Goal: Task Accomplishment & Management: Use online tool/utility

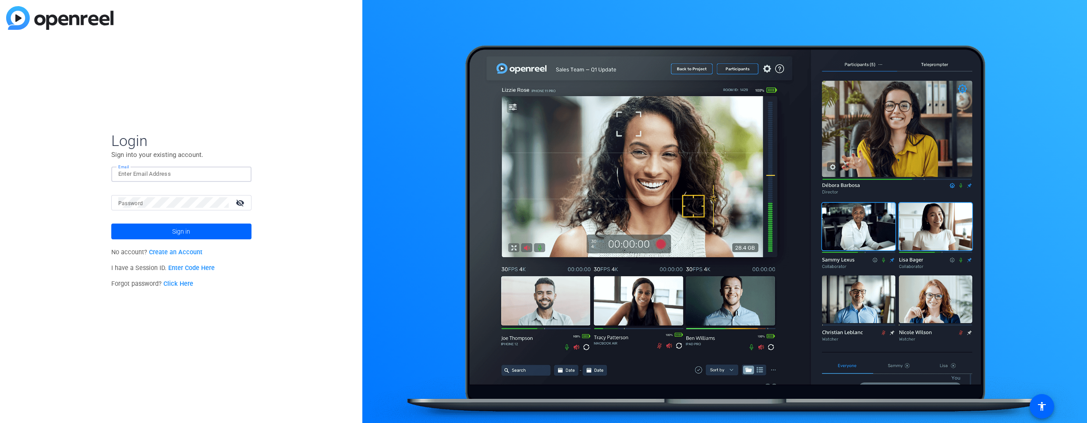
click at [144, 177] on input "Email" at bounding box center [181, 174] width 126 height 11
type input "m"
type input "jamesm@myproxypass.com"
click at [148, 208] on div at bounding box center [173, 202] width 110 height 15
click at [111, 223] on button "Sign in" at bounding box center [181, 231] width 140 height 16
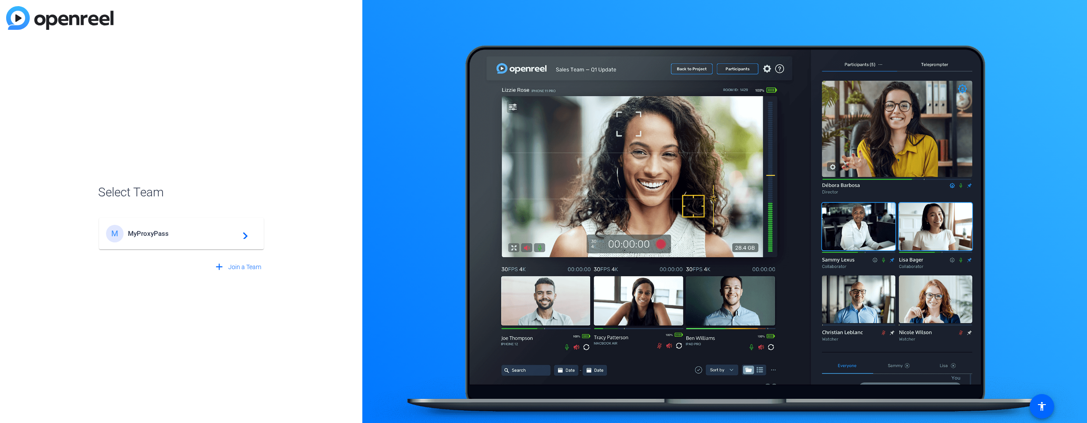
click at [157, 232] on span "MyProxyPass" at bounding box center [183, 234] width 110 height 8
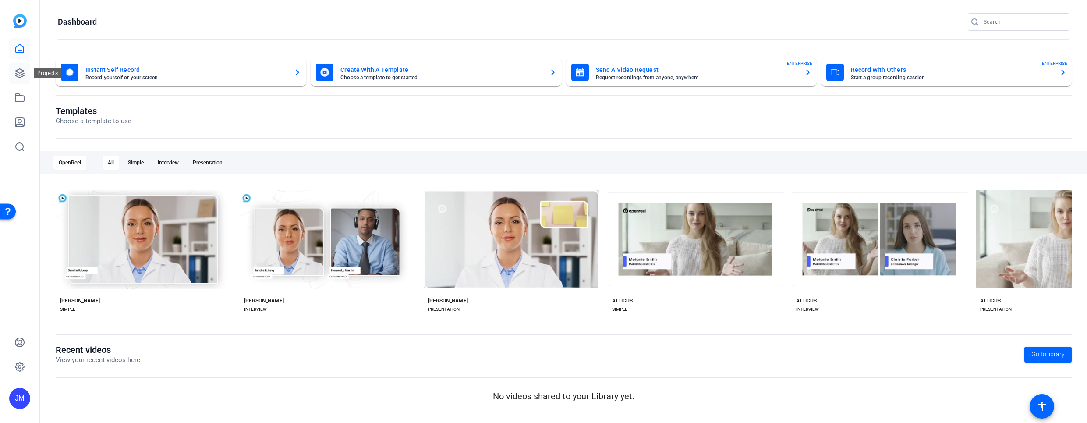
click at [19, 74] on icon at bounding box center [19, 73] width 11 height 11
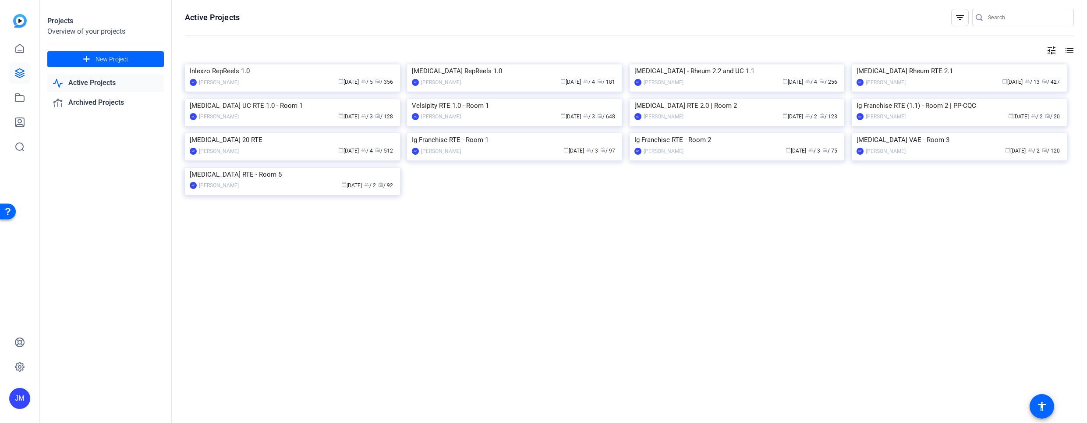
click at [219, 64] on img at bounding box center [292, 64] width 215 height 0
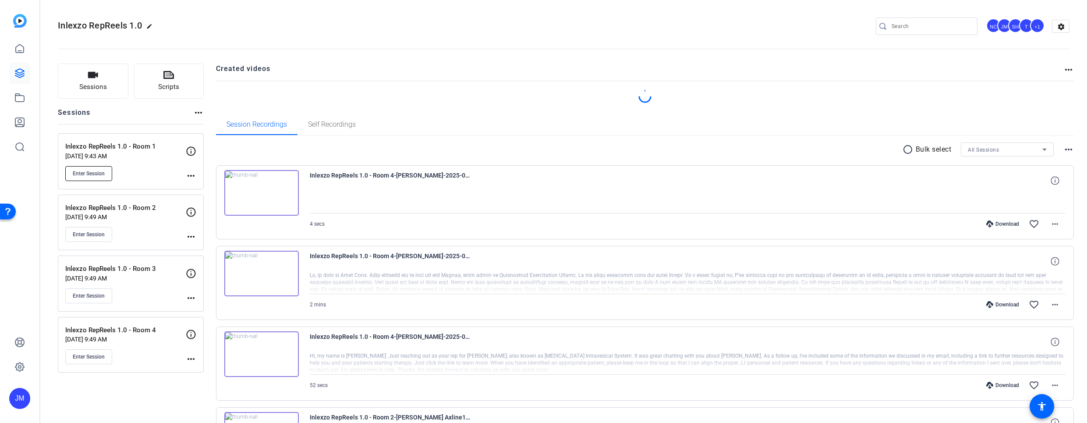
click at [89, 172] on span "Enter Session" at bounding box center [89, 173] width 32 height 7
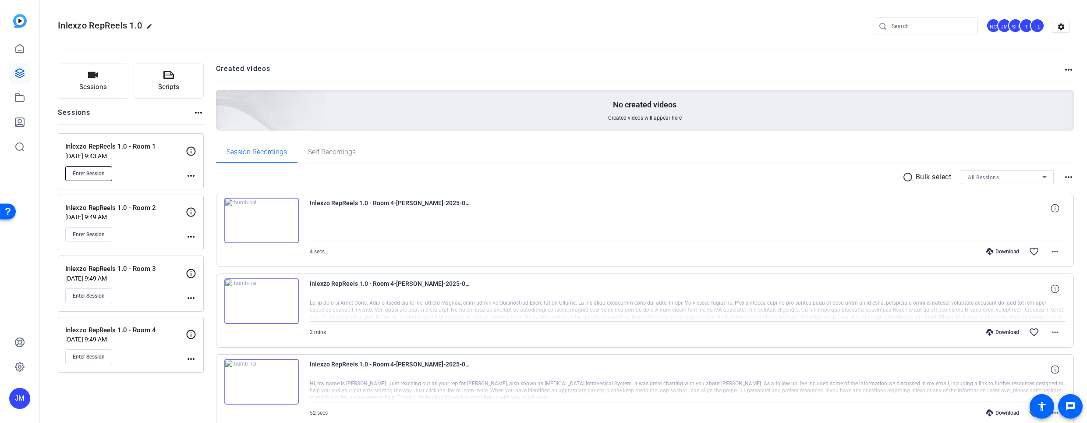
click at [88, 179] on button "Enter Session" at bounding box center [88, 173] width 47 height 15
click at [82, 176] on span "Enter Session" at bounding box center [89, 173] width 32 height 7
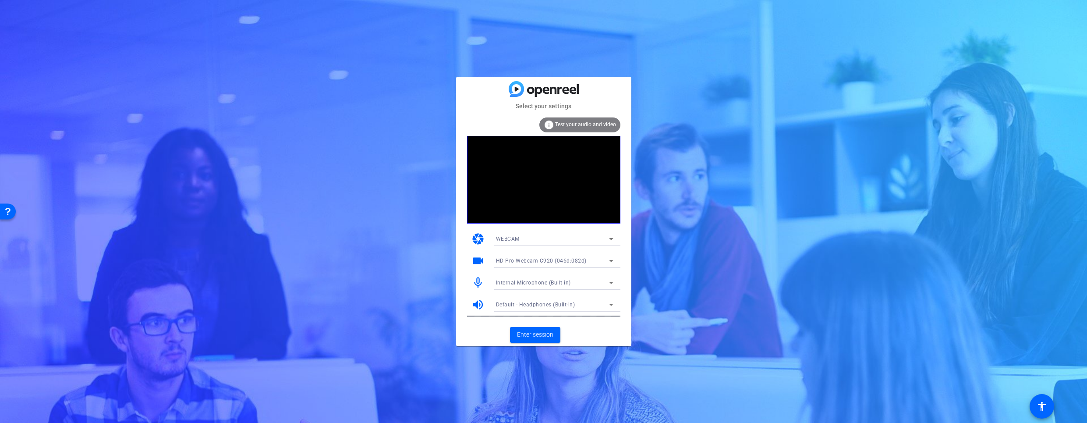
click at [606, 284] on icon at bounding box center [611, 282] width 11 height 11
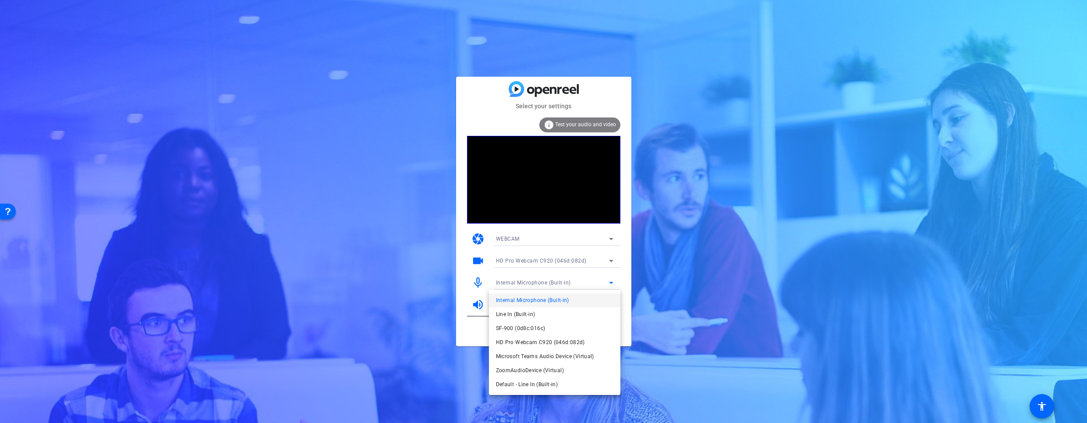
click at [557, 330] on mat-option "SF-900 (0d8c:016c)" at bounding box center [554, 328] width 131 height 14
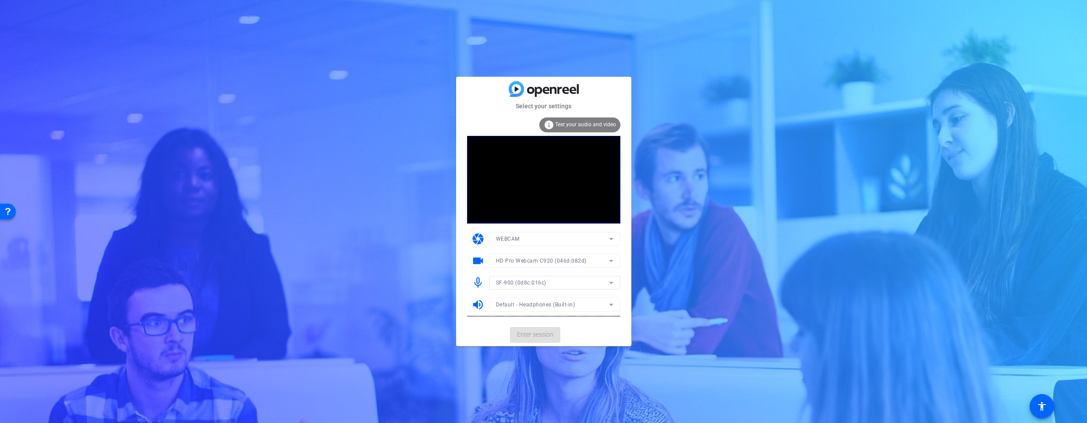
click at [596, 302] on mat-form-field "Default - Headphones (Built-in)" at bounding box center [554, 304] width 131 height 14
click at [616, 305] on mat-form-field "Default - Headphones (Built-in)" at bounding box center [554, 304] width 131 height 14
click at [613, 306] on icon at bounding box center [611, 304] width 11 height 11
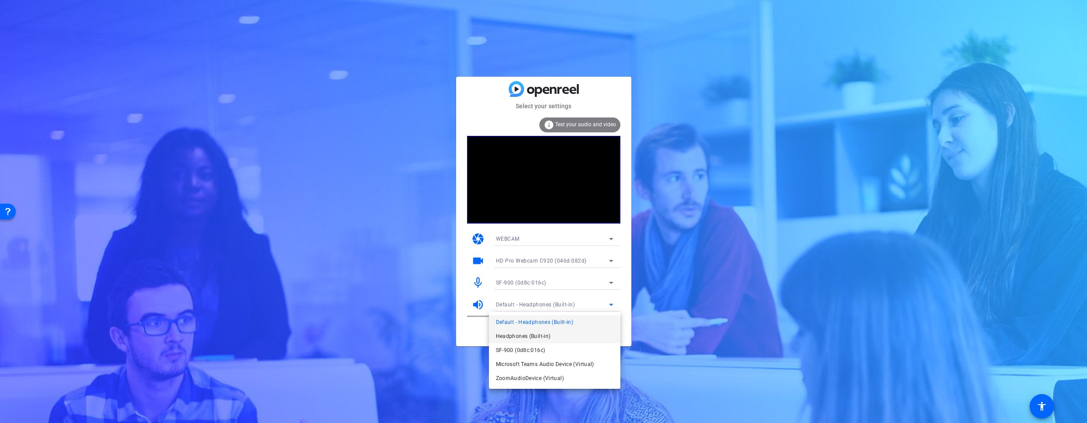
click at [584, 335] on mat-option "Headphones (Built-in)" at bounding box center [554, 336] width 131 height 14
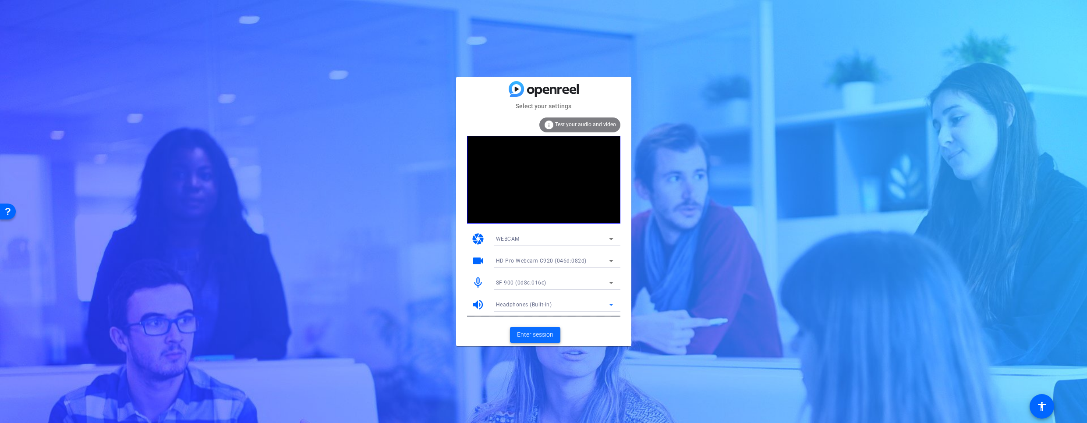
click at [534, 336] on span "Enter session" at bounding box center [535, 334] width 36 height 9
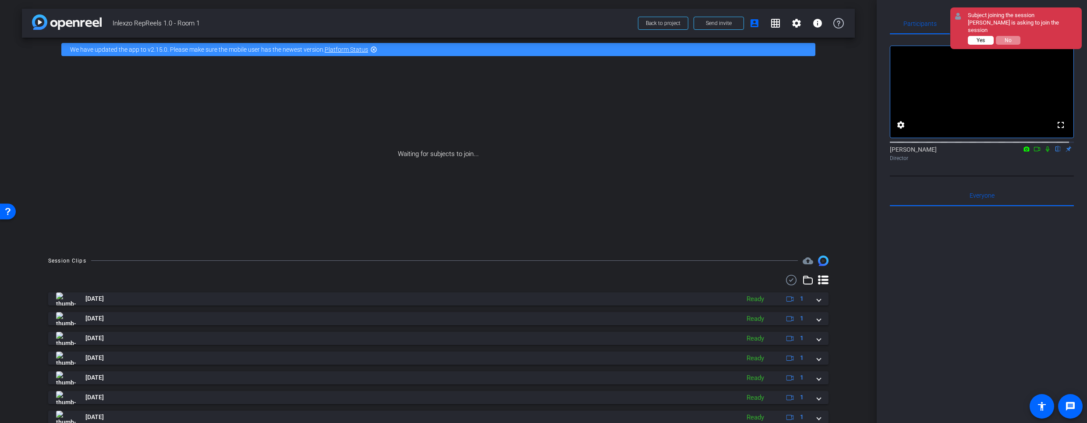
click at [979, 37] on span "Yes" at bounding box center [980, 40] width 8 height 6
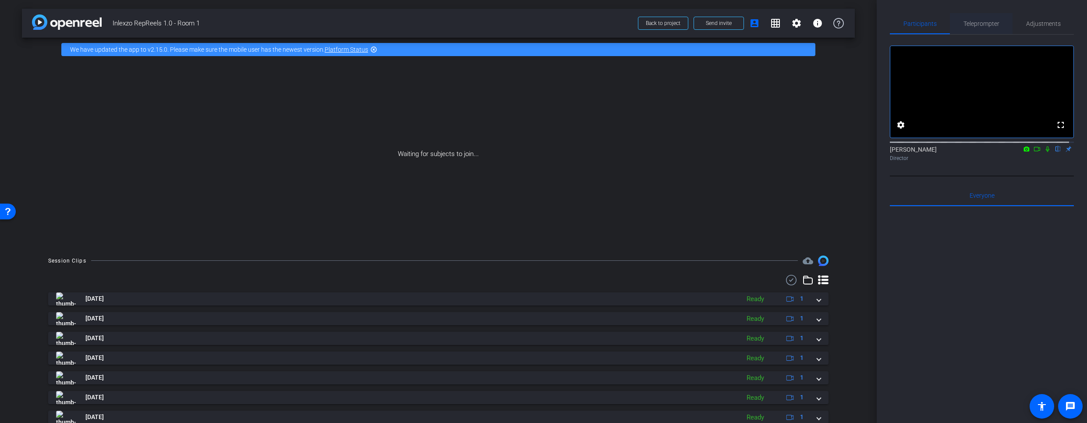
click at [983, 26] on span "Teleprompter" at bounding box center [981, 24] width 36 height 6
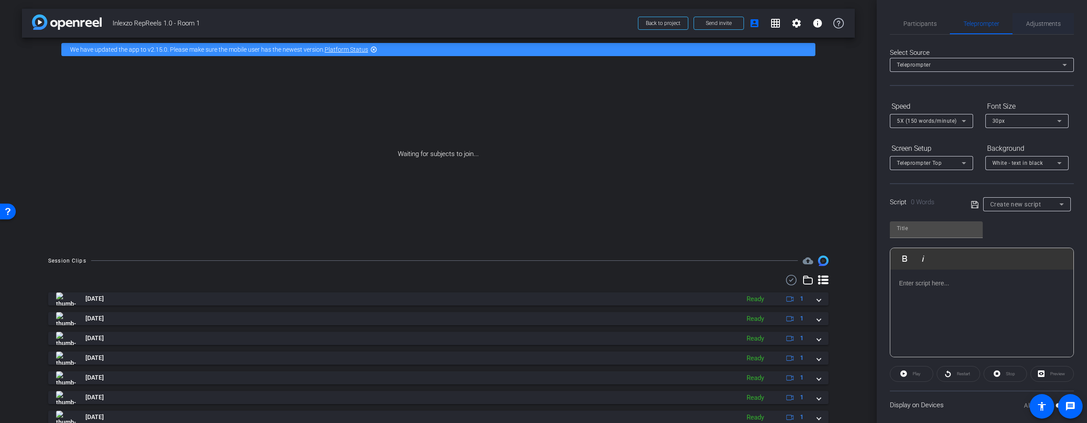
click at [1036, 22] on span "Adjustments" at bounding box center [1043, 24] width 35 height 6
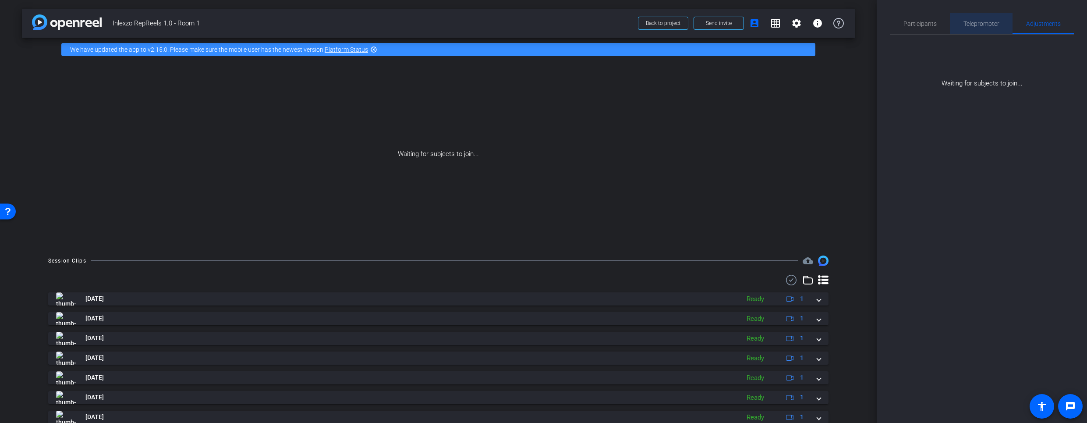
click at [986, 25] on span "Teleprompter" at bounding box center [981, 24] width 36 height 6
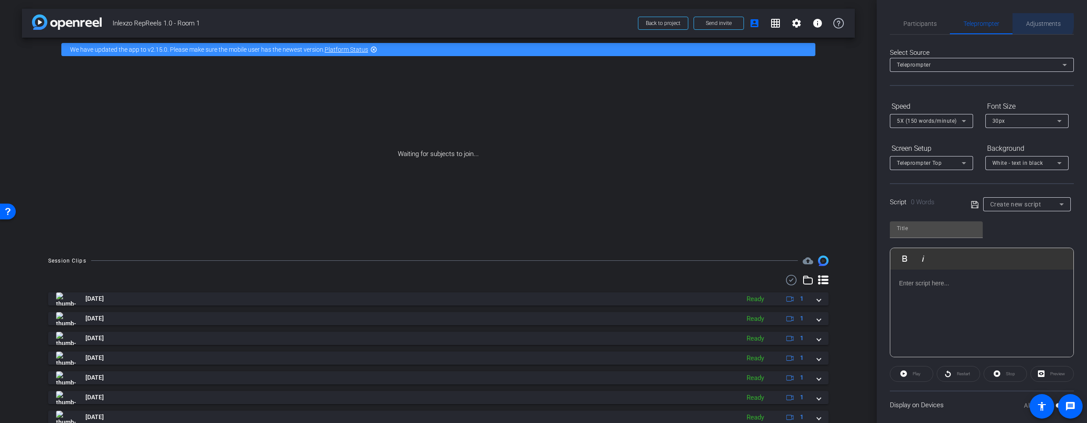
click at [1033, 21] on span "Adjustments" at bounding box center [1043, 24] width 35 height 6
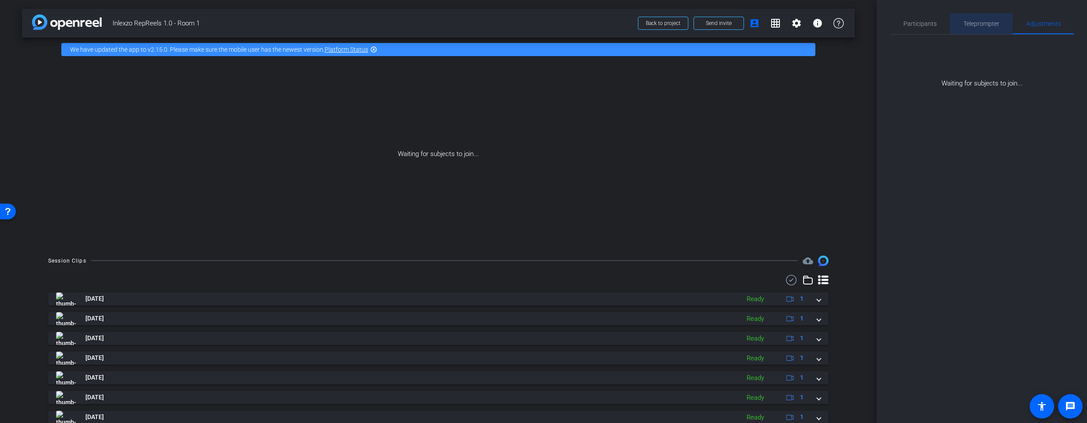
click at [976, 22] on span "Teleprompter" at bounding box center [981, 24] width 36 height 6
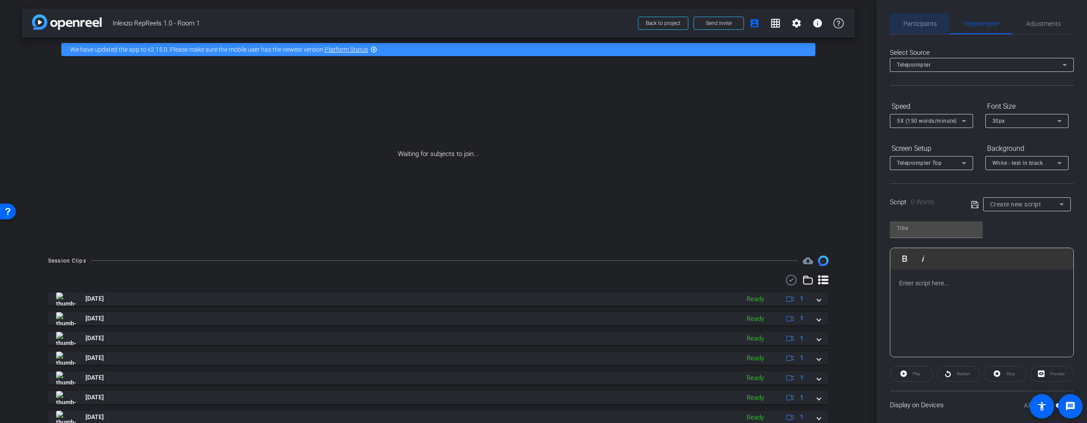
click at [916, 24] on span "Participants" at bounding box center [919, 24] width 33 height 6
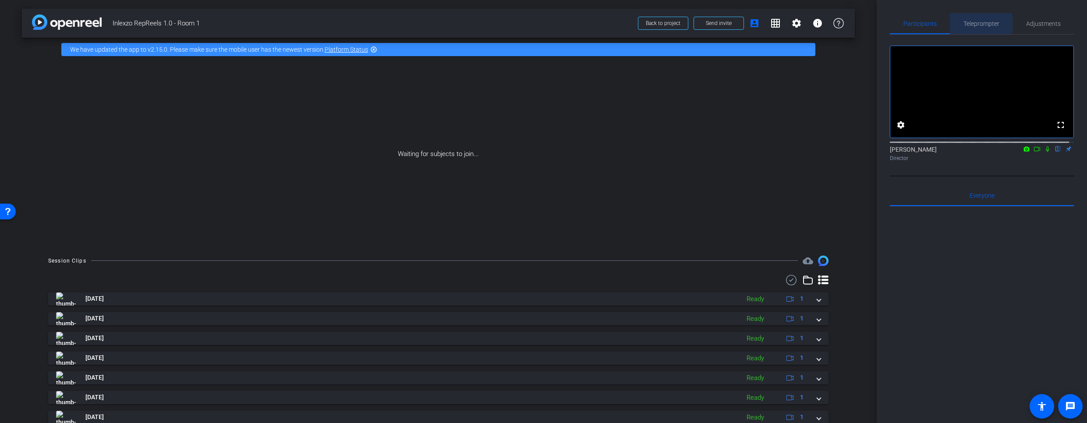
click at [970, 24] on span "Teleprompter" at bounding box center [981, 24] width 36 height 6
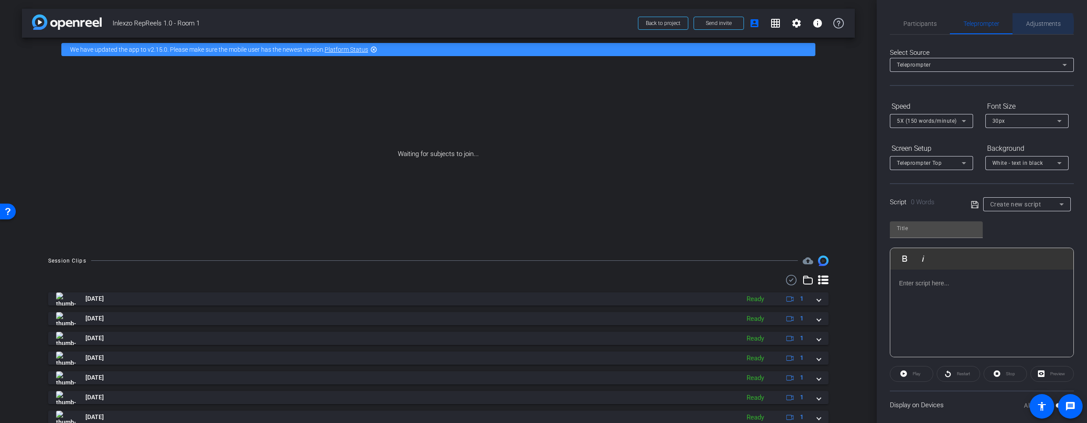
click at [1037, 25] on span "Adjustments" at bounding box center [1043, 24] width 35 height 6
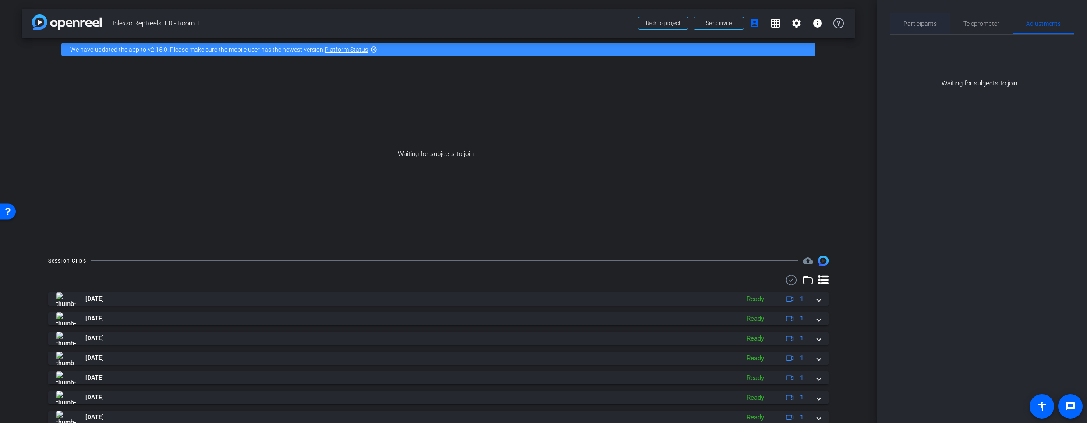
click at [987, 17] on span "Teleprompter" at bounding box center [981, 23] width 36 height 21
click at [983, 23] on span "Teleprompter" at bounding box center [981, 24] width 36 height 6
click at [979, 28] on span "Teleprompter" at bounding box center [981, 23] width 36 height 21
click at [979, 25] on span "Teleprompter" at bounding box center [981, 24] width 36 height 6
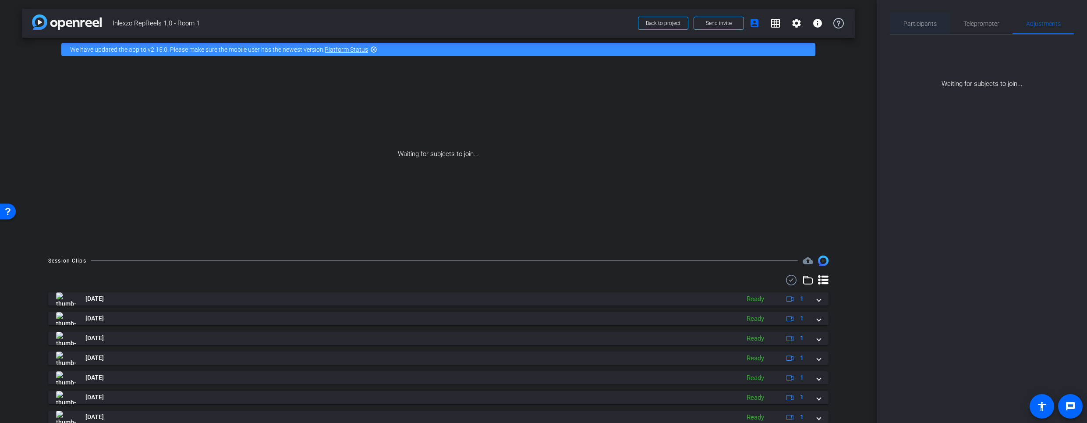
click at [979, 25] on span "Teleprompter" at bounding box center [981, 24] width 36 height 6
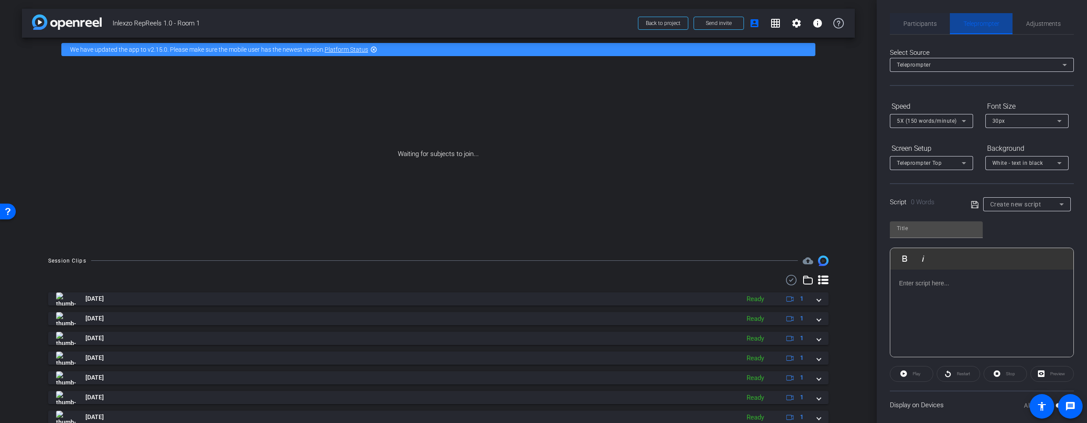
click at [922, 22] on span "Participants" at bounding box center [919, 24] width 33 height 6
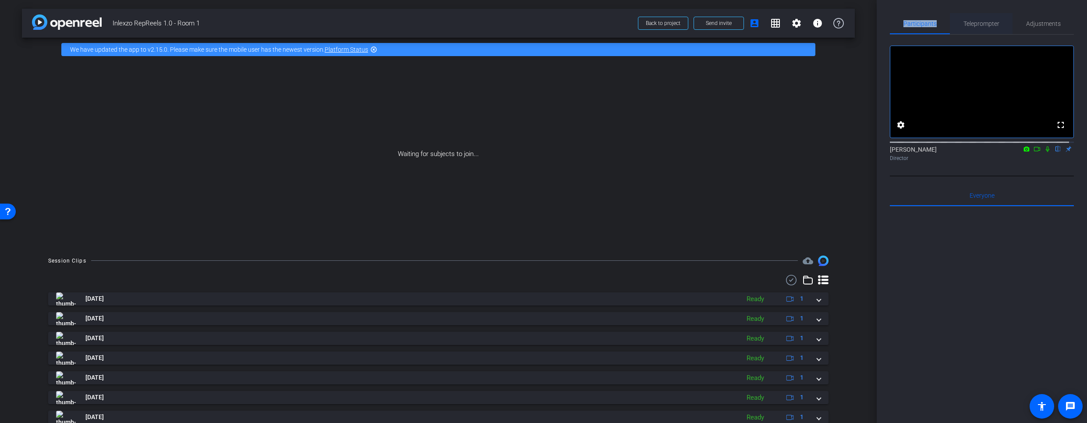
click at [980, 26] on span "Teleprompter" at bounding box center [981, 24] width 36 height 6
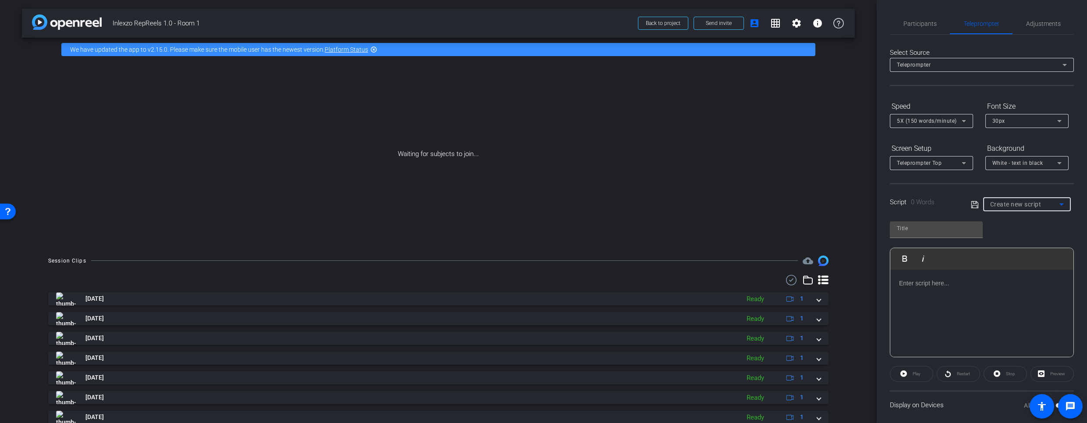
click at [1014, 205] on span "Create new script" at bounding box center [1015, 204] width 51 height 7
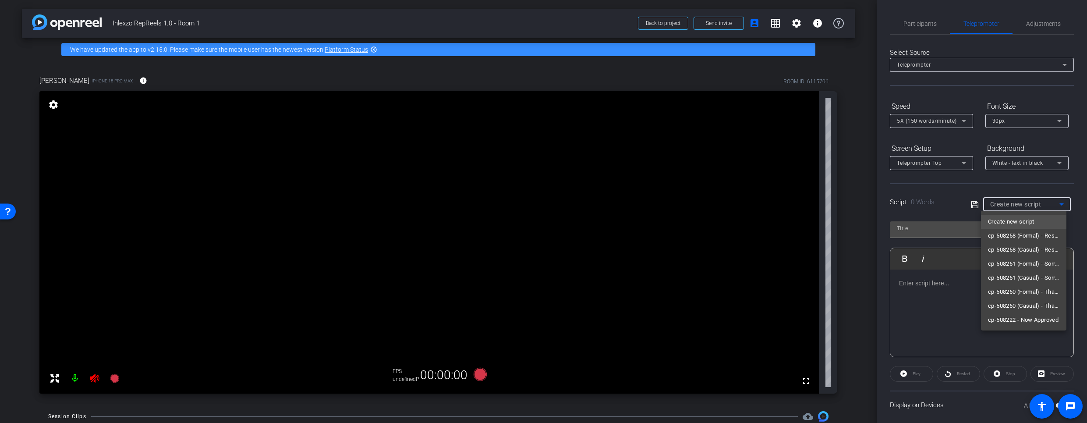
click at [95, 378] on div at bounding box center [543, 211] width 1087 height 423
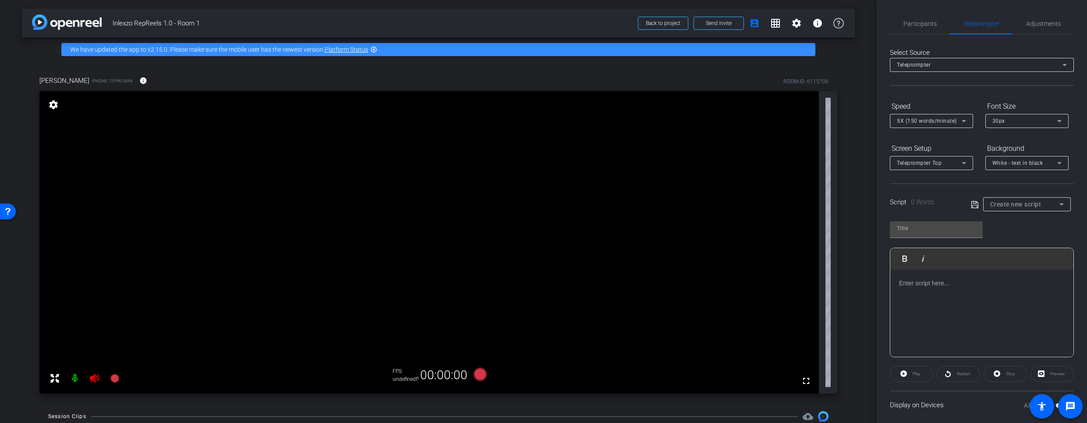
click at [94, 378] on icon at bounding box center [94, 378] width 9 height 9
click at [93, 378] on div at bounding box center [85, 378] width 78 height 18
click at [1033, 24] on span "Adjustments" at bounding box center [1043, 24] width 35 height 6
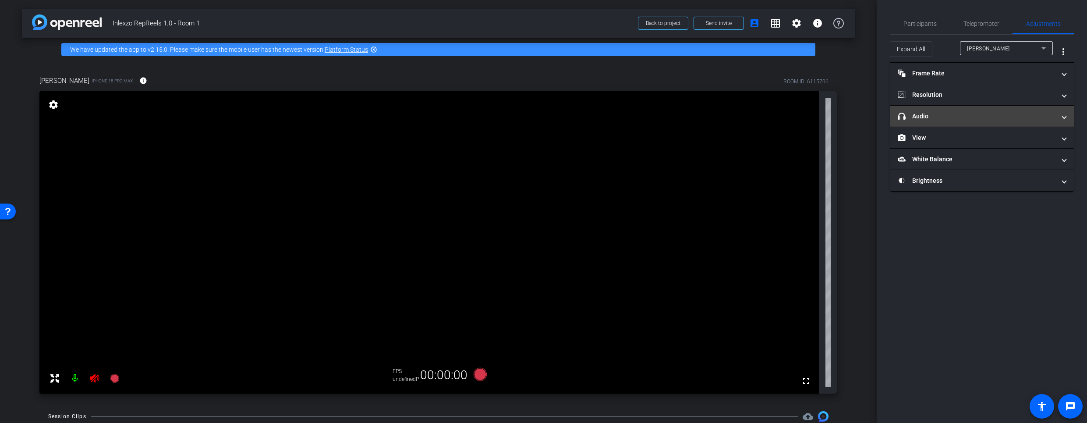
click at [931, 114] on mat-panel-title "headphone icon Audio" at bounding box center [977, 116] width 158 height 9
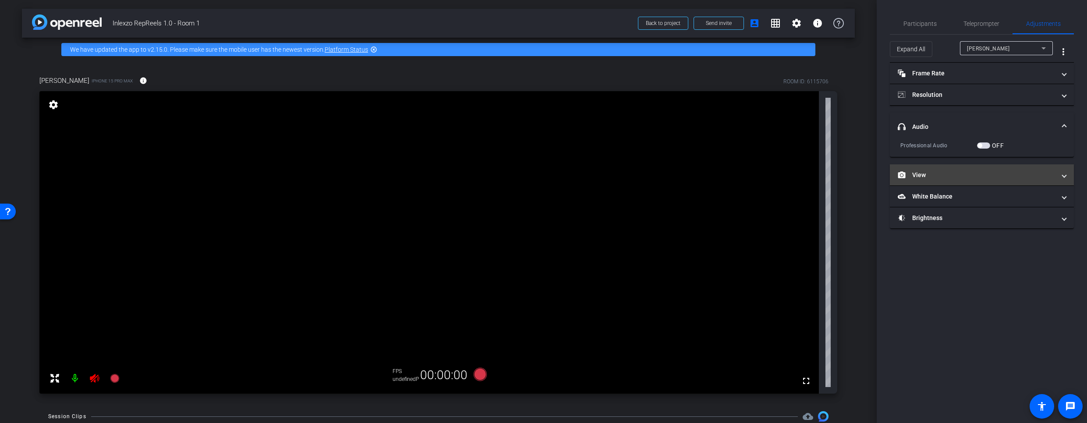
drag, startPoint x: 930, startPoint y: 120, endPoint x: 929, endPoint y: 152, distance: 32.0
click at [930, 120] on mat-expansion-panel-header "headphone icon Audio" at bounding box center [982, 127] width 184 height 28
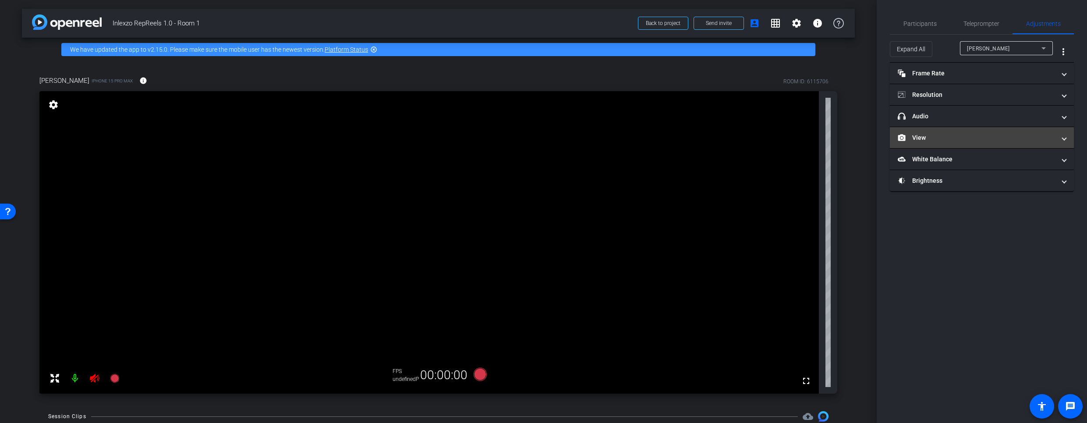
click at [924, 132] on mat-expansion-panel-header "View" at bounding box center [982, 137] width 184 height 21
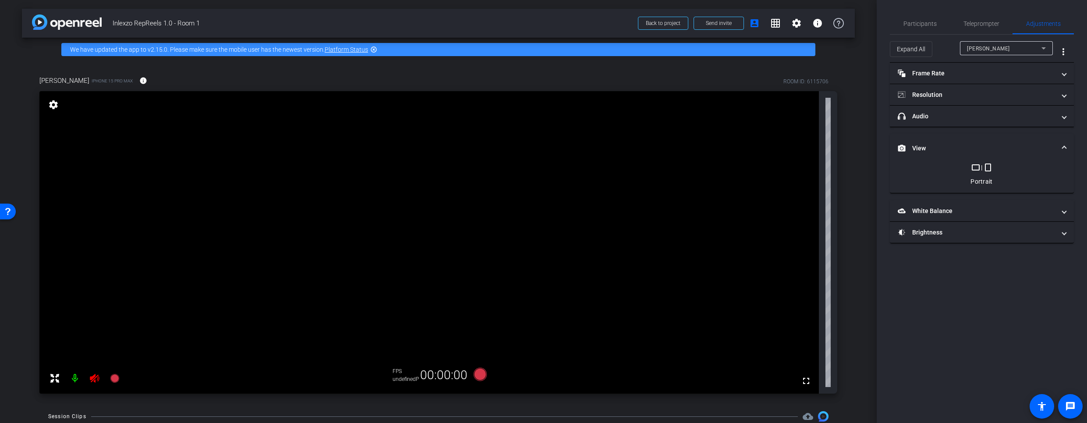
click at [987, 166] on mat-icon "crop_portrait" at bounding box center [988, 167] width 11 height 11
click at [987, 167] on mat-icon "crop_portrait" at bounding box center [988, 167] width 11 height 11
click at [990, 168] on mat-icon "crop_portrait" at bounding box center [988, 167] width 11 height 11
click at [92, 379] on icon at bounding box center [94, 378] width 9 height 9
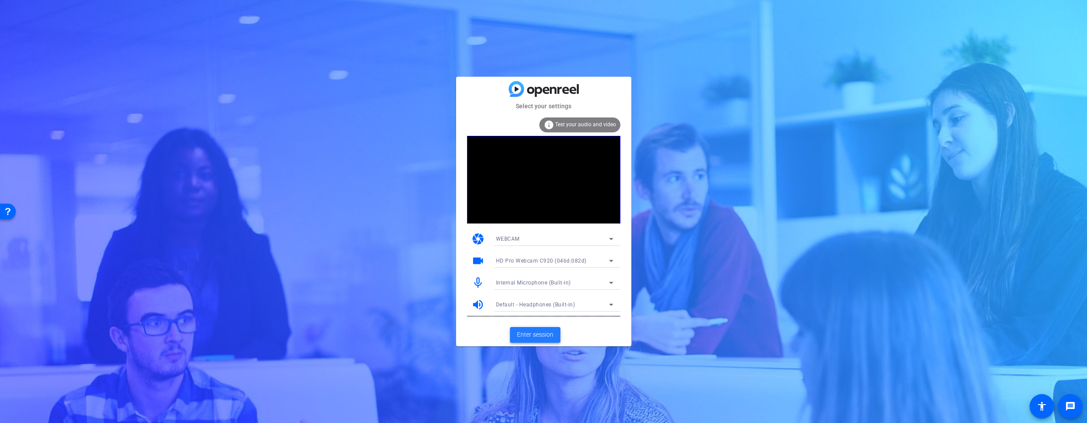
click at [533, 336] on span "Enter session" at bounding box center [535, 334] width 36 height 9
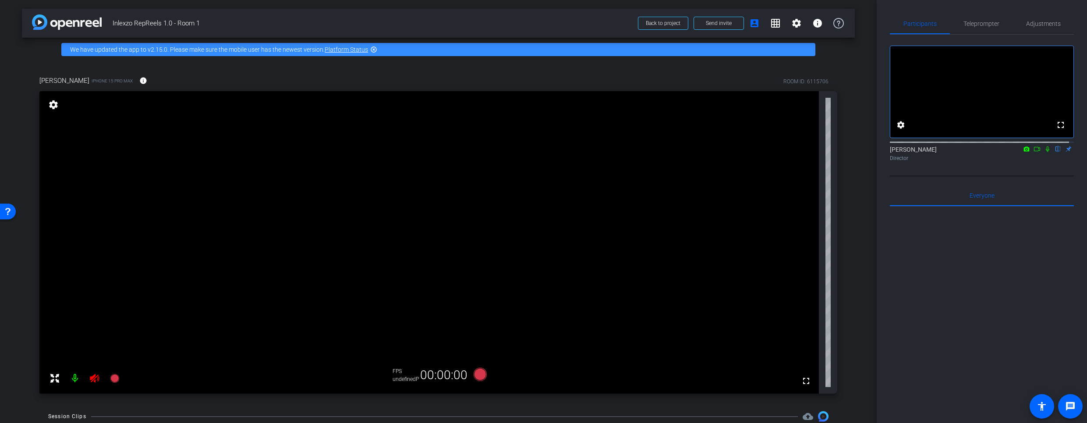
click at [93, 378] on icon at bounding box center [94, 378] width 9 height 9
click at [95, 380] on div at bounding box center [85, 378] width 78 height 18
click at [973, 27] on span "Teleprompter" at bounding box center [981, 23] width 36 height 21
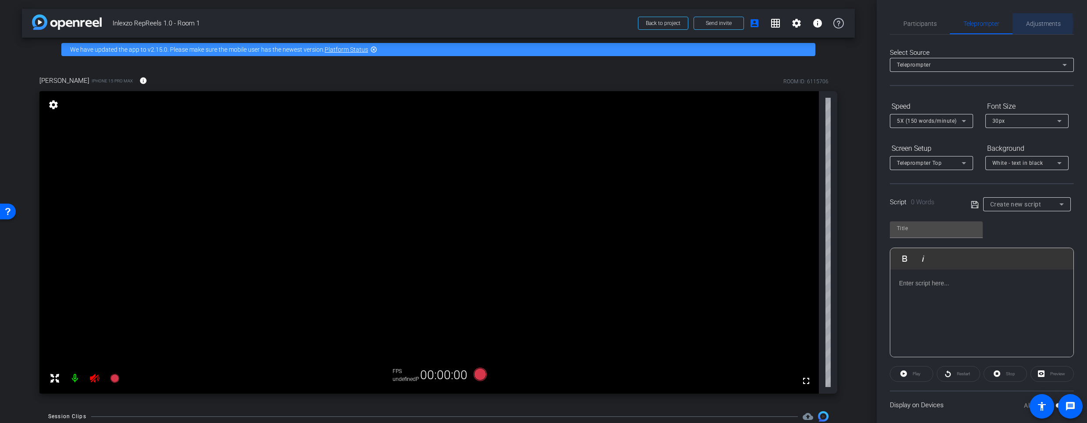
drag, startPoint x: 1009, startPoint y: 24, endPoint x: 1032, endPoint y: 25, distance: 22.8
click at [1012, 24] on div "Adjustments" at bounding box center [1042, 23] width 61 height 21
click at [1032, 25] on span "Adjustments" at bounding box center [1043, 24] width 35 height 6
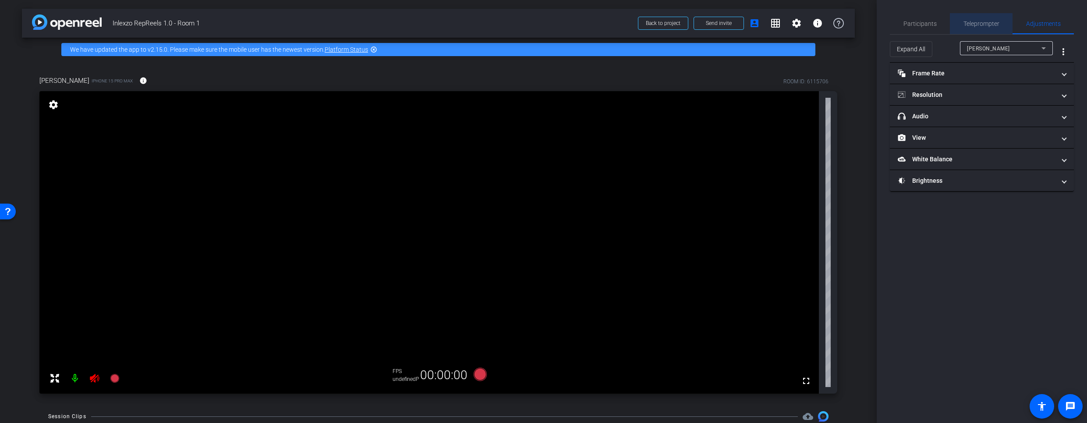
click at [991, 22] on span "Teleprompter" at bounding box center [981, 24] width 36 height 6
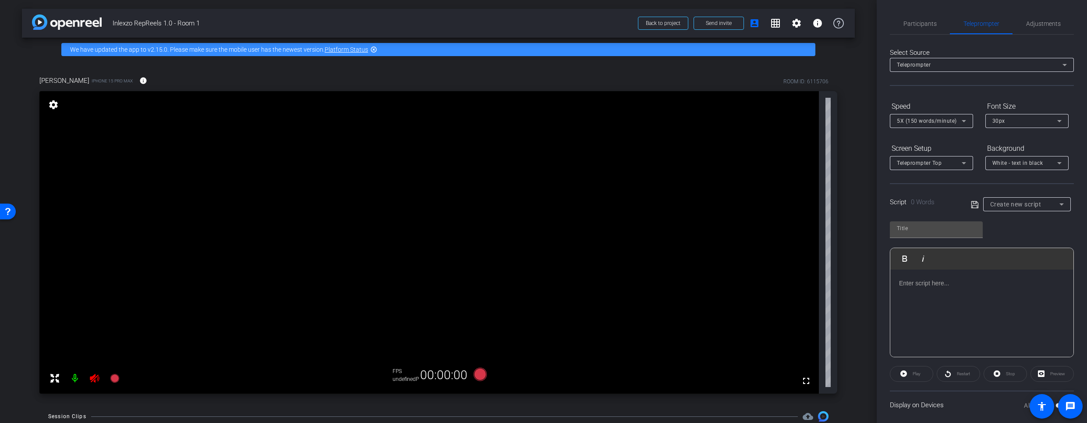
click at [96, 380] on div at bounding box center [85, 378] width 78 height 18
click at [93, 380] on div at bounding box center [85, 378] width 78 height 18
click at [93, 379] on div at bounding box center [85, 378] width 78 height 18
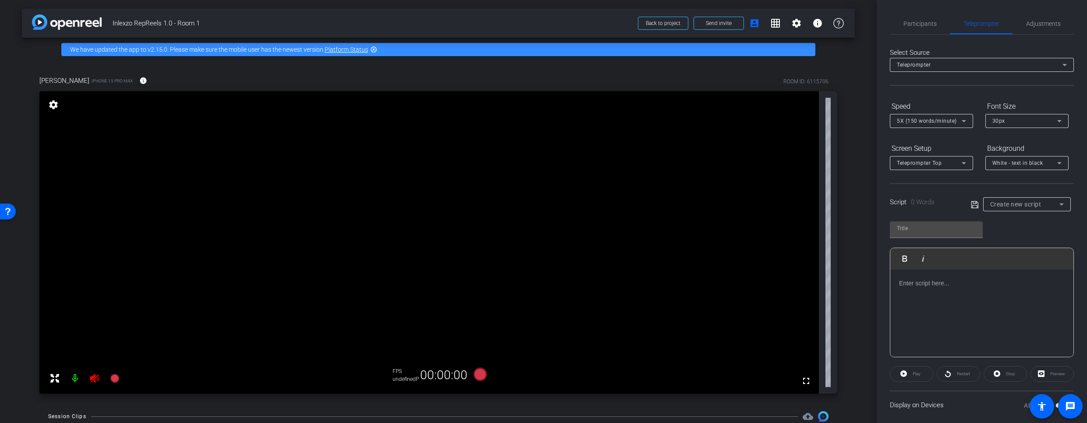
click at [93, 379] on icon at bounding box center [94, 378] width 9 height 9
click at [93, 379] on div at bounding box center [85, 378] width 78 height 18
click at [97, 379] on div at bounding box center [85, 378] width 78 height 18
click at [95, 379] on div at bounding box center [85, 378] width 78 height 18
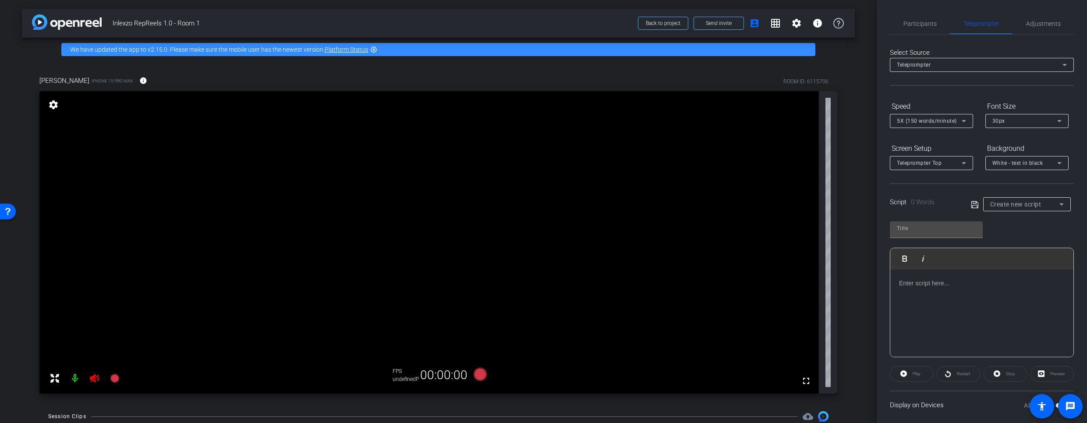
click at [95, 379] on div at bounding box center [85, 378] width 78 height 18
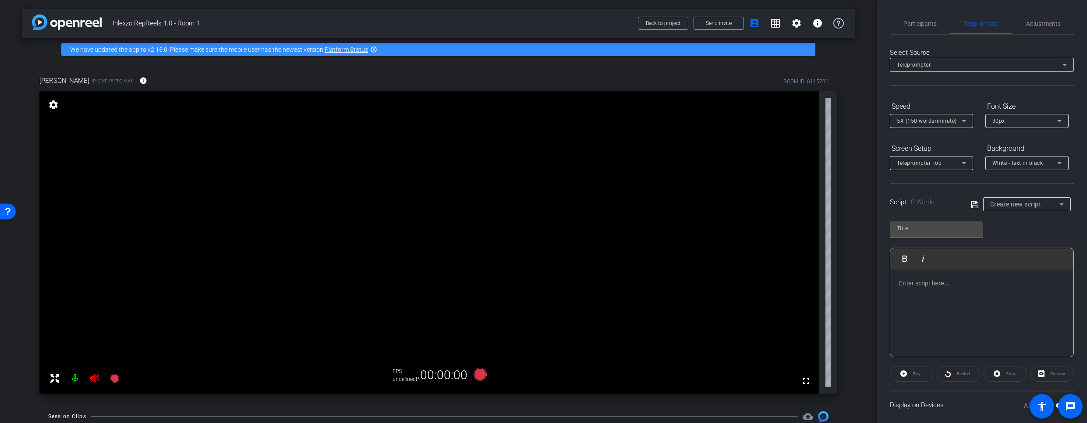
click at [96, 378] on div at bounding box center [85, 378] width 78 height 18
click at [994, 311] on div at bounding box center [981, 313] width 183 height 88
click at [927, 26] on span "Participants" at bounding box center [919, 24] width 33 height 6
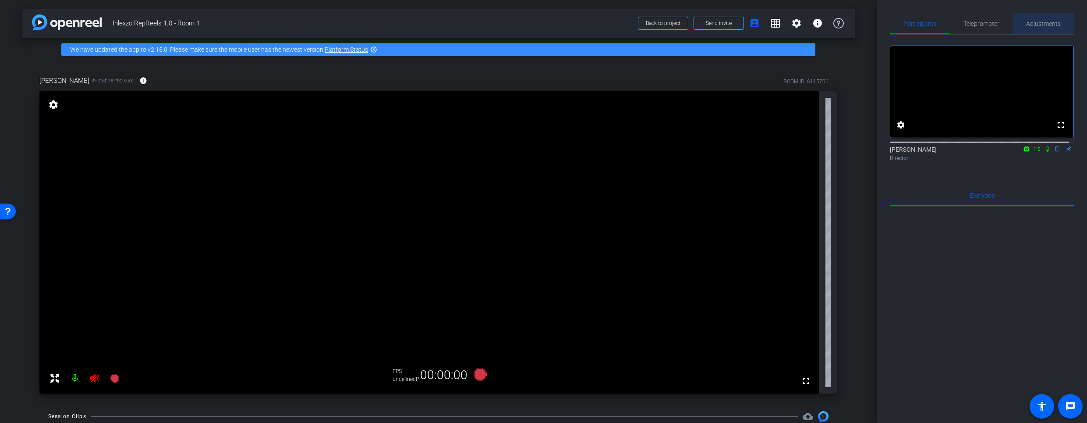
click at [1052, 25] on span "Adjustments" at bounding box center [1043, 24] width 35 height 6
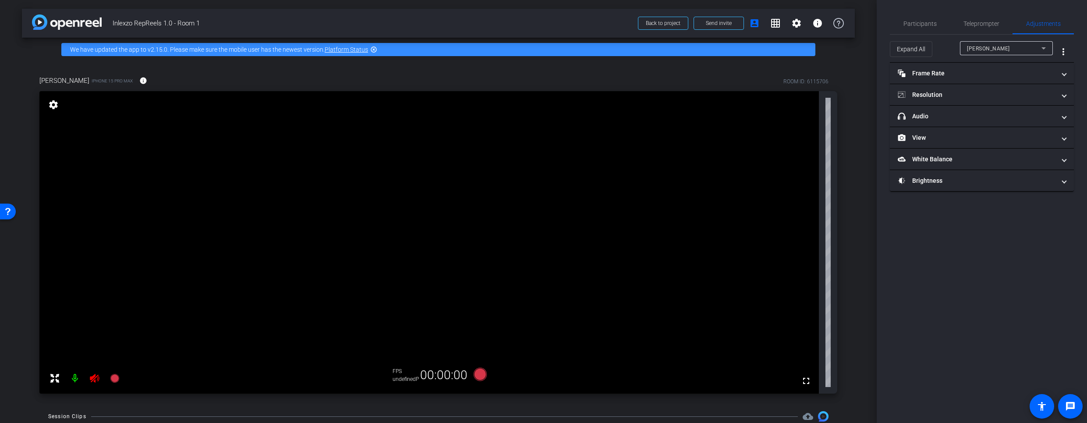
click at [918, 36] on div "Expand All Michele Payne more_vert" at bounding box center [982, 49] width 184 height 28
click at [920, 29] on span "Participants" at bounding box center [919, 23] width 33 height 21
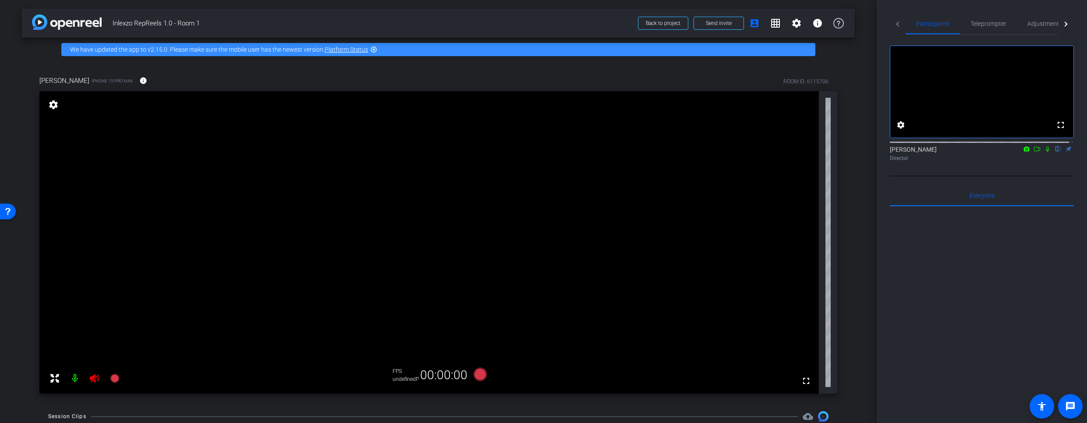
click at [94, 378] on icon at bounding box center [94, 378] width 9 height 9
click at [94, 378] on div at bounding box center [85, 378] width 78 height 18
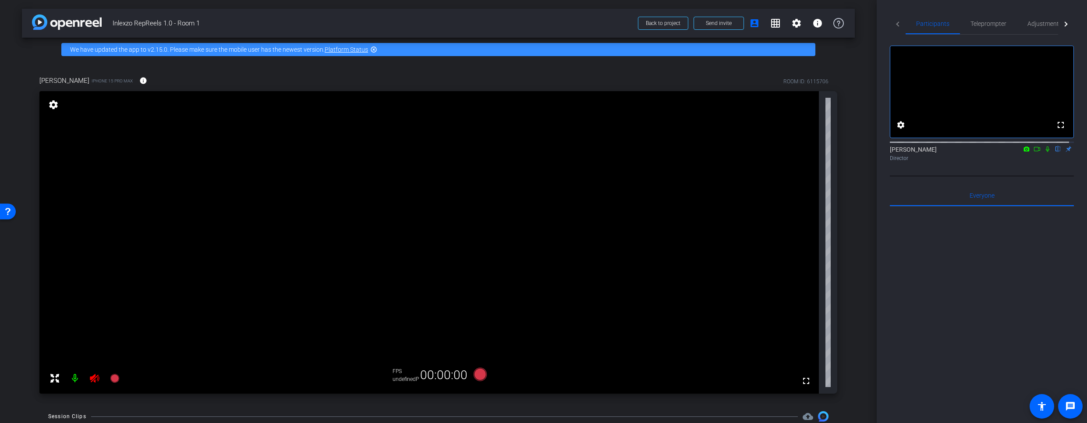
click at [94, 378] on div at bounding box center [85, 378] width 78 height 18
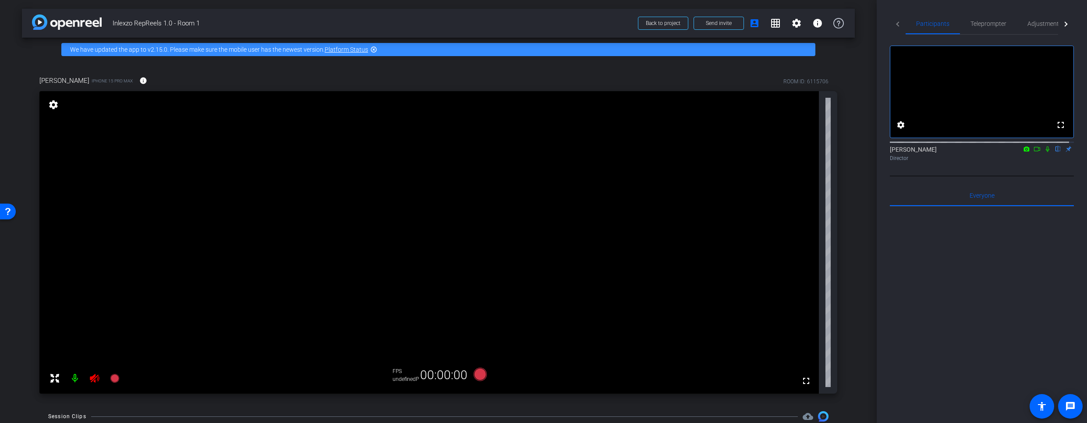
click at [94, 378] on div at bounding box center [85, 378] width 78 height 18
click at [95, 378] on div at bounding box center [85, 378] width 78 height 18
click at [96, 378] on div at bounding box center [85, 378] width 78 height 18
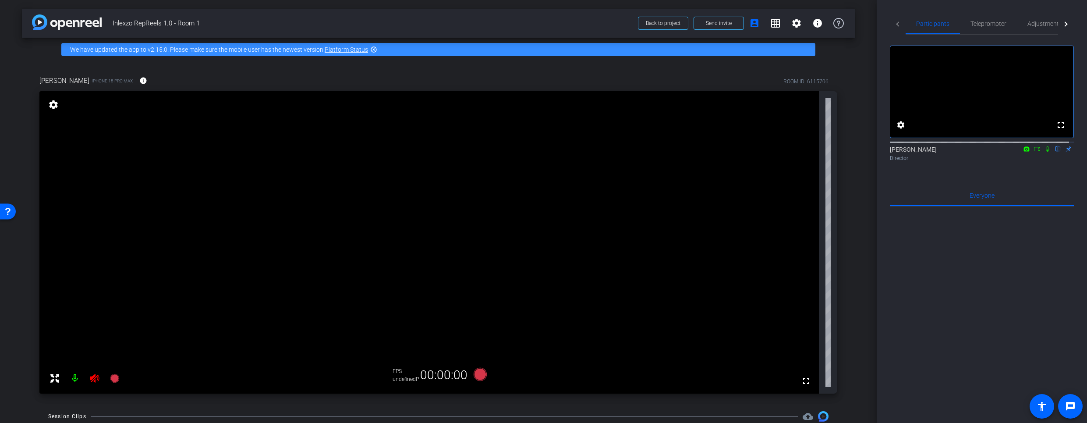
click at [97, 378] on div at bounding box center [85, 378] width 78 height 18
click at [101, 377] on div at bounding box center [85, 378] width 78 height 18
click at [102, 377] on div at bounding box center [85, 378] width 78 height 18
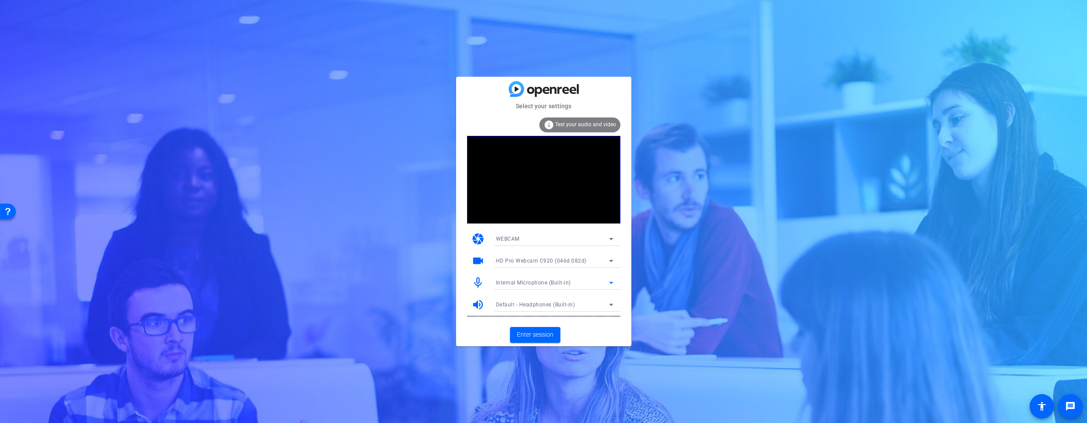
click at [528, 282] on span "Internal Microphone (Built-in)" at bounding box center [533, 282] width 75 height 6
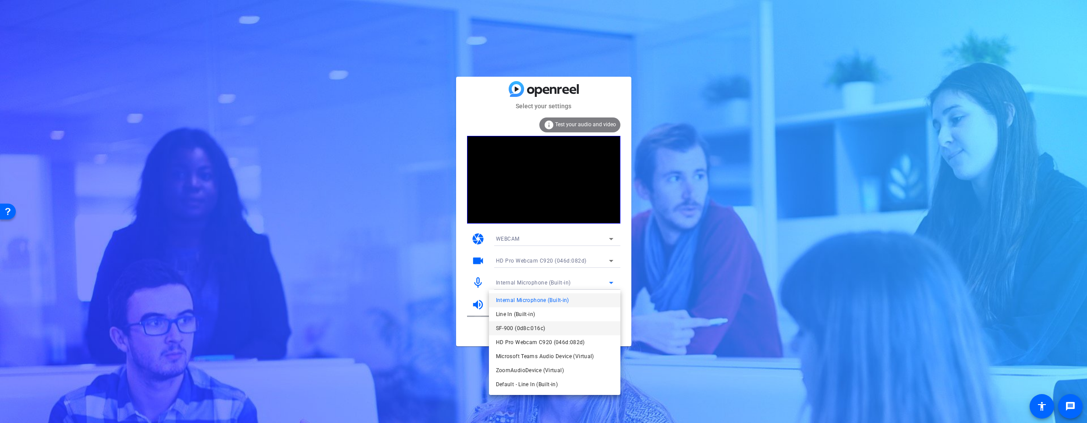
click at [135, 84] on span "SF-900 (0d8c:016c)" at bounding box center [81, 78] width 108 height 11
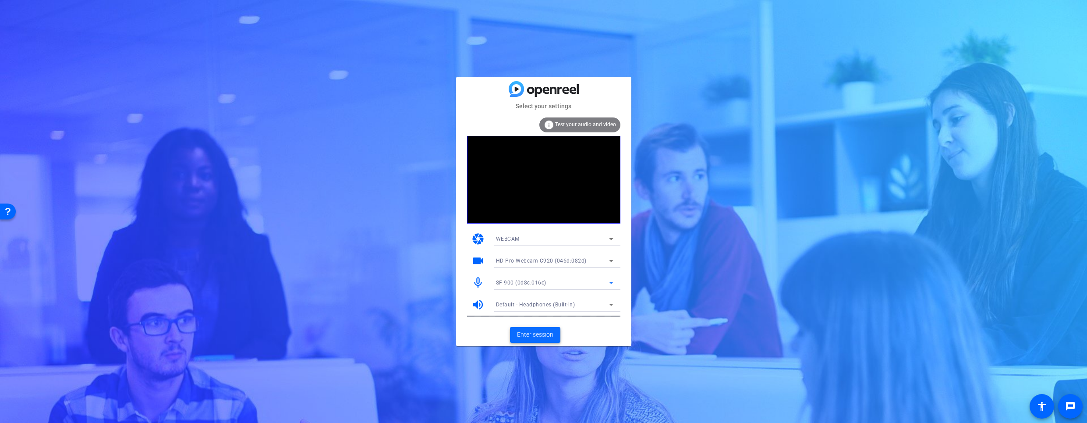
click at [533, 339] on span at bounding box center [535, 334] width 50 height 21
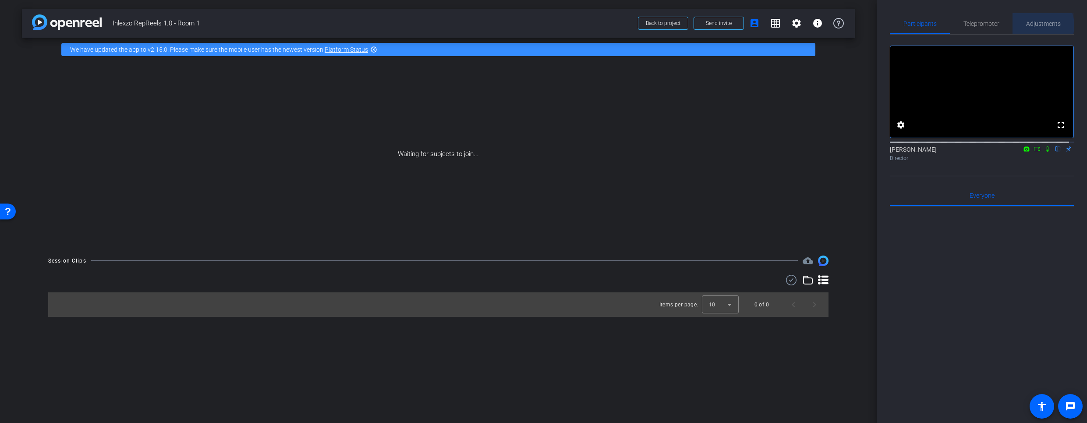
click at [1033, 25] on span "Adjustments" at bounding box center [1043, 24] width 35 height 6
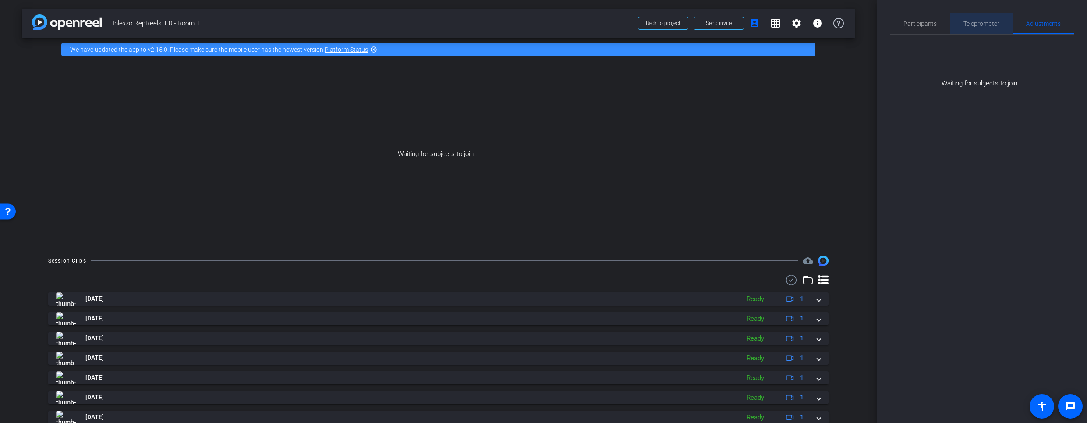
click at [964, 23] on span "Teleprompter" at bounding box center [981, 24] width 36 height 6
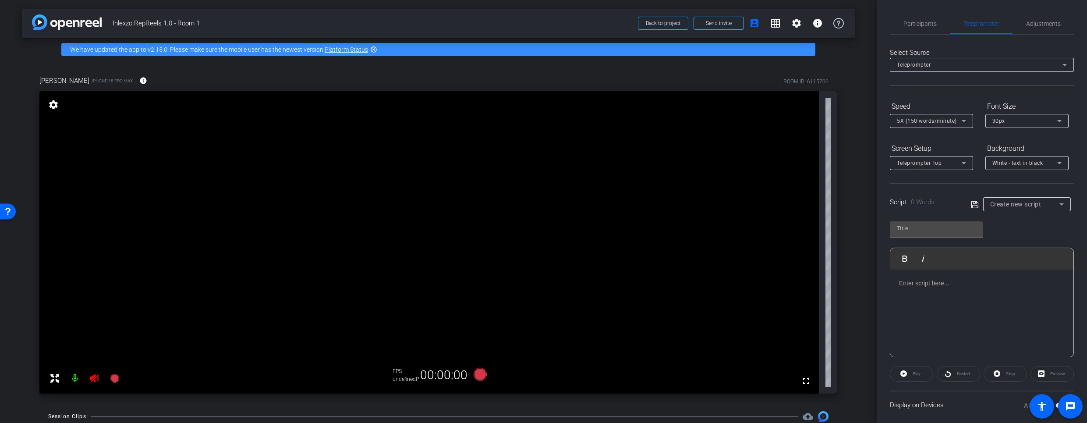
click at [97, 376] on icon at bounding box center [94, 378] width 9 height 9
click at [93, 380] on div at bounding box center [85, 378] width 78 height 18
click at [93, 379] on div at bounding box center [85, 378] width 78 height 18
click at [93, 378] on div at bounding box center [85, 378] width 78 height 18
click at [93, 377] on div at bounding box center [85, 378] width 78 height 18
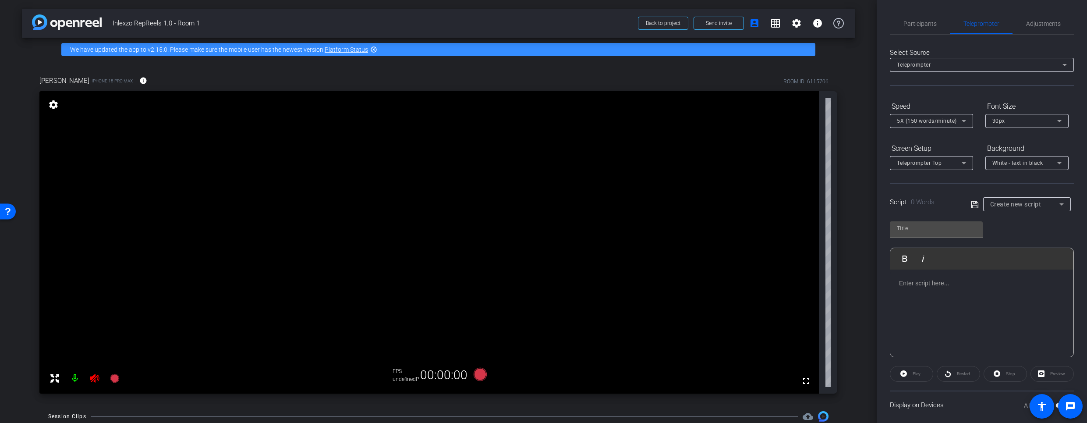
click at [93, 376] on div at bounding box center [85, 378] width 78 height 18
click at [94, 376] on div at bounding box center [85, 378] width 78 height 18
drag, startPoint x: 1036, startPoint y: 14, endPoint x: 1036, endPoint y: 22, distance: 8.3
click at [1036, 16] on span "Adjustments" at bounding box center [1043, 23] width 35 height 21
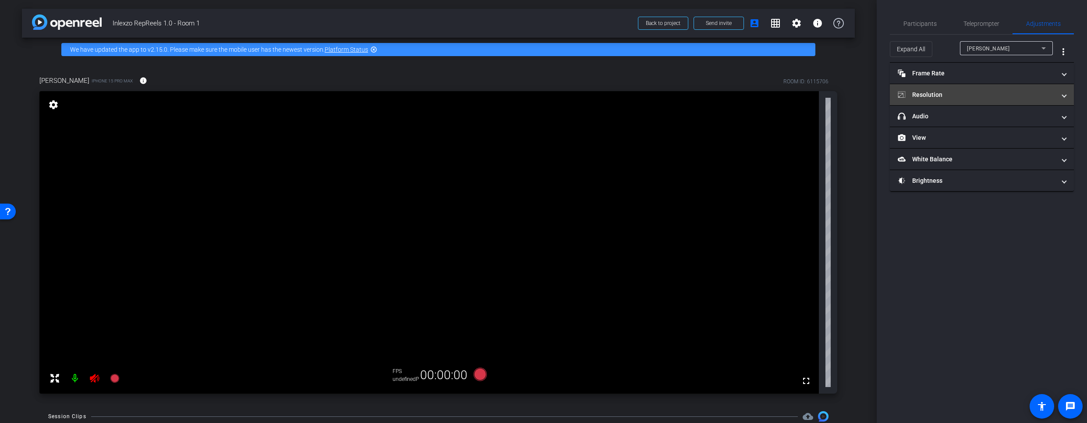
click at [964, 103] on mat-expansion-panel-header "Resolution" at bounding box center [982, 94] width 184 height 21
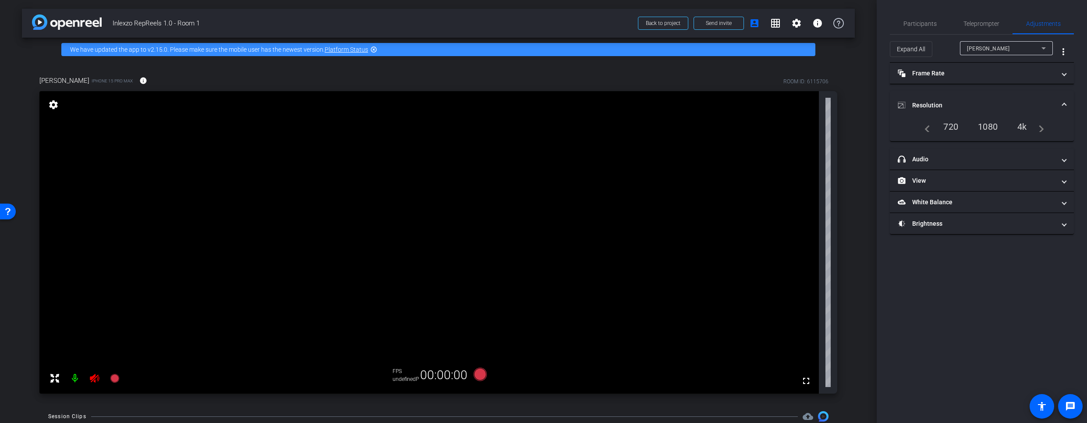
click at [964, 103] on mat-panel-title "Resolution" at bounding box center [977, 105] width 158 height 9
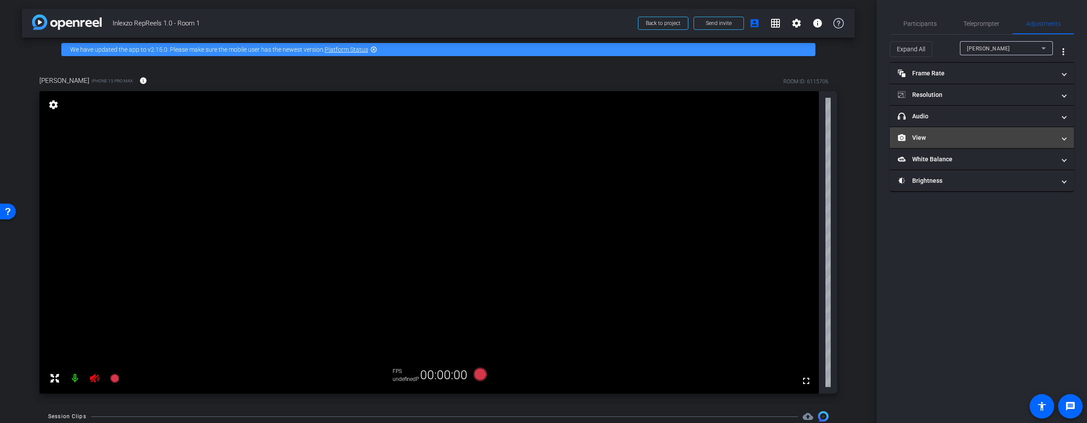
click at [948, 127] on mat-expansion-panel-header "View" at bounding box center [982, 137] width 184 height 21
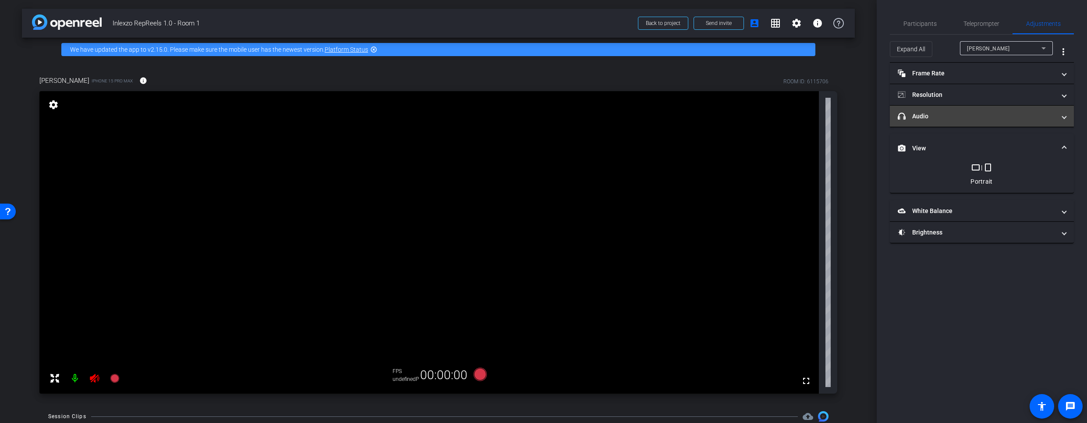
click at [951, 123] on mat-expansion-panel-header "headphone icon Audio" at bounding box center [982, 116] width 184 height 21
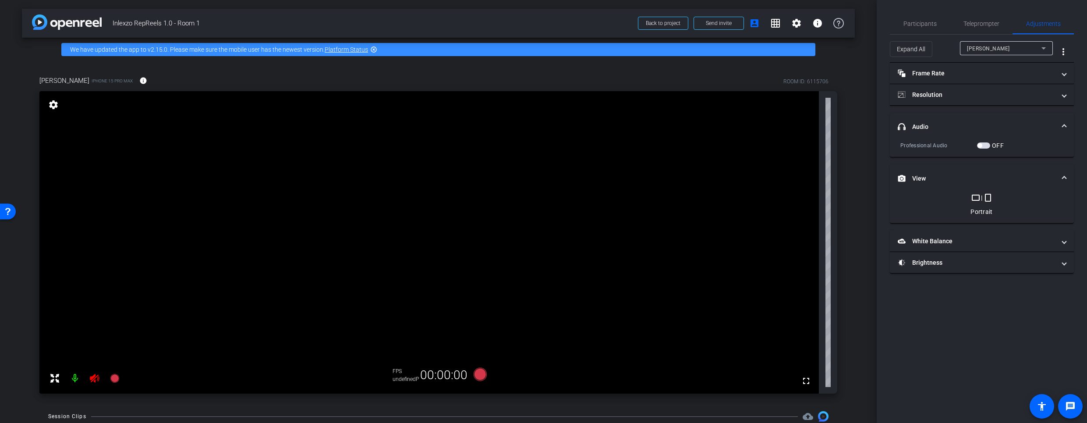
click at [986, 149] on div "OFF" at bounding box center [990, 145] width 27 height 9
click at [981, 147] on span "button" at bounding box center [983, 145] width 13 height 6
click at [982, 146] on span "button" at bounding box center [983, 145] width 13 height 6
click at [982, 147] on span "button" at bounding box center [983, 145] width 13 height 6
click at [95, 380] on icon at bounding box center [94, 378] width 9 height 9
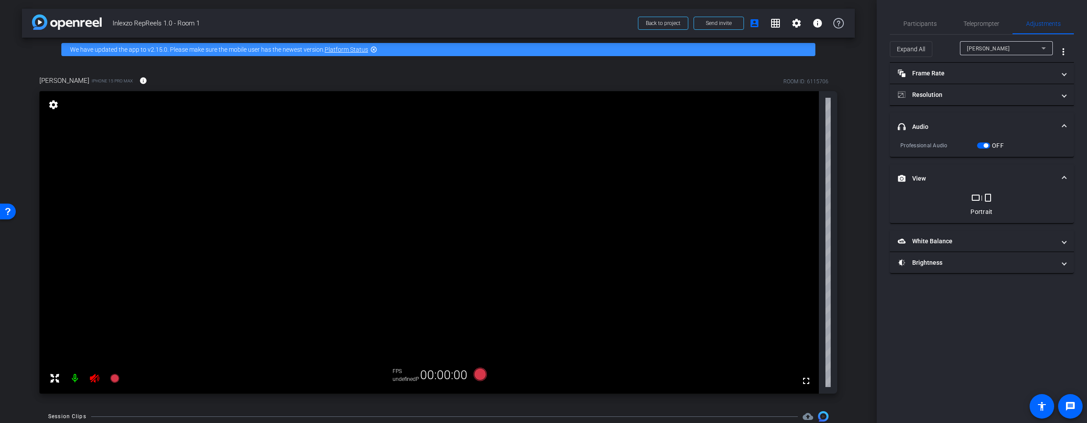
click at [93, 379] on div at bounding box center [85, 378] width 78 height 18
click at [95, 380] on div at bounding box center [85, 378] width 78 height 18
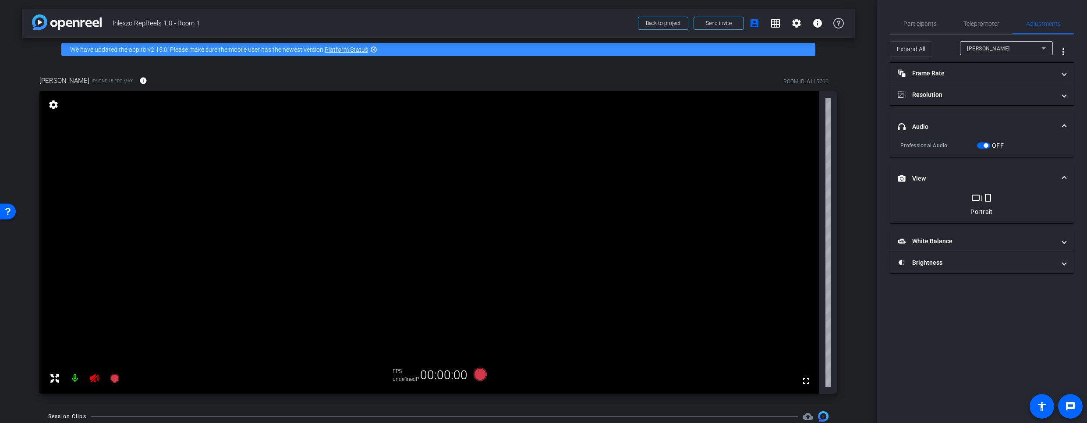
click at [95, 380] on div at bounding box center [85, 378] width 78 height 18
click at [975, 18] on span "Teleprompter" at bounding box center [981, 23] width 36 height 21
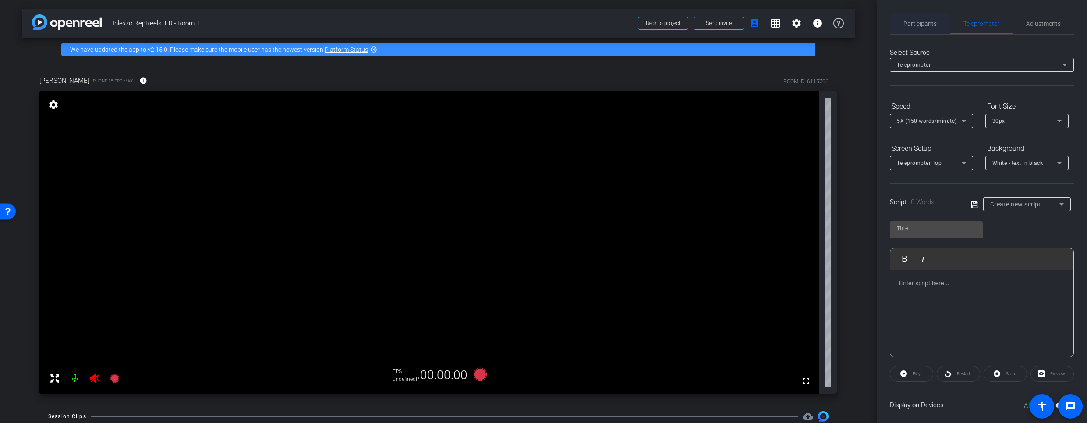
click at [916, 21] on span "Participants" at bounding box center [919, 24] width 33 height 6
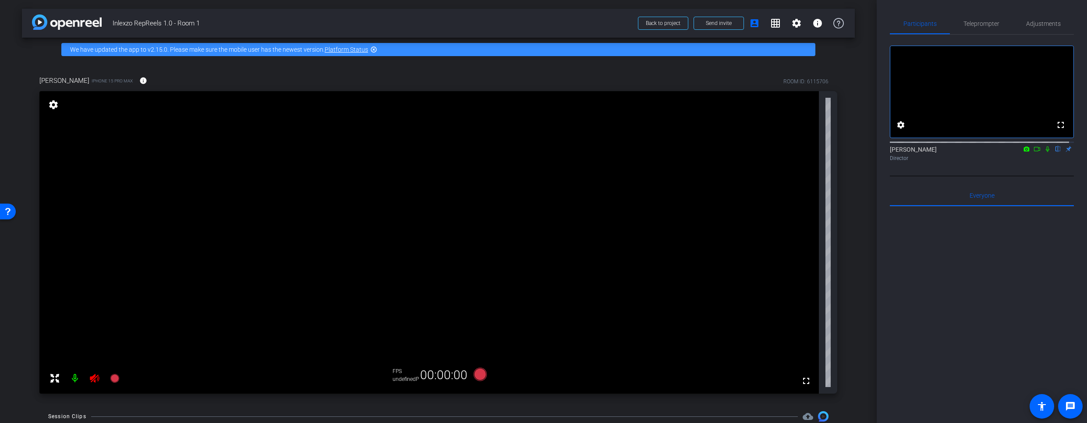
click at [1043, 153] on mat-icon at bounding box center [1047, 149] width 11 height 8
click at [985, 18] on span "Teleprompter" at bounding box center [981, 23] width 36 height 21
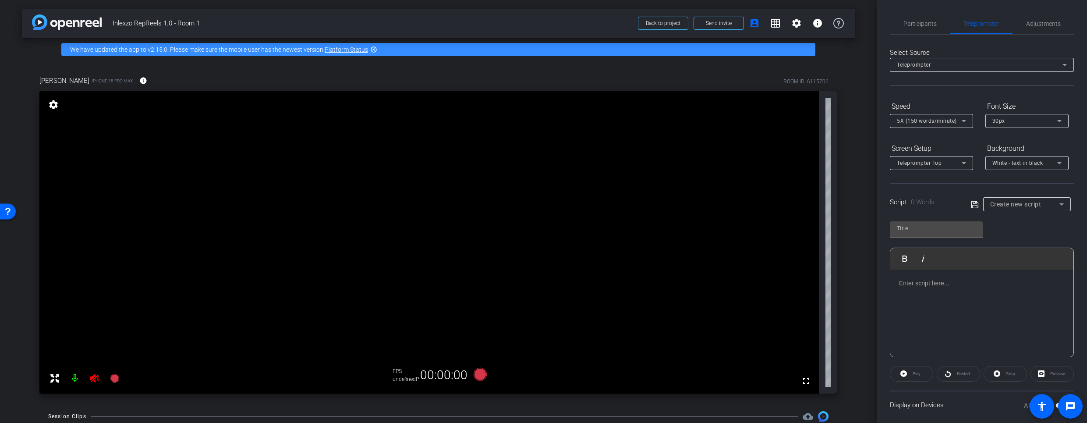
click at [917, 10] on div "Participants Teleprompter Adjustments settings James Monte flip Director Everyo…" at bounding box center [982, 211] width 210 height 423
click at [916, 22] on span "Participants" at bounding box center [919, 24] width 33 height 6
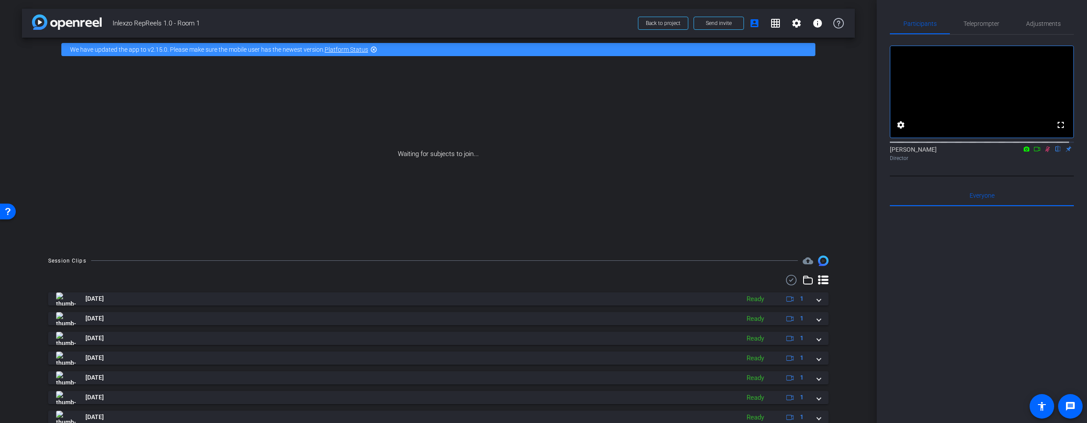
click at [1044, 152] on icon at bounding box center [1047, 149] width 7 height 6
click at [982, 25] on span "Teleprompter" at bounding box center [981, 24] width 36 height 6
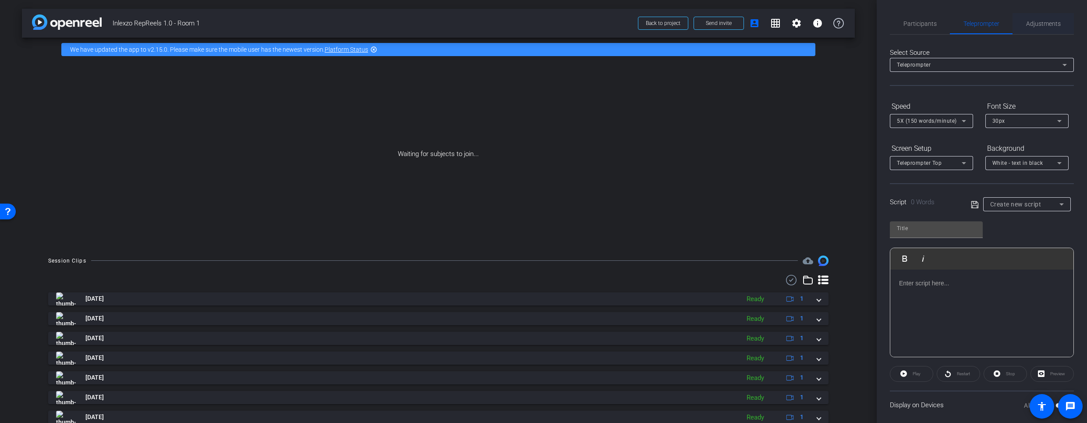
click at [1034, 18] on span "Adjustments" at bounding box center [1043, 23] width 35 height 21
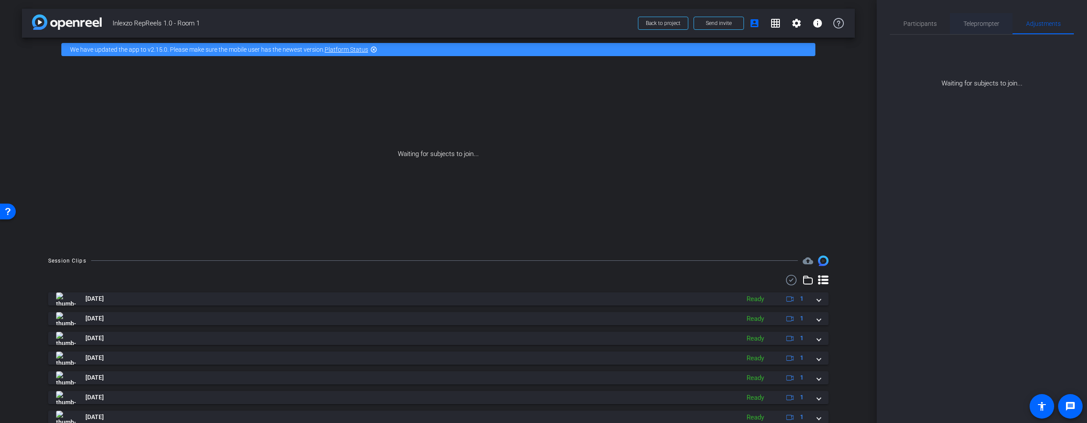
click at [976, 16] on span "Teleprompter" at bounding box center [981, 23] width 36 height 21
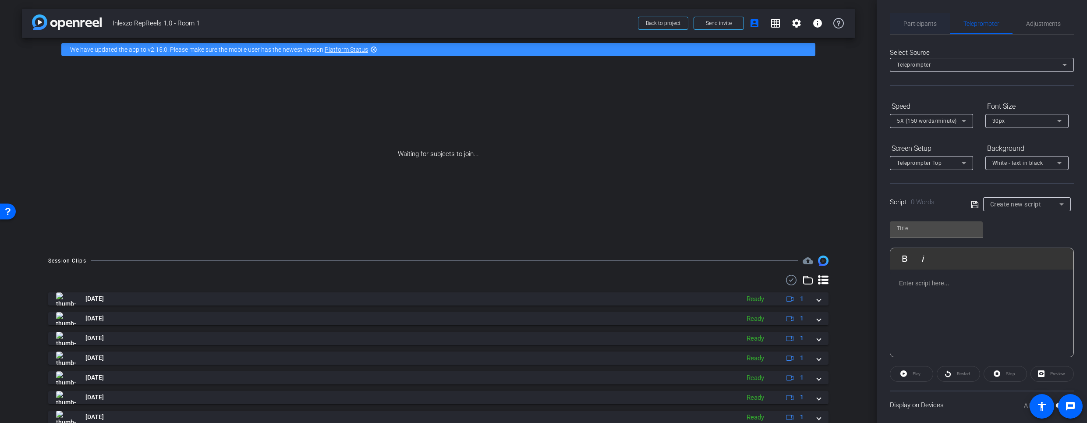
click at [913, 19] on span "Participants" at bounding box center [919, 23] width 33 height 21
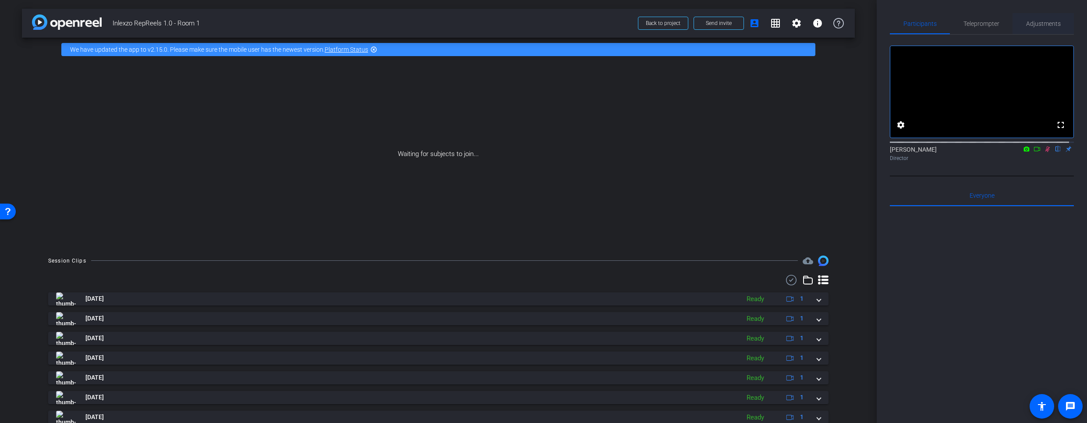
click at [1031, 24] on span "Adjustments" at bounding box center [1043, 24] width 35 height 6
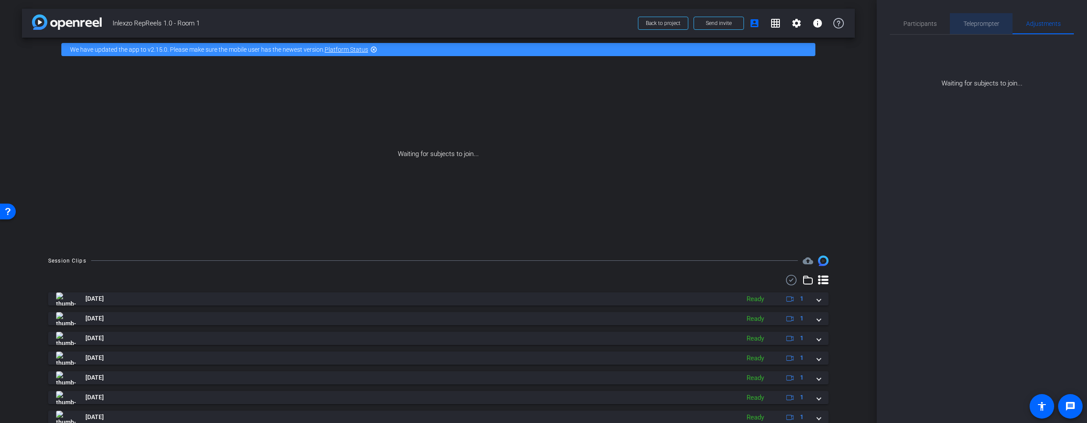
click at [966, 17] on span "Teleprompter" at bounding box center [981, 23] width 36 height 21
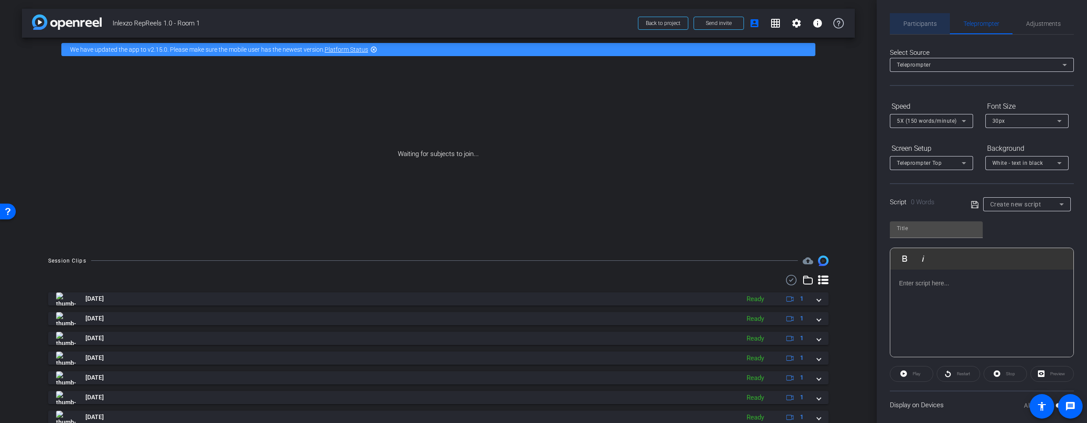
click at [925, 21] on span "Participants" at bounding box center [919, 24] width 33 height 6
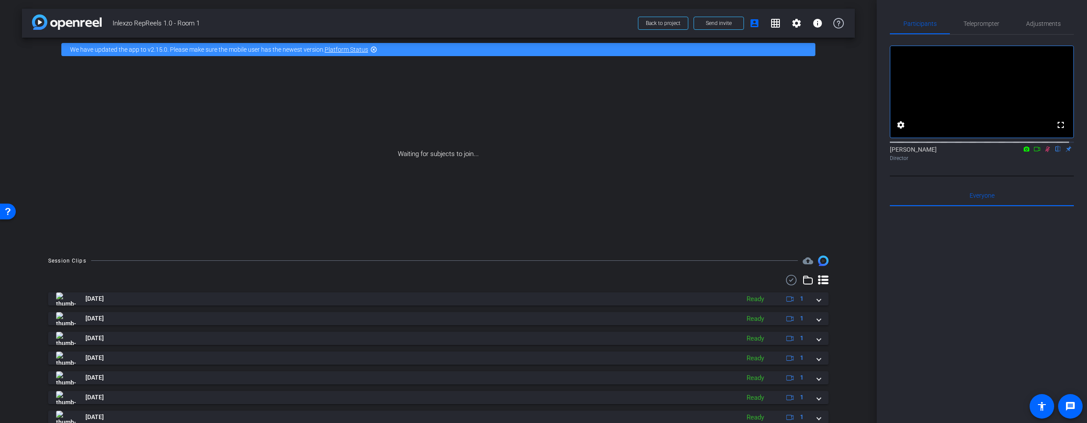
click at [1044, 152] on icon at bounding box center [1047, 149] width 7 height 6
click at [1035, 19] on span "Adjustments" at bounding box center [1043, 23] width 35 height 21
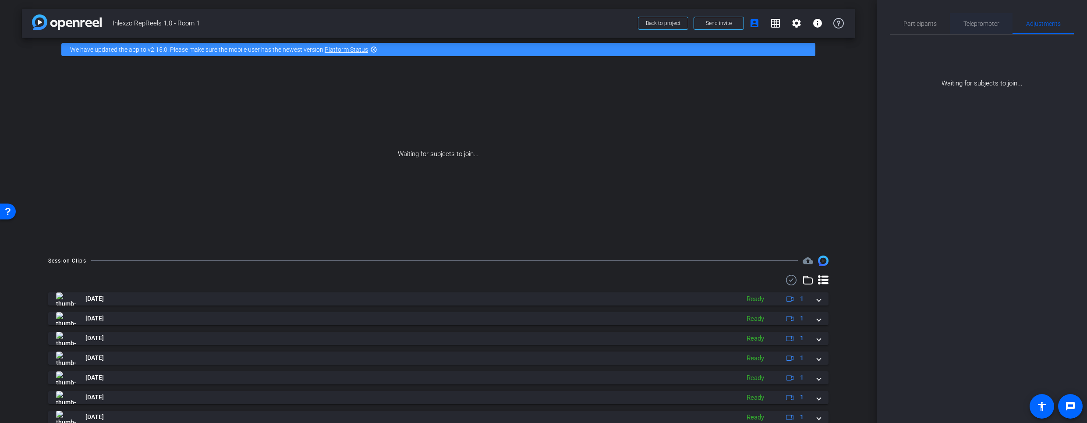
click at [982, 24] on span "Teleprompter" at bounding box center [981, 24] width 36 height 6
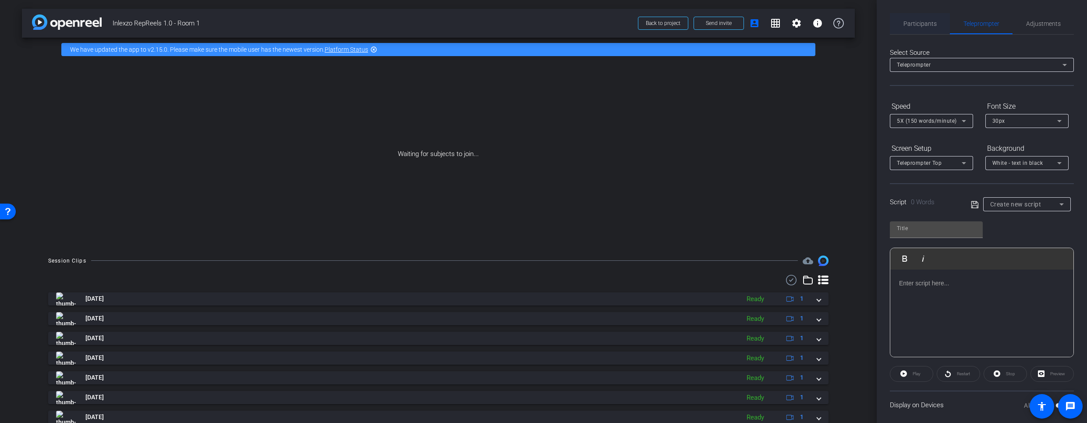
click at [905, 18] on span "Participants" at bounding box center [919, 23] width 33 height 21
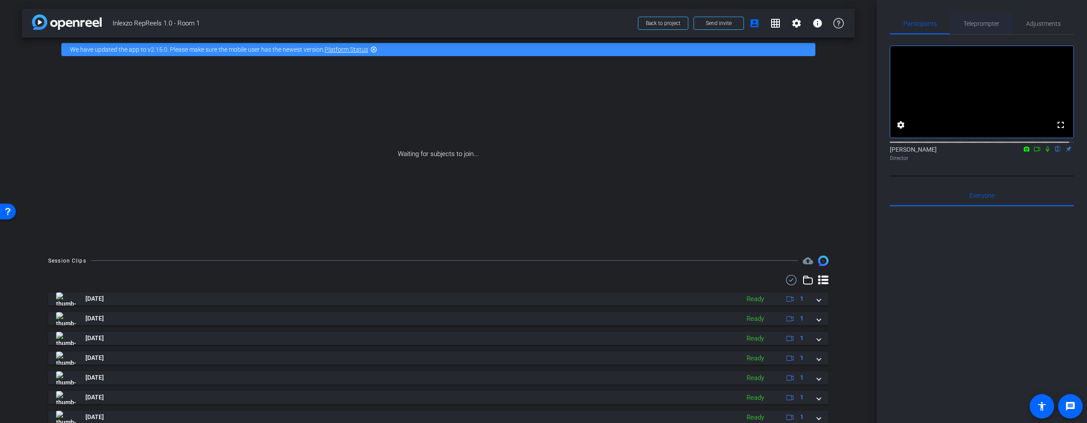
click at [973, 21] on span "Teleprompter" at bounding box center [981, 24] width 36 height 6
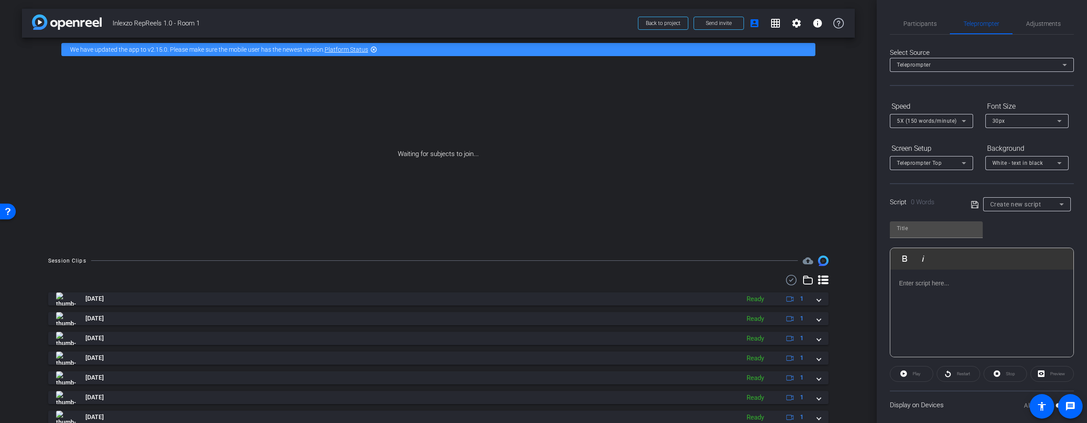
click at [941, 296] on div at bounding box center [981, 313] width 183 height 88
click at [916, 24] on span "Participants" at bounding box center [919, 24] width 33 height 6
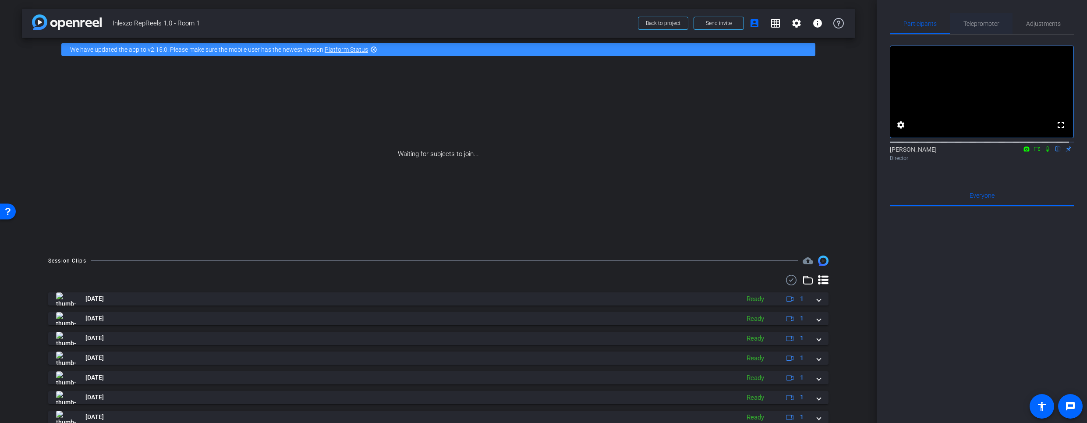
click at [963, 21] on span "Teleprompter" at bounding box center [981, 24] width 36 height 6
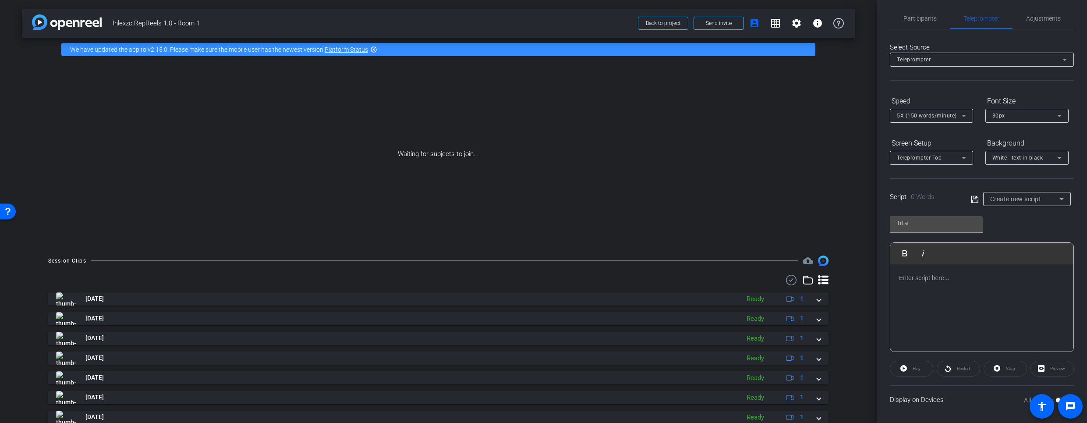
scroll to position [9, 0]
click at [910, 14] on span "Participants" at bounding box center [919, 15] width 33 height 6
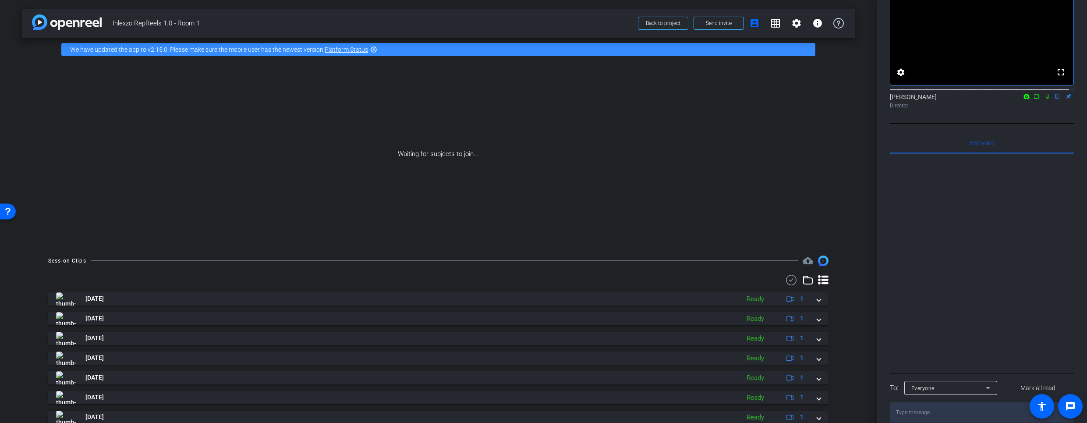
scroll to position [74, 0]
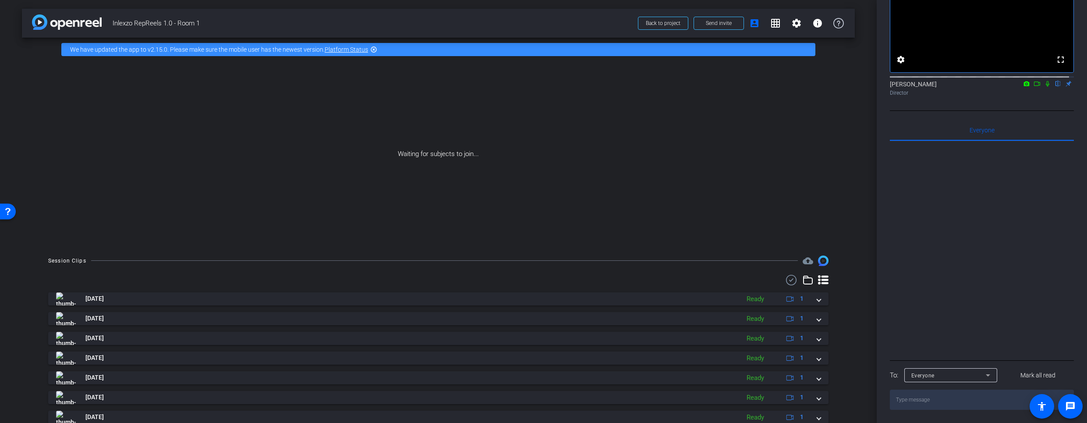
click at [909, 400] on textarea at bounding box center [982, 399] width 184 height 20
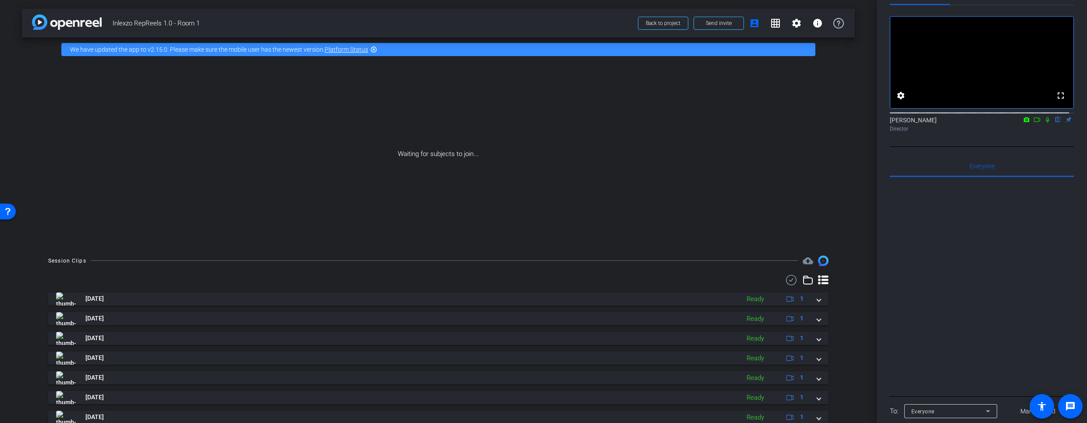
scroll to position [0, 0]
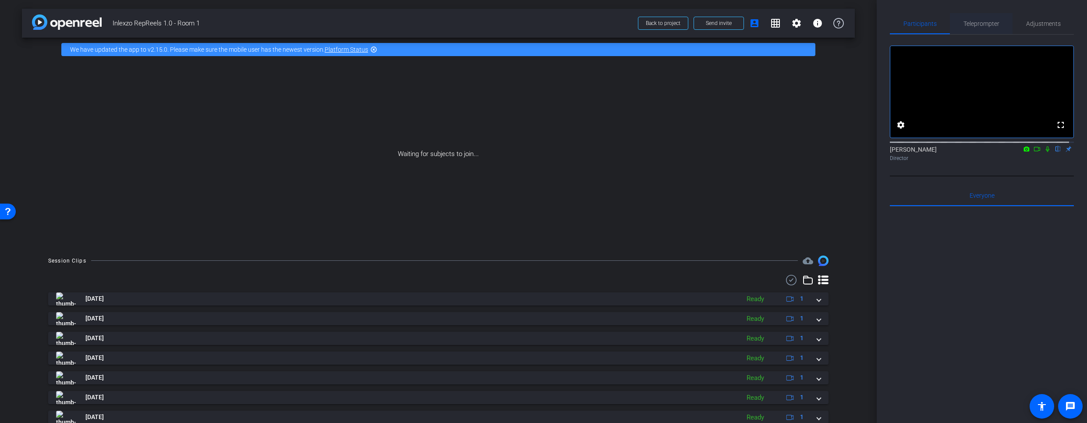
type textarea "For some reason the mute button isn't turning off"
click at [988, 20] on span "Teleprompter" at bounding box center [981, 23] width 36 height 21
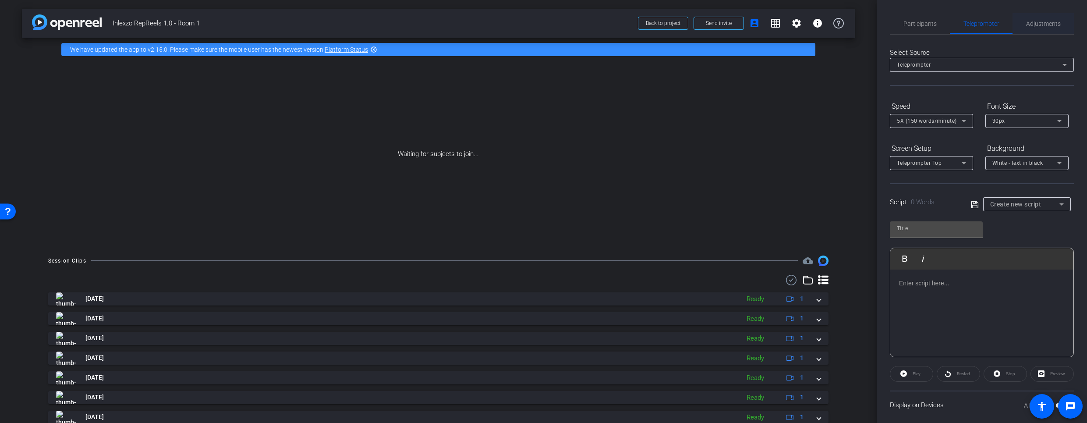
click at [1040, 19] on span "Adjustments" at bounding box center [1043, 23] width 35 height 21
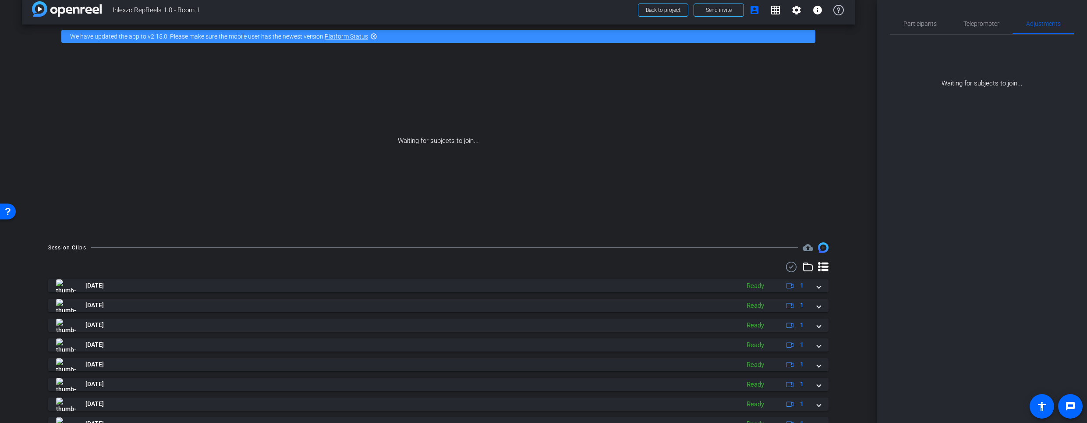
scroll to position [18, 0]
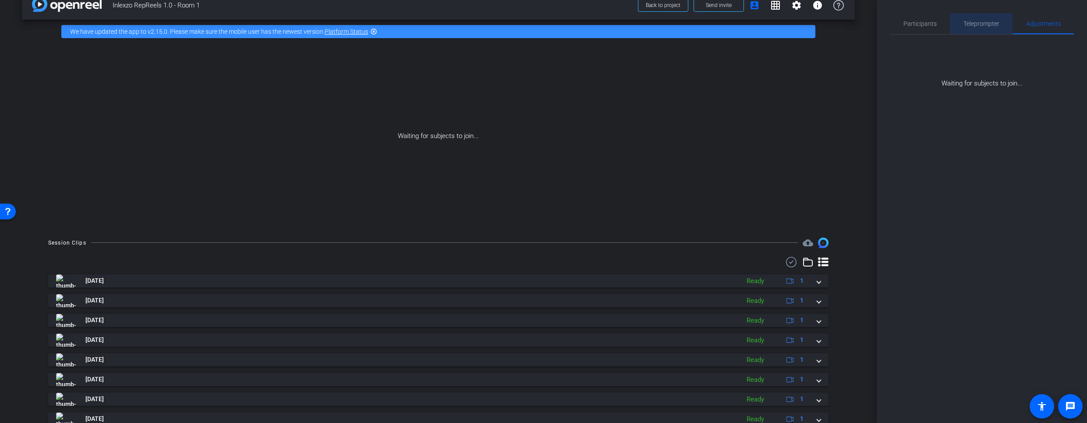
click at [985, 22] on span "Teleprompter" at bounding box center [981, 24] width 36 height 6
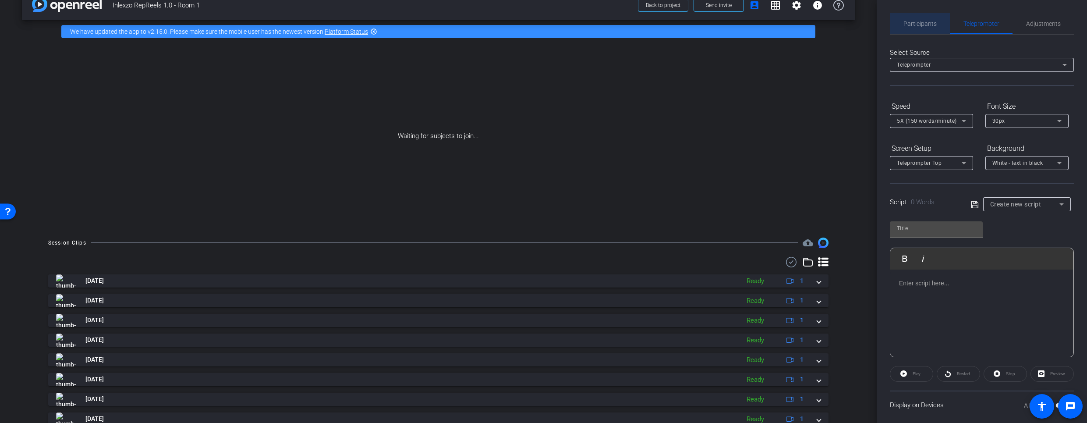
click at [926, 25] on span "Participants" at bounding box center [919, 24] width 33 height 6
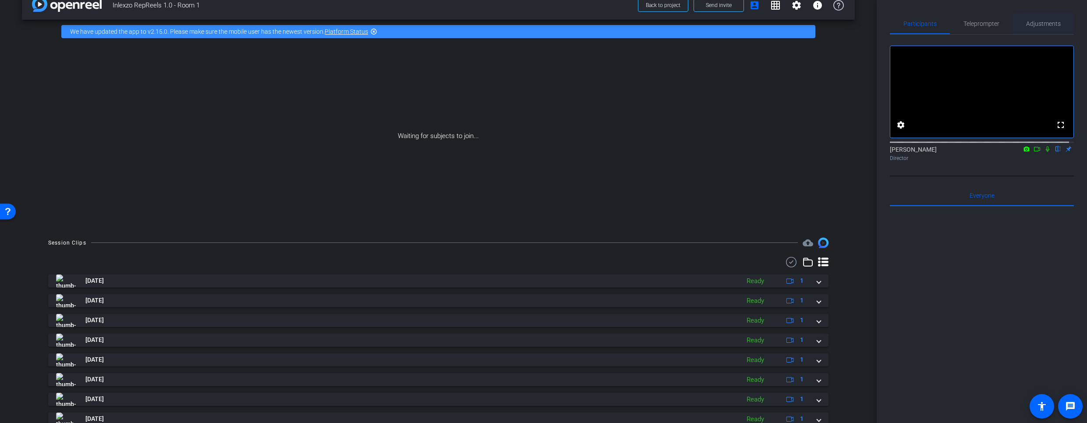
click at [1039, 21] on span "Adjustments" at bounding box center [1043, 24] width 35 height 6
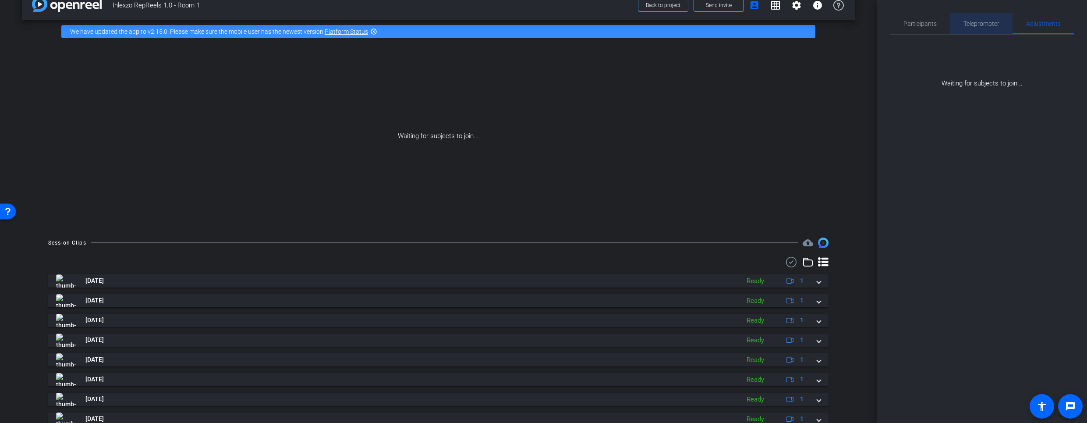
click at [983, 21] on span "Teleprompter" at bounding box center [981, 24] width 36 height 6
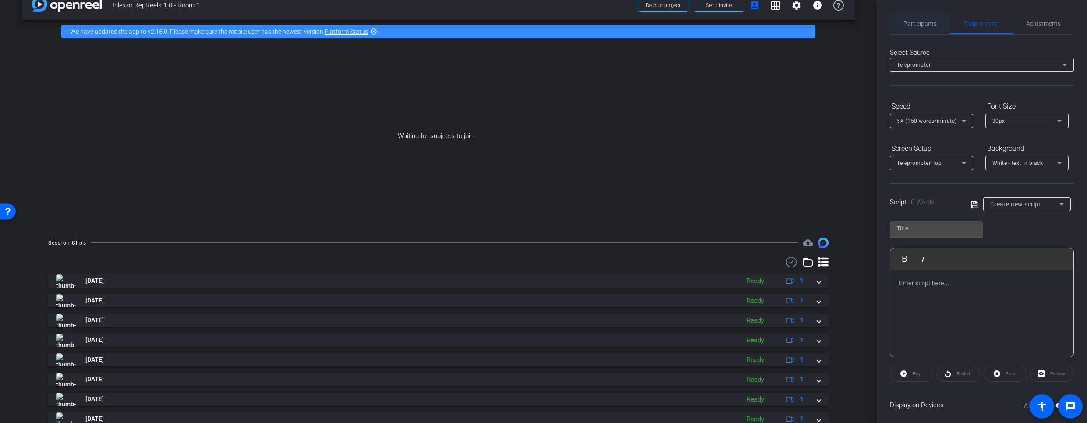
click at [923, 21] on span "Participants" at bounding box center [919, 24] width 33 height 6
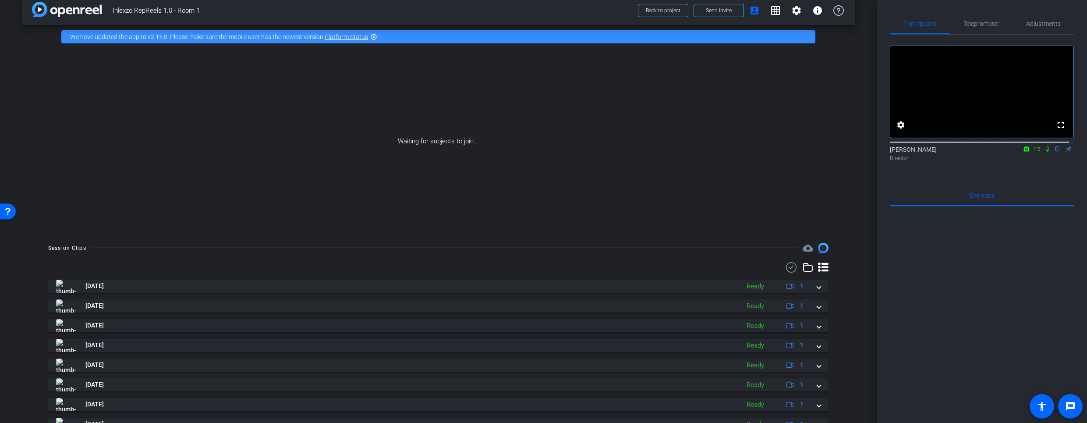
scroll to position [0, 0]
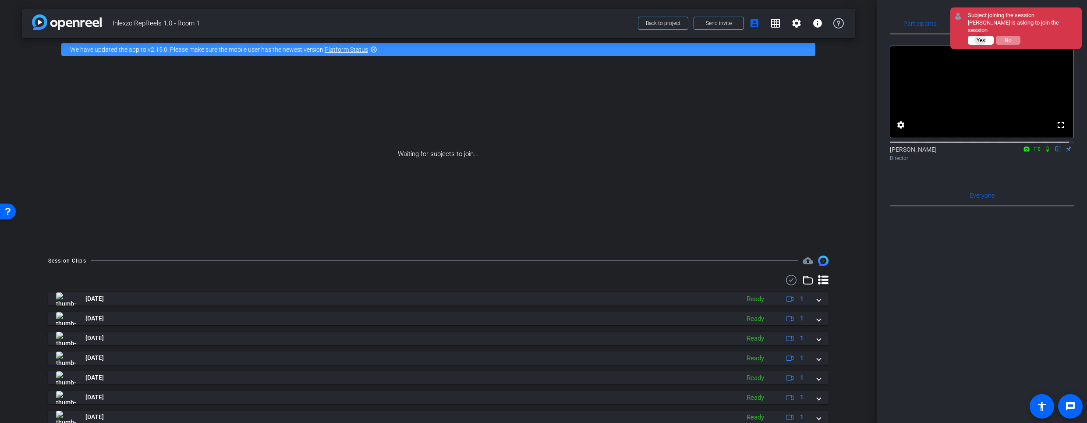
click at [980, 37] on span "Yes" at bounding box center [980, 40] width 8 height 6
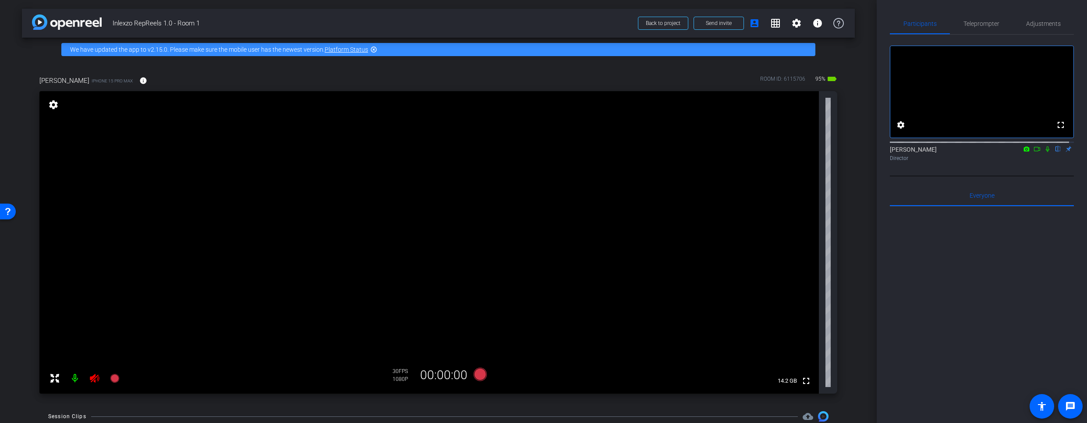
click at [93, 378] on icon at bounding box center [94, 378] width 11 height 11
click at [985, 24] on span "Teleprompter" at bounding box center [981, 24] width 36 height 6
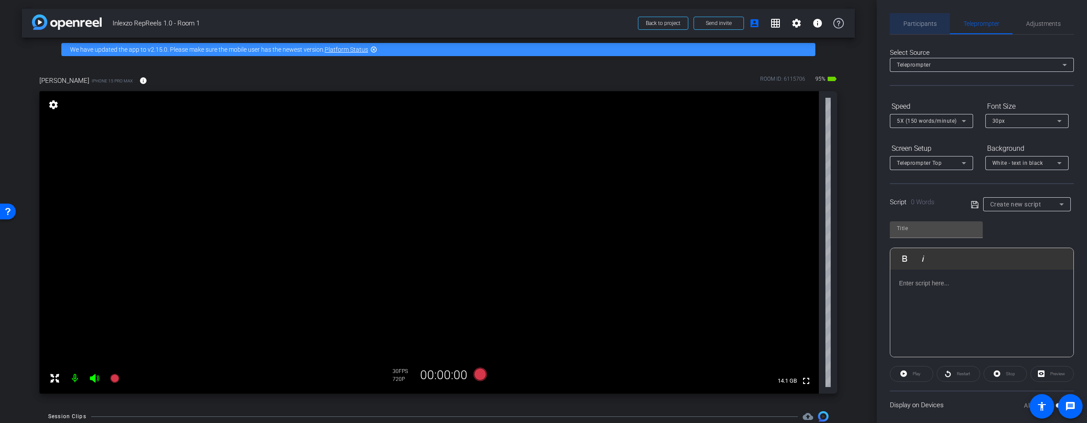
click at [933, 22] on span "Participants" at bounding box center [919, 24] width 33 height 6
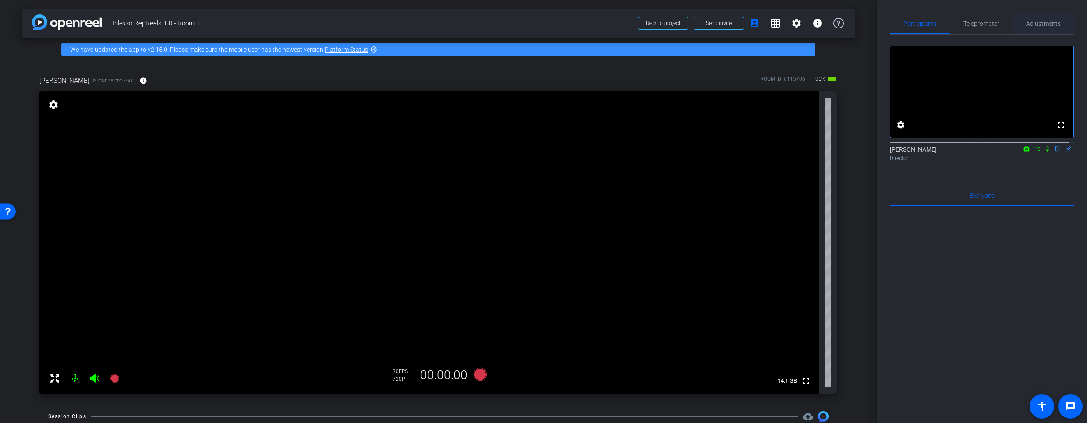
click at [1034, 25] on span "Adjustments" at bounding box center [1043, 24] width 35 height 6
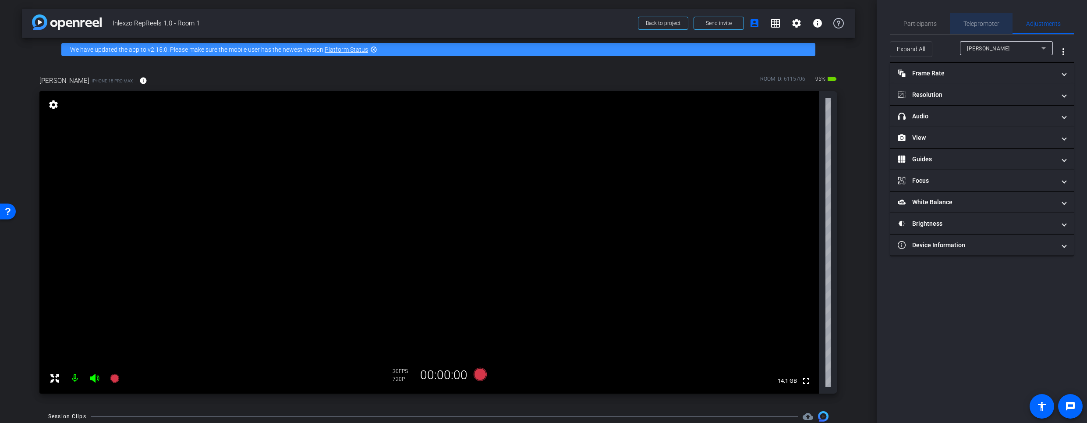
click at [972, 21] on span "Teleprompter" at bounding box center [981, 24] width 36 height 6
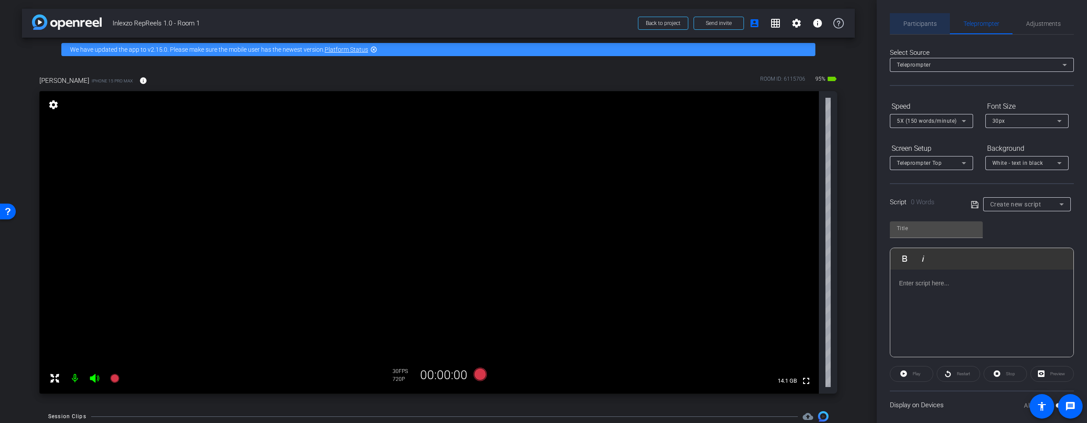
click at [922, 23] on span "Participants" at bounding box center [919, 24] width 33 height 6
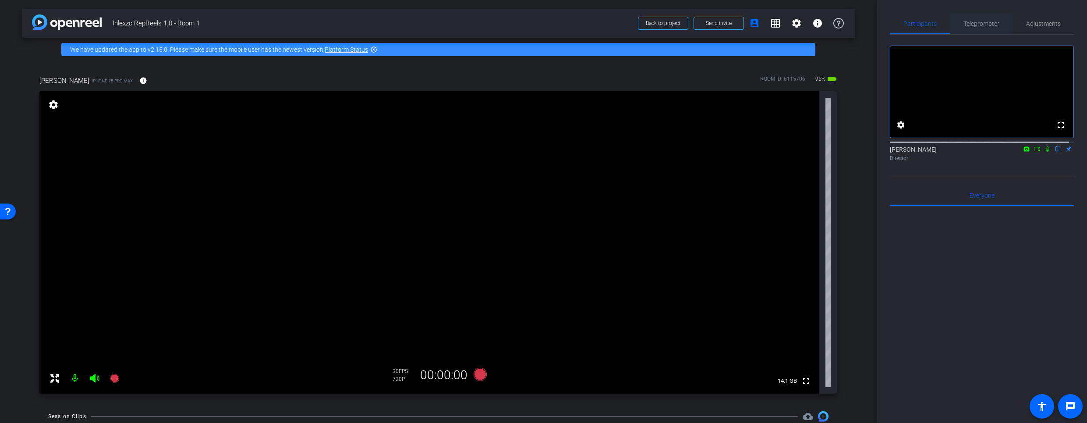
click at [972, 23] on span "Teleprompter" at bounding box center [981, 24] width 36 height 6
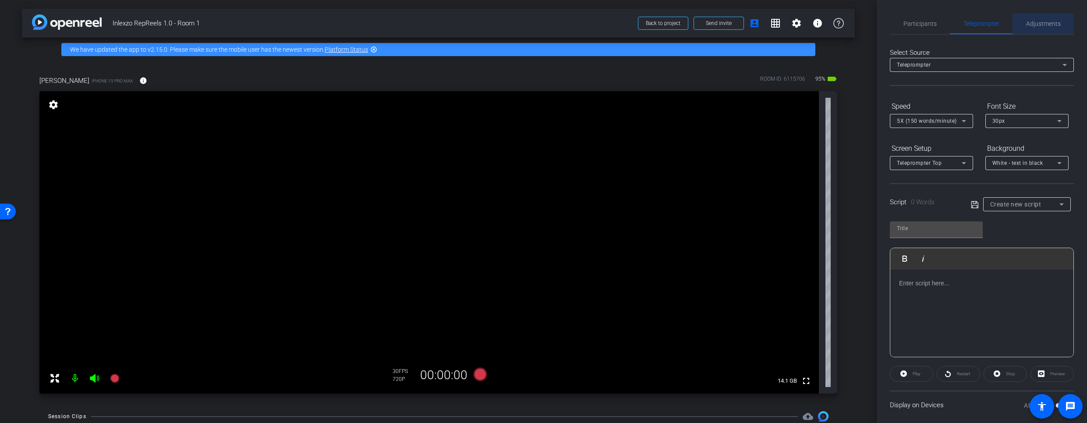
click at [1043, 25] on span "Adjustments" at bounding box center [1043, 24] width 35 height 6
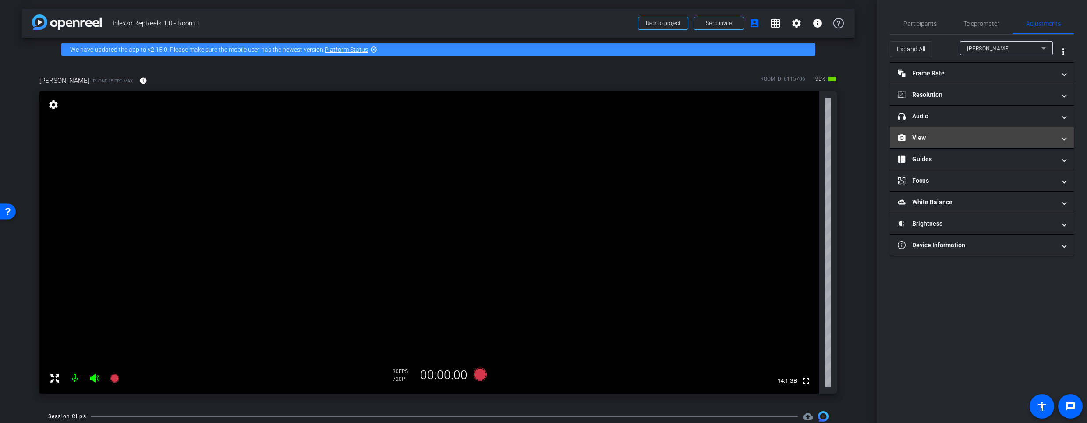
click at [962, 142] on mat-expansion-panel-header "View" at bounding box center [982, 137] width 184 height 21
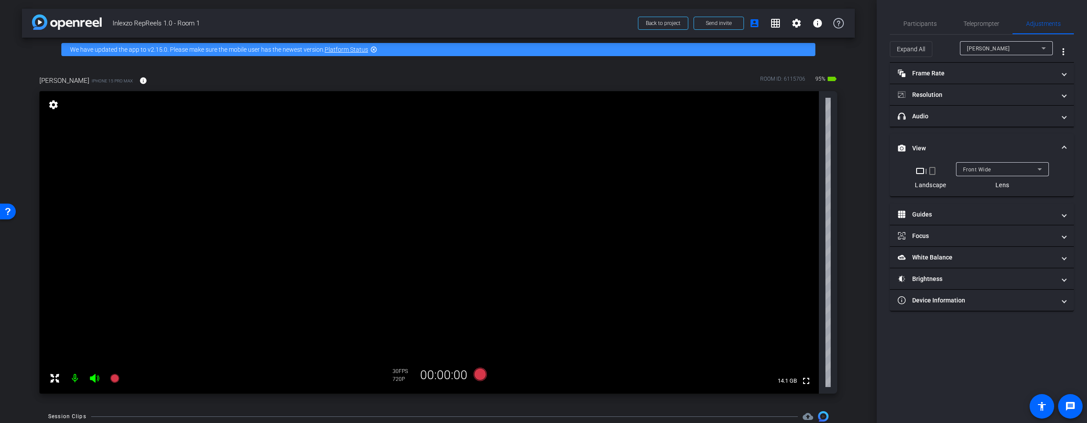
click at [934, 174] on mat-icon "crop_portrait" at bounding box center [932, 171] width 11 height 11
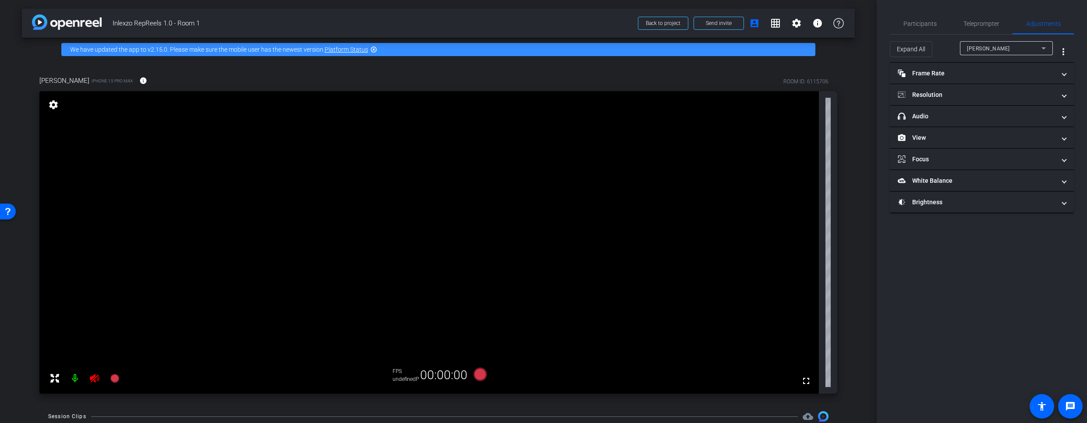
click at [96, 374] on icon at bounding box center [94, 378] width 11 height 11
click at [92, 378] on div at bounding box center [85, 378] width 78 height 18
click at [95, 379] on div at bounding box center [85, 378] width 78 height 18
click at [95, 378] on div at bounding box center [85, 378] width 78 height 18
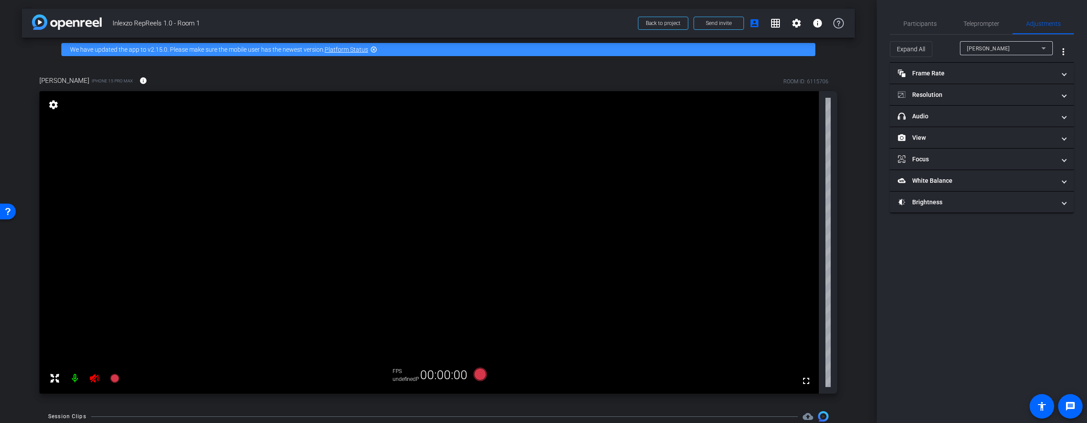
click at [95, 378] on div at bounding box center [85, 378] width 78 height 18
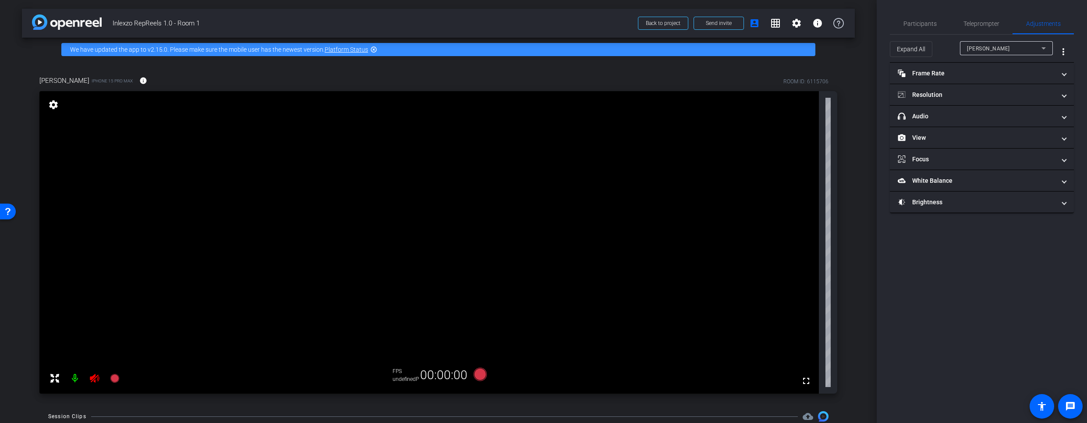
click at [95, 378] on div at bounding box center [85, 378] width 78 height 18
click at [94, 378] on div at bounding box center [85, 378] width 78 height 18
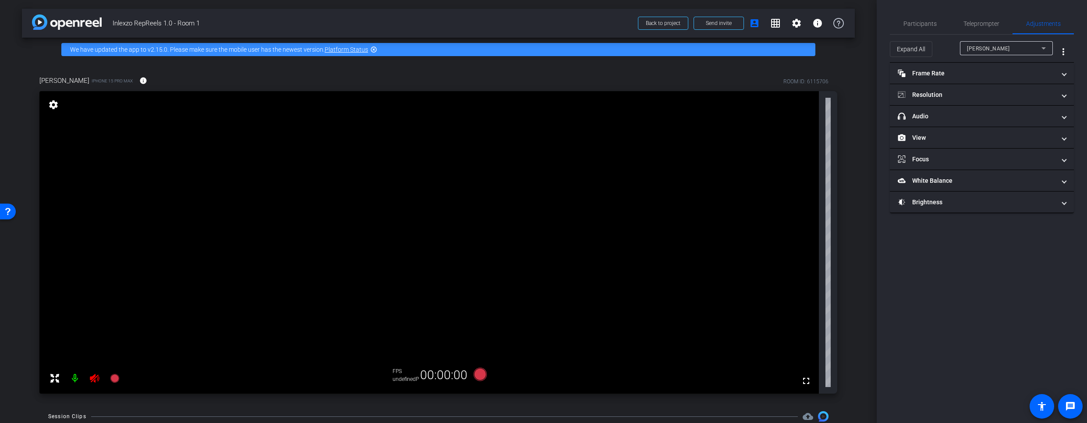
click at [94, 378] on div at bounding box center [85, 378] width 78 height 18
click at [101, 376] on div at bounding box center [85, 378] width 78 height 18
click at [95, 377] on div at bounding box center [85, 378] width 78 height 18
drag, startPoint x: 95, startPoint y: 377, endPoint x: 101, endPoint y: 378, distance: 6.1
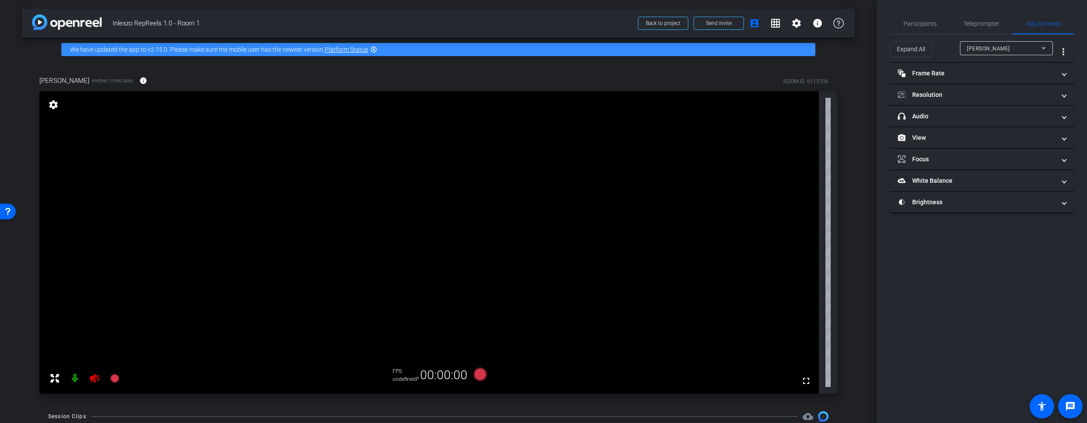
click at [95, 378] on div at bounding box center [85, 378] width 78 height 18
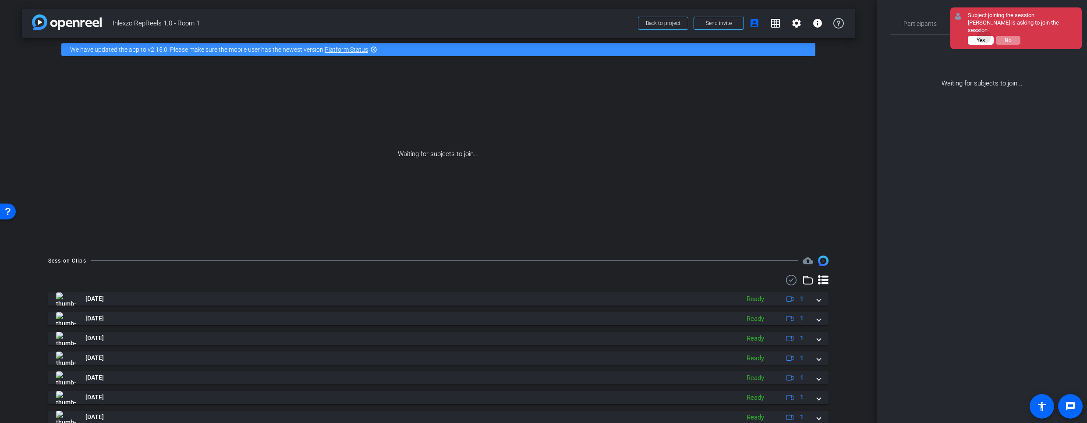
click at [984, 37] on span "Yes" at bounding box center [980, 40] width 8 height 6
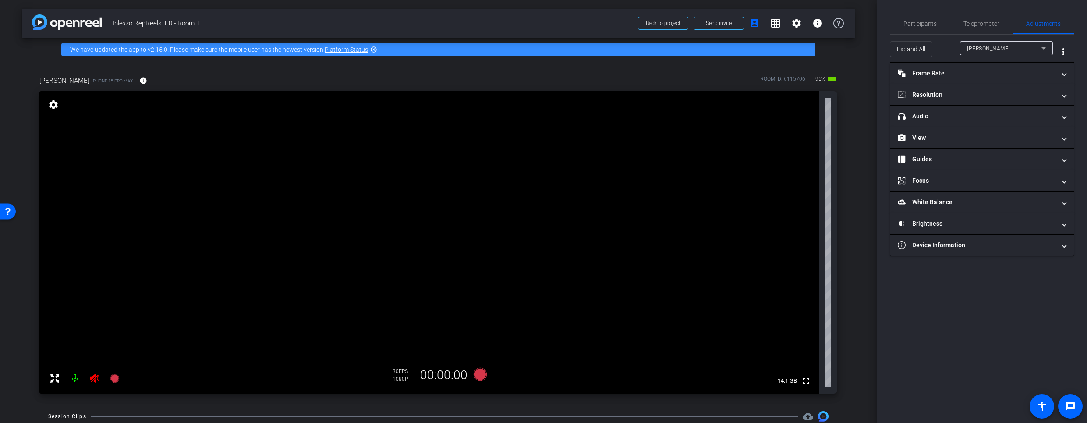
click at [91, 378] on icon at bounding box center [94, 378] width 9 height 9
click at [966, 21] on span "Teleprompter" at bounding box center [981, 24] width 36 height 6
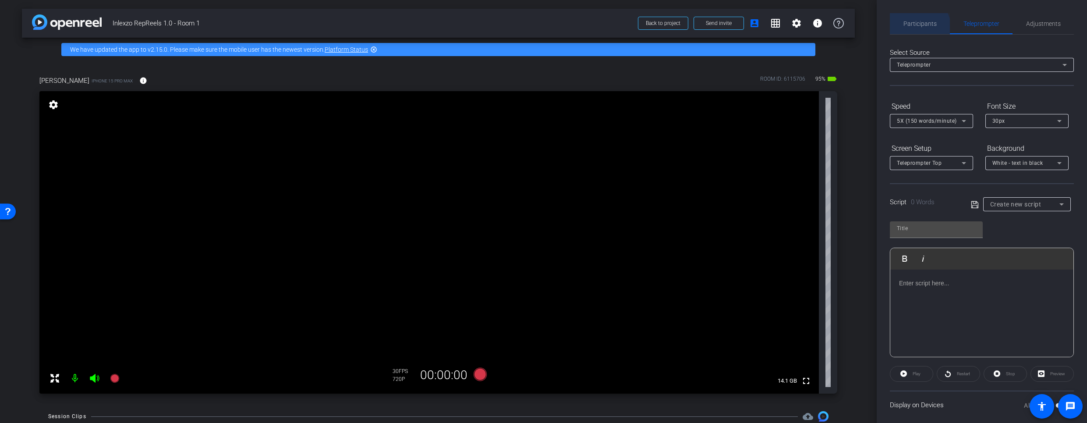
click at [912, 30] on span "Participants" at bounding box center [919, 23] width 33 height 21
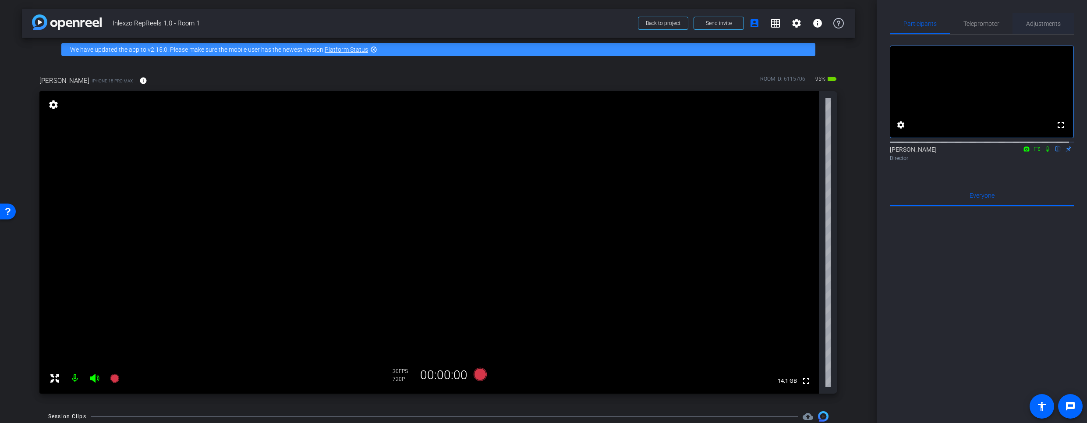
click at [1034, 21] on span "Adjustments" at bounding box center [1043, 24] width 35 height 6
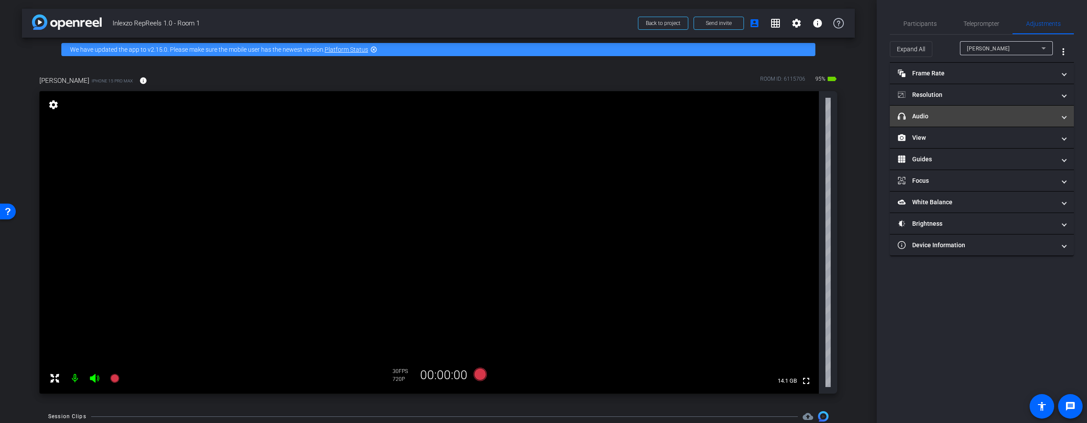
click at [936, 121] on mat-expansion-panel-header "headphone icon Audio" at bounding box center [982, 116] width 184 height 21
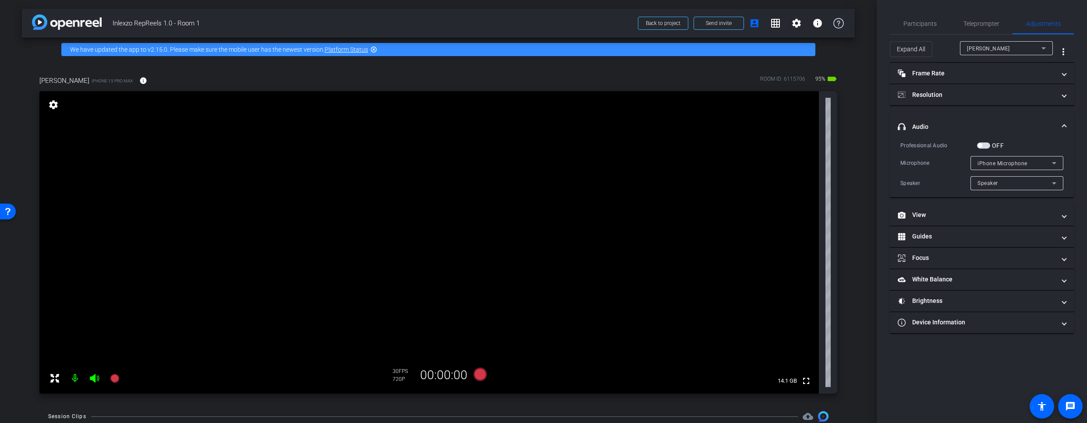
drag, startPoint x: 936, startPoint y: 125, endPoint x: 941, endPoint y: 142, distance: 17.9
click at [936, 125] on mat-panel-title "headphone icon Audio" at bounding box center [977, 126] width 158 height 9
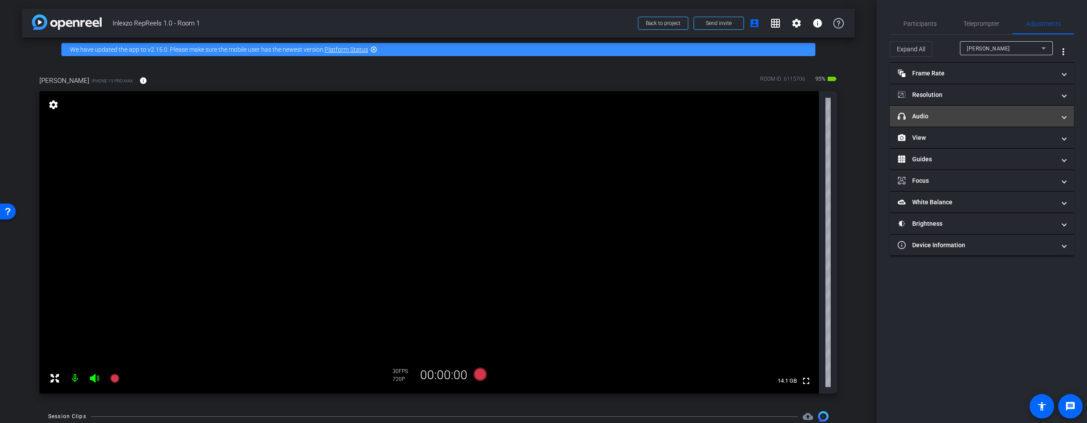
click at [930, 115] on mat-panel-title "headphone icon Audio" at bounding box center [977, 116] width 158 height 9
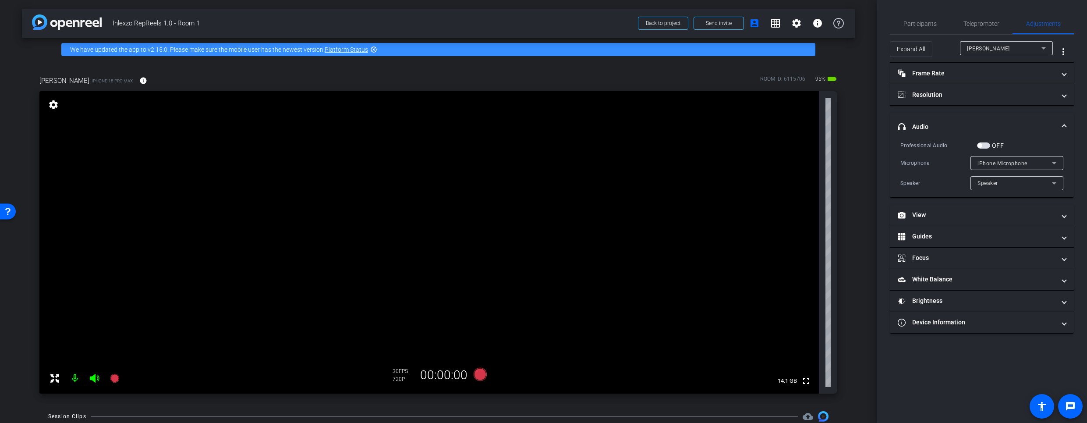
click at [948, 128] on mat-panel-title "headphone icon Audio" at bounding box center [977, 126] width 158 height 9
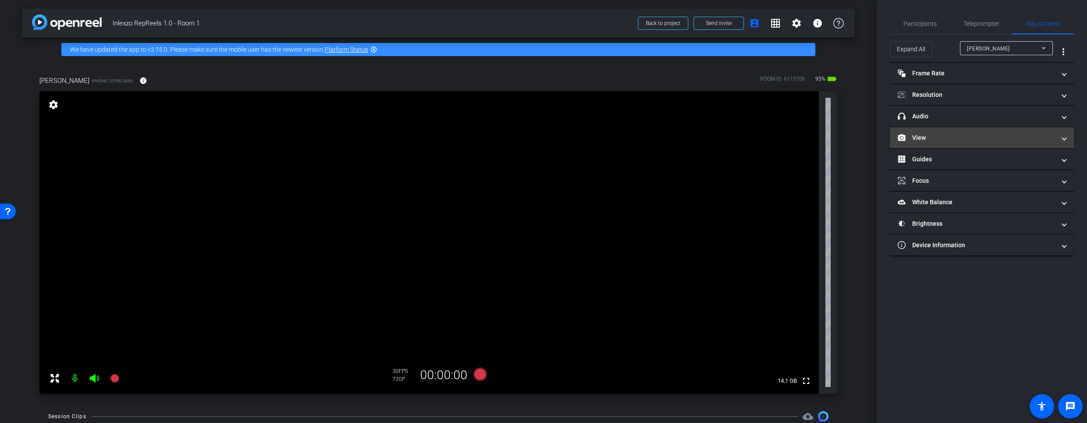
click at [944, 138] on mat-panel-title "View" at bounding box center [977, 137] width 158 height 9
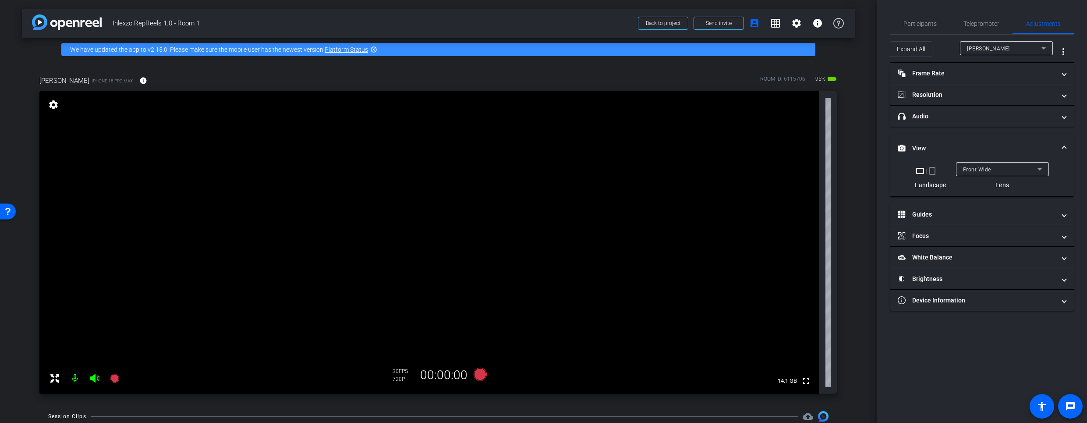
click at [931, 169] on mat-icon "crop_portrait" at bounding box center [932, 171] width 11 height 11
click at [978, 25] on span "Teleprompter" at bounding box center [981, 24] width 36 height 6
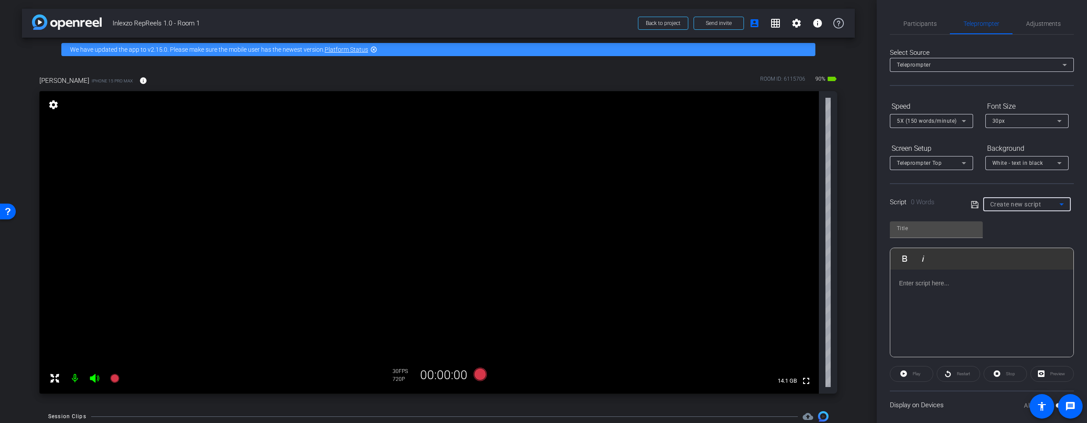
click at [1009, 202] on span "Create new script" at bounding box center [1015, 204] width 51 height 7
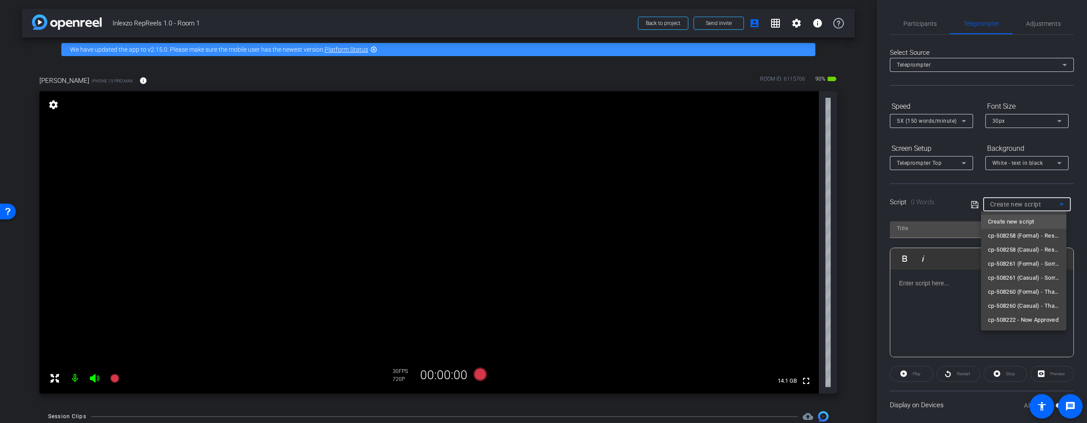
click at [1013, 250] on span "cp-508258 (Casual) - Resources to Share" at bounding box center [1023, 249] width 71 height 11
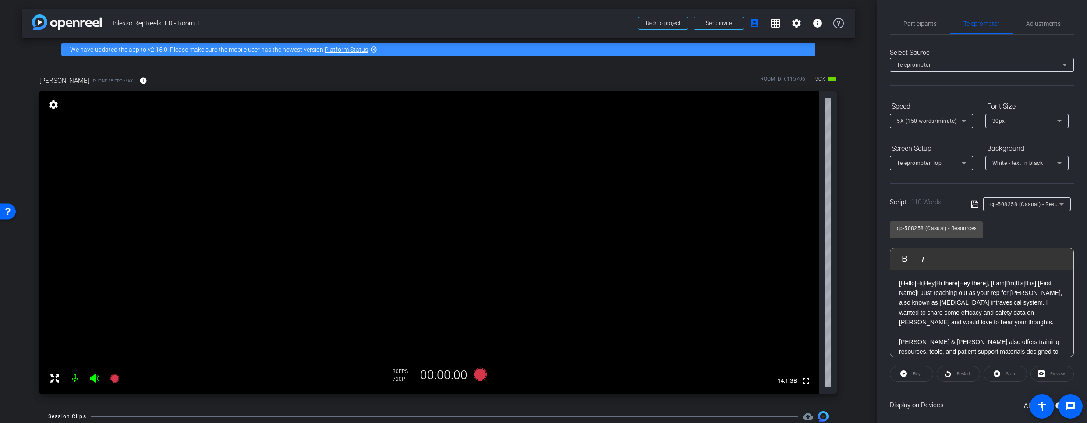
click at [1038, 374] on div "Preview" at bounding box center [1051, 374] width 43 height 16
click at [1014, 205] on span "cp-508258 (Casual) - Resources to Share" at bounding box center [1042, 203] width 105 height 7
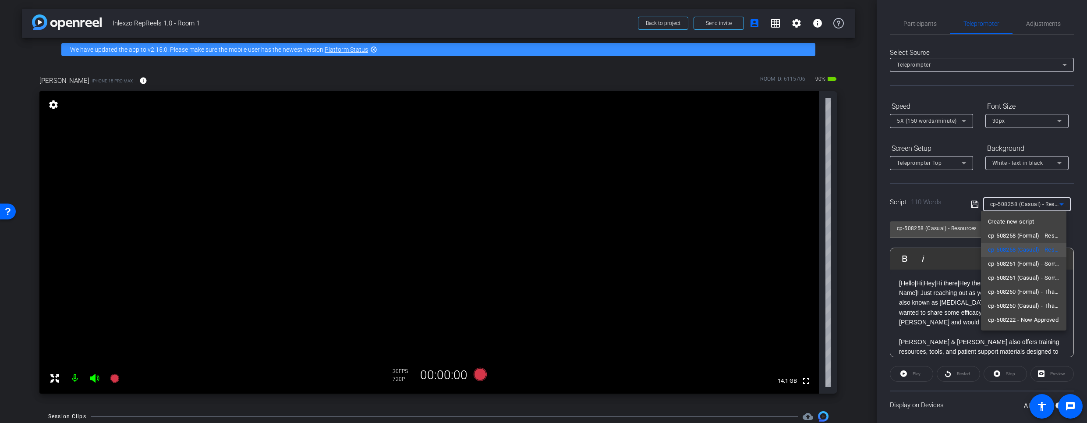
click at [1016, 201] on div at bounding box center [543, 211] width 1087 height 423
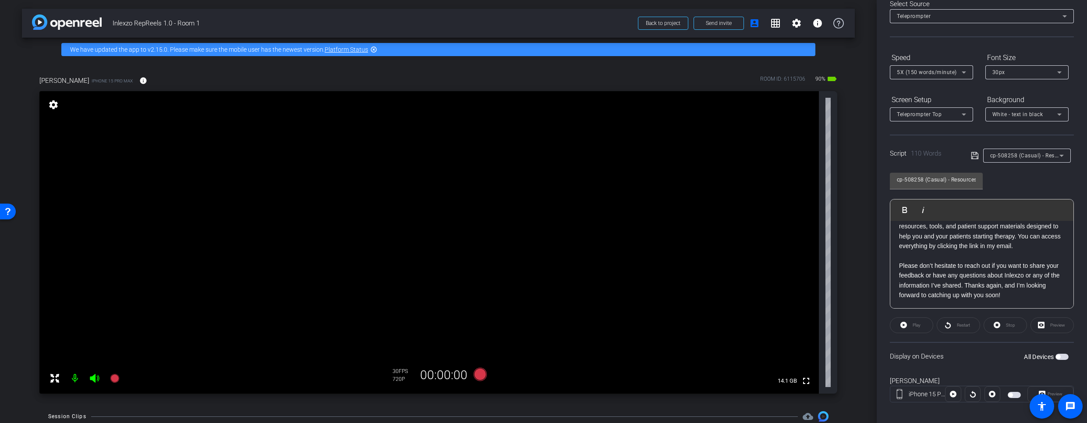
scroll to position [56, 0]
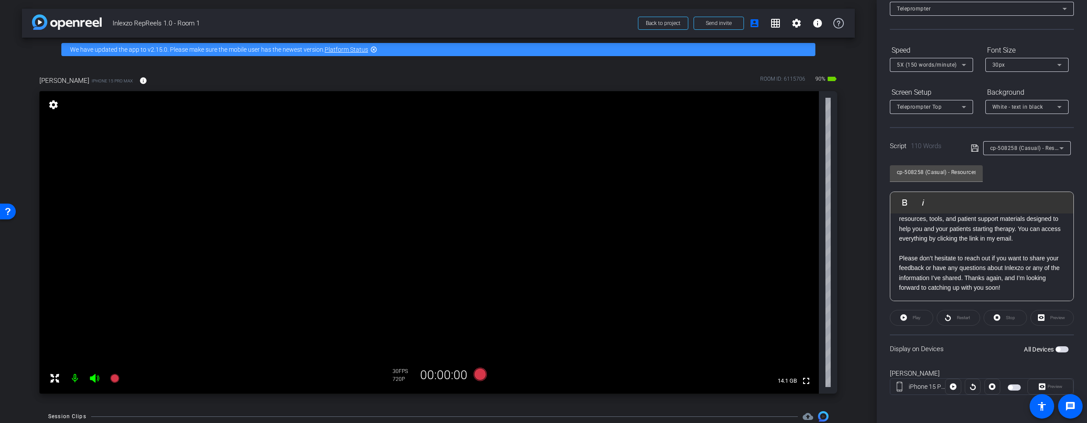
click at [1061, 352] on span "button" at bounding box center [1061, 349] width 13 height 6
click at [1038, 315] on div "Preview" at bounding box center [1051, 318] width 43 height 16
click at [1039, 382] on icon at bounding box center [1042, 386] width 7 height 13
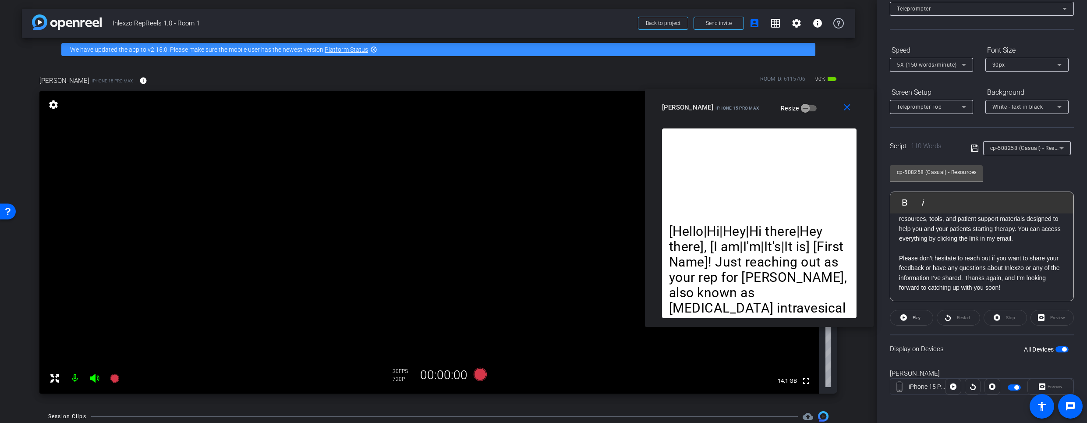
drag, startPoint x: 547, startPoint y: 107, endPoint x: 762, endPoint y: 103, distance: 215.6
click at [767, 103] on mat-slide-toggle "Resize" at bounding box center [791, 108] width 49 height 14
click at [1032, 151] on span "cp-508258 (Casual) - Resources to Share" at bounding box center [1042, 147] width 105 height 7
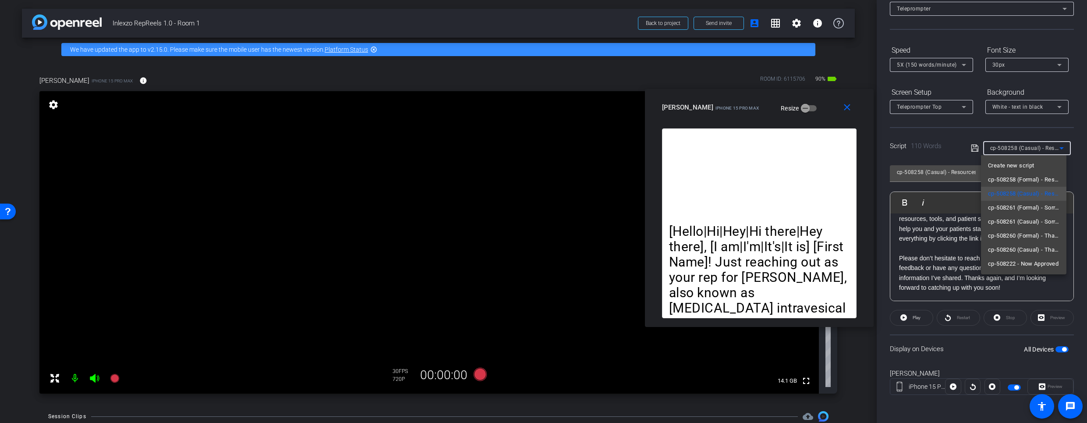
click at [951, 64] on div at bounding box center [543, 211] width 1087 height 423
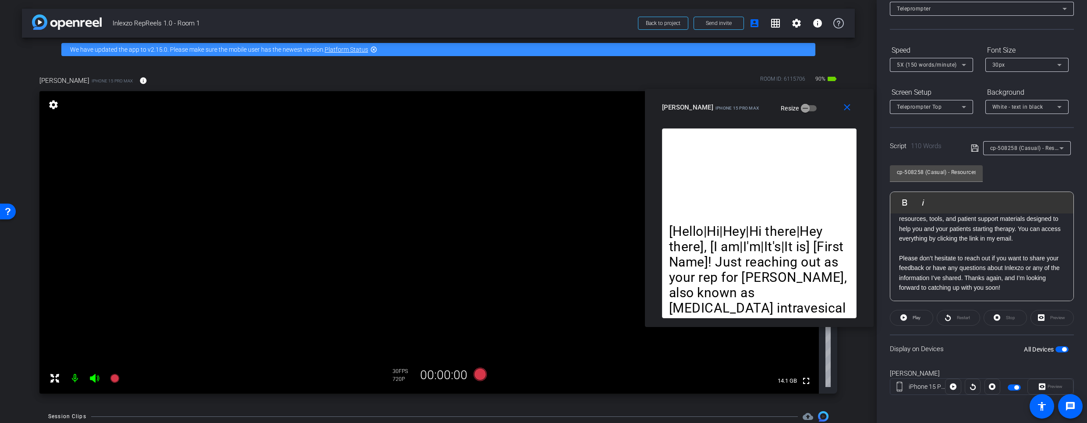
click at [919, 65] on span "5X (150 words/minute)" at bounding box center [927, 65] width 60 height 6
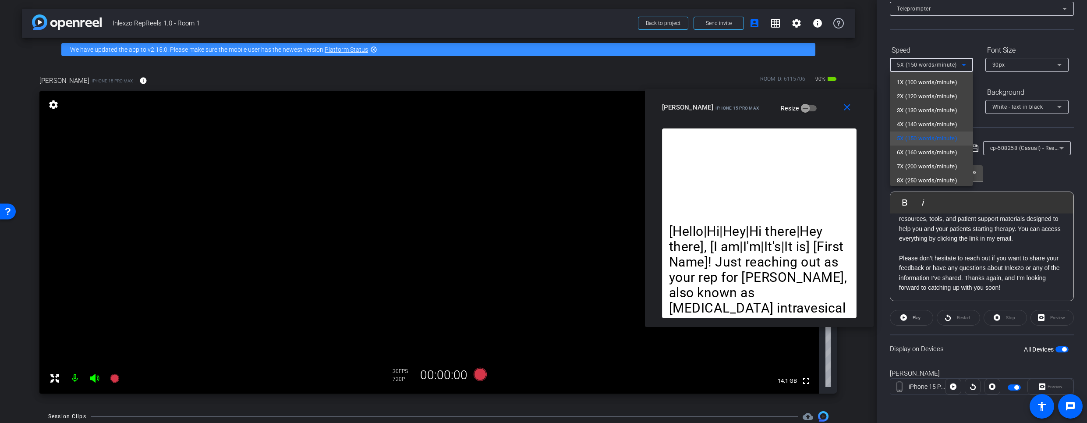
click at [932, 41] on div at bounding box center [543, 211] width 1087 height 423
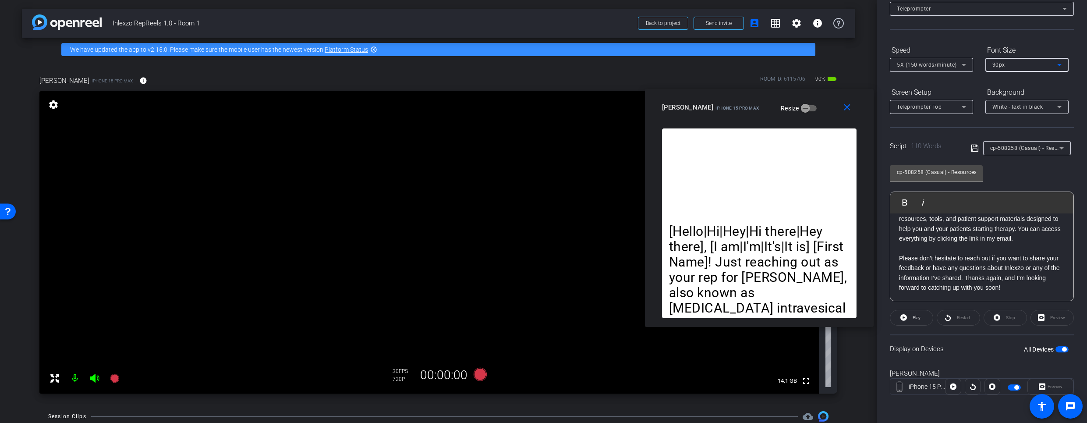
click at [1015, 67] on div "30px" at bounding box center [1024, 64] width 65 height 11
click at [1011, 109] on mat-option "40px" at bounding box center [1026, 110] width 83 height 14
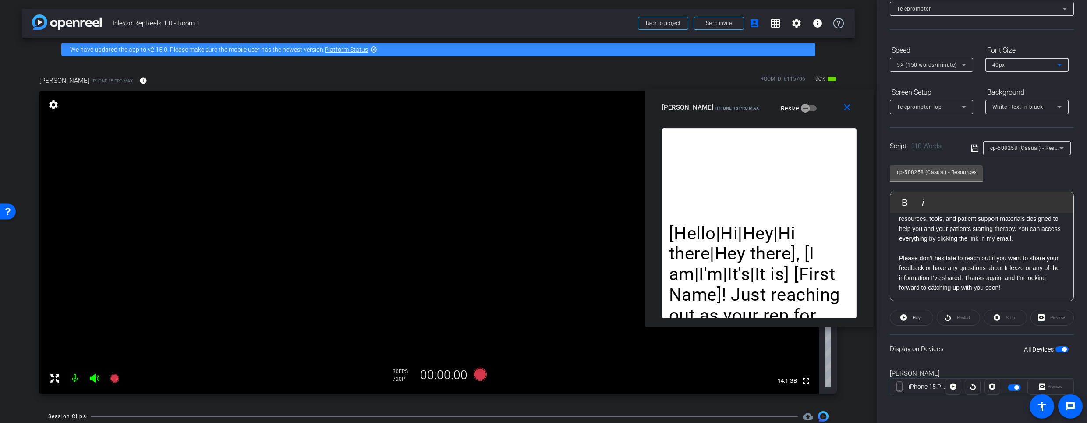
click at [939, 27] on div "Select Source Teleprompter" at bounding box center [982, 11] width 184 height 38
click at [944, 28] on div "Select Source Teleprompter" at bounding box center [982, 11] width 184 height 38
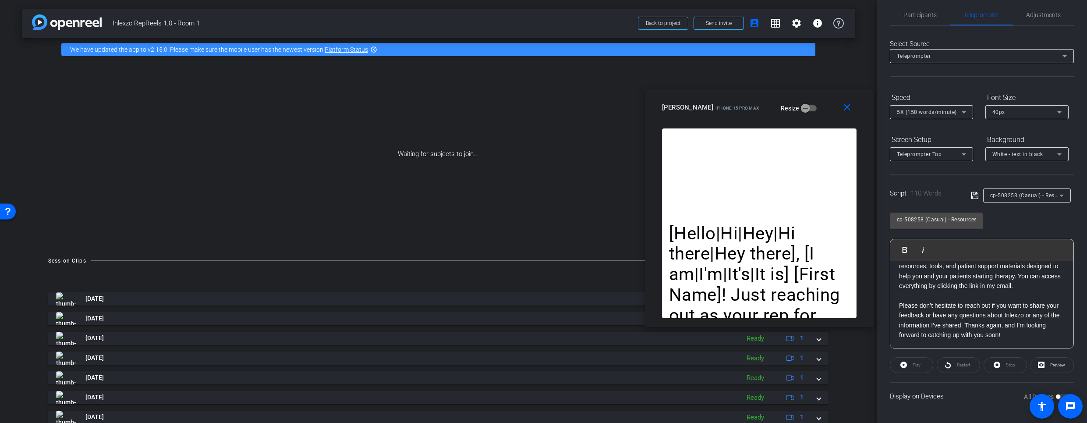
scroll to position [9, 0]
click at [1041, 12] on span "Adjustments" at bounding box center [1043, 15] width 35 height 6
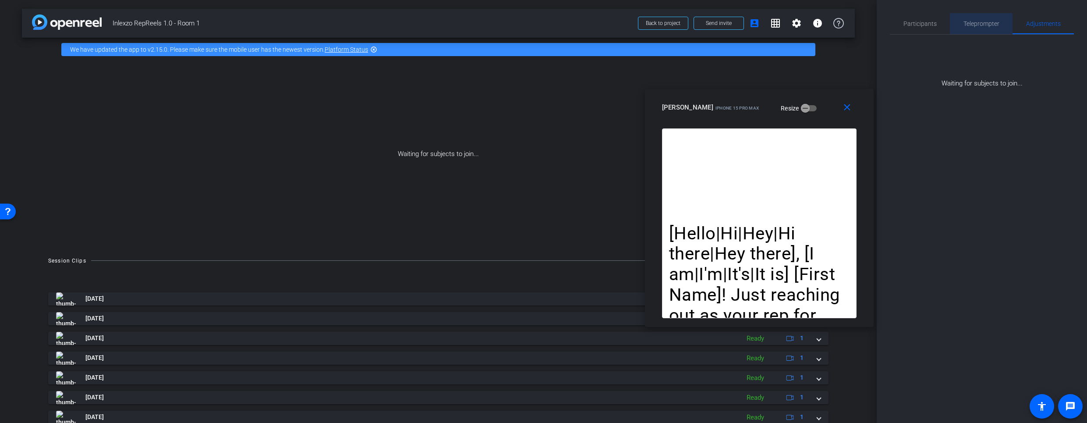
click at [969, 14] on span "Teleprompter" at bounding box center [981, 23] width 36 height 21
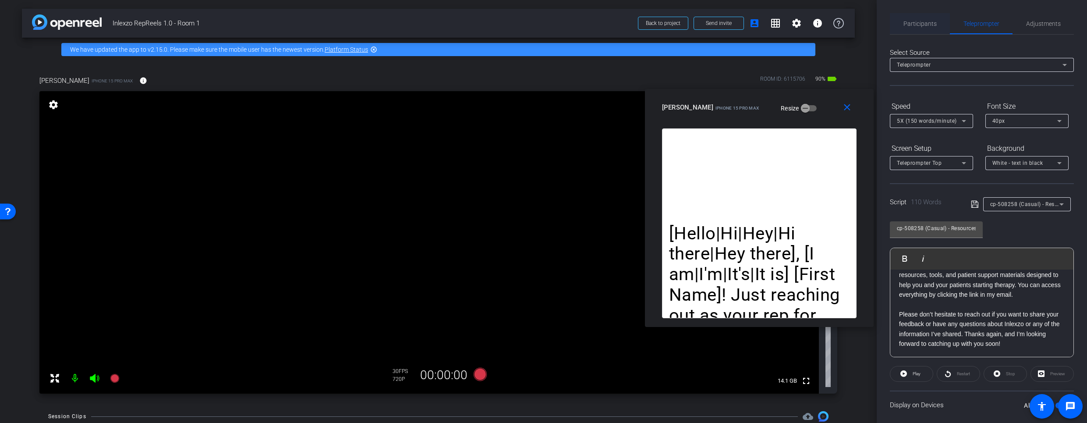
click at [920, 22] on span "Participants" at bounding box center [919, 24] width 33 height 6
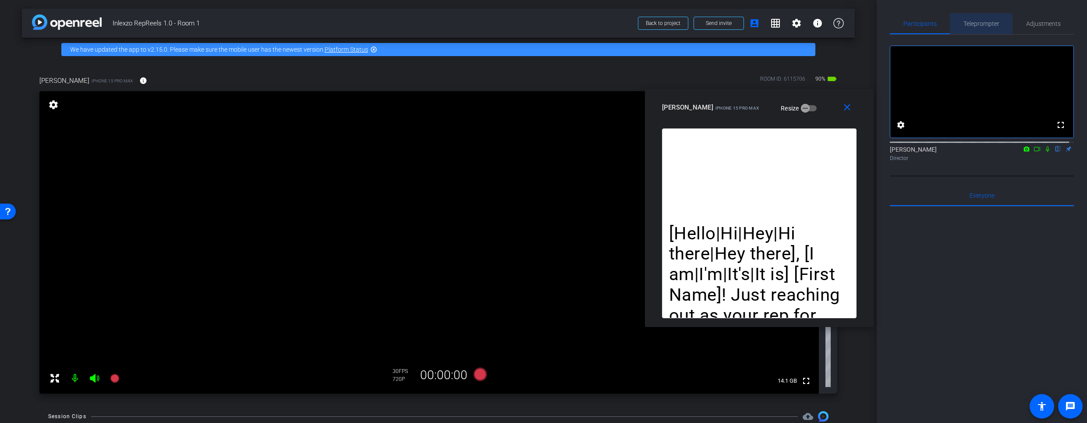
click at [977, 25] on span "Teleprompter" at bounding box center [981, 24] width 36 height 6
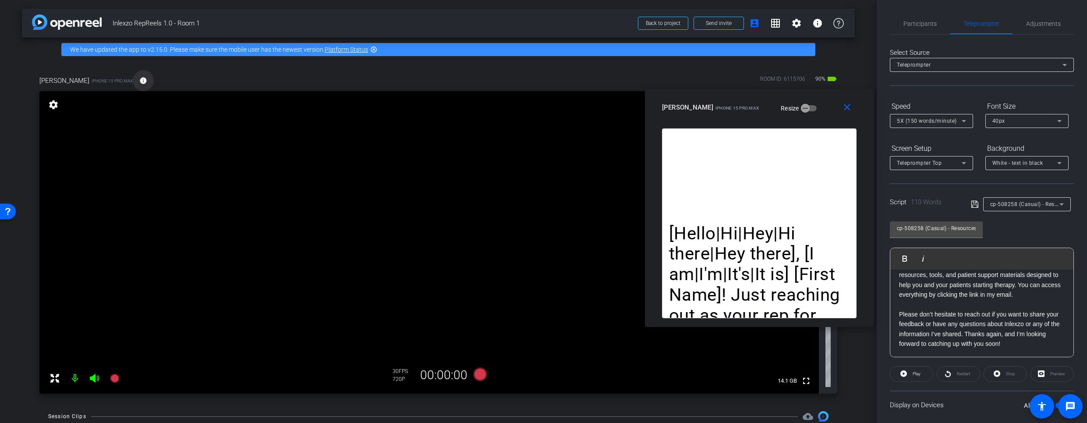
click at [142, 81] on span at bounding box center [143, 80] width 21 height 21
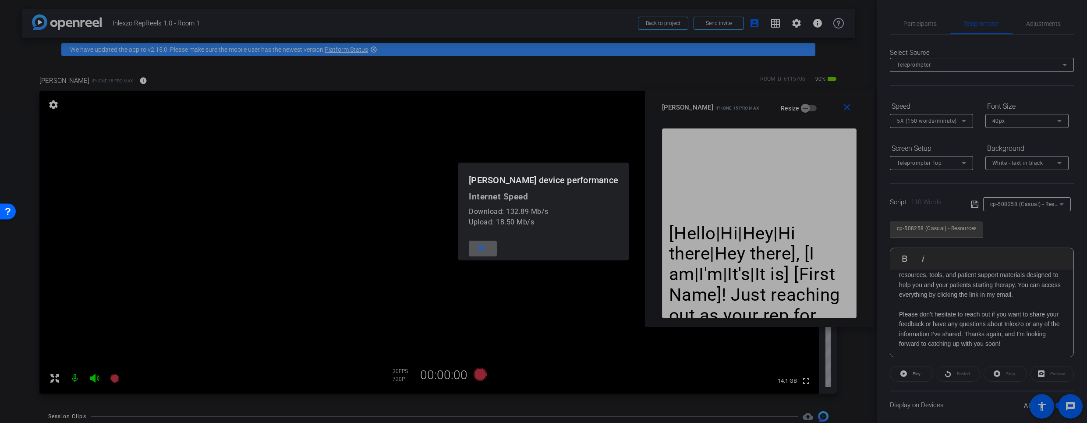
click at [141, 81] on div at bounding box center [543, 211] width 1087 height 423
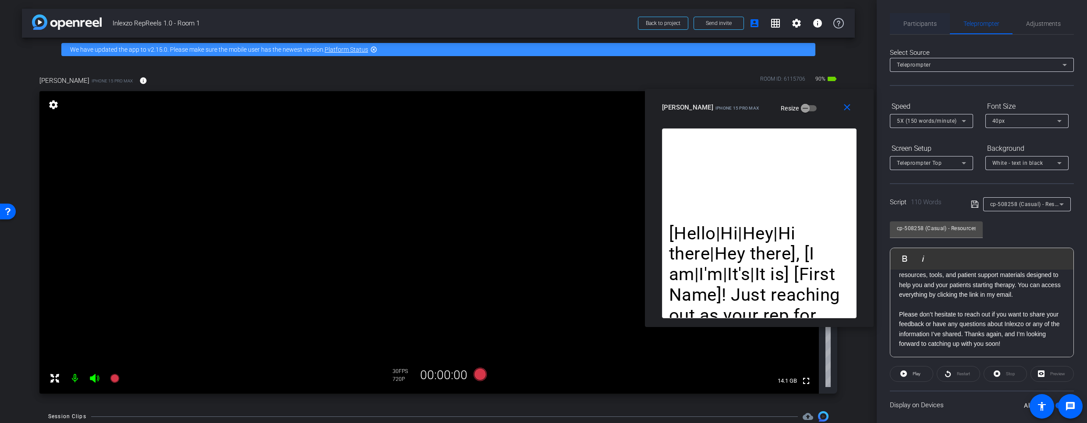
click at [918, 24] on span "Participants" at bounding box center [919, 24] width 33 height 6
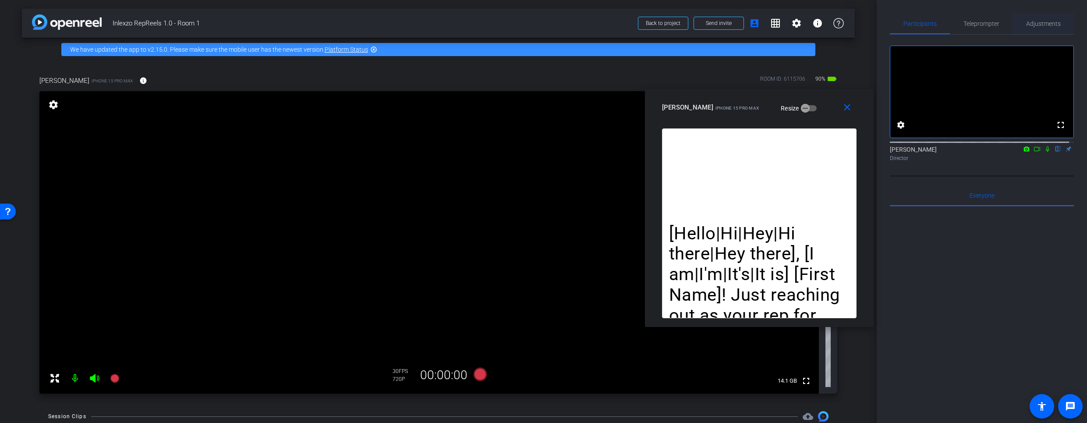
click at [970, 29] on span "Teleprompter" at bounding box center [981, 23] width 36 height 21
click at [1039, 25] on span "Adjustments" at bounding box center [1043, 24] width 35 height 6
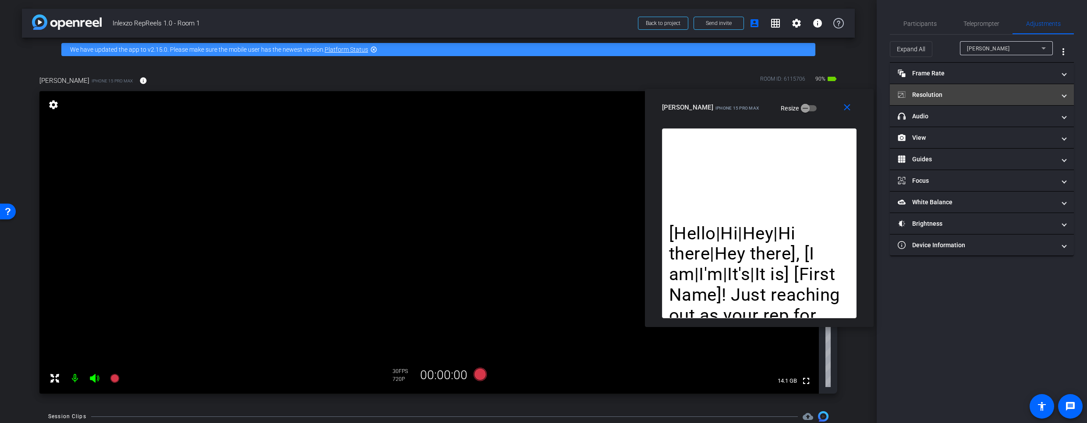
click at [933, 100] on mat-expansion-panel-header "Resolution" at bounding box center [982, 94] width 184 height 21
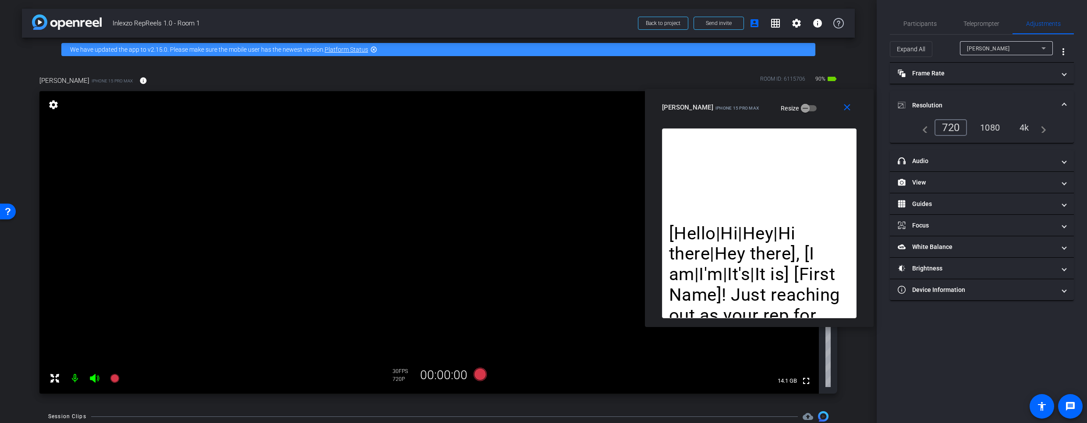
click at [999, 129] on div "1080" at bounding box center [989, 127] width 33 height 15
click at [996, 129] on div "1080" at bounding box center [988, 127] width 38 height 17
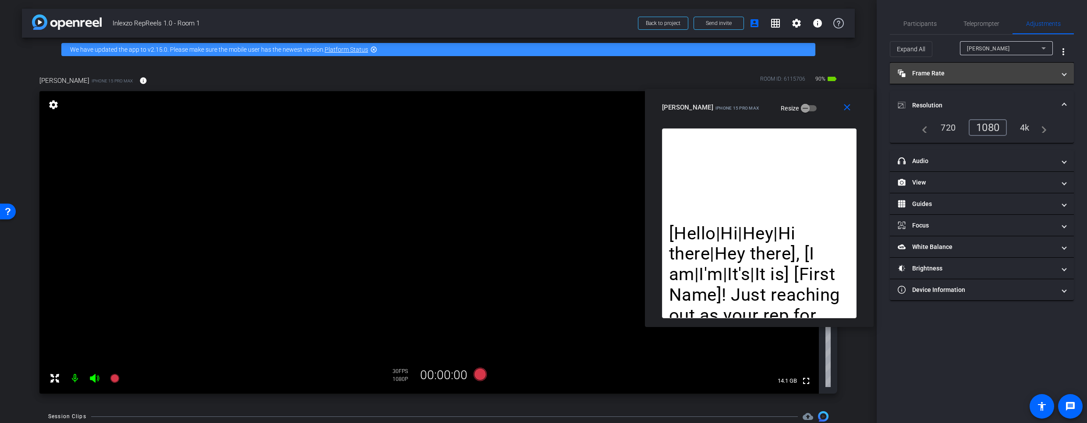
click at [949, 79] on mat-expansion-panel-header "Frame Rate Frame Rate" at bounding box center [982, 73] width 184 height 21
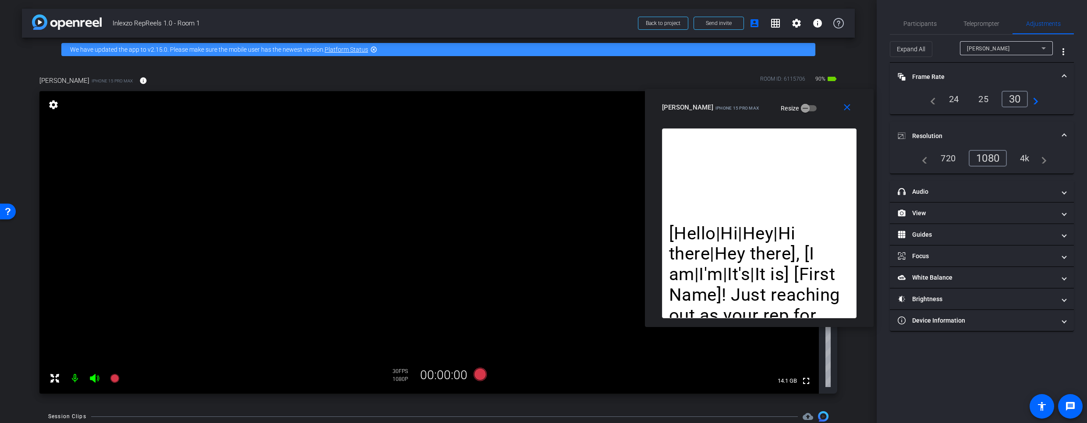
click at [949, 78] on mat-panel-title "Frame Rate Frame Rate" at bounding box center [977, 76] width 158 height 9
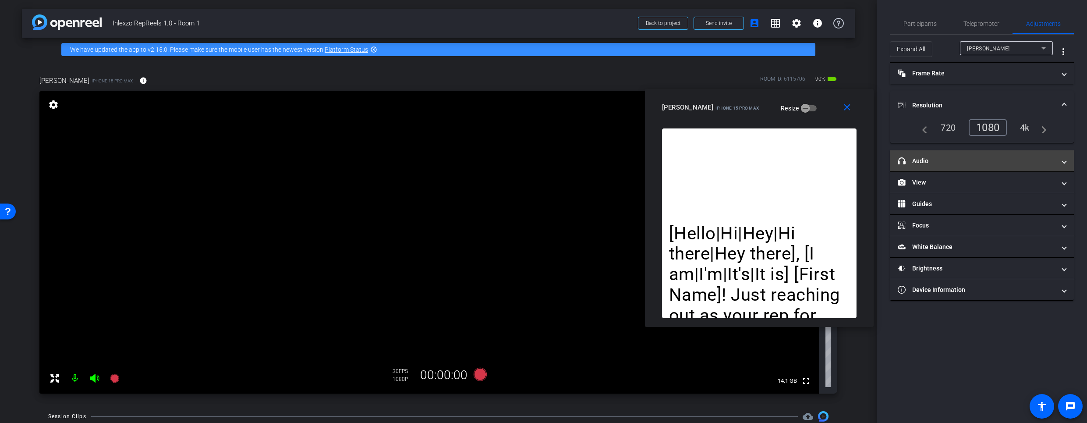
click at [944, 163] on mat-panel-title "headphone icon Audio" at bounding box center [977, 160] width 158 height 9
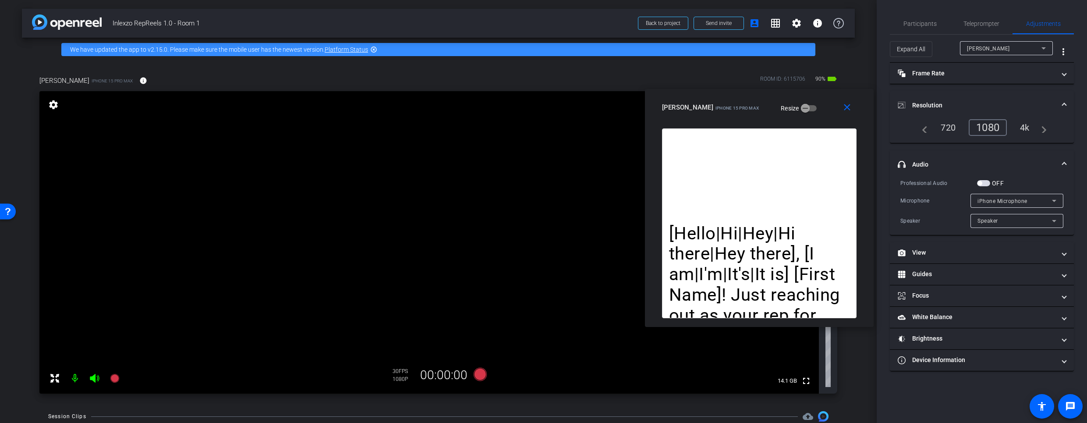
click at [947, 166] on mat-panel-title "headphone icon Audio" at bounding box center [977, 164] width 158 height 9
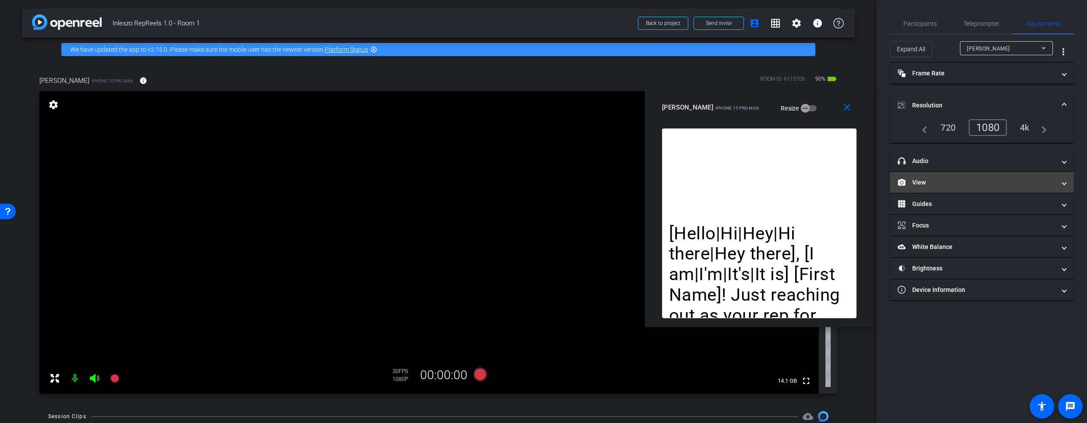
click at [942, 187] on mat-expansion-panel-header "View" at bounding box center [982, 182] width 184 height 21
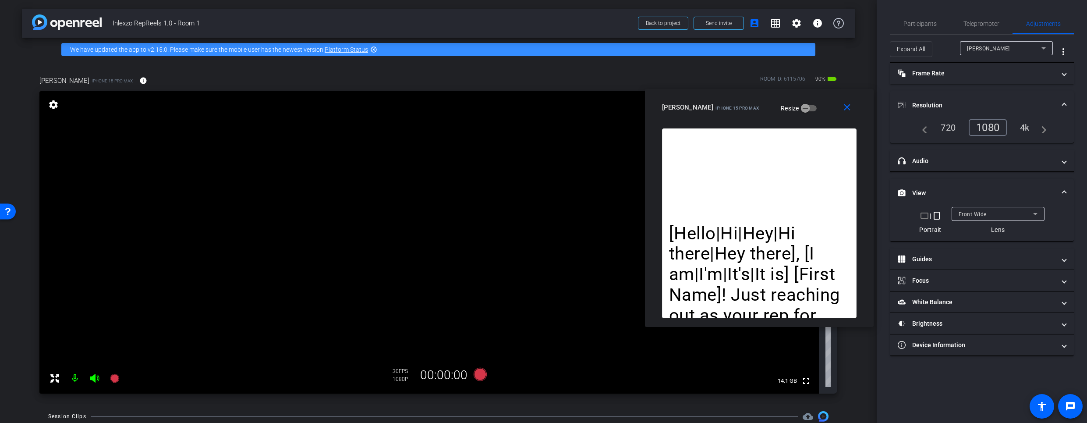
click at [942, 187] on mat-expansion-panel-header "View" at bounding box center [982, 193] width 184 height 28
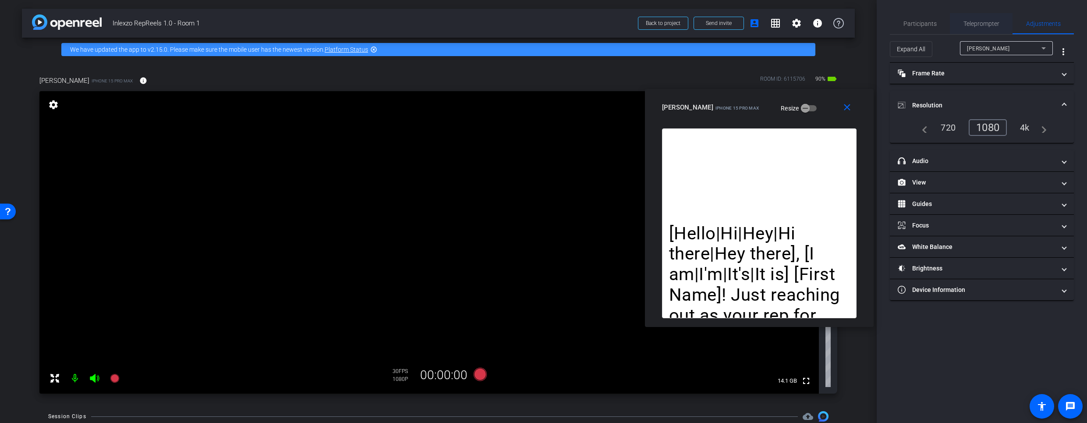
click at [983, 14] on span "Teleprompter" at bounding box center [981, 23] width 36 height 21
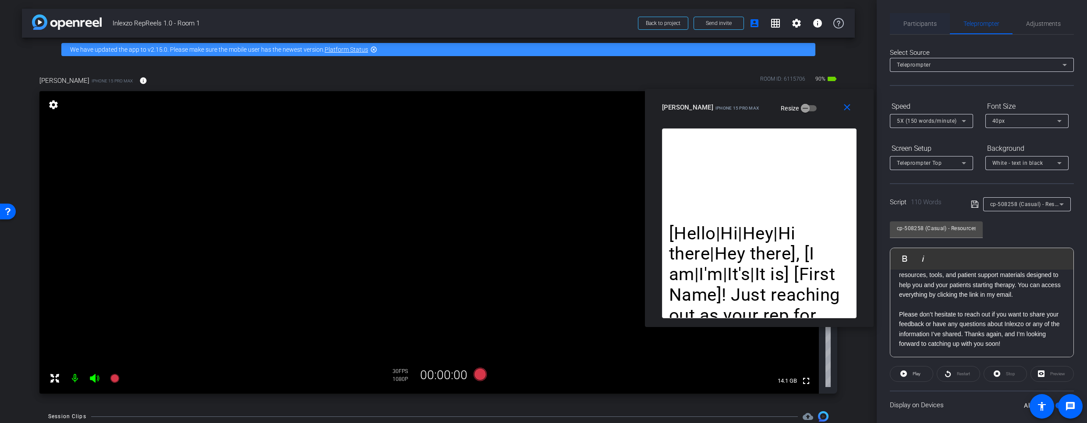
click at [919, 25] on span "Participants" at bounding box center [919, 24] width 33 height 6
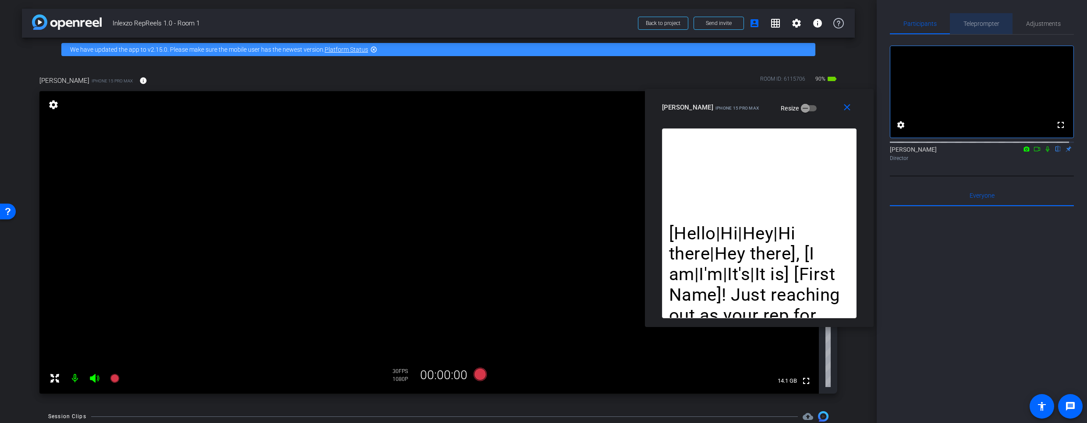
click at [988, 24] on span "Teleprompter" at bounding box center [981, 24] width 36 height 6
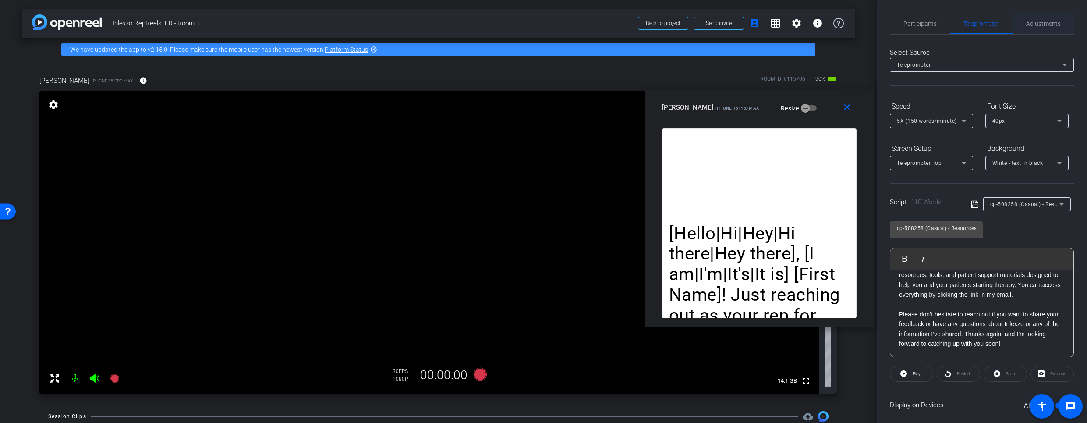
click at [1034, 17] on span "Adjustments" at bounding box center [1043, 23] width 35 height 21
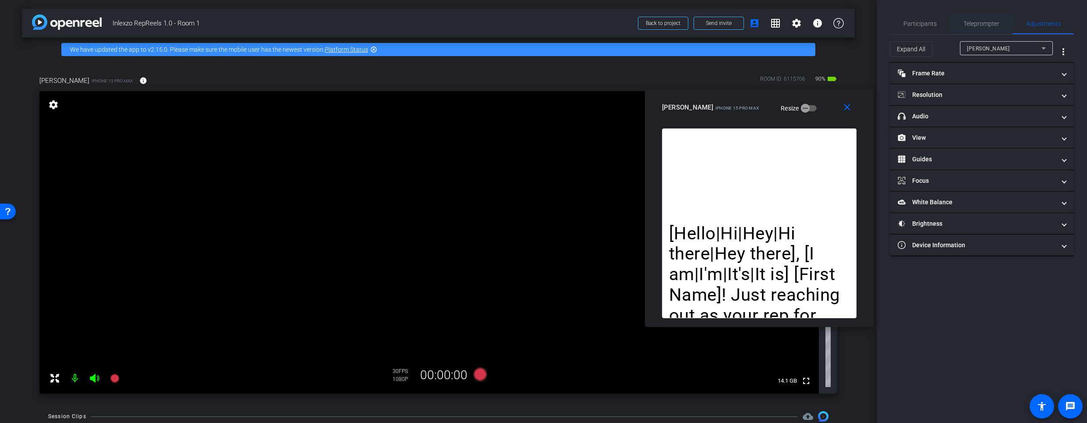
click at [972, 22] on span "Teleprompter" at bounding box center [981, 24] width 36 height 6
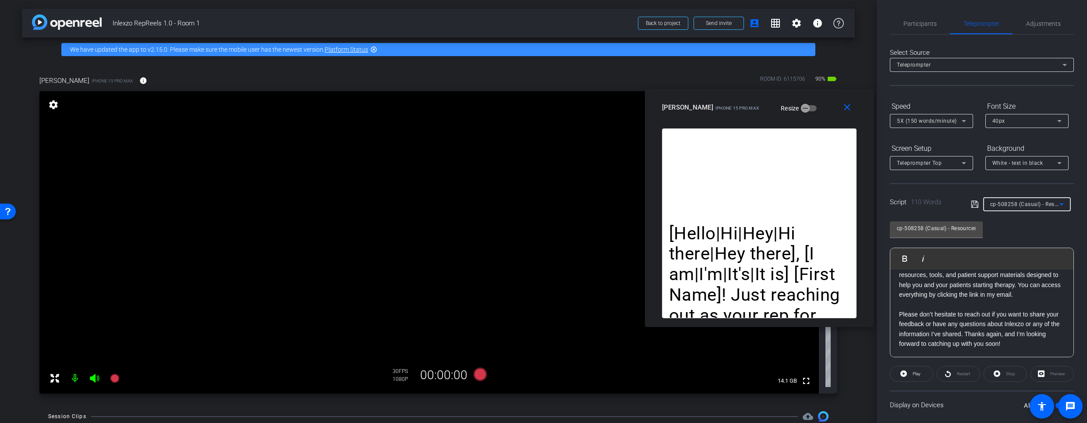
click at [1015, 203] on span "cp-508258 (Casual) - Resources to Share" at bounding box center [1042, 203] width 105 height 7
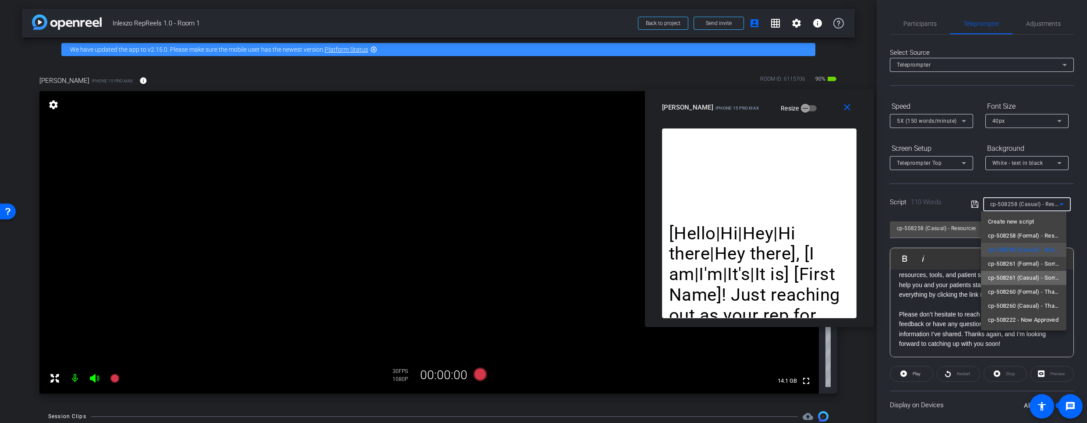
click at [1024, 276] on span "cp-508261 (Casual) - Sorry I Missed You" at bounding box center [1023, 277] width 71 height 11
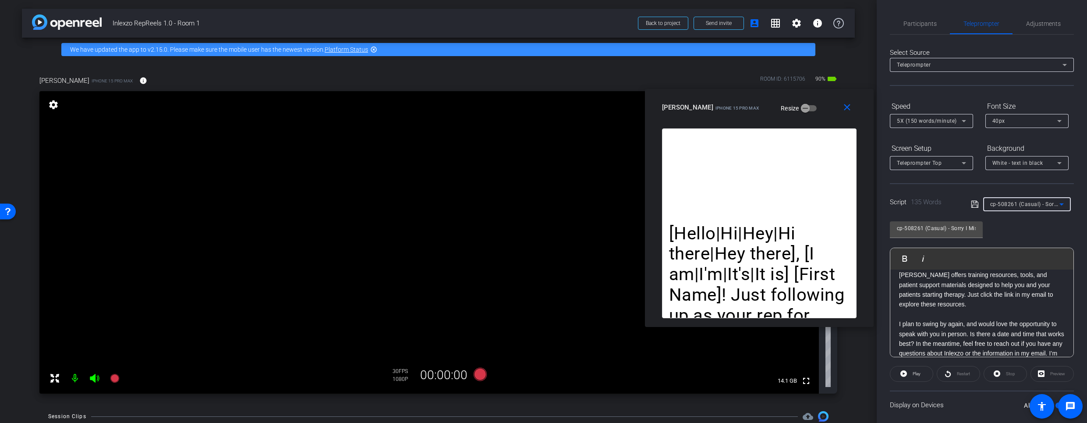
click at [1028, 208] on div "cp-508261 (Casual) - Sorry I Missed You" at bounding box center [1024, 203] width 69 height 11
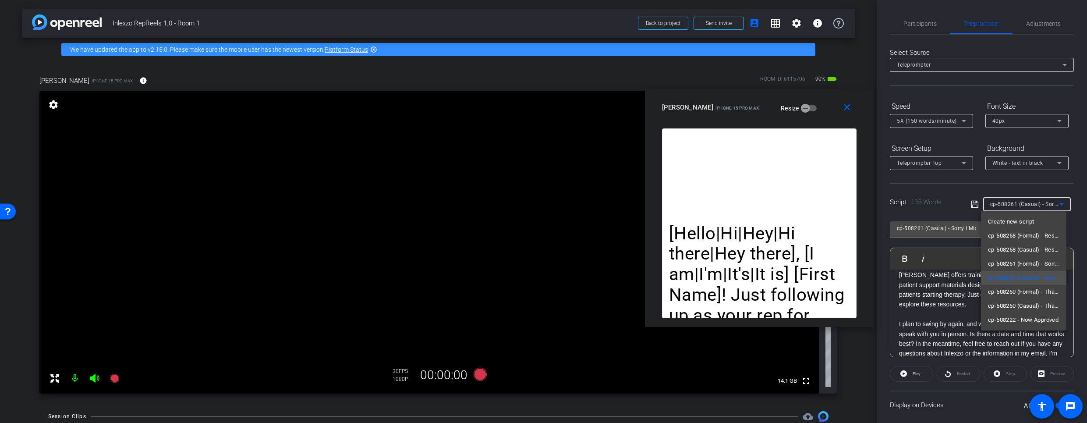
click at [1031, 253] on span "cp-508258 (Casual) - Resources to Share" at bounding box center [1023, 249] width 71 height 11
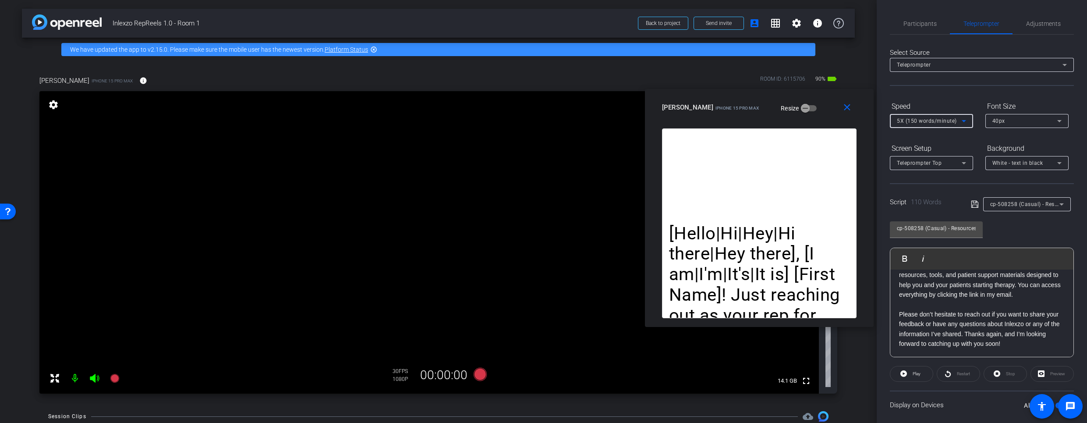
click at [909, 124] on div "5X (150 words/minute)" at bounding box center [929, 120] width 65 height 11
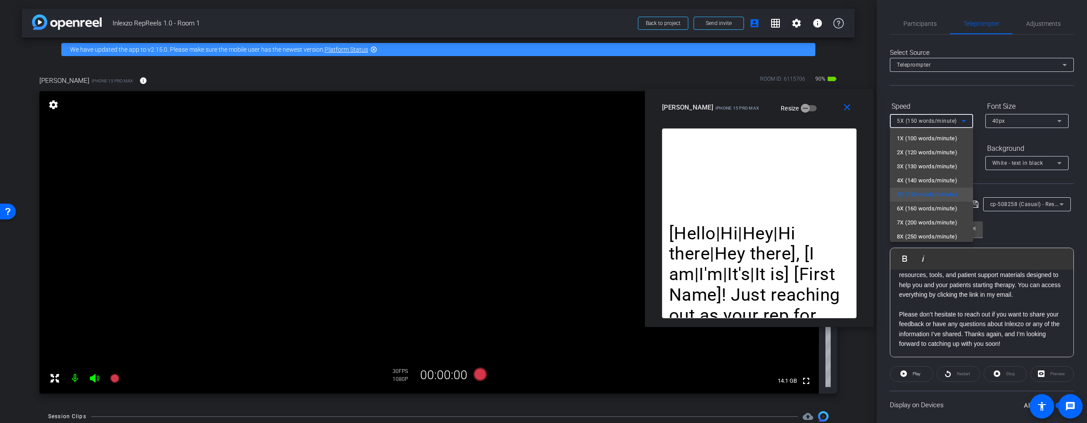
click at [909, 185] on span "4X (140 words/minute)" at bounding box center [927, 180] width 60 height 11
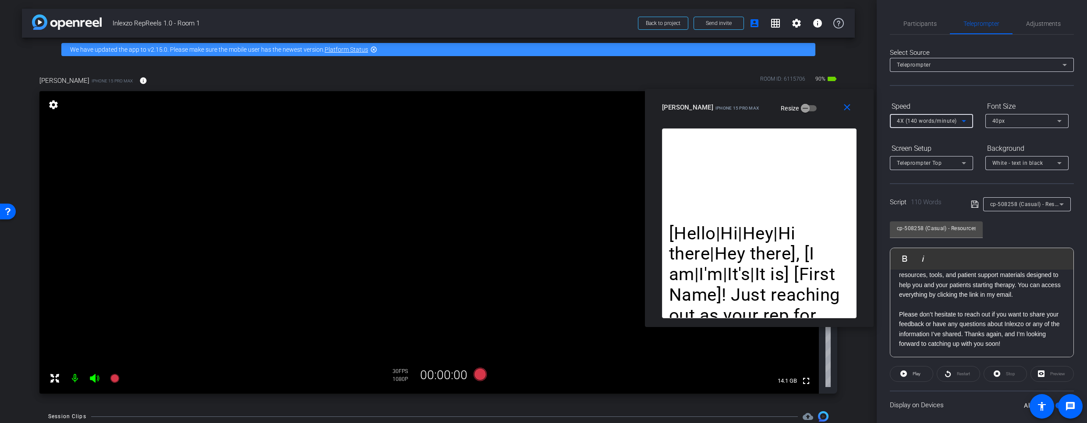
click at [909, 128] on div at bounding box center [931, 133] width 83 height 10
click at [909, 123] on span "4X (140 words/minute)" at bounding box center [927, 121] width 60 height 6
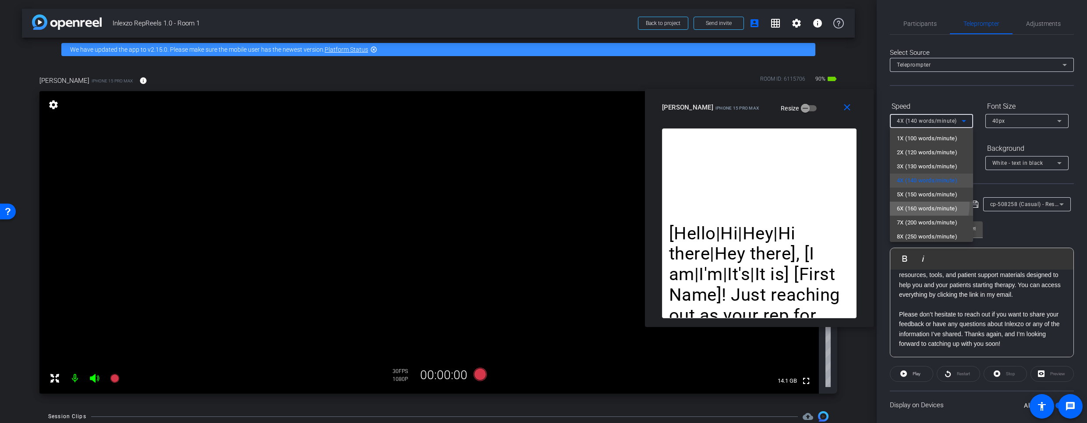
click at [913, 204] on span "6X (160 words/minute)" at bounding box center [927, 208] width 60 height 11
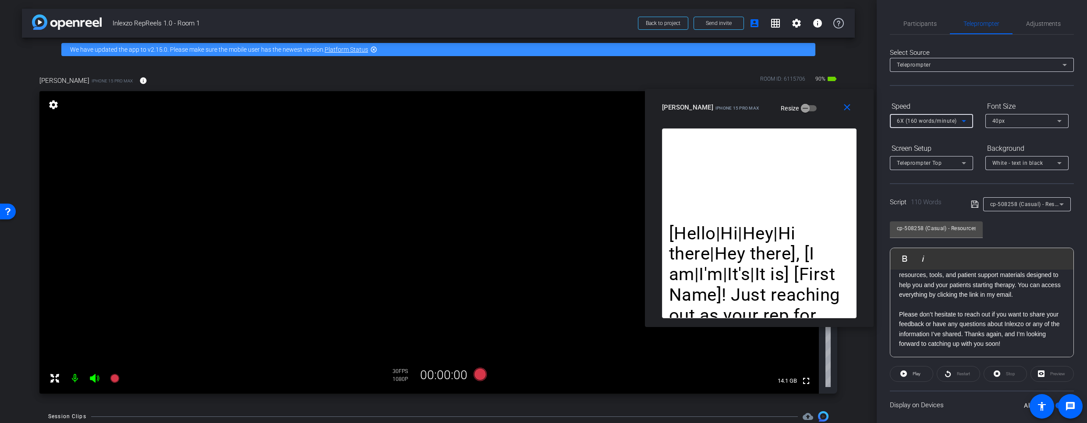
click at [947, 138] on form "Speed 6X (160 words/minute) Font Size 40px Screen Setup Teleprompter Top Backgr…" at bounding box center [982, 134] width 184 height 71
click at [1035, 225] on div "cp-508258 (Casual) - Resources to Share Play Play from this location Play Selec…" at bounding box center [982, 286] width 184 height 142
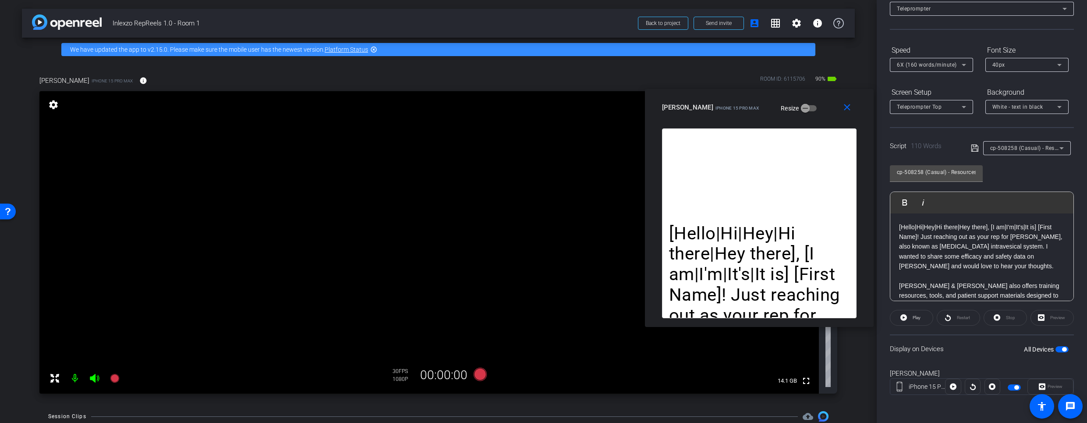
click at [951, 244] on p "[Hello|Hi|Hey|Hi there|Hey there], [I am|I'm|It's|It is] [First Name]! Just rea…" at bounding box center [982, 246] width 166 height 49
click at [954, 236] on p "[Hello|Hi|Hey|Hi there|Hey there], [I am|I'm|It's|It is] [First Name]! Just rea…" at bounding box center [982, 246] width 166 height 49
click at [957, 266] on p "[Hello|Hi|Hey|Hi there|Hey there], [I am|I'm|It's|It is] [First Name]! Just rea…" at bounding box center [982, 246] width 166 height 49
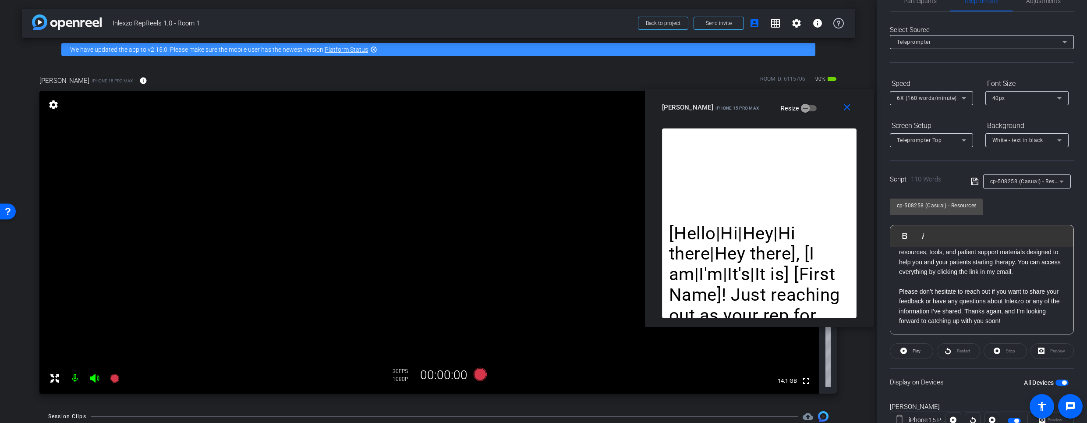
scroll to position [56, 0]
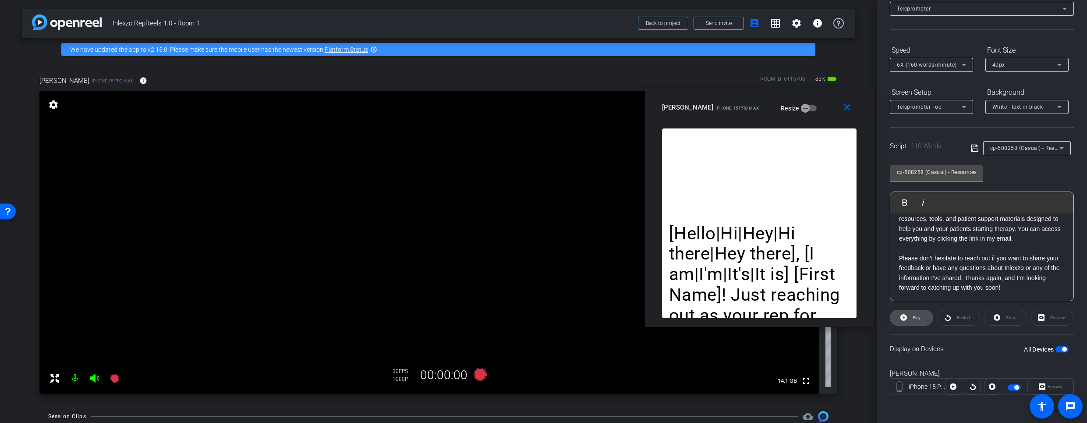
click at [906, 318] on span at bounding box center [911, 317] width 42 height 21
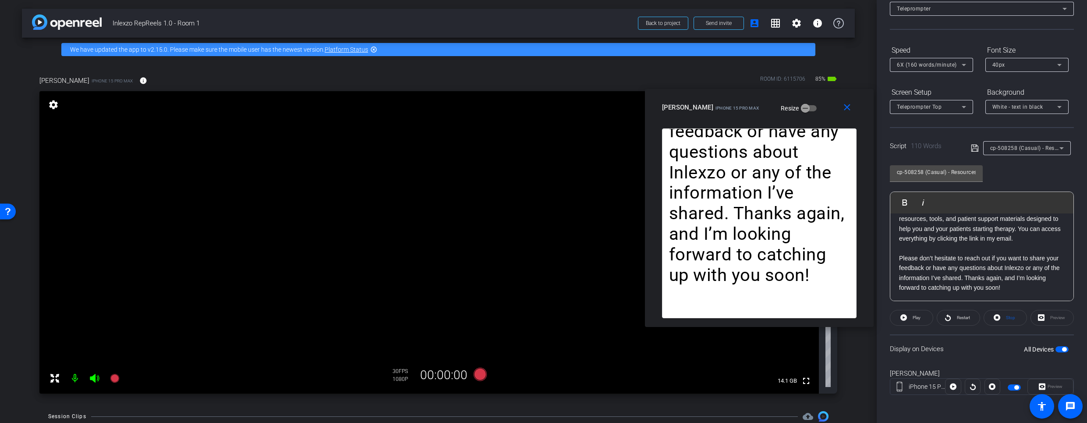
click at [934, 35] on div "Select Source Teleprompter Speed 6X (160 words/minute) Font Size 40px Screen Se…" at bounding box center [982, 194] width 184 height 431
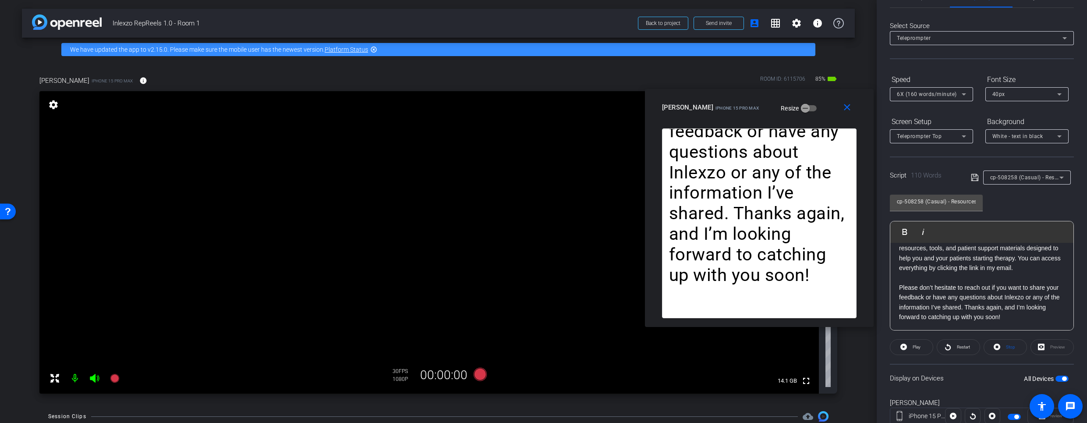
scroll to position [0, 0]
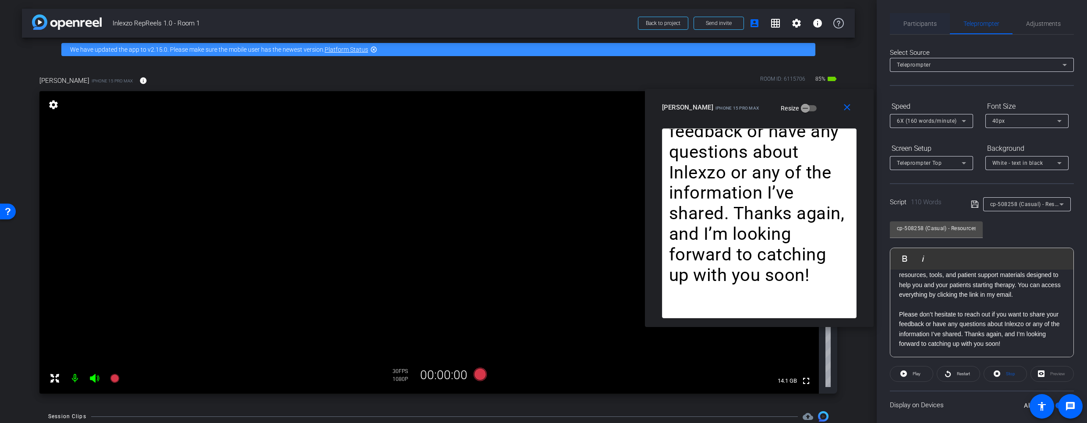
click at [919, 21] on span "Participants" at bounding box center [919, 24] width 33 height 6
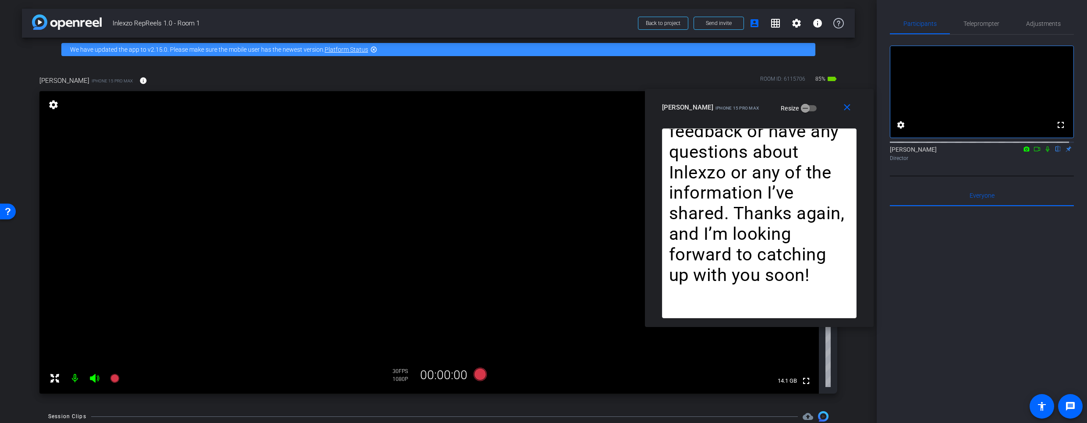
click at [1044, 152] on icon at bounding box center [1047, 149] width 7 height 6
click at [982, 17] on span "Teleprompter" at bounding box center [981, 23] width 36 height 21
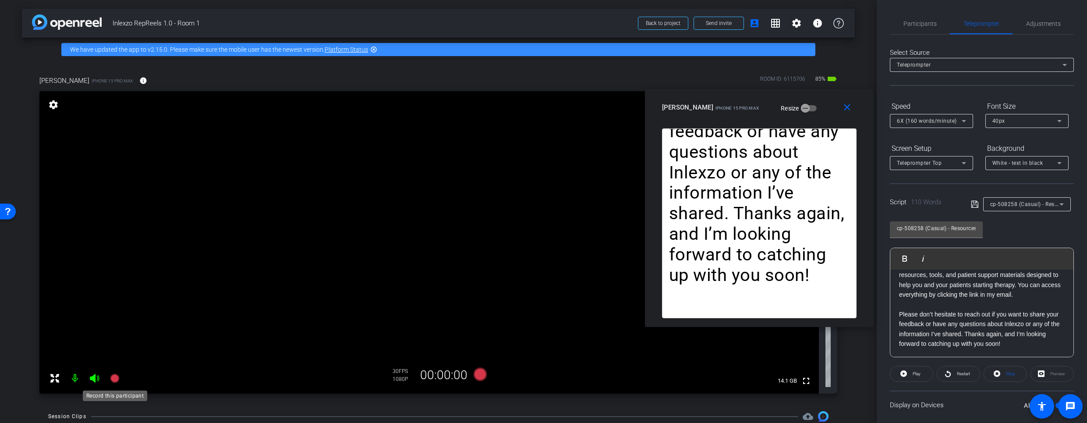
click at [117, 376] on icon at bounding box center [114, 378] width 9 height 9
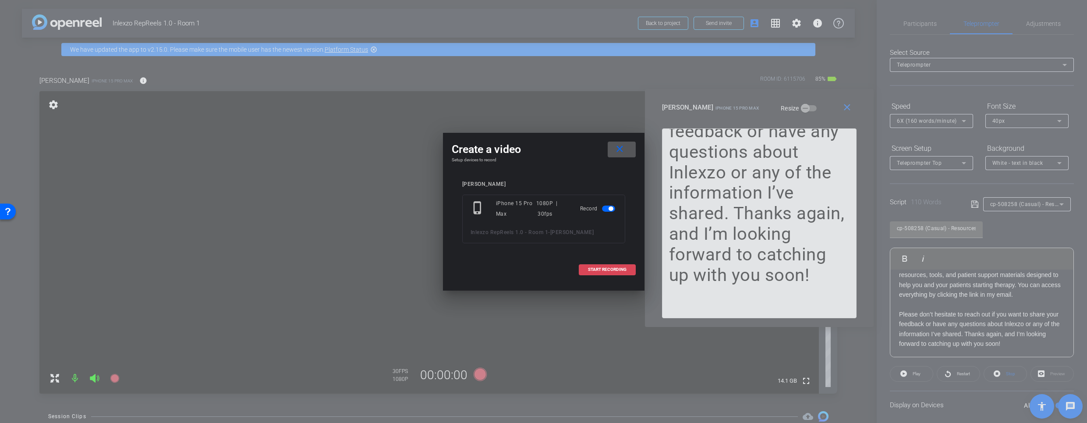
click at [611, 271] on span "START RECORDING" at bounding box center [607, 269] width 39 height 4
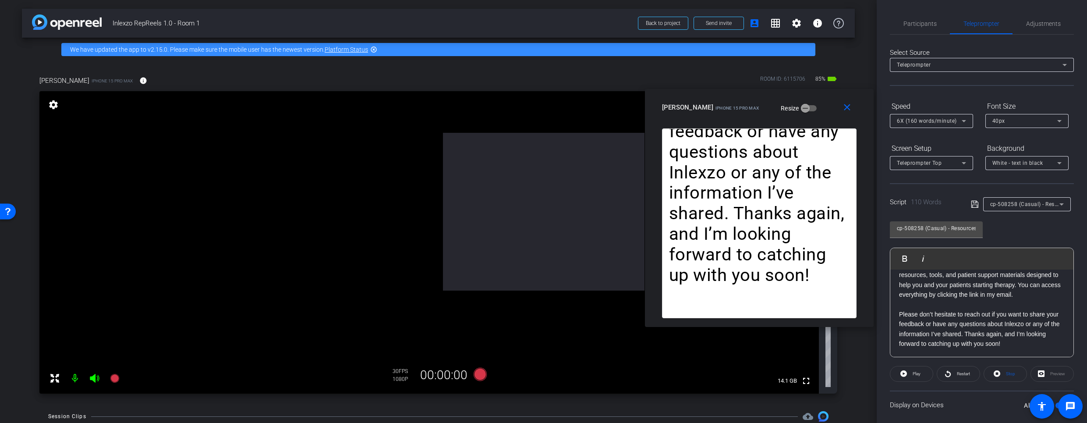
click at [611, 267] on span "START RECORDING" at bounding box center [607, 269] width 39 height 4
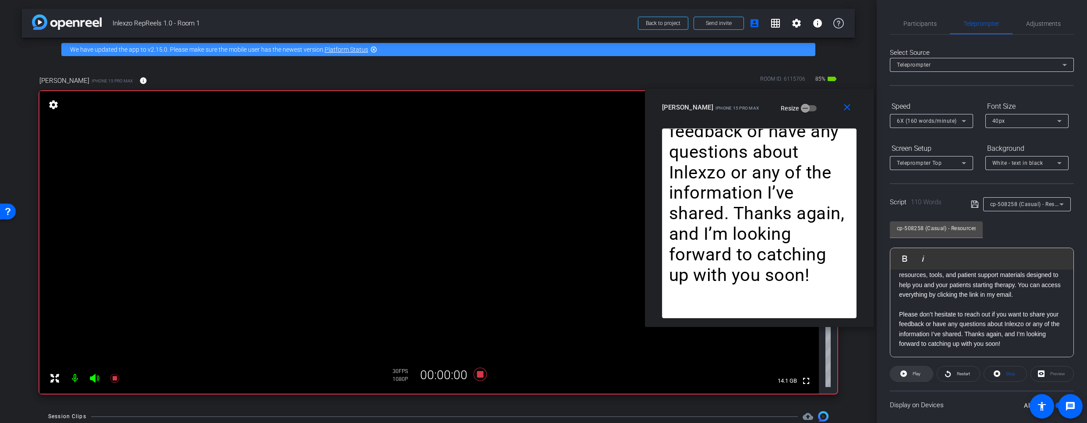
click at [906, 375] on span at bounding box center [911, 373] width 42 height 21
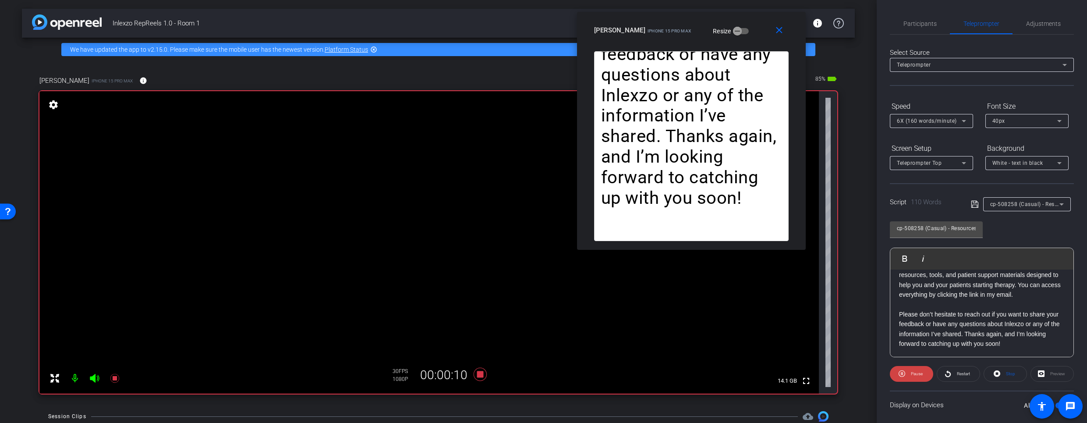
drag, startPoint x: 825, startPoint y: 96, endPoint x: 758, endPoint y: 16, distance: 104.5
click at [758, 16] on div "close Michele Payne iPhone 15 Pro Max Resize" at bounding box center [691, 31] width 229 height 39
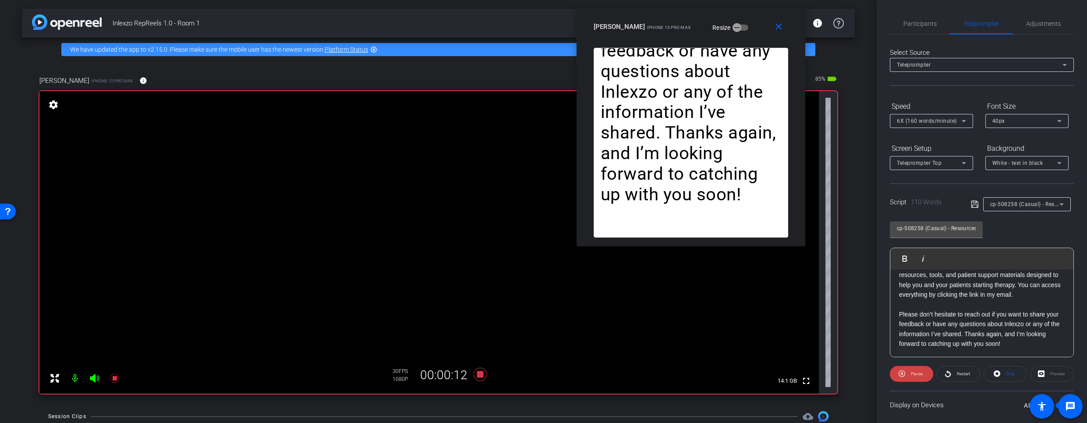
scroll to position [247, 0]
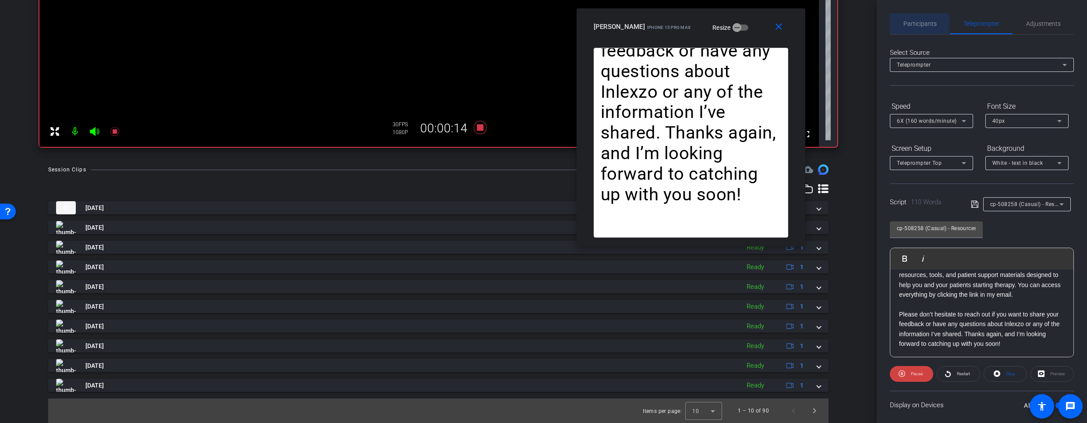
click at [917, 23] on span "Participants" at bounding box center [919, 24] width 33 height 6
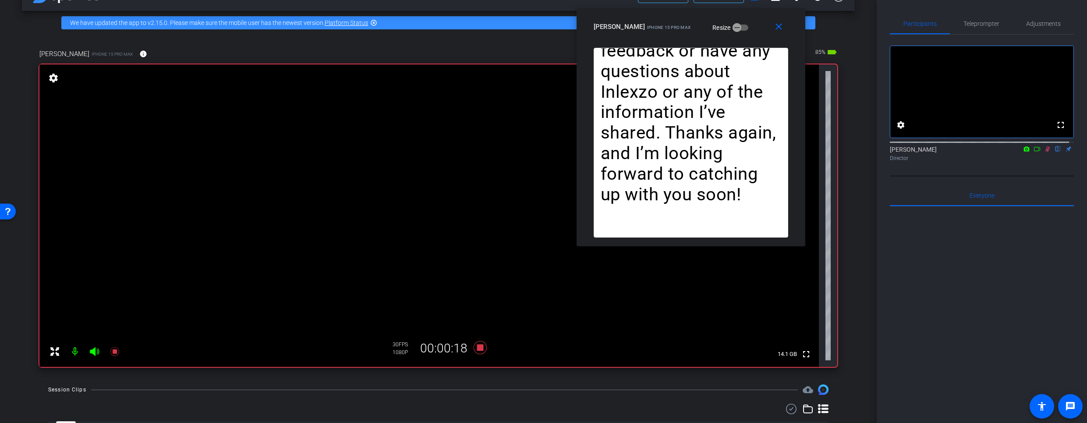
scroll to position [29, 0]
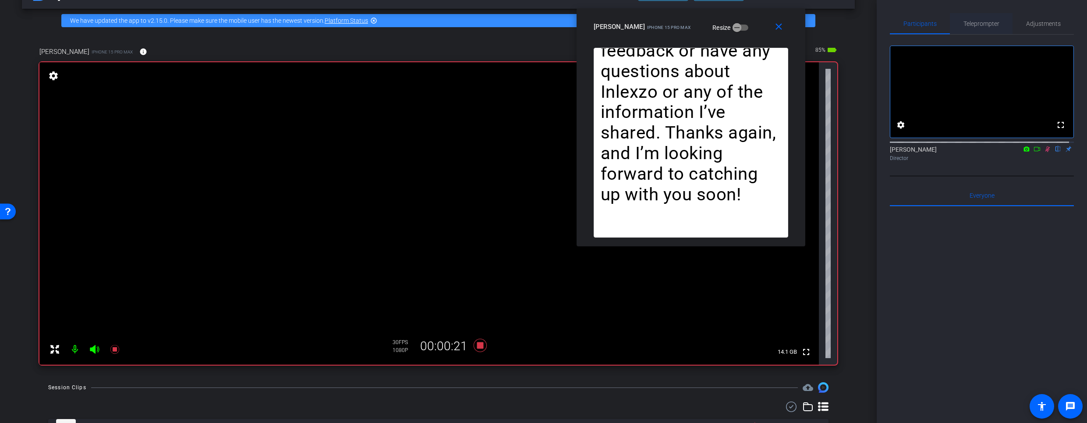
click at [985, 19] on span "Teleprompter" at bounding box center [981, 23] width 36 height 21
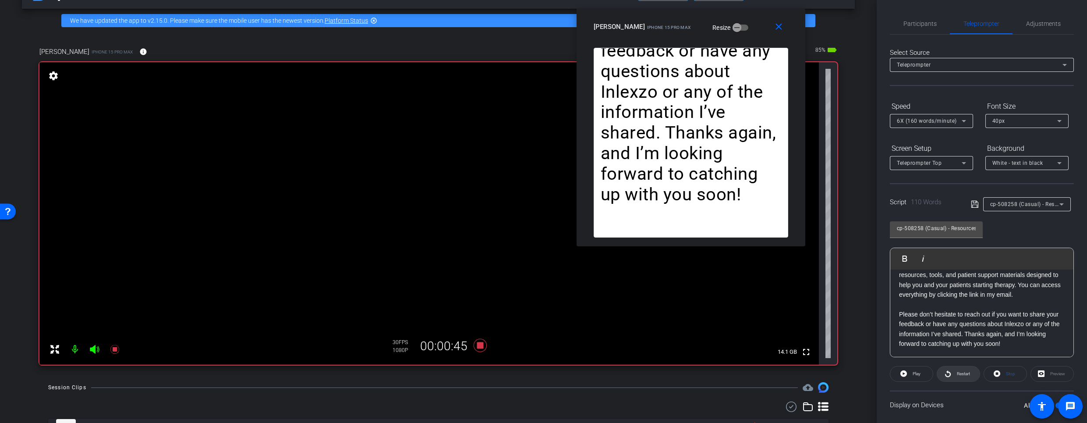
click at [947, 371] on icon at bounding box center [947, 373] width 7 height 11
click at [942, 118] on span "6X (160 words/minute)" at bounding box center [927, 121] width 60 height 6
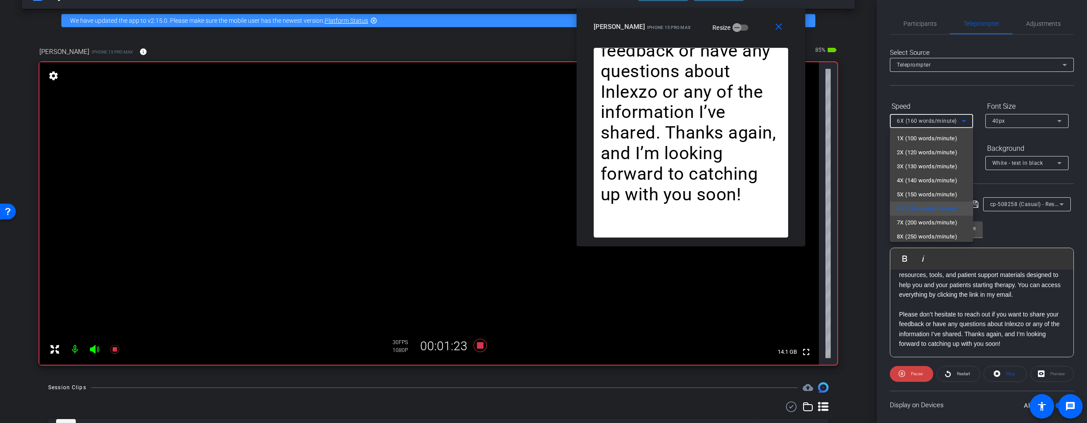
click at [939, 96] on div at bounding box center [543, 211] width 1087 height 423
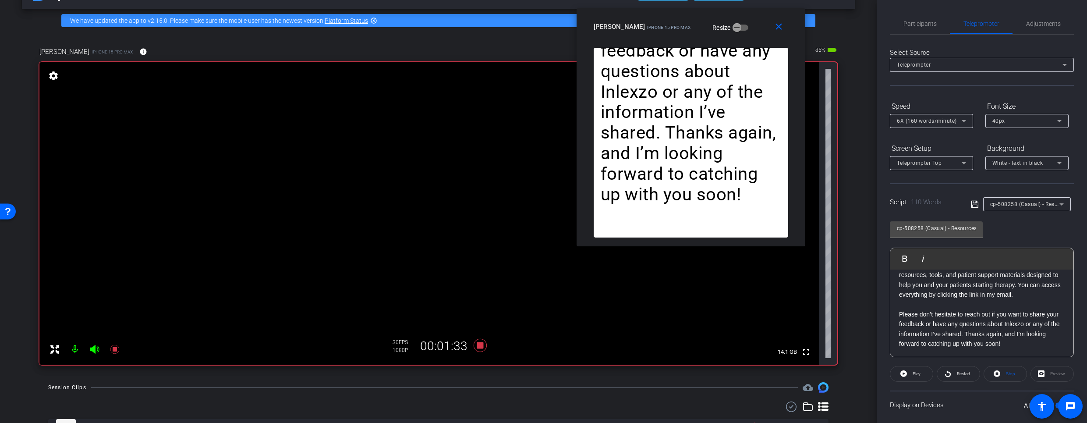
click at [904, 113] on div "Speed 6X (160 words/minute)" at bounding box center [931, 113] width 83 height 29
click at [905, 117] on div "6X (160 words/minute)" at bounding box center [929, 120] width 65 height 11
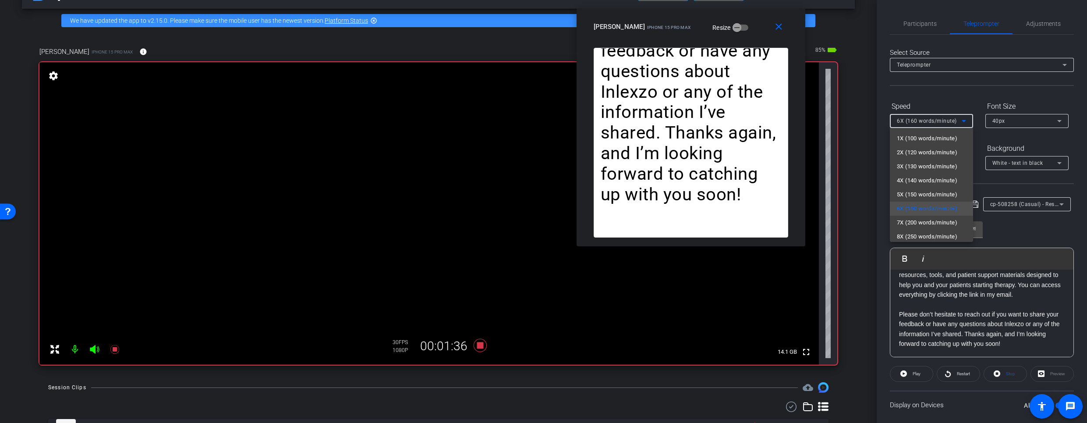
click at [911, 220] on span "7X (200 words/minute)" at bounding box center [927, 222] width 60 height 11
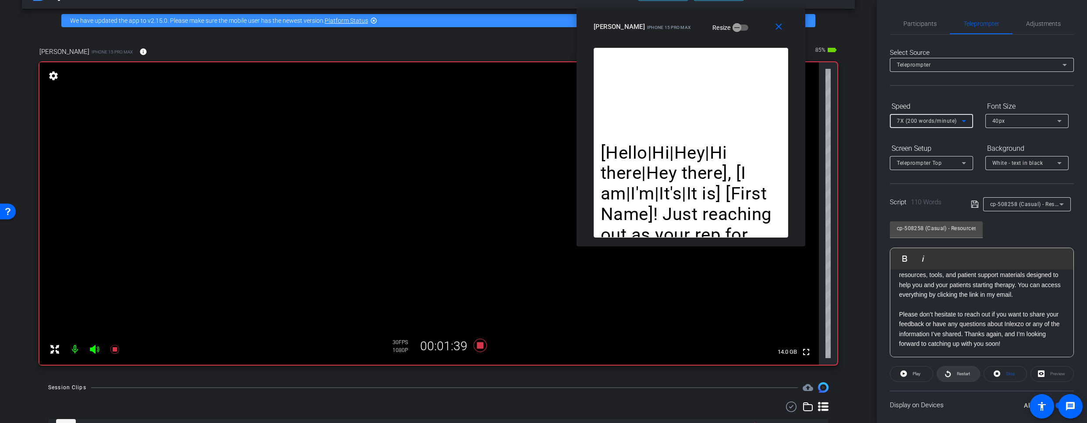
click at [948, 377] on icon at bounding box center [947, 373] width 7 height 11
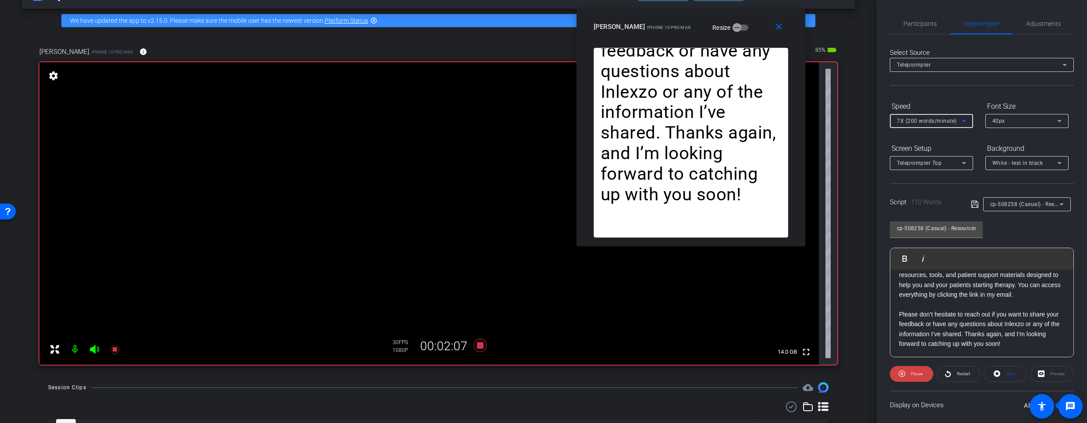
click at [921, 120] on span "7X (200 words/minute)" at bounding box center [927, 121] width 60 height 6
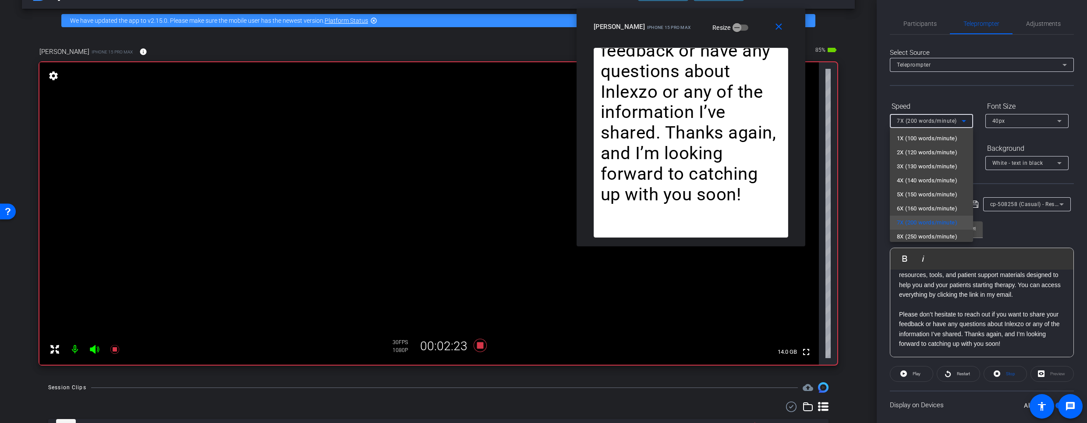
click at [481, 342] on div at bounding box center [543, 211] width 1087 height 423
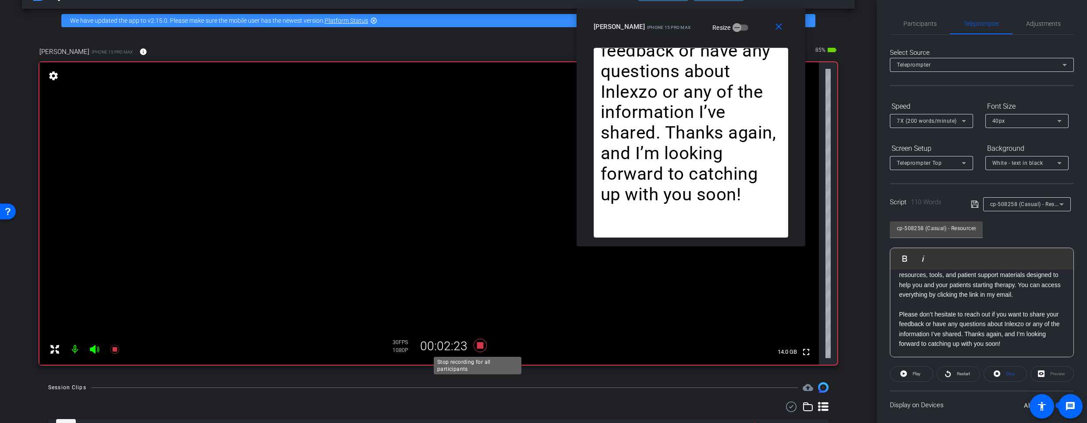
click at [479, 345] on icon at bounding box center [479, 345] width 13 height 13
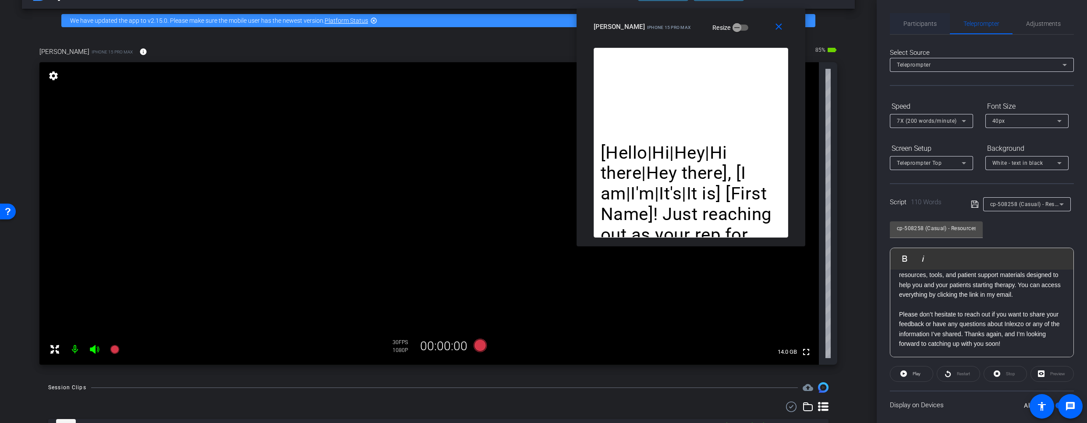
drag, startPoint x: 909, startPoint y: 16, endPoint x: 913, endPoint y: 18, distance: 5.3
click at [909, 16] on span "Participants" at bounding box center [919, 23] width 33 height 21
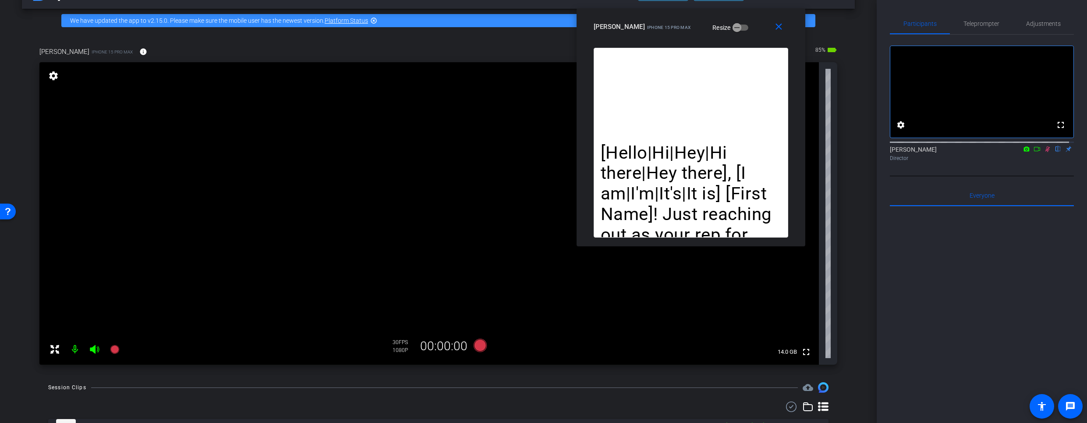
click at [1044, 152] on icon at bounding box center [1047, 149] width 7 height 6
click at [1032, 23] on span "Adjustments" at bounding box center [1043, 24] width 35 height 6
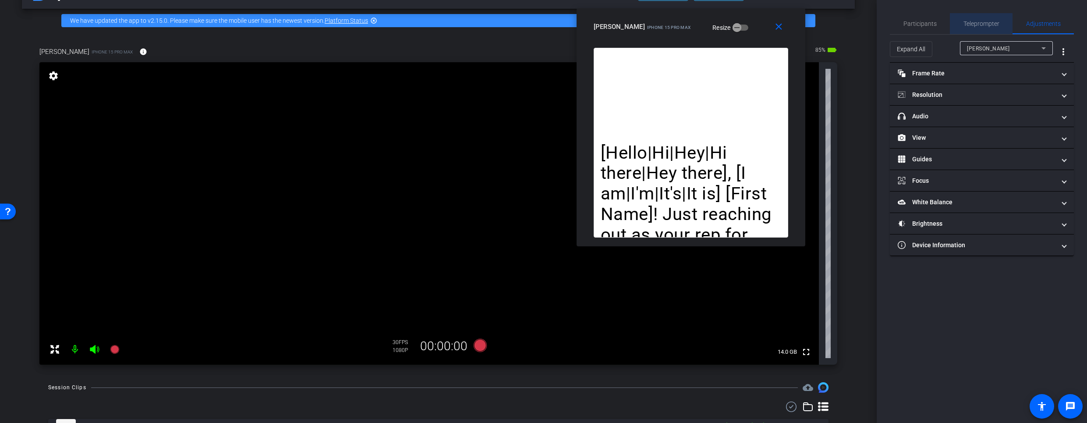
click at [979, 18] on span "Teleprompter" at bounding box center [981, 23] width 36 height 21
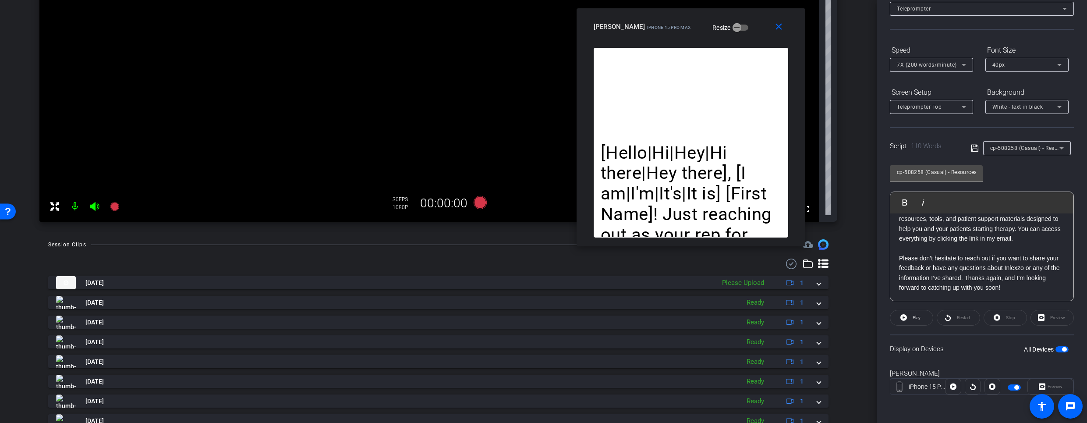
scroll to position [171, 0]
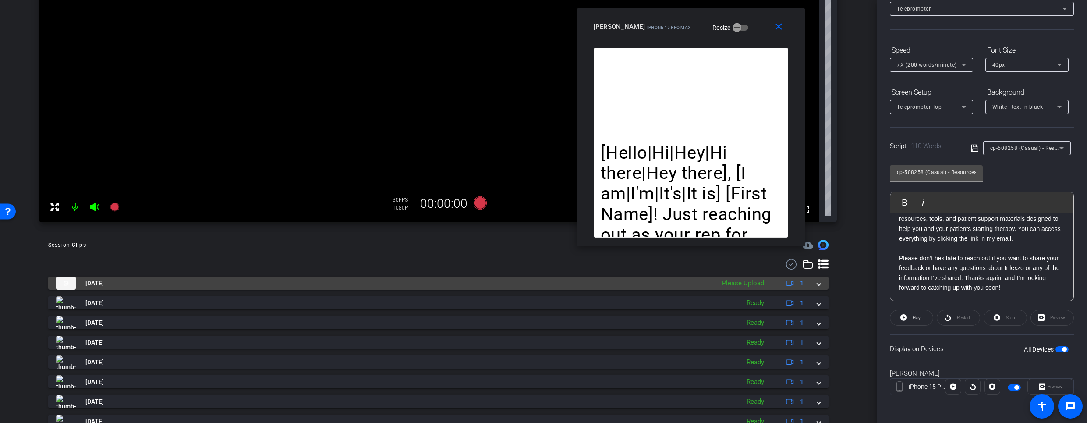
click at [820, 283] on mat-expansion-panel-header "Aug 27, 2025 Please Upload 1" at bounding box center [438, 282] width 780 height 13
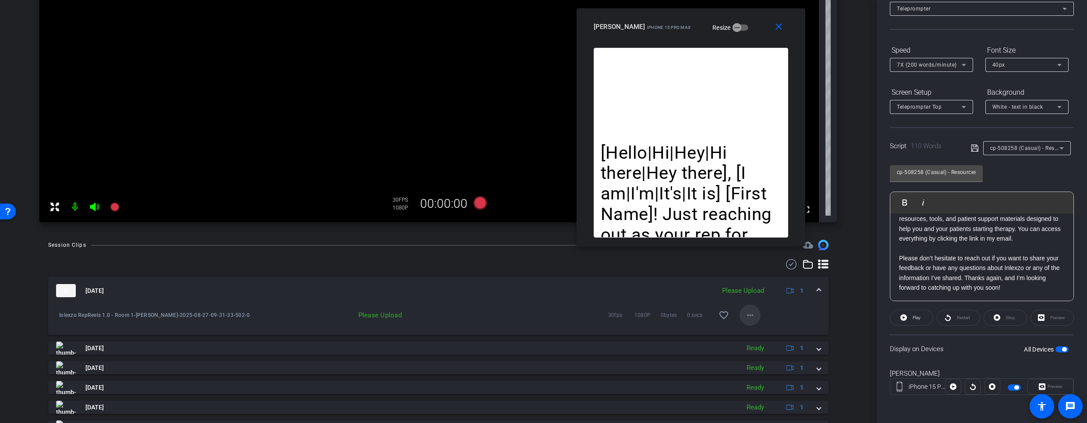
click at [739, 311] on span at bounding box center [749, 314] width 21 height 21
click at [749, 329] on span "Upload" at bounding box center [759, 333] width 35 height 11
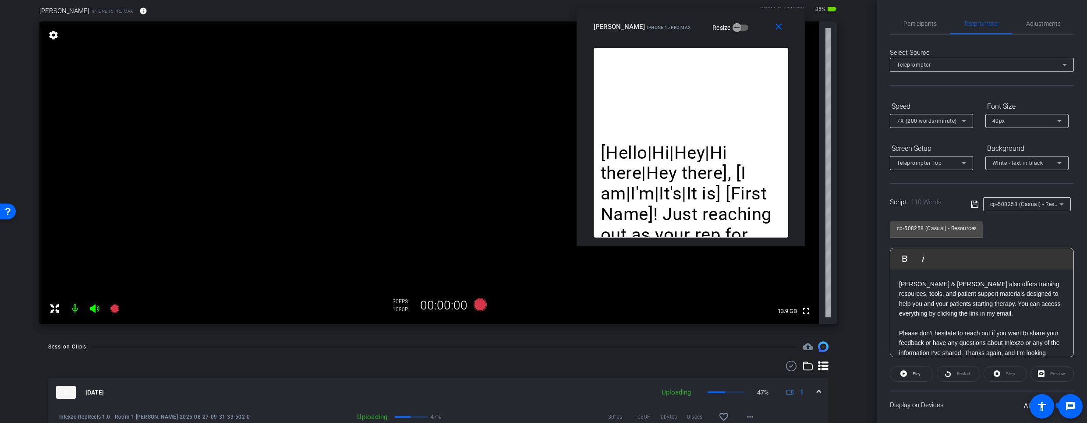
scroll to position [75, 0]
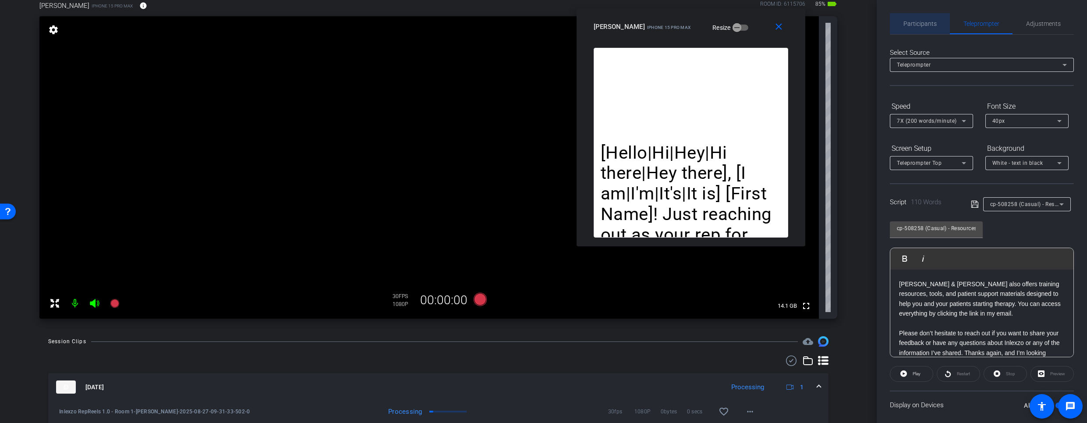
click at [926, 18] on span "Participants" at bounding box center [919, 23] width 33 height 21
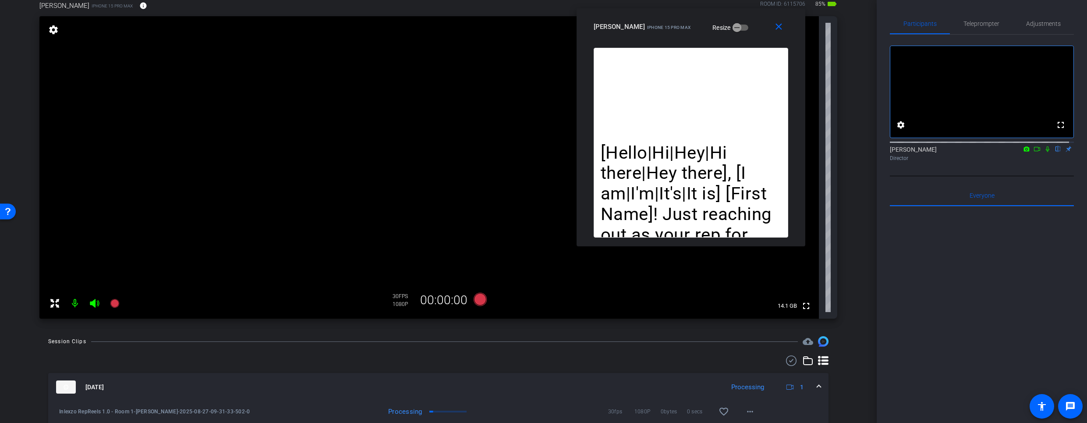
click at [1044, 152] on icon at bounding box center [1047, 149] width 7 height 6
click at [975, 24] on span "Teleprompter" at bounding box center [981, 24] width 36 height 6
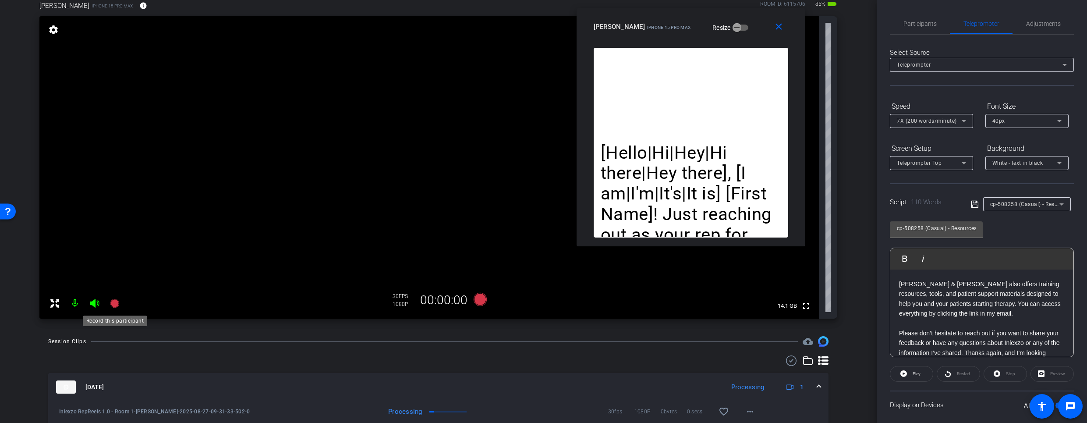
click at [110, 306] on icon at bounding box center [115, 303] width 11 height 11
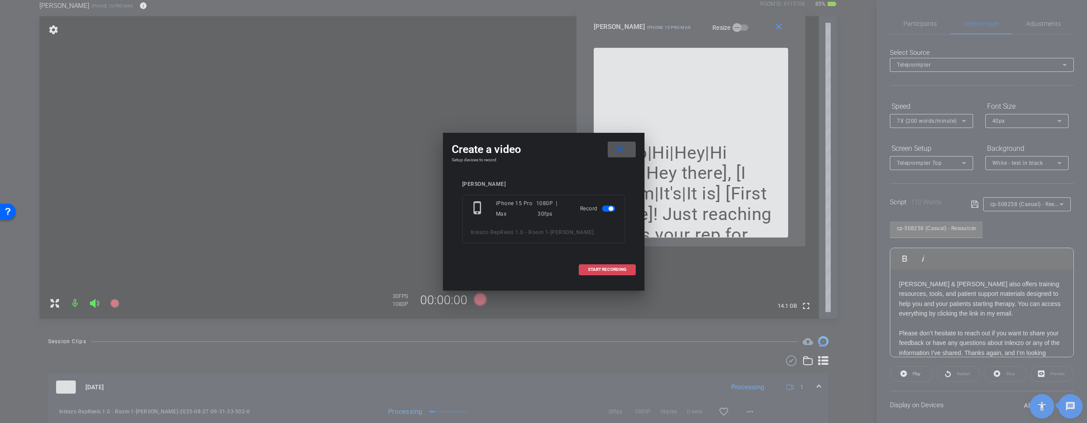
click at [617, 272] on span at bounding box center [607, 269] width 56 height 21
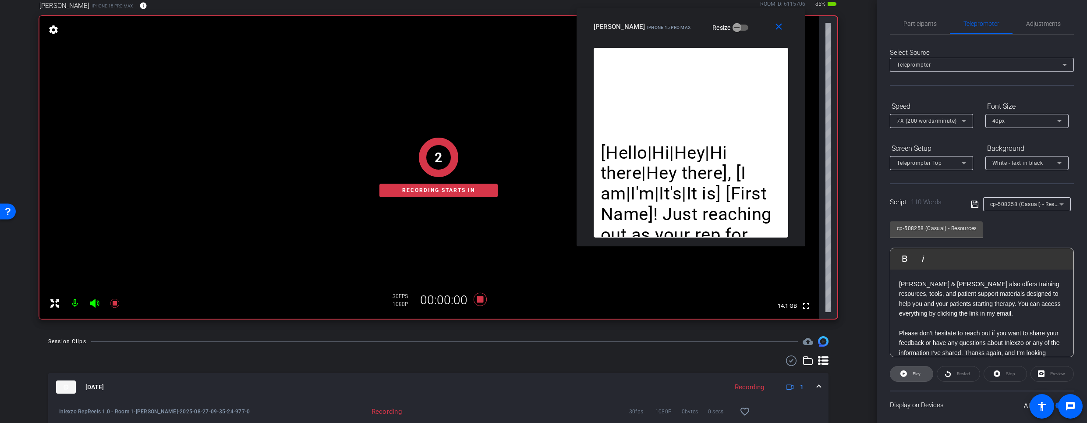
click at [903, 373] on icon at bounding box center [903, 373] width 7 height 11
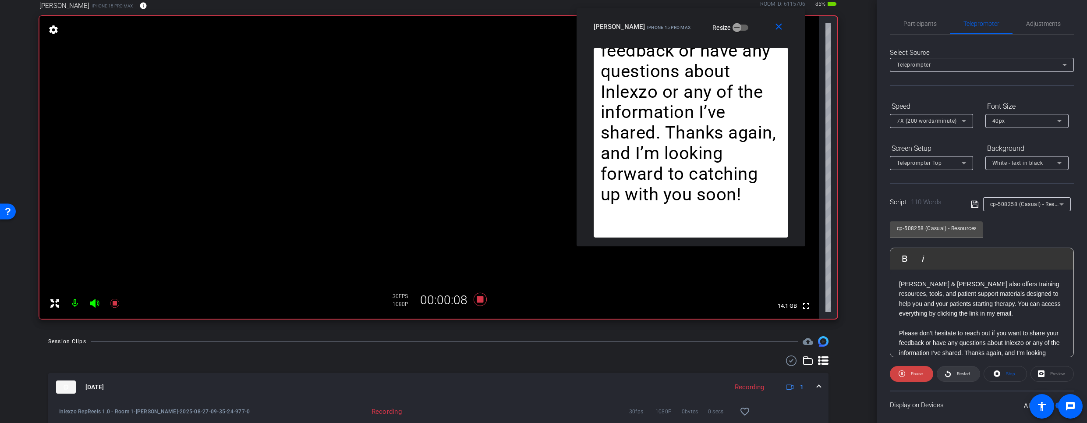
click at [960, 378] on span "Restart" at bounding box center [962, 374] width 15 height 12
click at [916, 381] on span at bounding box center [911, 373] width 43 height 21
click at [959, 375] on span "Restart" at bounding box center [963, 373] width 13 height 5
click at [919, 124] on div "7X (200 words/minute)" at bounding box center [929, 120] width 65 height 11
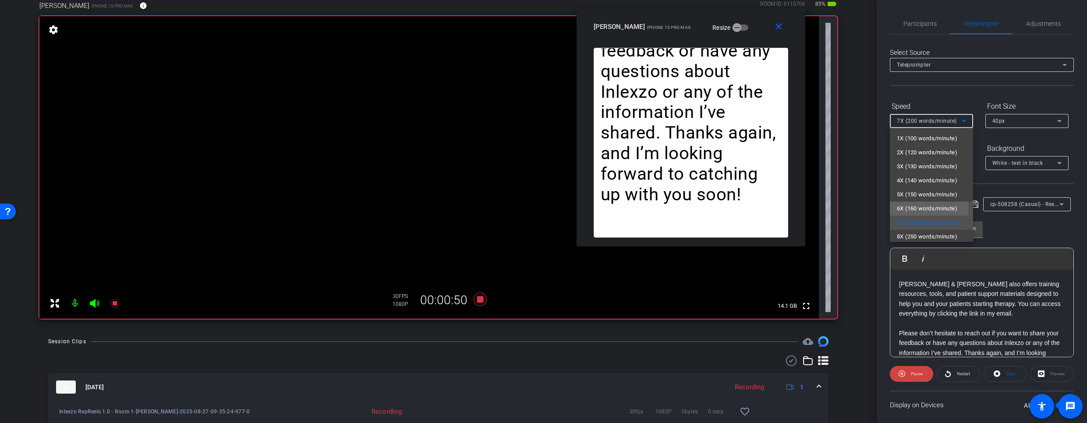
click at [914, 207] on span "6X (160 words/minute)" at bounding box center [927, 208] width 60 height 11
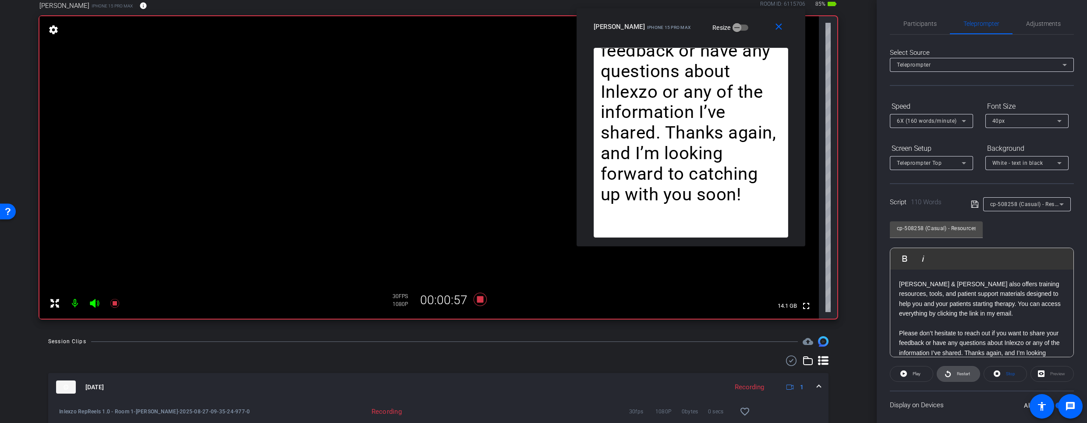
click at [948, 376] on icon at bounding box center [947, 373] width 7 height 11
click at [920, 26] on span "Participants" at bounding box center [919, 24] width 33 height 6
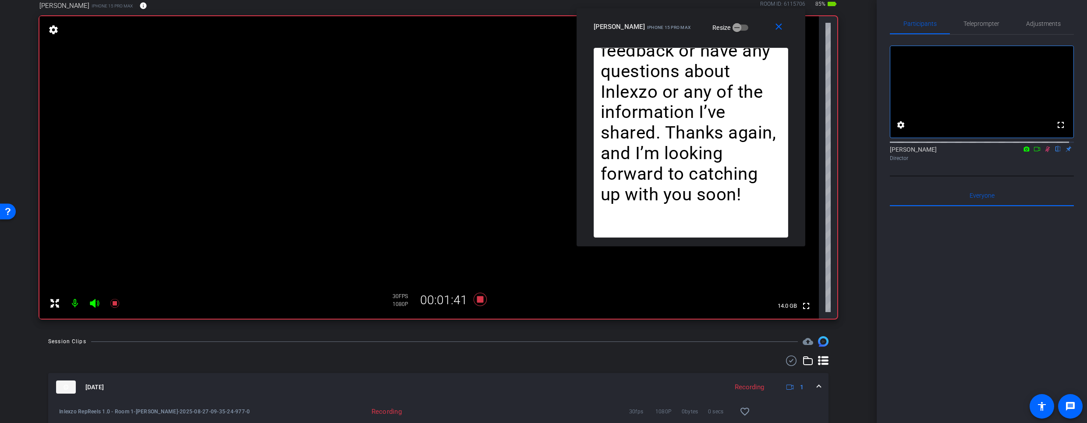
click at [1044, 152] on icon at bounding box center [1047, 149] width 7 height 6
click at [974, 14] on span "Teleprompter" at bounding box center [981, 23] width 36 height 21
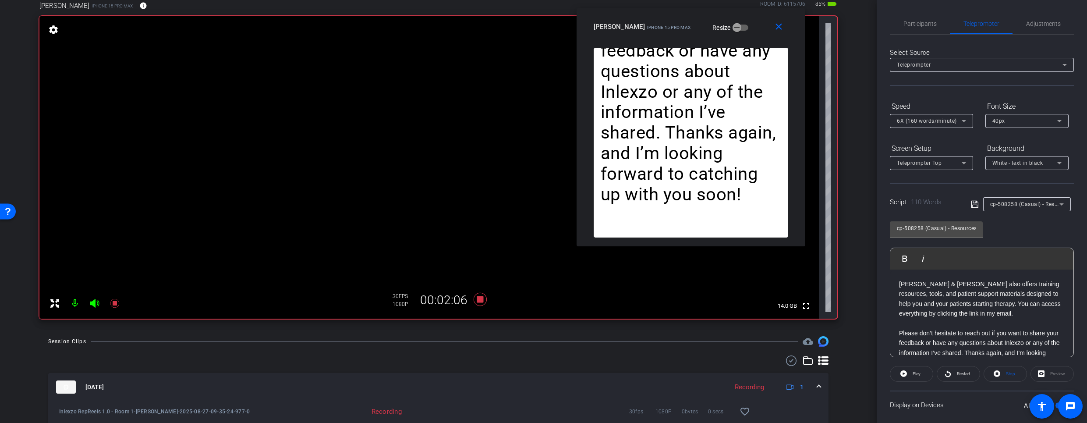
click at [920, 34] on div "Participants Teleprompter Adjustments" at bounding box center [982, 23] width 184 height 21
click at [919, 25] on span "Participants" at bounding box center [919, 24] width 33 height 6
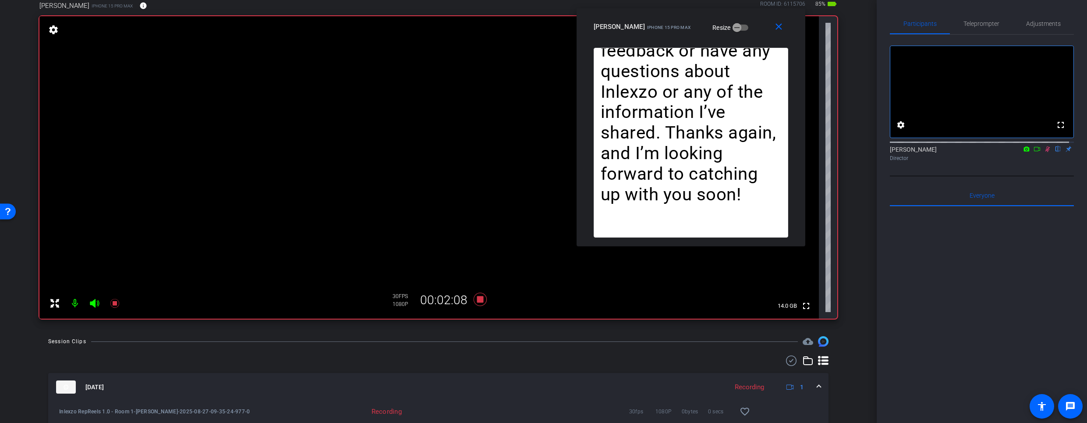
click at [982, 21] on span "Teleprompter" at bounding box center [981, 24] width 36 height 6
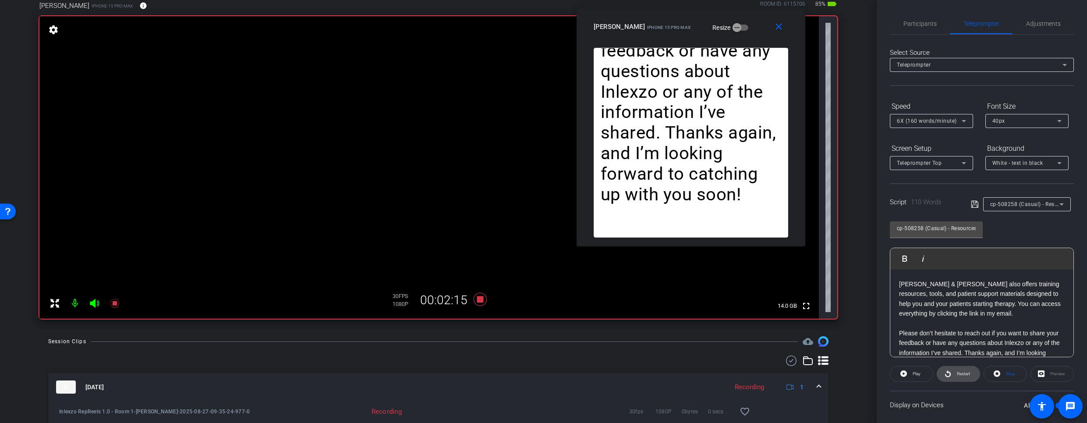
click at [944, 371] on icon at bounding box center [947, 373] width 7 height 11
click at [116, 302] on icon at bounding box center [114, 303] width 9 height 9
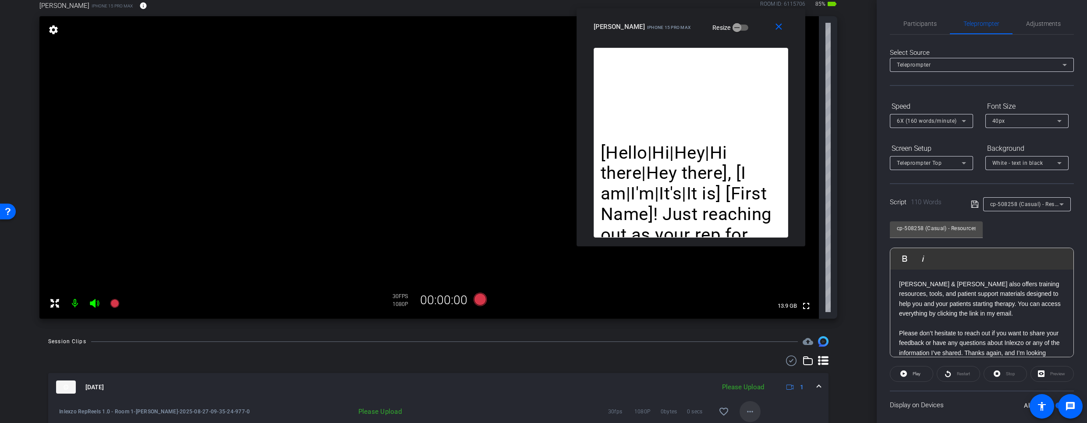
click at [747, 407] on mat-icon "more_horiz" at bounding box center [750, 411] width 11 height 11
click at [754, 374] on span "Upload" at bounding box center [759, 371] width 35 height 11
click at [921, 27] on span "Participants" at bounding box center [919, 24] width 33 height 6
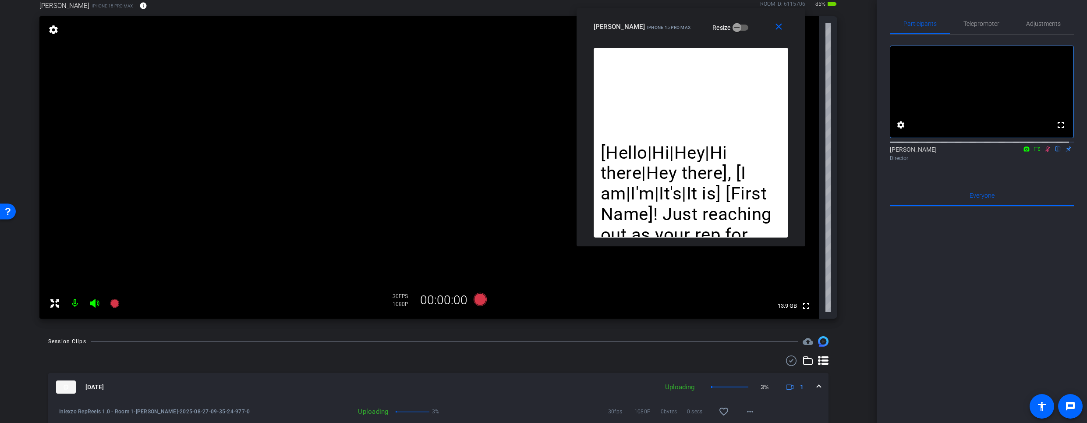
click at [1044, 152] on icon at bounding box center [1047, 149] width 7 height 6
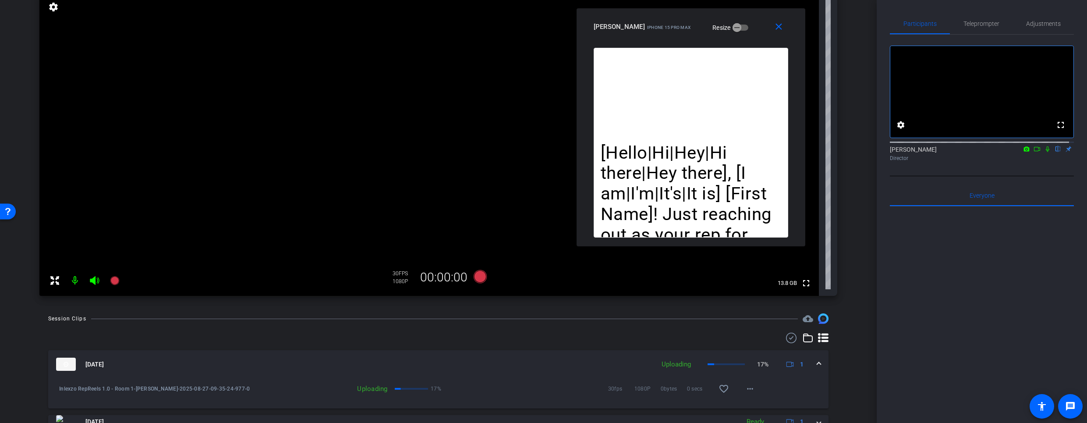
scroll to position [47, 0]
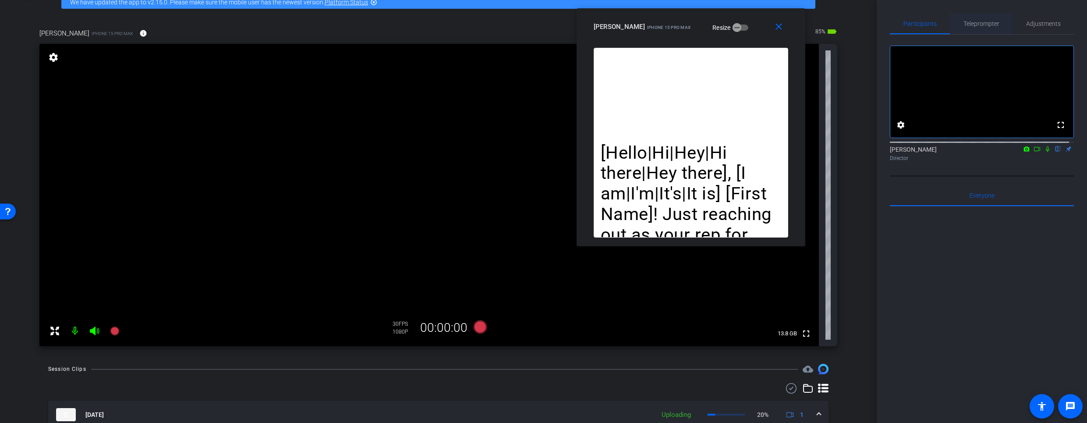
click at [971, 18] on span "Teleprompter" at bounding box center [981, 23] width 36 height 21
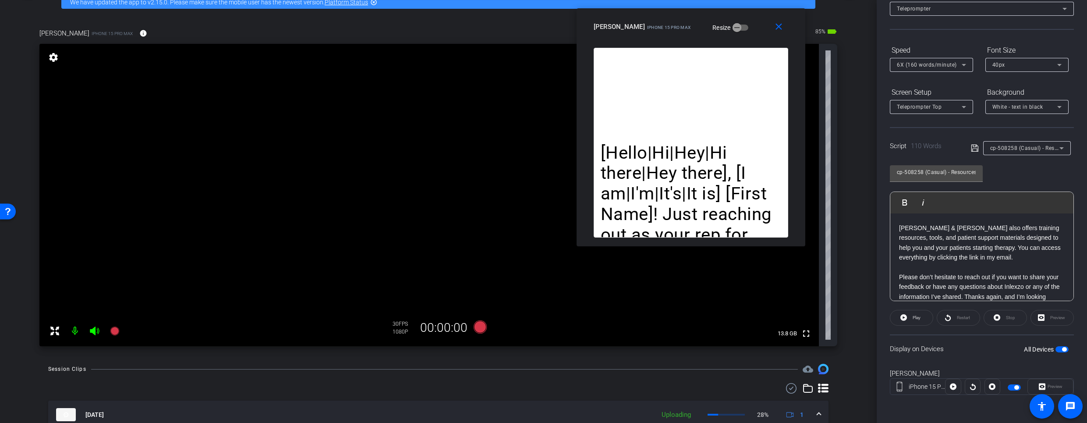
scroll to position [37, 0]
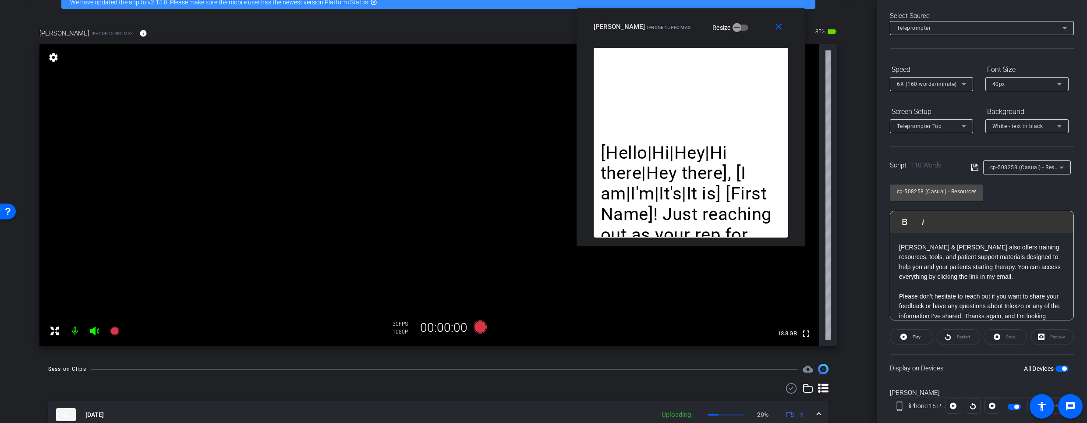
click at [1023, 170] on div "cp-508258 (Casual) - Resources to Share" at bounding box center [1024, 167] width 69 height 11
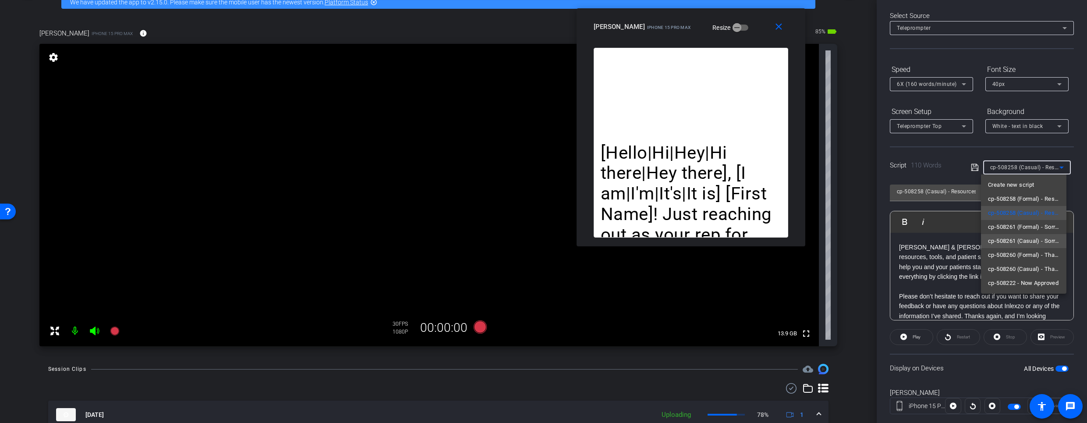
click at [1033, 239] on span "cp-508261 (Casual) - Sorry I Missed You" at bounding box center [1023, 241] width 71 height 11
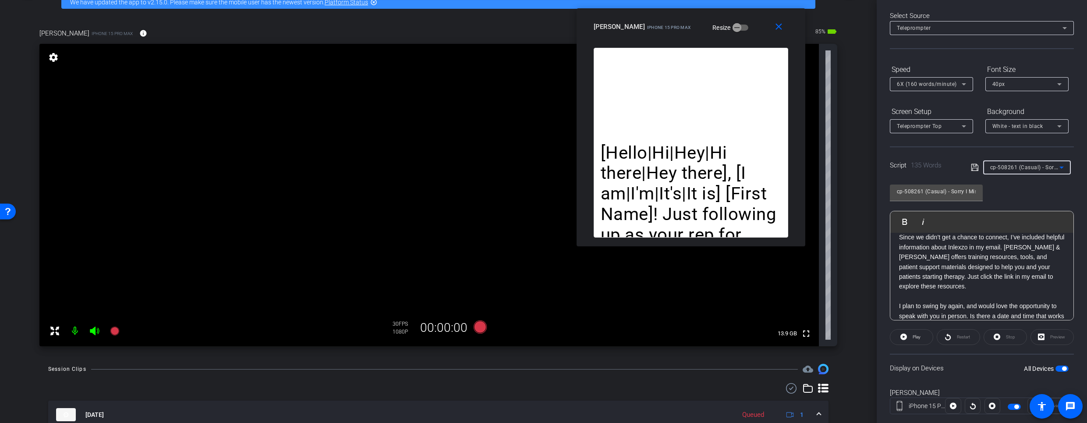
click at [1026, 167] on span "cp-508261 (Casual) - Sorry I Missed You" at bounding box center [1041, 166] width 103 height 7
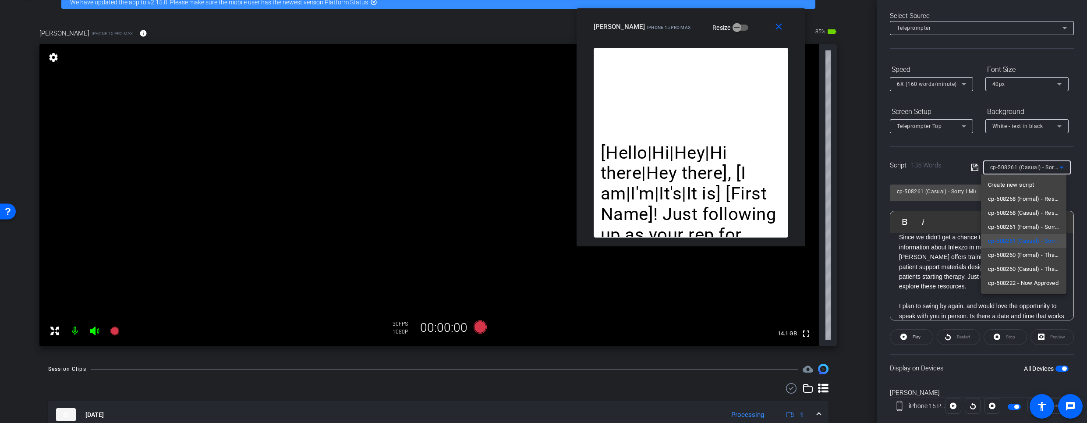
click at [1026, 167] on div at bounding box center [543, 211] width 1087 height 423
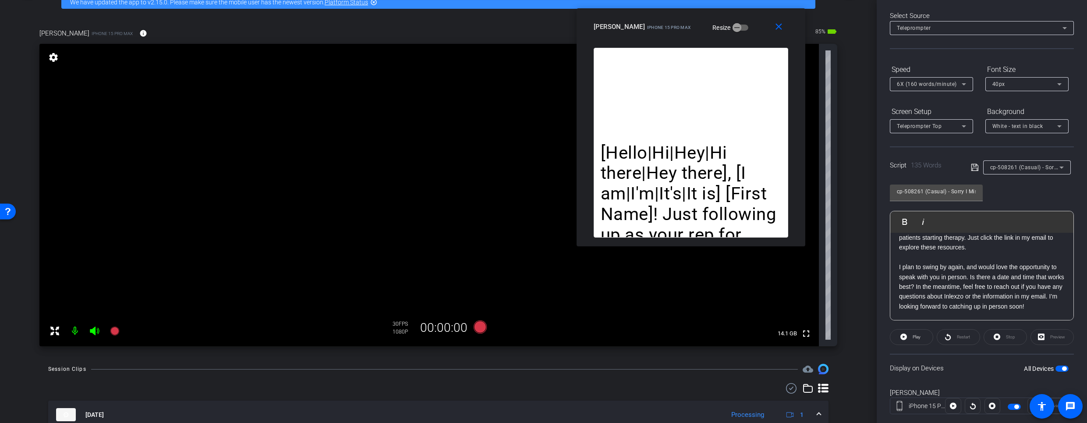
scroll to position [0, 0]
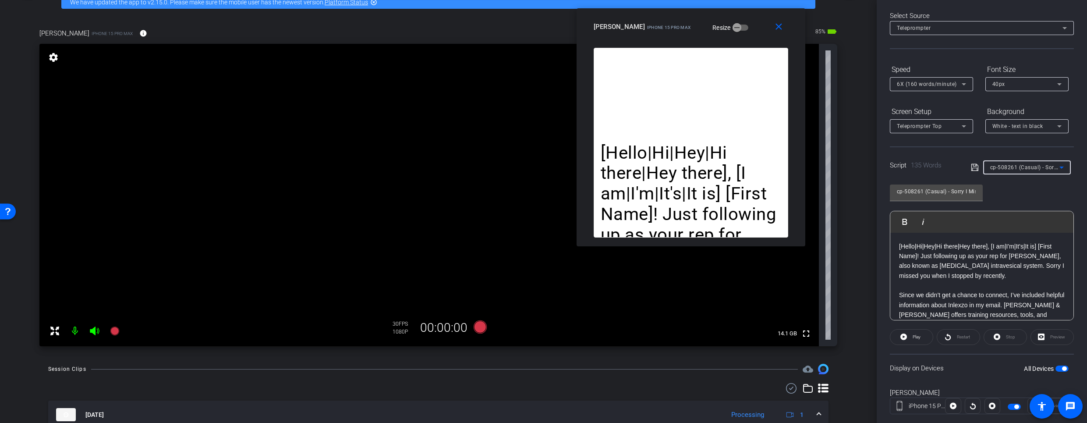
click at [1019, 167] on span "cp-508261 (Casual) - Sorry I Missed You" at bounding box center [1041, 166] width 103 height 7
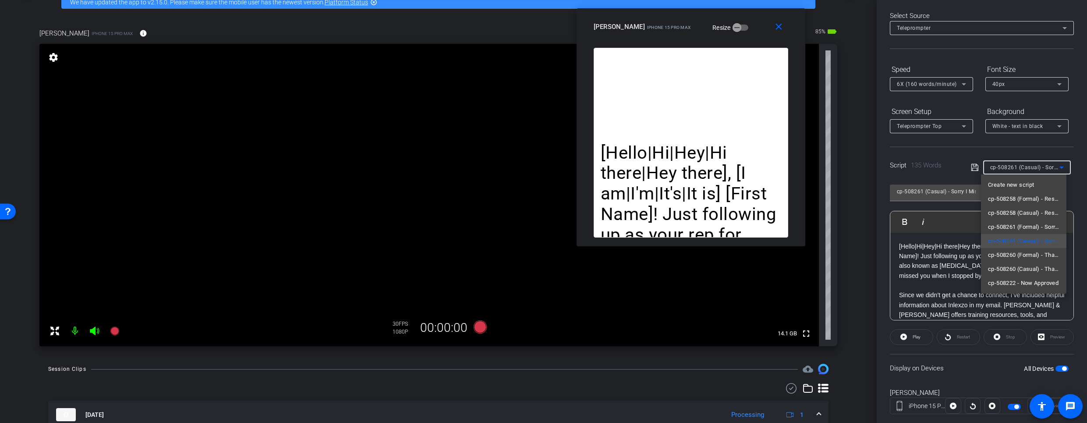
click at [1019, 167] on div at bounding box center [543, 211] width 1087 height 423
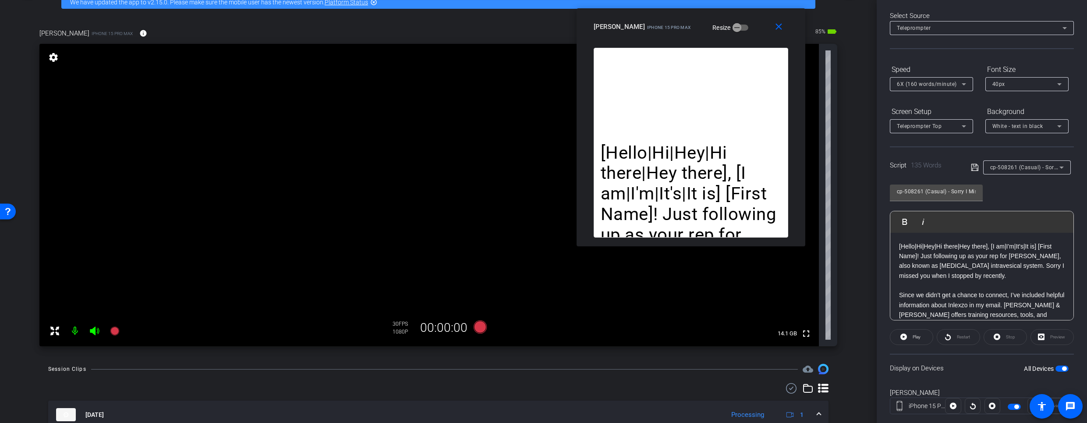
click at [1021, 167] on span "cp-508261 (Casual) - Sorry I Missed You" at bounding box center [1041, 166] width 103 height 7
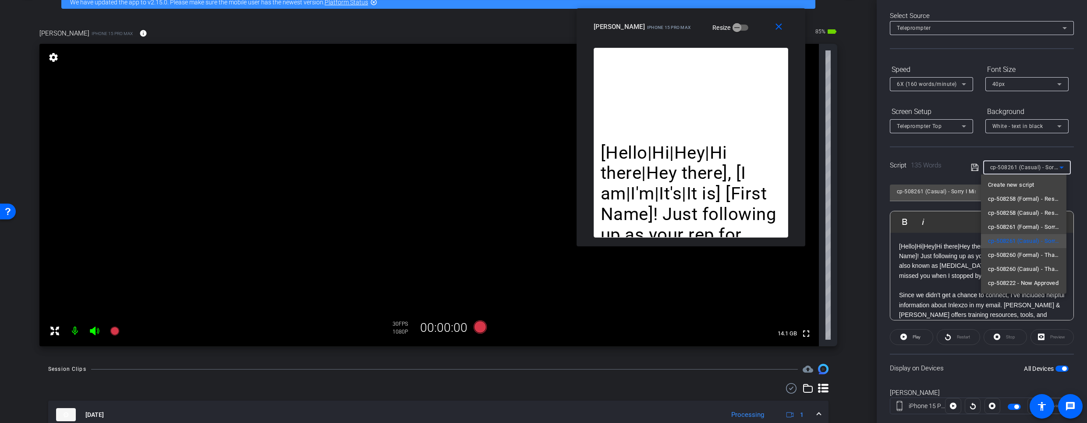
click at [1020, 168] on div at bounding box center [543, 211] width 1087 height 423
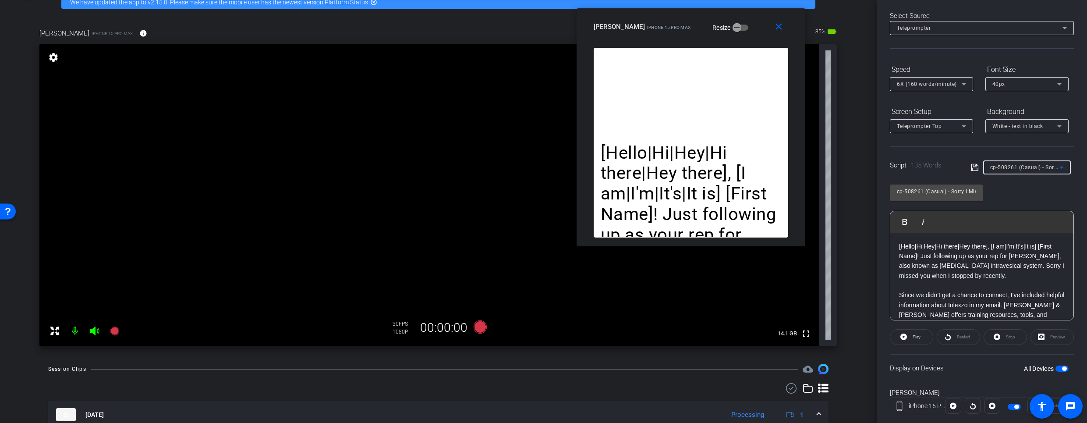
click at [1020, 168] on span "cp-508261 (Casual) - Sorry I Missed You" at bounding box center [1041, 166] width 103 height 7
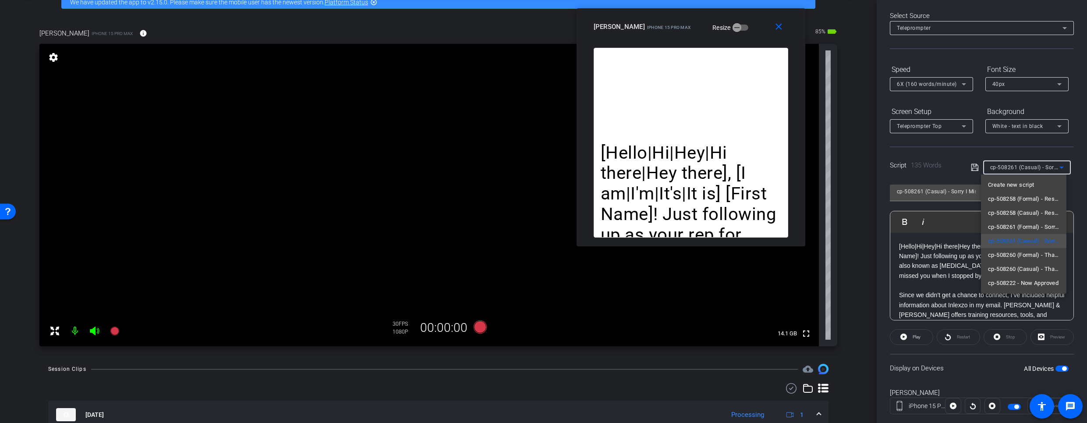
click at [1019, 168] on div at bounding box center [543, 211] width 1087 height 423
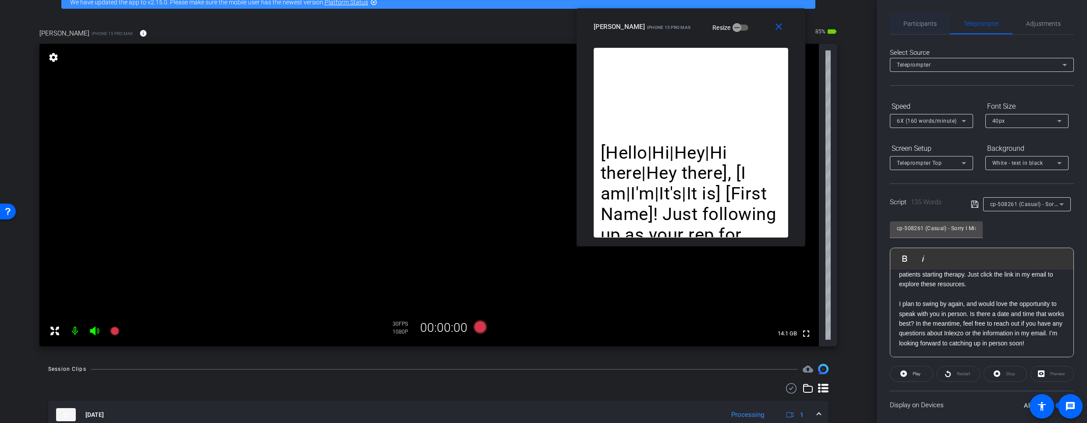
click at [919, 23] on span "Participants" at bounding box center [919, 24] width 33 height 6
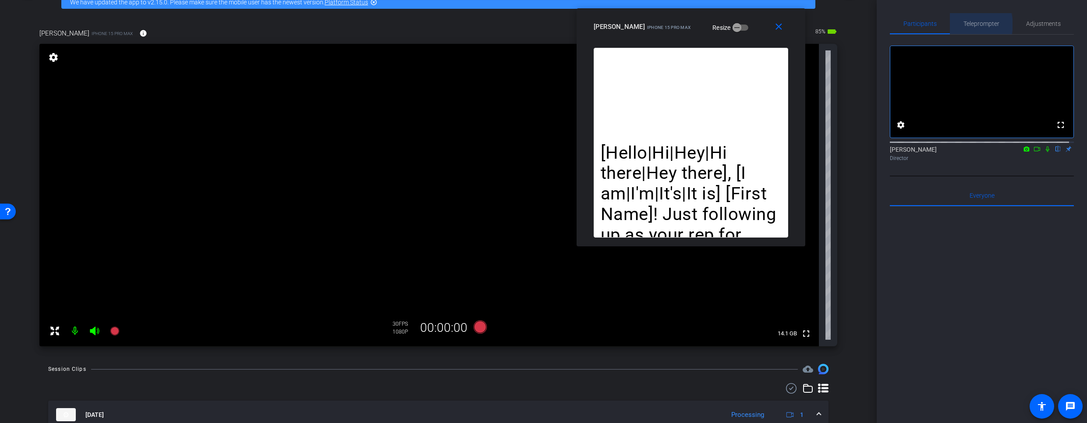
click at [968, 25] on span "Teleprompter" at bounding box center [981, 24] width 36 height 6
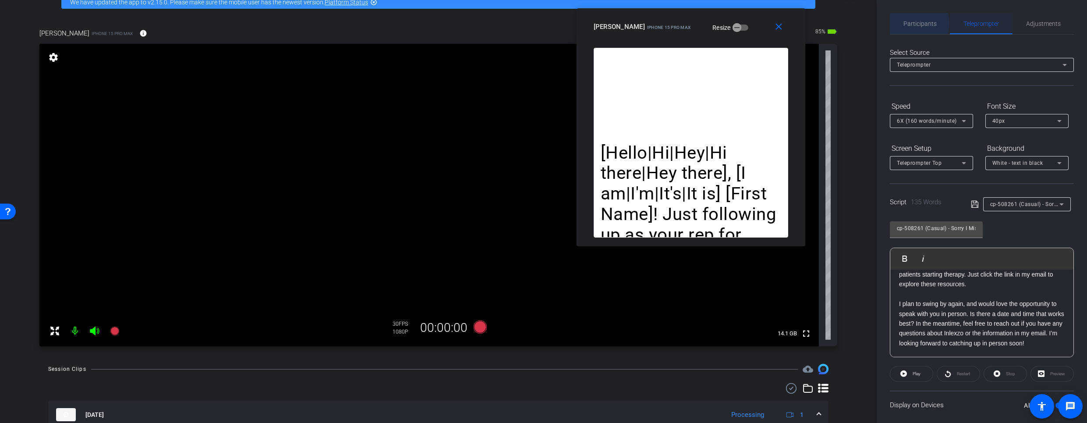
drag, startPoint x: 916, startPoint y: 24, endPoint x: 958, endPoint y: 25, distance: 42.1
click at [915, 24] on span "Participants" at bounding box center [919, 24] width 33 height 6
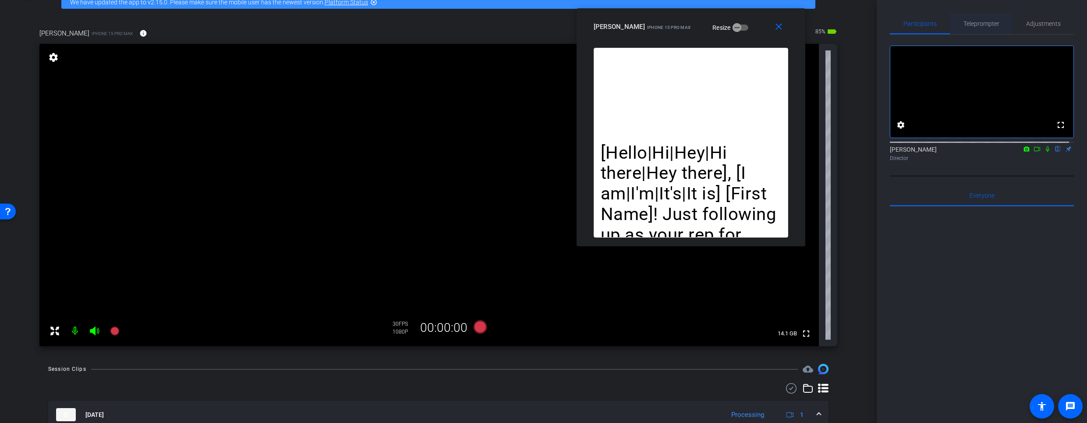
click at [973, 21] on span "Teleprompter" at bounding box center [981, 24] width 36 height 6
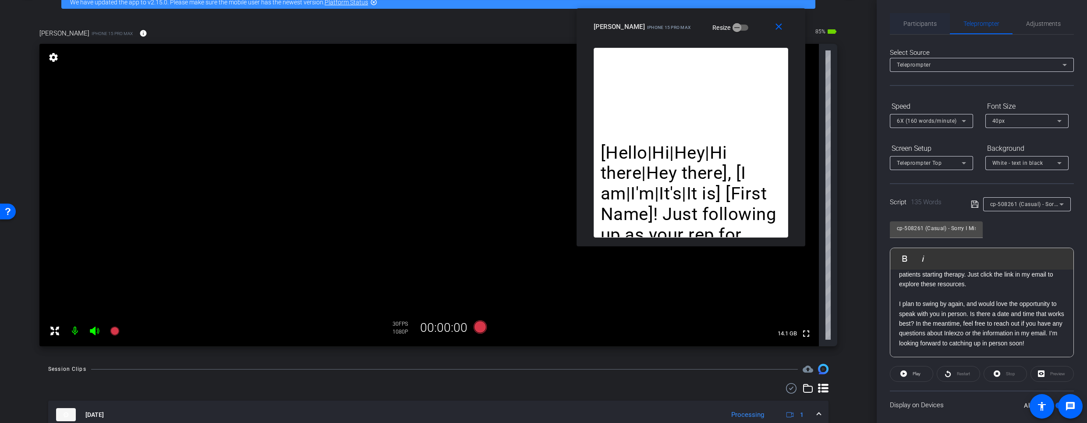
click at [930, 22] on span "Participants" at bounding box center [919, 24] width 33 height 6
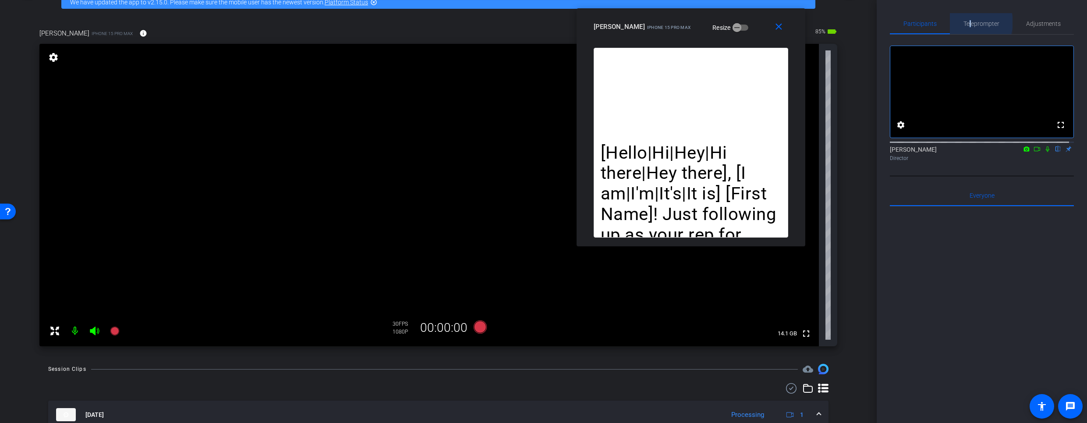
click at [968, 22] on span "Teleprompter" at bounding box center [981, 24] width 36 height 6
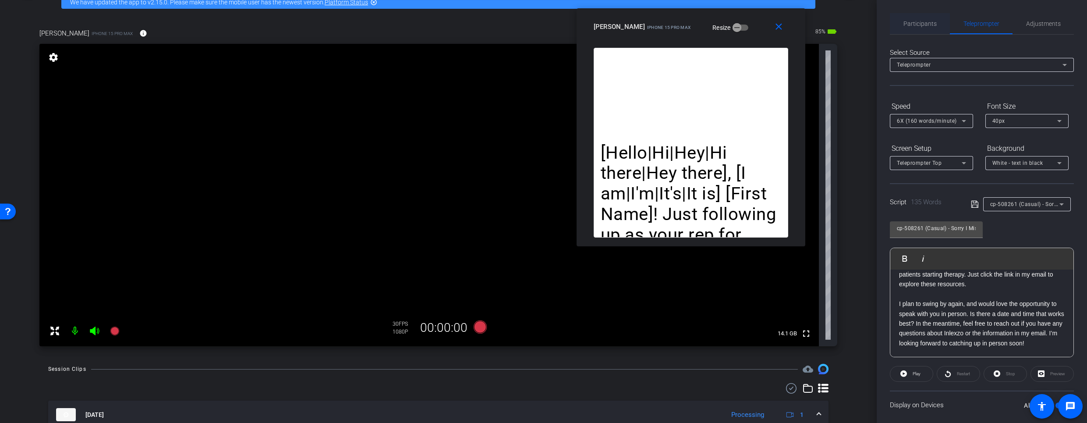
click at [929, 25] on span "Participants" at bounding box center [919, 24] width 33 height 6
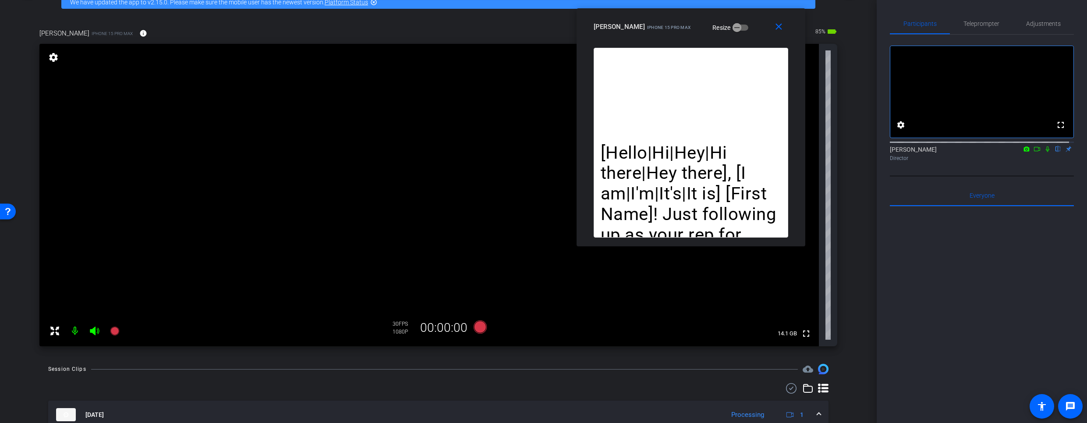
click at [1046, 153] on mat-icon at bounding box center [1047, 149] width 11 height 8
click at [974, 18] on span "Teleprompter" at bounding box center [981, 23] width 36 height 21
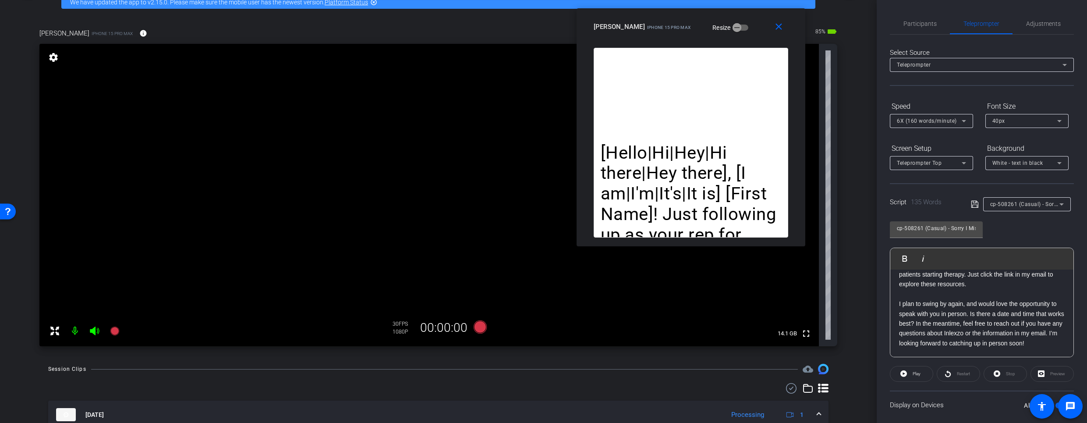
click at [1048, 371] on div "Preview" at bounding box center [1051, 374] width 43 height 16
click at [1047, 379] on div "Preview" at bounding box center [1051, 374] width 43 height 16
click at [1047, 378] on div "Preview" at bounding box center [1051, 374] width 43 height 16
click at [113, 330] on icon at bounding box center [114, 330] width 9 height 9
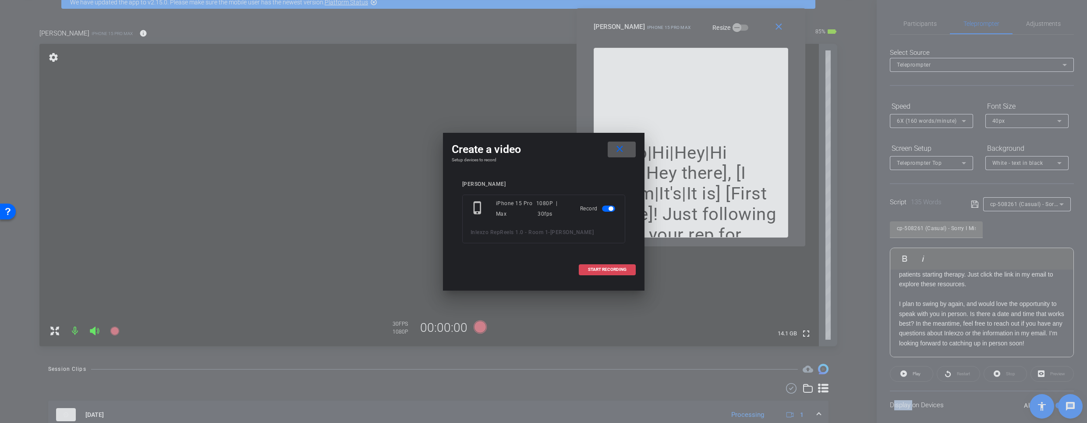
click at [601, 268] on span "START RECORDING" at bounding box center [607, 269] width 39 height 4
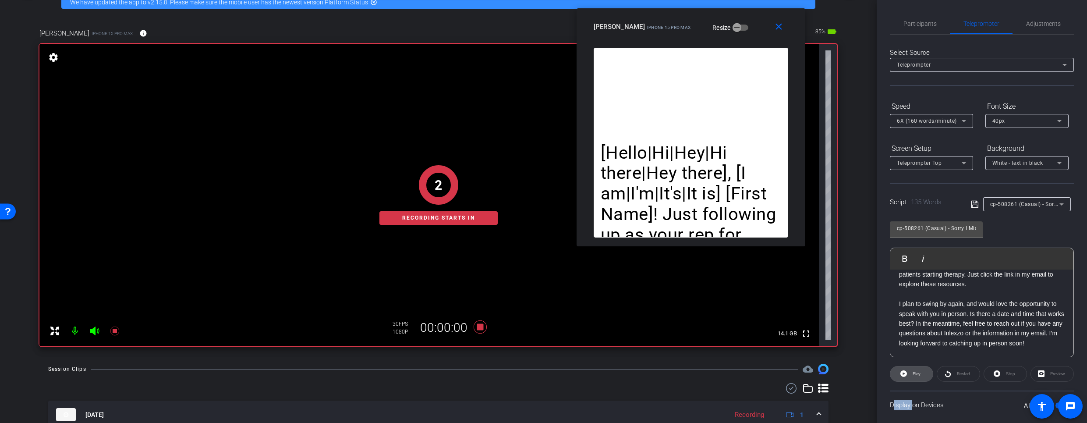
click at [909, 374] on span at bounding box center [911, 373] width 42 height 21
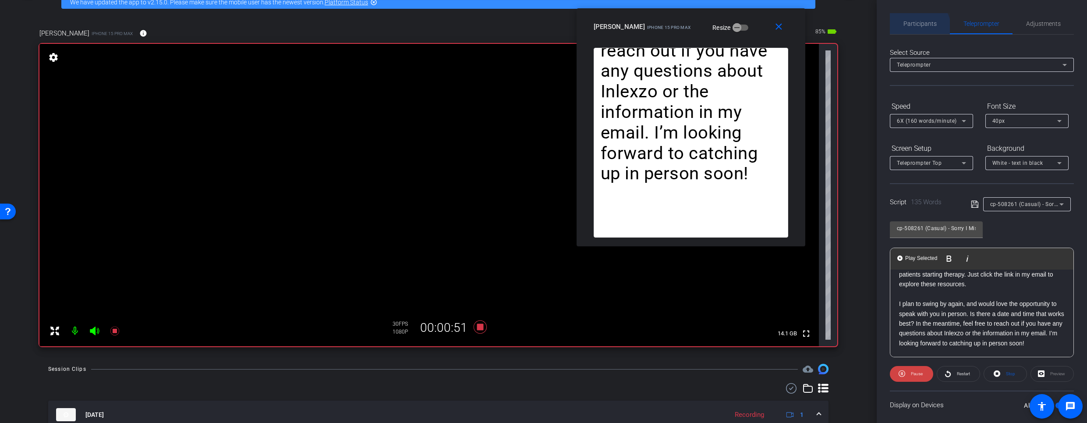
click at [914, 29] on span "Participants" at bounding box center [919, 23] width 33 height 21
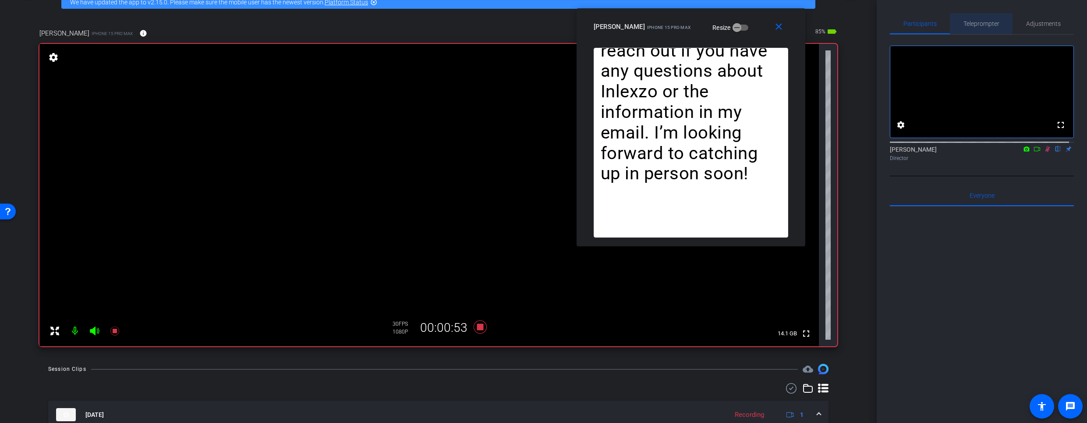
drag, startPoint x: 966, startPoint y: 20, endPoint x: 973, endPoint y: 76, distance: 56.5
click at [966, 21] on span "Teleprompter" at bounding box center [981, 24] width 36 height 6
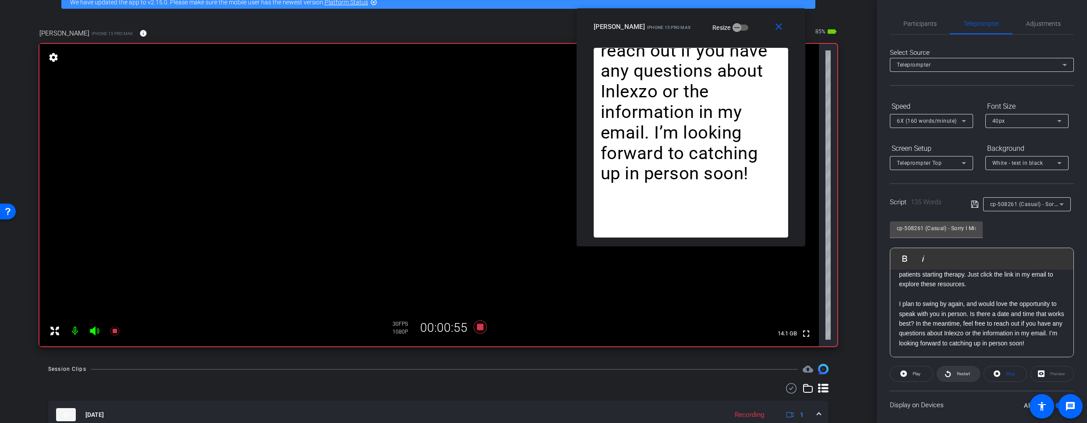
click at [947, 378] on icon at bounding box center [947, 373] width 7 height 11
click at [950, 368] on span at bounding box center [958, 373] width 42 height 21
click at [961, 373] on span "Restart" at bounding box center [963, 373] width 13 height 5
click at [913, 14] on span "Participants" at bounding box center [919, 23] width 33 height 21
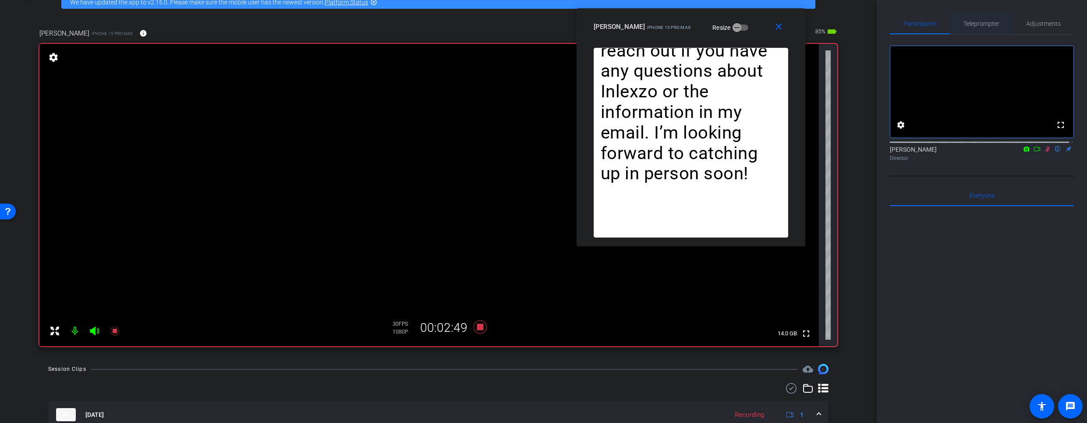
click at [994, 27] on span "Teleprompter" at bounding box center [981, 23] width 36 height 21
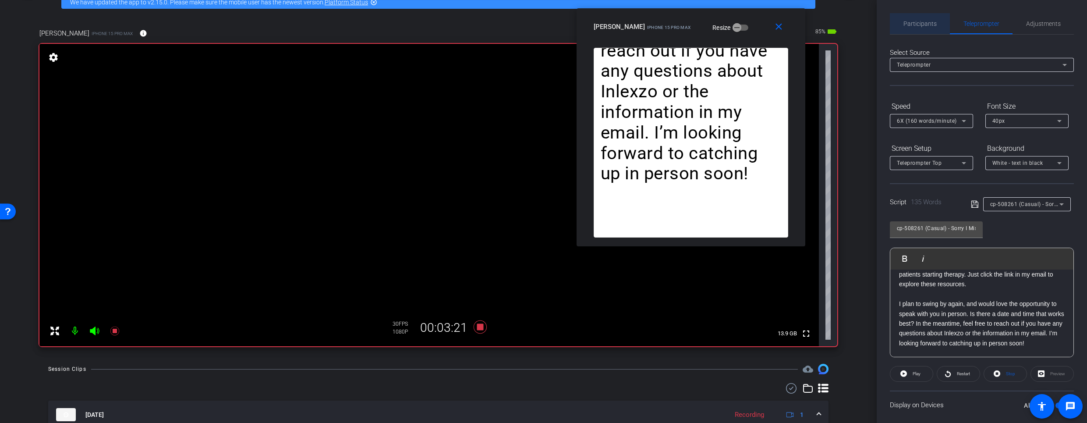
drag, startPoint x: 926, startPoint y: 27, endPoint x: 948, endPoint y: 41, distance: 26.0
click at [926, 27] on span "Participants" at bounding box center [919, 24] width 33 height 6
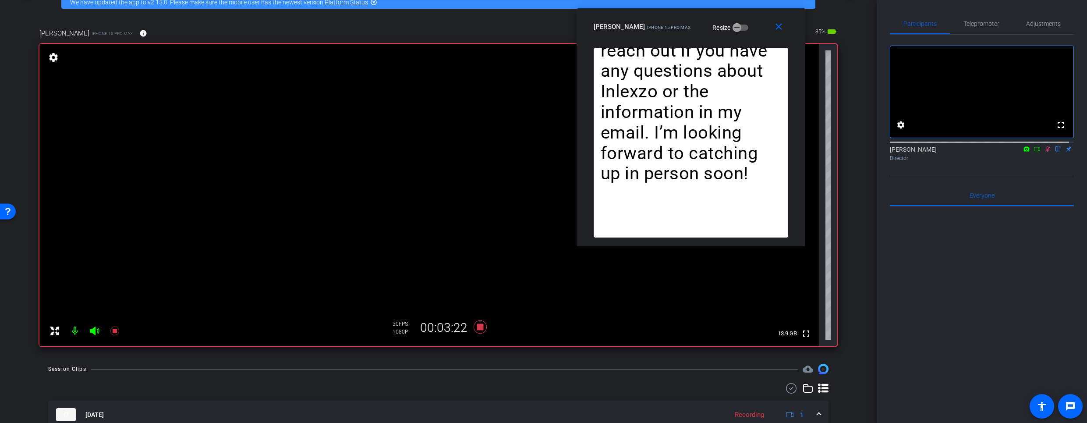
click at [1044, 152] on icon at bounding box center [1047, 149] width 7 height 6
click at [969, 23] on span "Teleprompter" at bounding box center [981, 24] width 36 height 6
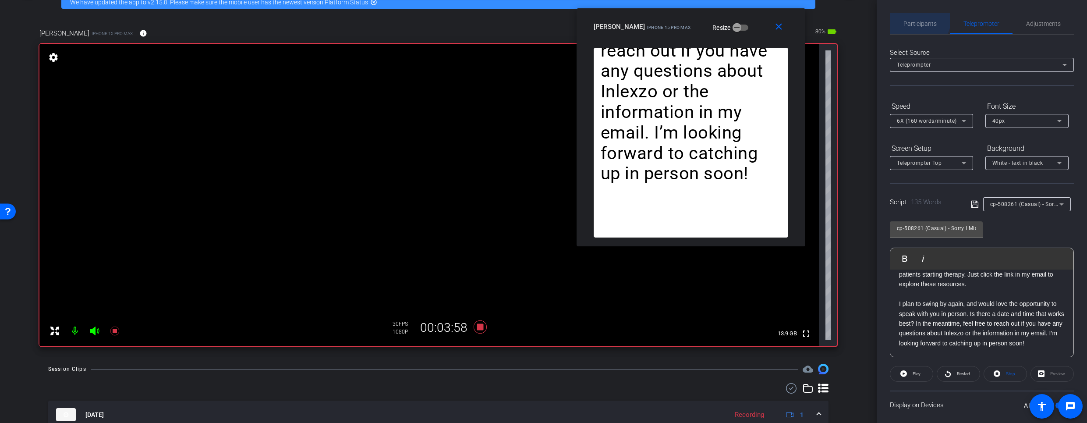
click at [917, 19] on span "Participants" at bounding box center [919, 23] width 33 height 21
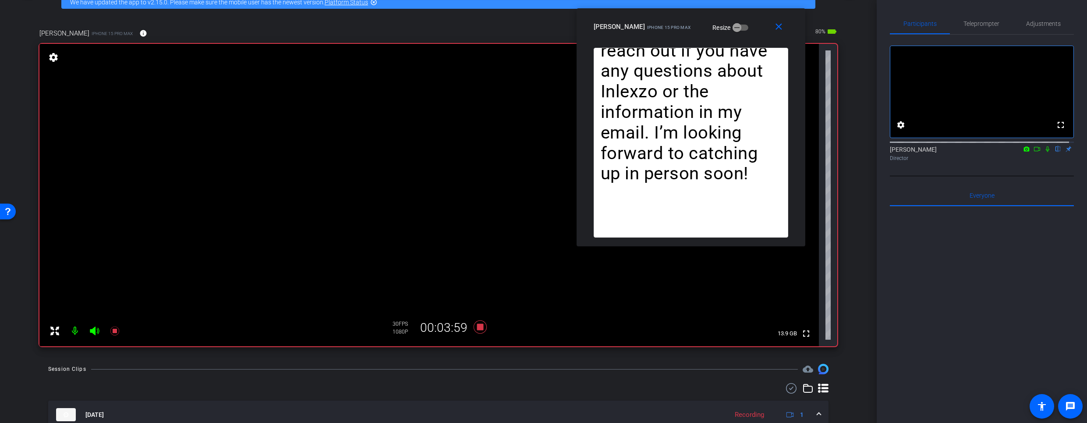
click at [1044, 152] on icon at bounding box center [1047, 149] width 7 height 6
click at [918, 21] on span "Participants" at bounding box center [919, 24] width 33 height 6
click at [981, 29] on span "Teleprompter" at bounding box center [981, 23] width 36 height 21
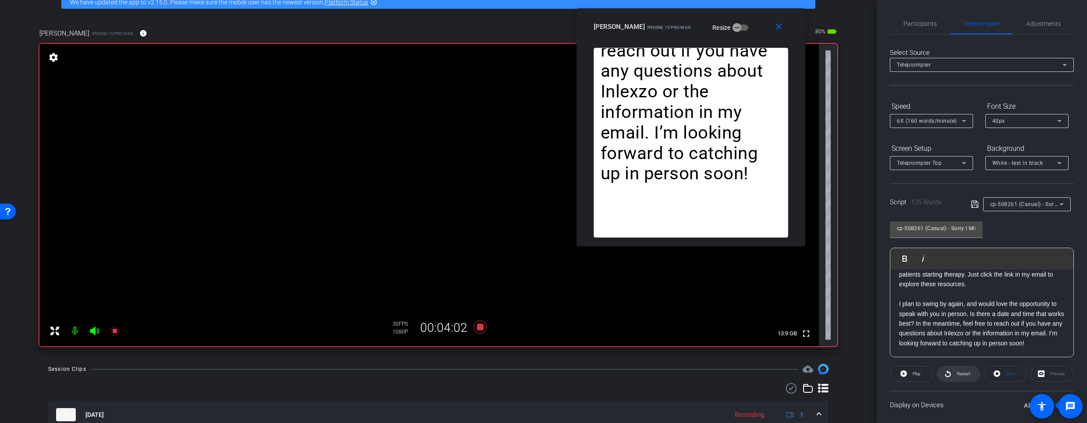
click at [957, 371] on span "Restart" at bounding box center [963, 373] width 13 height 5
click at [908, 24] on span "Participants" at bounding box center [919, 24] width 33 height 6
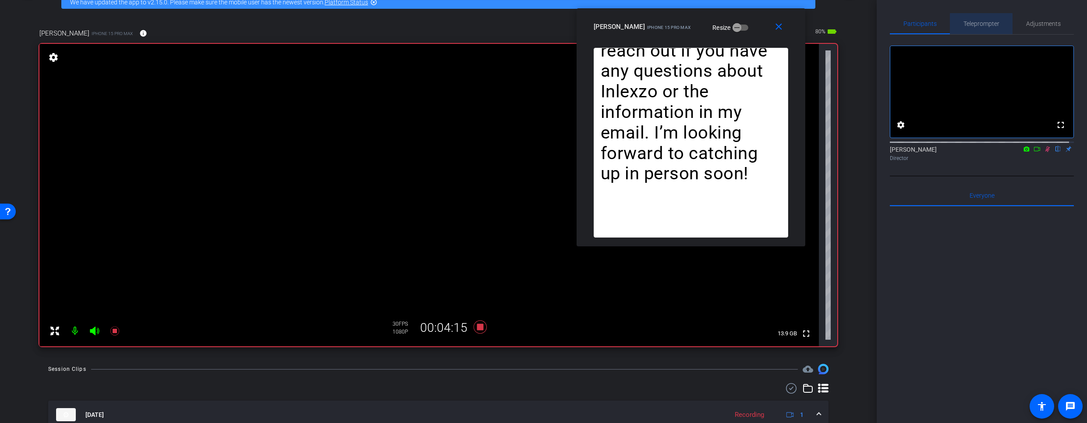
click at [991, 26] on span "Teleprompter" at bounding box center [981, 24] width 36 height 6
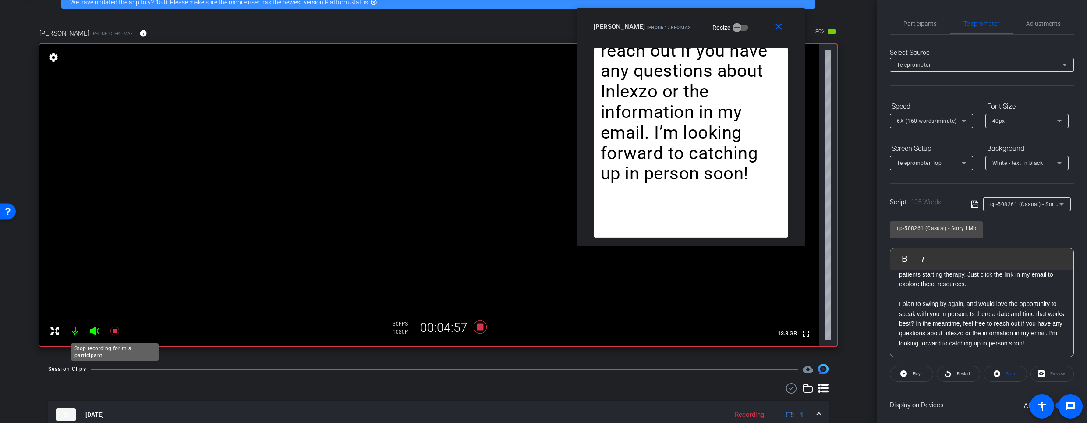
click at [116, 332] on icon at bounding box center [114, 330] width 9 height 9
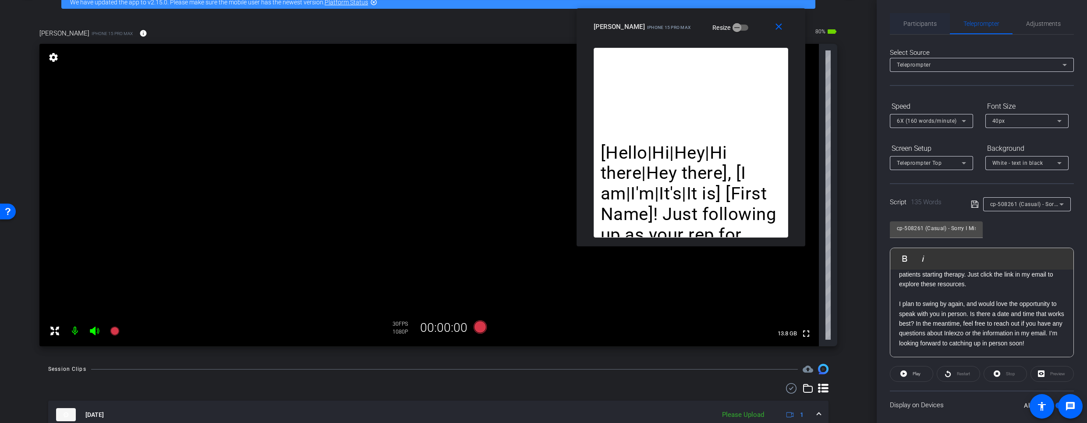
click at [908, 22] on span "Participants" at bounding box center [919, 24] width 33 height 6
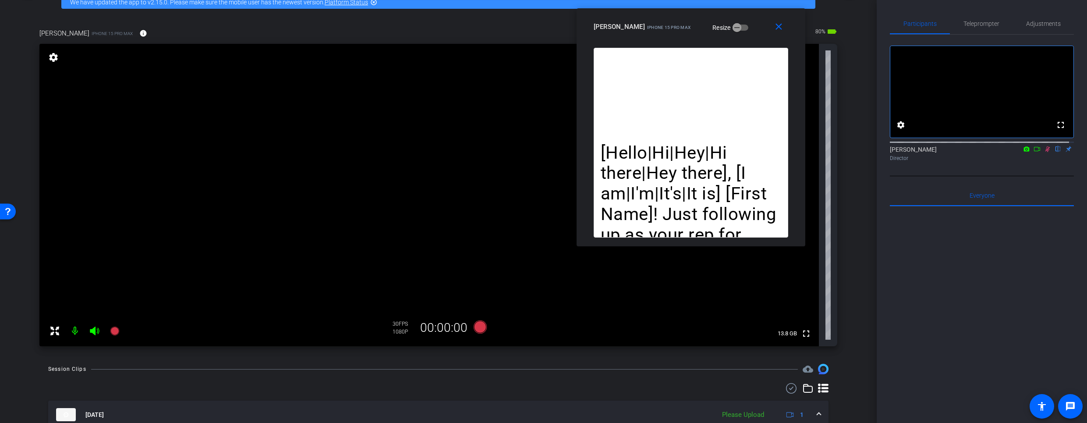
click at [1044, 152] on icon at bounding box center [1047, 149] width 7 height 6
click at [976, 21] on span "Teleprompter" at bounding box center [981, 24] width 36 height 6
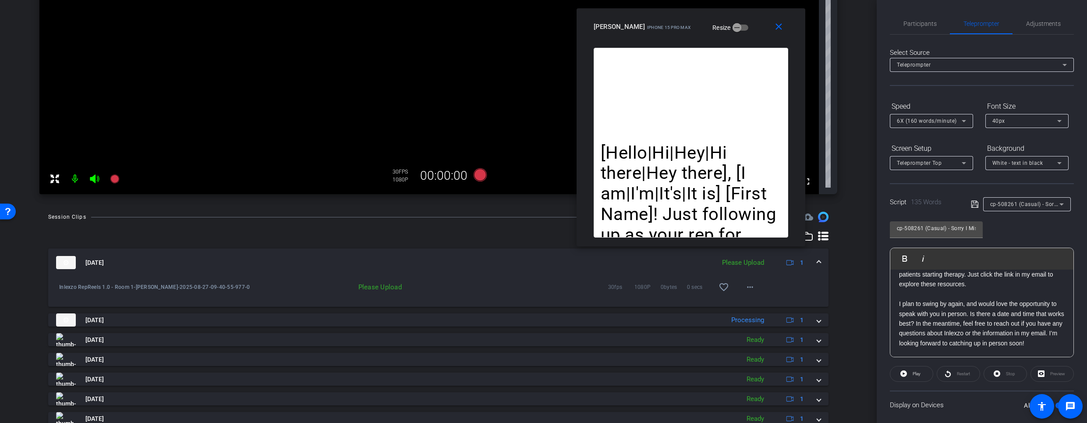
scroll to position [200, 0]
click at [749, 287] on mat-icon "more_horiz" at bounding box center [750, 286] width 11 height 11
click at [753, 303] on span "Upload" at bounding box center [759, 305] width 35 height 11
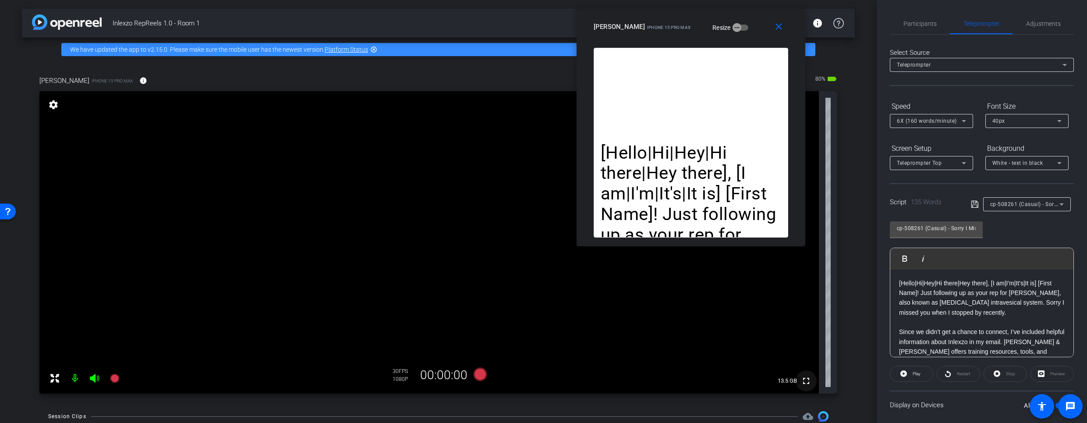
scroll to position [262, 0]
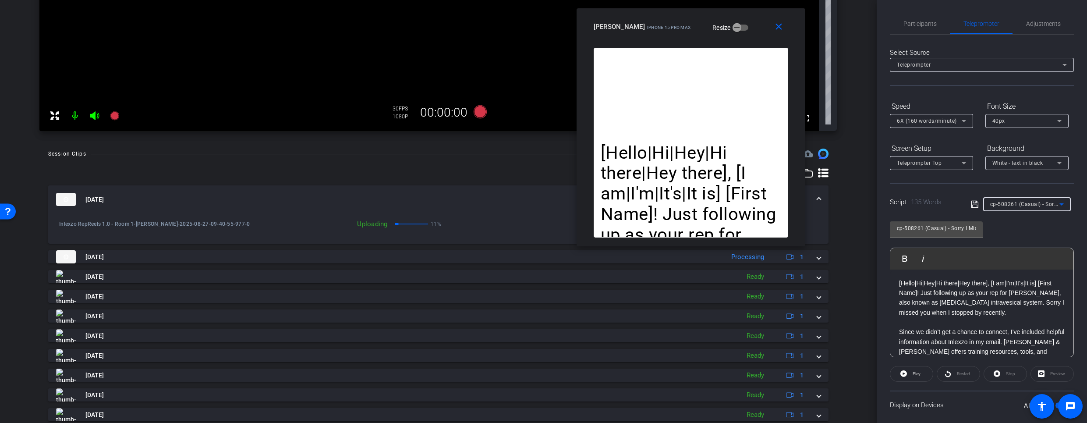
click at [1033, 202] on span "cp-508261 (Casual) - Sorry I Missed You" at bounding box center [1041, 203] width 103 height 7
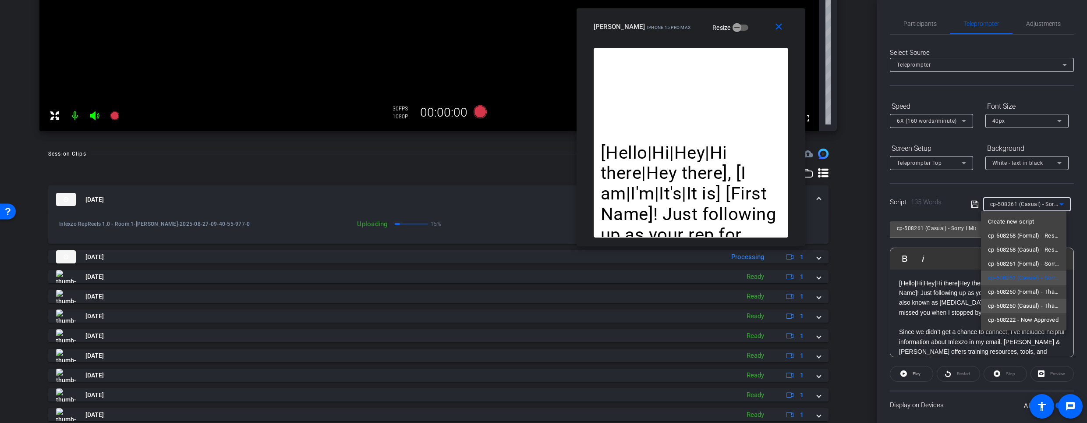
click at [1030, 311] on span "cp-508260 (Casual) - Thanks for Seeing Me" at bounding box center [1023, 306] width 71 height 11
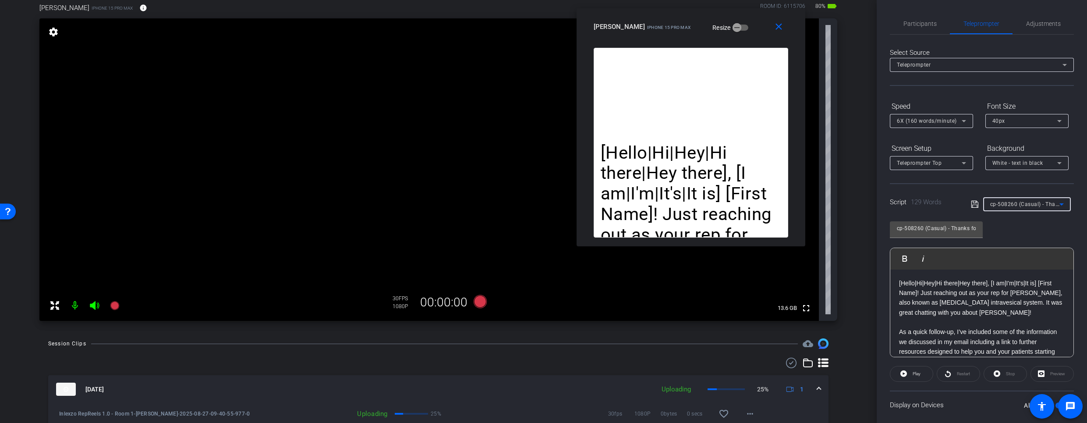
scroll to position [0, 0]
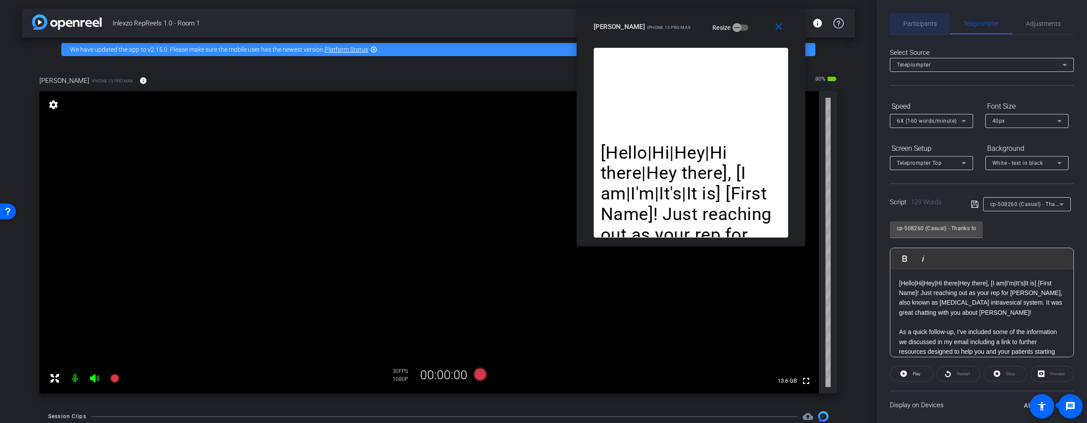
click at [913, 21] on span "Participants" at bounding box center [919, 24] width 33 height 6
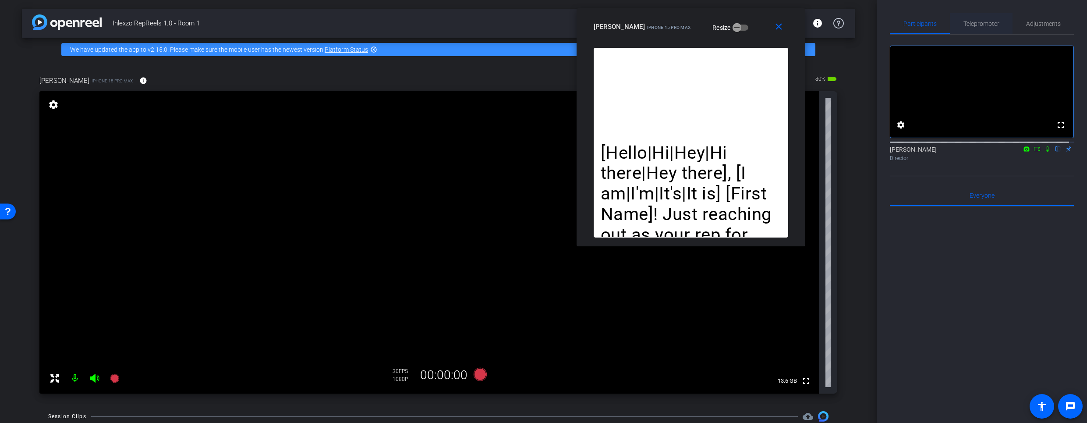
click at [972, 25] on span "Teleprompter" at bounding box center [981, 24] width 36 height 6
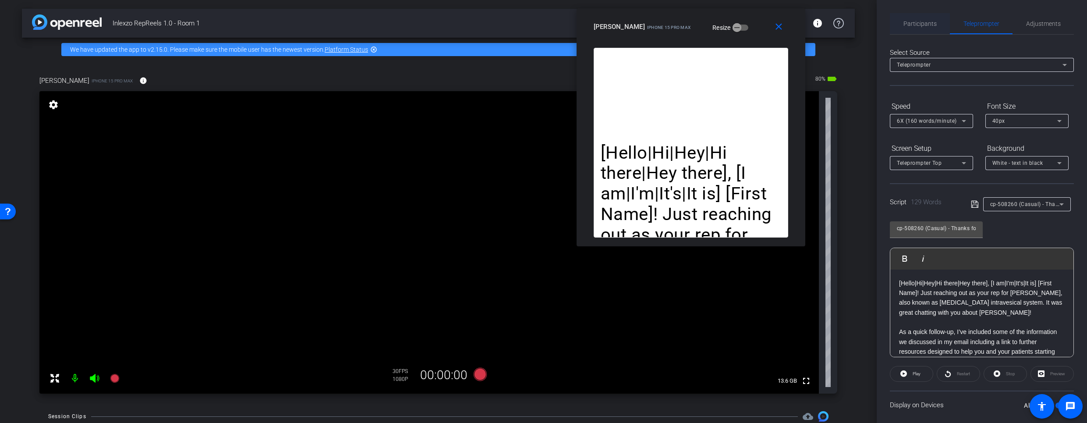
click at [923, 28] on span "Participants" at bounding box center [919, 23] width 33 height 21
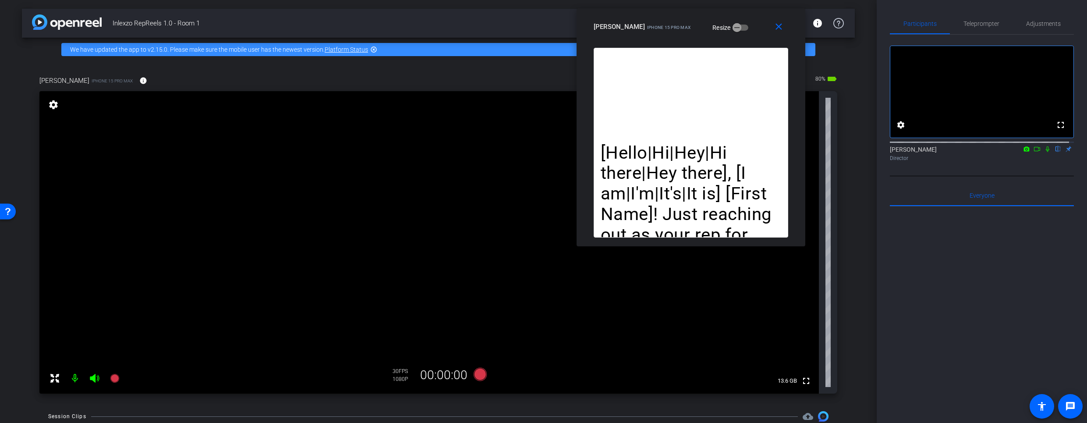
click at [1046, 152] on icon at bounding box center [1047, 149] width 7 height 6
click at [996, 24] on span "Teleprompter" at bounding box center [981, 24] width 36 height 6
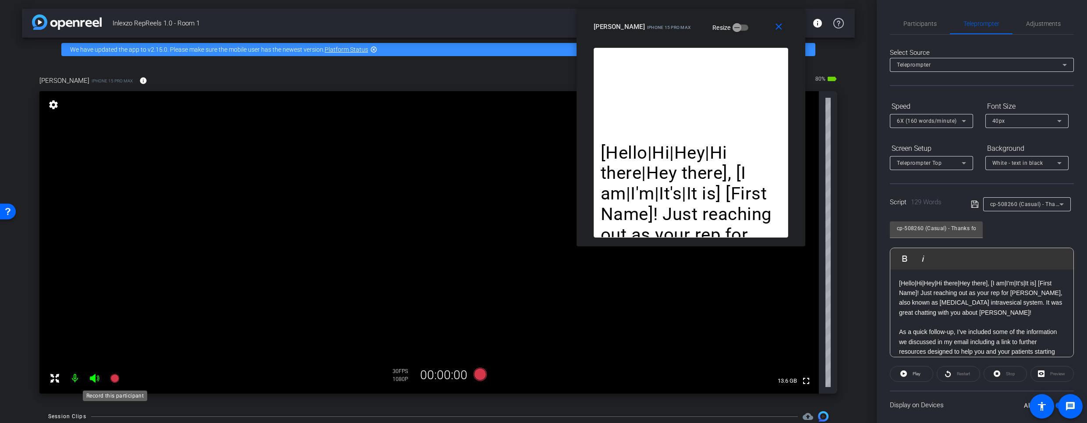
click at [114, 376] on icon at bounding box center [114, 378] width 9 height 9
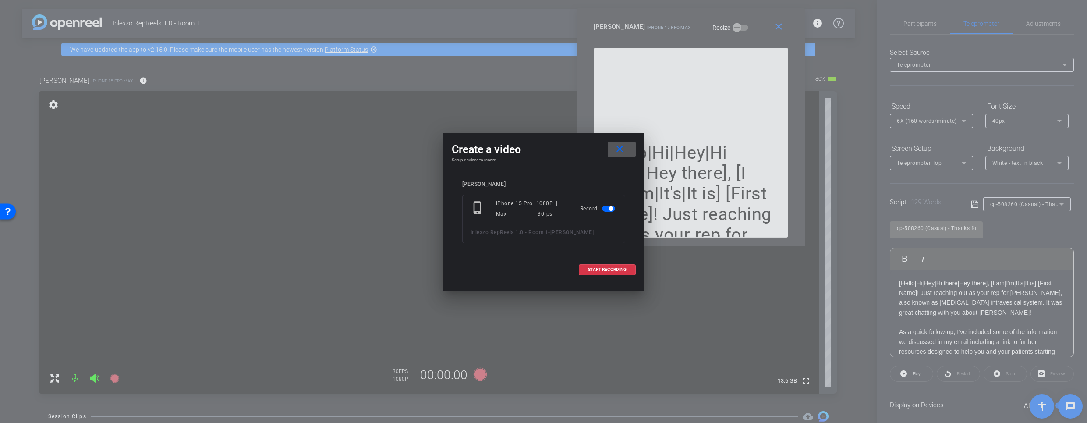
drag, startPoint x: 608, startPoint y: 272, endPoint x: 702, endPoint y: 272, distance: 93.7
click at [608, 272] on span at bounding box center [607, 269] width 56 height 21
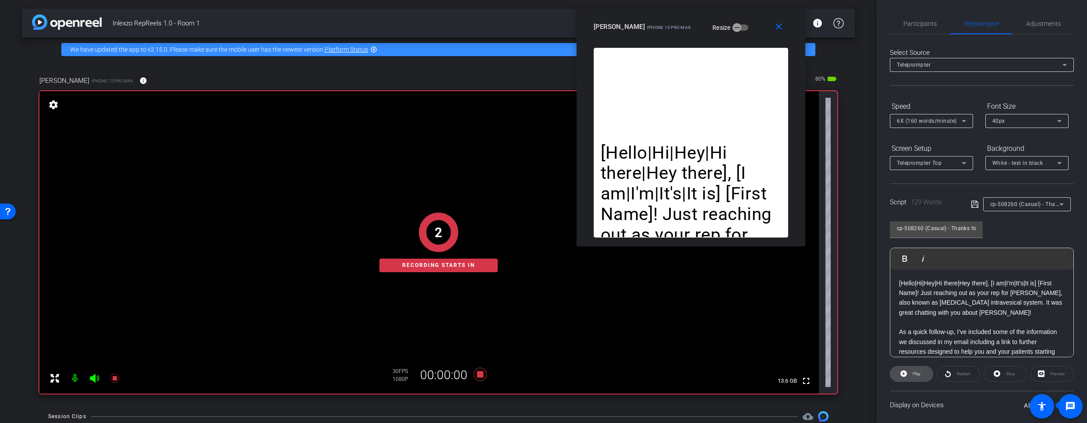
click at [900, 369] on icon at bounding box center [903, 373] width 7 height 11
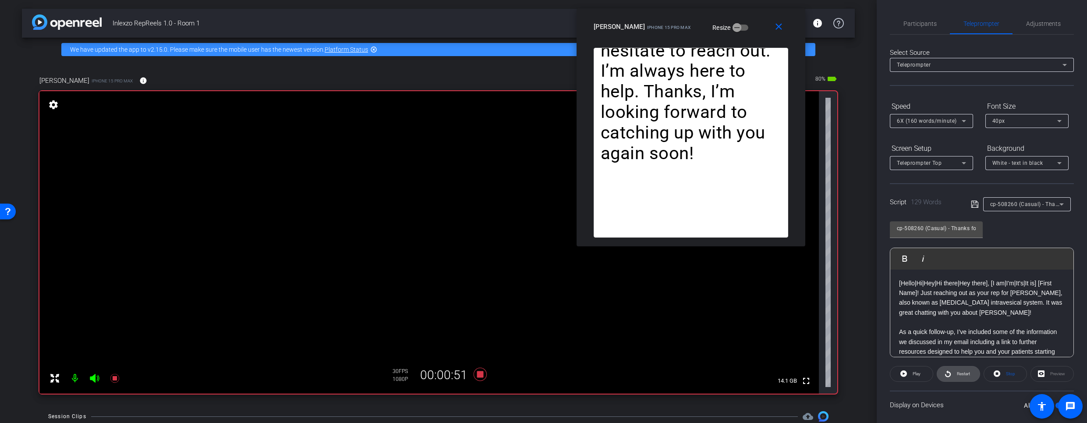
click at [958, 375] on span "Restart" at bounding box center [963, 373] width 13 height 5
click at [915, 21] on span "Participants" at bounding box center [919, 24] width 33 height 6
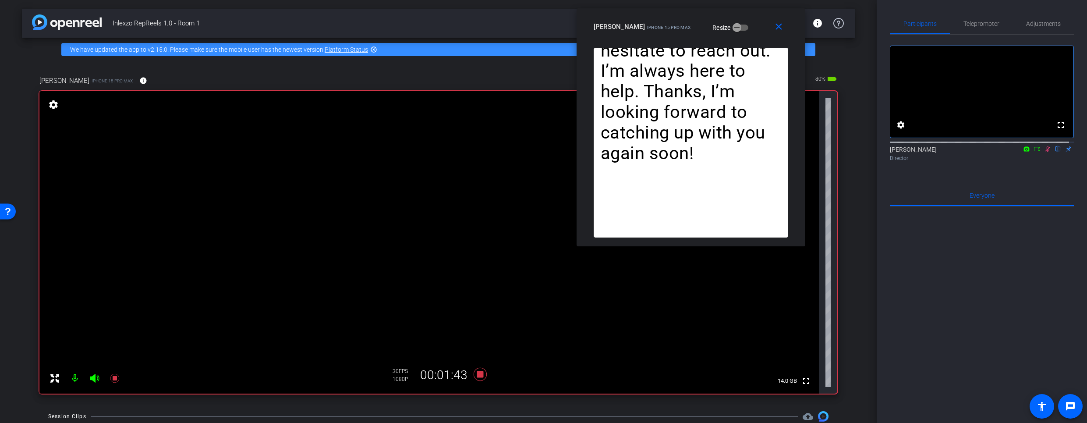
click at [1044, 152] on icon at bounding box center [1047, 149] width 7 height 6
click at [974, 25] on span "Teleprompter" at bounding box center [981, 24] width 36 height 6
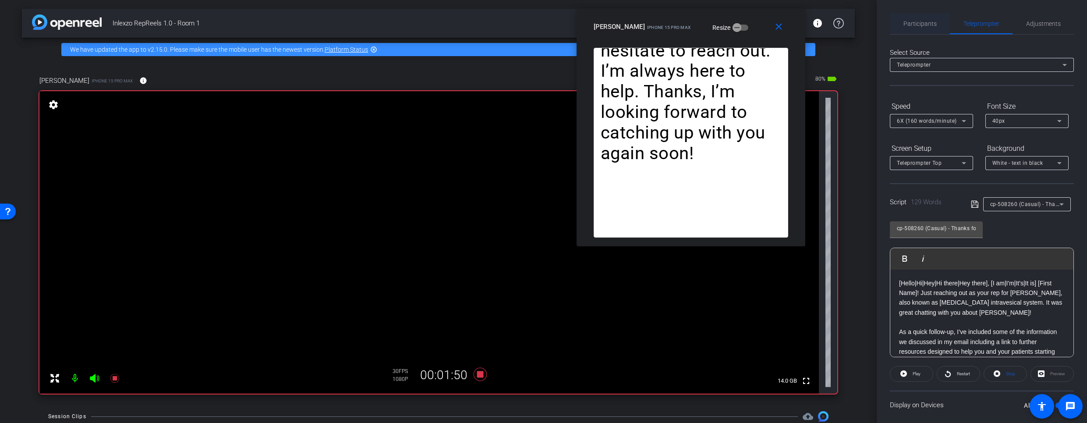
click at [918, 26] on span "Participants" at bounding box center [919, 24] width 33 height 6
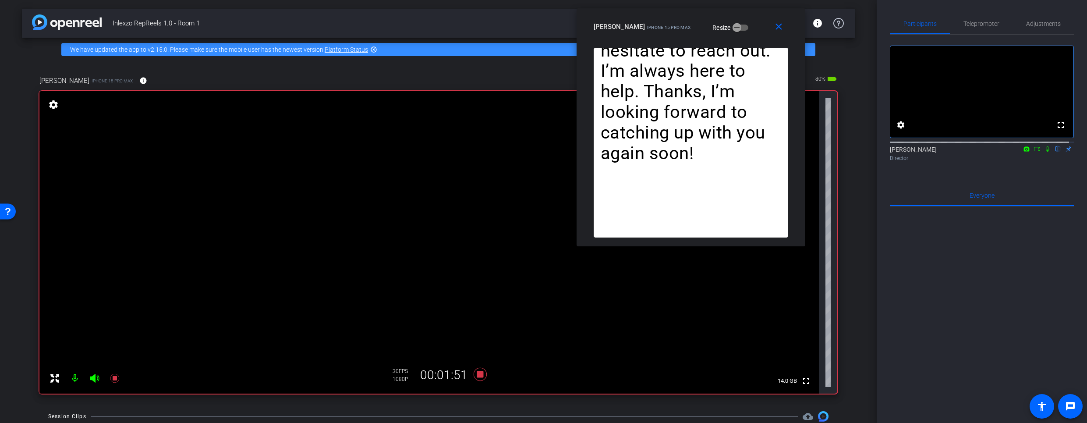
click at [1044, 152] on icon at bounding box center [1047, 149] width 7 height 6
click at [981, 26] on span "Teleprompter" at bounding box center [981, 23] width 36 height 21
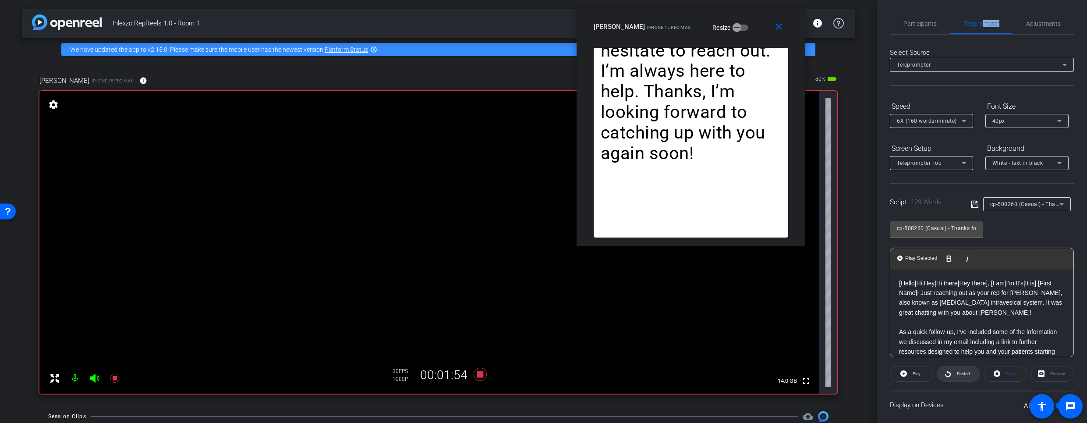
click at [956, 370] on span "Restart" at bounding box center [962, 374] width 15 height 12
click at [897, 25] on div "Participants" at bounding box center [920, 23] width 60 height 21
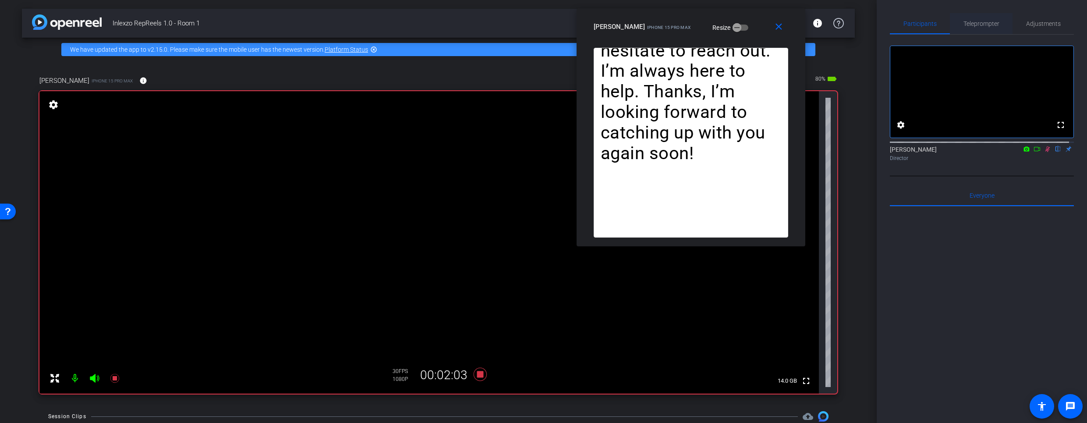
click at [978, 24] on span "Teleprompter" at bounding box center [981, 24] width 36 height 6
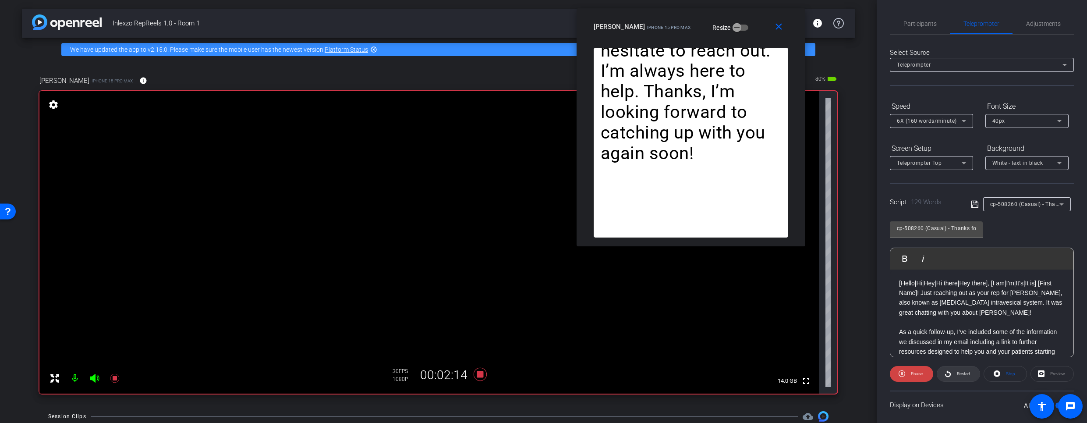
click at [951, 375] on span at bounding box center [958, 373] width 42 height 21
click at [929, 19] on span "Participants" at bounding box center [919, 23] width 33 height 21
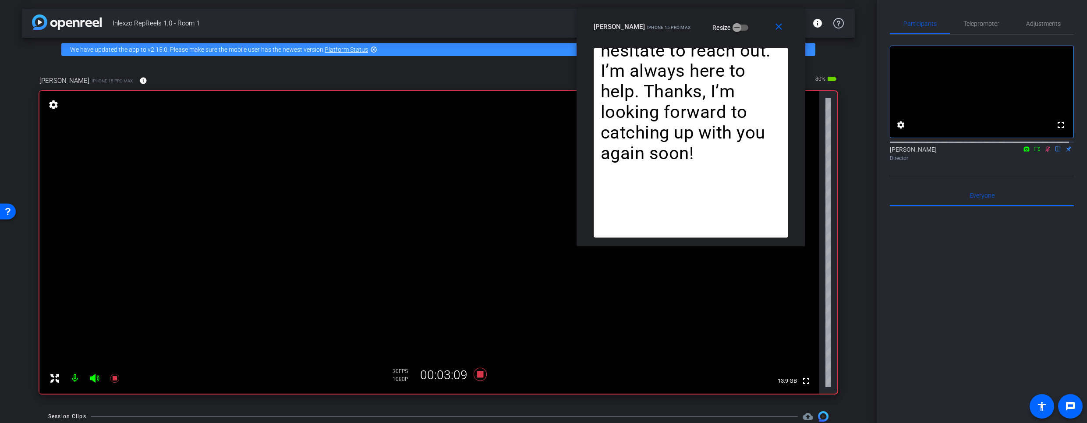
click at [1045, 152] on icon at bounding box center [1047, 149] width 5 height 6
click at [979, 18] on span "Teleprompter" at bounding box center [981, 23] width 36 height 21
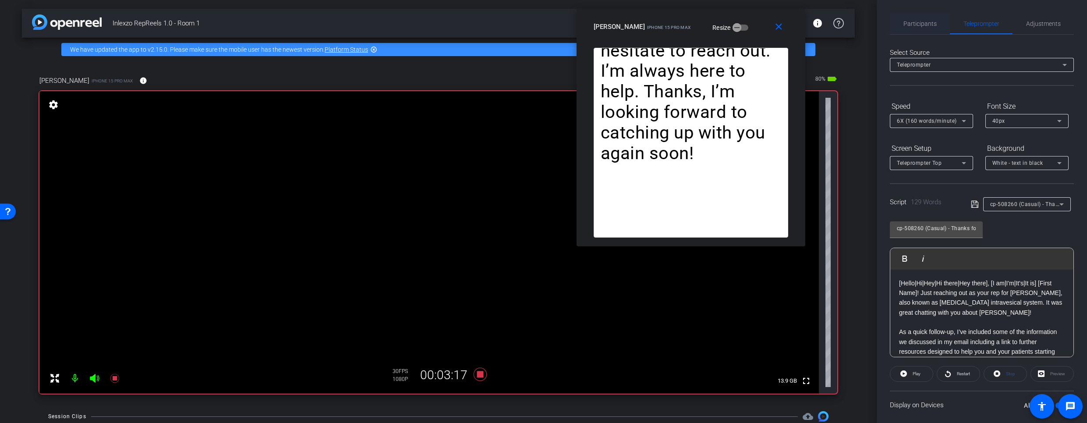
click at [921, 21] on span "Participants" at bounding box center [919, 24] width 33 height 6
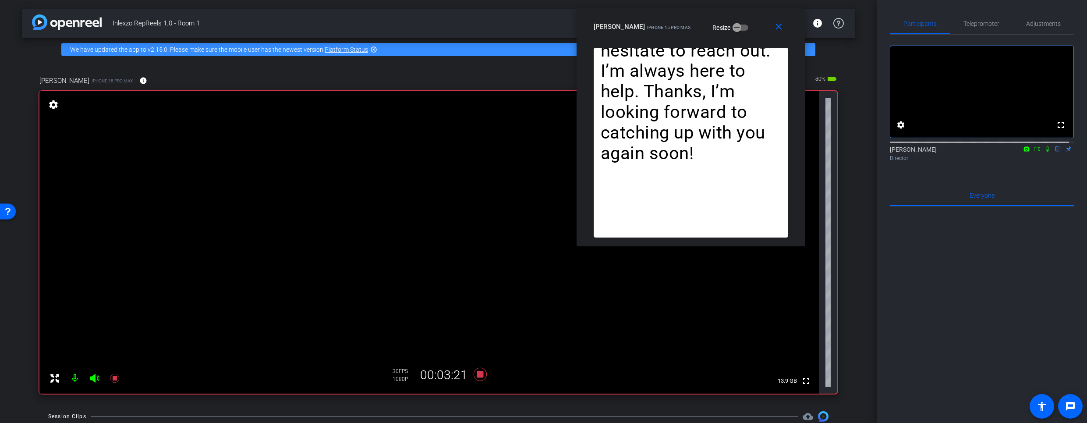
click at [1044, 152] on icon at bounding box center [1047, 149] width 7 height 6
click at [966, 24] on span "Teleprompter" at bounding box center [981, 24] width 36 height 6
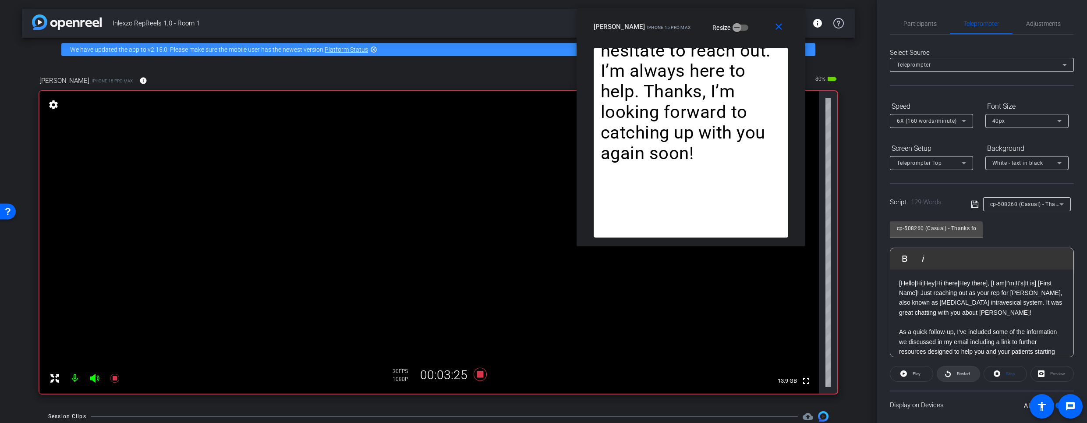
click at [945, 376] on icon at bounding box center [948, 373] width 6 height 7
click at [951, 364] on openreel-capture-teleprompter "Speed 6X (160 words/minute) Font Size 40px Screen Setup Teleprompter Top Backgr…" at bounding box center [982, 282] width 184 height 367
click at [950, 369] on span at bounding box center [958, 373] width 42 height 21
click at [959, 374] on span "Restart" at bounding box center [963, 373] width 13 height 5
click at [898, 28] on div "Participants" at bounding box center [920, 23] width 60 height 21
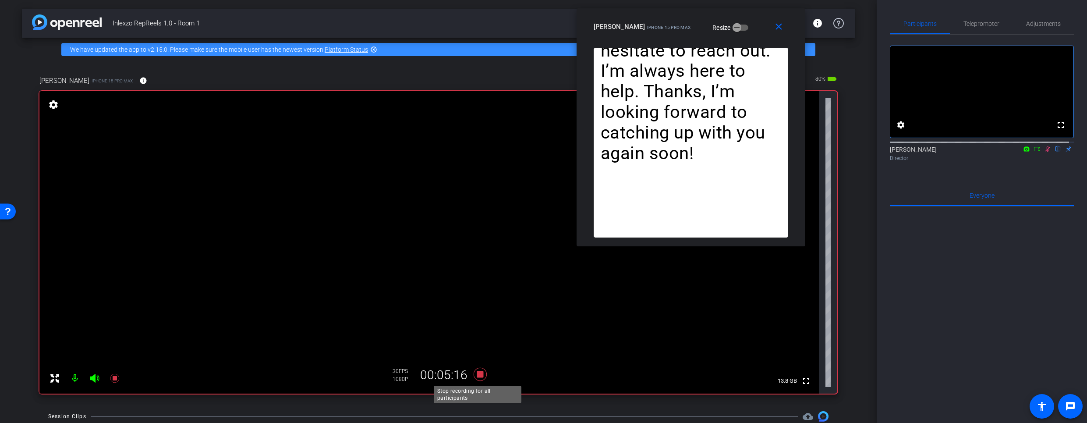
click at [476, 373] on icon at bounding box center [479, 374] width 13 height 13
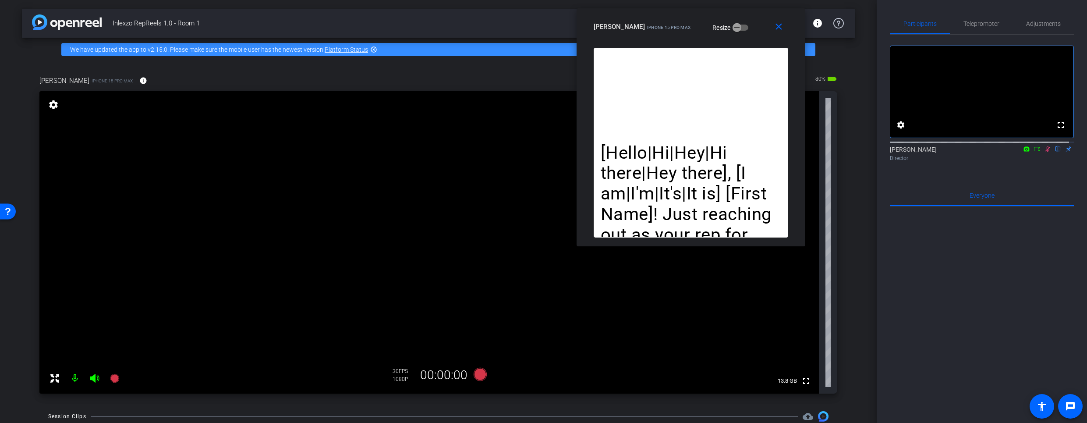
click at [1044, 152] on icon at bounding box center [1047, 149] width 7 height 6
drag, startPoint x: 919, startPoint y: 34, endPoint x: 924, endPoint y: 31, distance: 5.5
click at [920, 33] on span "Participants" at bounding box center [919, 23] width 33 height 21
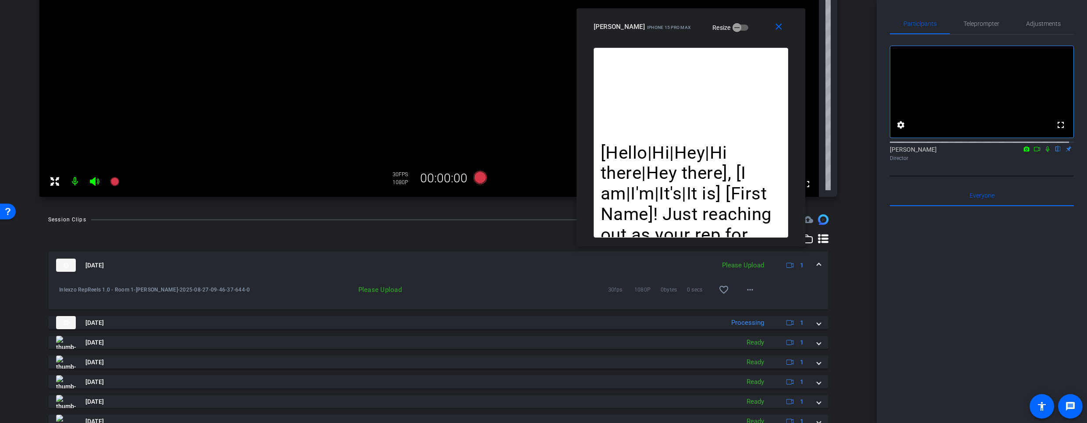
scroll to position [132, 0]
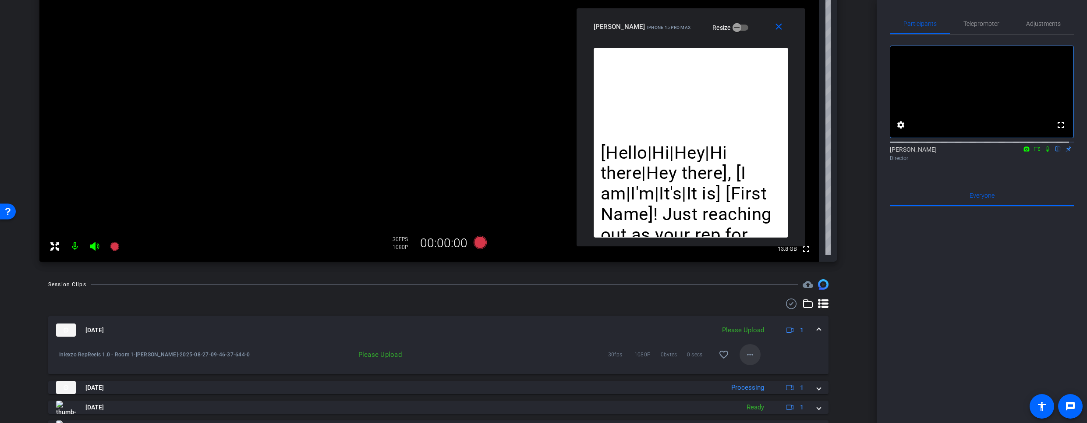
click at [746, 350] on mat-icon "more_horiz" at bounding box center [750, 354] width 11 height 11
click at [759, 372] on span "Upload" at bounding box center [759, 373] width 35 height 11
click at [971, 17] on span "Teleprompter" at bounding box center [981, 23] width 36 height 21
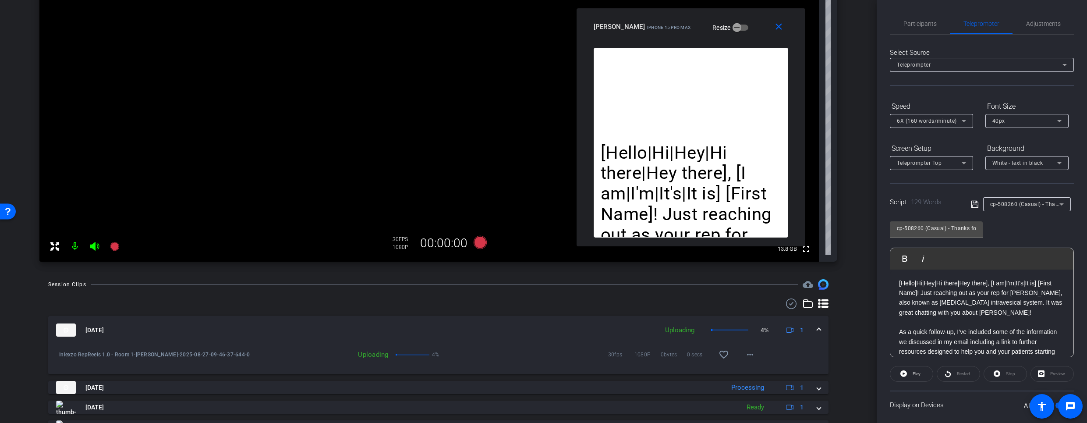
drag, startPoint x: 1027, startPoint y: 222, endPoint x: 1028, endPoint y: 209, distance: 13.1
click at [1027, 221] on div "cp-508260 (Casual) - Thanks for Seeing Me Play Play from this location Play Sel…" at bounding box center [982, 286] width 184 height 142
click at [1028, 206] on span "cp-508260 (Casual) - Thanks for Seeing Me" at bounding box center [1045, 203] width 111 height 7
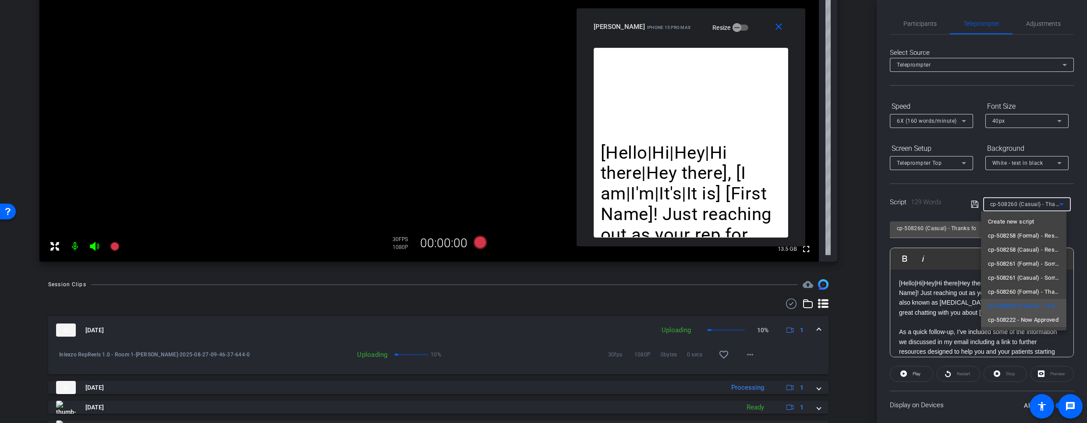
click at [1020, 316] on span "cp-508222 - Now Approved" at bounding box center [1023, 320] width 71 height 11
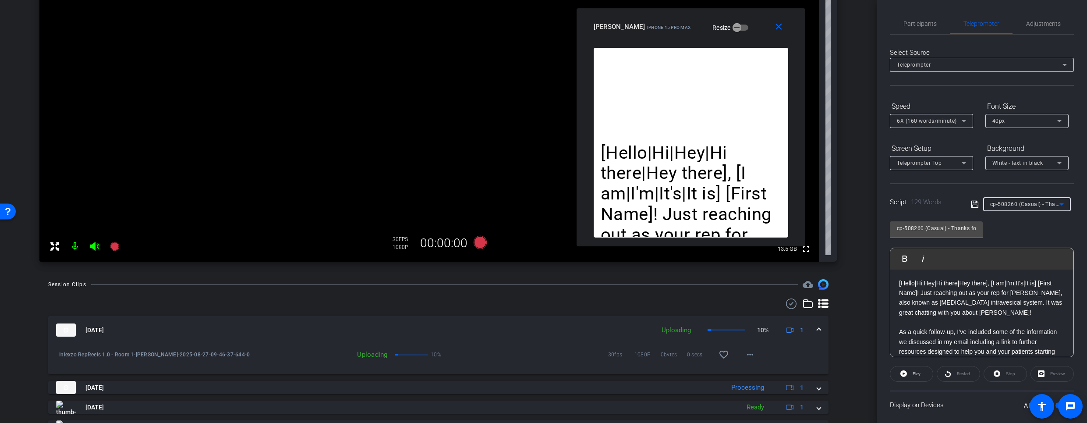
type input "cp-508222 - Now Approved"
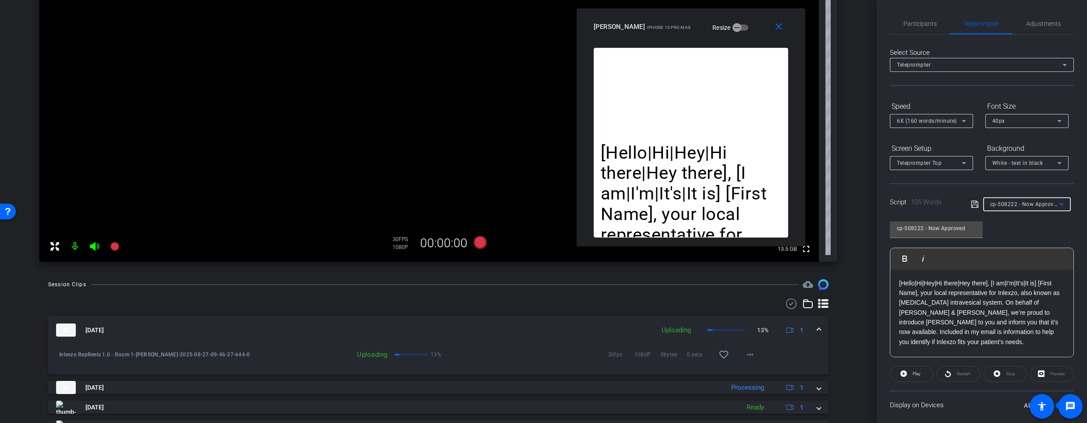
click at [1017, 209] on div "cp-508222 - Now Approved" at bounding box center [1024, 203] width 69 height 11
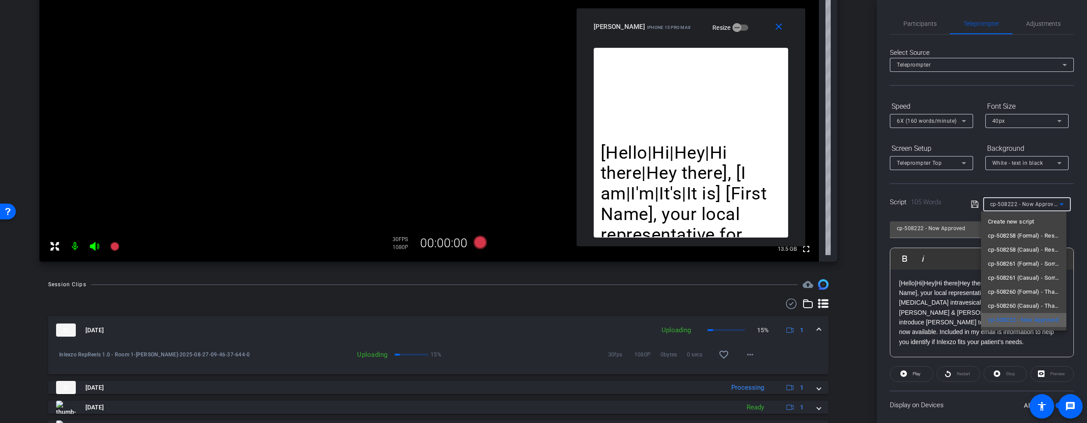
click at [1005, 321] on span "cp-508222 - Now Approved" at bounding box center [1023, 320] width 71 height 11
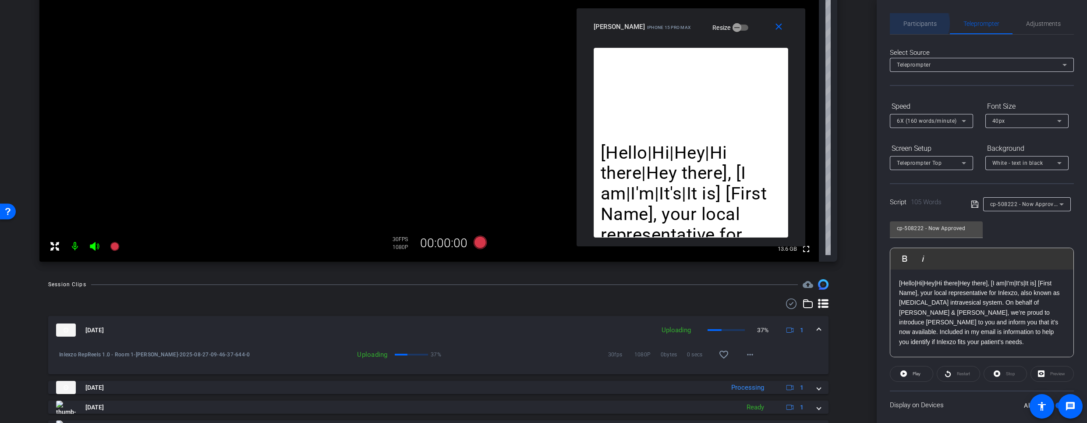
click at [918, 23] on span "Participants" at bounding box center [919, 24] width 33 height 6
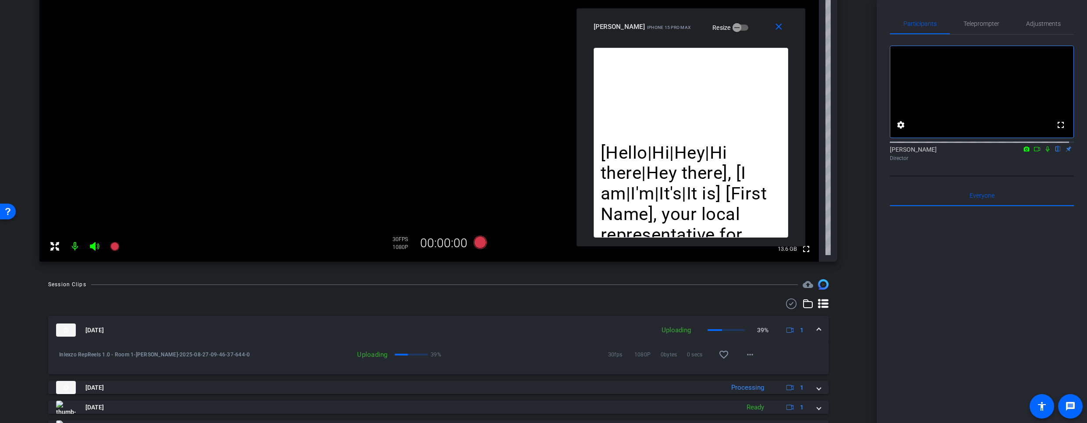
click at [1044, 152] on icon at bounding box center [1047, 149] width 7 height 6
click at [983, 22] on span "Teleprompter" at bounding box center [981, 24] width 36 height 6
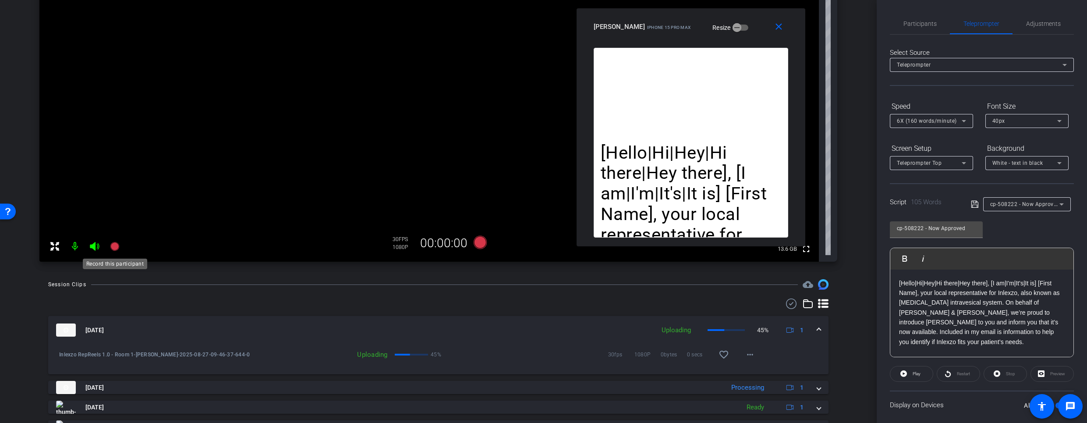
click at [120, 244] on icon at bounding box center [115, 246] width 11 height 11
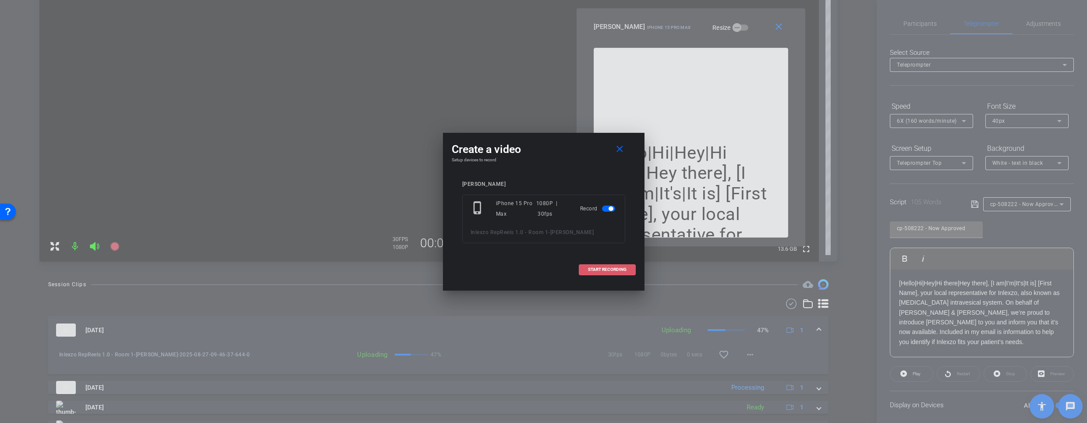
drag, startPoint x: 605, startPoint y: 269, endPoint x: 619, endPoint y: 271, distance: 13.8
click at [606, 269] on span "START RECORDING" at bounding box center [607, 269] width 39 height 4
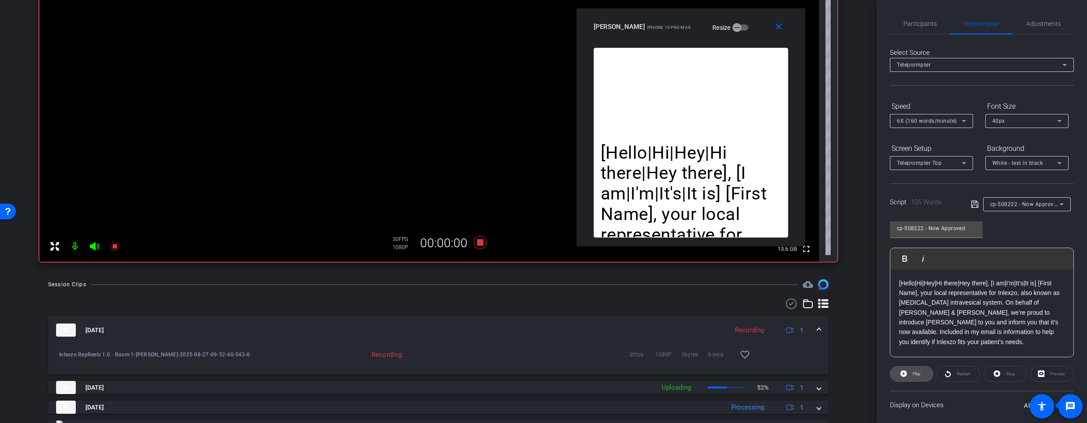
click at [907, 370] on span at bounding box center [911, 373] width 42 height 21
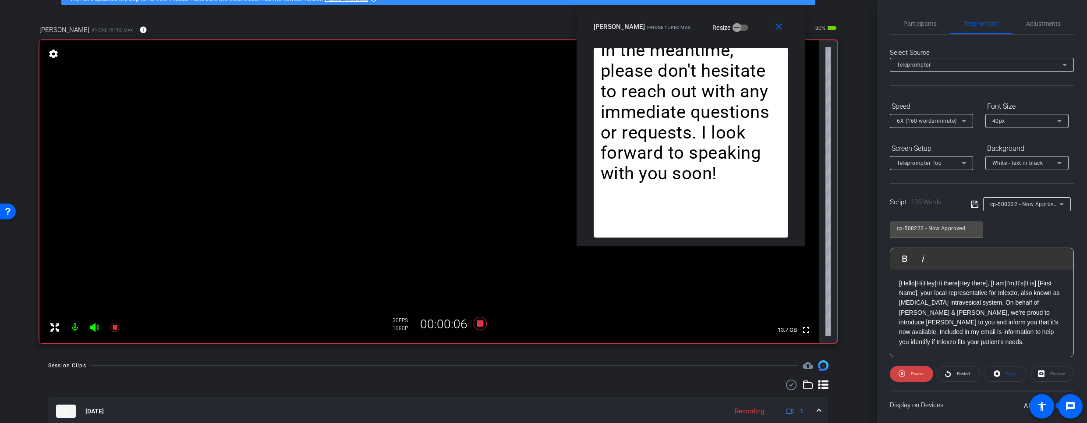
scroll to position [0, 0]
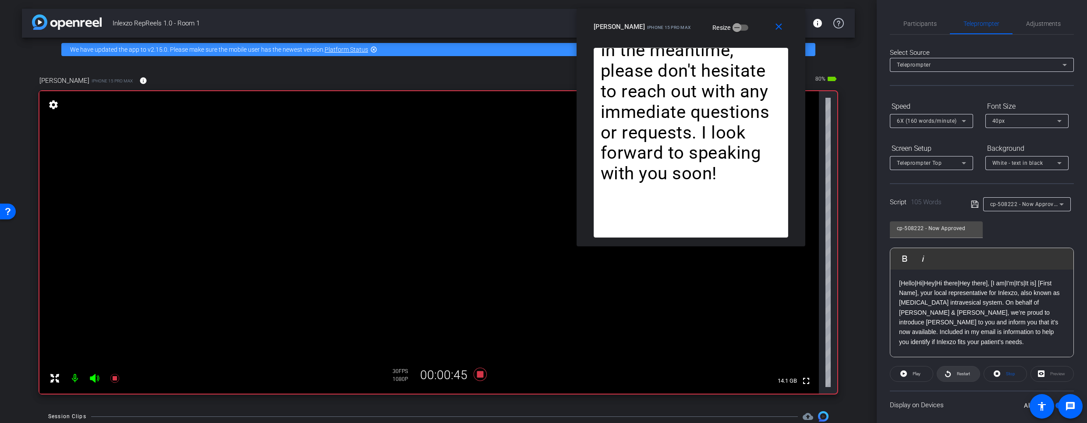
click at [958, 375] on span "Restart" at bounding box center [963, 373] width 13 height 5
drag, startPoint x: 913, startPoint y: 9, endPoint x: 916, endPoint y: 20, distance: 11.7
click at [914, 17] on div "Participants Teleprompter Adjustments settings James Monte flip Director Everyo…" at bounding box center [982, 211] width 210 height 423
click at [916, 25] on span "Participants" at bounding box center [919, 24] width 33 height 6
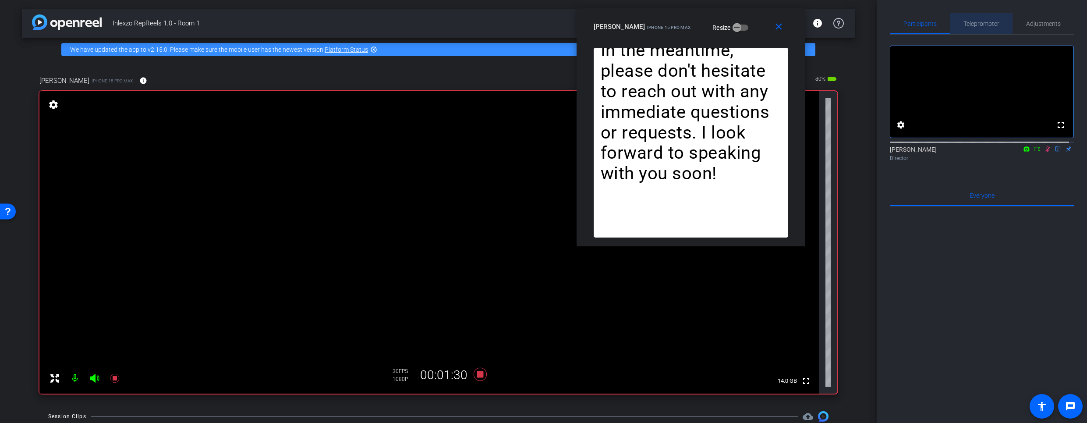
click at [980, 24] on span "Teleprompter" at bounding box center [981, 24] width 36 height 6
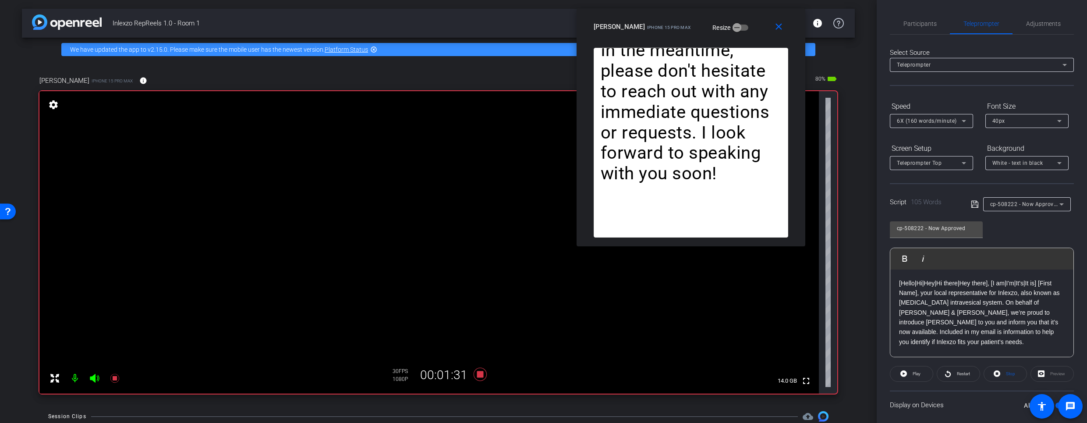
drag, startPoint x: 919, startPoint y: 28, endPoint x: 925, endPoint y: 37, distance: 10.2
click at [919, 28] on span "Participants" at bounding box center [919, 23] width 33 height 21
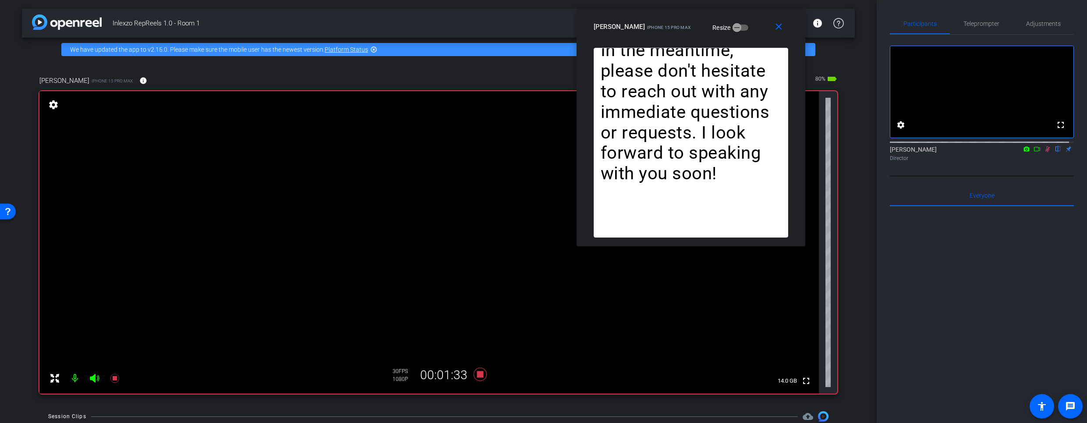
click at [1044, 152] on icon at bounding box center [1047, 149] width 7 height 6
click at [976, 16] on span "Teleprompter" at bounding box center [981, 23] width 36 height 21
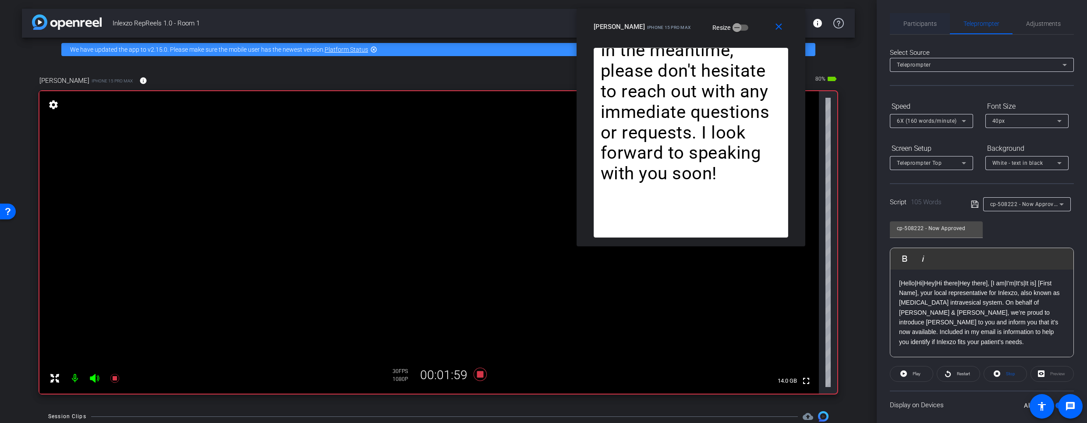
click at [917, 26] on span "Participants" at bounding box center [919, 24] width 33 height 6
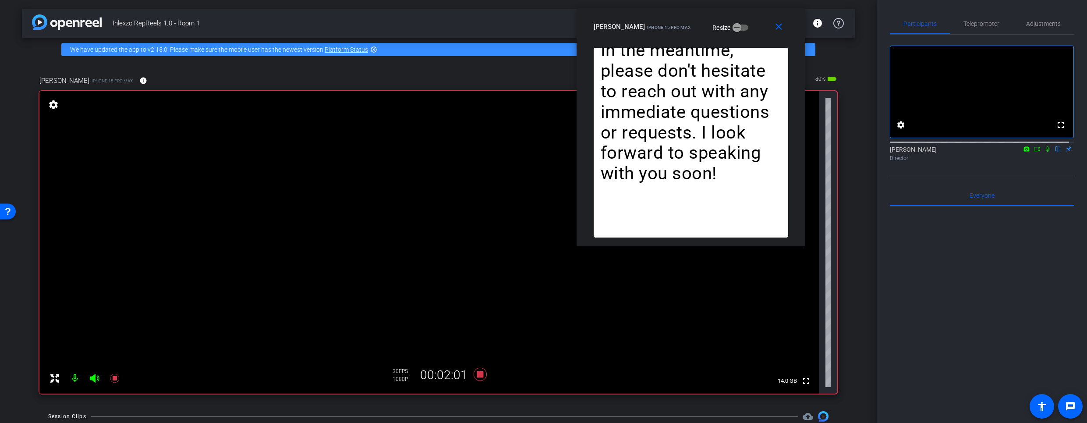
click at [1044, 152] on icon at bounding box center [1047, 149] width 7 height 6
click at [970, 23] on span "Teleprompter" at bounding box center [981, 24] width 36 height 6
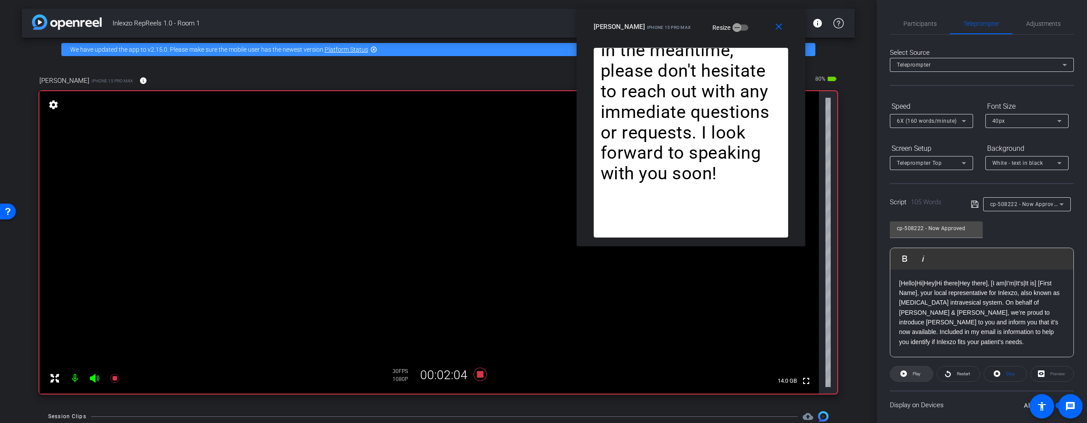
click at [912, 376] on span "Play" at bounding box center [915, 374] width 10 height 12
click at [957, 372] on span "Restart" at bounding box center [963, 373] width 13 height 5
click at [478, 373] on icon at bounding box center [479, 374] width 13 height 13
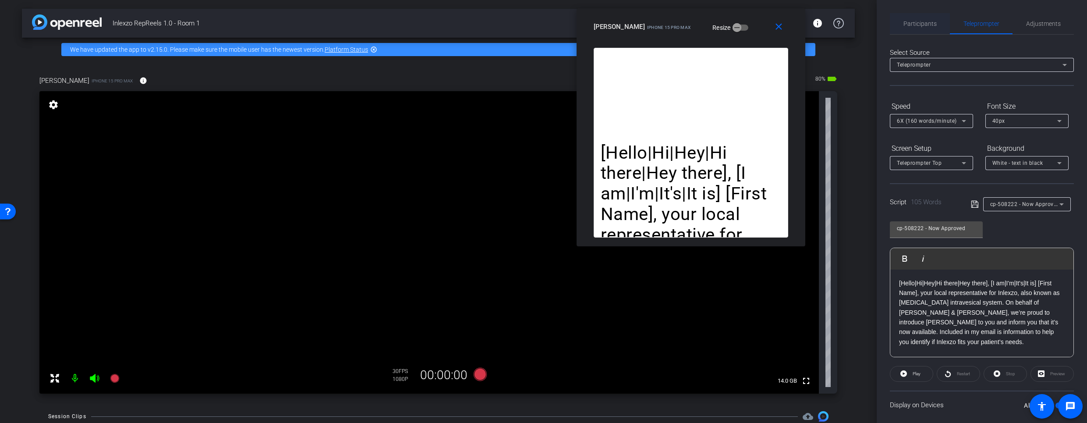
click at [910, 13] on span "Participants" at bounding box center [919, 23] width 33 height 21
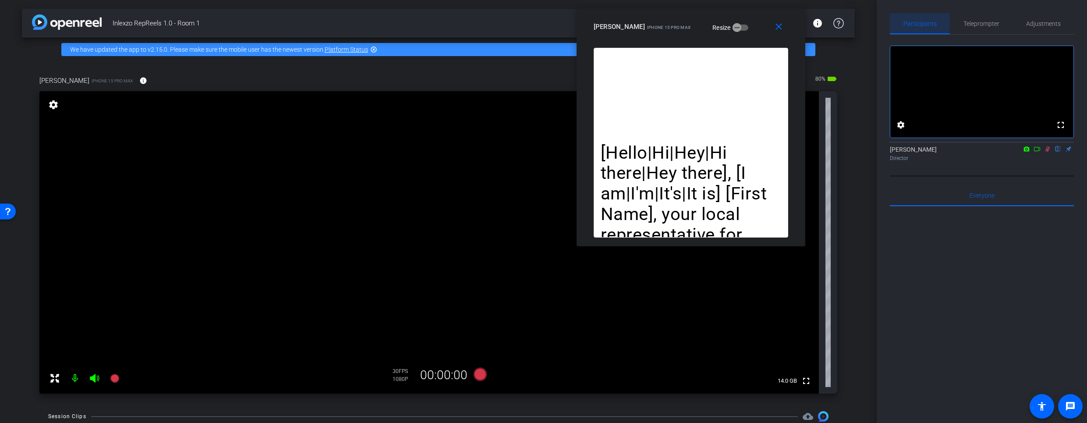
drag, startPoint x: 913, startPoint y: 20, endPoint x: 918, endPoint y: 21, distance: 4.9
click at [914, 21] on span "Participants" at bounding box center [919, 24] width 33 height 6
click at [1045, 152] on icon at bounding box center [1047, 149] width 5 height 6
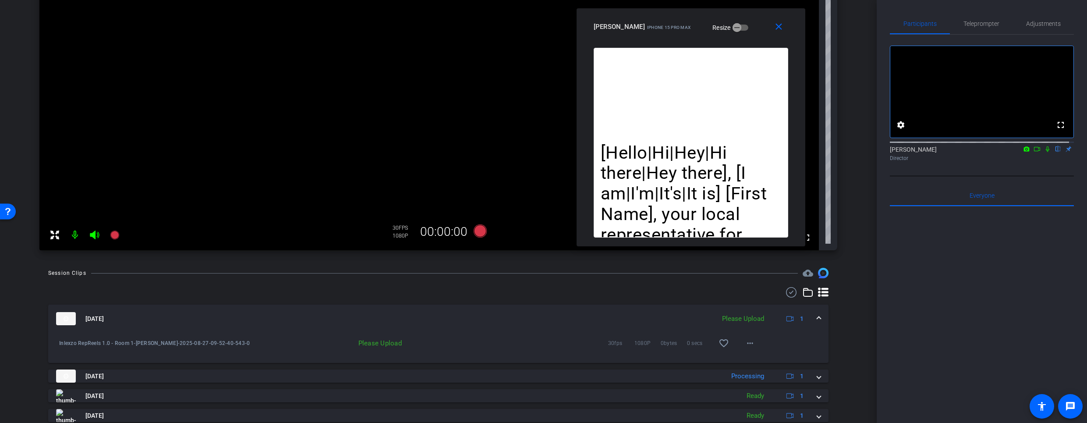
scroll to position [142, 0]
click at [753, 341] on span at bounding box center [749, 343] width 21 height 21
click at [899, 338] on div at bounding box center [543, 211] width 1087 height 423
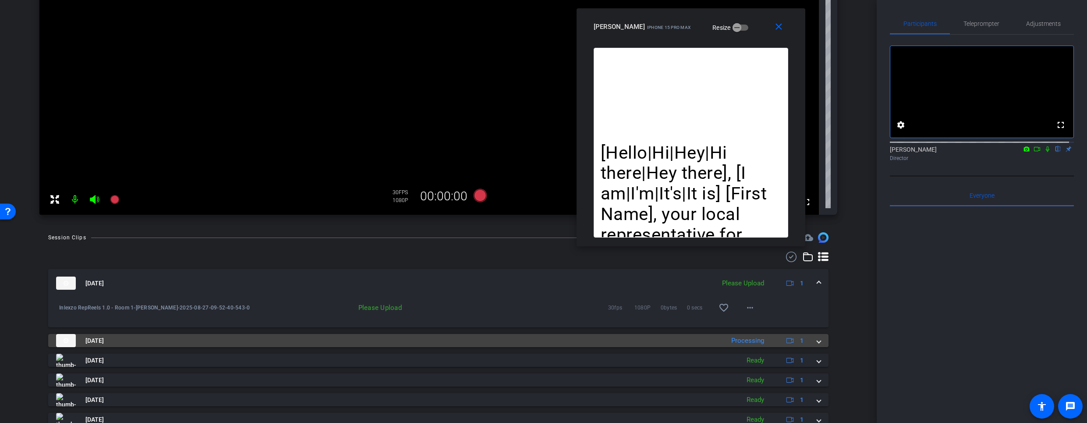
scroll to position [163, 0]
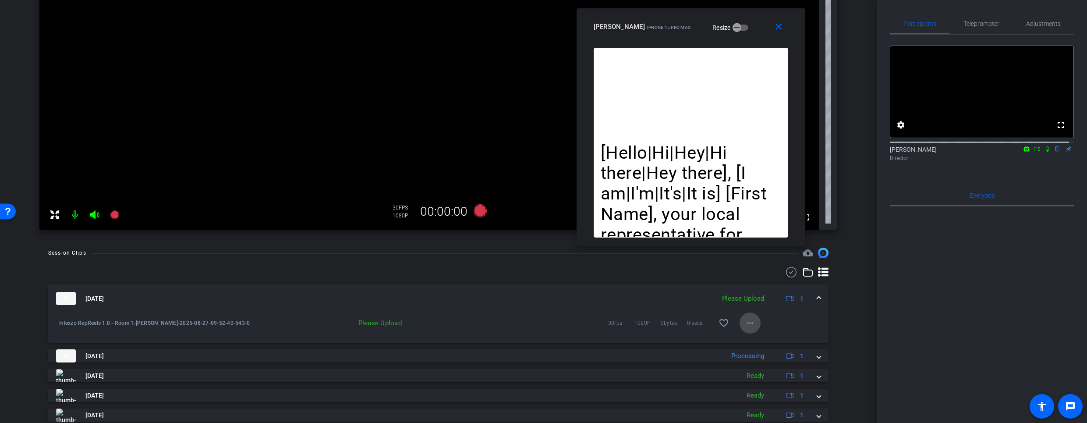
click at [746, 318] on mat-icon "more_horiz" at bounding box center [750, 323] width 11 height 11
click at [753, 361] on span "Delete clip" at bounding box center [759, 363] width 35 height 11
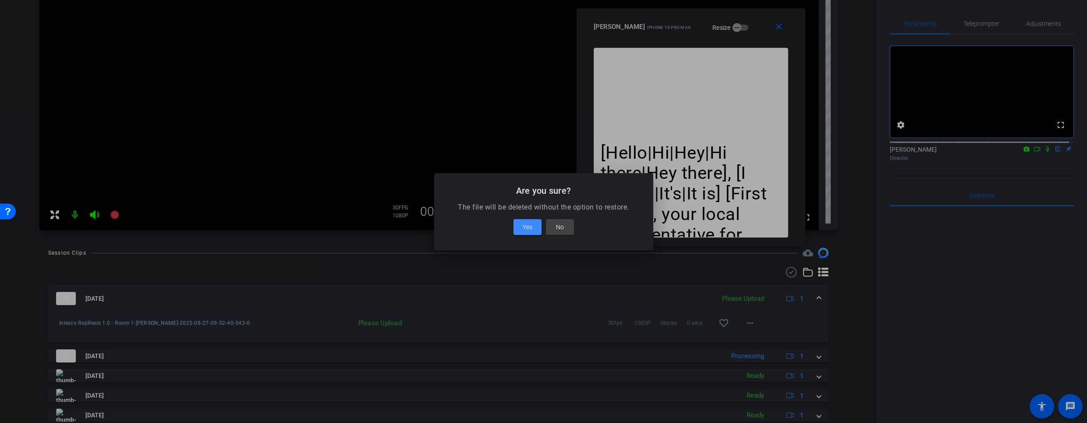
click at [529, 229] on span "Yes" at bounding box center [528, 227] width 10 height 11
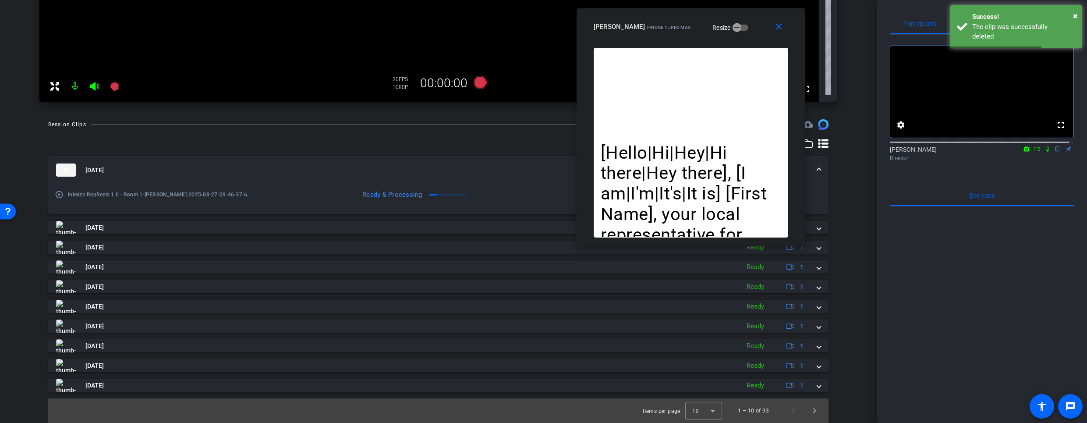
scroll to position [0, 0]
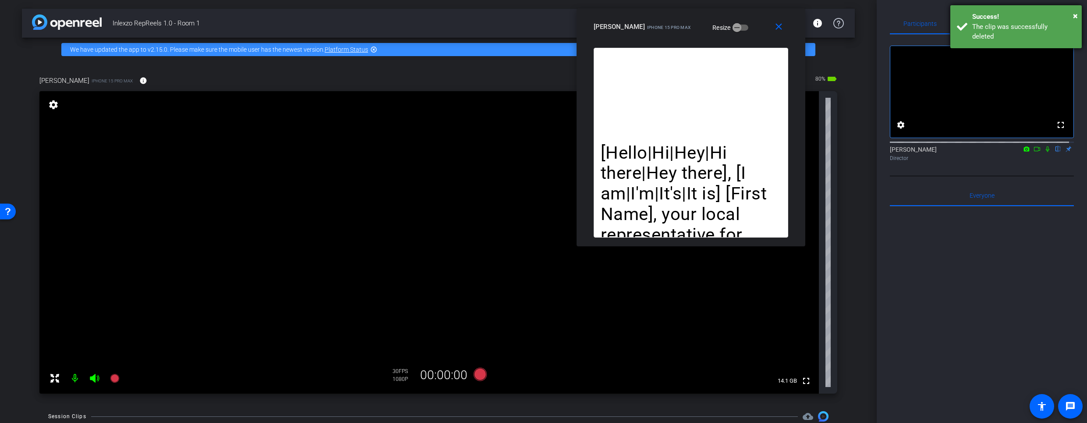
click at [952, 28] on div "× Success! The clip was successfully deleted" at bounding box center [1015, 26] width 131 height 43
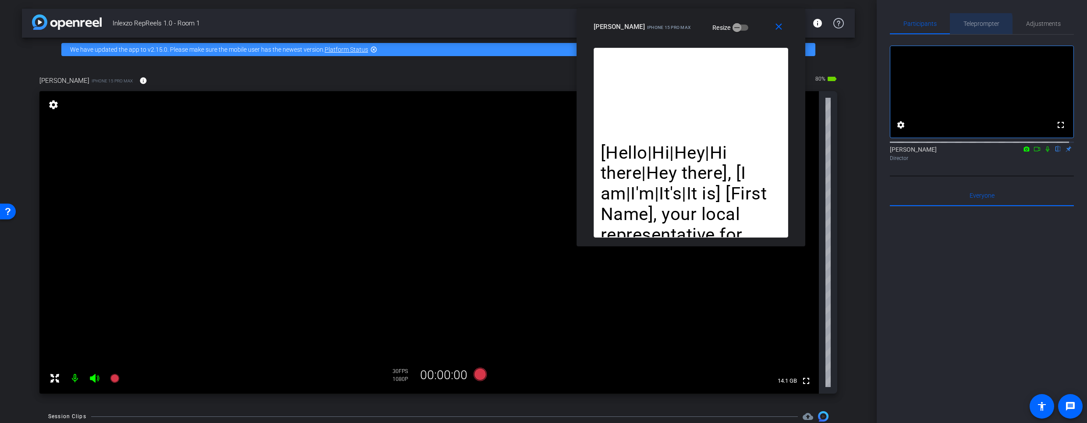
click at [973, 26] on span "Teleprompter" at bounding box center [981, 24] width 36 height 6
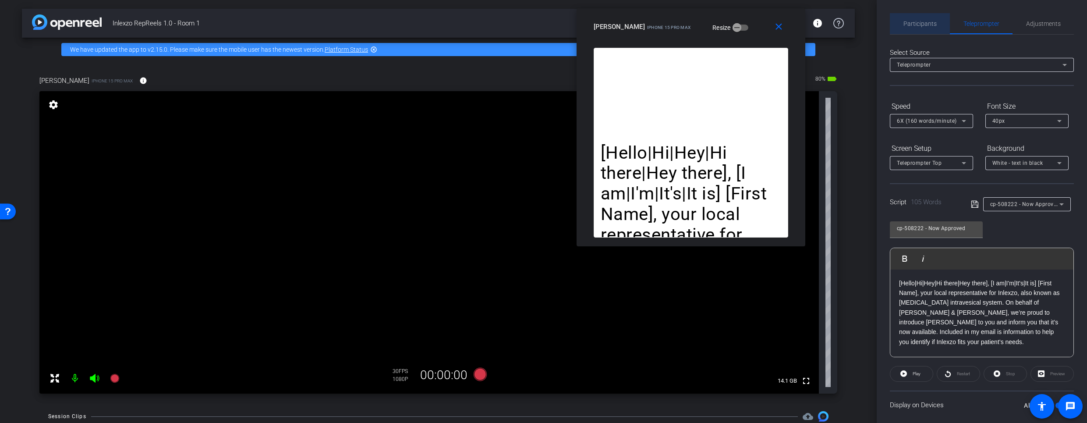
click at [929, 23] on span "Participants" at bounding box center [919, 24] width 33 height 6
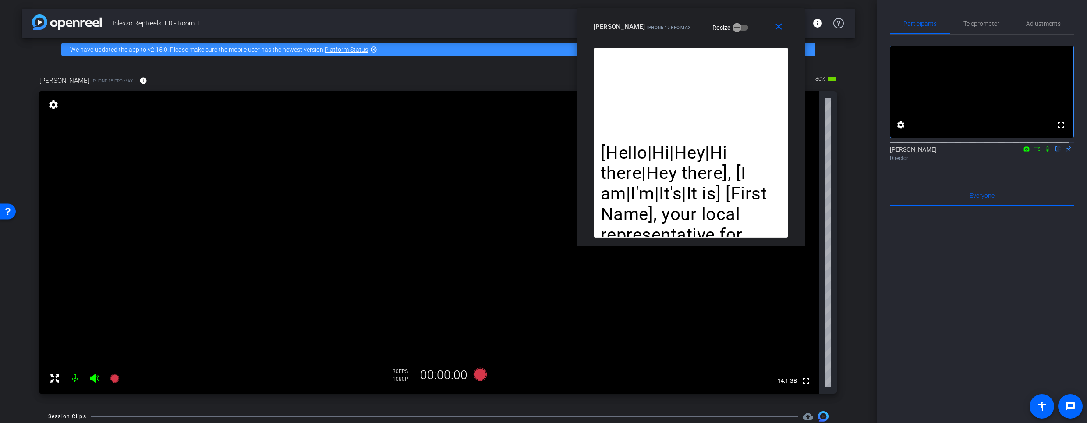
click at [1044, 152] on icon at bounding box center [1047, 149] width 7 height 6
click at [972, 27] on span "Teleprompter" at bounding box center [981, 23] width 36 height 21
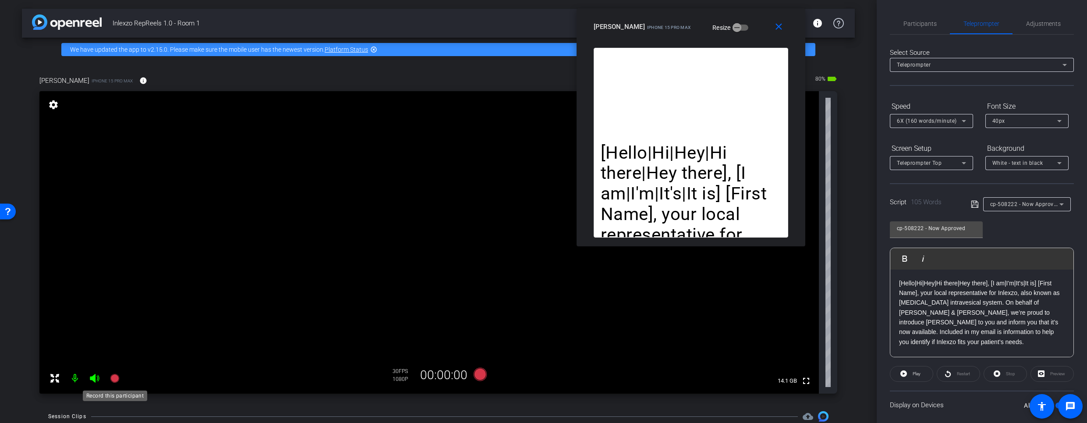
click at [106, 381] on mat-icon at bounding box center [115, 378] width 18 height 18
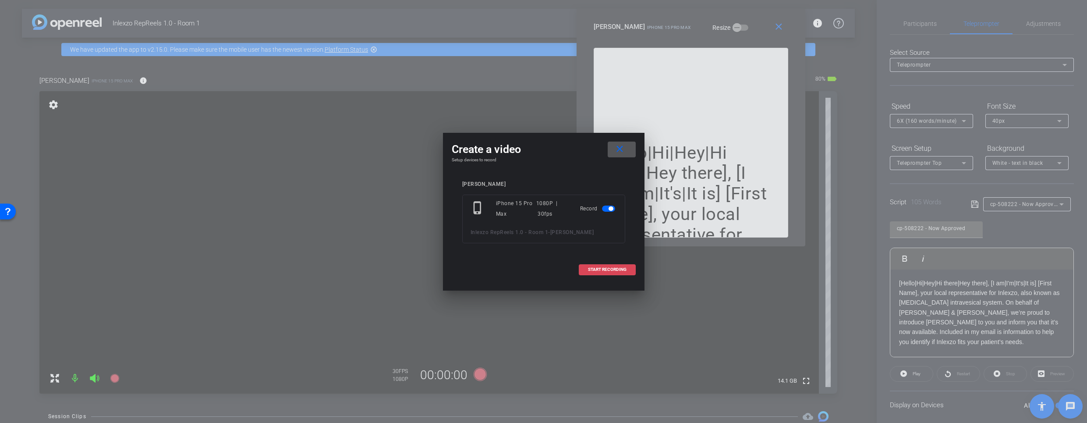
click at [591, 271] on span "START RECORDING" at bounding box center [607, 269] width 39 height 4
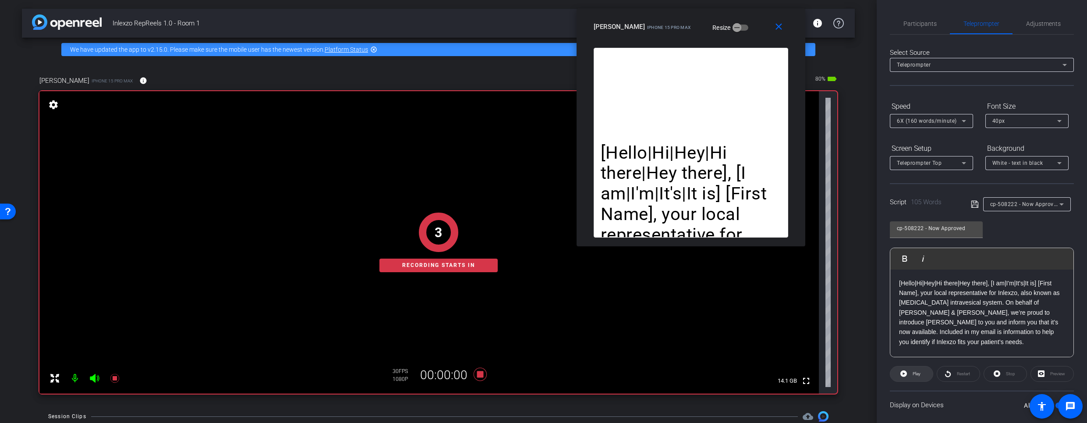
click at [906, 371] on icon at bounding box center [903, 373] width 7 height 11
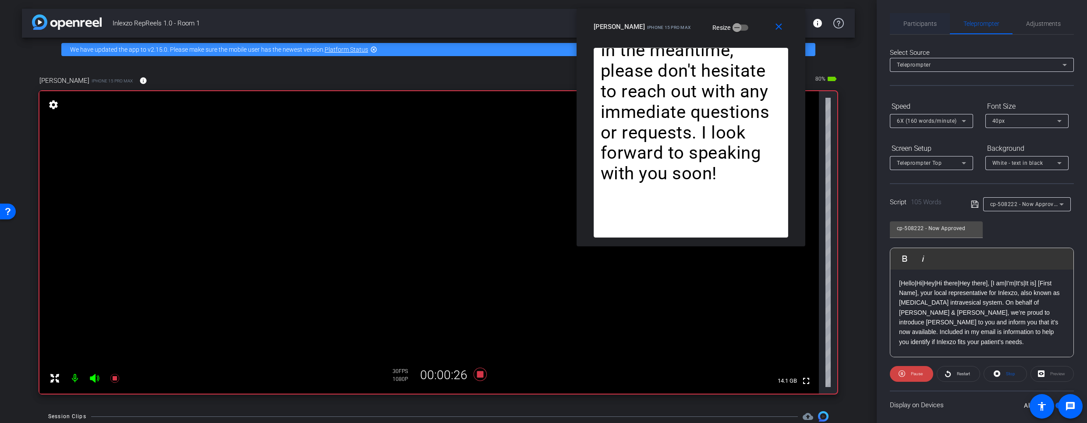
click at [905, 16] on span "Participants" at bounding box center [919, 23] width 33 height 21
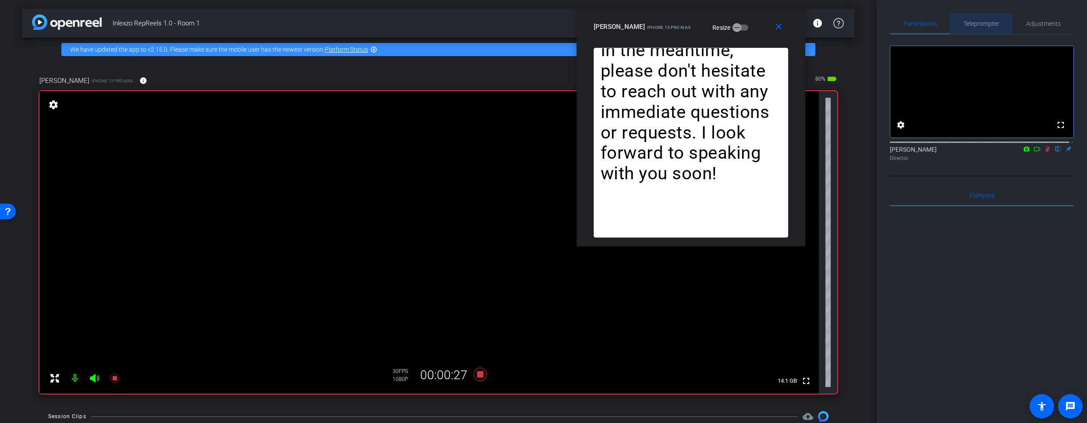
click at [965, 17] on span "Teleprompter" at bounding box center [981, 23] width 36 height 21
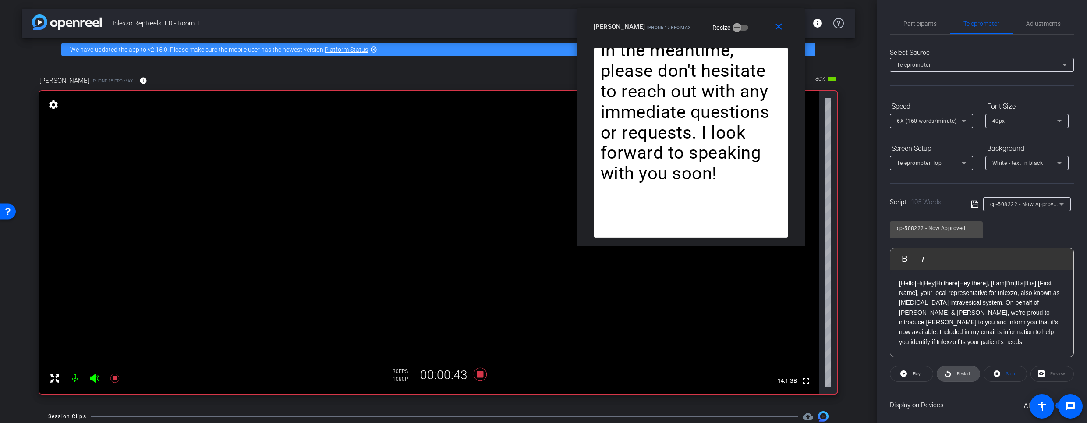
click at [959, 371] on span "Restart" at bounding box center [963, 373] width 13 height 5
click at [914, 28] on span "Participants" at bounding box center [919, 23] width 33 height 21
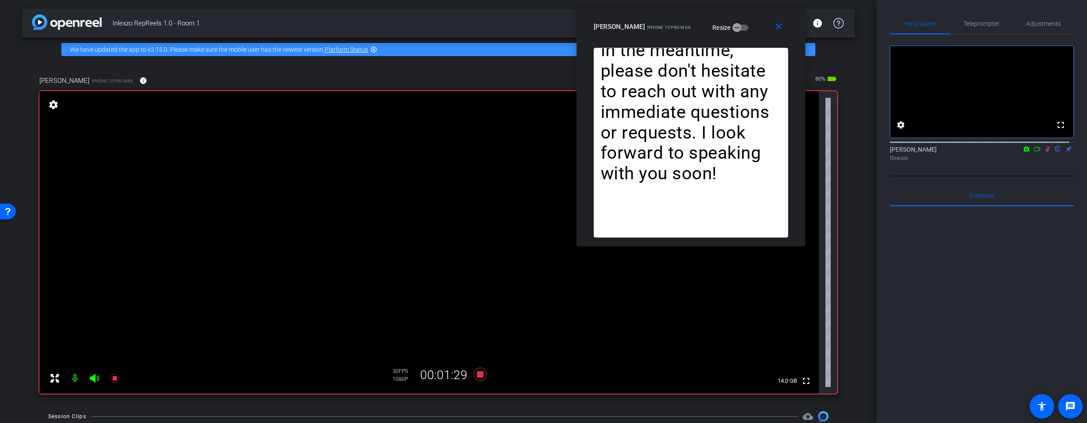
click at [1045, 152] on icon at bounding box center [1047, 149] width 5 height 6
click at [1046, 152] on icon at bounding box center [1048, 149] width 4 height 6
drag, startPoint x: 924, startPoint y: 26, endPoint x: 972, endPoint y: 21, distance: 47.6
click at [935, 25] on div "Participants" at bounding box center [920, 23] width 60 height 21
click at [1044, 152] on icon at bounding box center [1047, 149] width 7 height 6
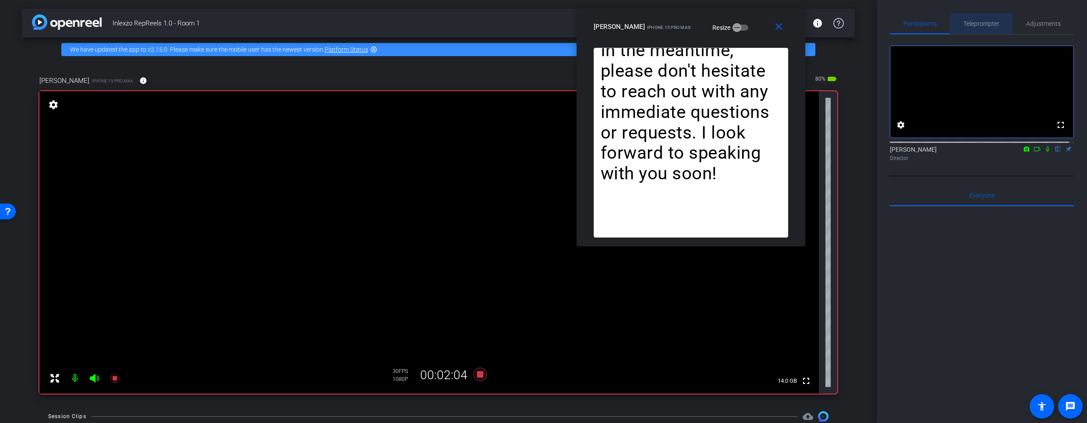
click at [965, 26] on span "Teleprompter" at bounding box center [981, 24] width 36 height 6
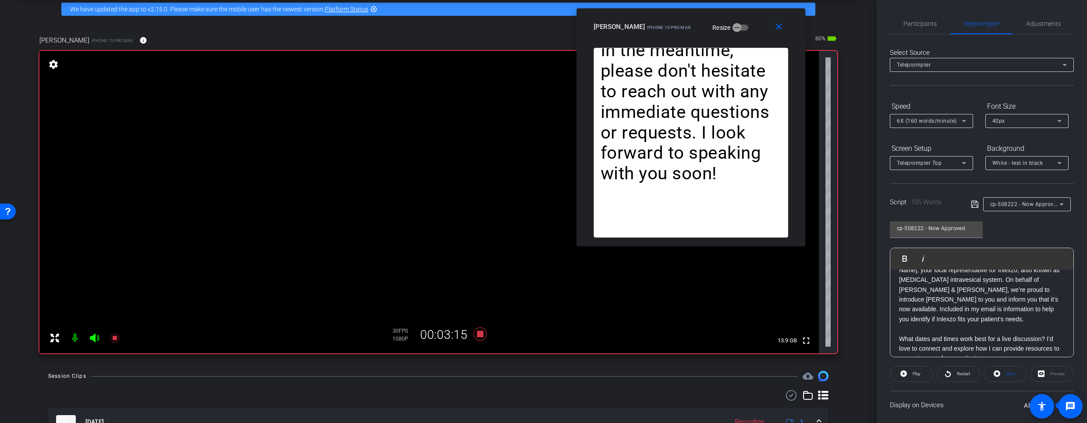
scroll to position [23, 0]
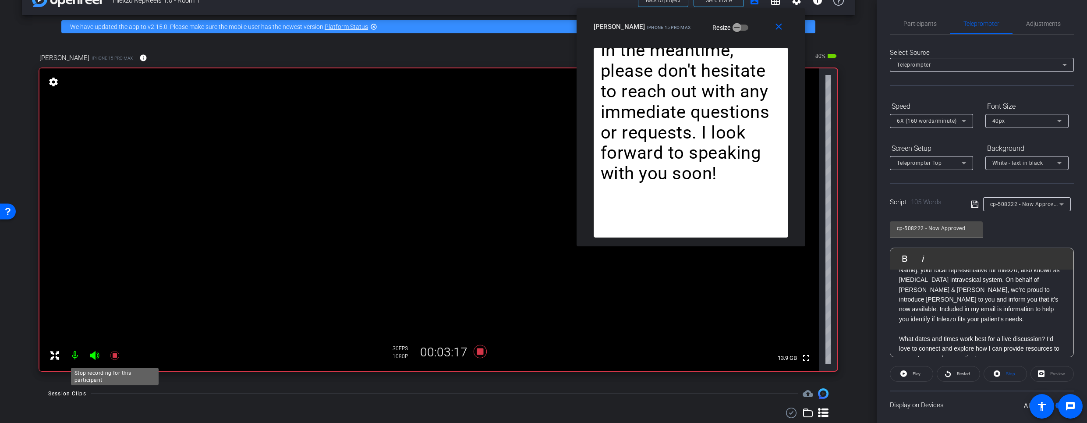
click at [113, 356] on icon at bounding box center [115, 355] width 11 height 11
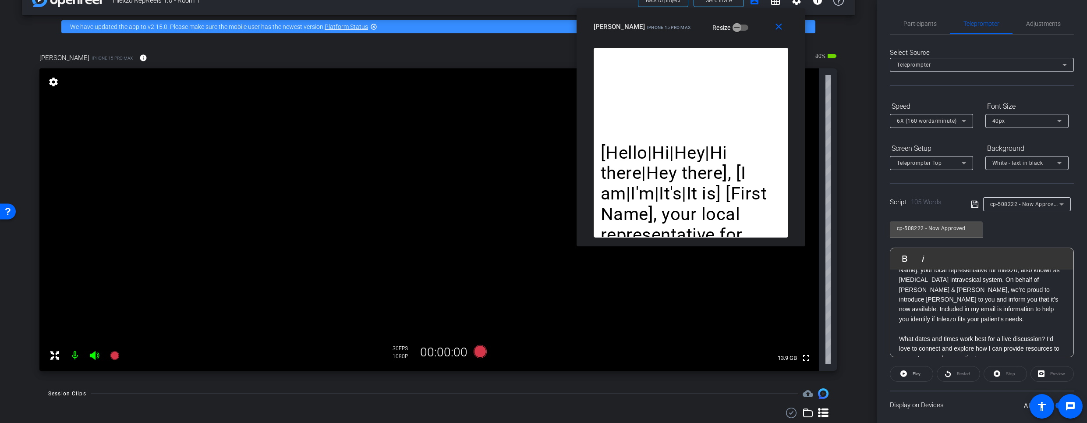
scroll to position [183, 0]
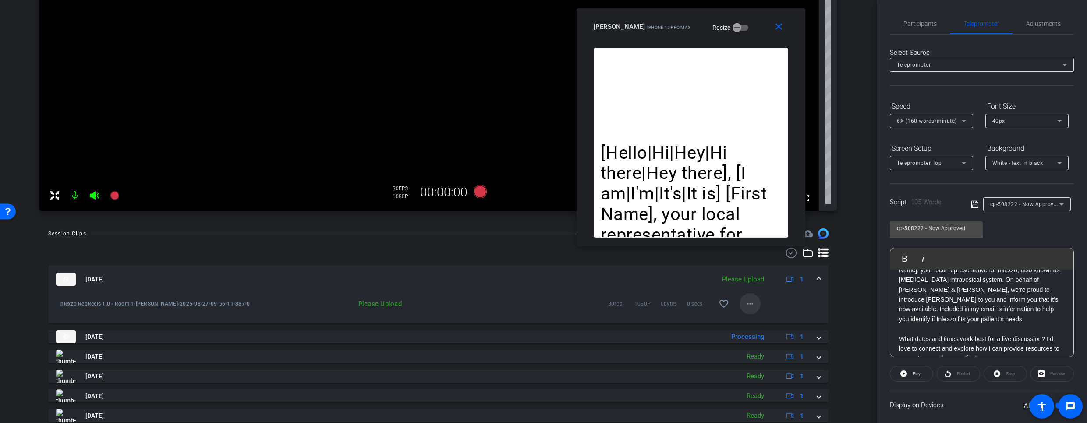
click at [745, 297] on span at bounding box center [749, 303] width 21 height 21
click at [754, 322] on span "Upload" at bounding box center [759, 322] width 35 height 11
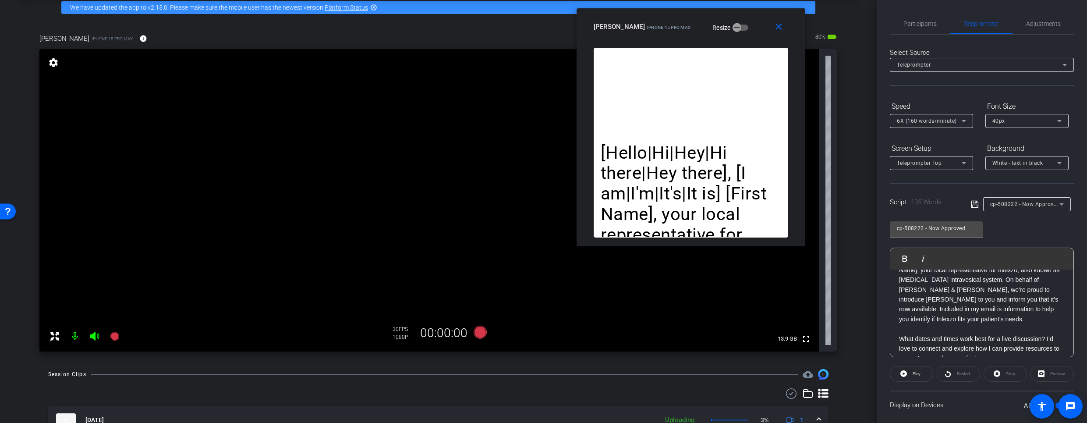
scroll to position [149, 0]
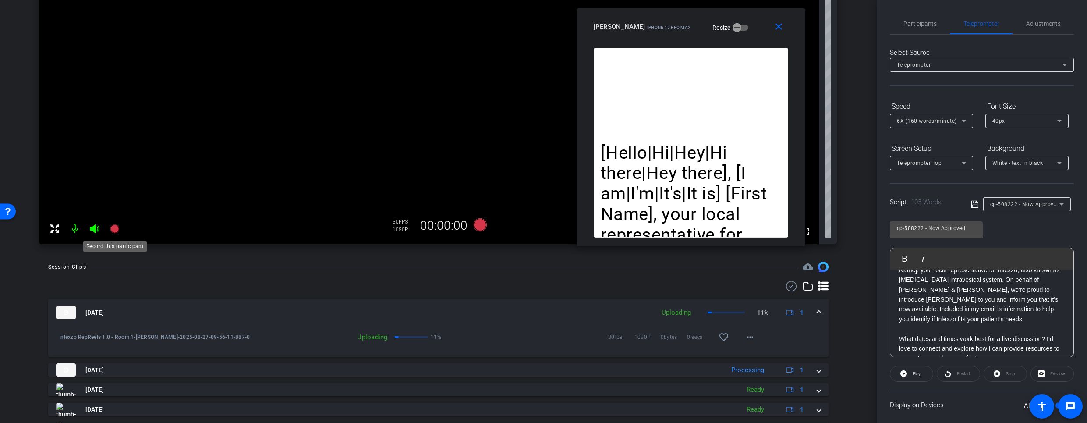
click at [114, 231] on icon at bounding box center [114, 228] width 9 height 9
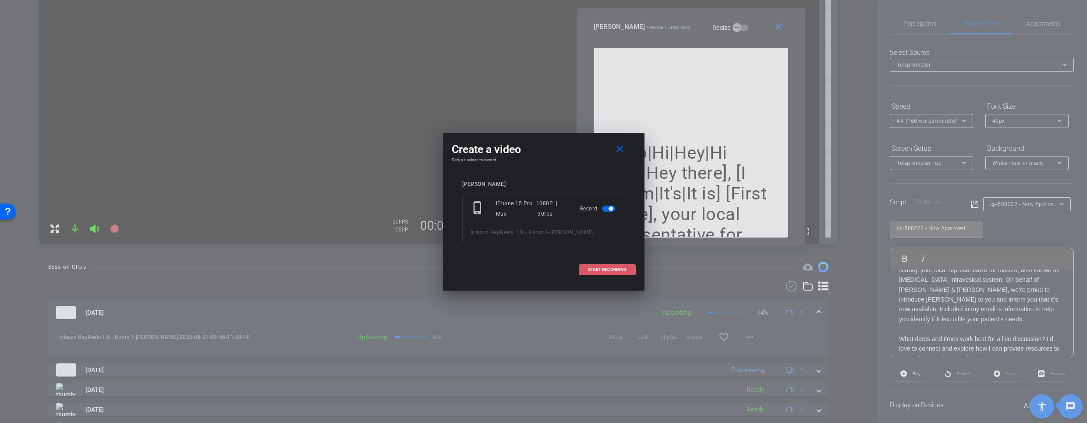
click at [614, 275] on span at bounding box center [607, 269] width 56 height 21
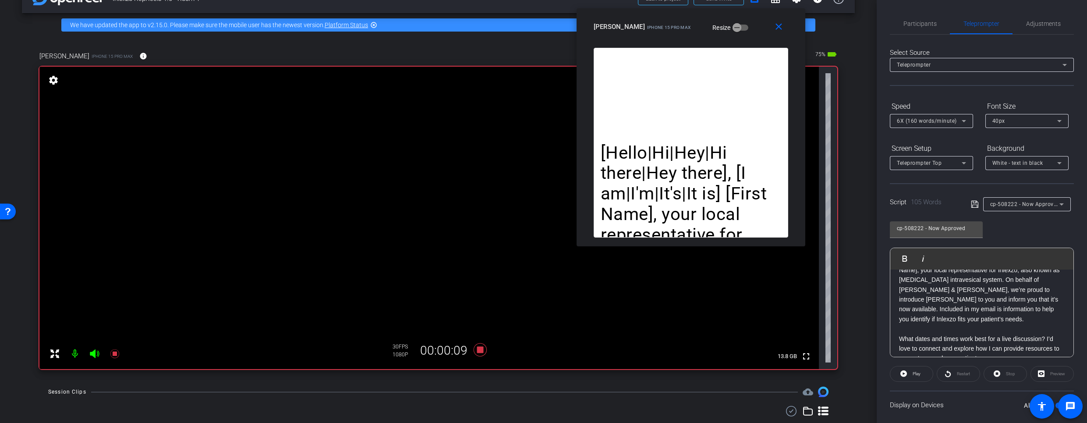
scroll to position [47, 0]
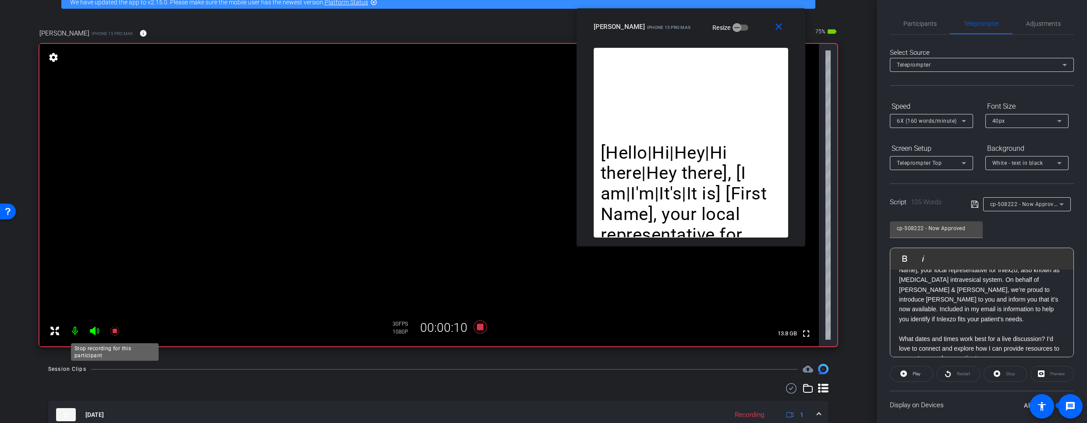
click at [119, 330] on icon at bounding box center [115, 330] width 11 height 11
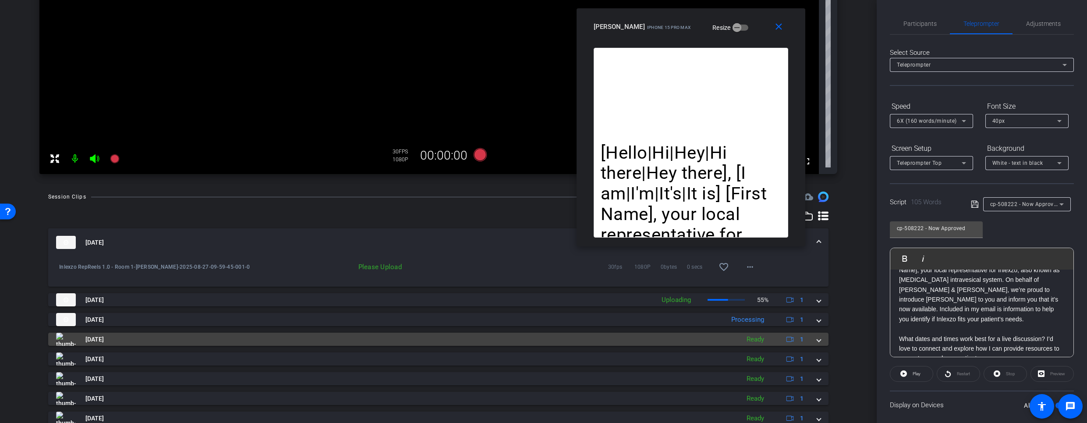
scroll to position [203, 0]
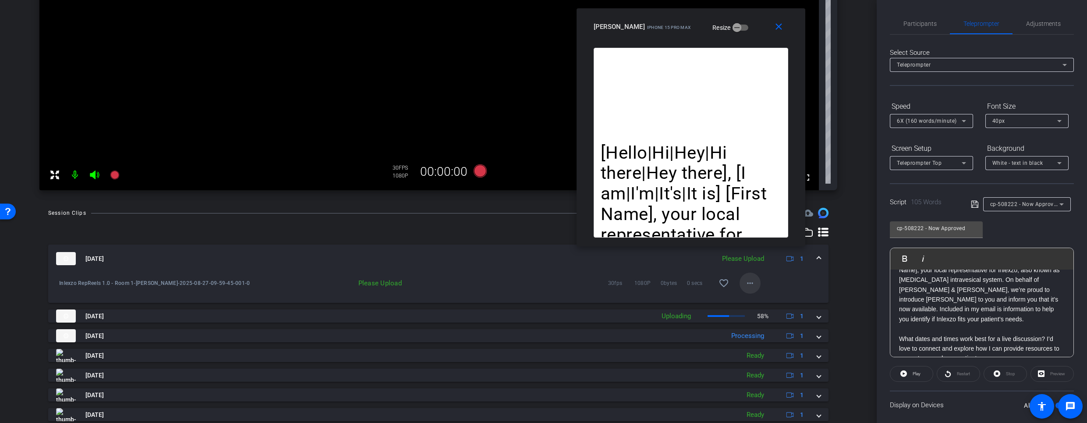
click at [750, 278] on mat-icon "more_horiz" at bounding box center [750, 283] width 11 height 11
click at [755, 321] on span "Delete clip" at bounding box center [759, 323] width 35 height 11
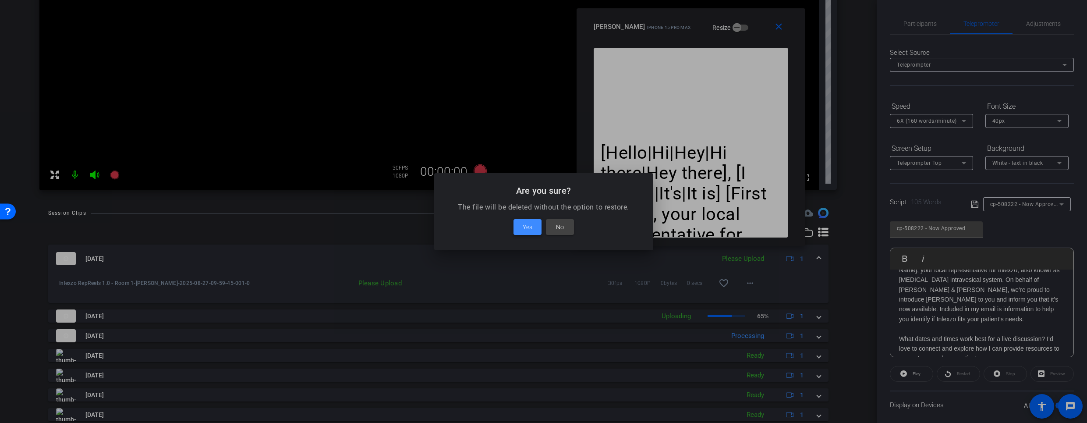
click at [524, 227] on span "Yes" at bounding box center [528, 227] width 10 height 11
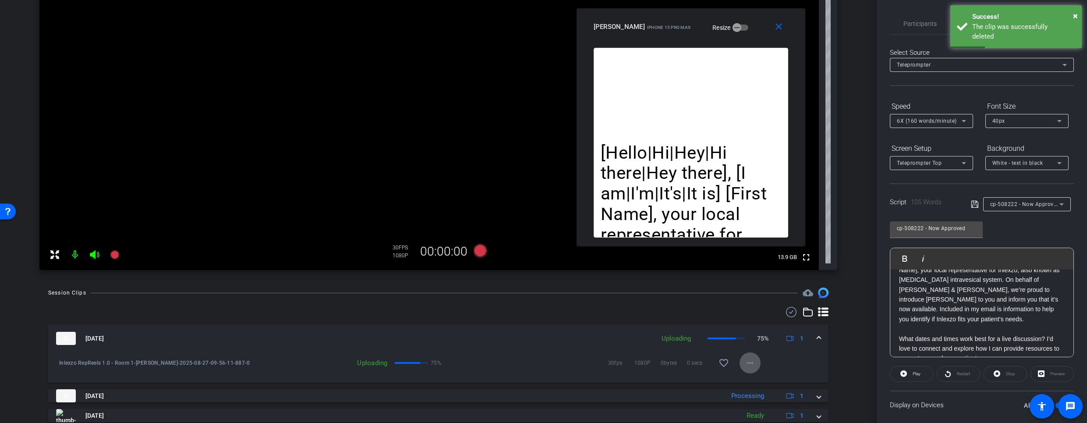
scroll to position [125, 0]
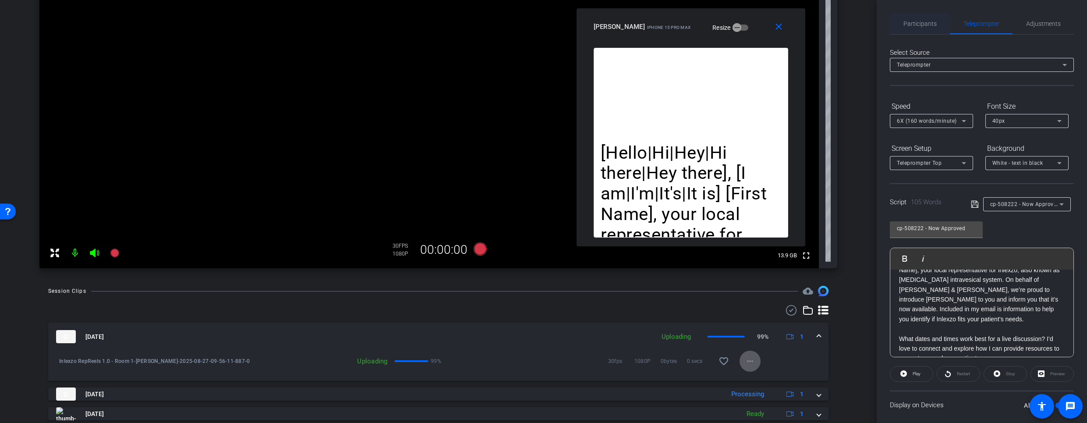
click at [912, 23] on span "Participants" at bounding box center [919, 24] width 33 height 6
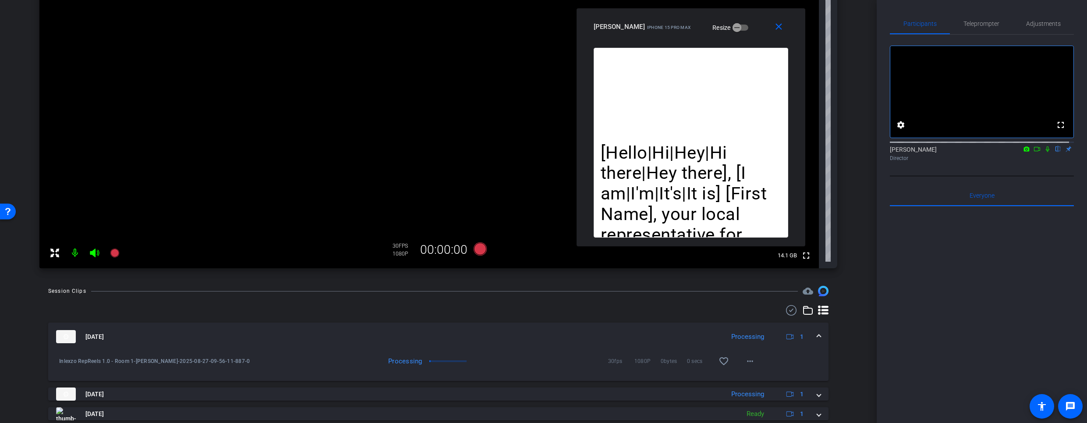
click at [1046, 152] on icon at bounding box center [1048, 149] width 4 height 6
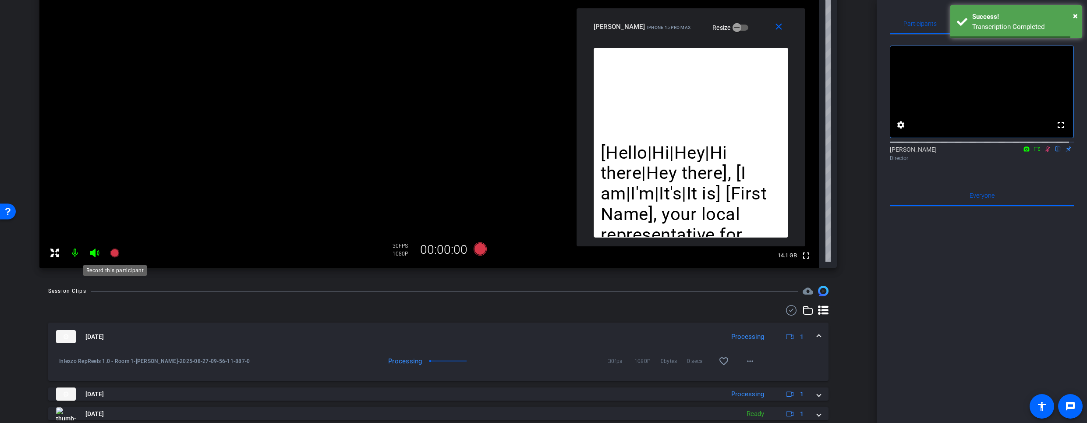
click at [118, 258] on mat-icon at bounding box center [115, 253] width 18 height 18
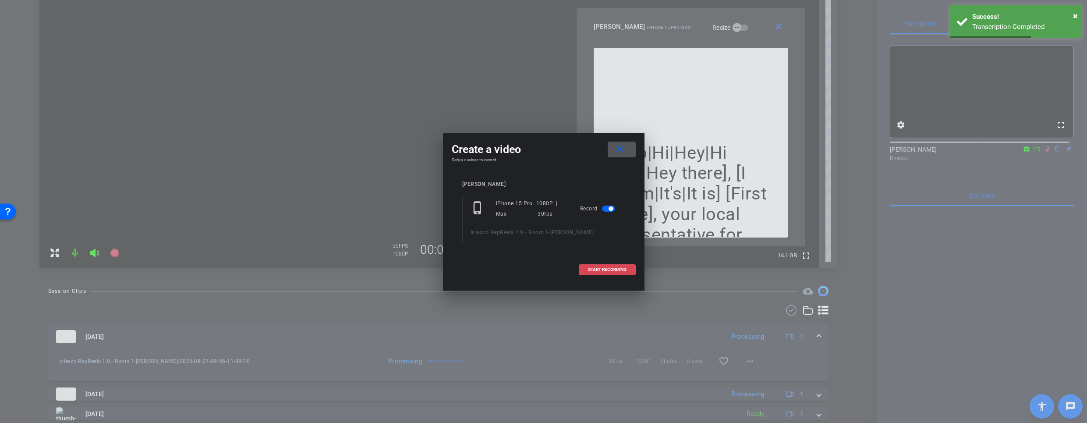
click at [598, 265] on span at bounding box center [607, 269] width 56 height 21
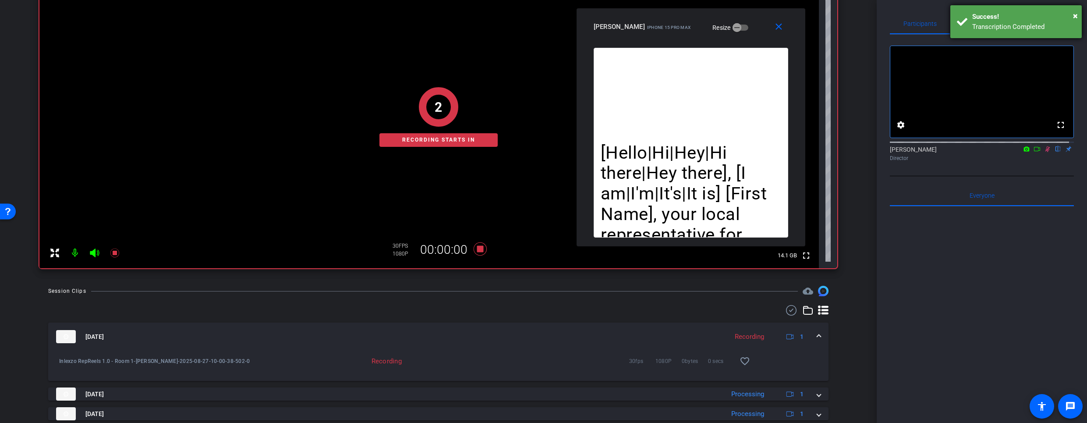
click at [972, 28] on div "Transcription Completed" at bounding box center [1023, 27] width 103 height 10
click at [975, 22] on span "Teleprompter" at bounding box center [981, 24] width 36 height 6
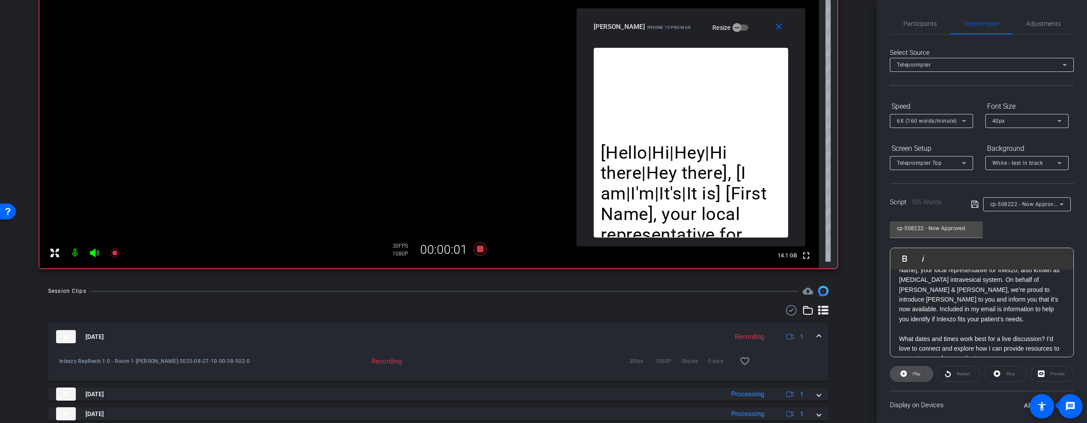
click at [912, 375] on span "Play" at bounding box center [916, 373] width 8 height 5
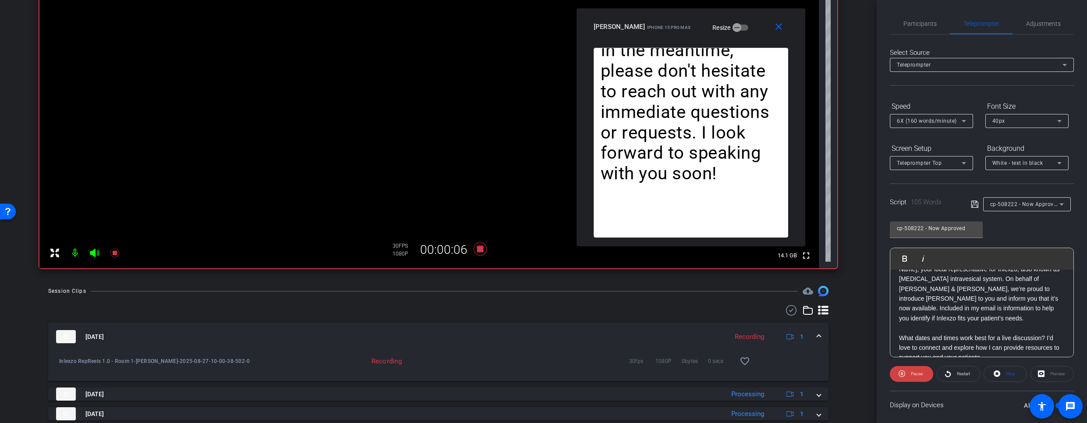
scroll to position [0, 0]
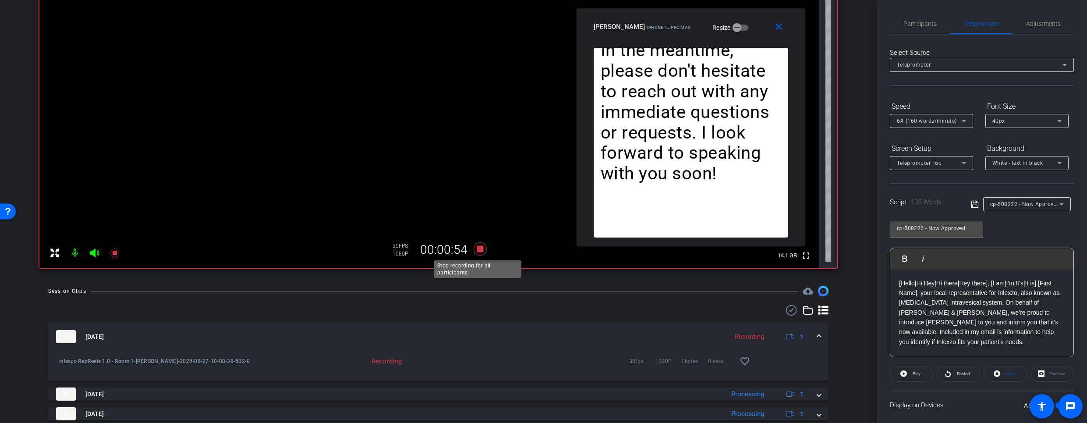
click at [479, 251] on icon at bounding box center [480, 249] width 21 height 16
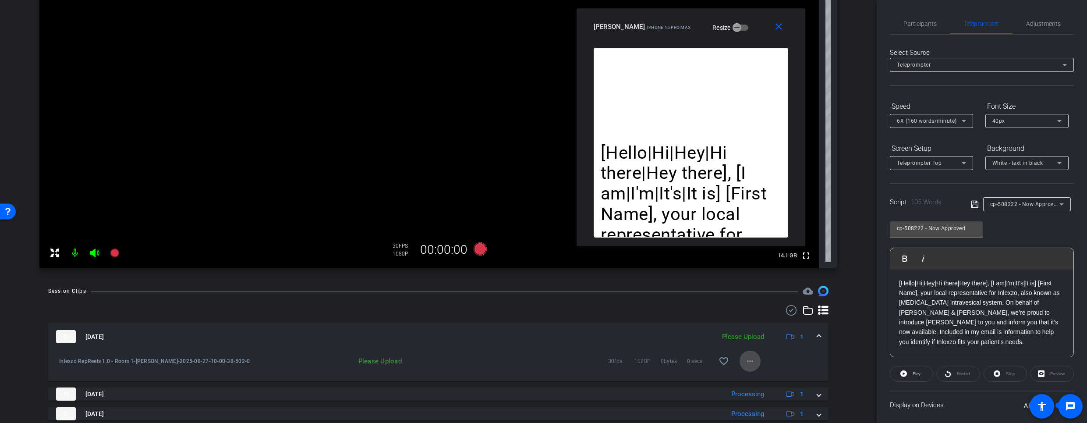
click at [748, 360] on mat-icon "more_horiz" at bounding box center [750, 361] width 11 height 11
click at [754, 376] on span "Upload" at bounding box center [759, 379] width 35 height 11
click at [913, 18] on span "Participants" at bounding box center [919, 23] width 33 height 21
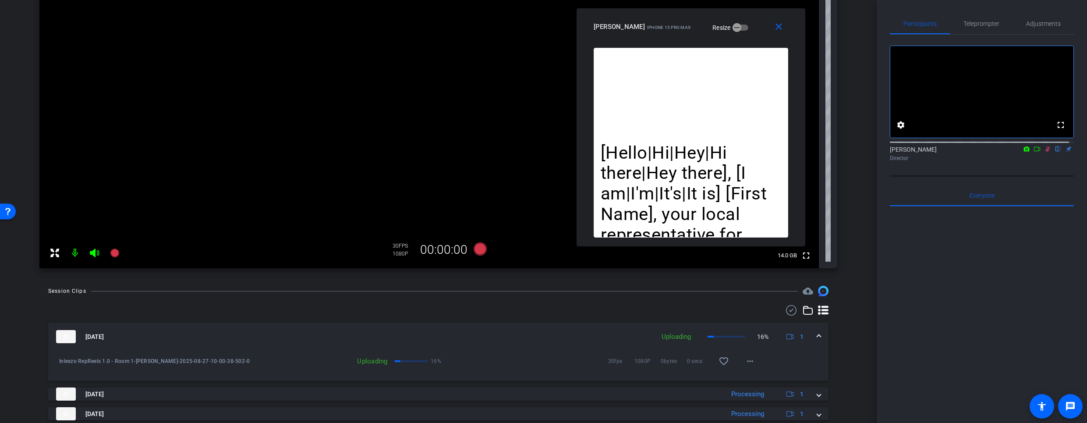
click at [1045, 152] on icon at bounding box center [1047, 149] width 5 height 6
click at [746, 365] on mat-icon "more_horiz" at bounding box center [750, 361] width 11 height 11
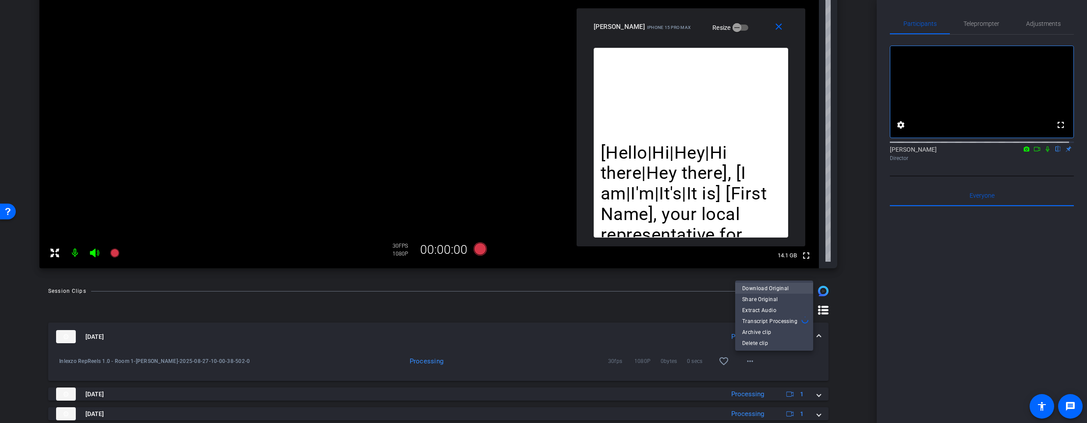
click at [772, 290] on span "Download Original" at bounding box center [774, 288] width 64 height 11
click at [977, 19] on span "Teleprompter" at bounding box center [981, 23] width 36 height 21
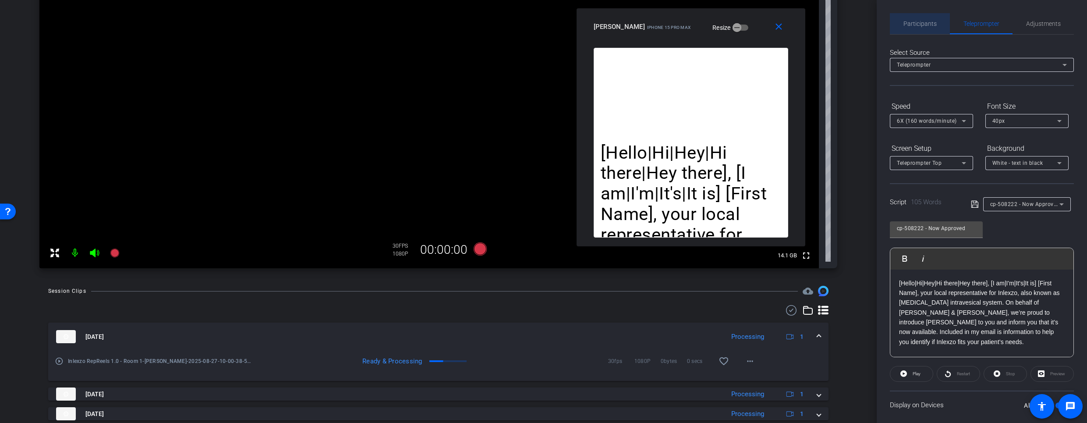
click at [921, 21] on span "Participants" at bounding box center [919, 24] width 33 height 6
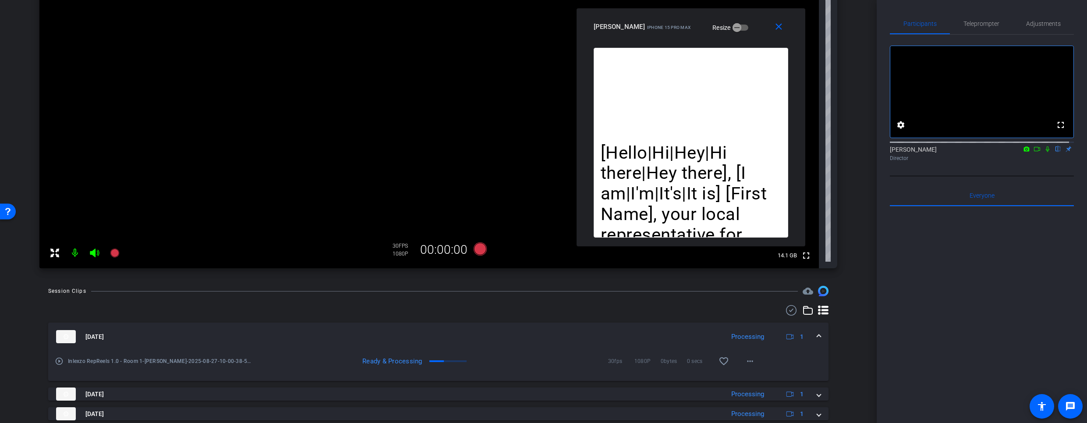
click at [1045, 152] on icon at bounding box center [1047, 149] width 7 height 6
click at [976, 18] on span "Teleprompter" at bounding box center [981, 23] width 36 height 21
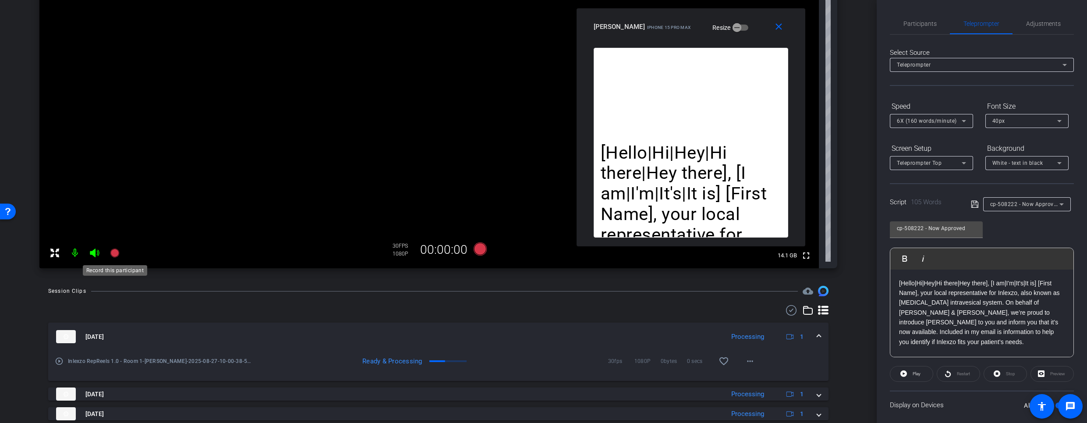
click at [110, 249] on icon at bounding box center [115, 253] width 11 height 11
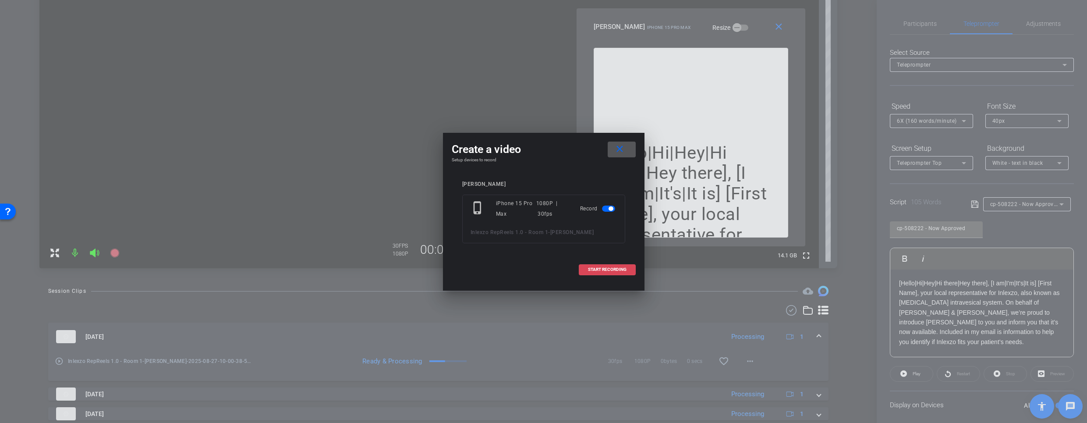
click at [606, 267] on span "START RECORDING" at bounding box center [607, 269] width 39 height 4
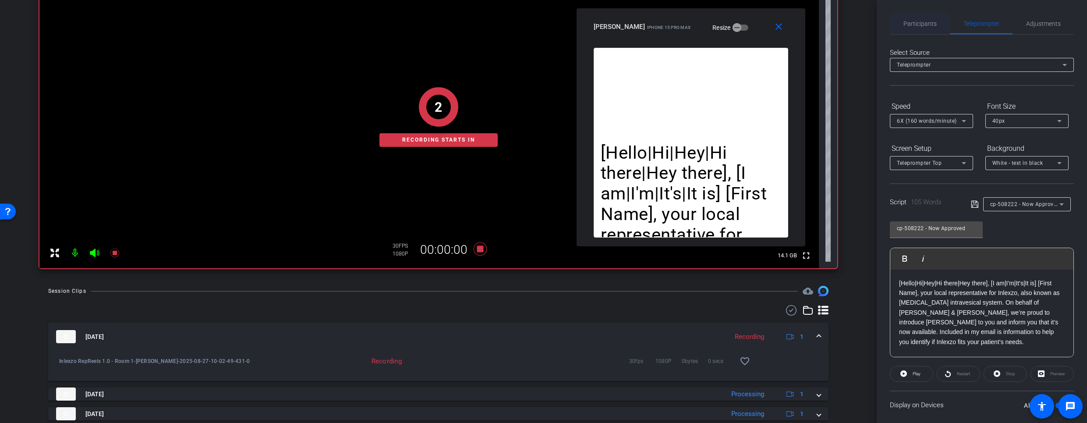
click at [918, 15] on span "Participants" at bounding box center [919, 23] width 33 height 21
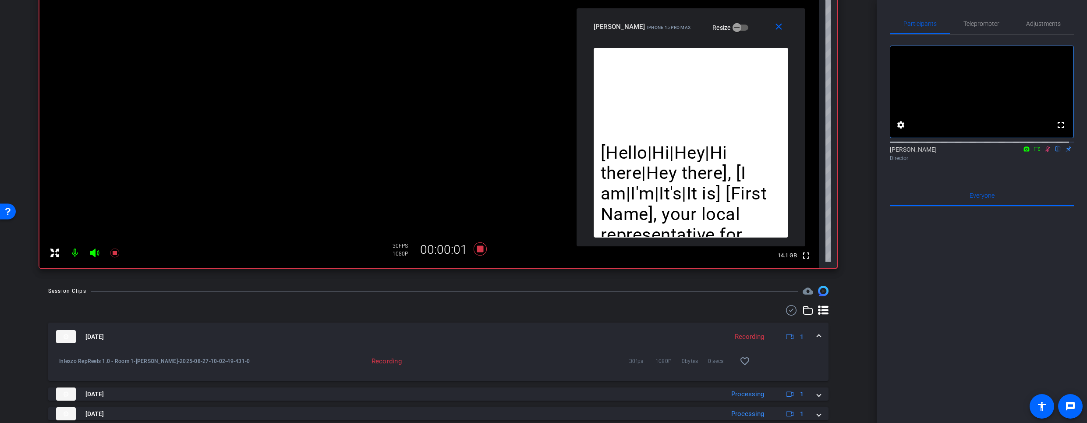
click at [975, 18] on span "Teleprompter" at bounding box center [981, 23] width 36 height 21
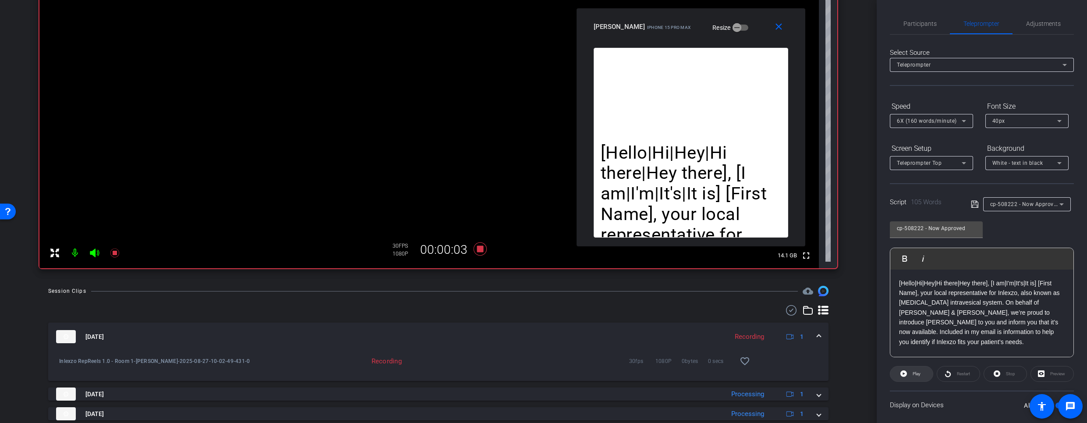
click at [912, 373] on span "Play" at bounding box center [916, 373] width 8 height 5
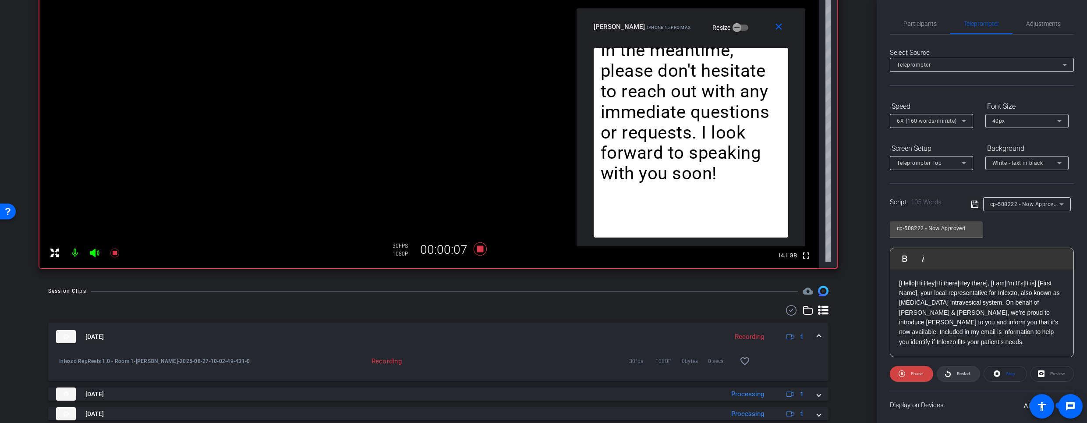
click at [955, 378] on span "Restart" at bounding box center [962, 374] width 15 height 12
drag, startPoint x: 902, startPoint y: 371, endPoint x: 914, endPoint y: 345, distance: 28.6
click at [902, 371] on icon at bounding box center [901, 373] width 7 height 11
click at [912, 19] on span "Participants" at bounding box center [919, 23] width 33 height 21
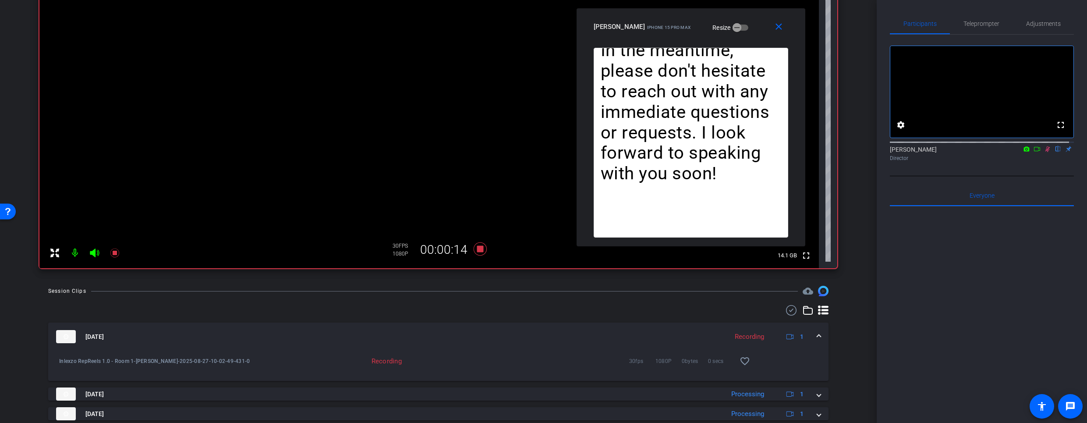
click at [1044, 152] on icon at bounding box center [1047, 149] width 7 height 6
click at [1044, 150] on icon at bounding box center [1047, 147] width 7 height 6
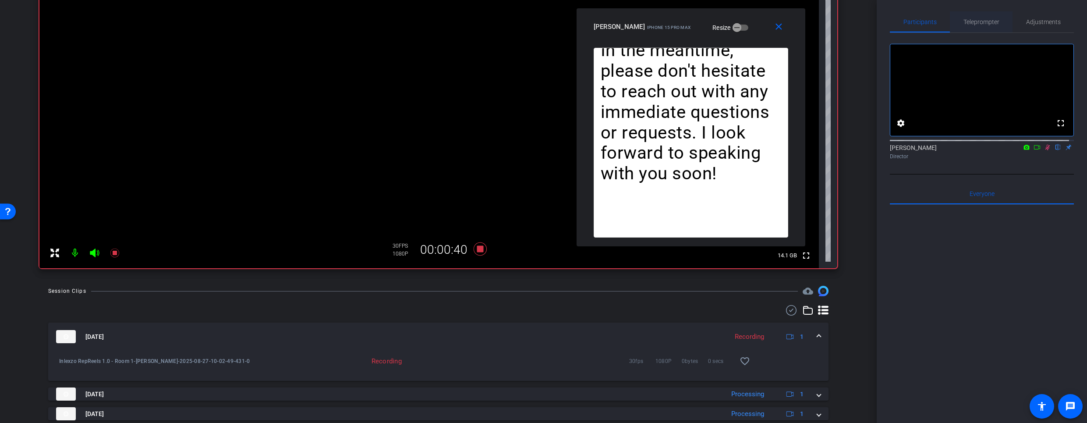
click at [979, 18] on span "Teleprompter" at bounding box center [981, 21] width 36 height 21
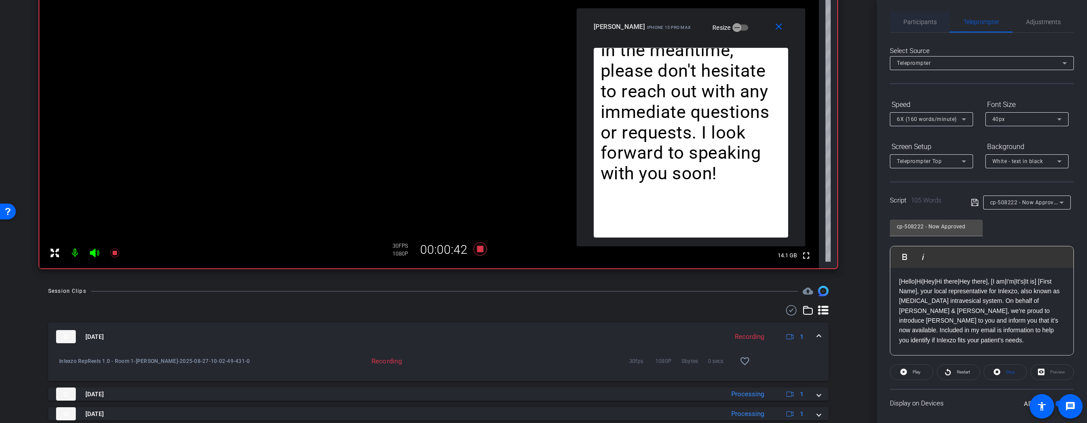
click at [918, 22] on span "Participants" at bounding box center [919, 22] width 33 height 6
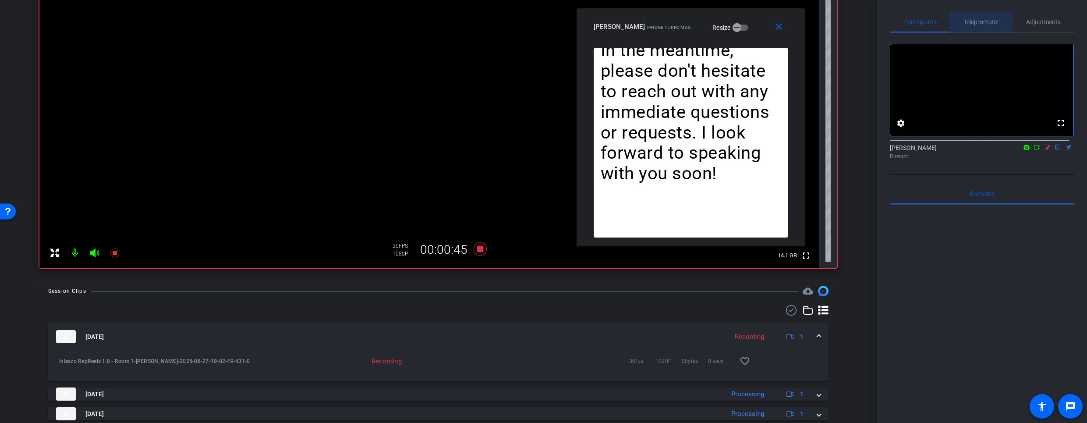
click at [975, 20] on span "Teleprompter" at bounding box center [981, 22] width 36 height 6
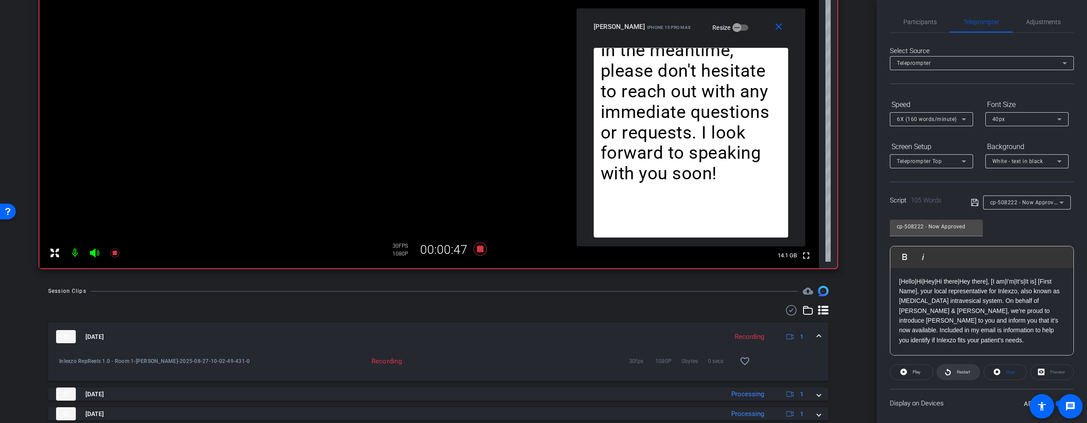
click at [948, 372] on icon at bounding box center [948, 371] width 6 height 7
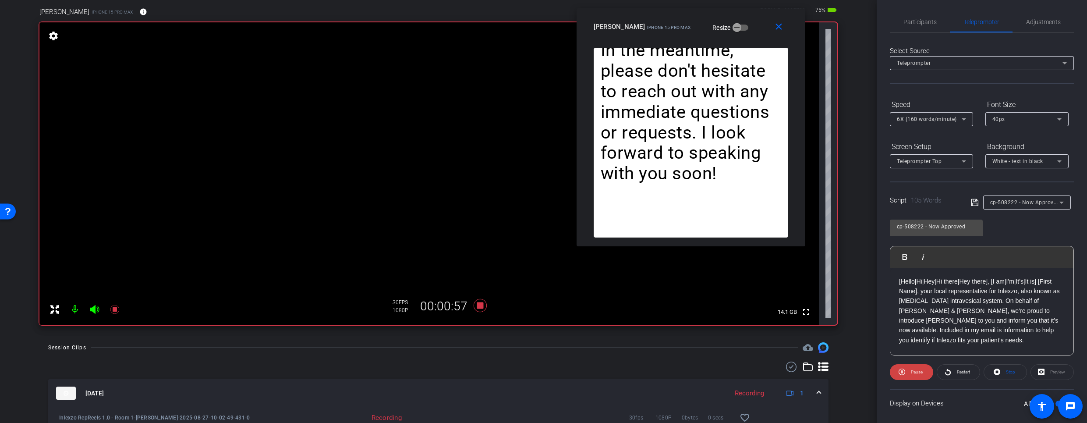
scroll to position [63, 0]
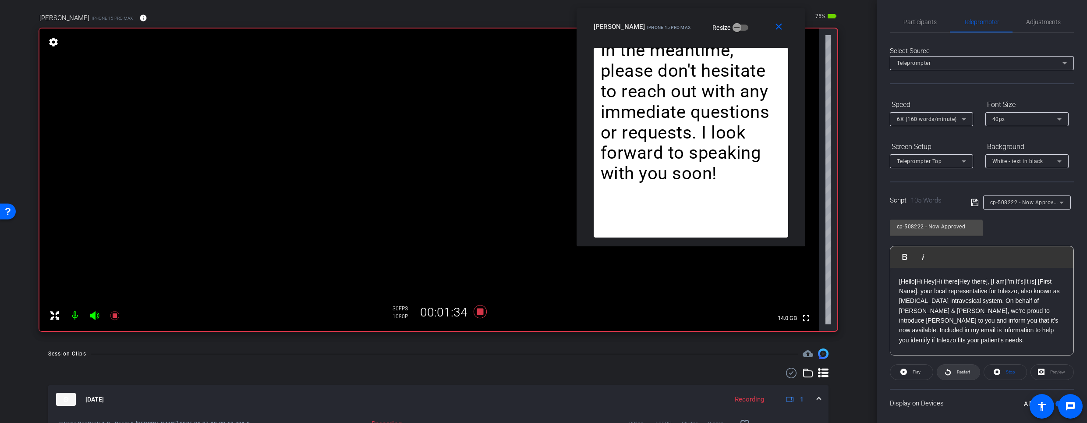
click at [951, 373] on span at bounding box center [958, 371] width 42 height 21
click at [932, 14] on span "Participants" at bounding box center [919, 21] width 33 height 21
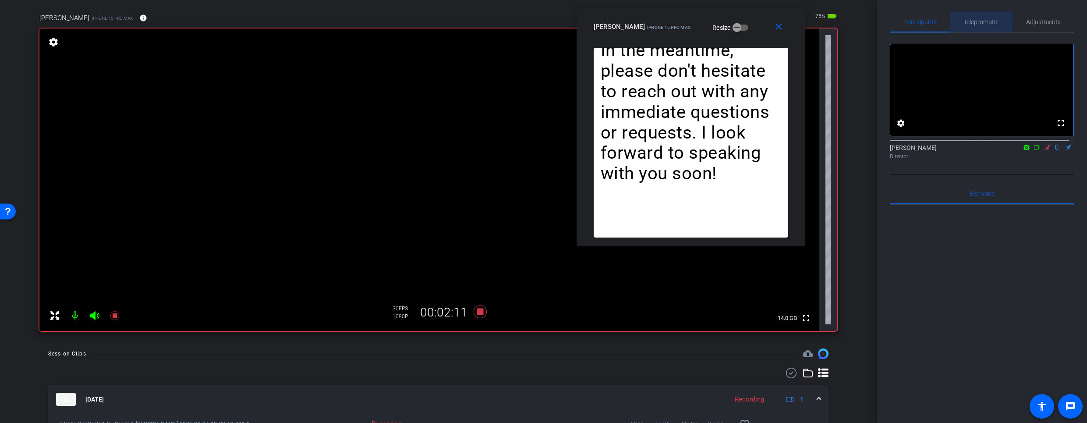
click at [969, 19] on span "Teleprompter" at bounding box center [981, 22] width 36 height 6
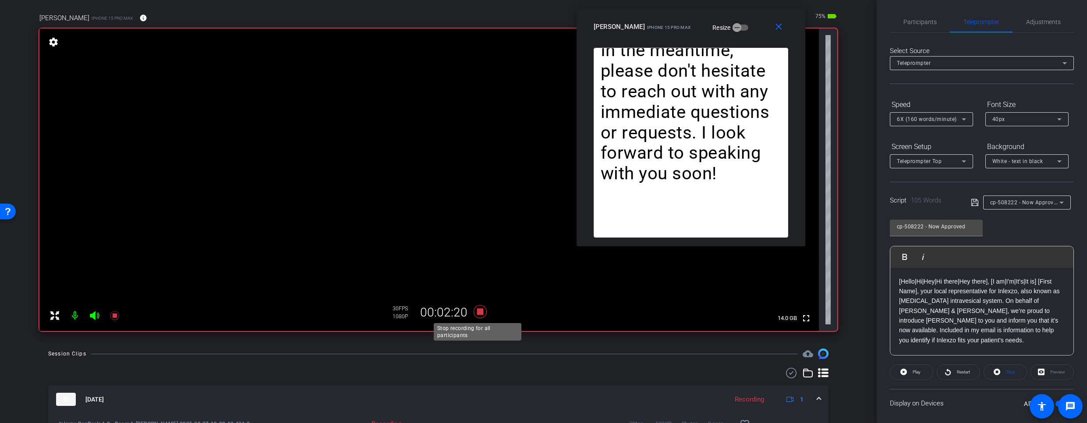
click at [481, 312] on icon at bounding box center [479, 311] width 13 height 13
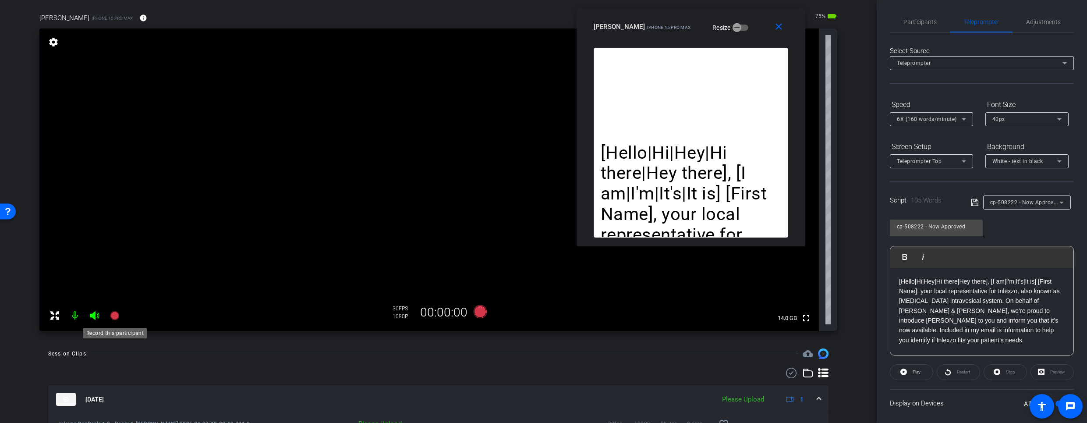
click at [120, 320] on mat-icon at bounding box center [115, 316] width 18 height 18
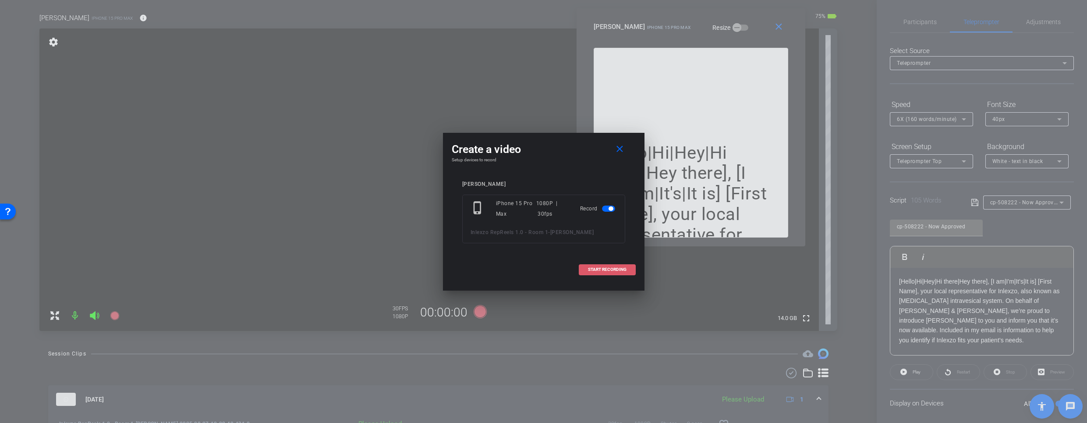
click at [591, 273] on span at bounding box center [607, 269] width 56 height 21
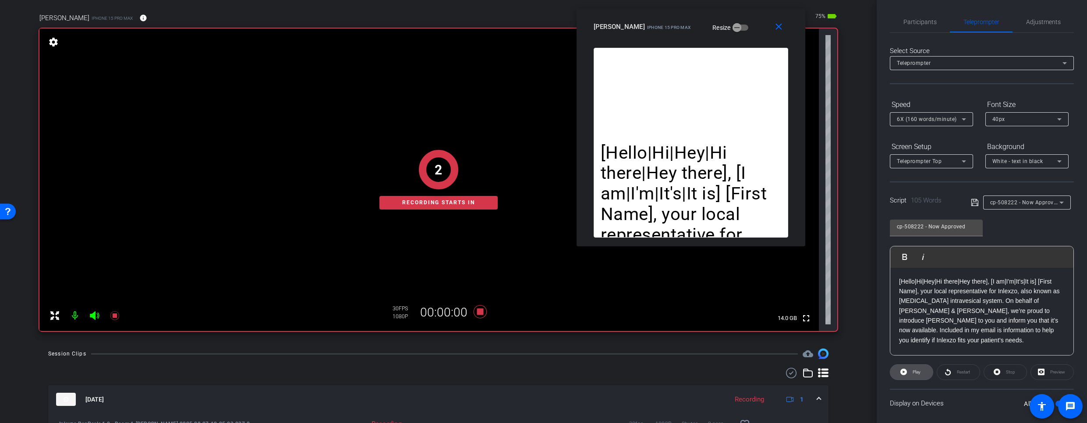
click at [907, 371] on span at bounding box center [911, 371] width 42 height 21
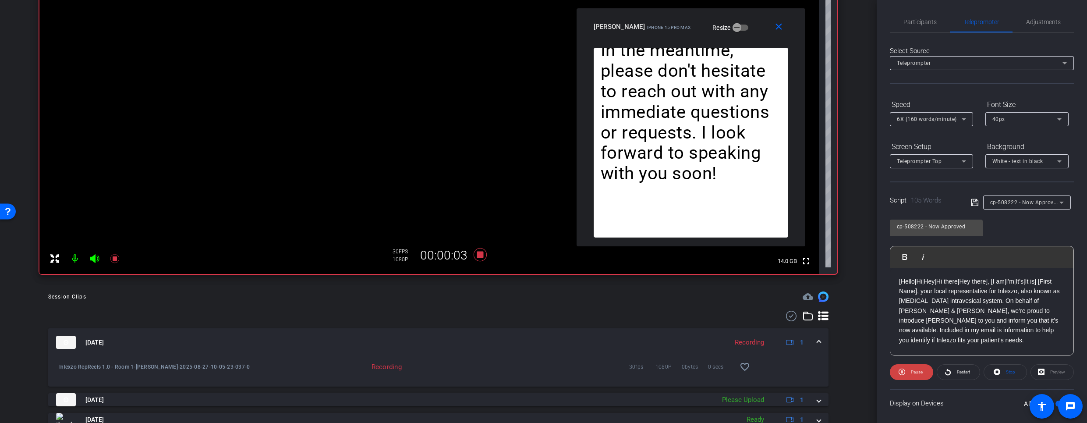
scroll to position [125, 0]
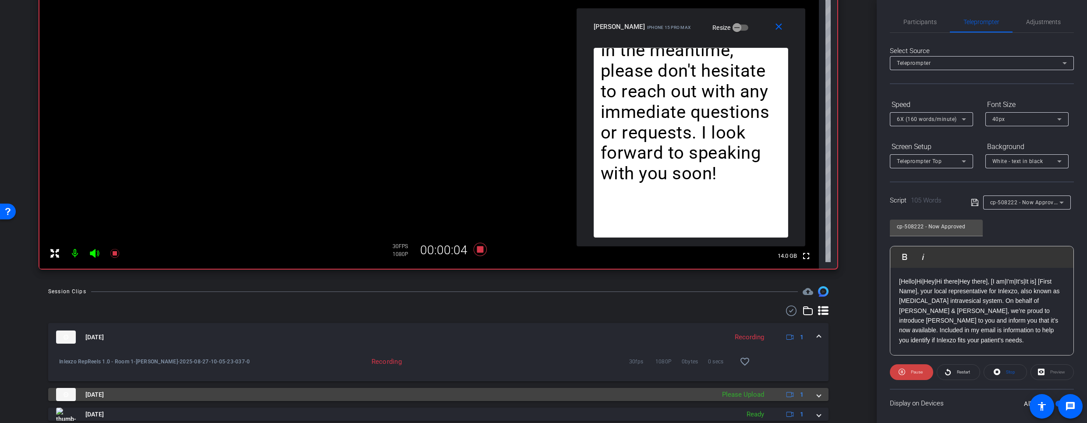
click at [817, 396] on span at bounding box center [819, 394] width 4 height 9
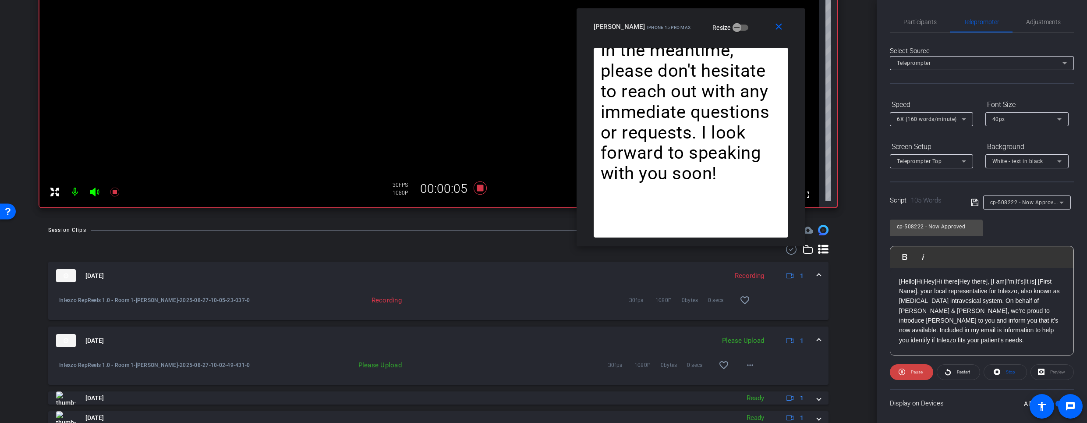
scroll to position [193, 0]
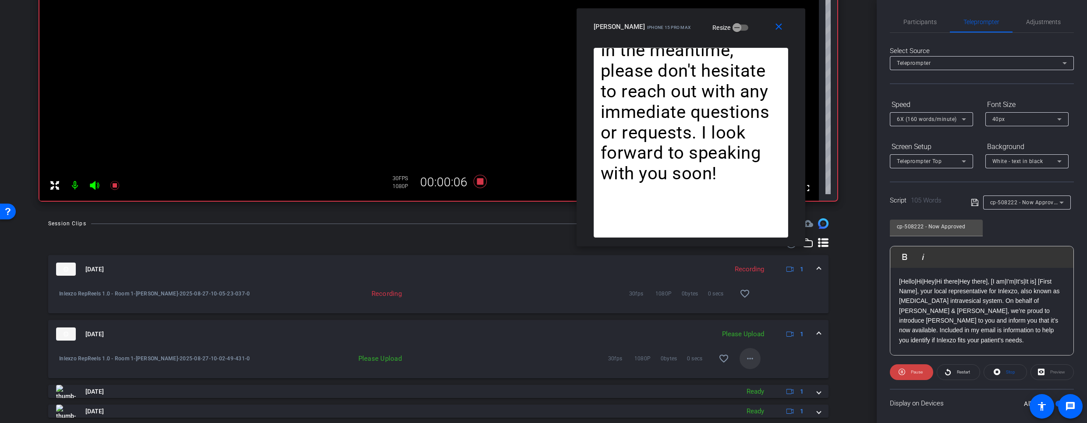
click at [746, 359] on mat-icon "more_horiz" at bounding box center [750, 358] width 11 height 11
click at [753, 372] on span "Upload" at bounding box center [759, 376] width 35 height 11
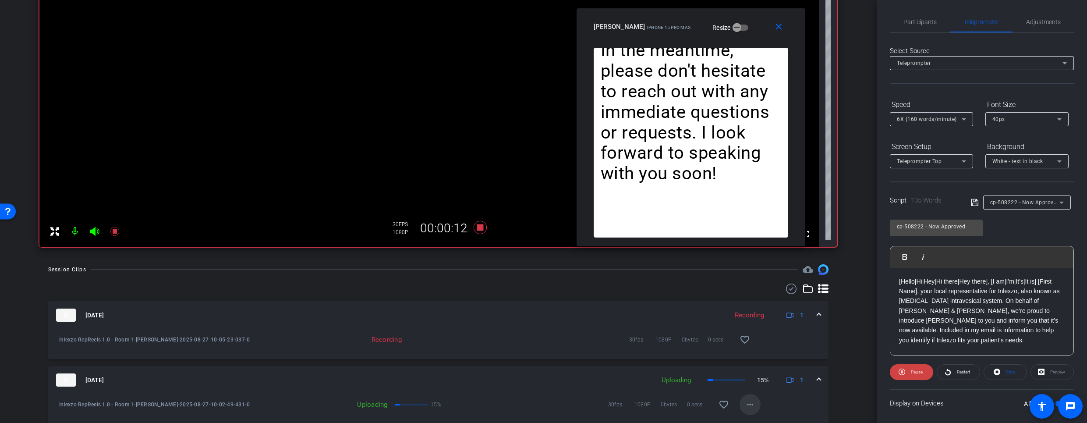
scroll to position [153, 0]
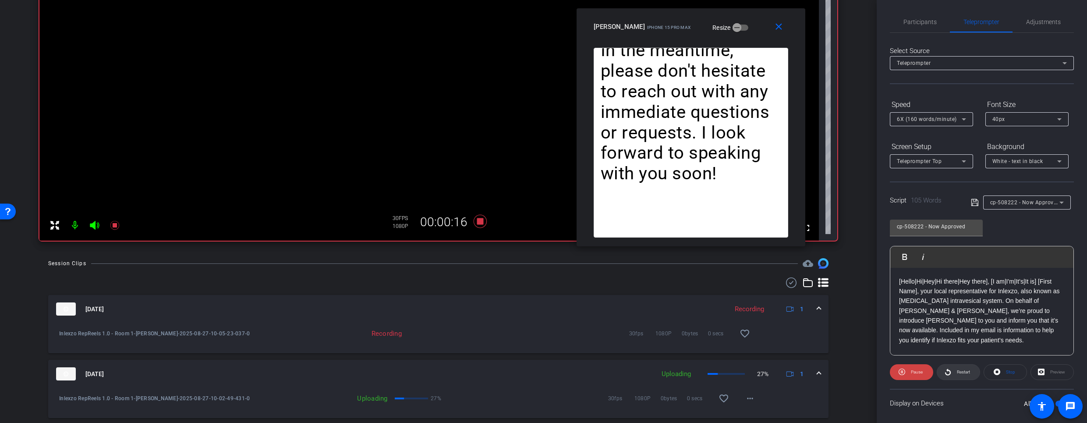
click at [955, 376] on span "Restart" at bounding box center [962, 372] width 15 height 12
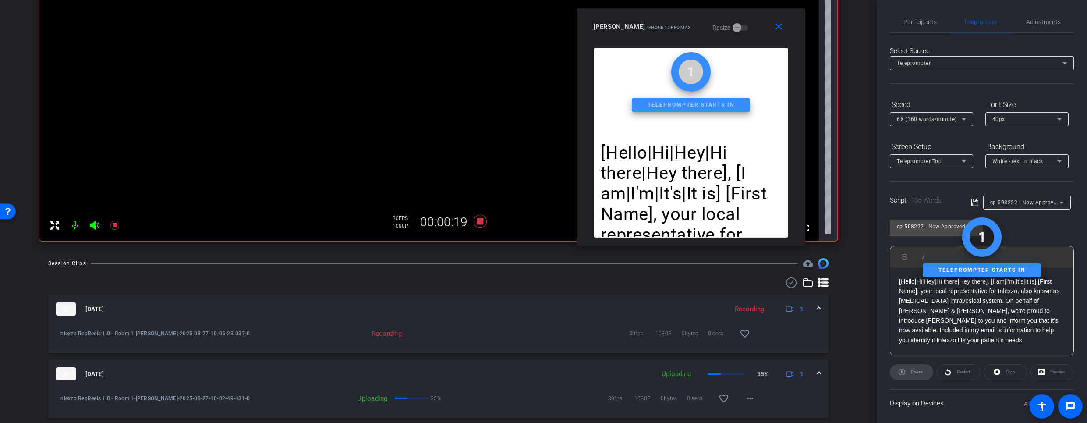
click at [954, 372] on div "Restart" at bounding box center [958, 372] width 43 height 16
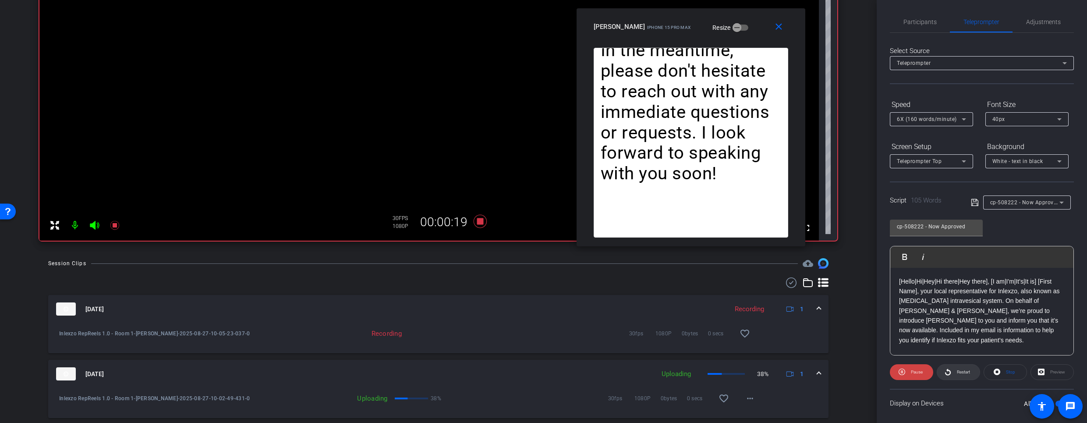
click at [955, 373] on span "Restart" at bounding box center [962, 372] width 15 height 12
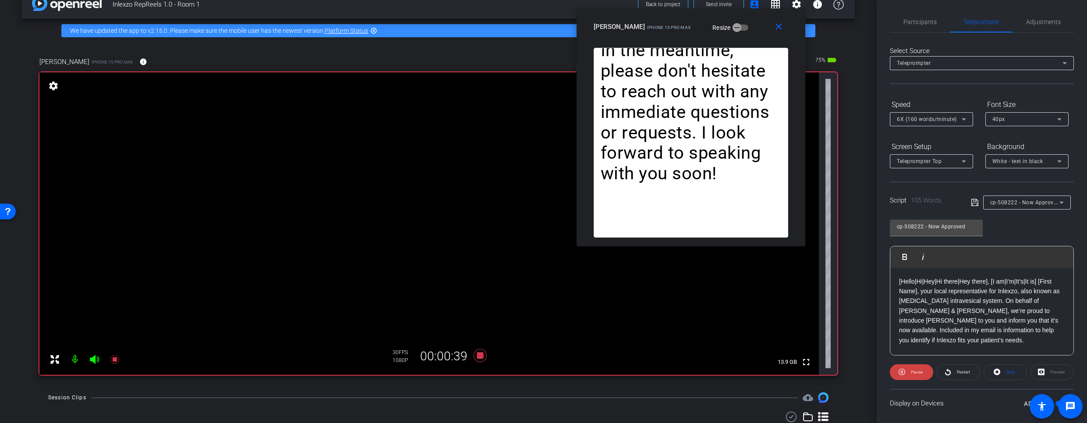
scroll to position [21, 0]
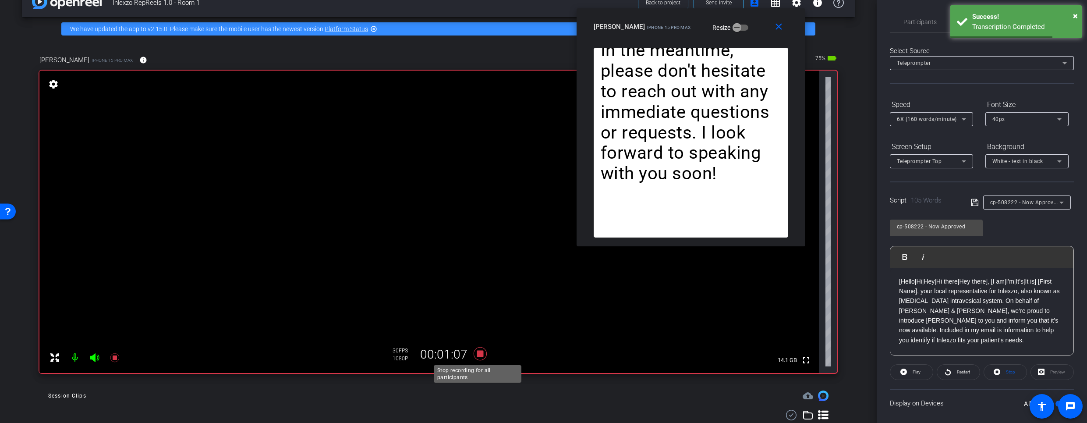
click at [474, 352] on icon at bounding box center [479, 353] width 13 height 13
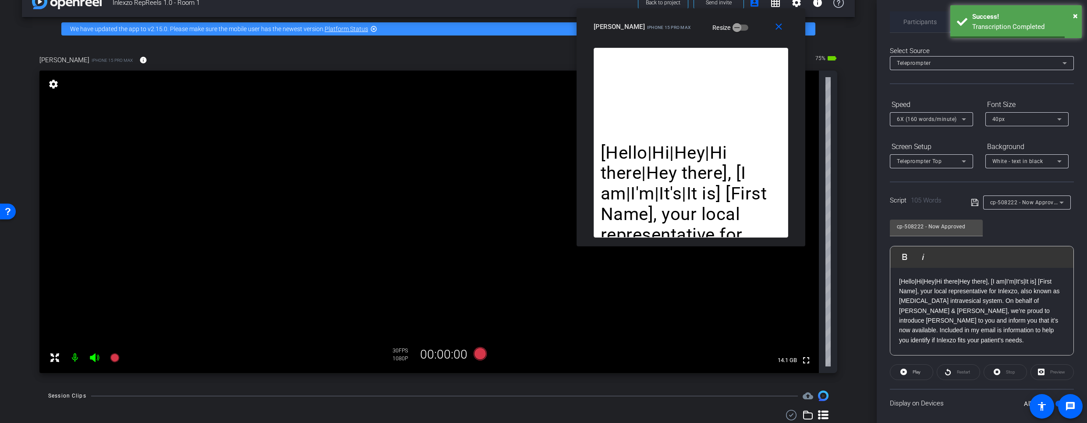
click at [924, 15] on span "Participants" at bounding box center [919, 21] width 33 height 21
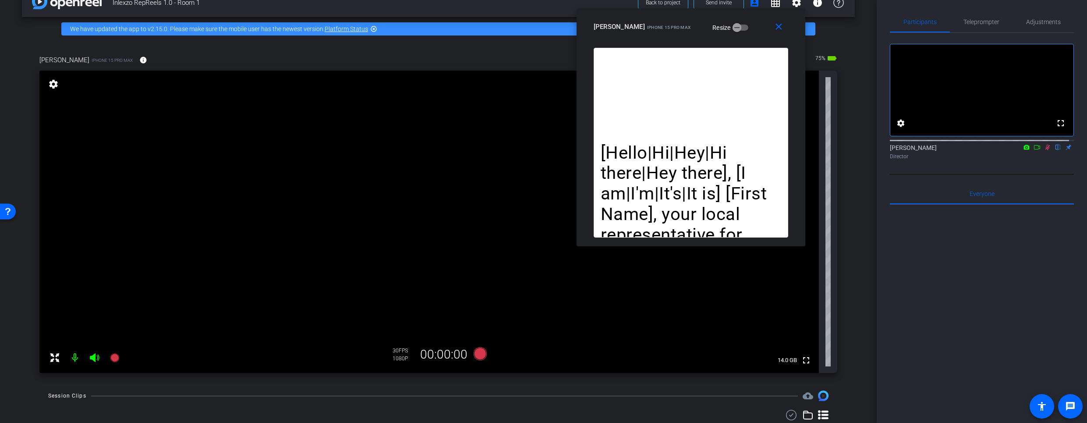
click at [1044, 150] on icon at bounding box center [1047, 147] width 7 height 6
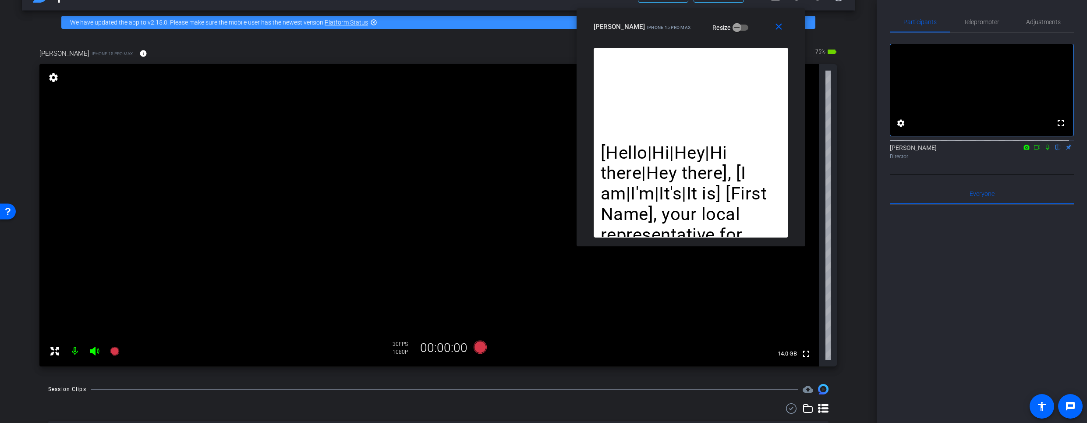
scroll to position [210, 0]
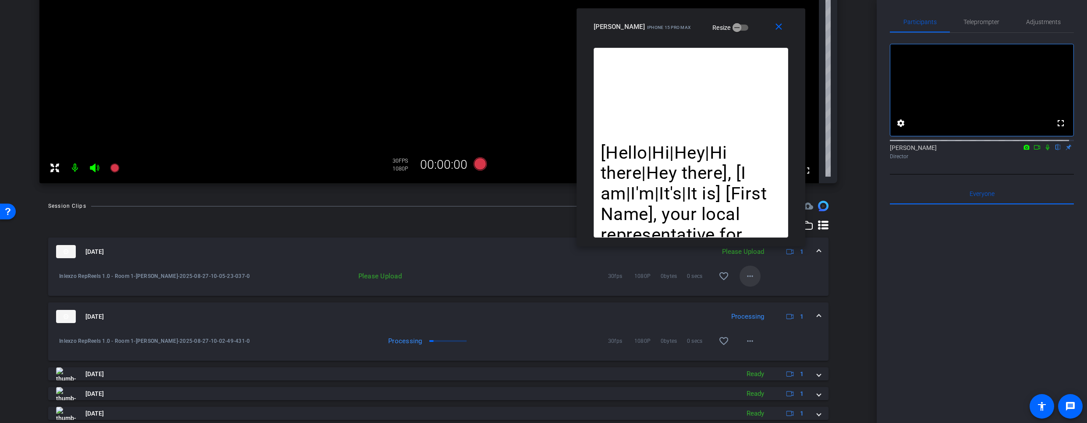
click at [746, 277] on mat-icon "more_horiz" at bounding box center [750, 276] width 11 height 11
click at [758, 296] on span "Upload" at bounding box center [759, 294] width 35 height 11
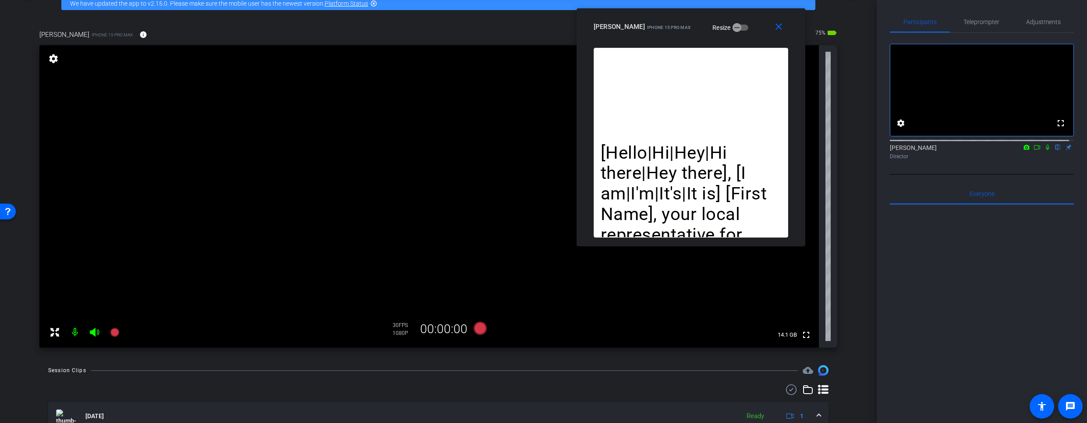
scroll to position [46, 0]
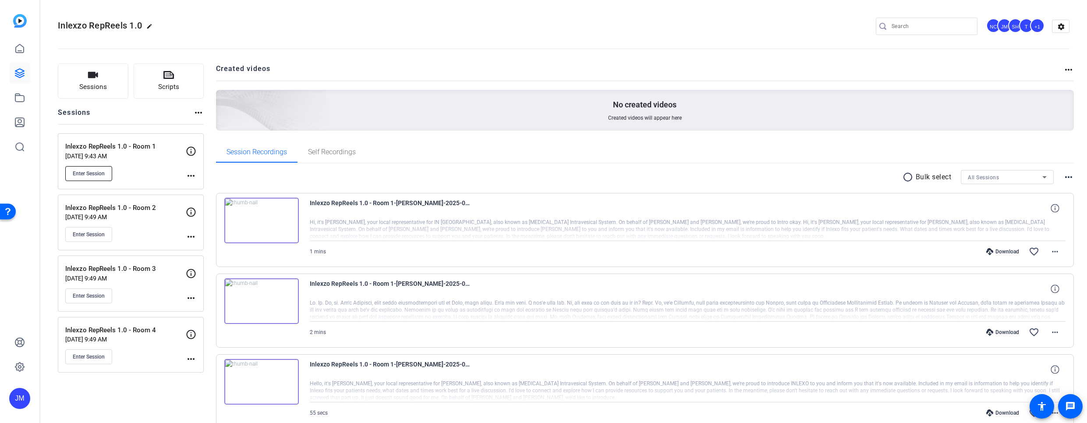
click at [98, 178] on button "Enter Session" at bounding box center [88, 173] width 47 height 15
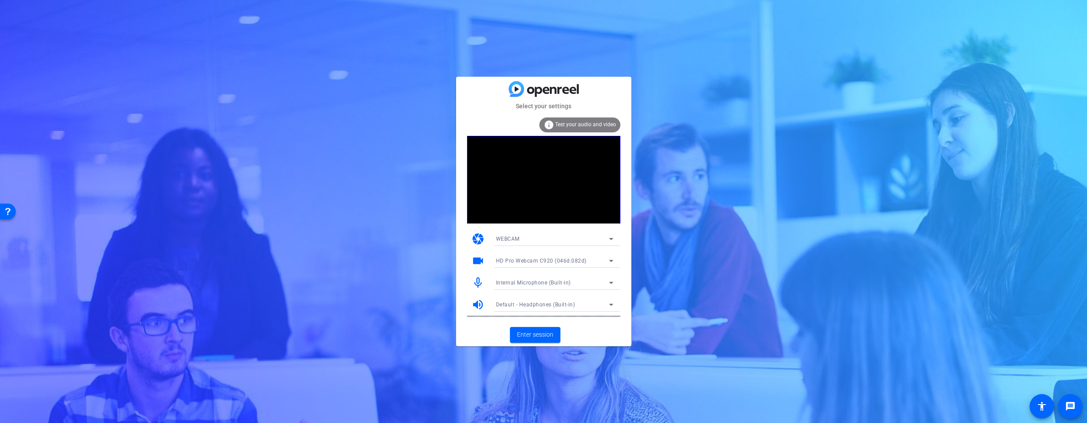
click at [584, 278] on div "Internal Microphone (Built-in)" at bounding box center [552, 282] width 113 height 11
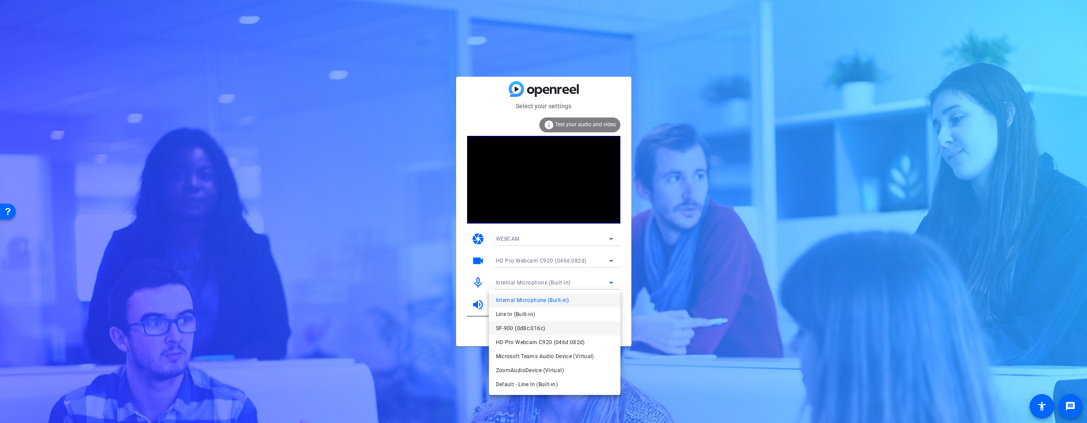
click at [570, 332] on mat-option "SF-900 (0d8c:016c)" at bounding box center [554, 328] width 131 height 14
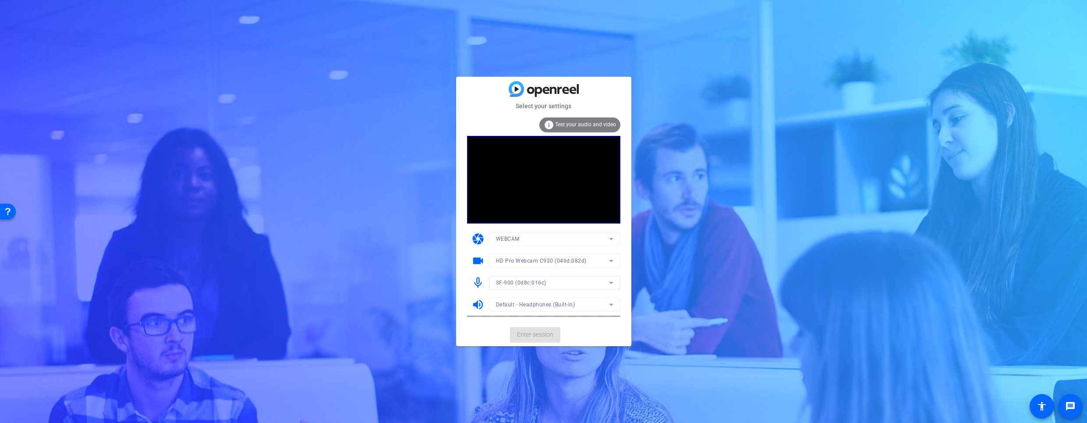
click at [583, 304] on mat-form-field "Default - Headphones (Built-in)" at bounding box center [554, 304] width 131 height 14
click at [608, 304] on icon at bounding box center [611, 304] width 11 height 11
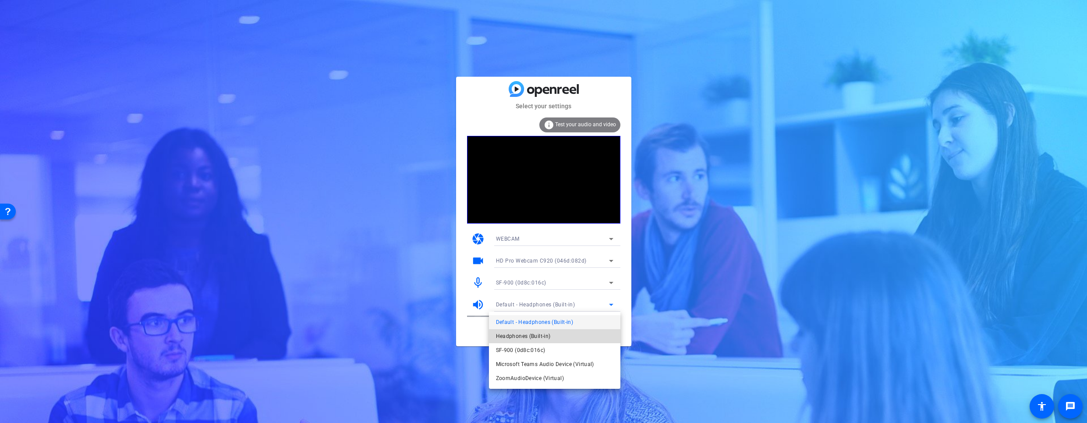
click at [576, 339] on mat-option "Headphones (Built-in)" at bounding box center [554, 336] width 131 height 14
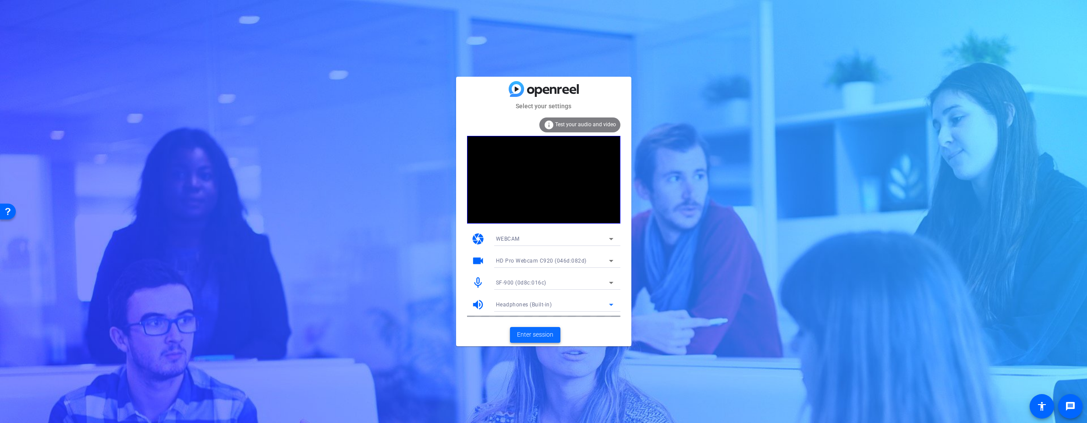
click at [541, 335] on span "Enter session" at bounding box center [535, 334] width 36 height 9
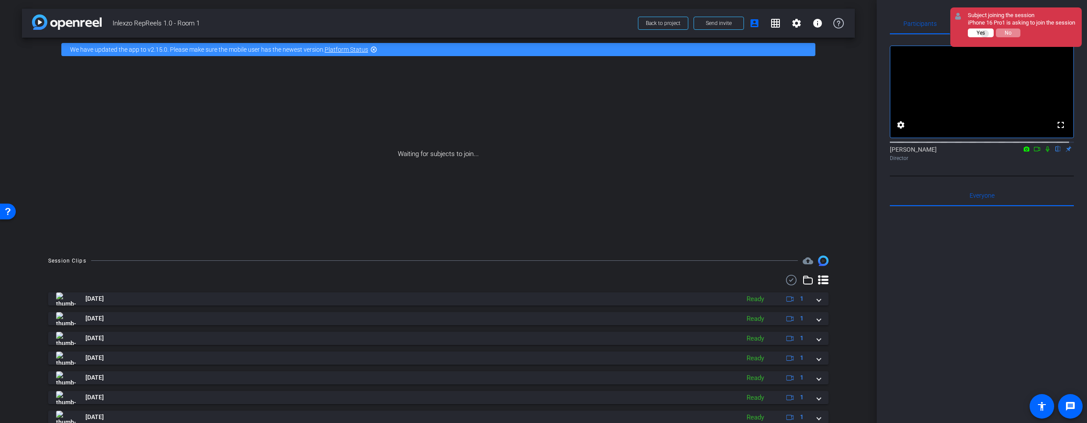
click at [985, 37] on button "Yes" at bounding box center [981, 32] width 26 height 9
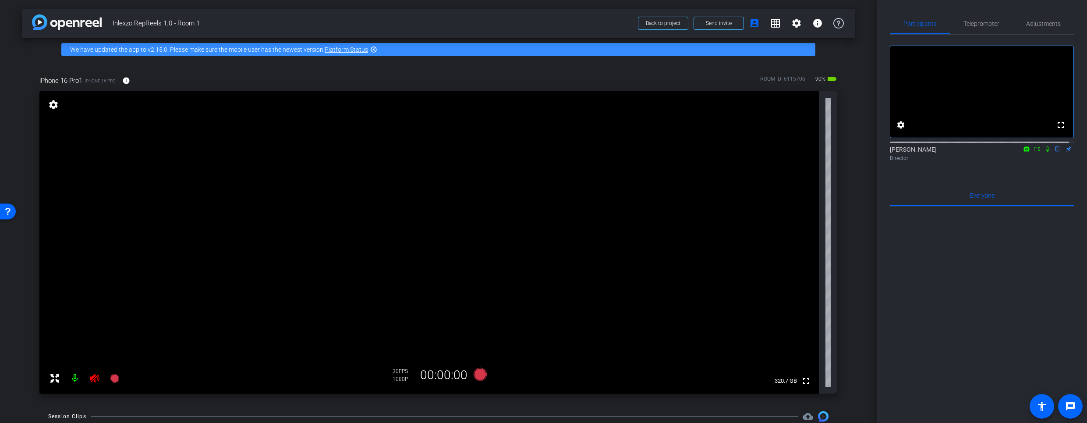
click at [94, 375] on icon at bounding box center [94, 378] width 9 height 9
click at [972, 22] on span "Teleprompter" at bounding box center [981, 24] width 36 height 6
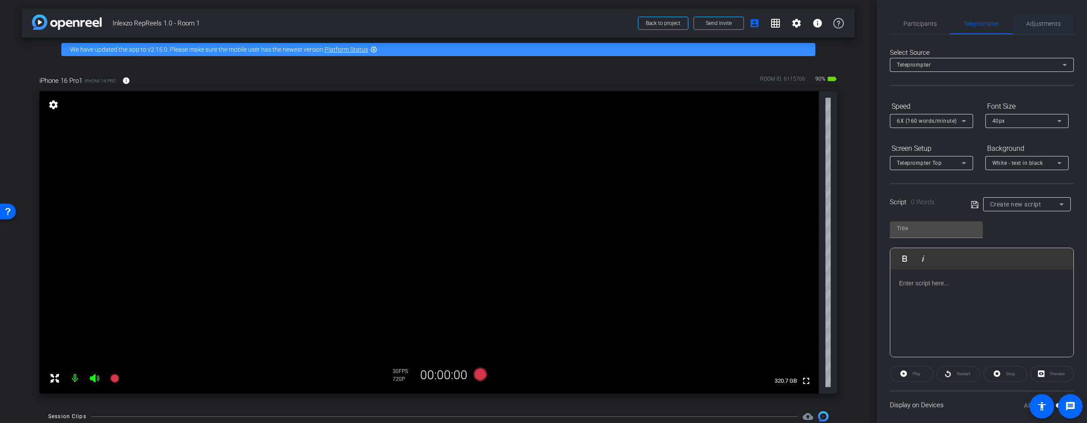
click at [1031, 25] on span "Adjustments" at bounding box center [1043, 24] width 35 height 6
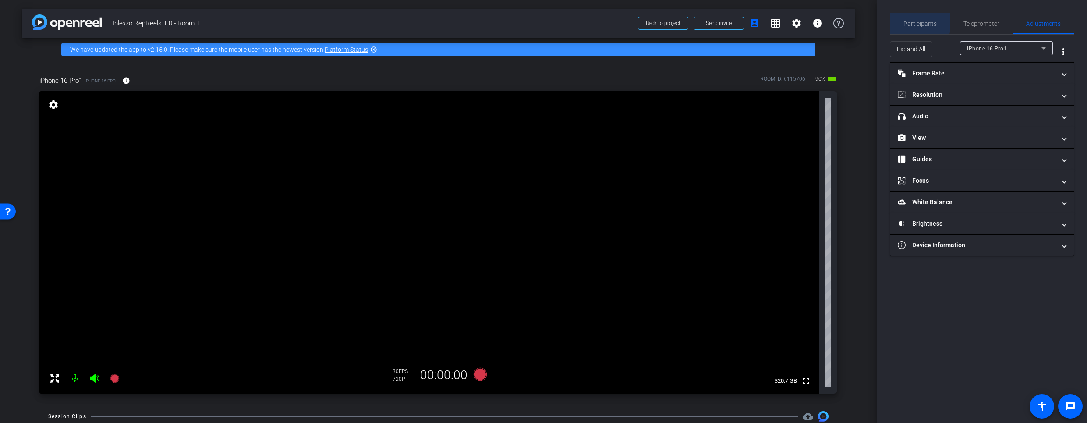
click at [899, 16] on div "Participants" at bounding box center [920, 23] width 60 height 21
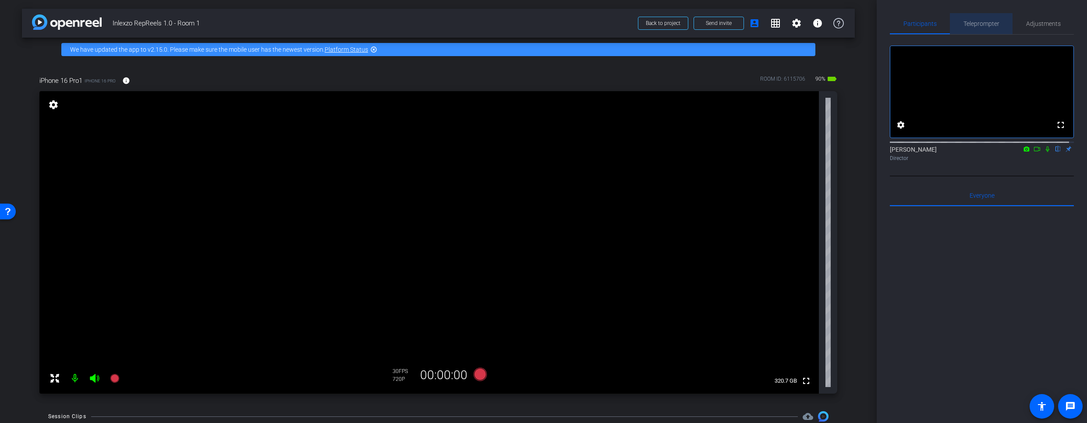
click at [999, 18] on div "Teleprompter" at bounding box center [981, 23] width 63 height 21
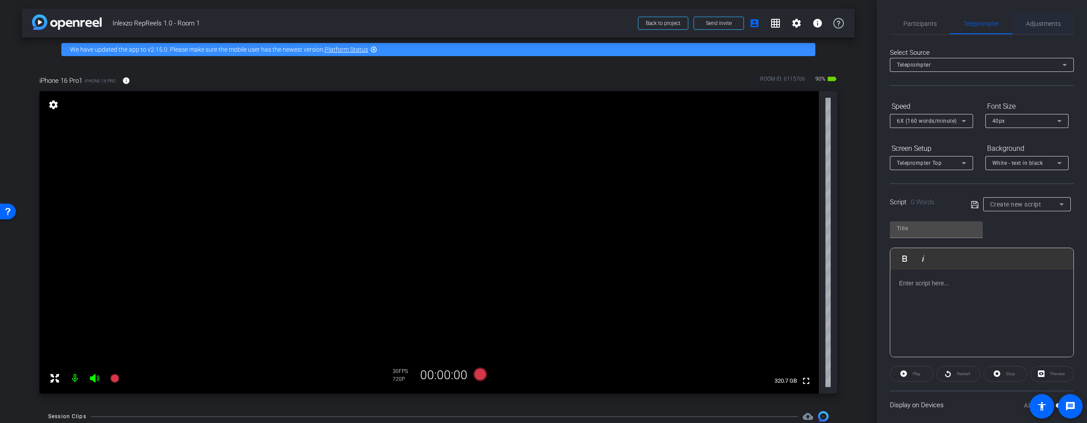
click at [1036, 19] on span "Adjustments" at bounding box center [1043, 23] width 35 height 21
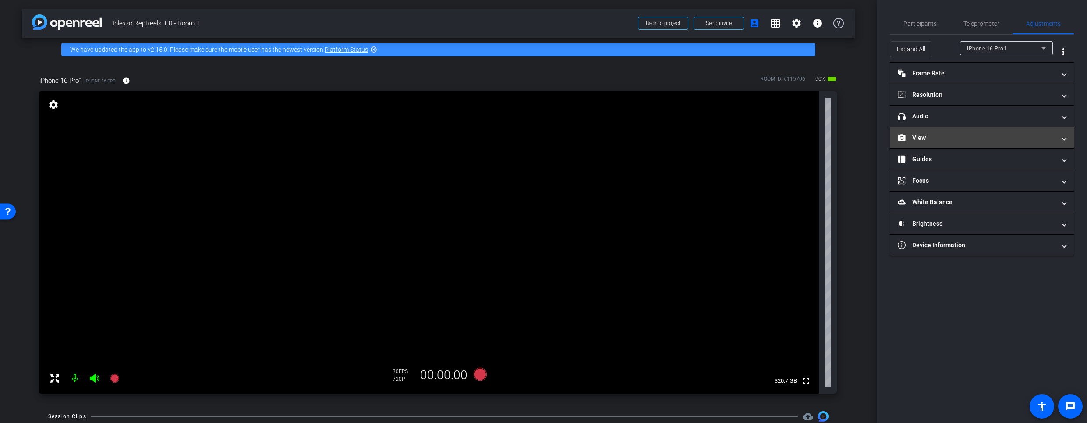
click at [931, 133] on mat-panel-title "View" at bounding box center [977, 137] width 158 height 9
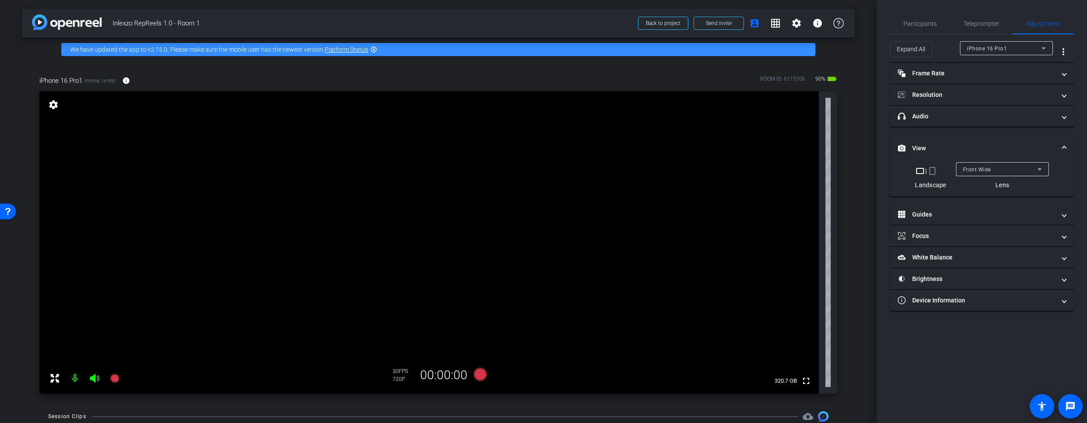
click at [934, 170] on mat-icon "crop_portrait" at bounding box center [932, 171] width 11 height 11
click at [986, 21] on span "Teleprompter" at bounding box center [981, 24] width 36 height 6
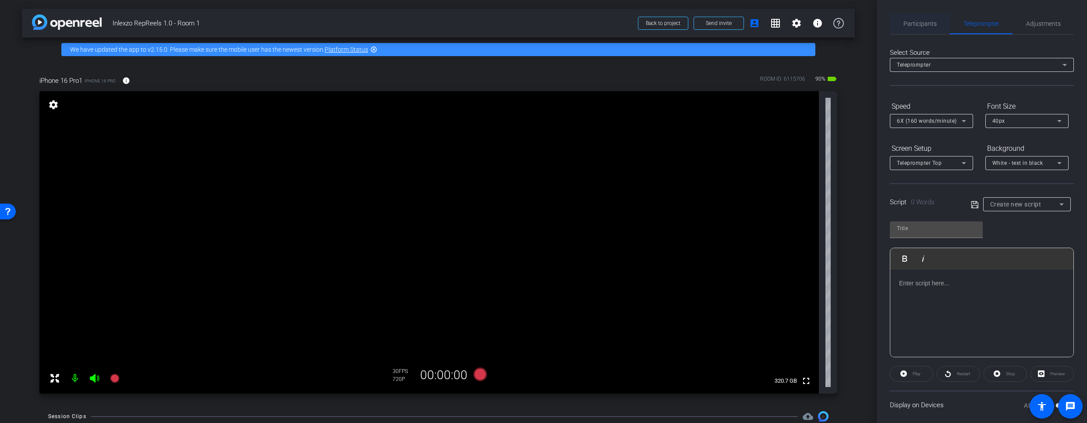
click at [920, 17] on span "Participants" at bounding box center [919, 23] width 33 height 21
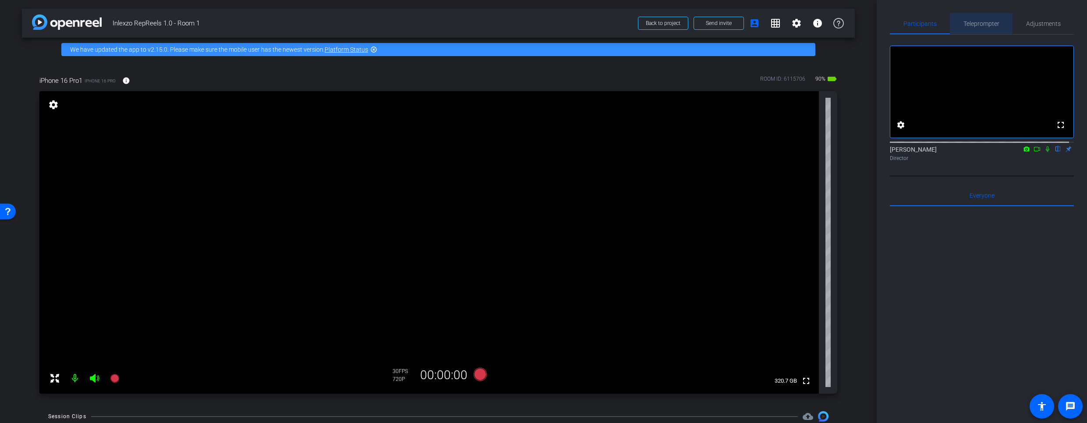
click at [988, 27] on span "Teleprompter" at bounding box center [981, 23] width 36 height 21
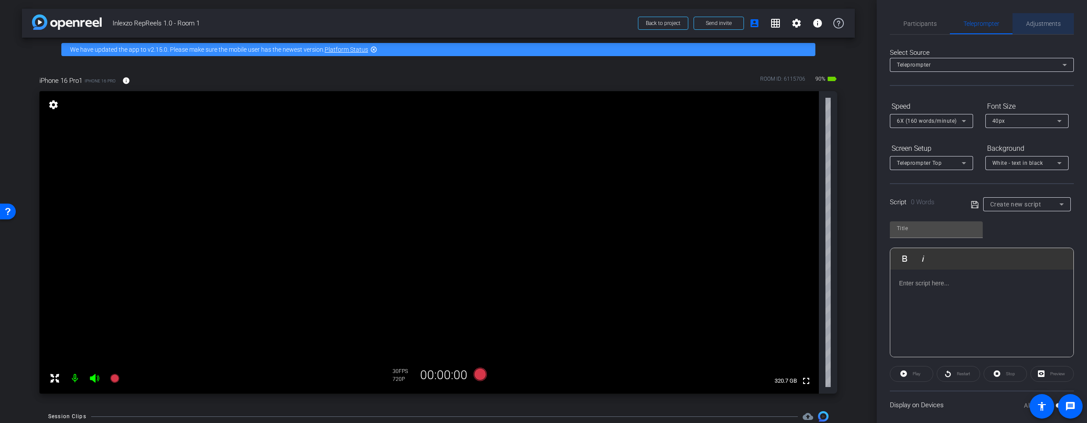
click at [1040, 16] on span "Adjustments" at bounding box center [1043, 23] width 35 height 21
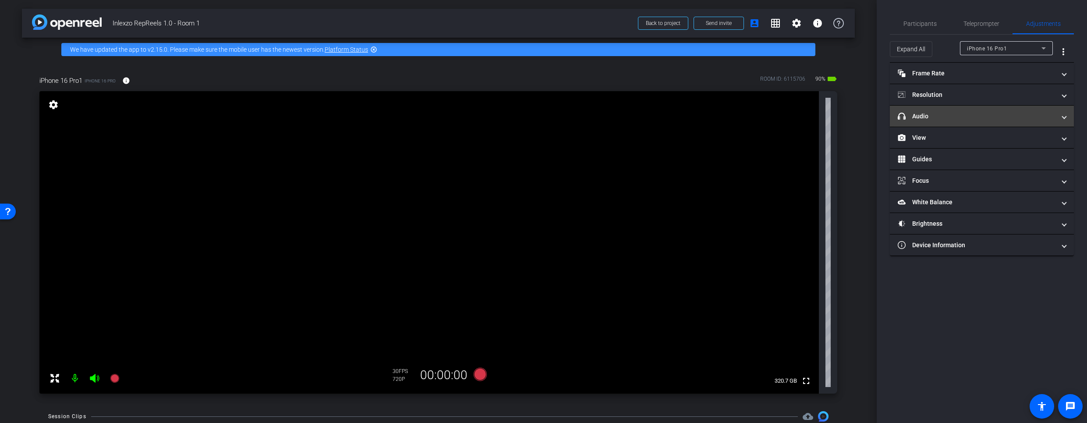
click at [951, 119] on mat-panel-title "headphone icon Audio" at bounding box center [977, 116] width 158 height 9
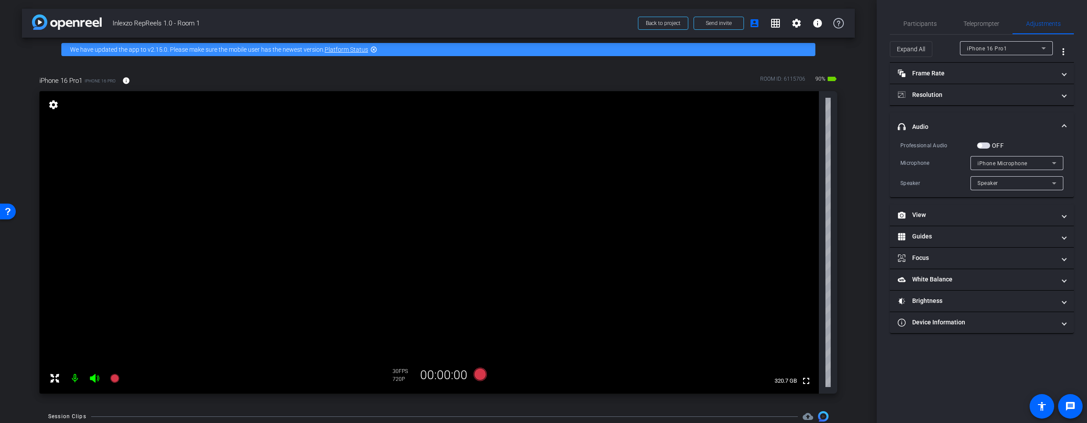
click at [950, 120] on mat-expansion-panel-header "headphone icon Audio" at bounding box center [982, 127] width 184 height 28
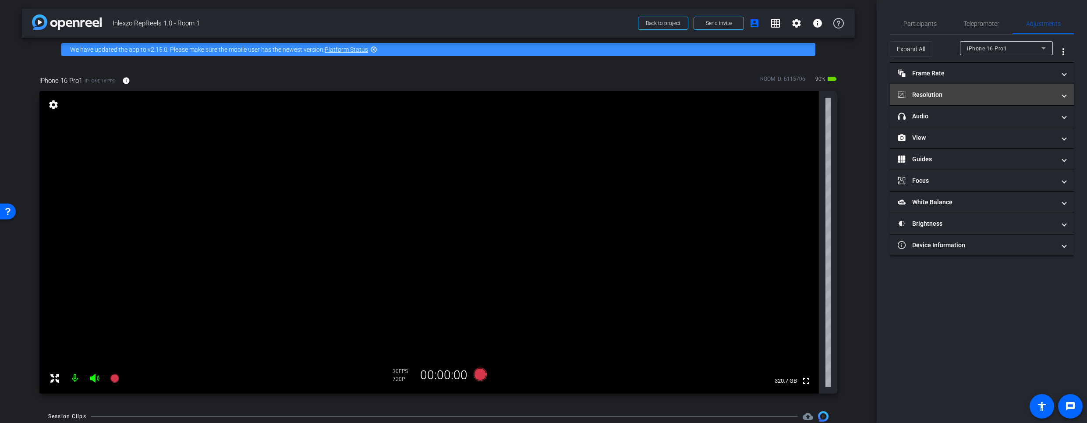
click at [945, 95] on mat-panel-title "Resolution" at bounding box center [977, 94] width 158 height 9
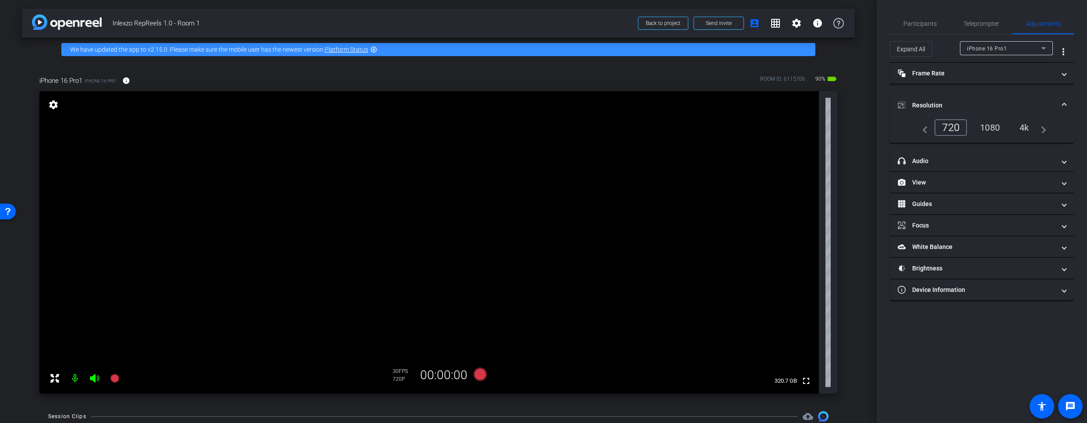
click at [984, 124] on div "1080" at bounding box center [989, 127] width 33 height 15
click at [125, 78] on mat-icon "info" at bounding box center [126, 81] width 8 height 8
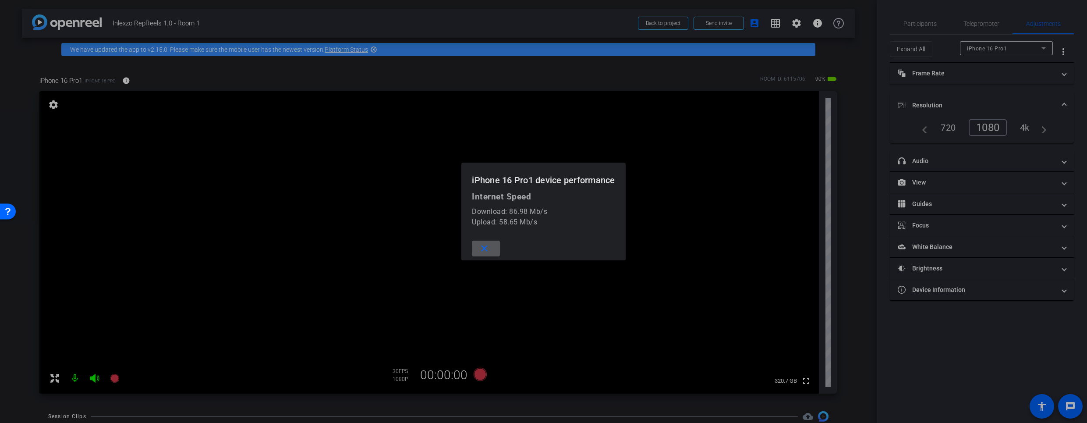
click at [519, 112] on div at bounding box center [543, 211] width 1087 height 423
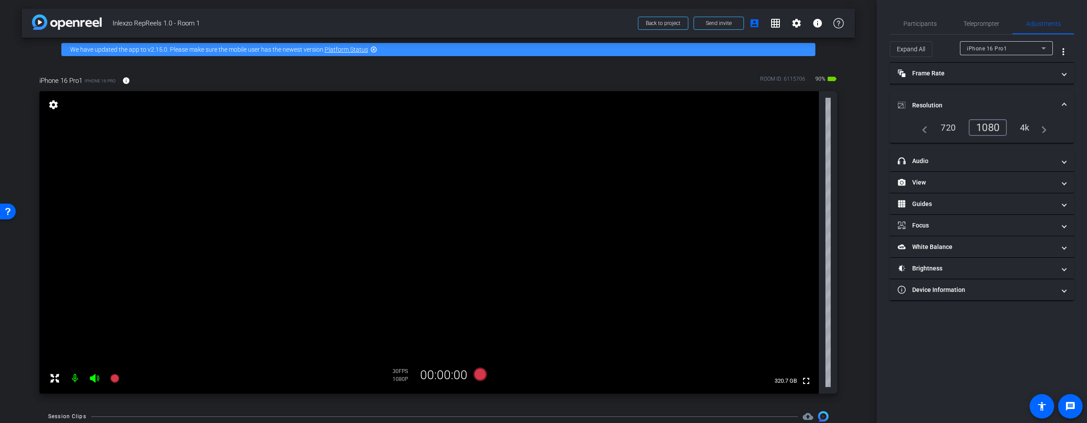
click at [1026, 131] on div "4k" at bounding box center [1024, 127] width 23 height 15
click at [932, 160] on mat-panel-title "headphone icon Audio" at bounding box center [977, 160] width 158 height 9
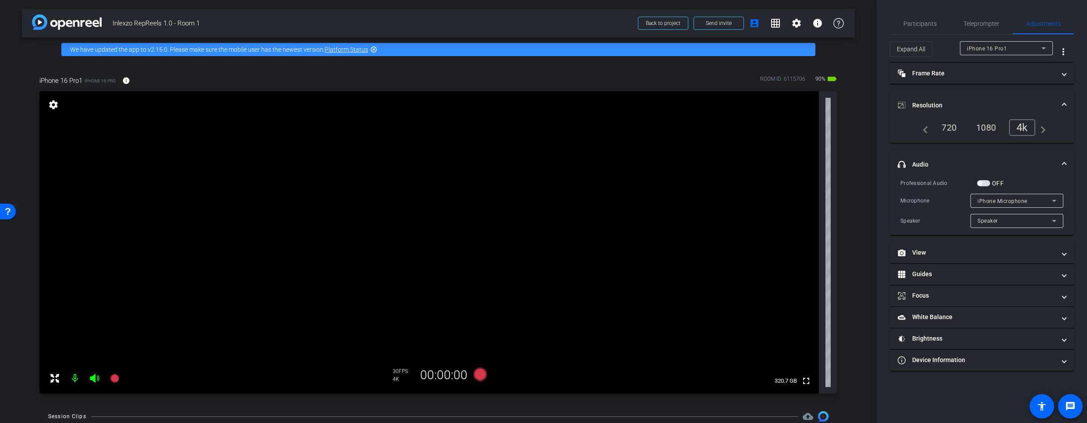
click at [987, 187] on div "OFF" at bounding box center [990, 183] width 27 height 9
click at [986, 184] on span "button" at bounding box center [983, 183] width 13 height 6
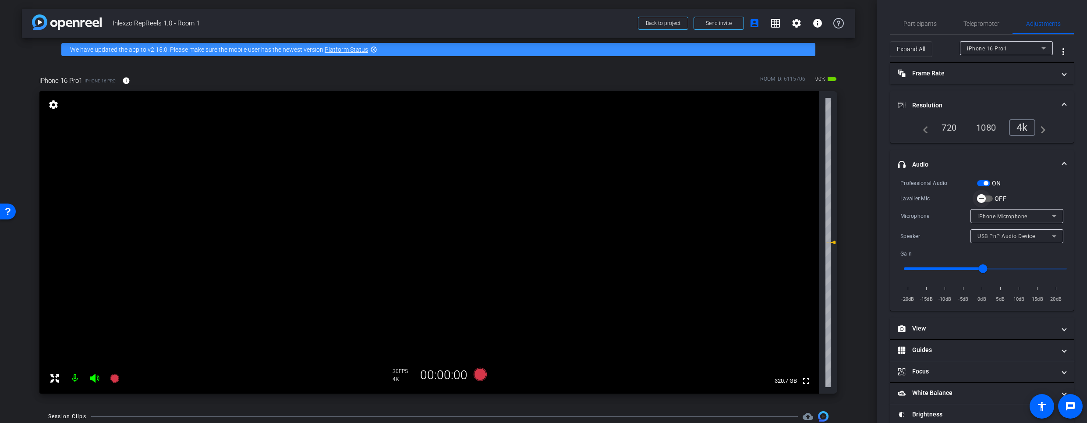
click at [983, 202] on icon "button" at bounding box center [981, 198] width 8 height 8
click at [965, 25] on span "Teleprompter" at bounding box center [981, 24] width 36 height 6
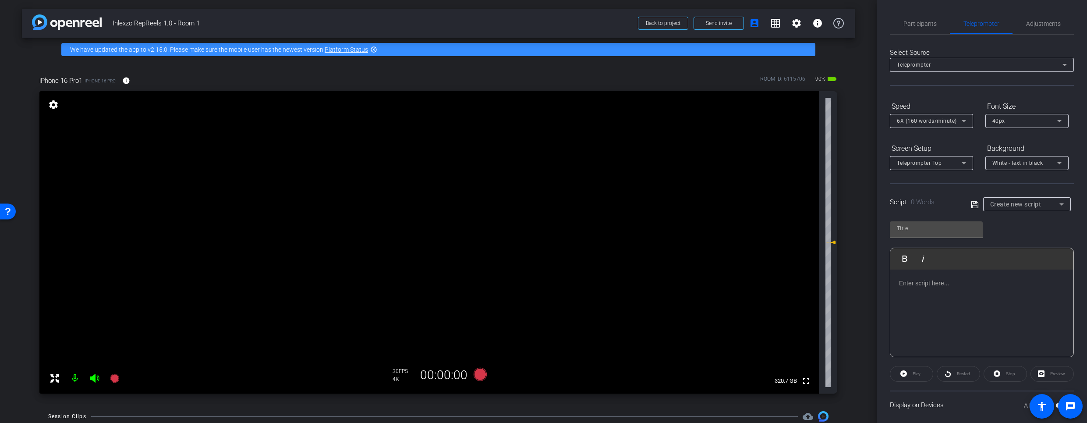
click at [1010, 196] on div "Script 0 Words Create new script" at bounding box center [982, 197] width 184 height 28
click at [1007, 201] on span "Create new script" at bounding box center [1015, 204] width 51 height 7
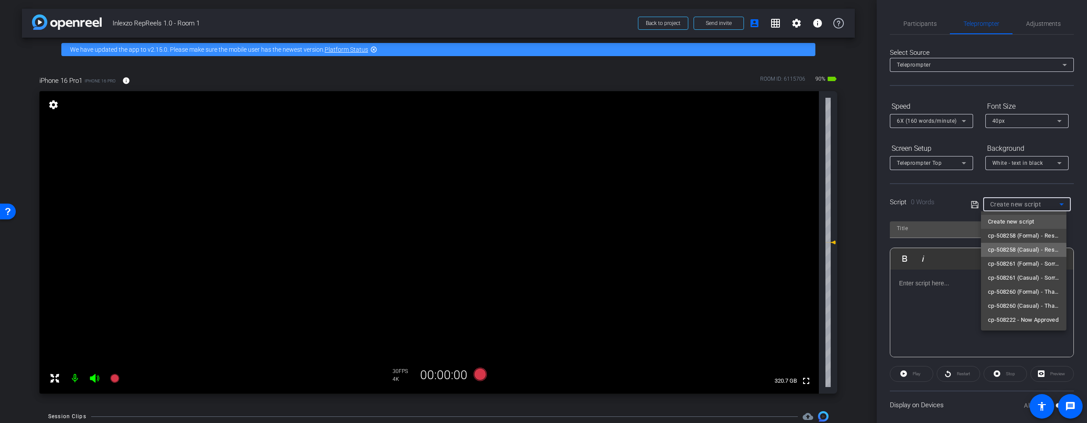
click at [1011, 251] on span "cp-508258 (Casual) - Resources to Share" at bounding box center [1023, 249] width 71 height 11
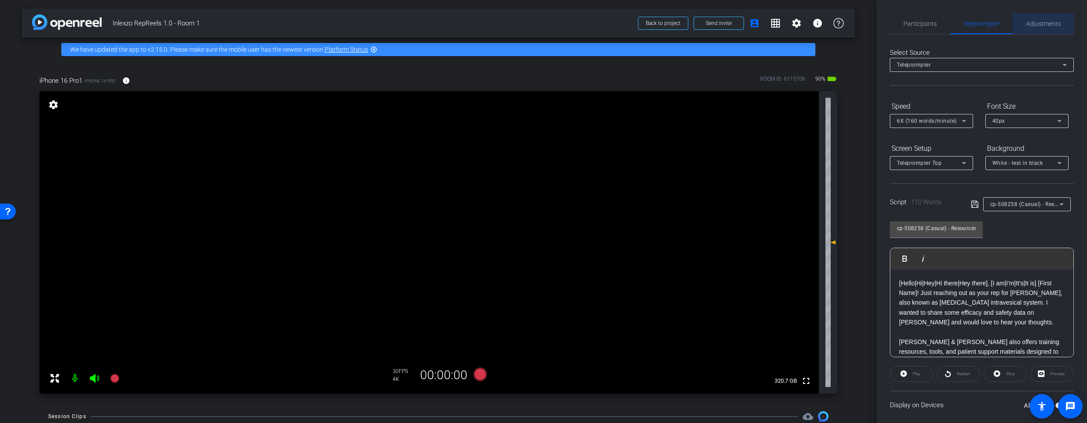
click at [1048, 24] on span "Adjustments" at bounding box center [1043, 24] width 35 height 6
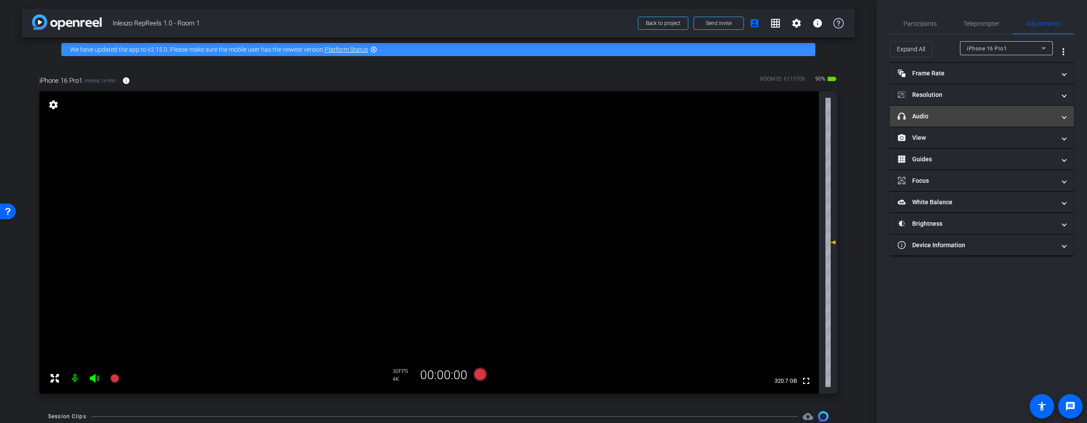
click at [922, 115] on mat-panel-title "headphone icon Audio" at bounding box center [977, 116] width 158 height 9
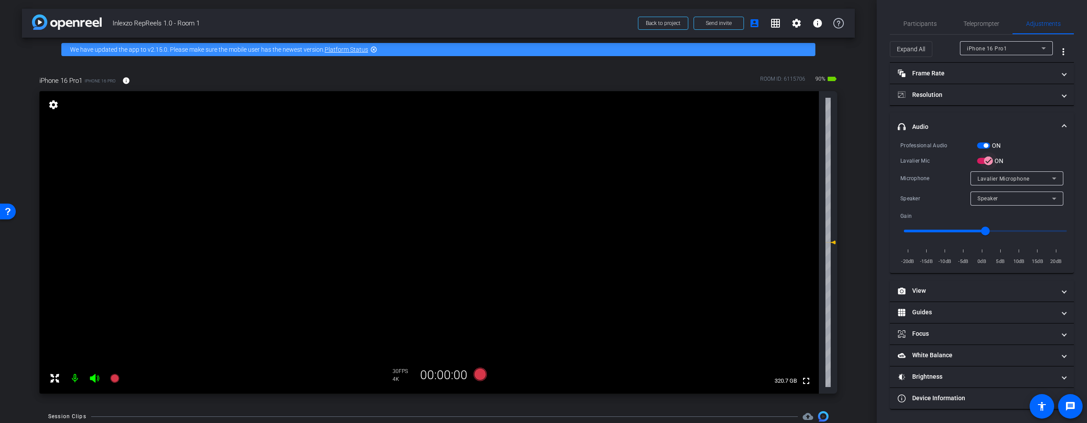
click at [991, 159] on icon "button" at bounding box center [988, 161] width 8 height 8
click at [987, 146] on span "button" at bounding box center [985, 145] width 4 height 4
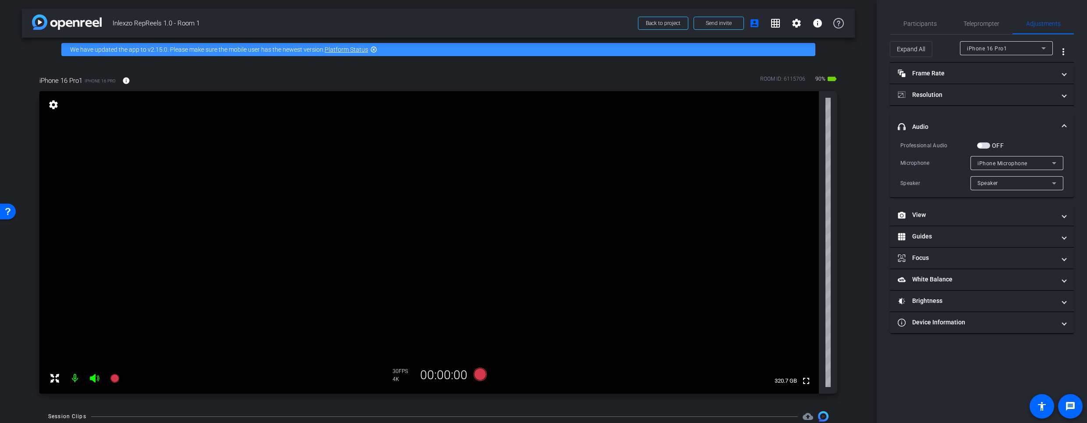
click at [981, 145] on span "button" at bounding box center [979, 145] width 4 height 4
click at [981, 145] on span "button" at bounding box center [983, 145] width 13 height 6
click at [982, 145] on span "button" at bounding box center [983, 145] width 13 height 6
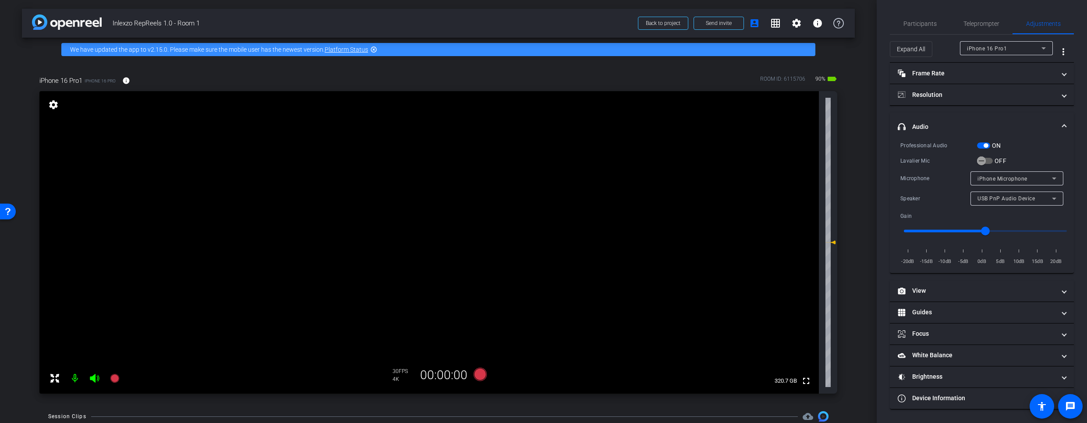
click at [982, 145] on span "button" at bounding box center [983, 145] width 13 height 6
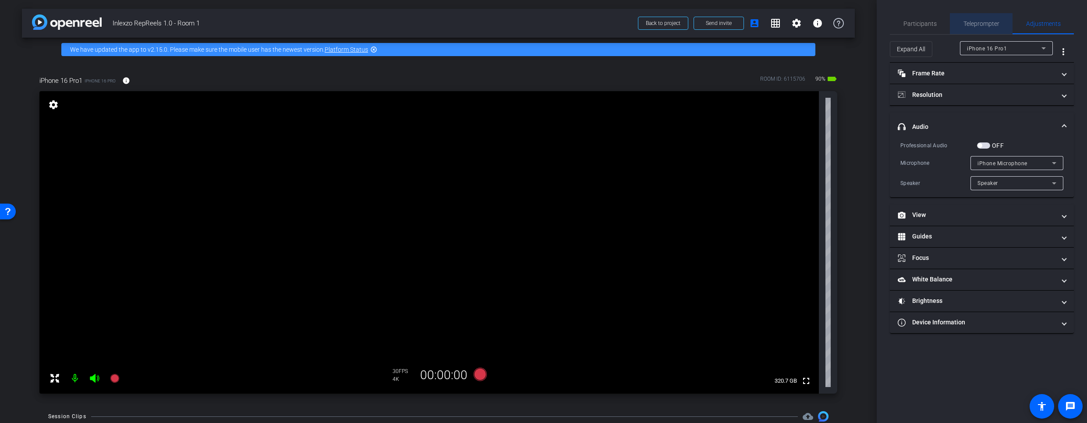
drag, startPoint x: 988, startPoint y: 23, endPoint x: 987, endPoint y: 29, distance: 6.3
click at [987, 24] on span "Teleprompter" at bounding box center [981, 24] width 36 height 6
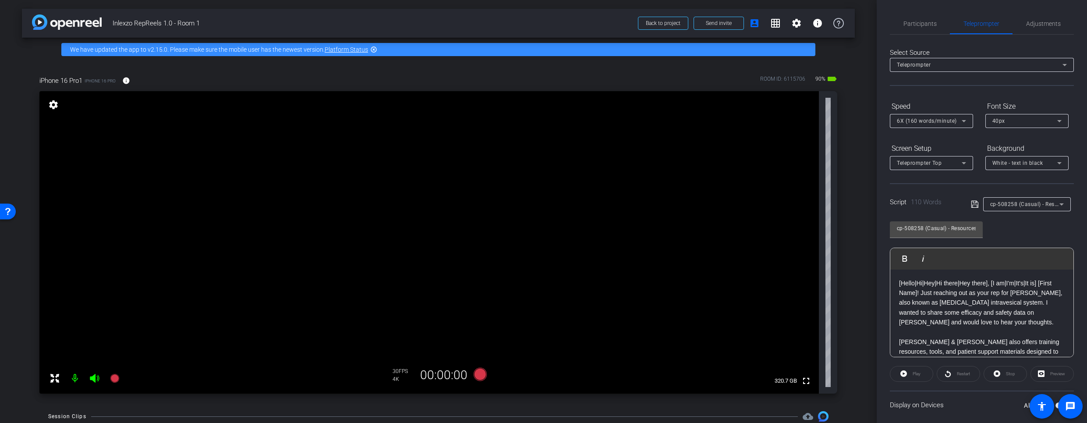
click at [1057, 405] on span "button" at bounding box center [1061, 405] width 13 height 6
click at [1047, 377] on div "Preview" at bounding box center [1051, 374] width 43 height 16
click at [1038, 373] on div "Preview" at bounding box center [1051, 374] width 43 height 16
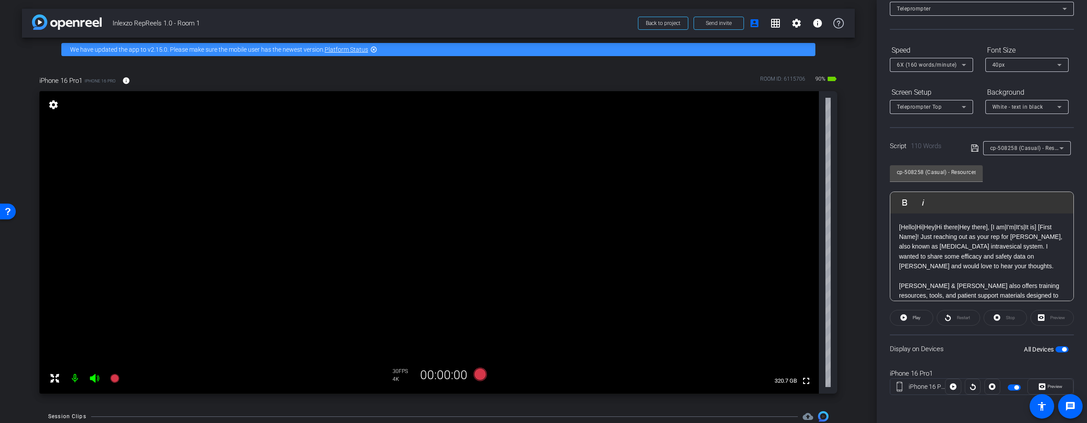
click at [1045, 385] on span "Preview" at bounding box center [1053, 386] width 17 height 12
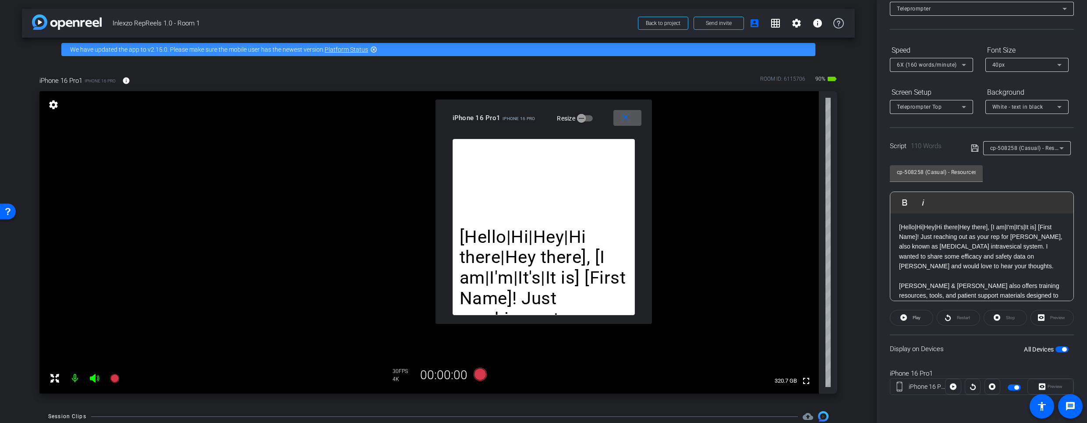
click at [1001, 72] on div at bounding box center [1026, 77] width 83 height 10
click at [1003, 66] on span "40px" at bounding box center [998, 65] width 13 height 6
click at [1001, 94] on span "30px" at bounding box center [998, 96] width 13 height 11
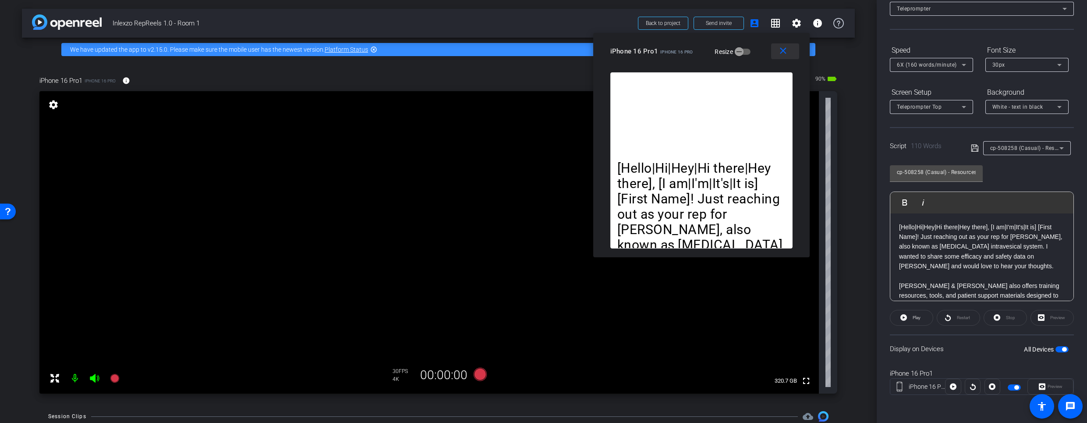
drag, startPoint x: 617, startPoint y: 117, endPoint x: 775, endPoint y: 51, distance: 171.2
click at [775, 51] on span at bounding box center [785, 51] width 28 height 21
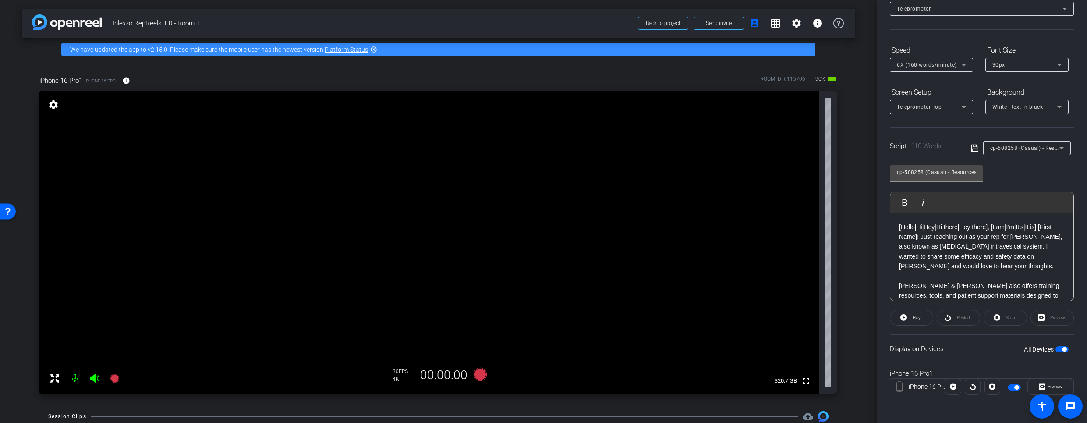
click at [932, 70] on div "6X (160 words/minute)" at bounding box center [931, 65] width 69 height 14
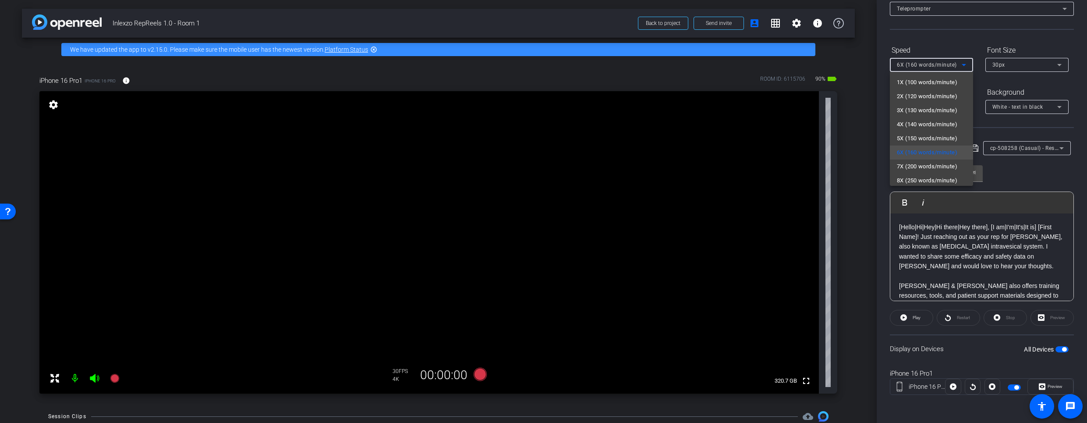
click at [934, 65] on div at bounding box center [543, 211] width 1087 height 423
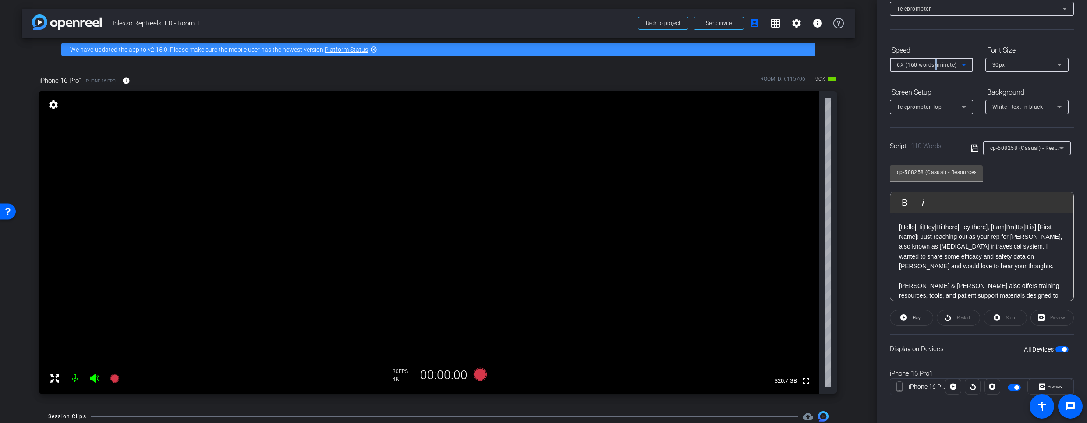
click at [934, 65] on span "6X (160 words/minute)" at bounding box center [927, 65] width 60 height 6
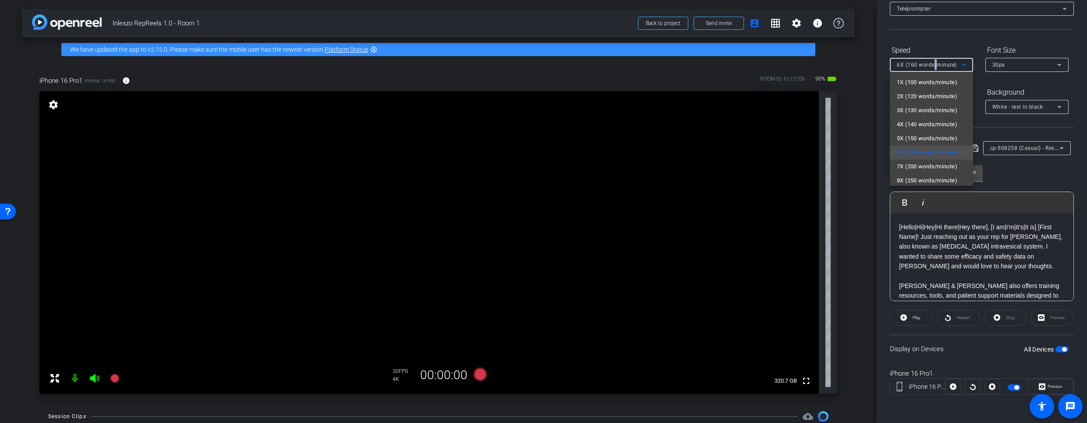
click at [922, 137] on span "5X (150 words/minute)" at bounding box center [927, 138] width 60 height 11
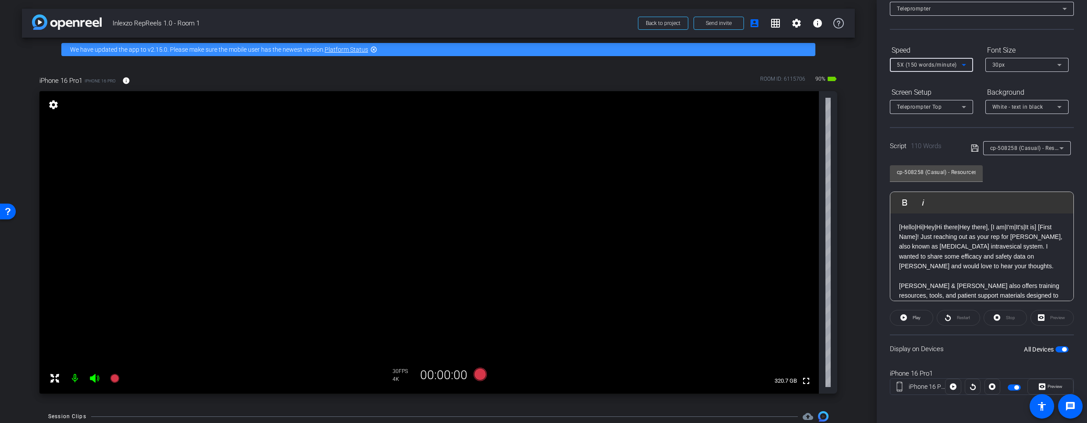
click at [964, 31] on div "Select Source Teleprompter Speed 5X (150 words/minute) Font Size 30px Screen Se…" at bounding box center [982, 194] width 184 height 431
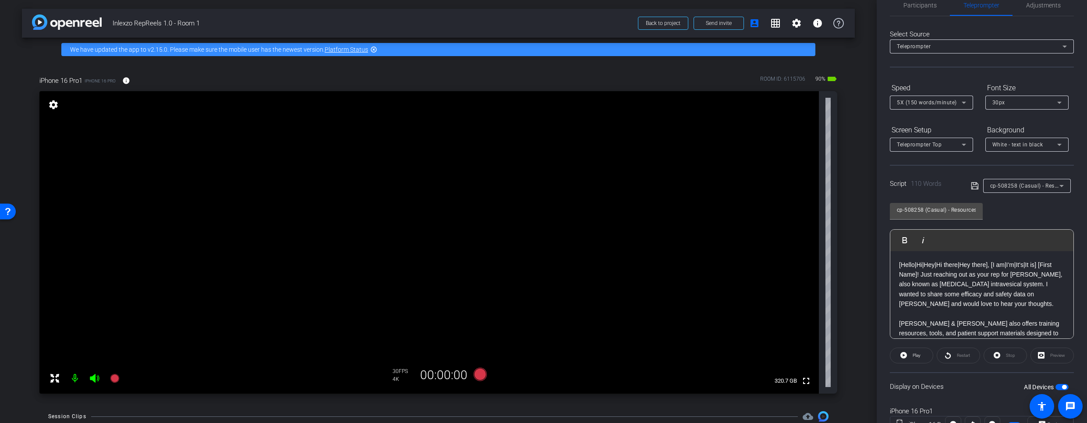
scroll to position [0, 0]
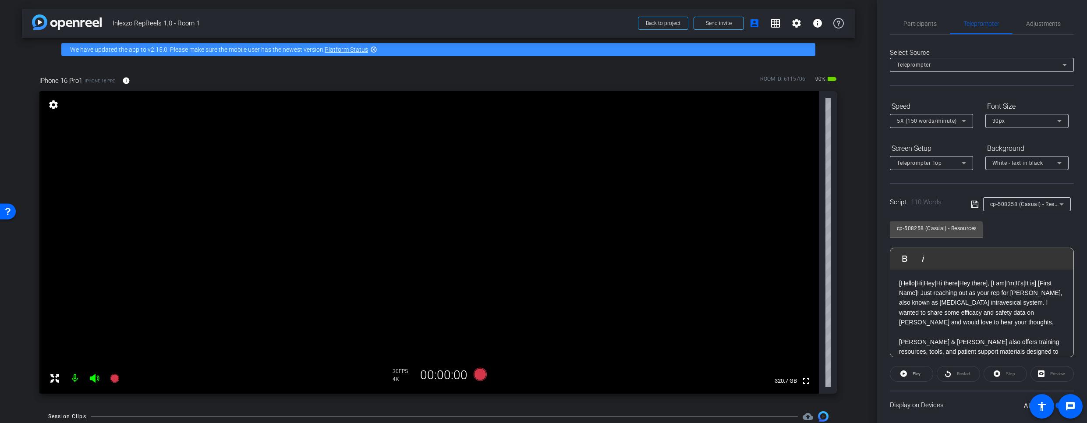
click at [1030, 209] on div "cp-508258 (Casual) - Resources to Share" at bounding box center [1024, 203] width 69 height 11
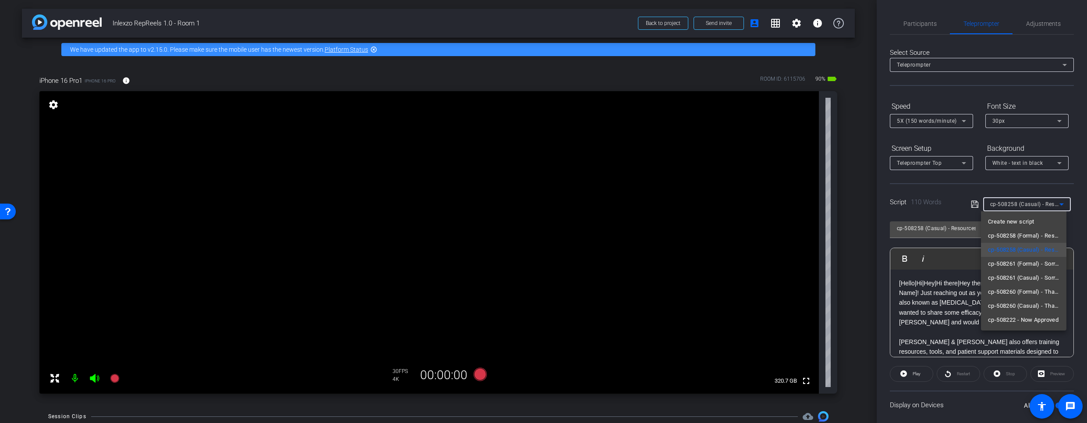
click at [1030, 208] on div at bounding box center [543, 211] width 1087 height 423
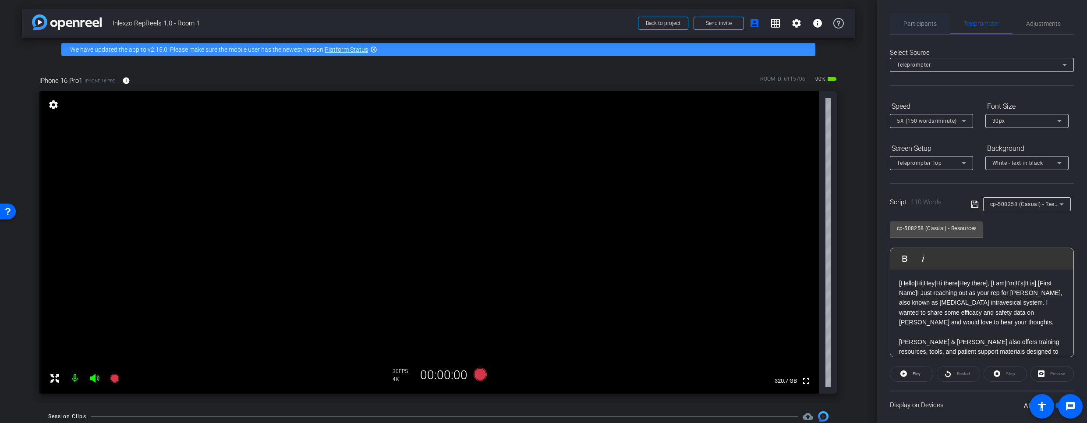
click at [911, 26] on span "Participants" at bounding box center [919, 24] width 33 height 6
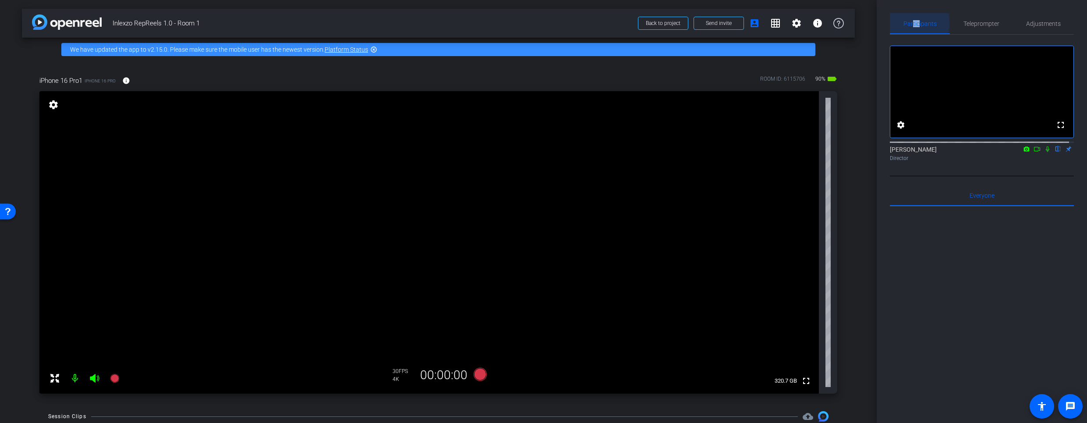
drag, startPoint x: 915, startPoint y: 23, endPoint x: 923, endPoint y: 24, distance: 8.3
click at [920, 23] on span "Participants" at bounding box center [919, 24] width 33 height 6
click at [973, 31] on span "Teleprompter" at bounding box center [981, 23] width 36 height 21
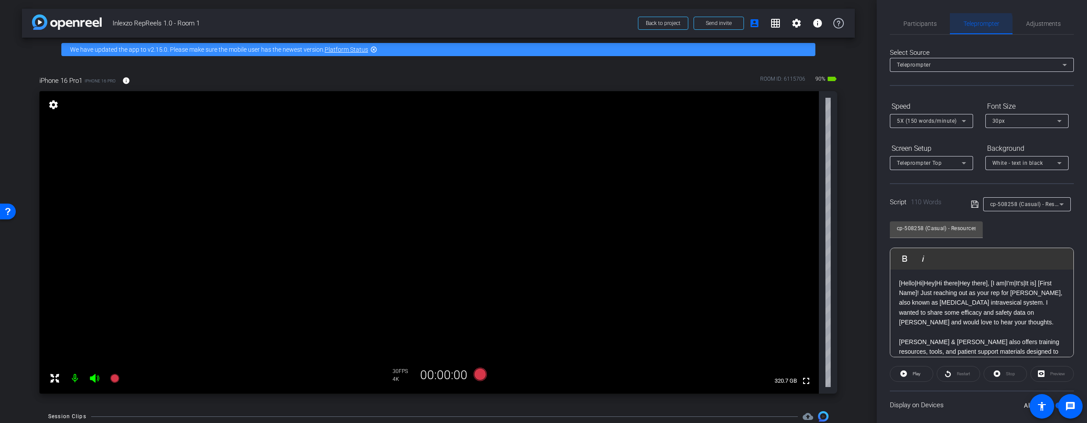
click at [973, 28] on span "Teleprompter" at bounding box center [981, 23] width 36 height 21
click at [1033, 18] on span "Adjustments" at bounding box center [1043, 23] width 35 height 21
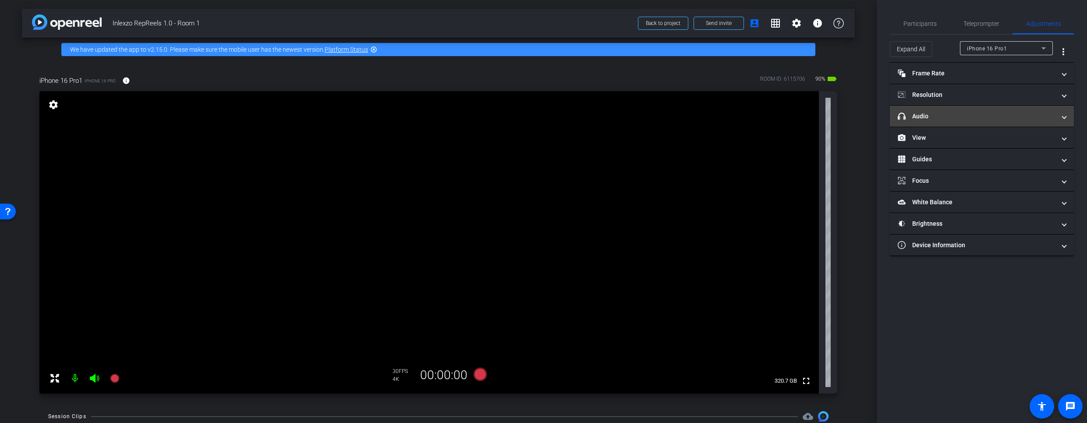
click at [982, 115] on mat-panel-title "headphone icon Audio" at bounding box center [977, 116] width 158 height 9
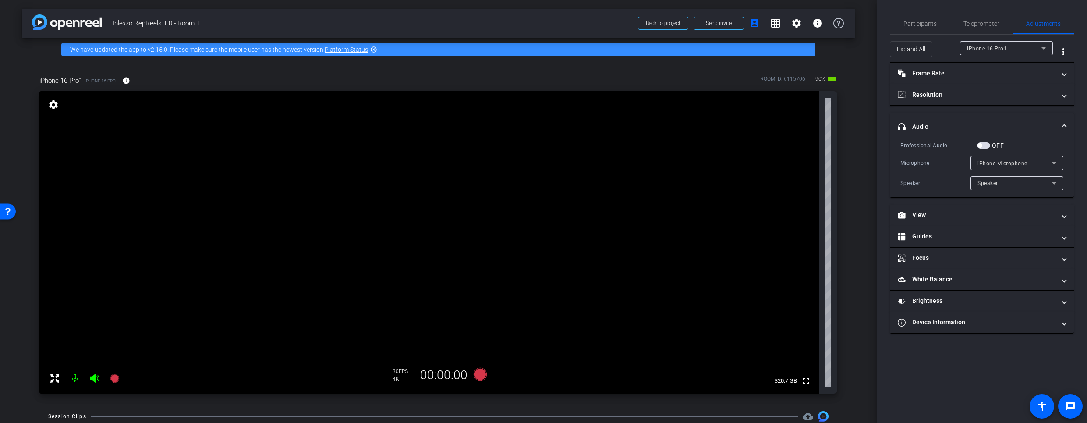
click at [981, 123] on mat-panel-title "headphone icon Audio" at bounding box center [977, 126] width 158 height 9
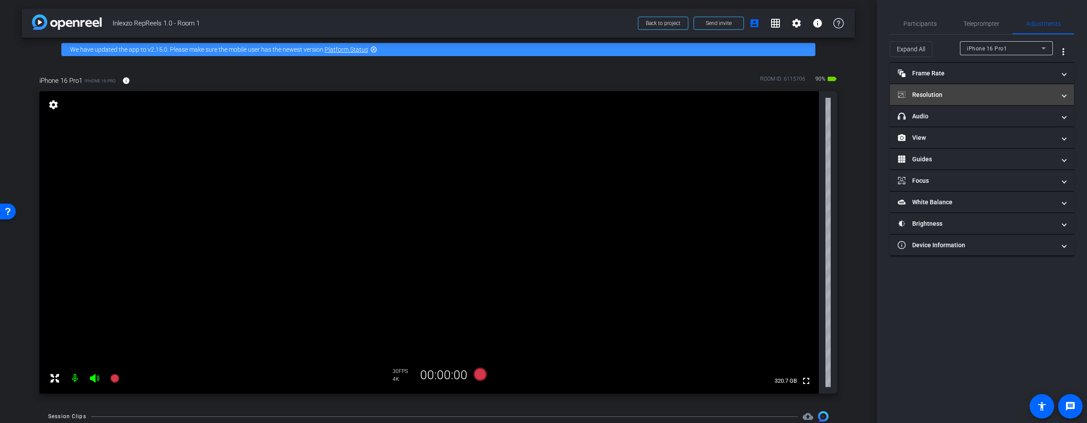
click at [984, 88] on mat-expansion-panel-header "Resolution" at bounding box center [982, 94] width 184 height 21
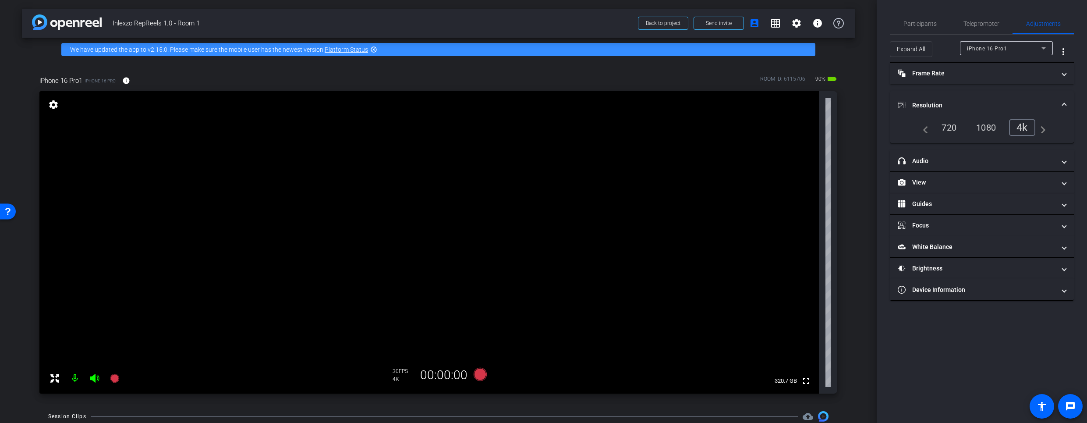
click at [983, 95] on mat-expansion-panel-header "Resolution" at bounding box center [982, 105] width 184 height 28
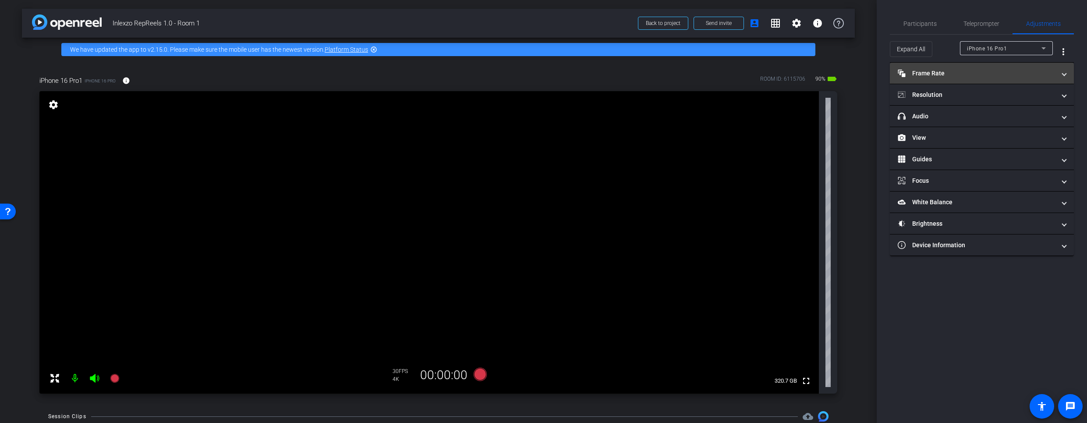
click at [982, 76] on mat-panel-title "Frame Rate Frame Rate" at bounding box center [977, 73] width 158 height 9
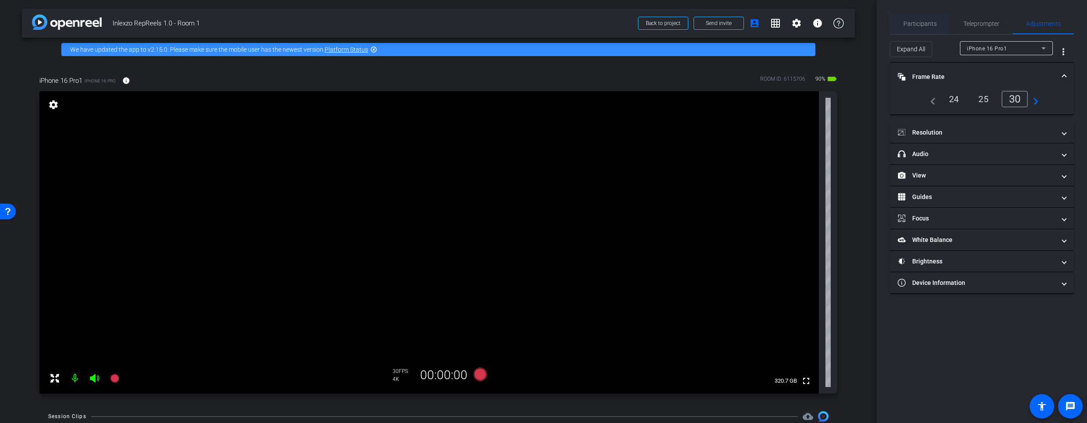
drag, startPoint x: 950, startPoint y: 87, endPoint x: 935, endPoint y: 29, distance: 59.7
click at [950, 87] on mat-expansion-panel-header "Frame Rate Frame Rate" at bounding box center [982, 77] width 184 height 28
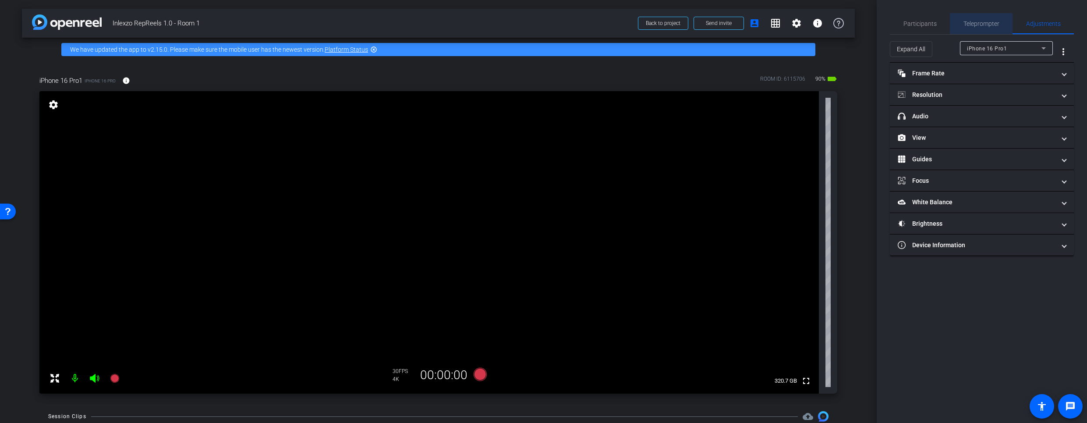
click at [991, 18] on span "Teleprompter" at bounding box center [981, 23] width 36 height 21
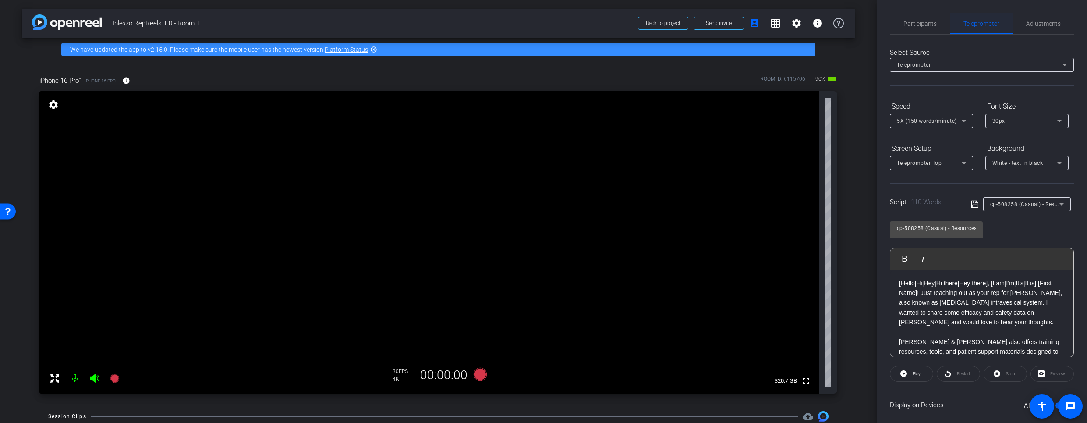
click at [990, 18] on span "Teleprompter" at bounding box center [981, 23] width 36 height 21
click at [924, 19] on span "Participants" at bounding box center [919, 23] width 33 height 21
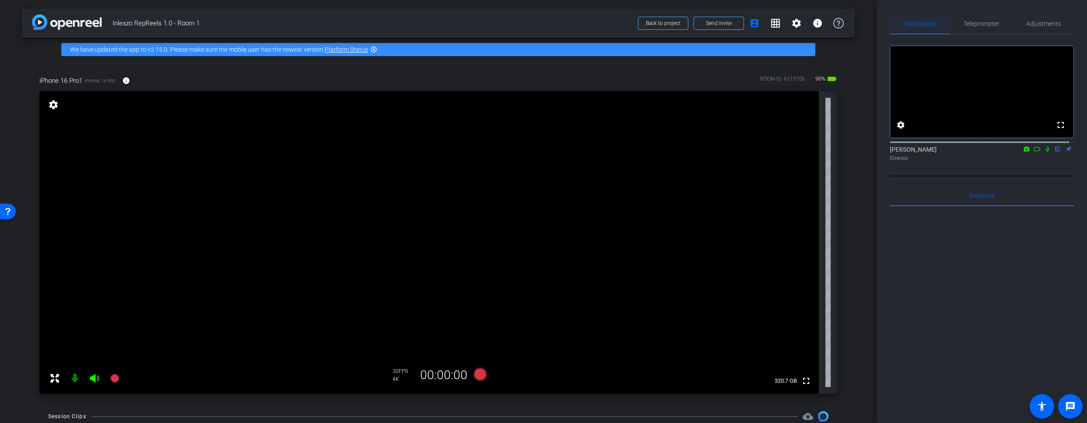
click at [924, 21] on span "Participants" at bounding box center [919, 24] width 33 height 6
click at [966, 21] on span "Teleprompter" at bounding box center [981, 24] width 36 height 6
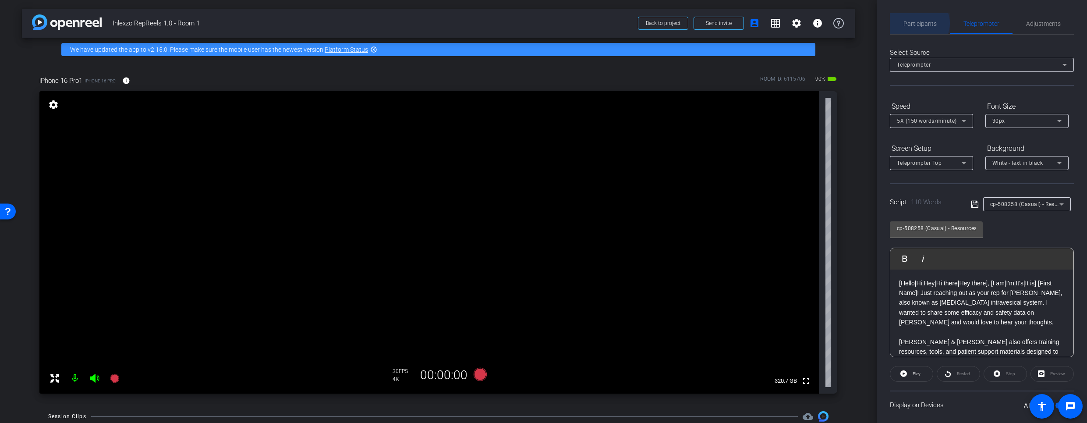
click at [919, 23] on span "Participants" at bounding box center [919, 24] width 33 height 6
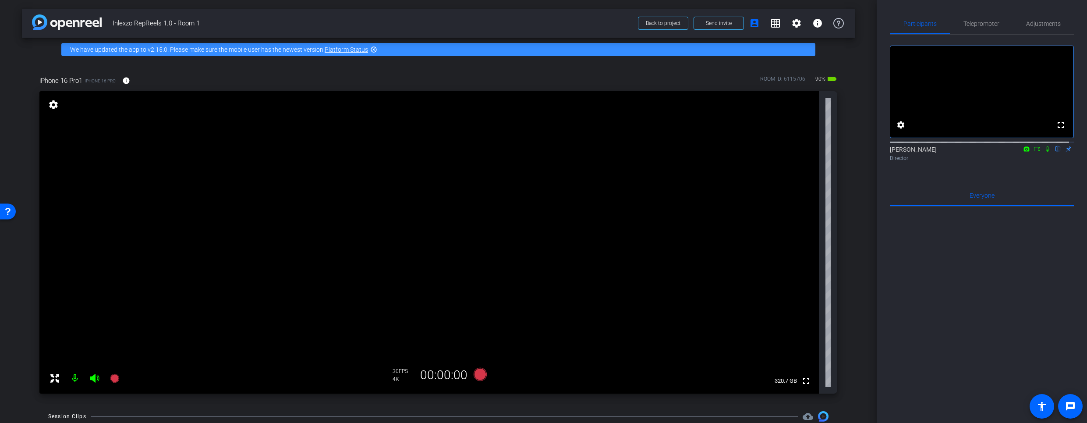
click at [1044, 152] on icon at bounding box center [1047, 149] width 7 height 6
click at [115, 377] on icon at bounding box center [114, 378] width 9 height 9
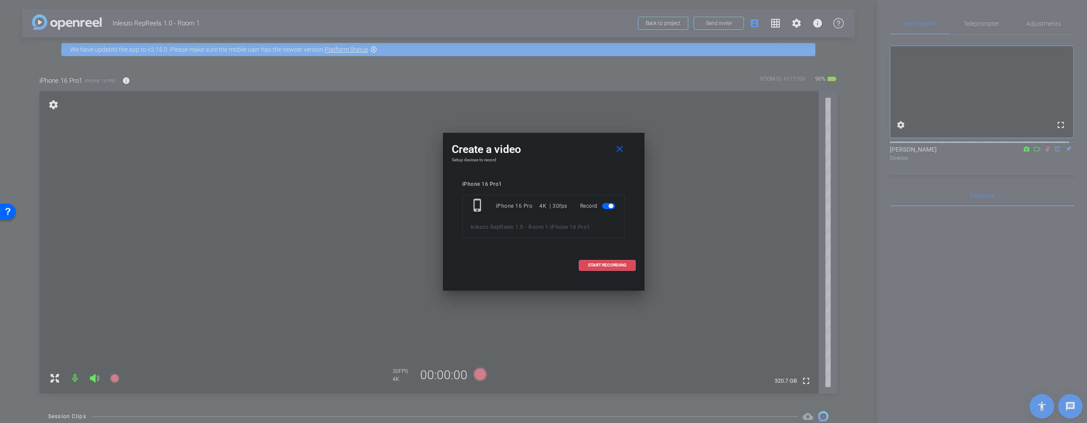
drag, startPoint x: 604, startPoint y: 268, endPoint x: 718, endPoint y: 259, distance: 114.7
click at [604, 268] on span at bounding box center [607, 265] width 56 height 21
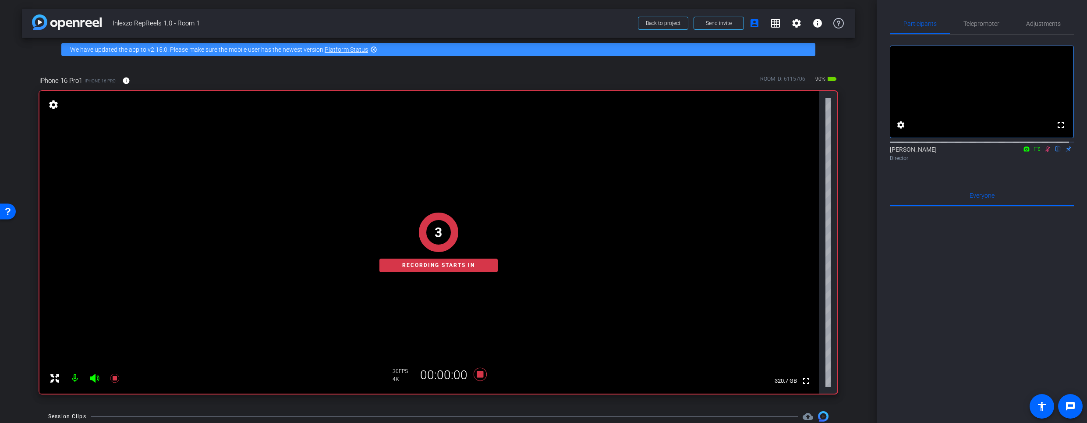
click at [976, 21] on span "Teleprompter" at bounding box center [981, 24] width 36 height 6
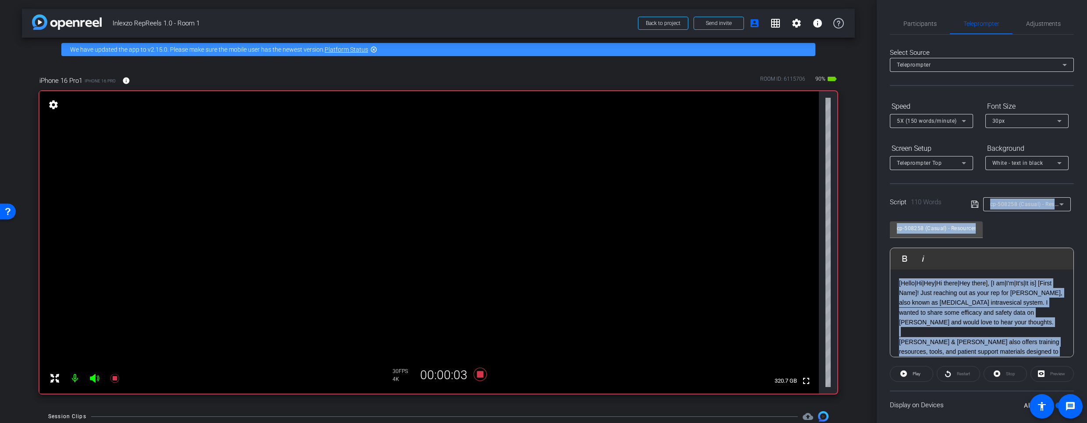
drag, startPoint x: 1080, startPoint y: 204, endPoint x: 1070, endPoint y: 296, distance: 92.9
click at [1070, 296] on div "Participants Teleprompter Adjustments settings James Monte flip Director Everyo…" at bounding box center [982, 211] width 210 height 423
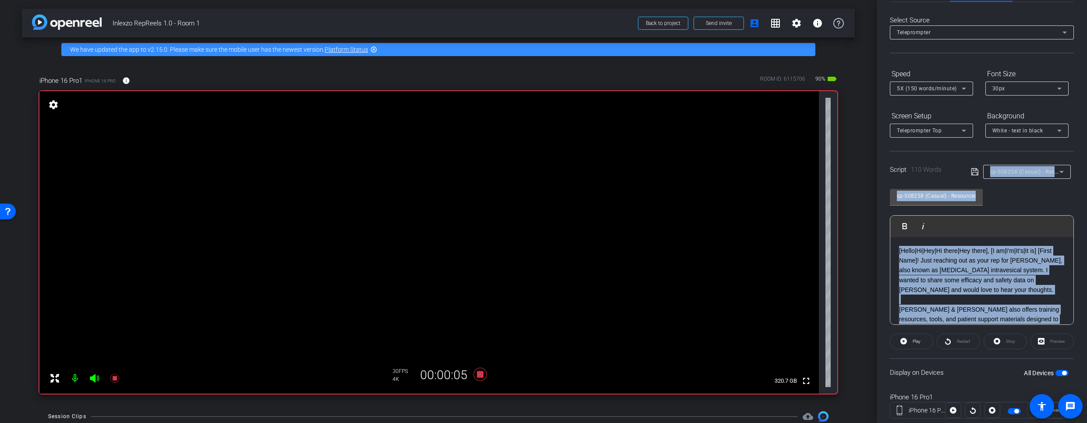
scroll to position [56, 0]
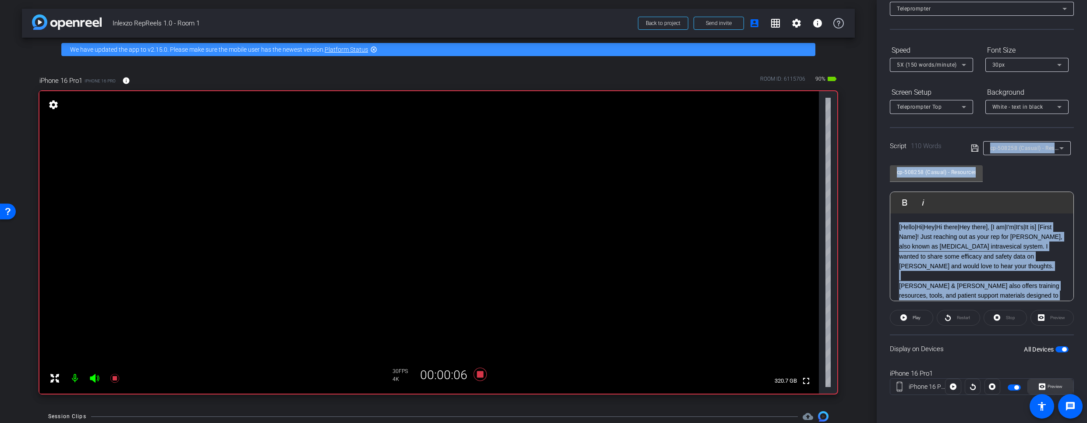
click at [1045, 389] on span "Preview" at bounding box center [1053, 386] width 17 height 12
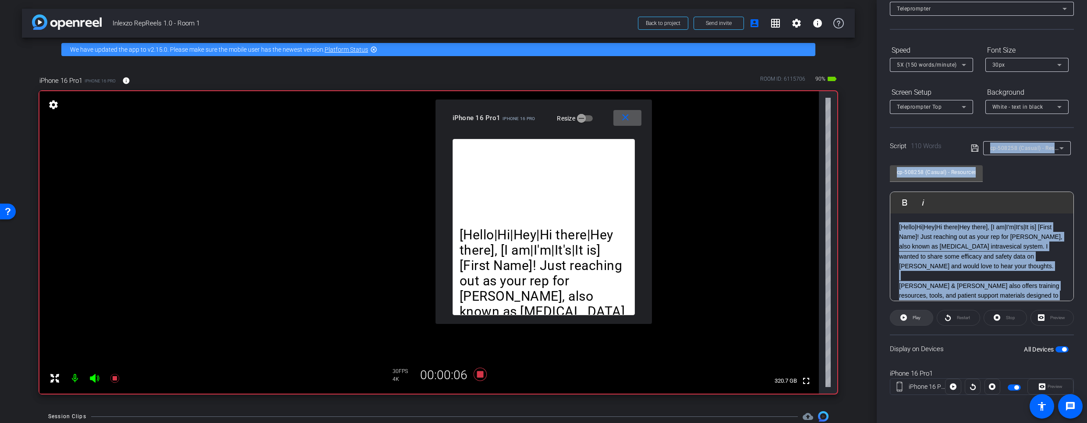
click at [904, 321] on icon at bounding box center [903, 317] width 7 height 11
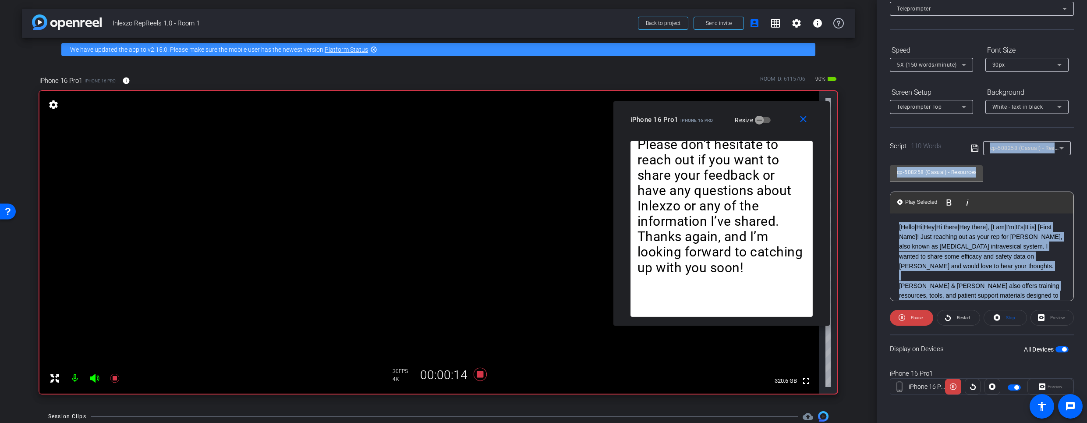
drag, startPoint x: 543, startPoint y: 109, endPoint x: 713, endPoint y: 108, distance: 169.5
click at [713, 108] on div "close iPhone 16 Pro1 iPhone 16 Pro Resize" at bounding box center [721, 120] width 216 height 39
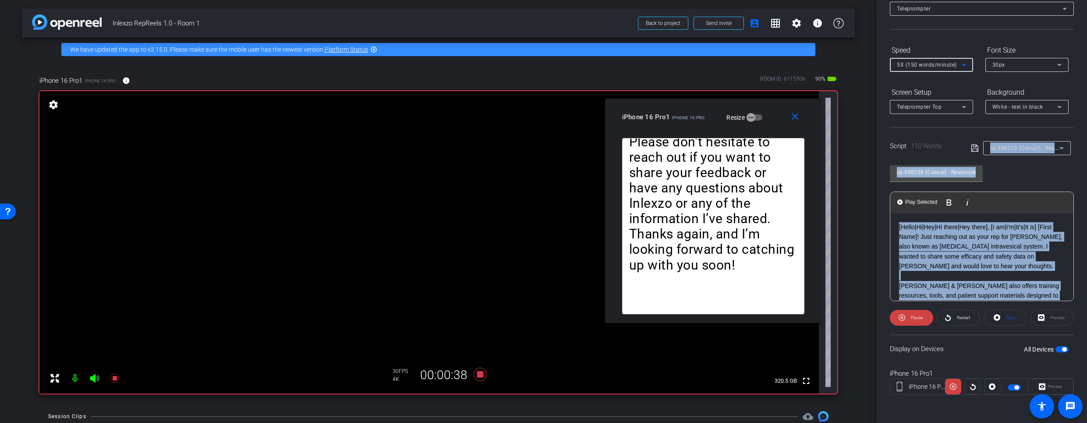
click at [939, 60] on div "5X (150 words/minute)" at bounding box center [929, 64] width 65 height 11
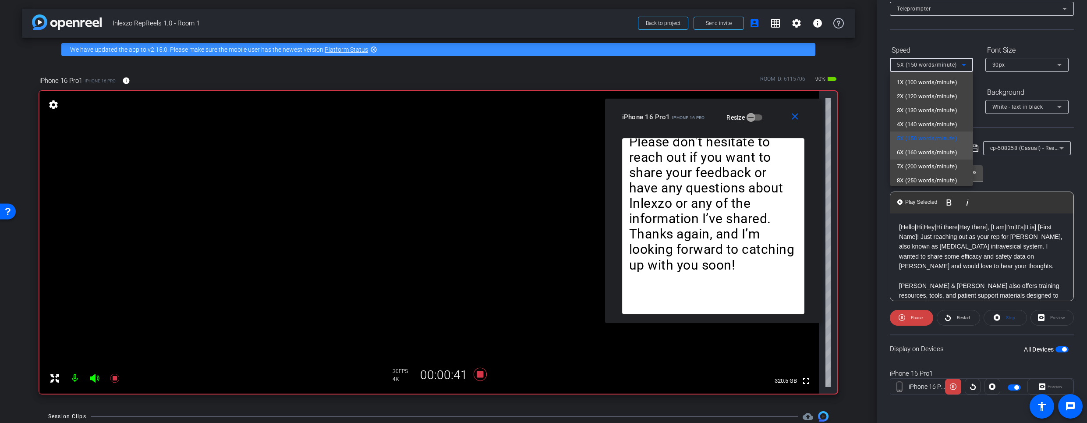
click at [928, 152] on span "6X (160 words/minute)" at bounding box center [927, 152] width 60 height 11
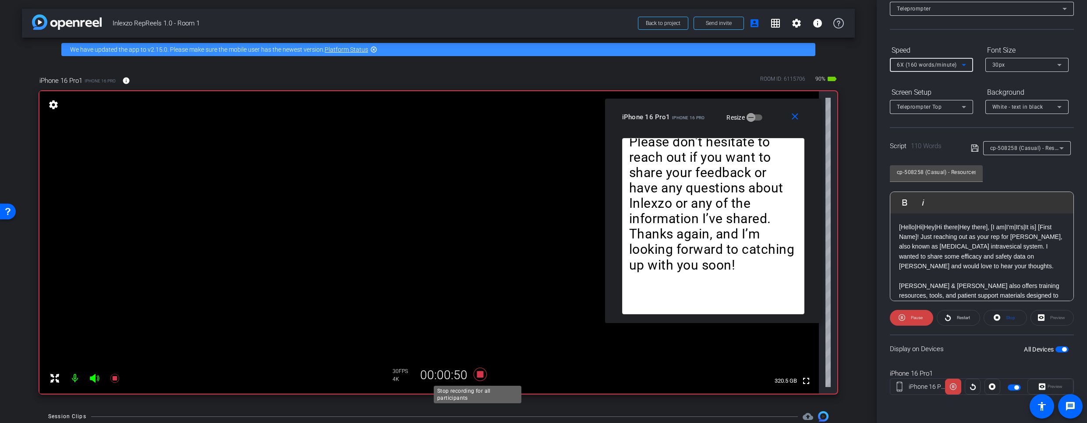
click at [478, 376] on icon at bounding box center [479, 374] width 13 height 13
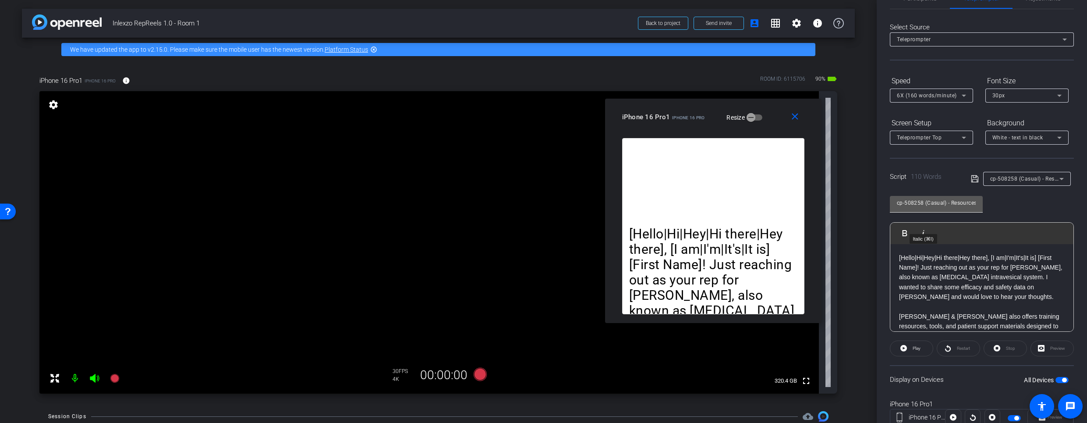
scroll to position [0, 0]
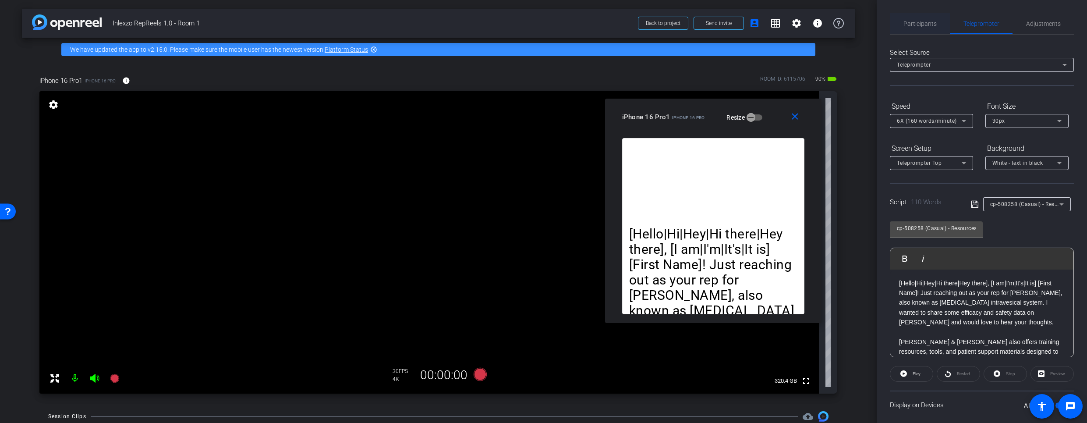
click at [918, 18] on span "Participants" at bounding box center [919, 23] width 33 height 21
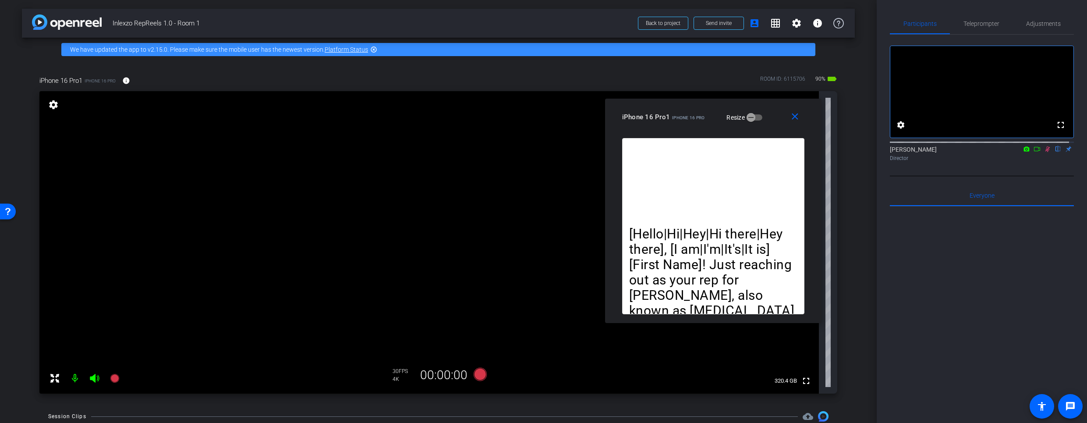
click at [1044, 152] on icon at bounding box center [1047, 149] width 7 height 6
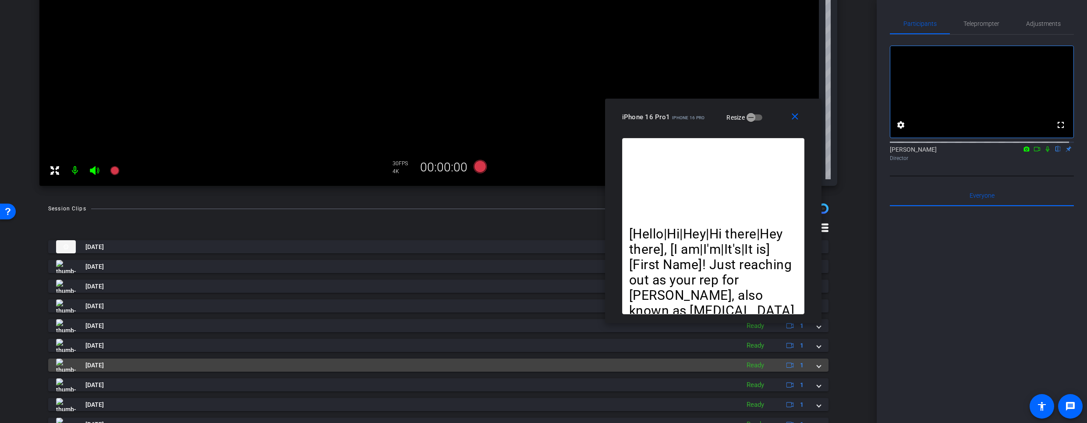
scroll to position [206, 0]
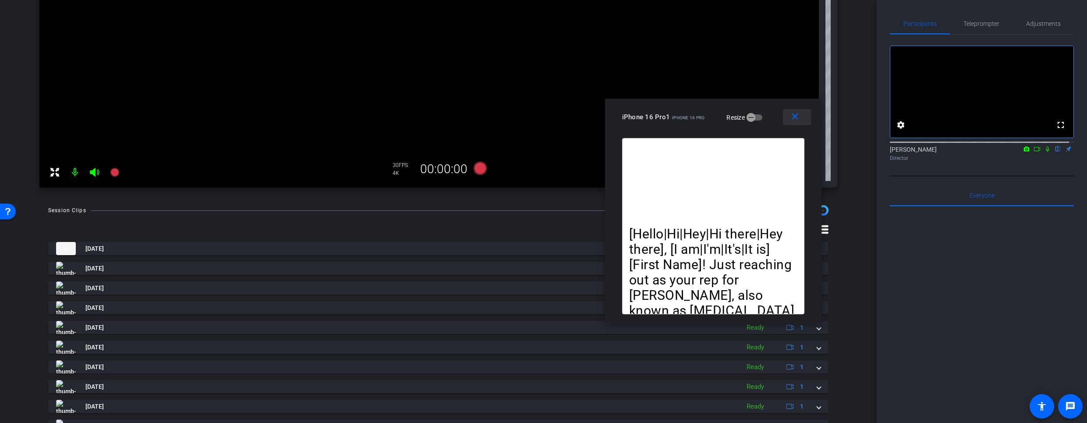
click at [796, 120] on mat-icon "close" at bounding box center [794, 116] width 11 height 11
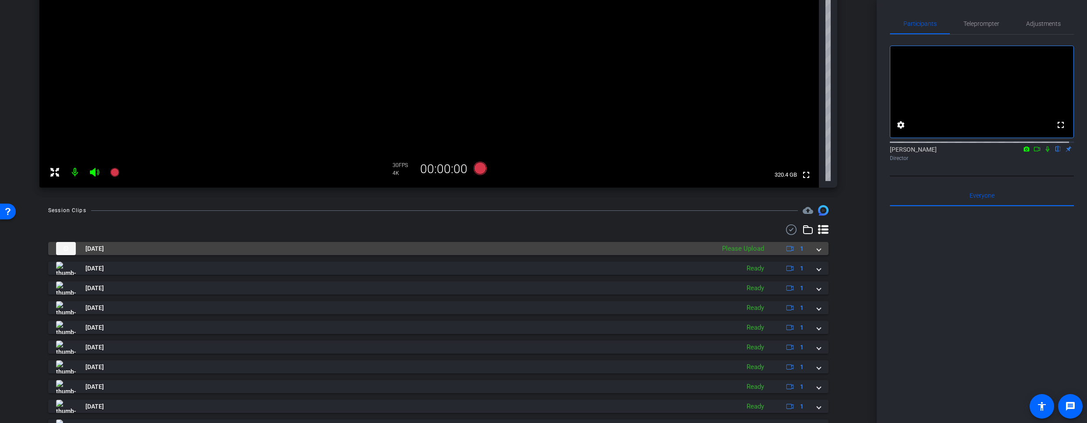
click at [810, 248] on div "Aug 27, 2025 Please Upload 1" at bounding box center [436, 248] width 761 height 13
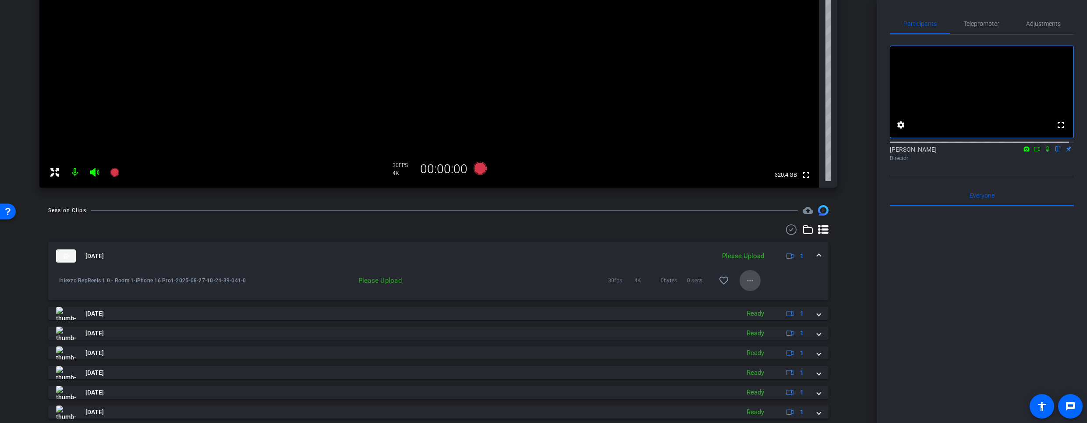
click at [754, 281] on span at bounding box center [749, 280] width 21 height 21
click at [750, 318] on span "Delete clip" at bounding box center [759, 320] width 35 height 11
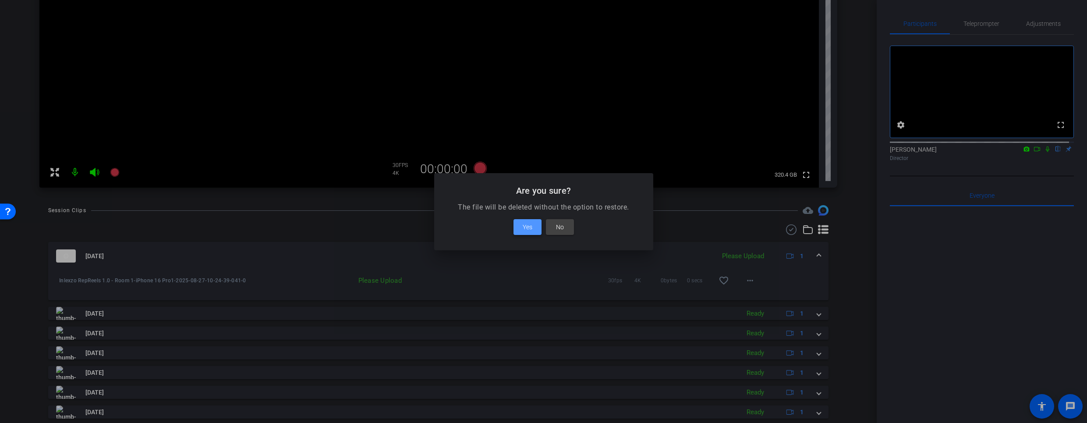
click at [530, 226] on span "Yes" at bounding box center [528, 227] width 10 height 11
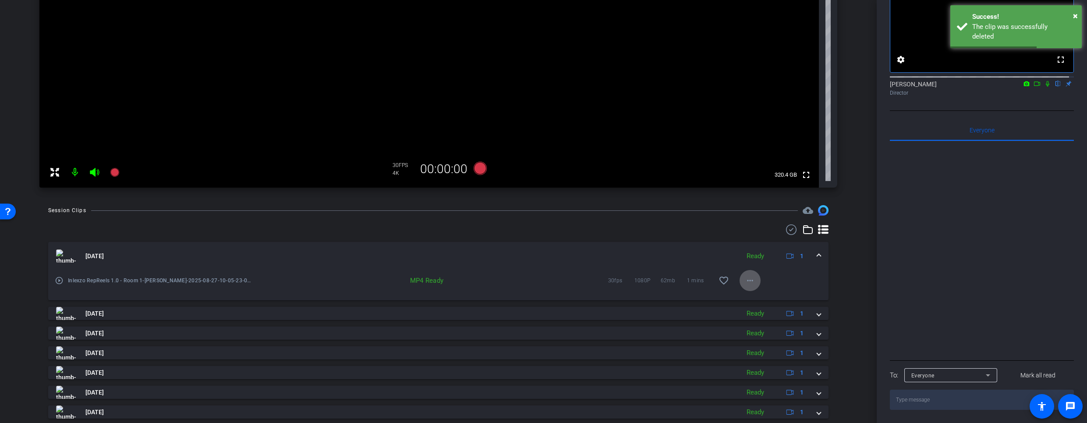
scroll to position [0, 0]
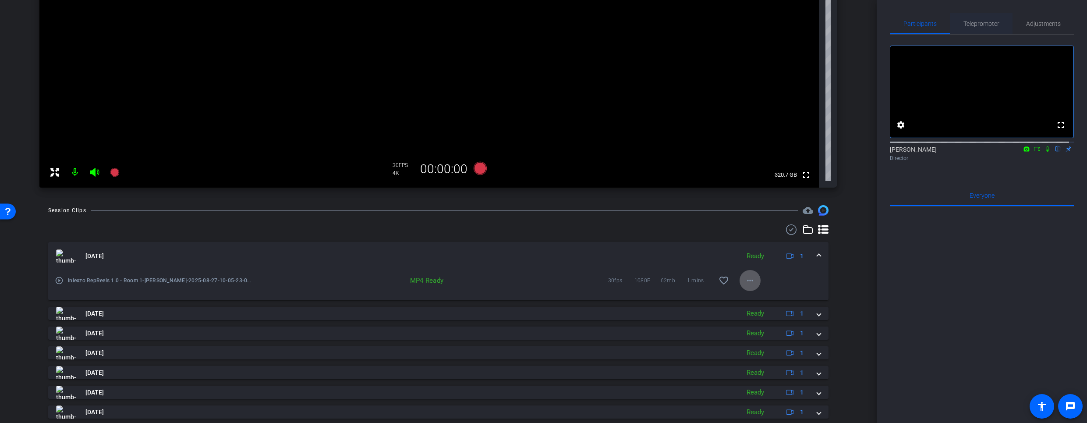
click at [980, 22] on span "Teleprompter" at bounding box center [981, 24] width 36 height 6
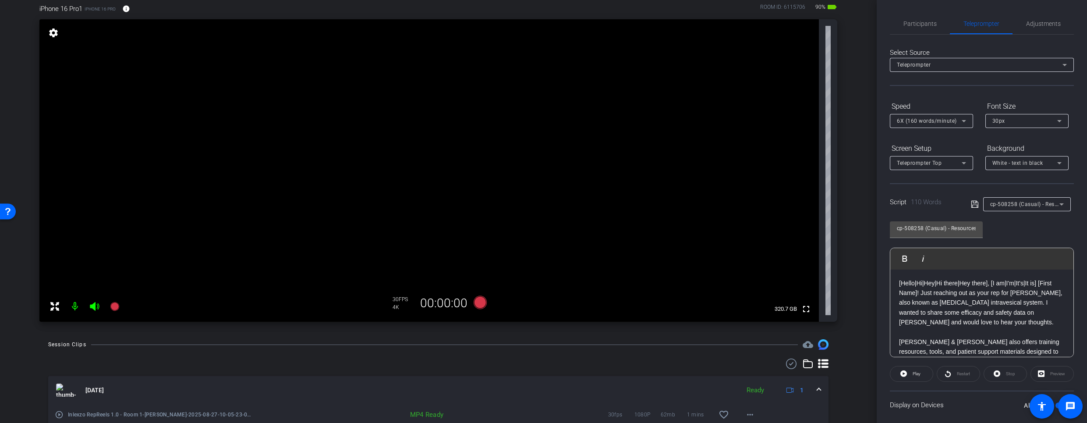
scroll to position [72, 0]
click at [920, 21] on span "Participants" at bounding box center [919, 24] width 33 height 6
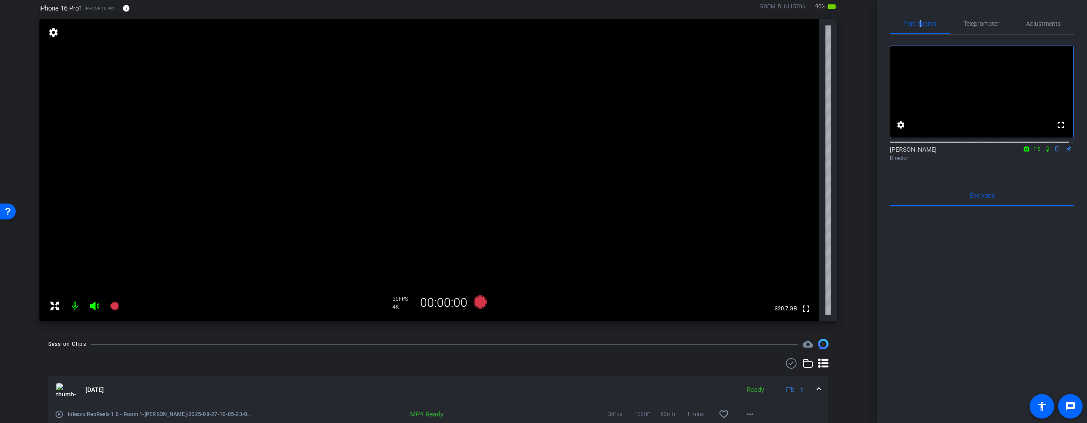
click at [1044, 152] on icon at bounding box center [1047, 149] width 7 height 6
click at [113, 306] on icon at bounding box center [114, 305] width 9 height 9
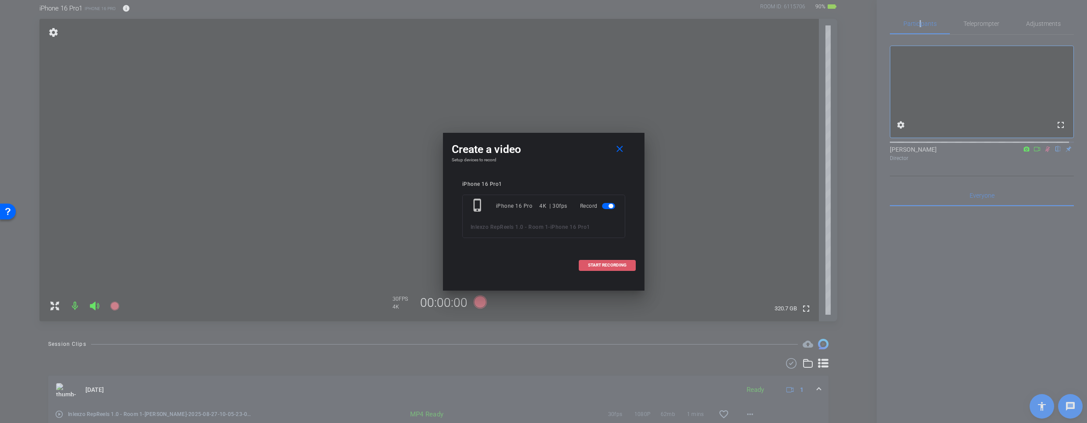
drag, startPoint x: 597, startPoint y: 263, endPoint x: 715, endPoint y: 201, distance: 133.2
click at [597, 263] on span "START RECORDING" at bounding box center [607, 265] width 39 height 4
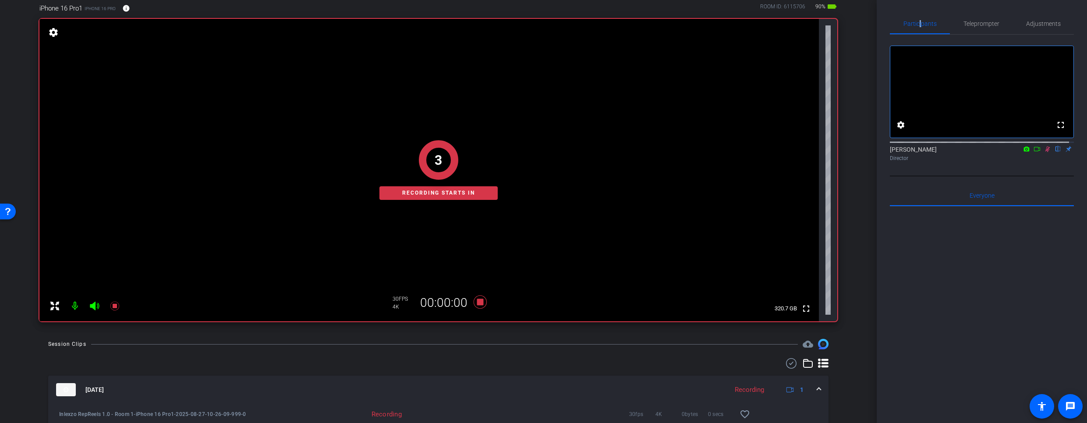
click at [987, 24] on span "Teleprompter" at bounding box center [981, 24] width 36 height 6
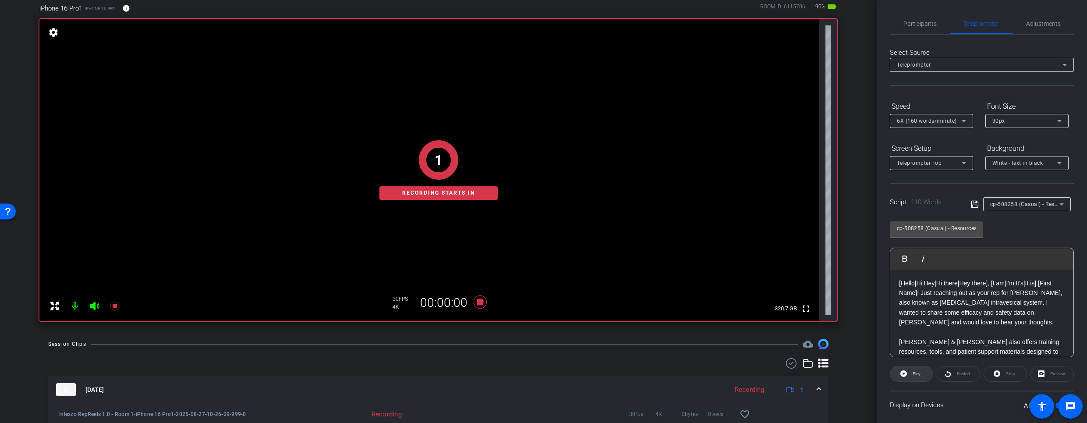
click at [905, 376] on icon at bounding box center [903, 373] width 7 height 11
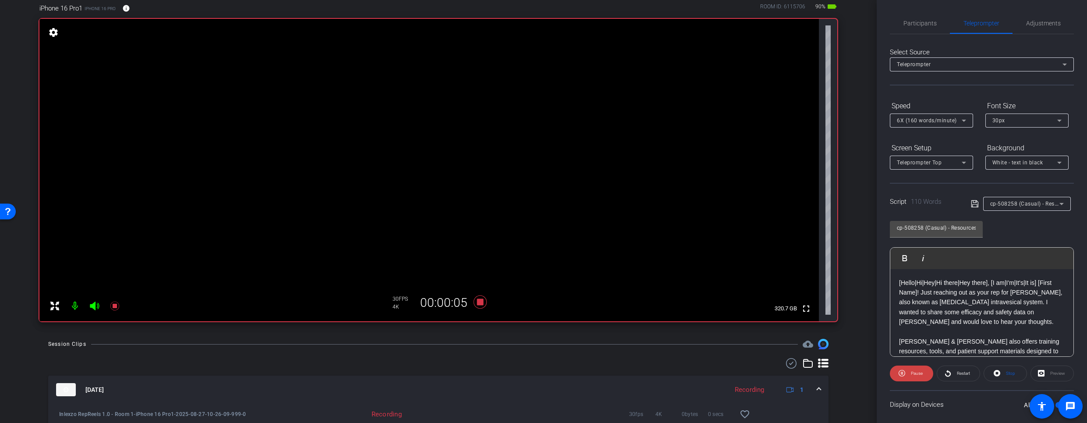
scroll to position [56, 0]
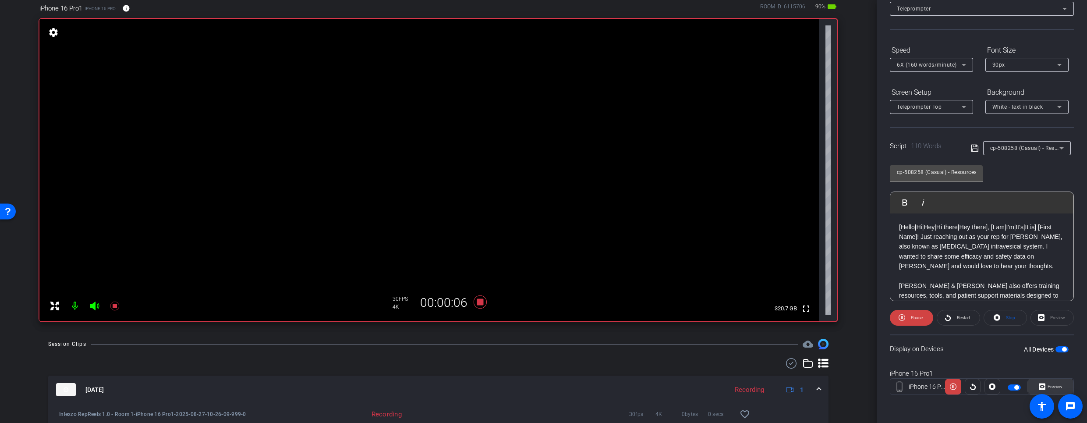
click at [1047, 386] on span "Preview" at bounding box center [1054, 386] width 15 height 5
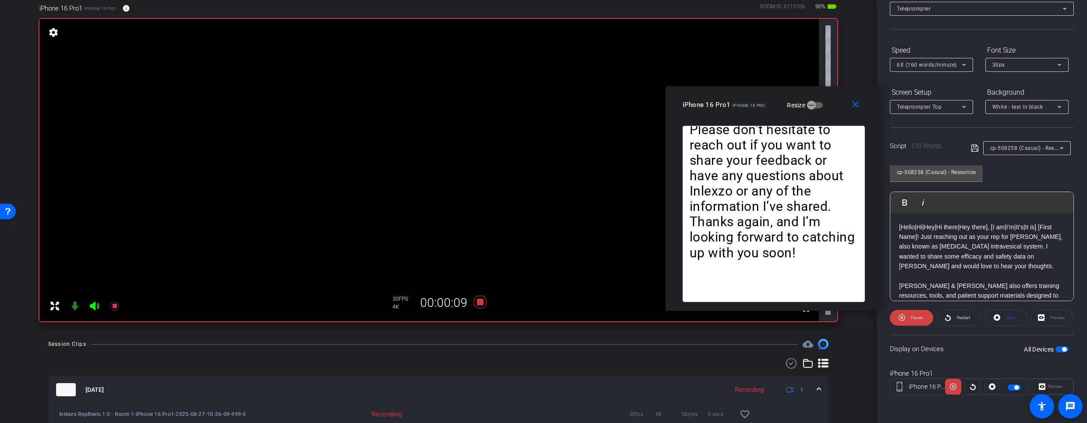
drag, startPoint x: 605, startPoint y: 121, endPoint x: 835, endPoint y: 108, distance: 230.4
click at [835, 108] on div "iPhone 16 Pro1 iPhone 16 Pro Resize" at bounding box center [777, 105] width 189 height 16
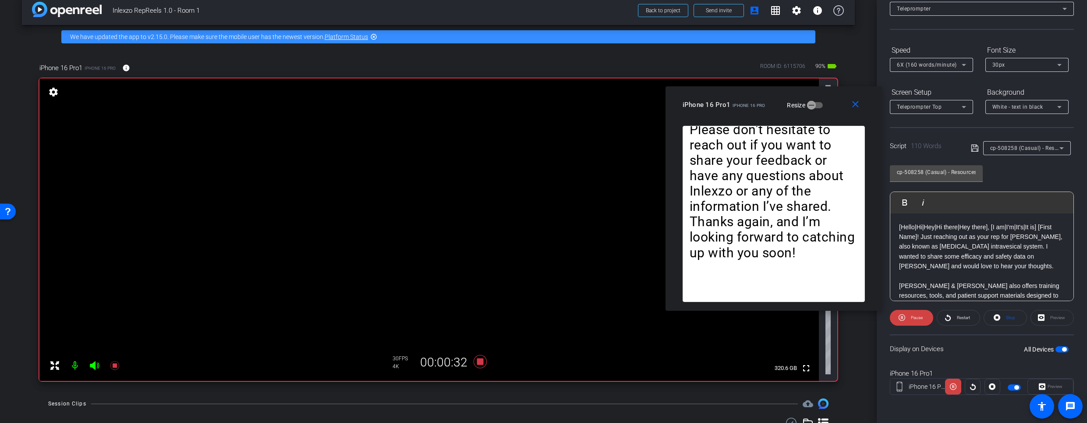
scroll to position [14, 0]
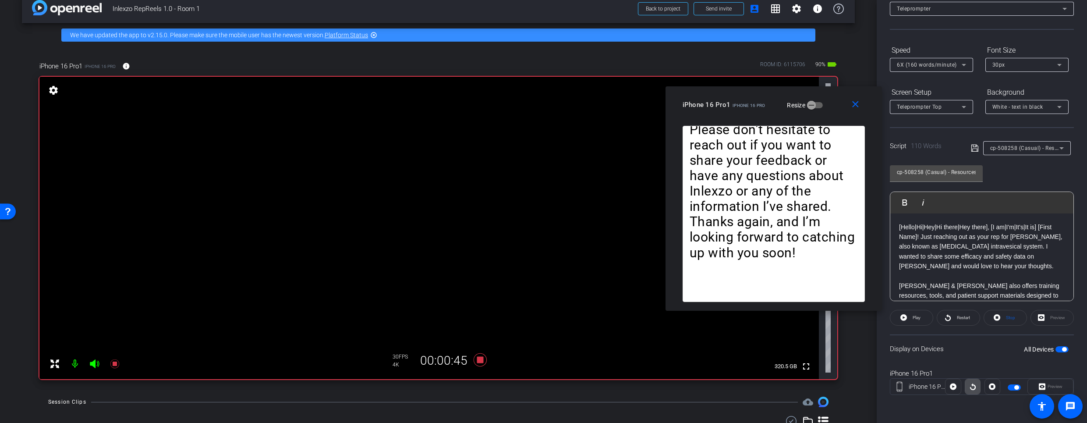
click at [970, 388] on icon at bounding box center [972, 386] width 7 height 13
click at [955, 314] on span "Restart" at bounding box center [962, 317] width 15 height 12
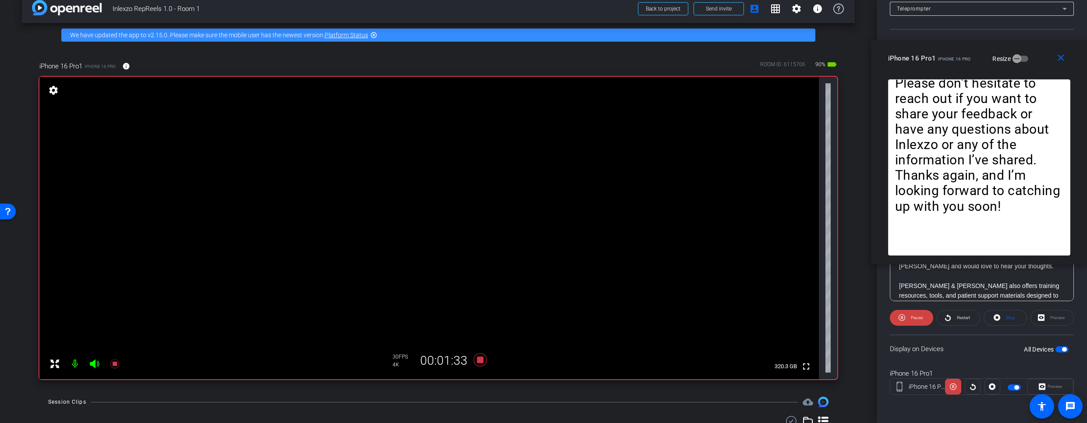
drag, startPoint x: 836, startPoint y: 100, endPoint x: 1108, endPoint y: 60, distance: 275.5
click at [1086, 60] on html "Accessibility Screen-Reader Guide, Feedback, and Issue Reporting | New window m…" at bounding box center [543, 211] width 1087 height 423
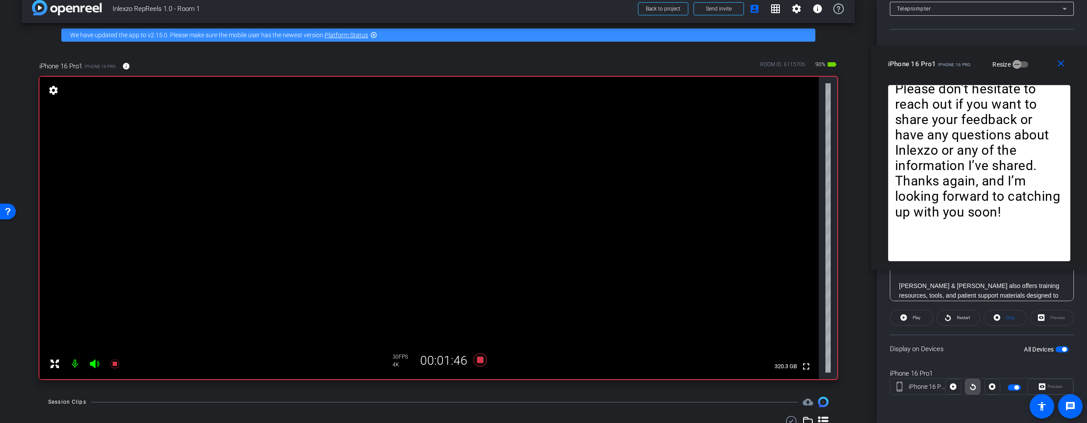
click at [969, 384] on icon at bounding box center [972, 386] width 7 height 13
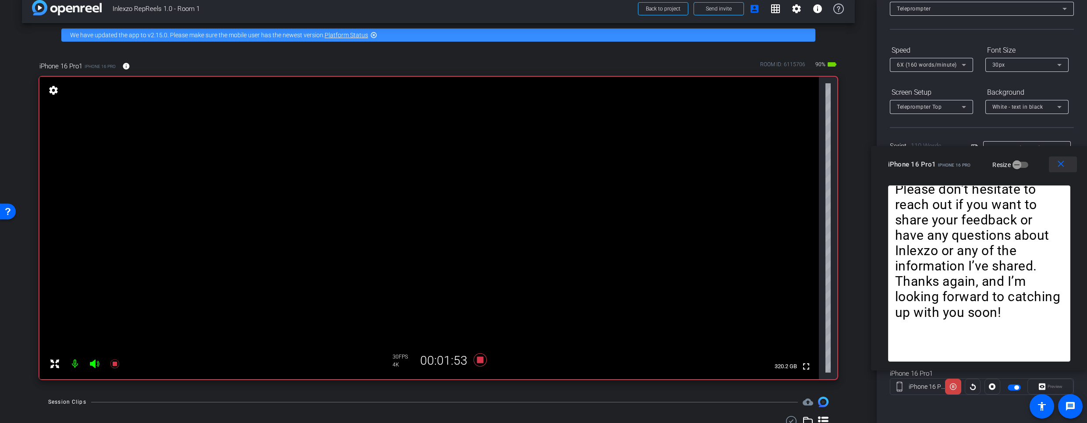
drag, startPoint x: 1045, startPoint y: 64, endPoint x: 1068, endPoint y: 164, distance: 102.4
click at [1068, 164] on div "close iPhone 16 Pro1 iPhone 16 Pro Resize" at bounding box center [979, 165] width 216 height 39
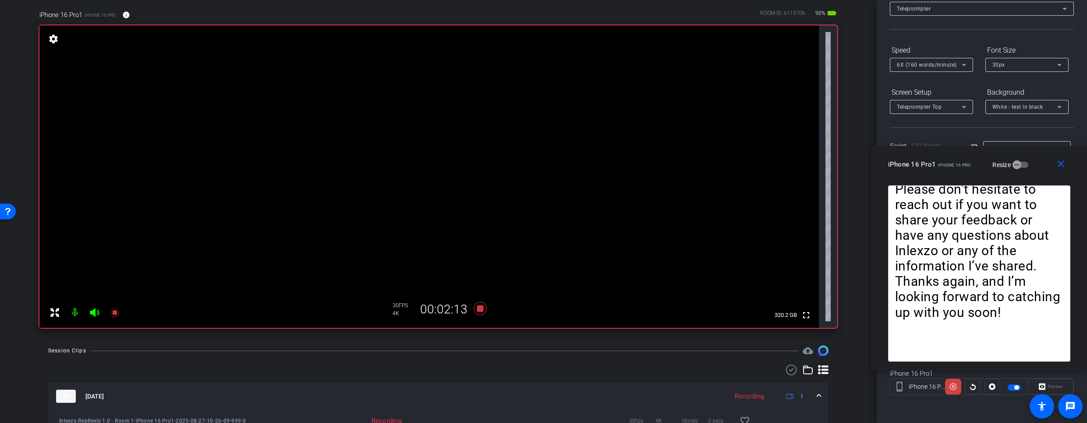
scroll to position [71, 0]
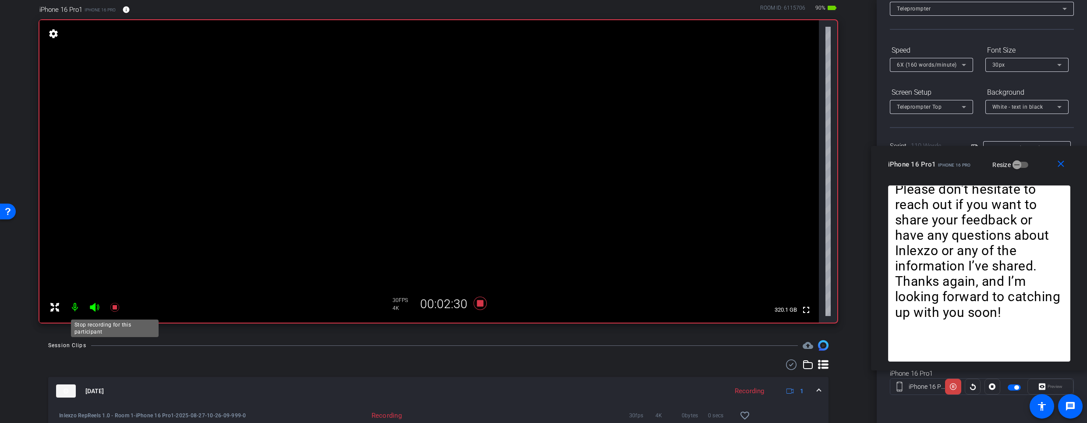
click at [116, 306] on icon at bounding box center [114, 307] width 9 height 9
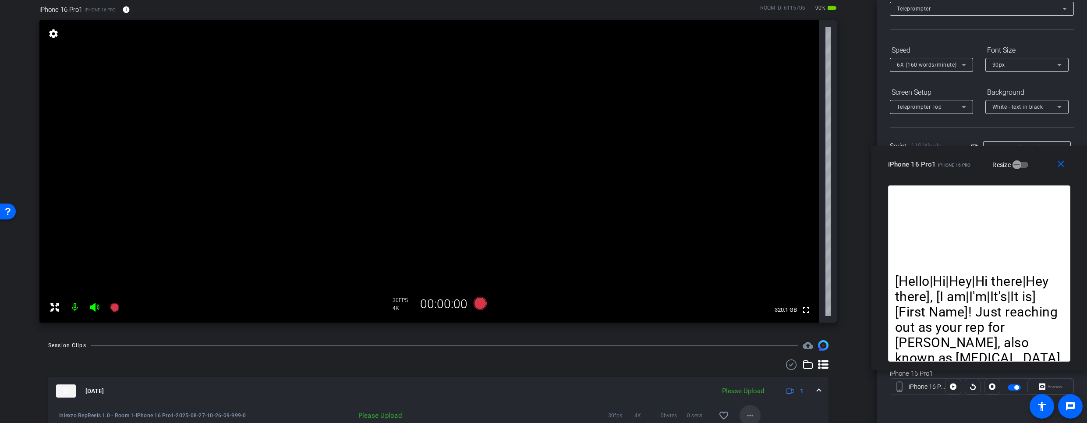
click at [746, 412] on mat-icon "more_horiz" at bounding box center [750, 415] width 11 height 11
click at [757, 375] on span "Upload" at bounding box center [759, 375] width 35 height 11
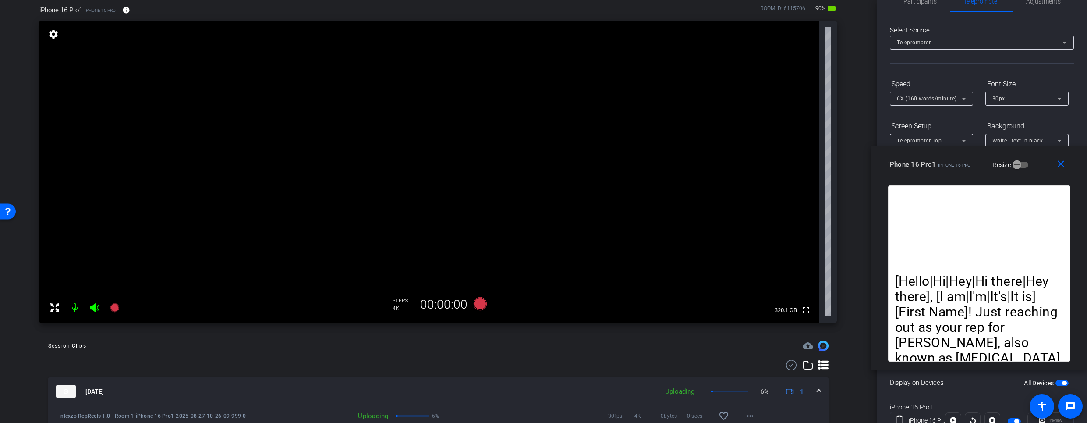
scroll to position [0, 0]
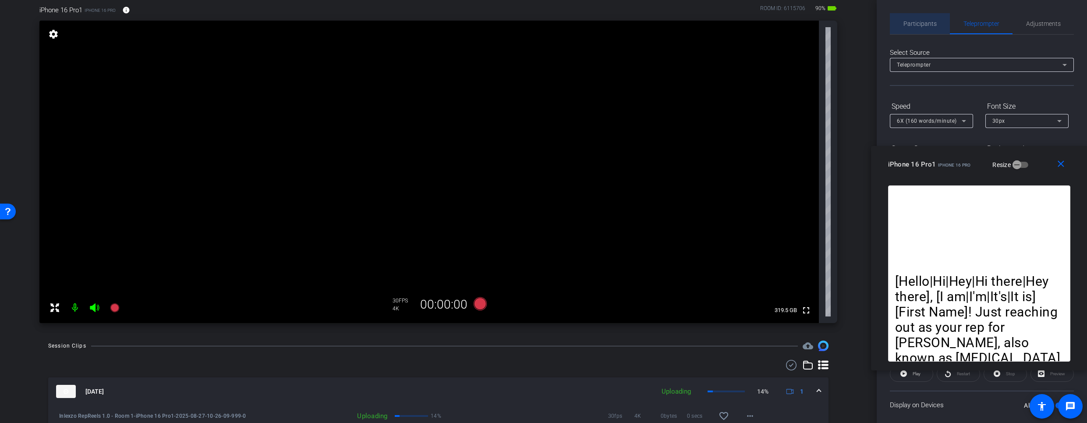
click at [920, 19] on span "Participants" at bounding box center [919, 23] width 33 height 21
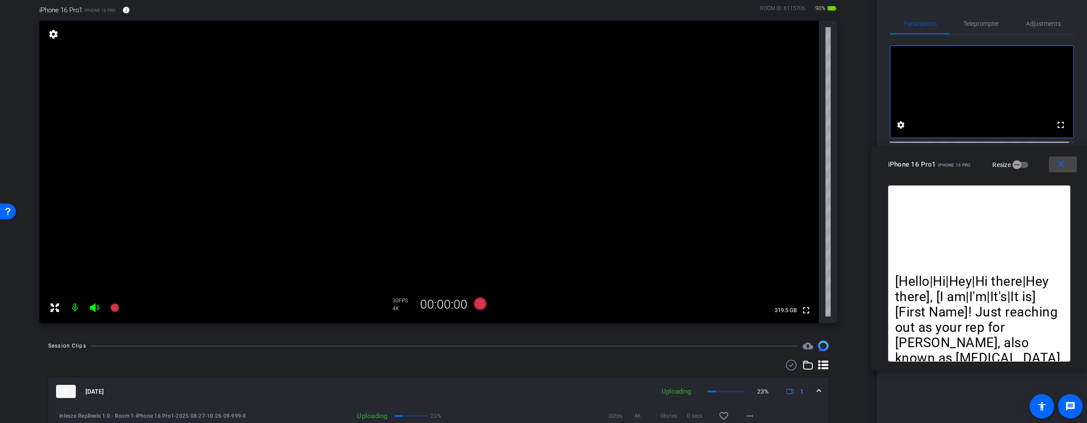
click at [1066, 169] on button "close" at bounding box center [1063, 164] width 28 height 16
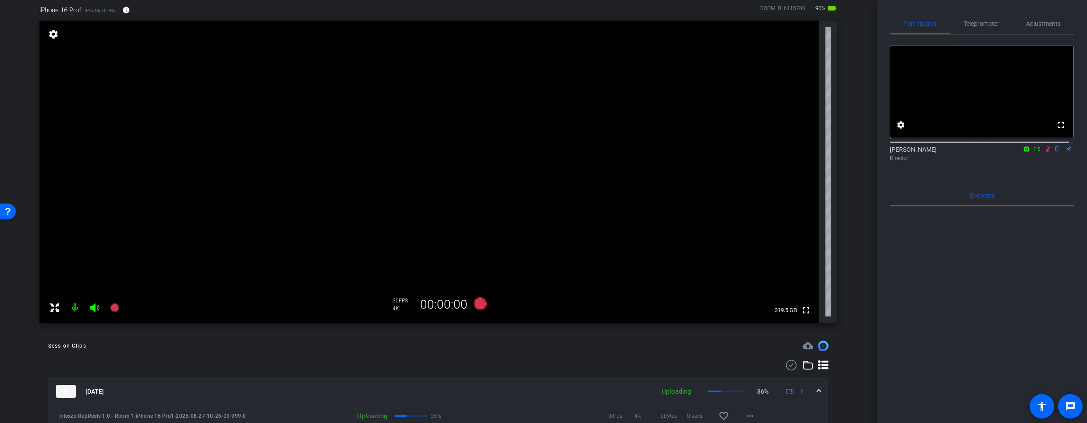
click at [1044, 152] on icon at bounding box center [1047, 149] width 7 height 6
click at [963, 18] on span "Teleprompter" at bounding box center [981, 23] width 36 height 21
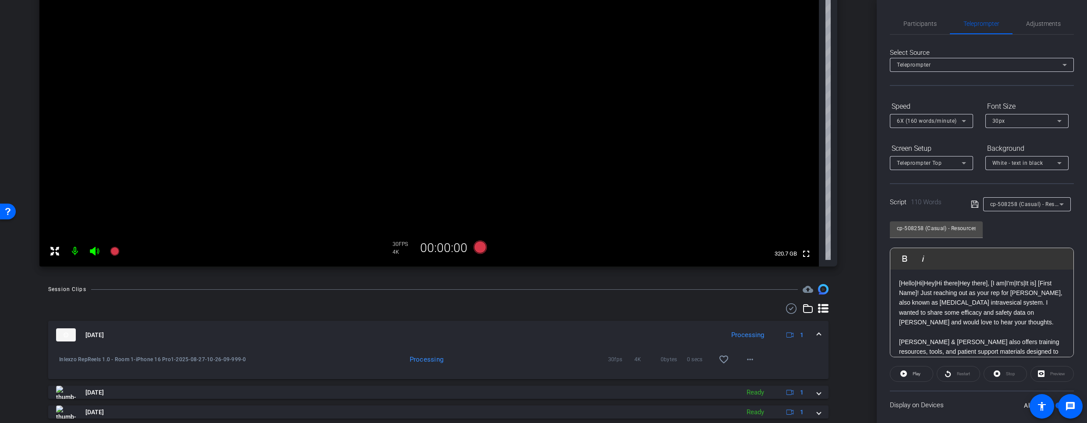
scroll to position [128, 0]
click at [918, 24] on span "Participants" at bounding box center [919, 24] width 33 height 6
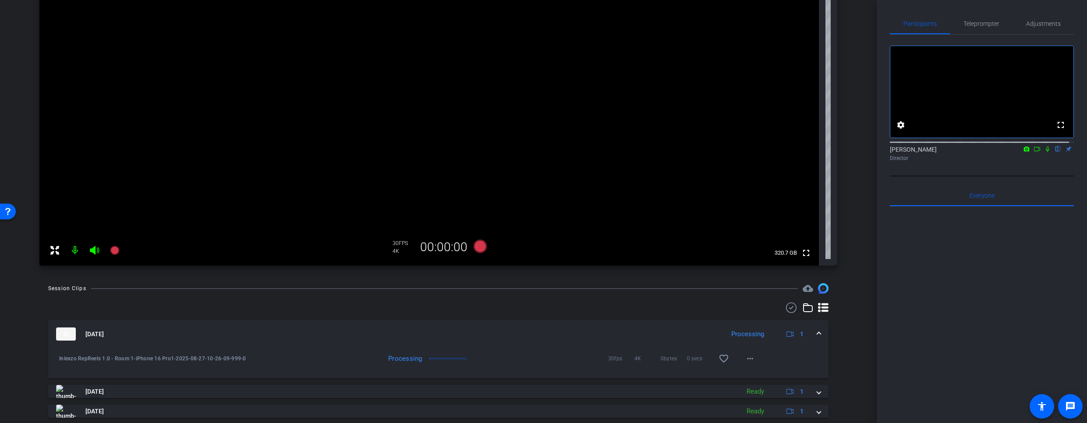
click at [1046, 152] on icon at bounding box center [1048, 149] width 4 height 6
click at [974, 18] on span "Teleprompter" at bounding box center [981, 23] width 36 height 21
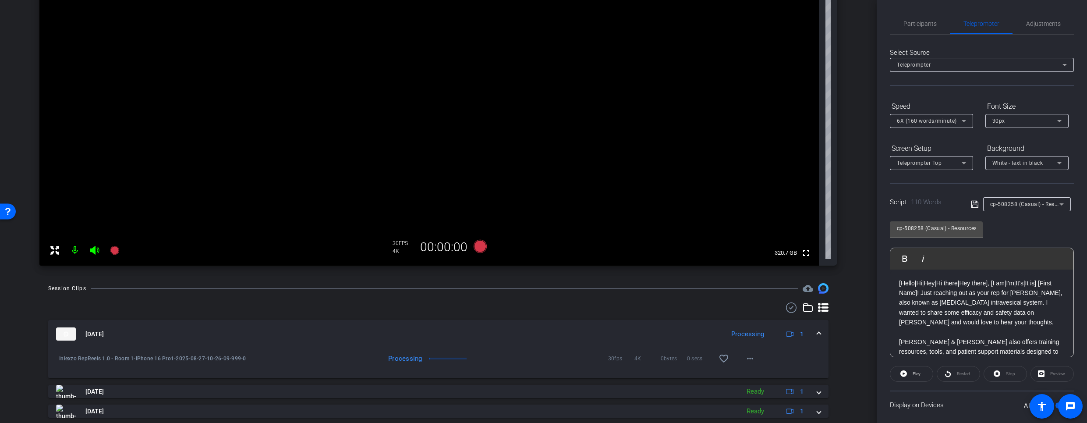
click at [1040, 375] on div "Preview" at bounding box center [1051, 374] width 43 height 16
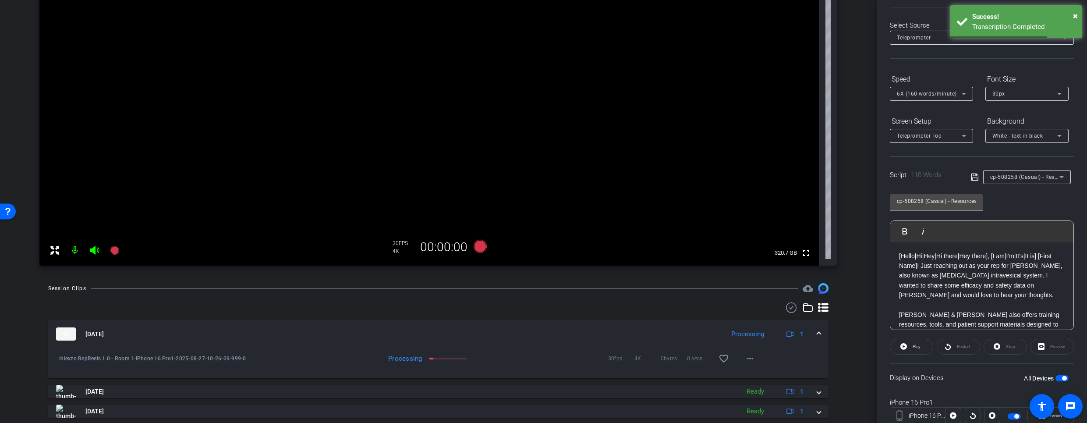
scroll to position [56, 0]
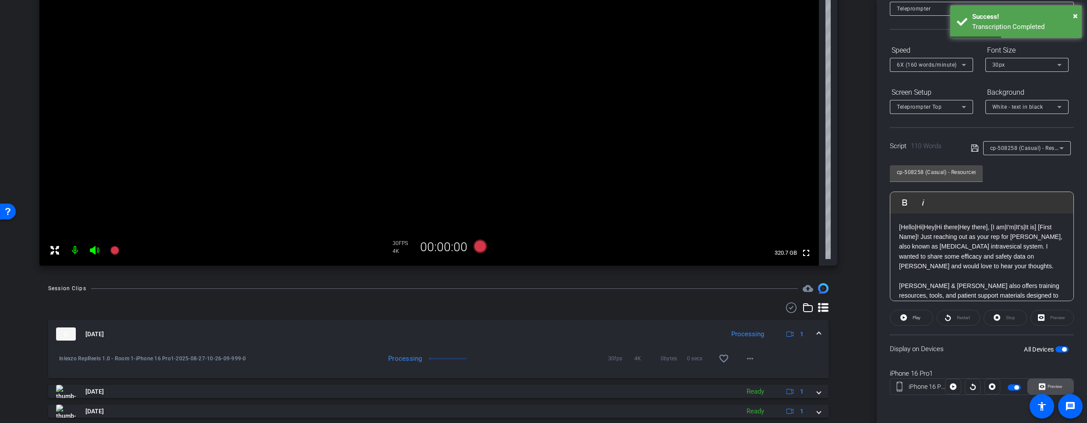
click at [1049, 387] on span "Preview" at bounding box center [1054, 386] width 15 height 5
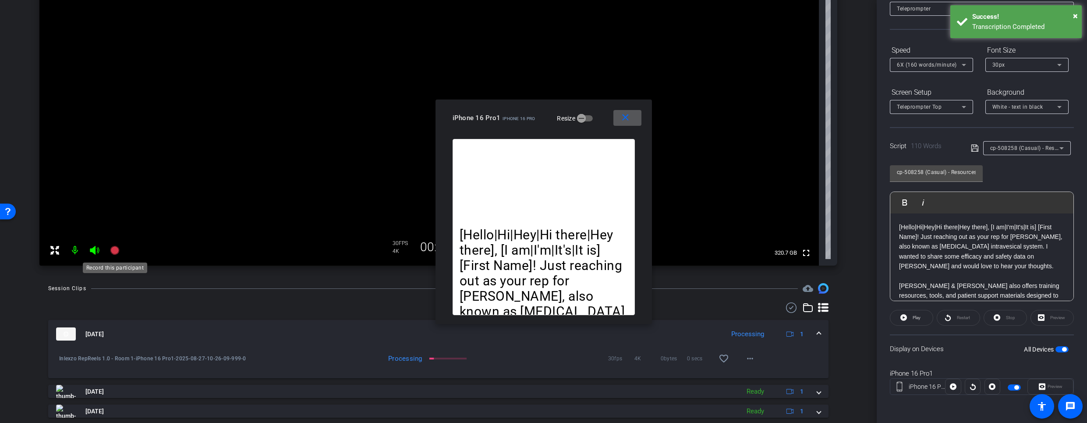
click at [106, 243] on mat-icon at bounding box center [115, 250] width 18 height 18
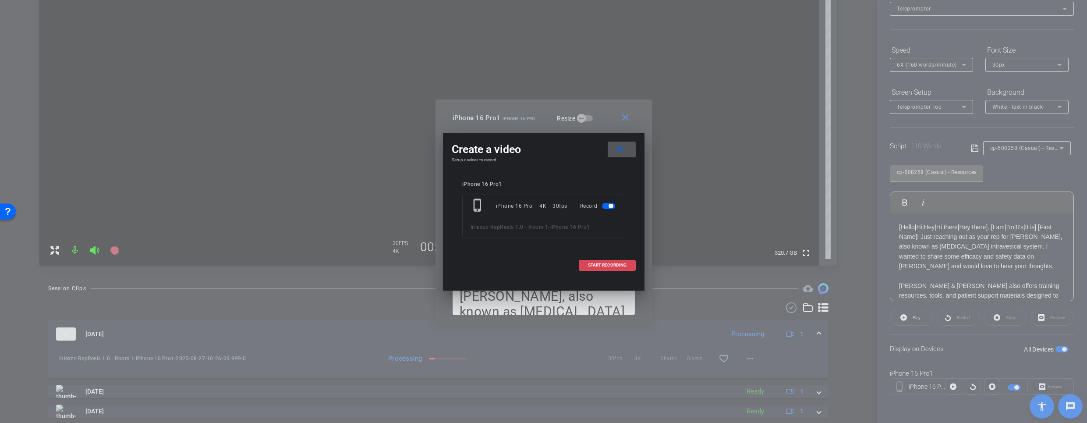
click at [594, 263] on span "START RECORDING" at bounding box center [607, 265] width 39 height 4
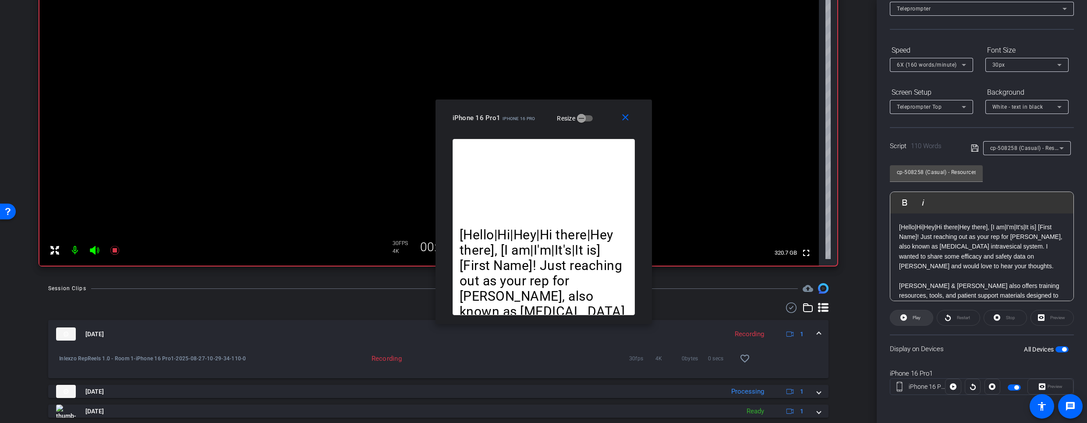
click at [907, 321] on span at bounding box center [911, 317] width 42 height 21
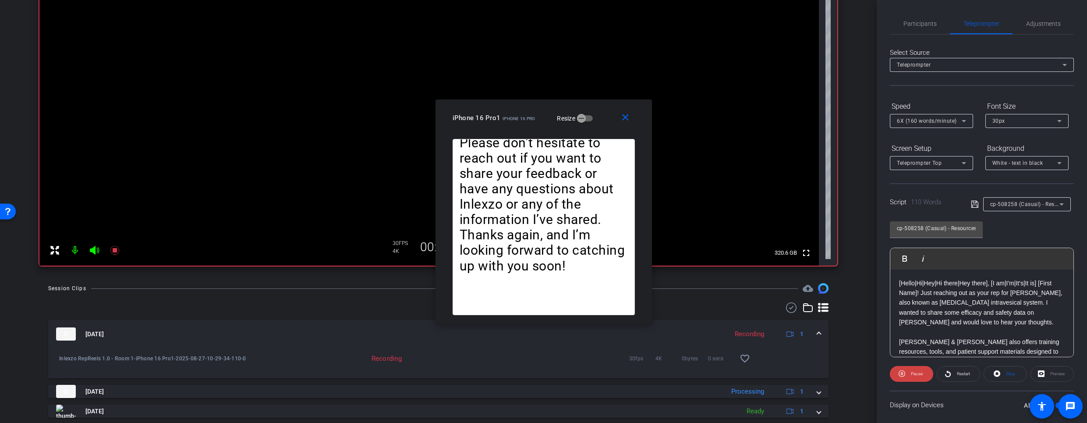
scroll to position [2, 0]
click at [926, 25] on span "Participants" at bounding box center [919, 21] width 33 height 21
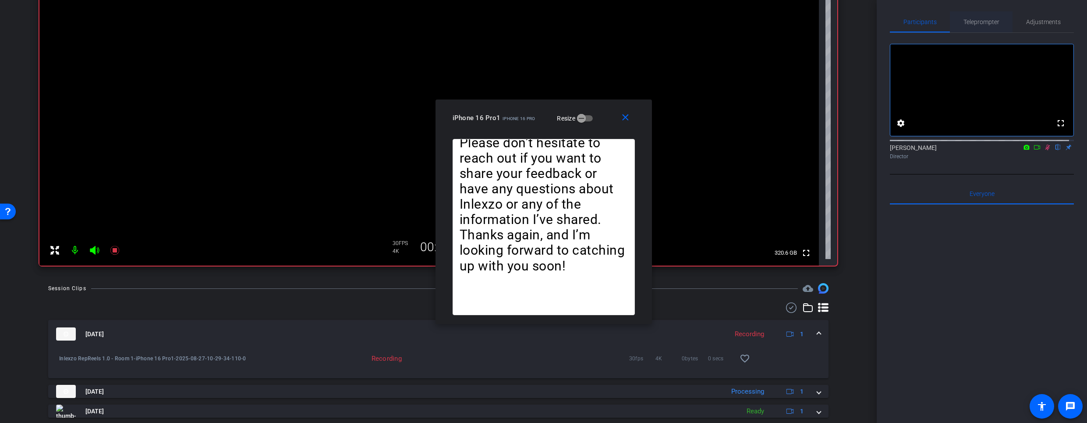
click at [976, 20] on span "Teleprompter" at bounding box center [981, 22] width 36 height 6
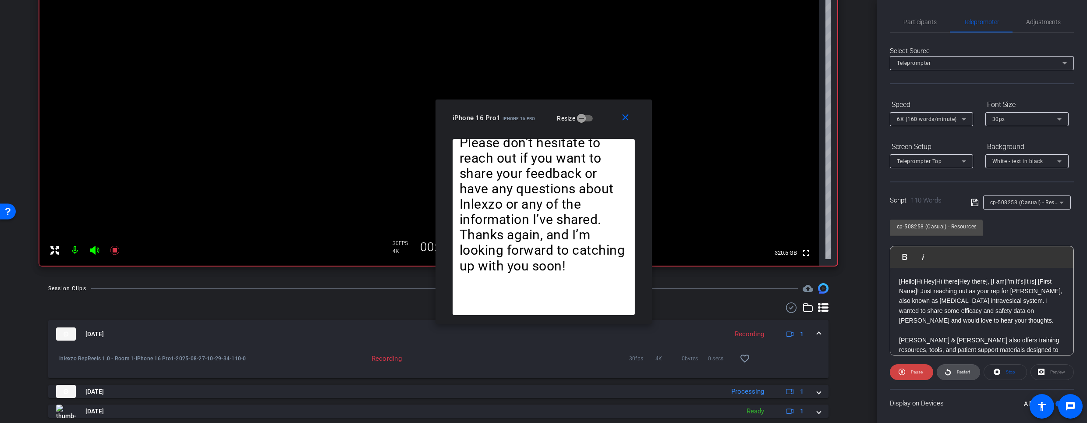
click at [961, 368] on span "Restart" at bounding box center [962, 372] width 15 height 12
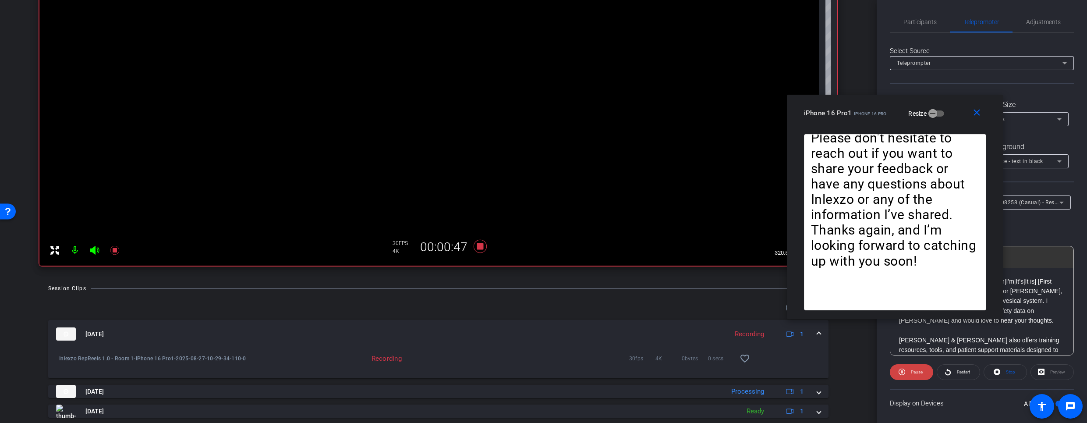
drag, startPoint x: 600, startPoint y: 117, endPoint x: 927, endPoint y: 94, distance: 327.2
click at [931, 105] on div "iPhone 16 Pro1 iPhone 16 Pro Resize" at bounding box center [898, 113] width 189 height 16
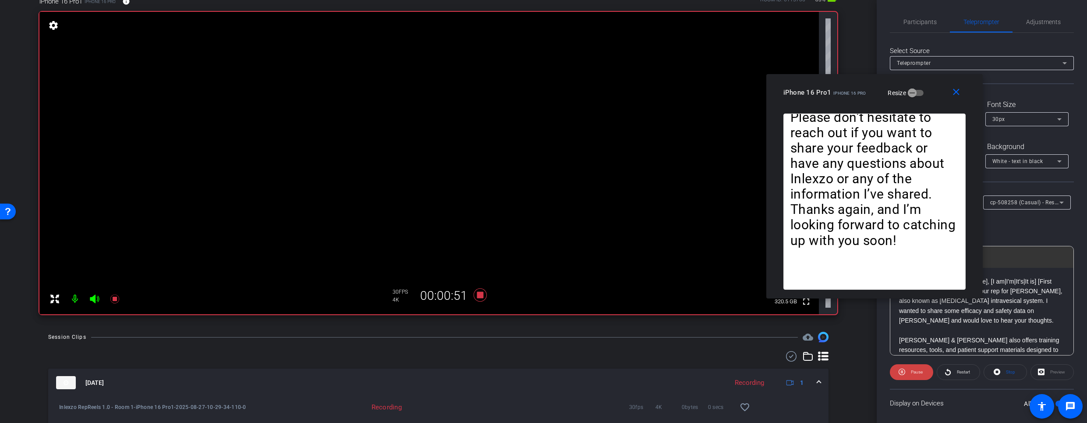
scroll to position [0, 0]
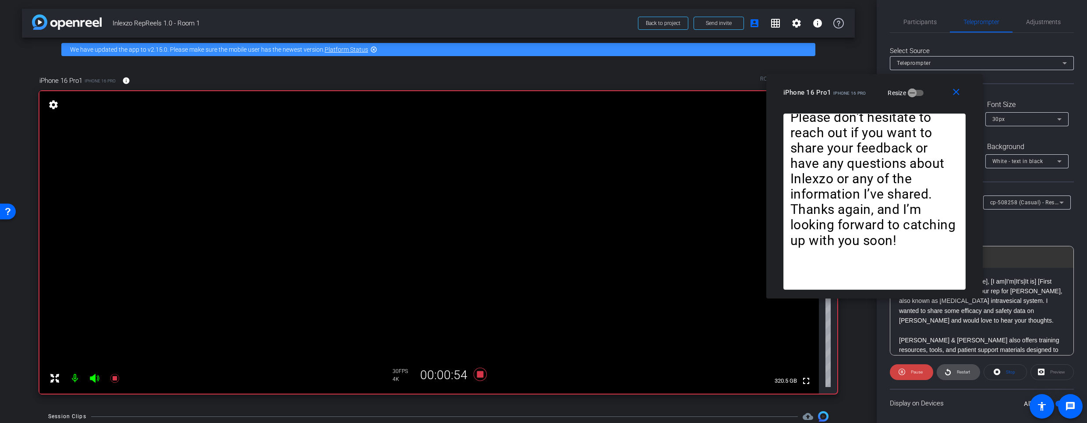
click at [957, 372] on span "Restart" at bounding box center [963, 371] width 13 height 5
click at [113, 380] on icon at bounding box center [115, 378] width 11 height 11
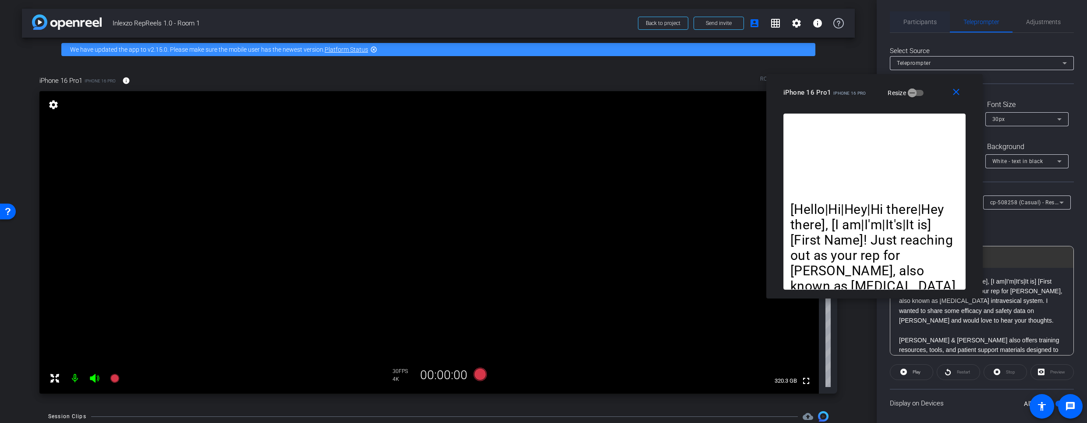
click at [918, 14] on span "Participants" at bounding box center [919, 21] width 33 height 21
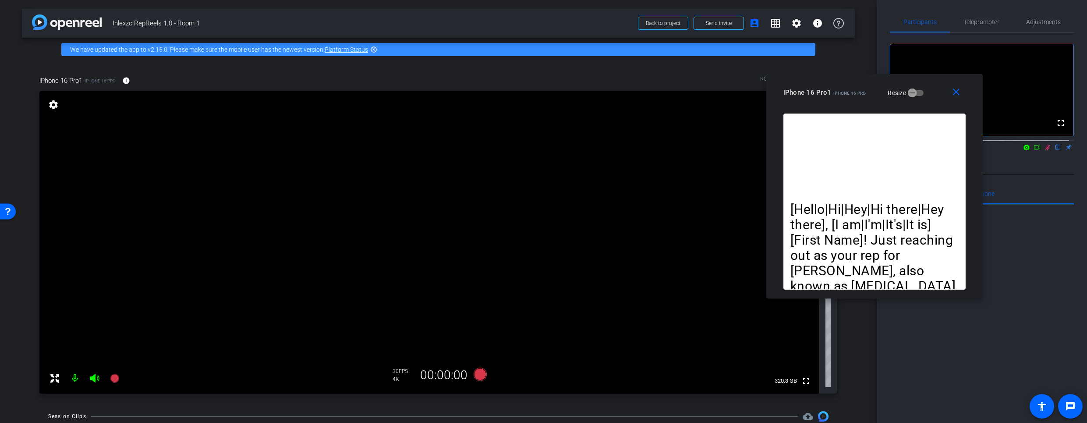
click at [1044, 150] on icon at bounding box center [1047, 147] width 7 height 6
click at [959, 97] on button "close" at bounding box center [958, 93] width 28 height 16
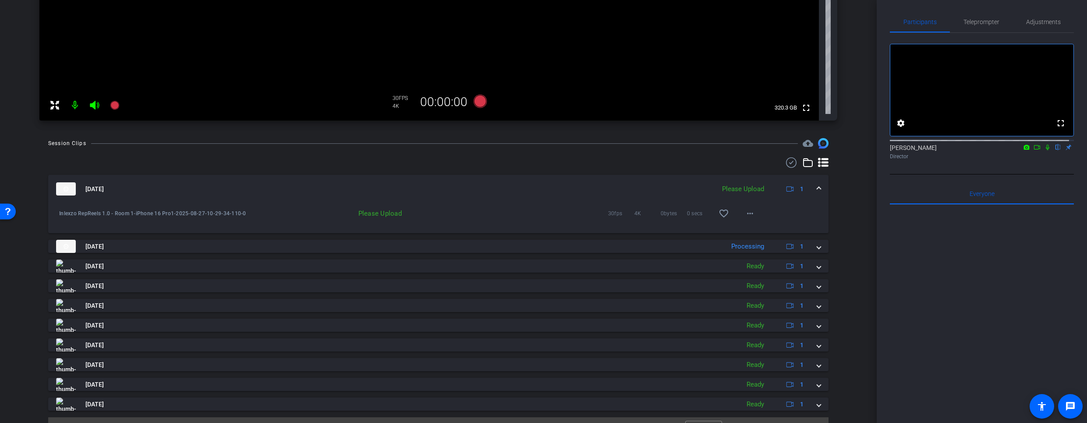
scroll to position [257, 0]
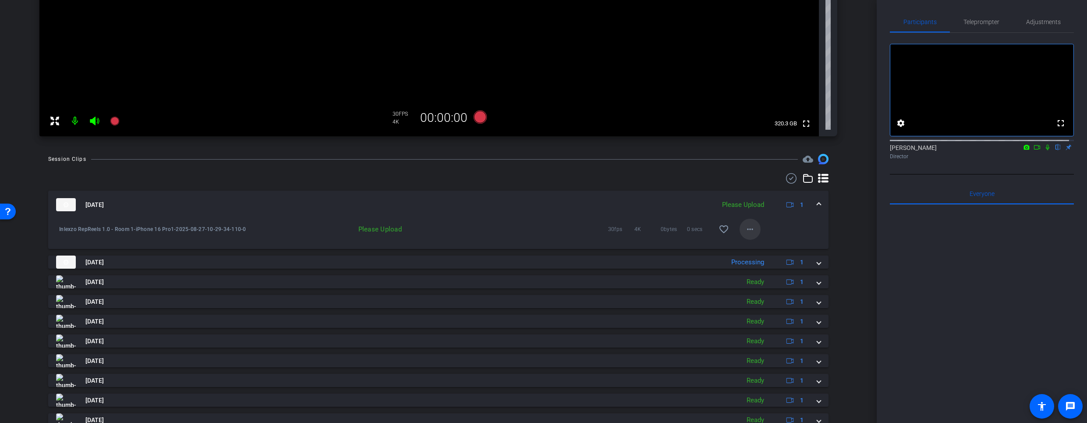
click at [747, 230] on mat-icon "more_horiz" at bounding box center [750, 229] width 11 height 11
click at [762, 252] on span "Upload" at bounding box center [759, 247] width 35 height 11
click at [975, 18] on span "Teleprompter" at bounding box center [981, 21] width 36 height 21
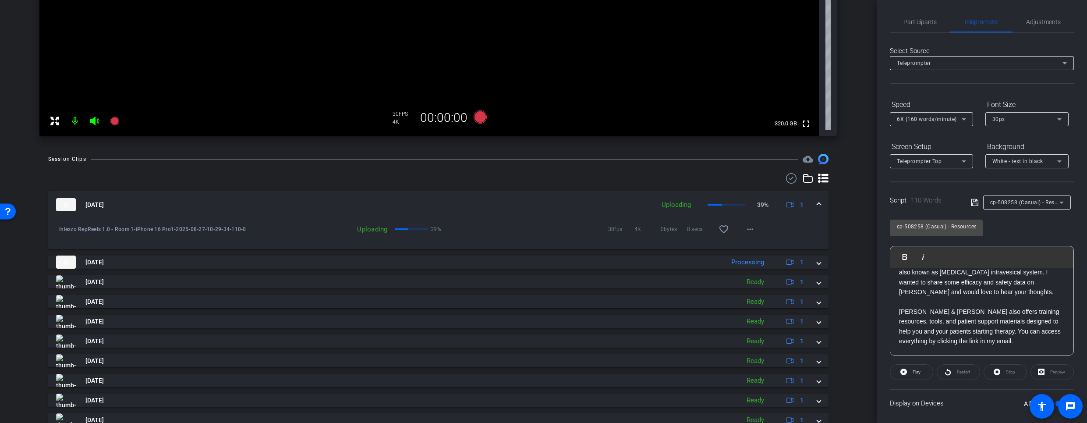
scroll to position [0, 0]
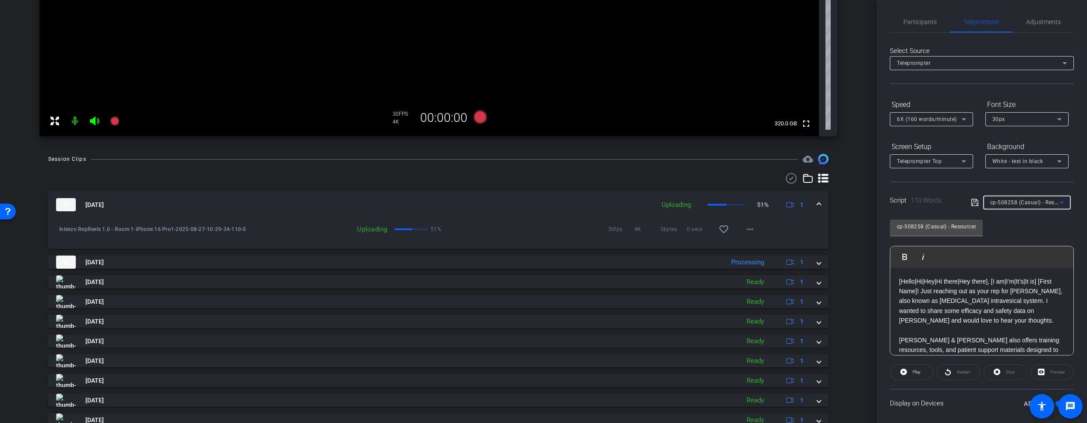
click at [1024, 201] on span "cp-508258 (Casual) - Resources to Share" at bounding box center [1042, 201] width 105 height 7
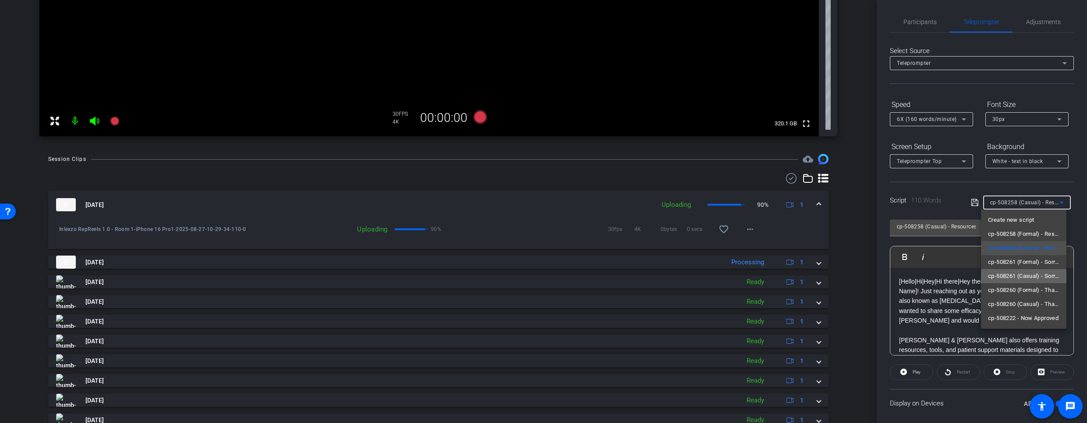
click at [1033, 277] on span "cp-508261 (Casual) - Sorry I Missed You" at bounding box center [1023, 276] width 71 height 11
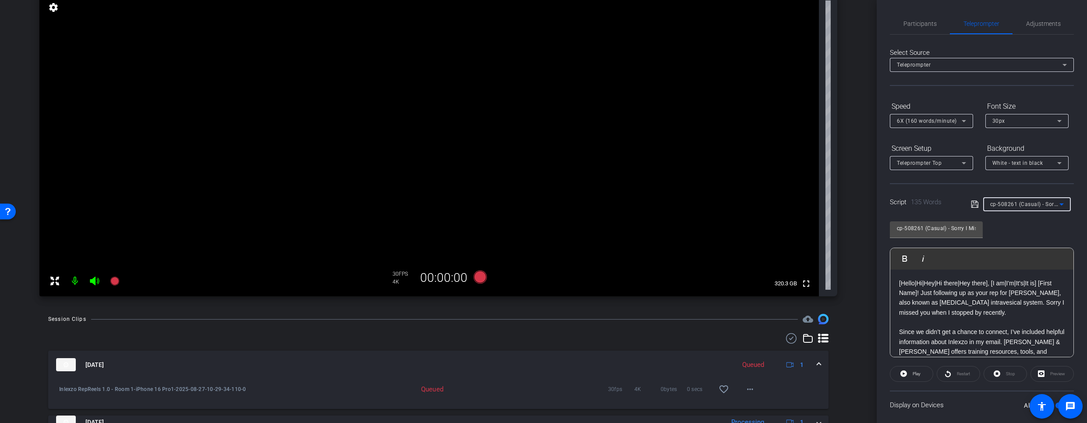
scroll to position [82, 0]
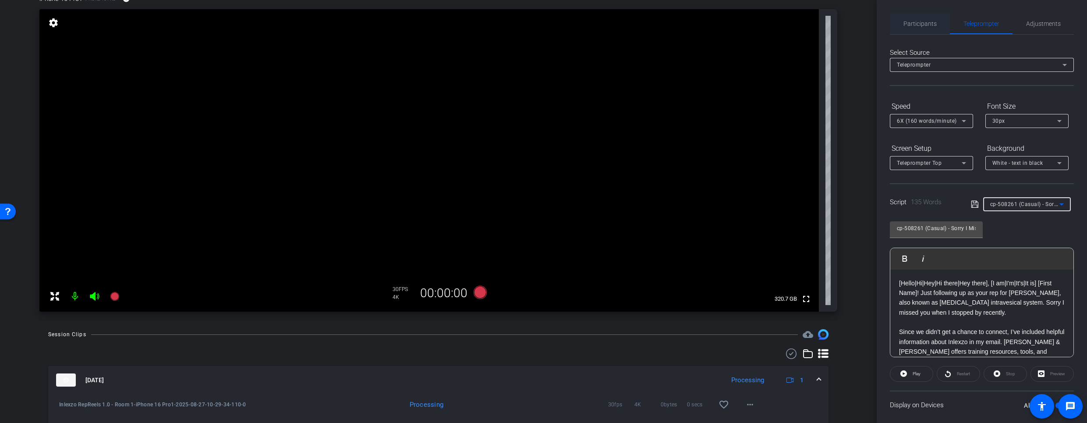
click at [910, 18] on span "Participants" at bounding box center [919, 23] width 33 height 21
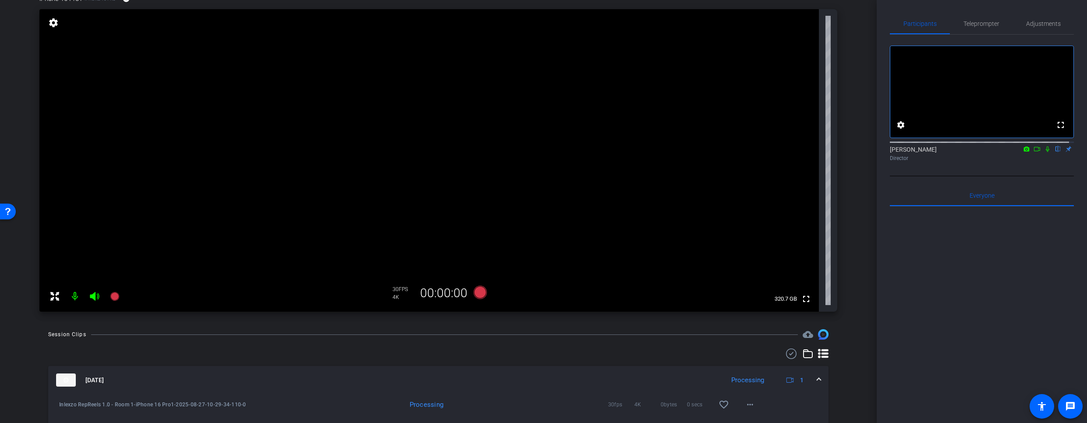
click at [1044, 152] on icon at bounding box center [1047, 149] width 7 height 6
click at [972, 18] on span "Teleprompter" at bounding box center [981, 23] width 36 height 21
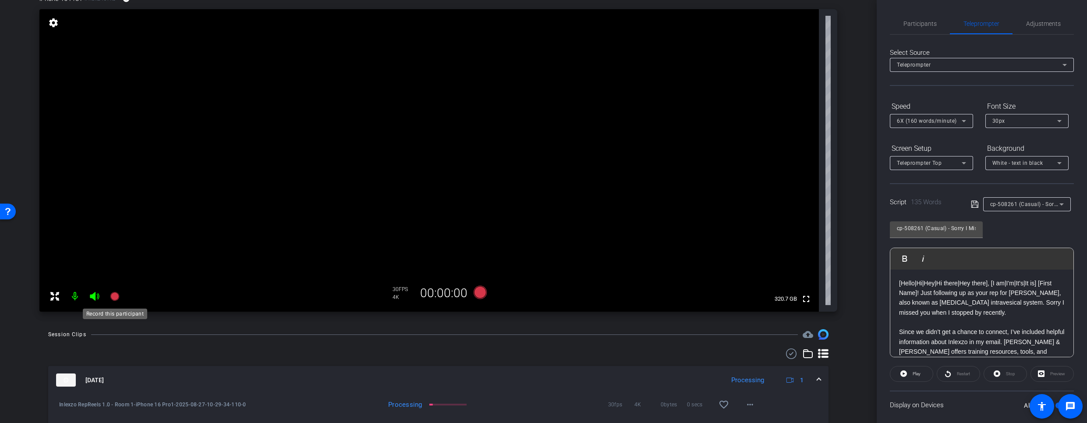
click at [112, 298] on icon at bounding box center [114, 296] width 9 height 9
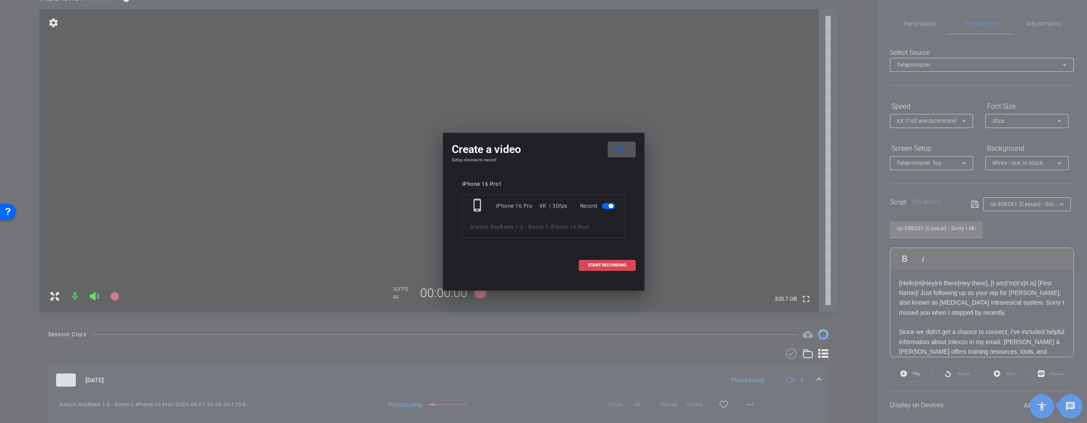
click at [618, 267] on span "START RECORDING" at bounding box center [607, 265] width 39 height 4
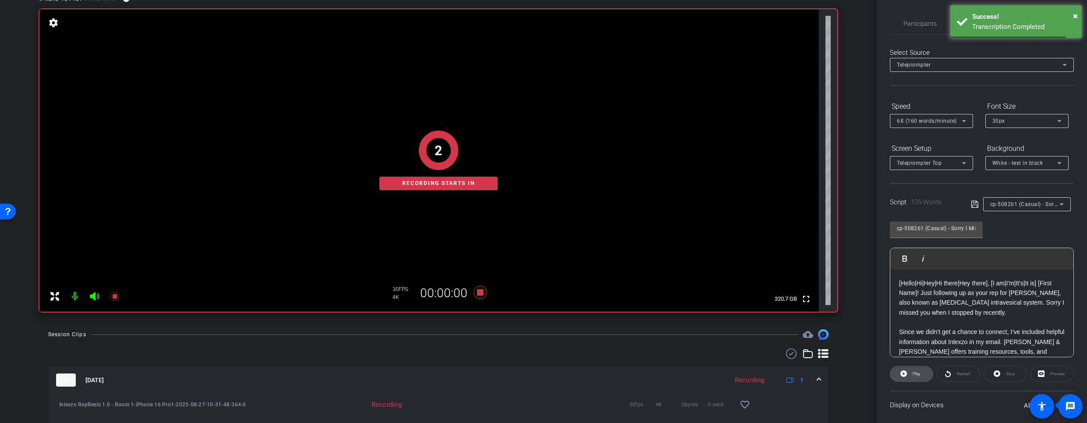
click at [905, 374] on icon at bounding box center [903, 373] width 7 height 7
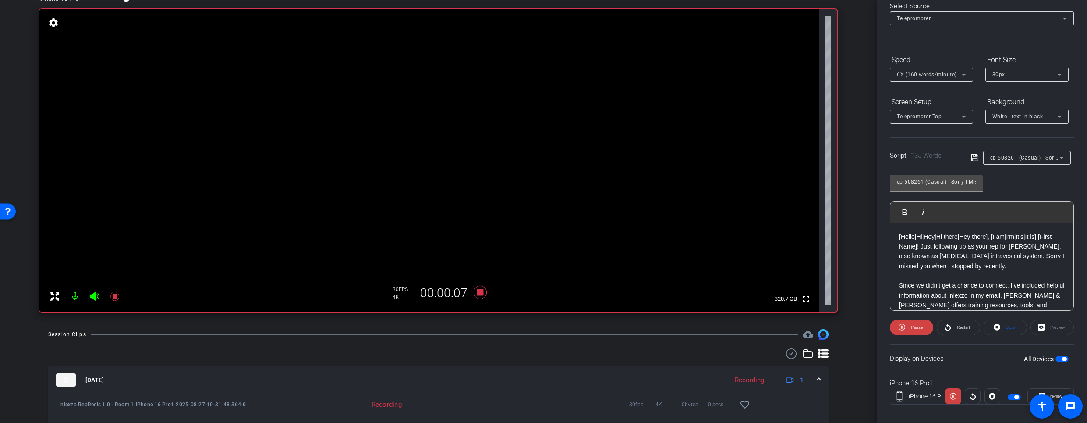
scroll to position [56, 0]
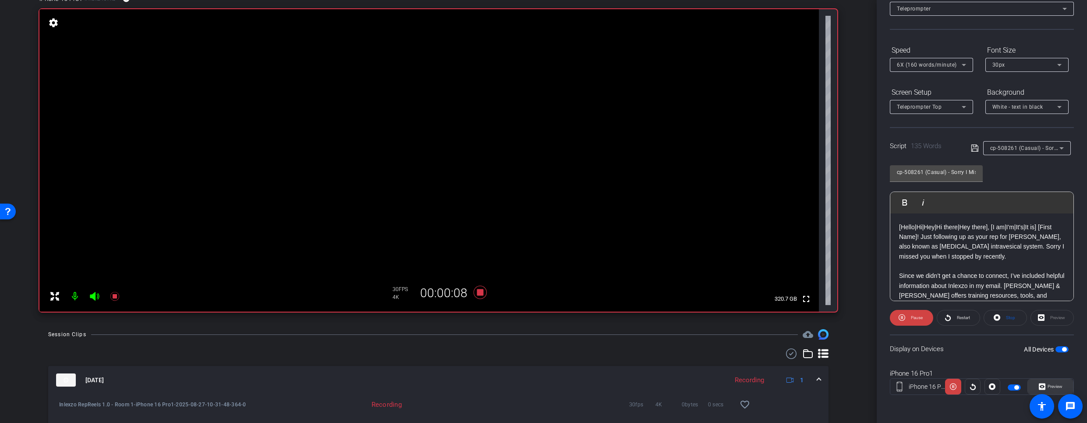
click at [1047, 381] on span "Preview" at bounding box center [1053, 386] width 17 height 12
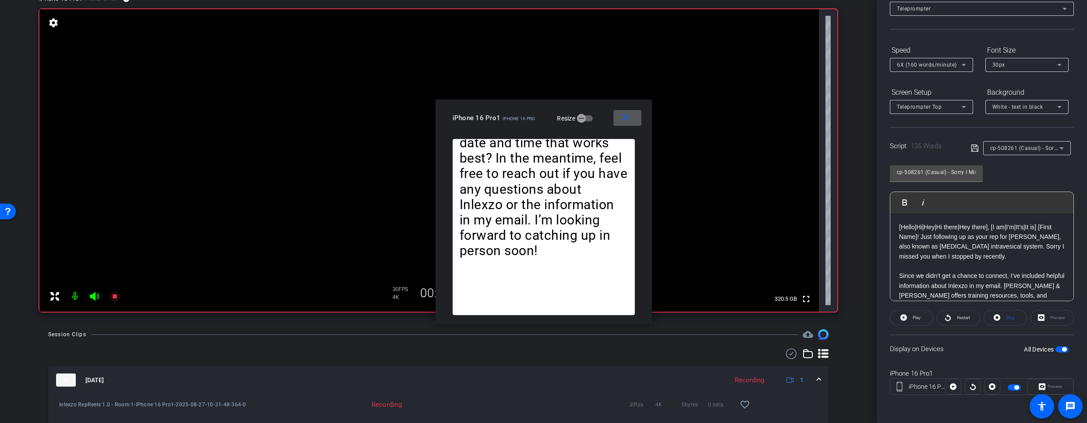
click at [962, 326] on openreel-capture-teleprompter "Speed 6X (160 words/minute) Font Size 30px Screen Setup Teleprompter Top Backgr…" at bounding box center [982, 226] width 184 height 367
click at [958, 320] on span "Restart" at bounding box center [962, 317] width 15 height 12
click at [962, 317] on span "Restart" at bounding box center [963, 317] width 13 height 5
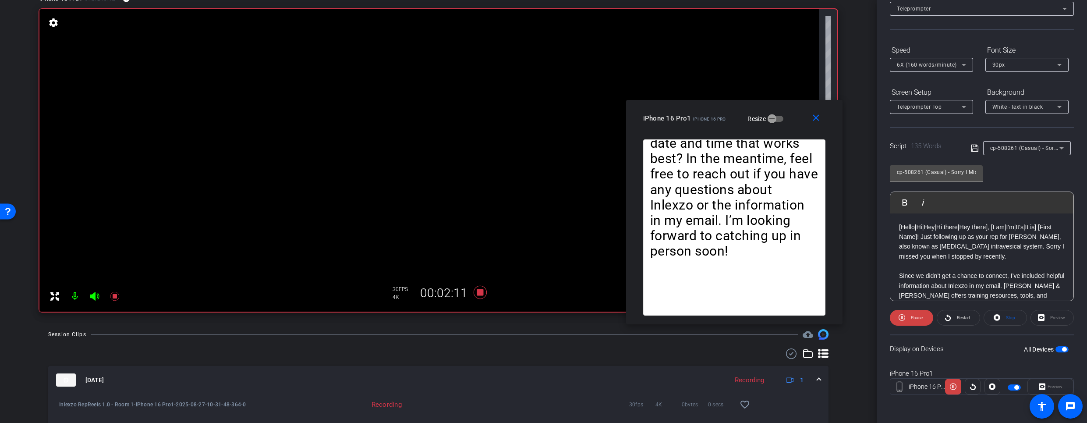
drag, startPoint x: 608, startPoint y: 110, endPoint x: 796, endPoint y: 110, distance: 188.4
click at [796, 110] on div "iPhone 16 Pro1 iPhone 16 Pro Resize" at bounding box center [737, 118] width 189 height 16
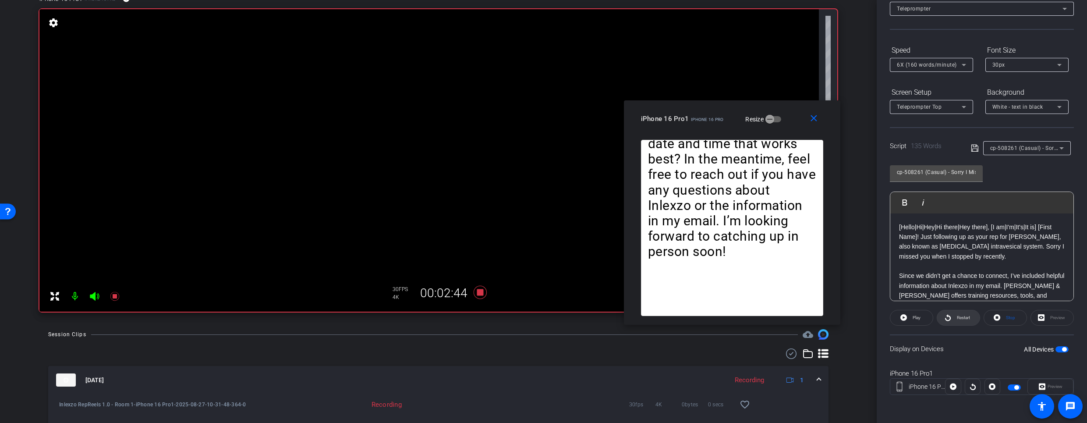
click at [950, 320] on span at bounding box center [958, 317] width 42 height 21
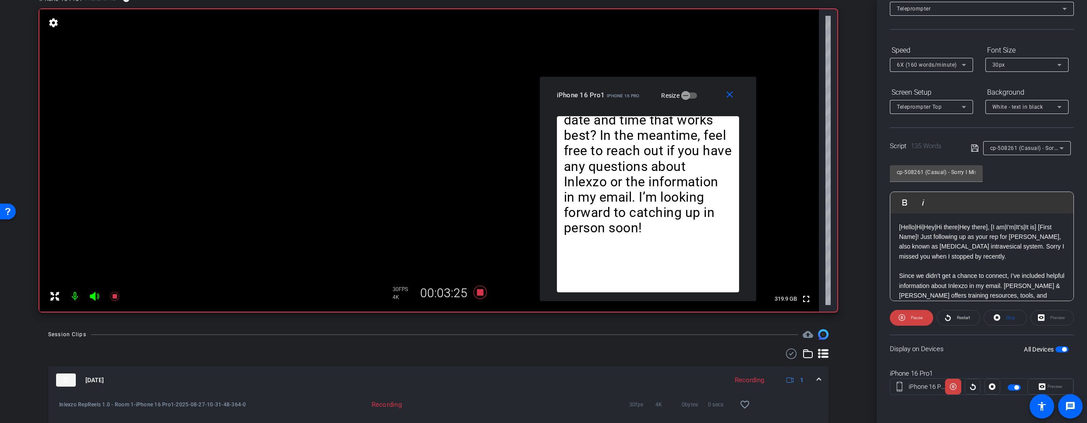
drag, startPoint x: 790, startPoint y: 117, endPoint x: 706, endPoint y: 93, distance: 87.4
click at [706, 93] on div "iPhone 16 Pro1 iPhone 16 Pro Resize" at bounding box center [651, 95] width 189 height 16
click at [115, 295] on icon at bounding box center [114, 296] width 9 height 9
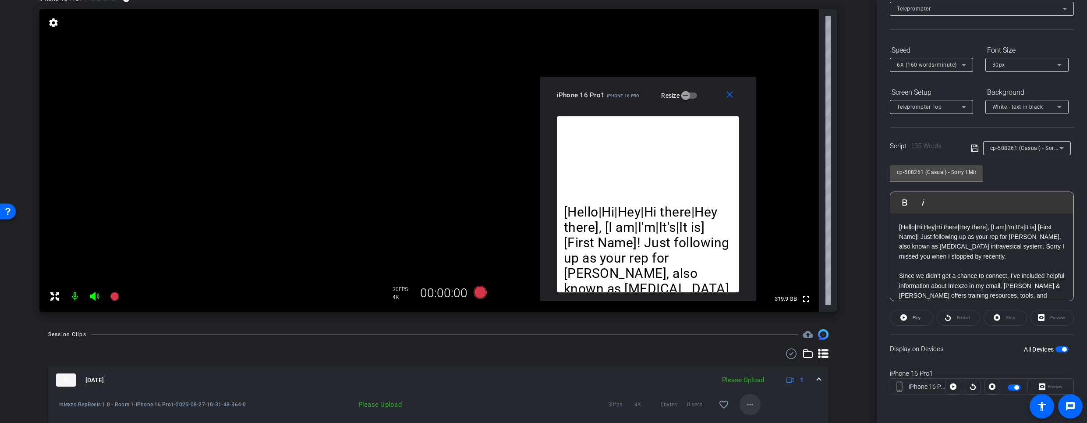
click at [747, 402] on mat-icon "more_horiz" at bounding box center [750, 404] width 11 height 11
click at [758, 368] on span "Upload" at bounding box center [759, 364] width 35 height 11
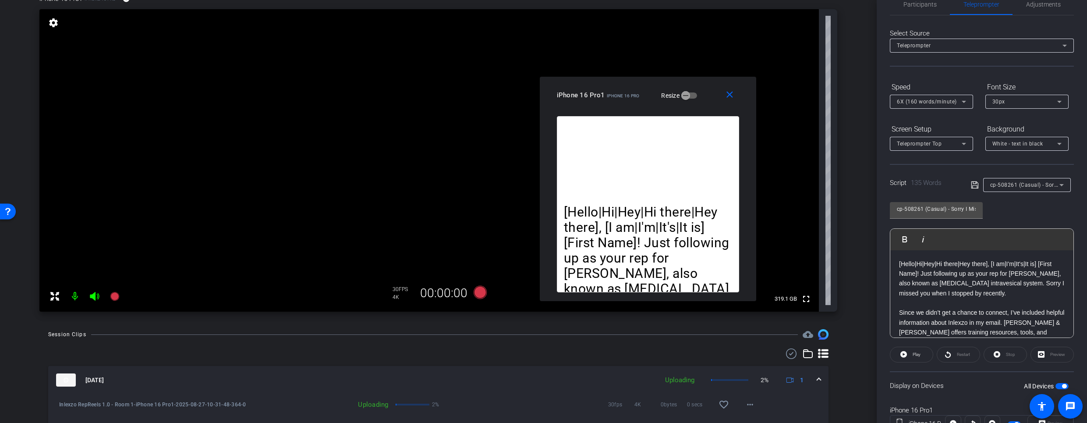
scroll to position [0, 0]
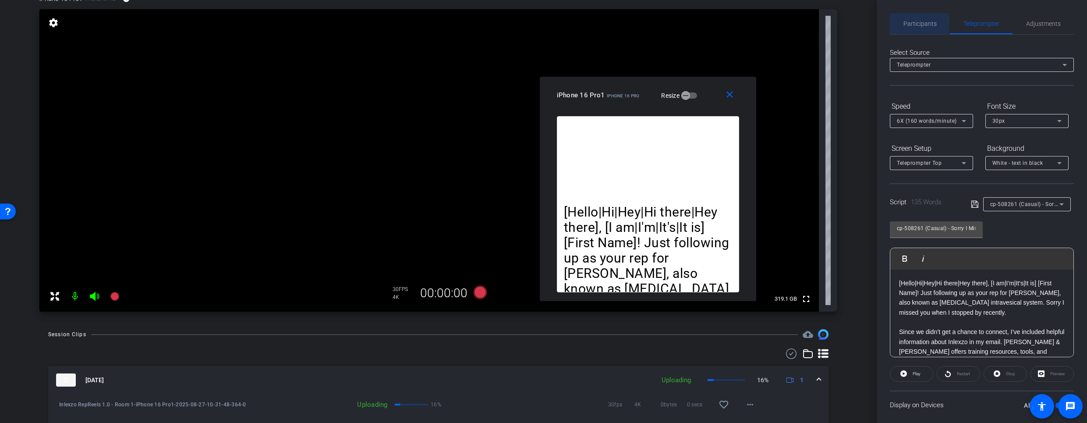
click at [916, 23] on span "Participants" at bounding box center [919, 24] width 33 height 6
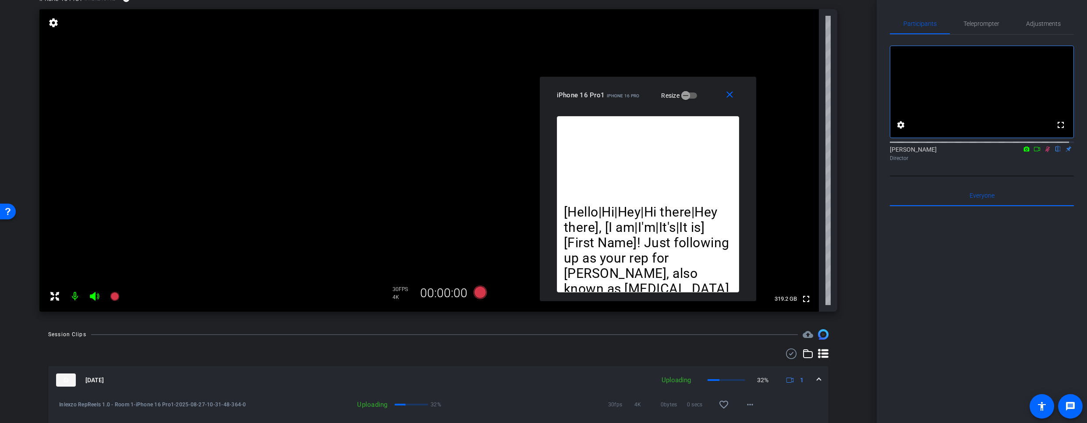
click at [1045, 152] on icon at bounding box center [1047, 149] width 5 height 6
click at [976, 18] on span "Teleprompter" at bounding box center [981, 23] width 36 height 21
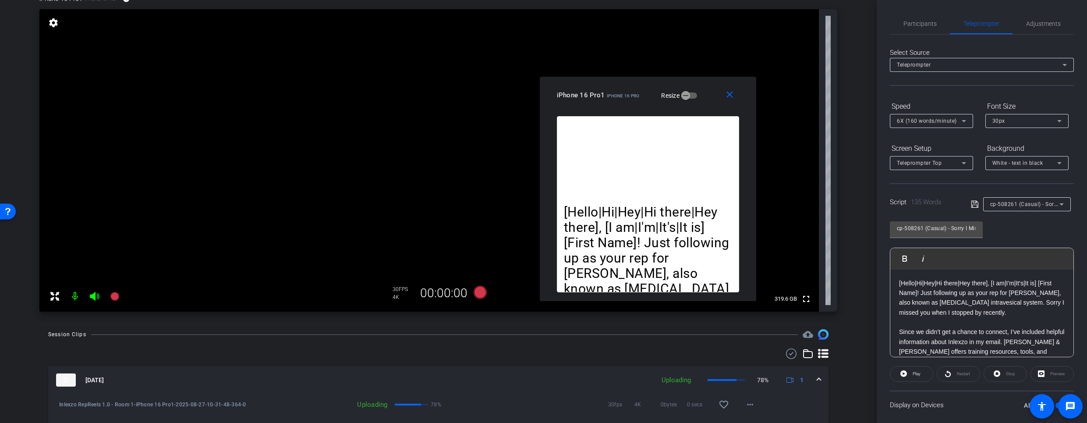
click at [1019, 201] on span "cp-508261 (Casual) - Sorry I Missed You" at bounding box center [1041, 203] width 103 height 7
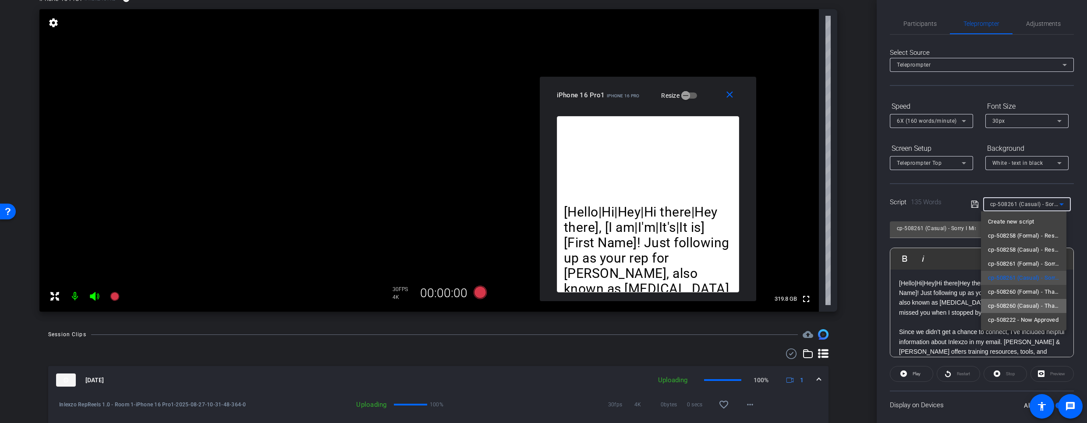
click at [1011, 305] on span "cp-508260 (Casual) - Thanks for Seeing Me" at bounding box center [1023, 306] width 71 height 11
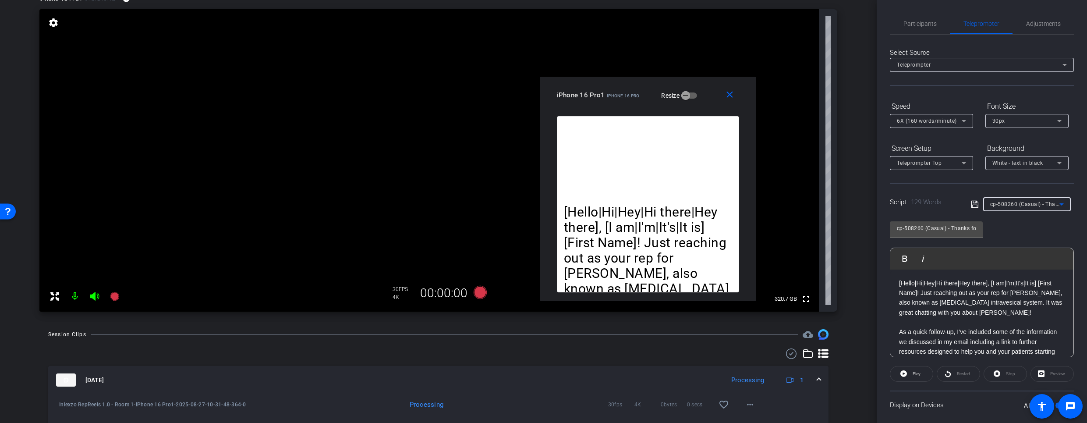
drag, startPoint x: 919, startPoint y: 22, endPoint x: 912, endPoint y: 37, distance: 15.9
click at [919, 23] on span "Participants" at bounding box center [919, 24] width 33 height 6
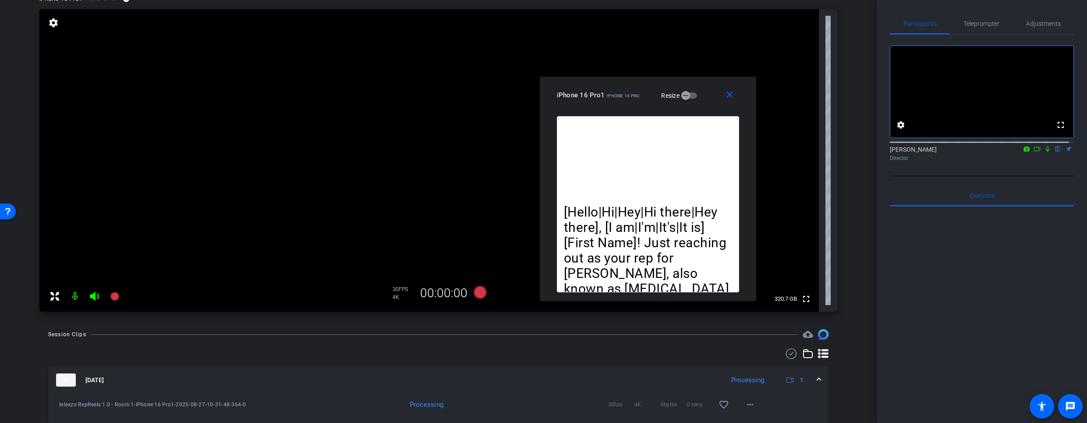
click at [1045, 152] on icon at bounding box center [1047, 149] width 7 height 6
click at [994, 25] on span "Teleprompter" at bounding box center [981, 24] width 36 height 6
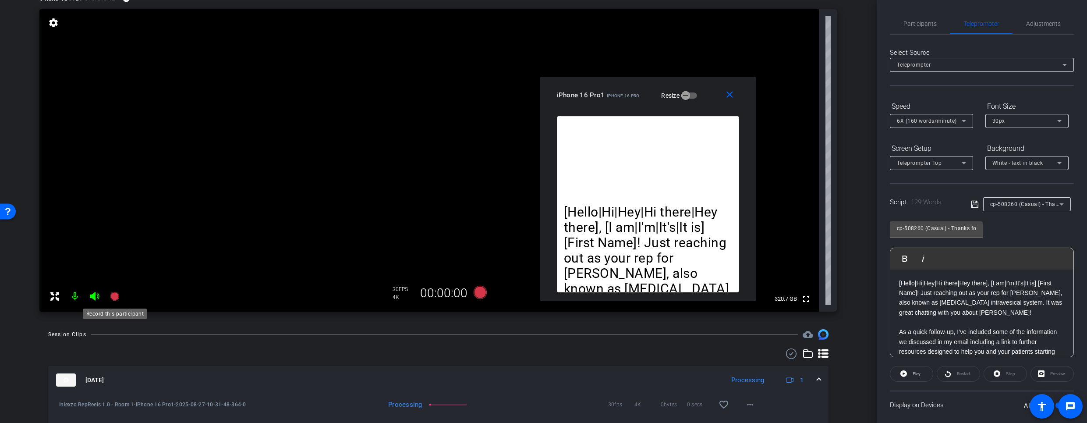
click at [113, 292] on icon at bounding box center [114, 296] width 9 height 9
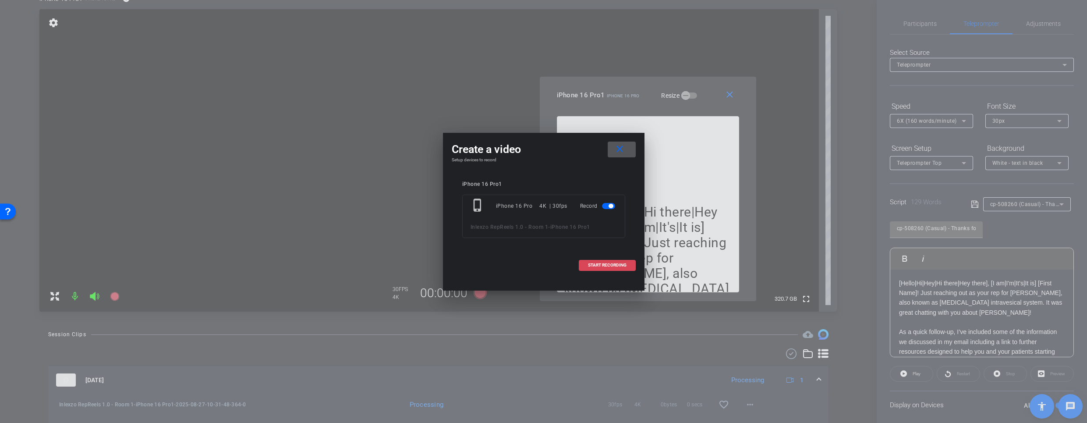
click at [605, 267] on span at bounding box center [607, 265] width 56 height 21
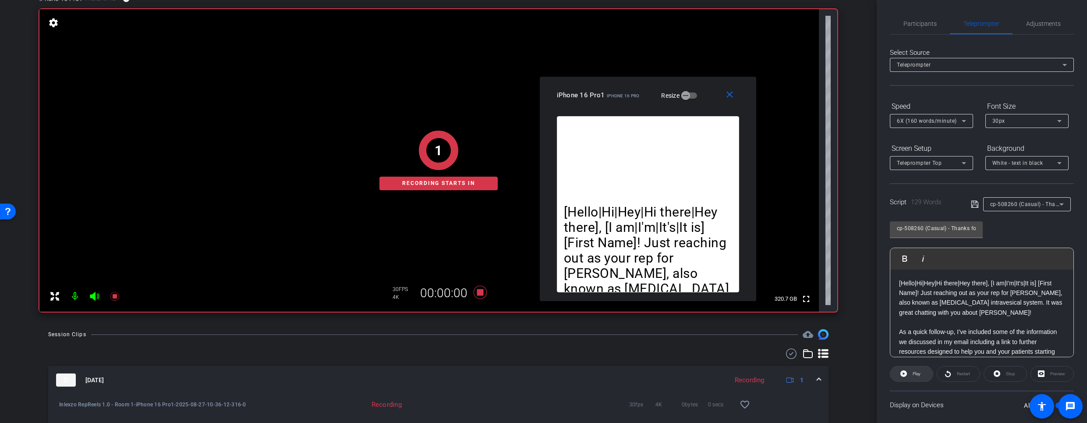
click at [916, 376] on span "Play" at bounding box center [915, 374] width 10 height 12
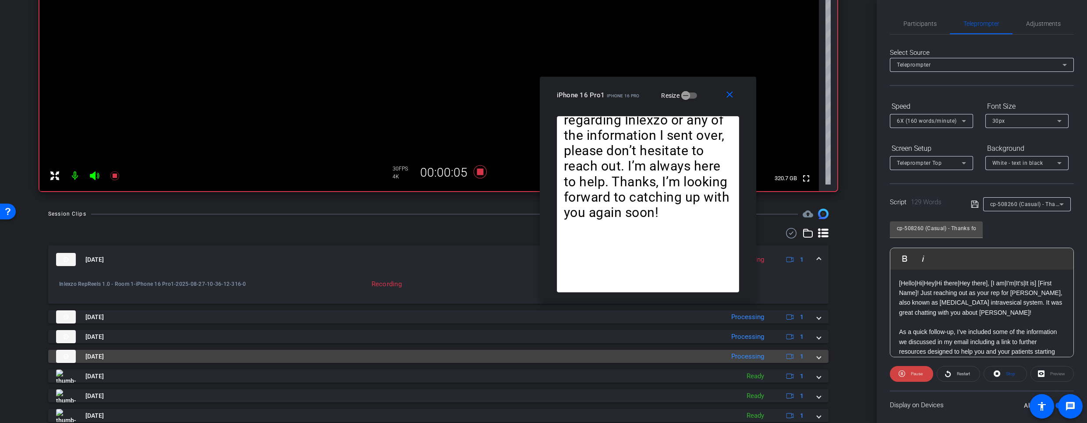
scroll to position [208, 0]
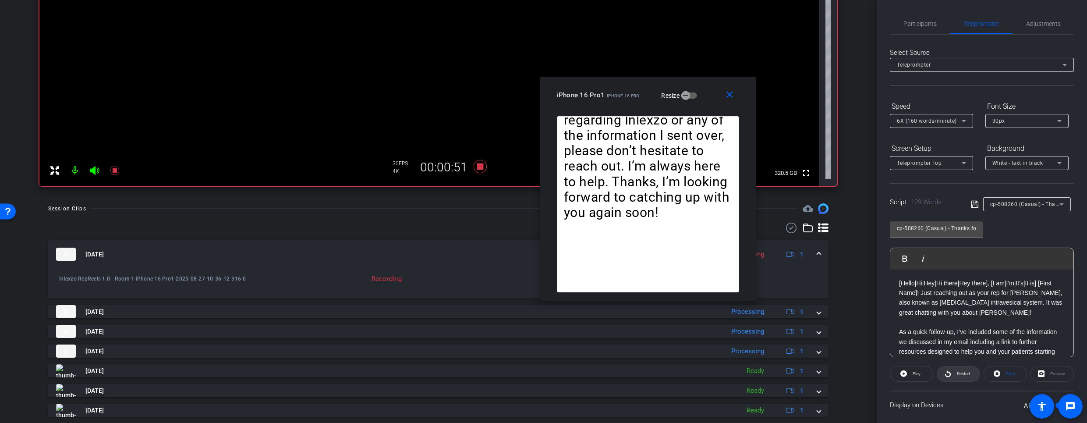
click at [944, 376] on icon at bounding box center [947, 373] width 7 height 11
click at [958, 374] on span "Restart" at bounding box center [963, 373] width 13 height 5
click at [114, 169] on icon at bounding box center [114, 170] width 9 height 9
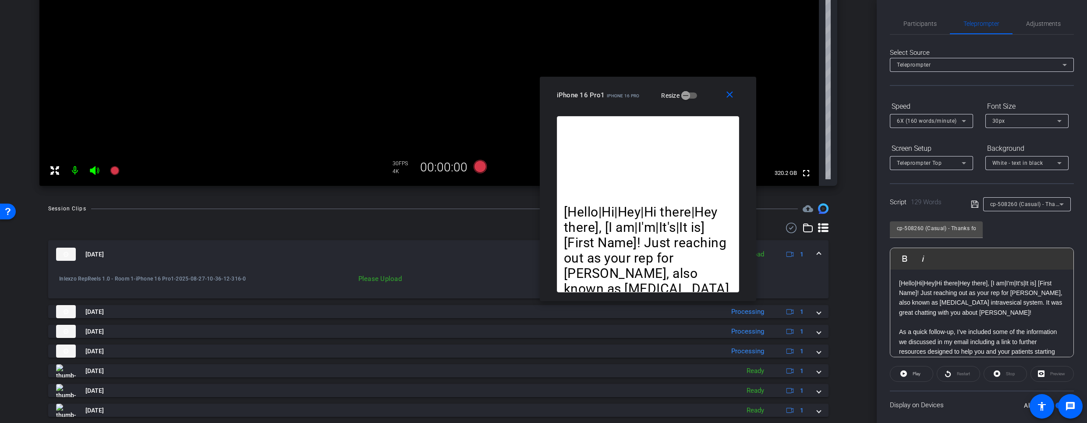
drag, startPoint x: 709, startPoint y: 109, endPoint x: 647, endPoint y: 109, distance: 61.3
click at [647, 109] on div "close iPhone 16 Pro1 iPhone 16 Pro Resize" at bounding box center [648, 96] width 216 height 39
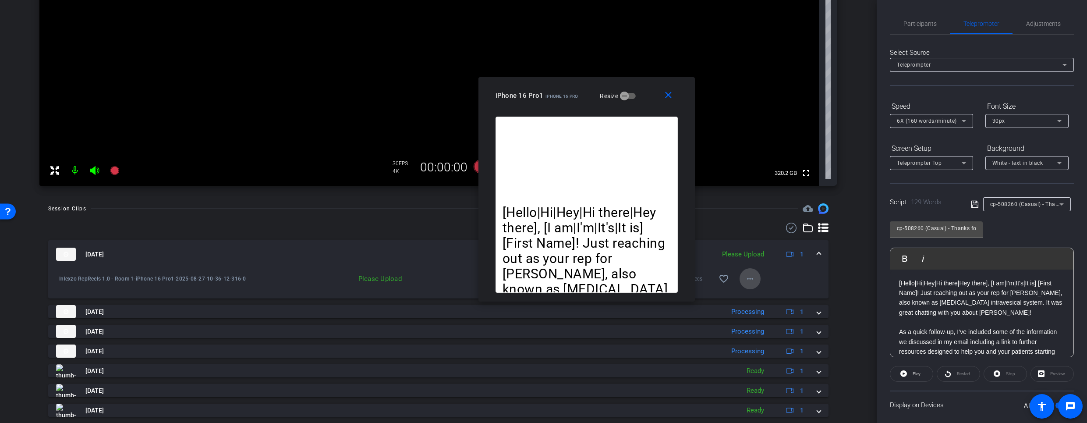
click at [745, 276] on mat-icon "more_horiz" at bounding box center [750, 278] width 11 height 11
drag, startPoint x: 759, startPoint y: 302, endPoint x: 762, endPoint y: 295, distance: 7.4
click at [760, 297] on div "Upload Archive clip Delete clip" at bounding box center [759, 307] width 49 height 33
click at [748, 277] on mat-icon "more_horiz" at bounding box center [750, 278] width 11 height 11
click at [759, 296] on span "Upload" at bounding box center [759, 297] width 35 height 11
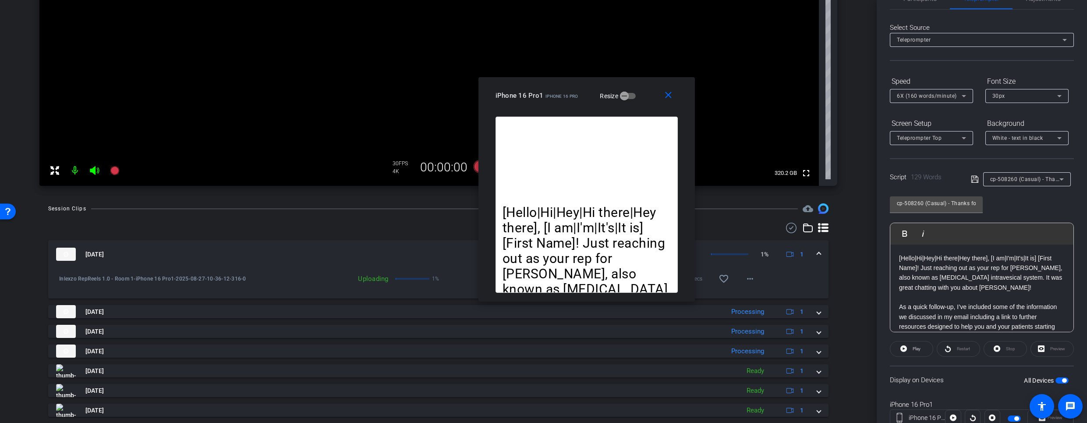
scroll to position [0, 0]
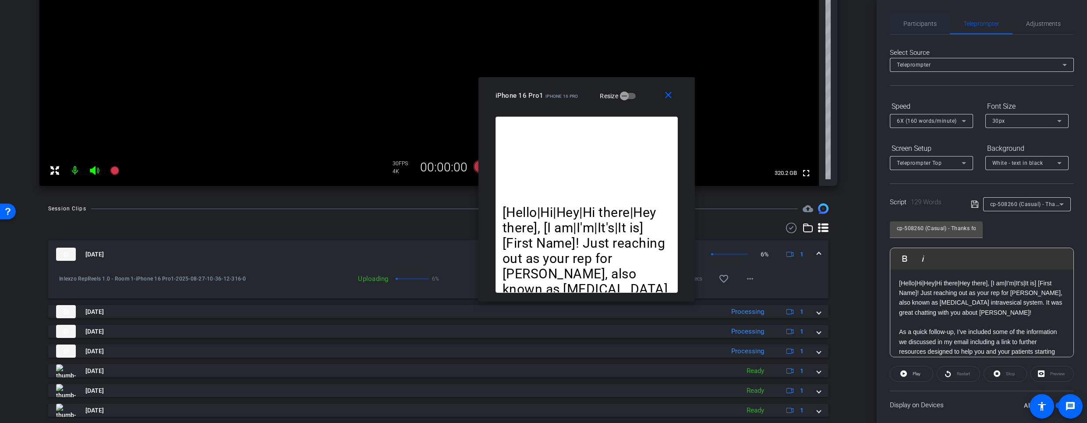
click at [915, 22] on span "Participants" at bounding box center [919, 24] width 33 height 6
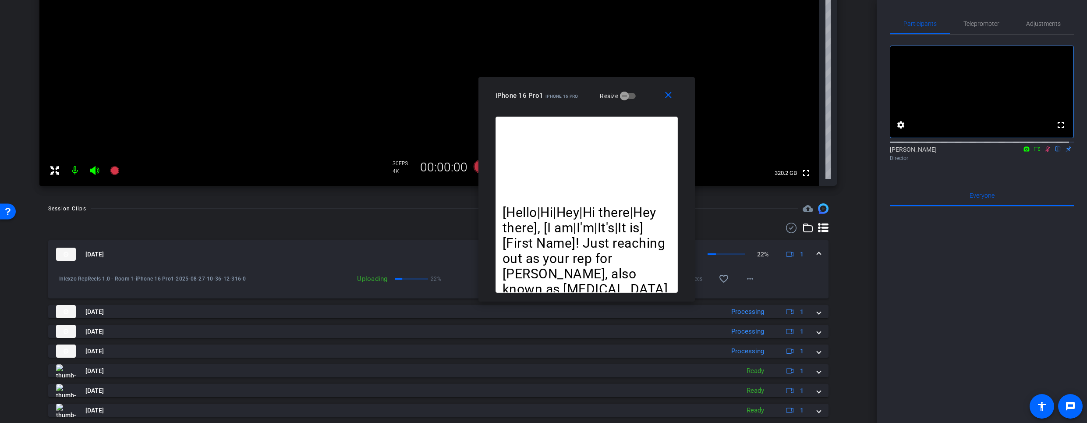
click at [1044, 152] on icon at bounding box center [1047, 149] width 7 height 6
click at [973, 21] on span "Teleprompter" at bounding box center [981, 24] width 36 height 6
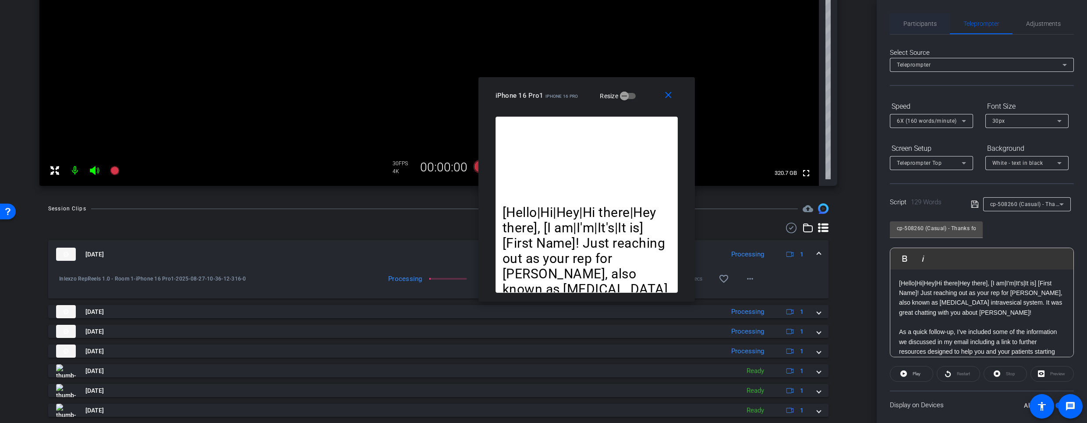
click at [918, 22] on span "Participants" at bounding box center [919, 24] width 33 height 6
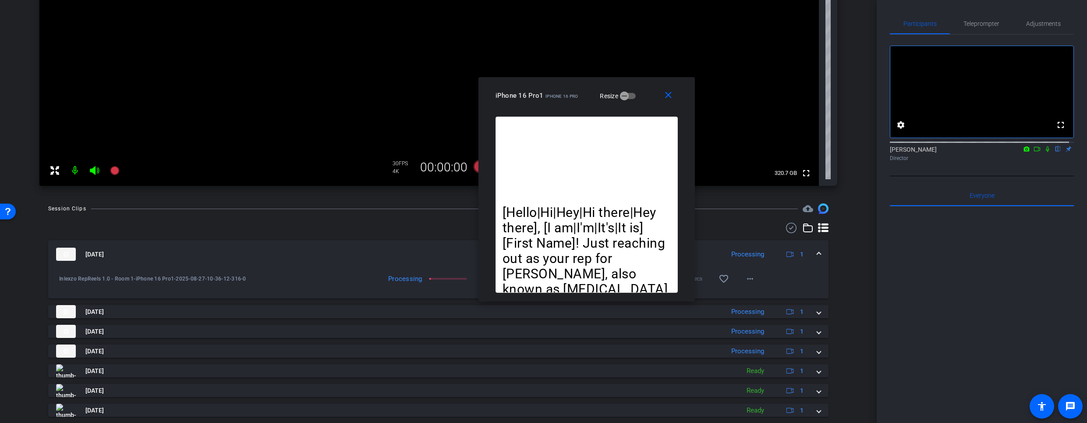
click at [1044, 152] on icon at bounding box center [1047, 149] width 7 height 6
click at [984, 23] on span "Teleprompter" at bounding box center [981, 24] width 36 height 6
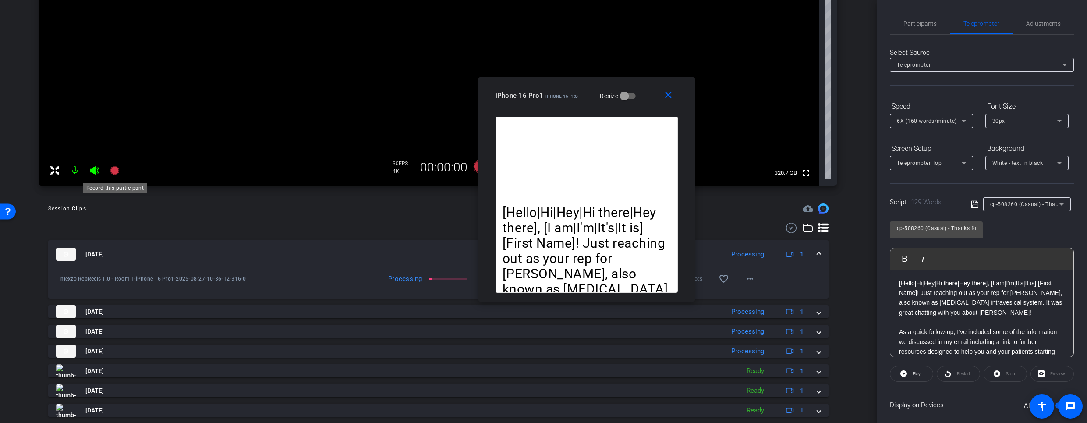
click at [117, 174] on icon at bounding box center [115, 170] width 11 height 11
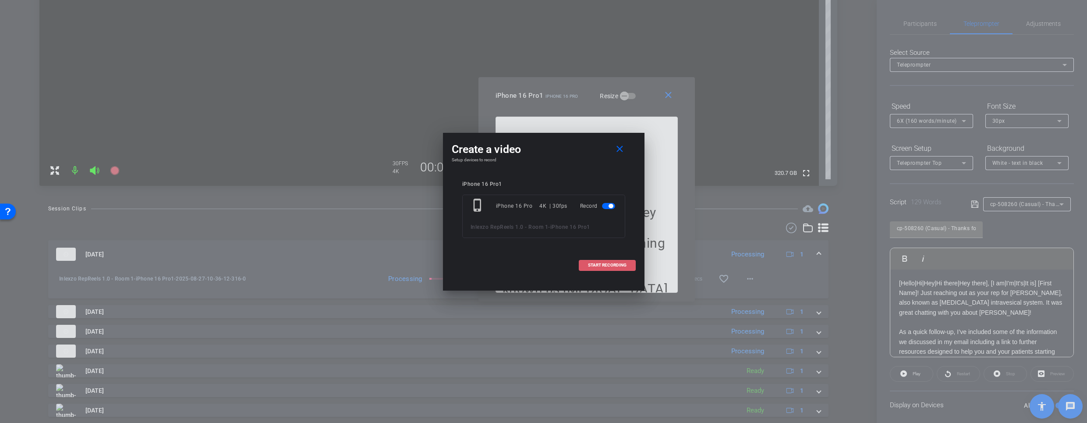
click at [613, 266] on span "START RECORDING" at bounding box center [607, 265] width 39 height 4
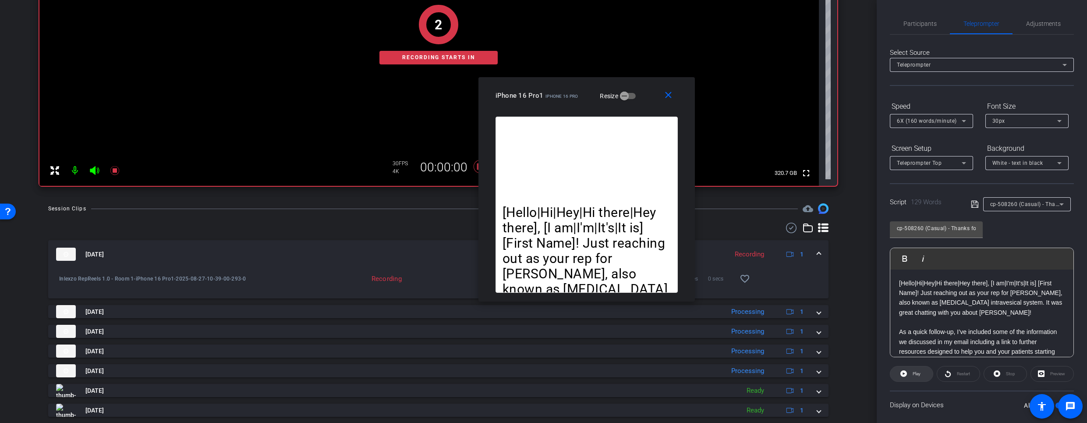
click at [913, 375] on span "Play" at bounding box center [916, 373] width 8 height 5
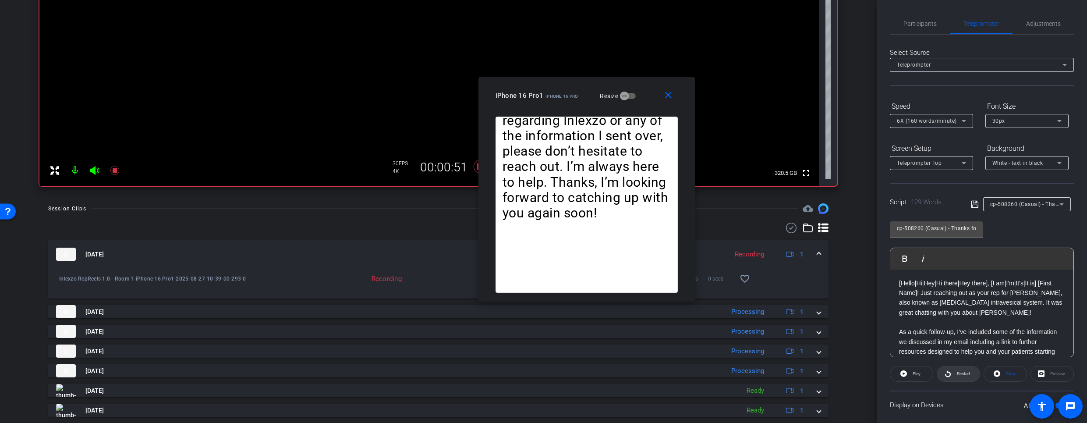
click at [957, 375] on span "Restart" at bounding box center [963, 373] width 13 height 5
click at [951, 371] on span at bounding box center [958, 373] width 42 height 21
click at [119, 171] on icon at bounding box center [115, 170] width 11 height 11
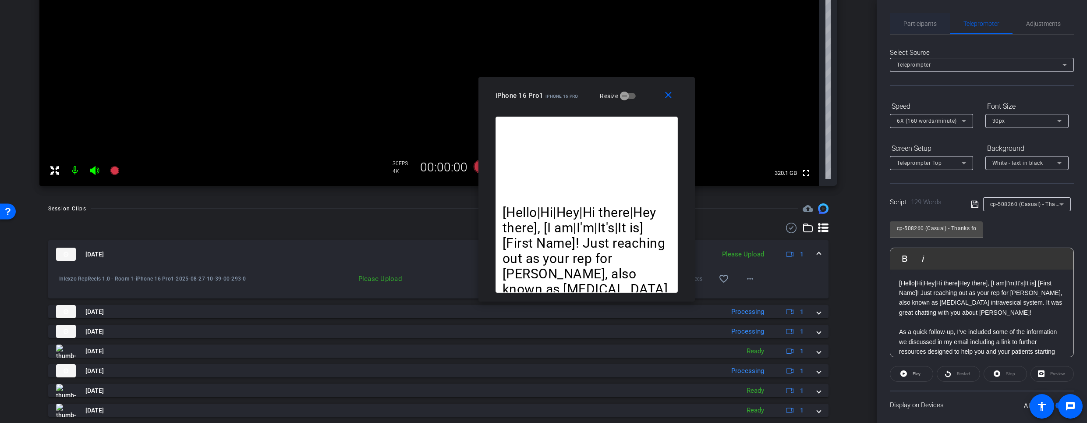
click at [924, 22] on span "Participants" at bounding box center [919, 24] width 33 height 6
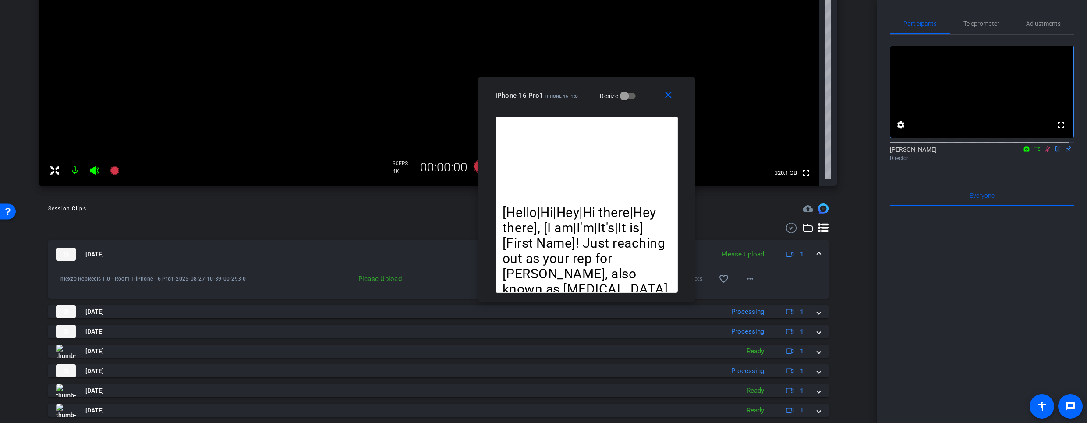
click at [1044, 152] on icon at bounding box center [1047, 149] width 7 height 6
click at [752, 278] on span at bounding box center [749, 278] width 21 height 21
click at [766, 297] on span "Upload" at bounding box center [759, 297] width 35 height 11
click at [970, 21] on span "Teleprompter" at bounding box center [981, 24] width 36 height 6
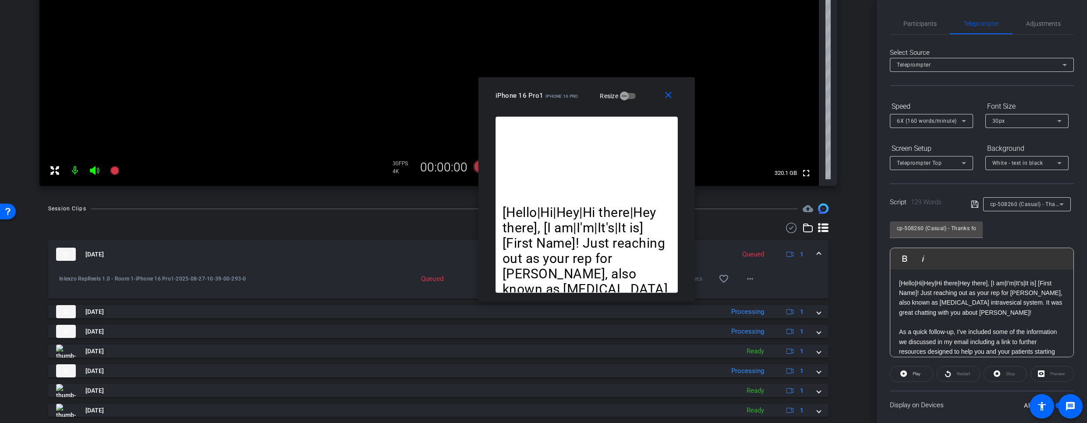
click at [1022, 197] on div "cp-508260 (Casual) - Thanks for Seeing Me" at bounding box center [1027, 204] width 74 height 14
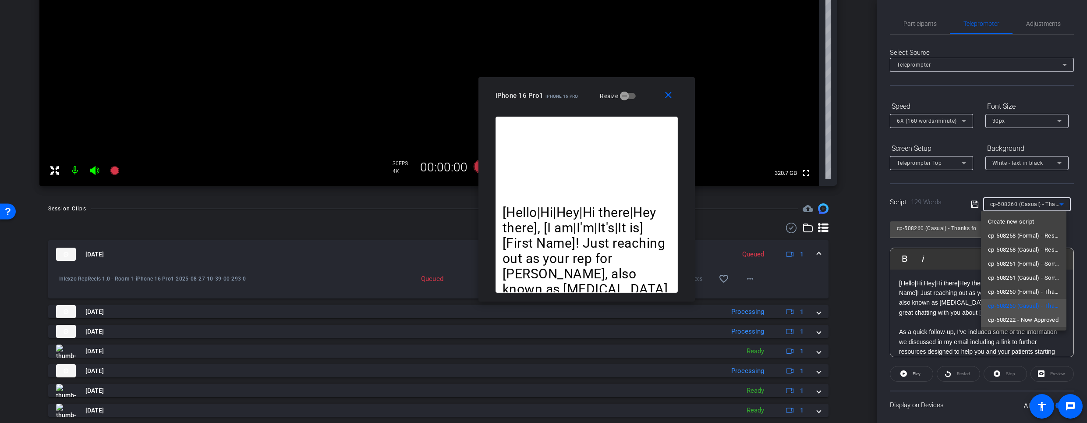
click at [1030, 318] on span "cp-508222 - Now Approved" at bounding box center [1023, 320] width 71 height 11
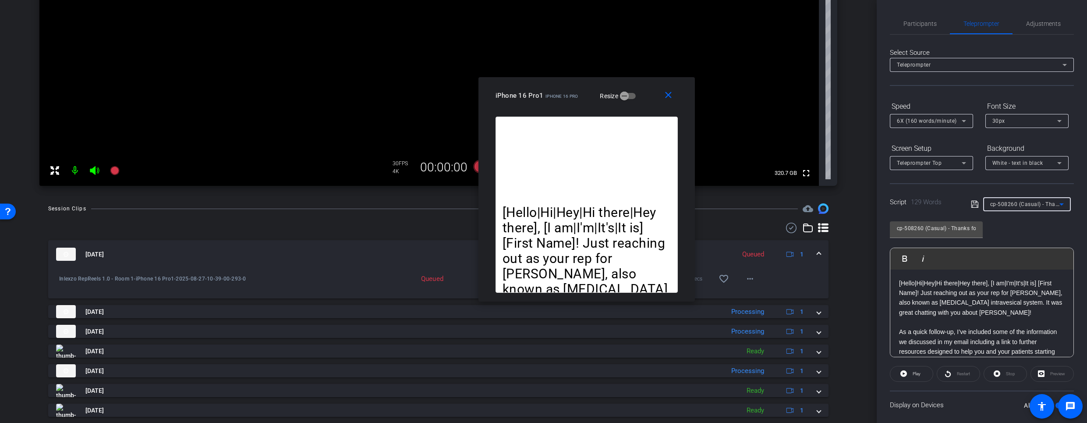
type input "cp-508222 - Now Approved"
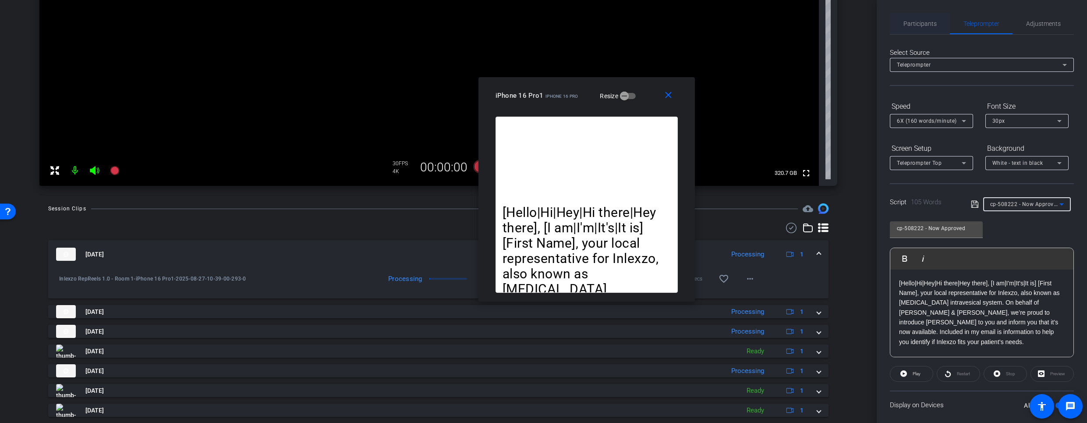
click at [921, 26] on span "Participants" at bounding box center [919, 24] width 33 height 6
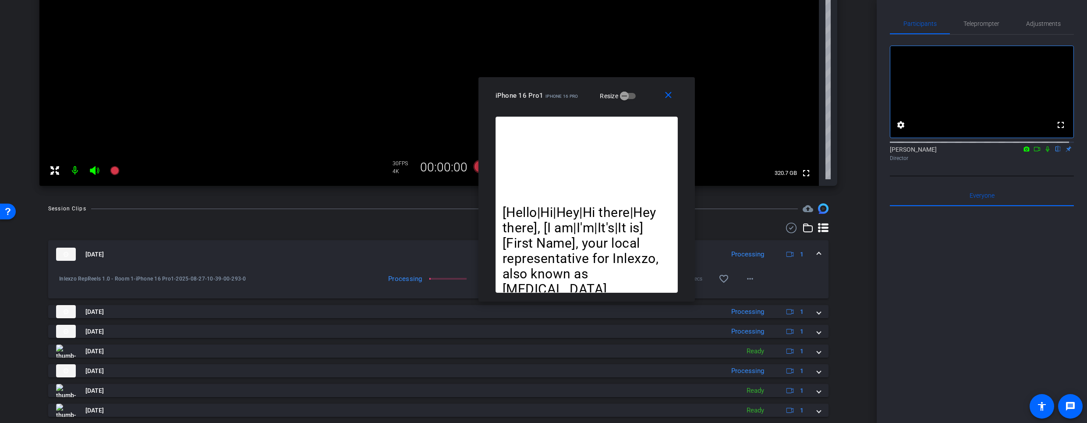
click at [1043, 153] on mat-icon at bounding box center [1047, 149] width 11 height 8
click at [977, 21] on span "Teleprompter" at bounding box center [981, 24] width 36 height 6
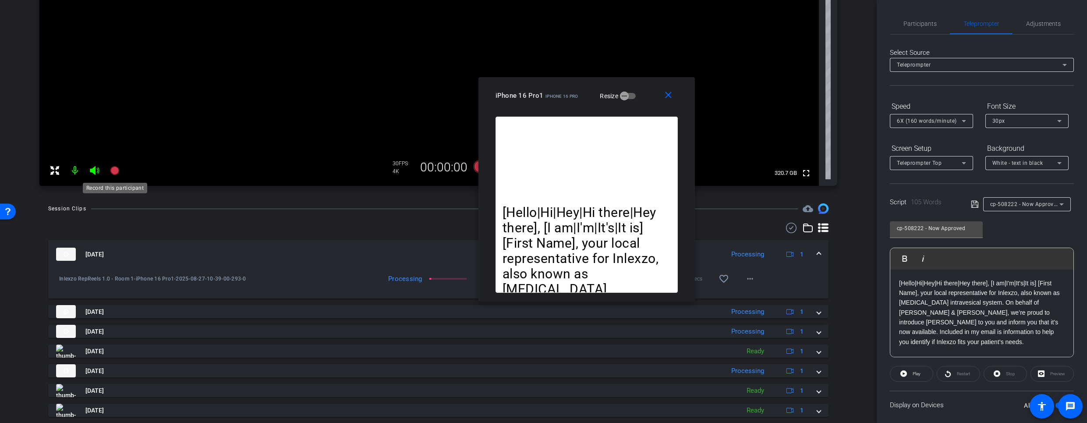
click at [114, 170] on icon at bounding box center [114, 170] width 9 height 9
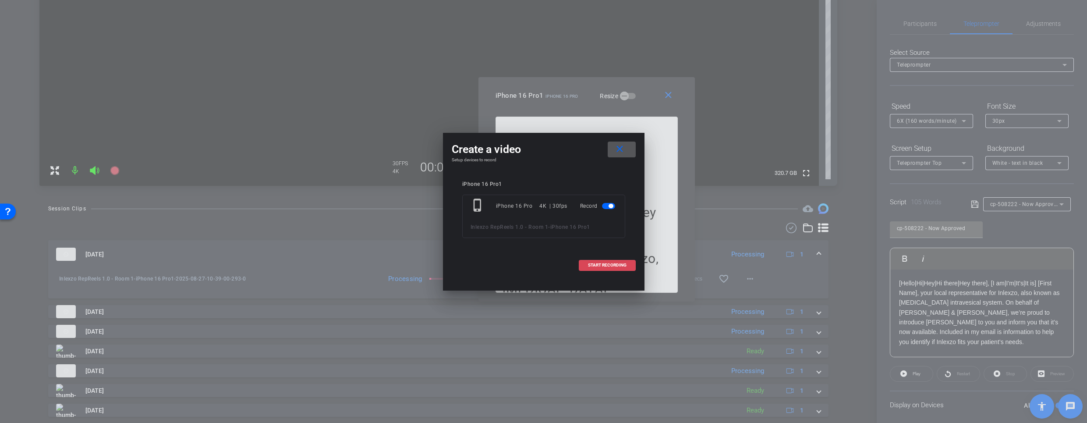
click at [598, 257] on span at bounding box center [607, 265] width 56 height 21
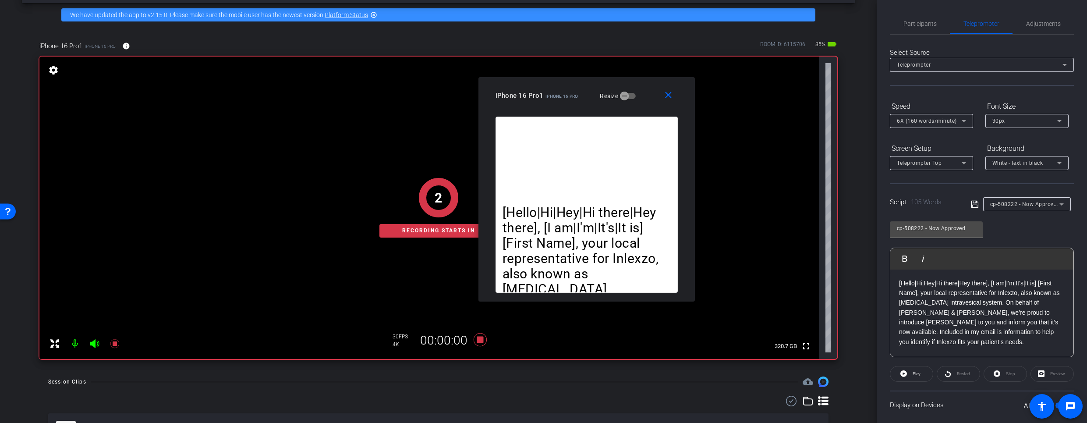
scroll to position [71, 0]
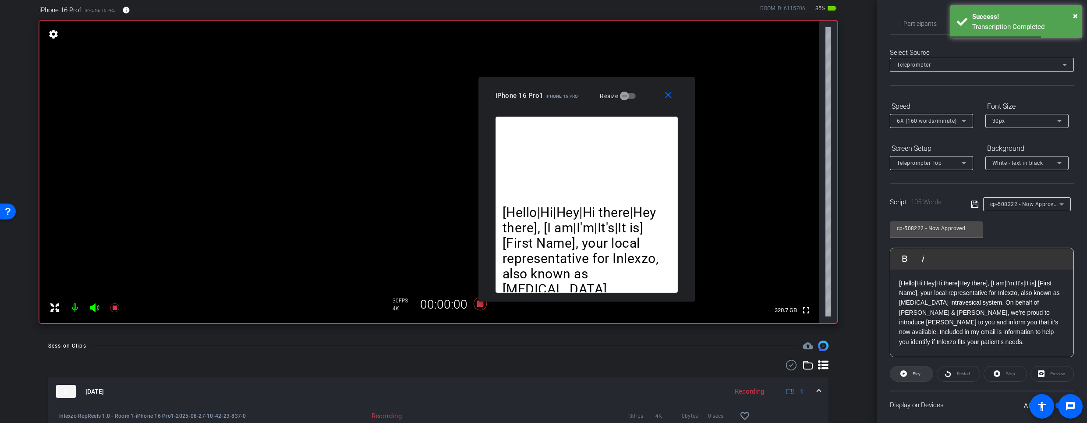
click at [908, 371] on span at bounding box center [911, 373] width 42 height 21
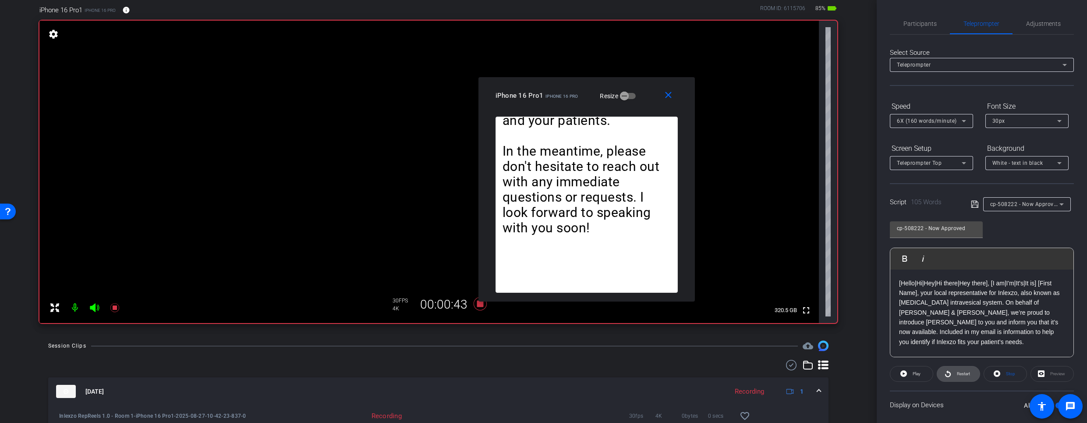
click at [962, 375] on span "Restart" at bounding box center [963, 373] width 13 height 5
click at [957, 381] on span at bounding box center [958, 373] width 42 height 21
click at [951, 369] on span at bounding box center [958, 373] width 42 height 21
click at [116, 309] on icon at bounding box center [114, 307] width 9 height 9
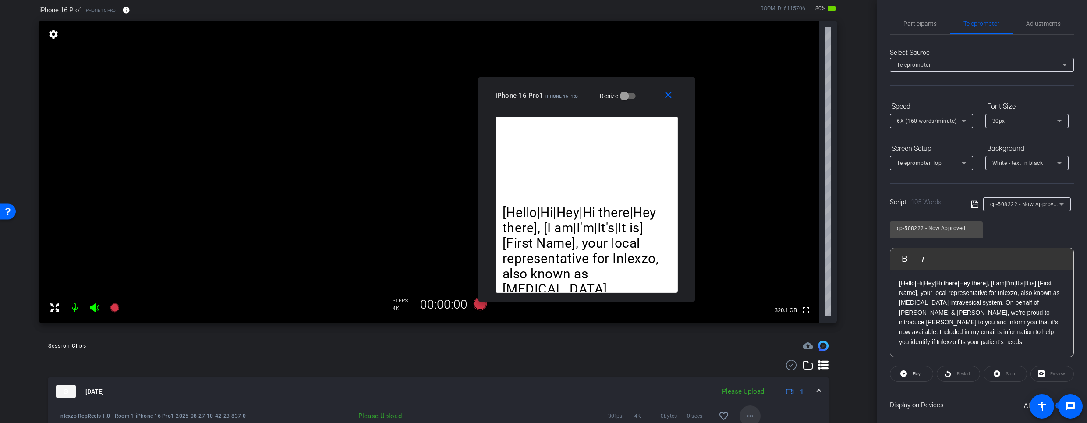
click at [745, 412] on mat-icon "more_horiz" at bounding box center [750, 415] width 11 height 11
click at [748, 377] on span "Upload" at bounding box center [759, 376] width 35 height 11
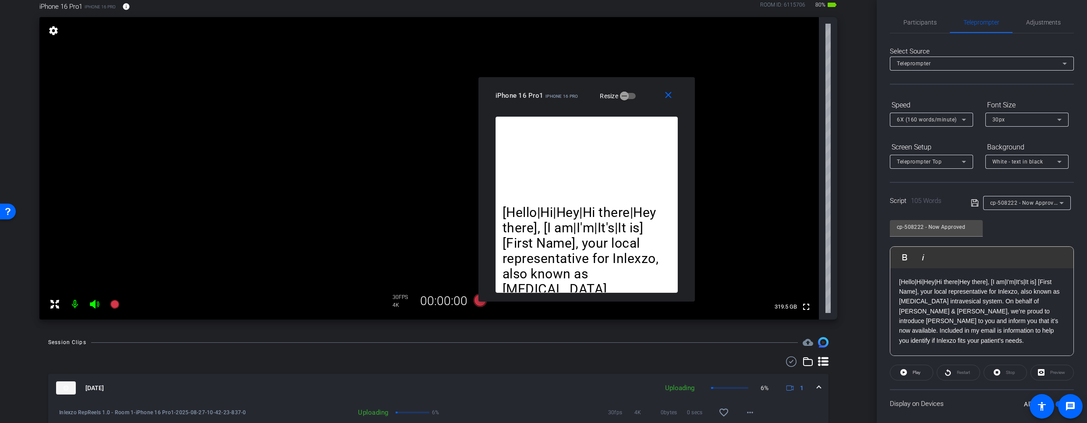
scroll to position [0, 0]
click at [905, 28] on span "Participants" at bounding box center [919, 23] width 33 height 21
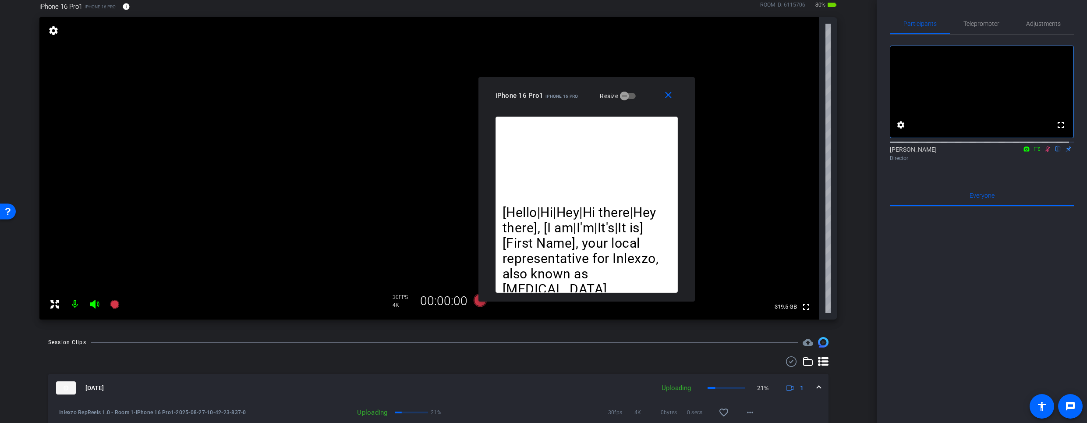
click at [1045, 152] on icon at bounding box center [1047, 149] width 5 height 6
click at [972, 26] on span "Teleprompter" at bounding box center [981, 24] width 36 height 6
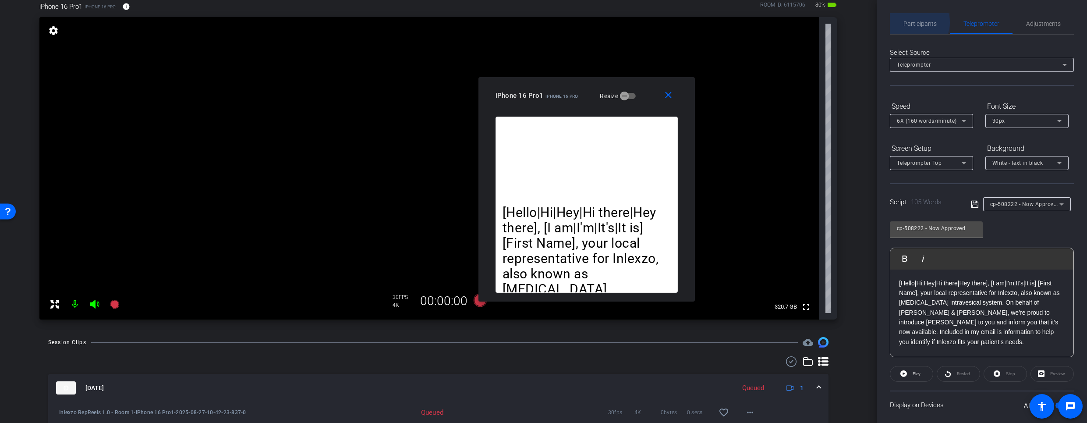
click at [915, 22] on span "Participants" at bounding box center [919, 24] width 33 height 6
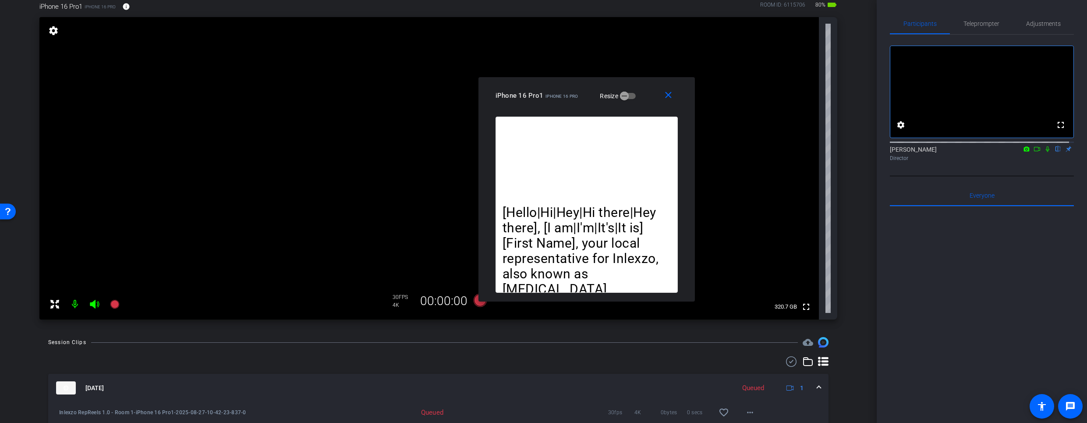
click at [1044, 152] on icon at bounding box center [1047, 149] width 7 height 6
click at [979, 24] on span "Teleprompter" at bounding box center [981, 24] width 36 height 6
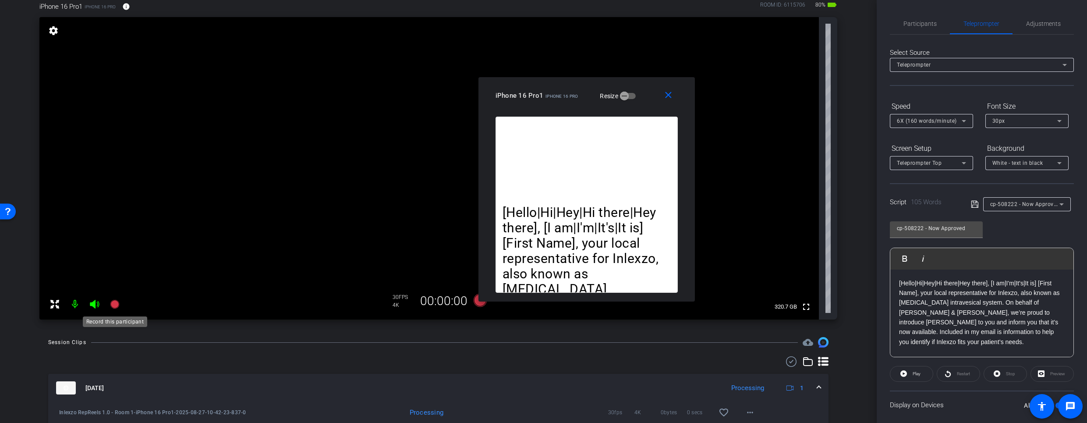
click at [118, 303] on icon at bounding box center [114, 304] width 9 height 9
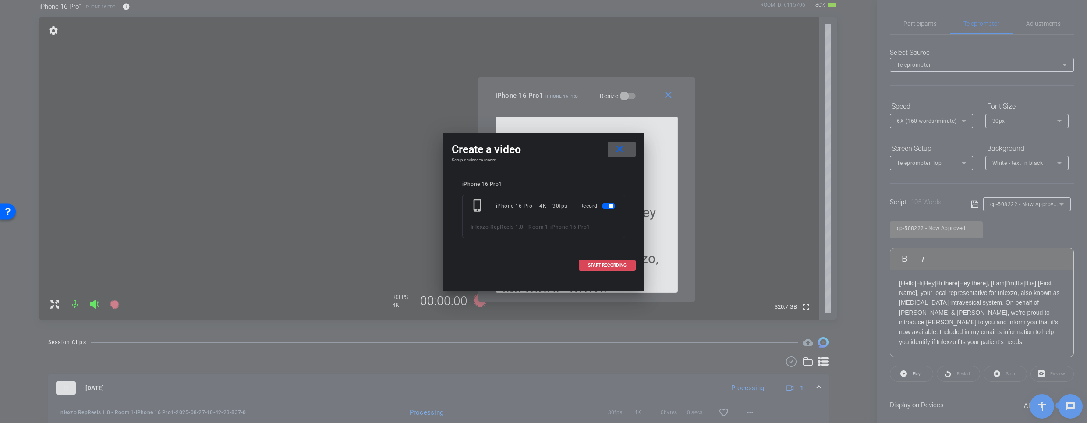
click at [608, 264] on span "START RECORDING" at bounding box center [607, 265] width 39 height 4
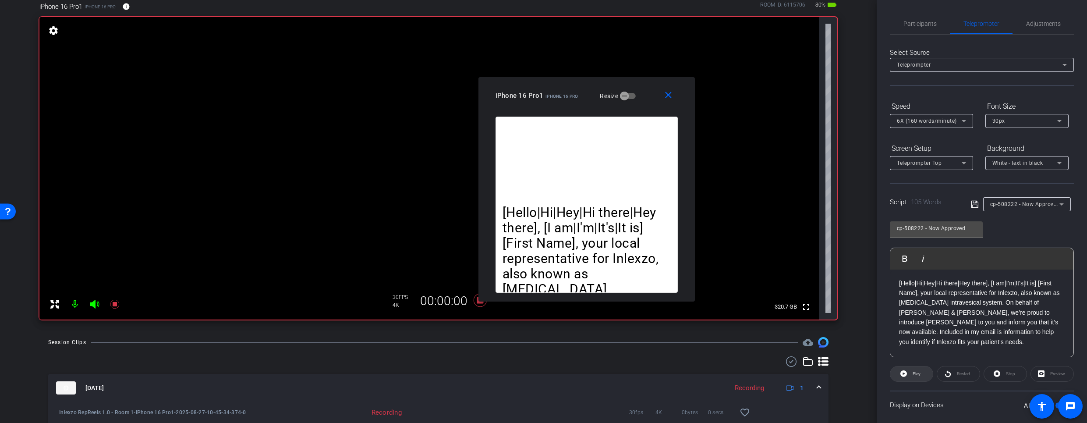
click at [915, 377] on span "Play" at bounding box center [915, 374] width 10 height 12
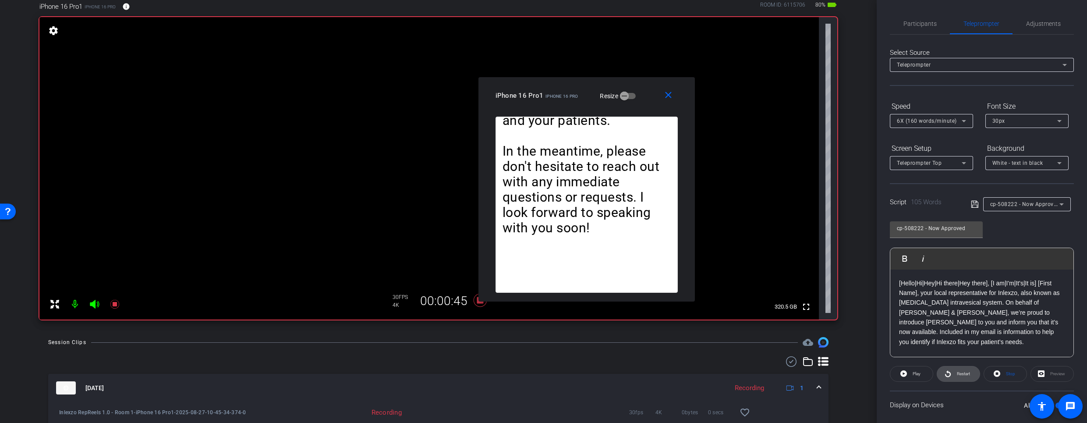
click at [957, 371] on span "Restart" at bounding box center [963, 373] width 13 height 5
click at [119, 302] on icon at bounding box center [115, 304] width 11 height 11
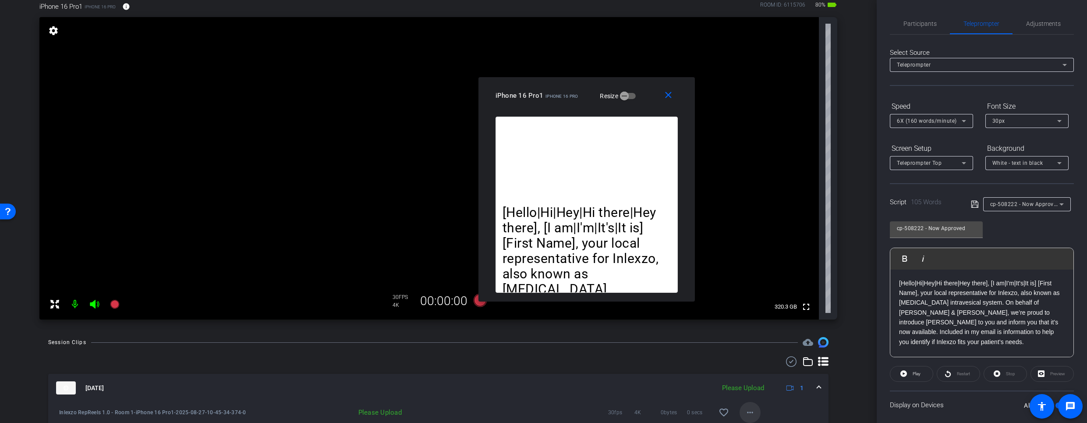
click at [745, 410] on mat-icon "more_horiz" at bounding box center [750, 412] width 11 height 11
click at [750, 374] on span "Upload" at bounding box center [759, 372] width 35 height 11
click at [916, 19] on span "Participants" at bounding box center [919, 23] width 33 height 21
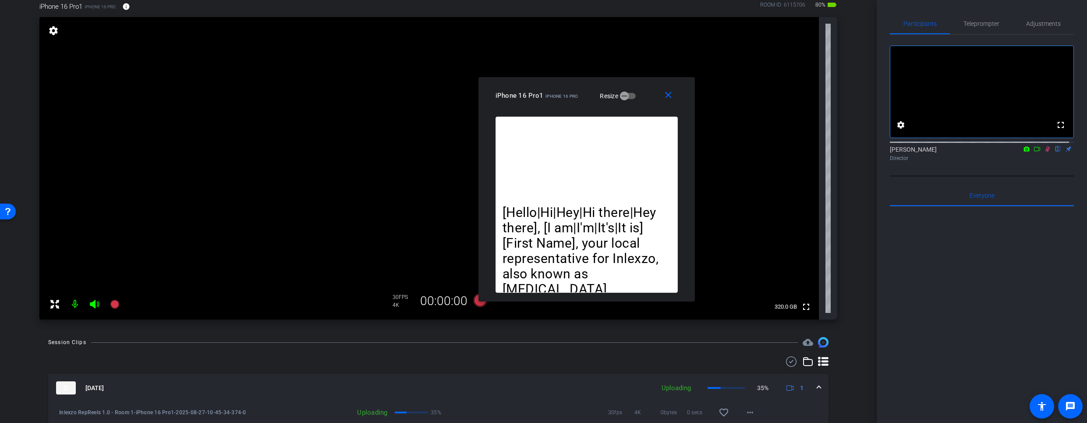
click at [1044, 152] on icon at bounding box center [1047, 149] width 7 height 6
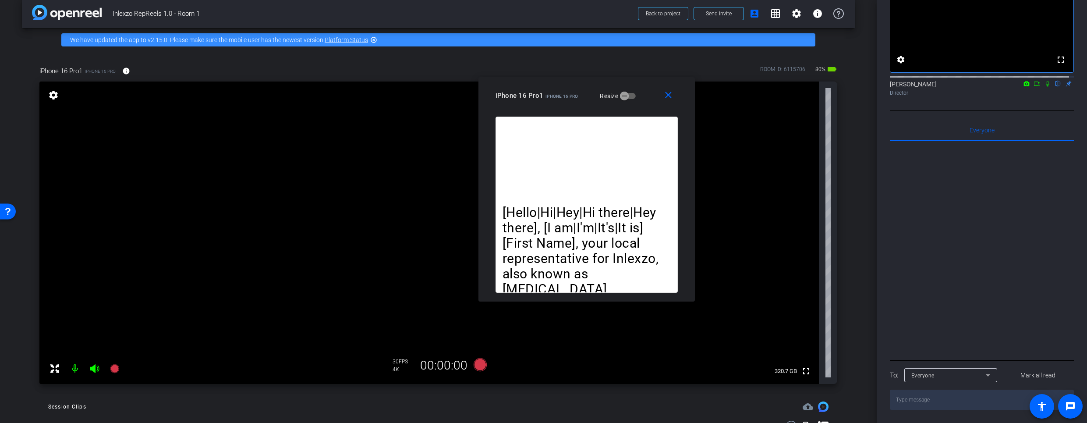
scroll to position [53, 0]
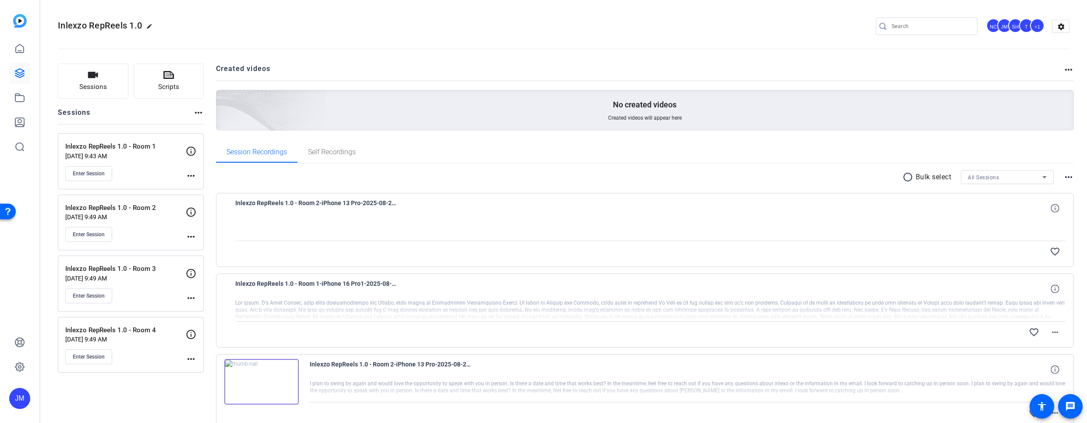
click at [147, 168] on div "Enter Session" at bounding box center [125, 173] width 120 height 15
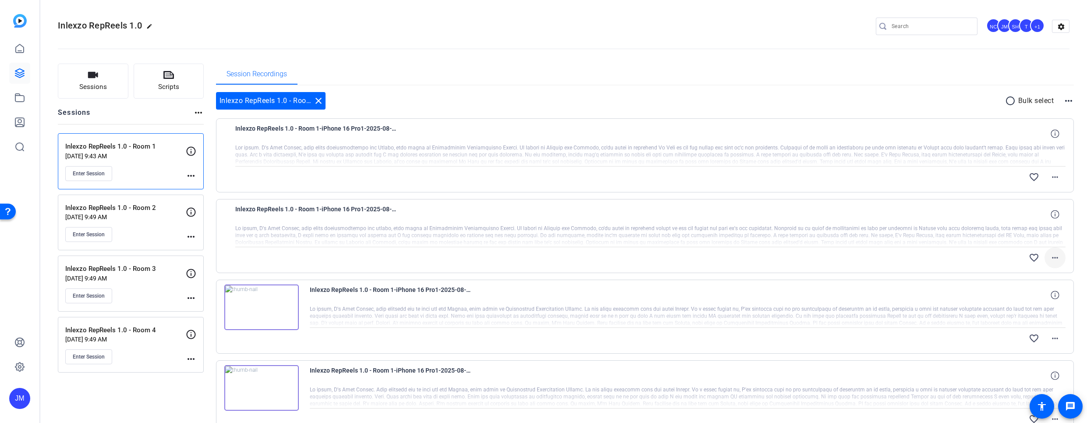
click at [1050, 258] on mat-icon "more_horiz" at bounding box center [1055, 257] width 11 height 11
click at [1050, 258] on div at bounding box center [543, 211] width 1087 height 423
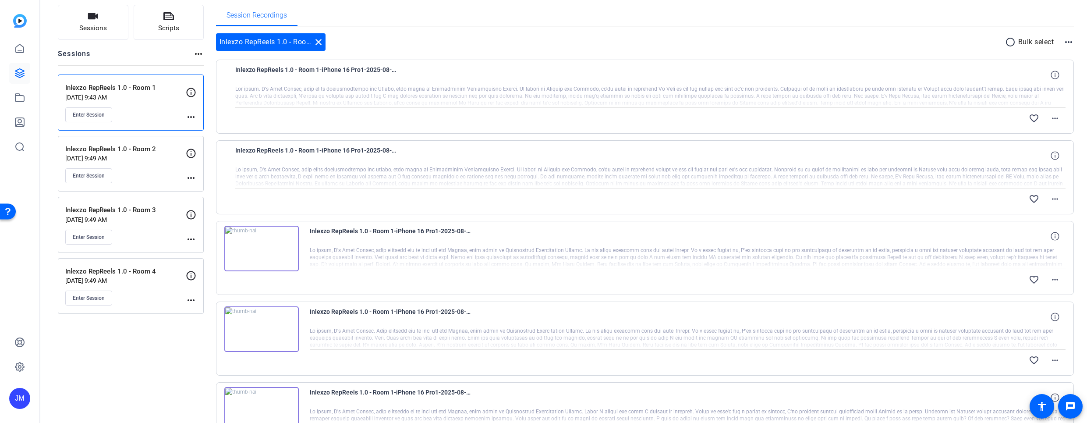
scroll to position [60, 0]
click at [287, 244] on img at bounding box center [261, 248] width 74 height 46
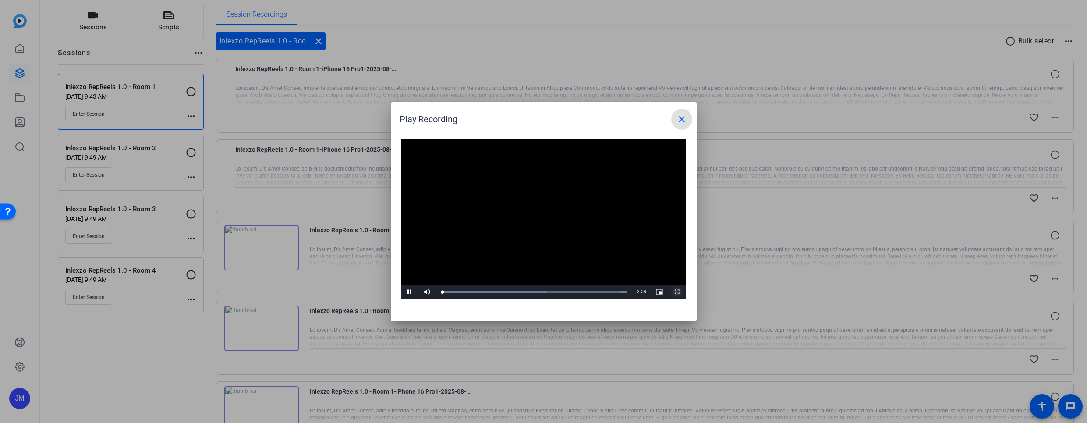
click at [676, 292] on span "Video Player" at bounding box center [677, 292] width 18 height 0
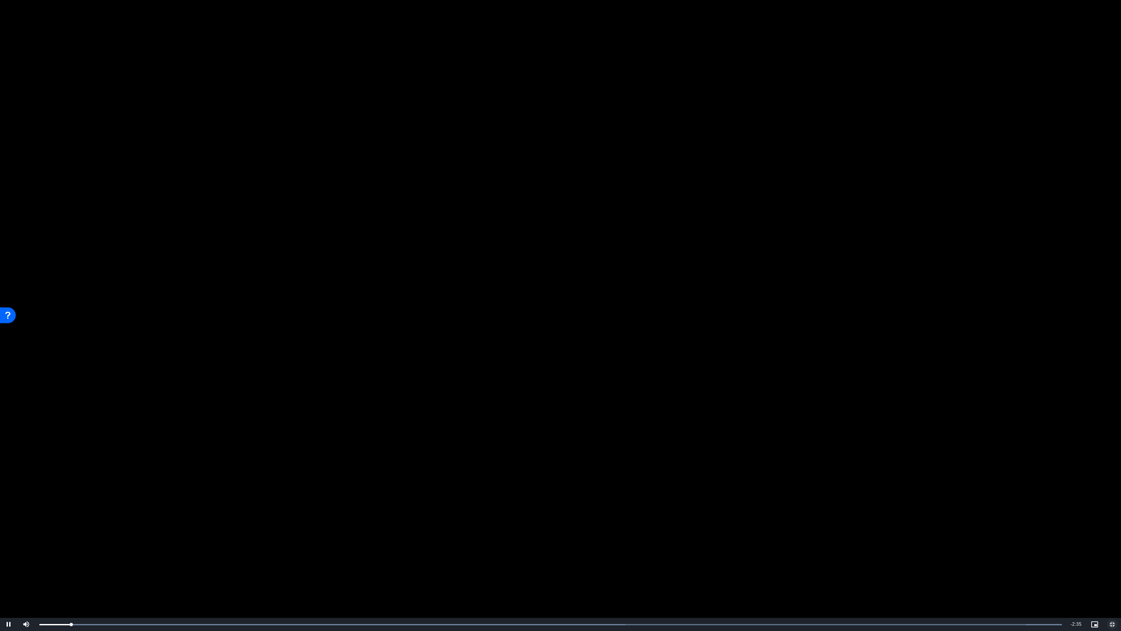
click at [1086, 422] on span "Video Player" at bounding box center [1113, 624] width 18 height 0
